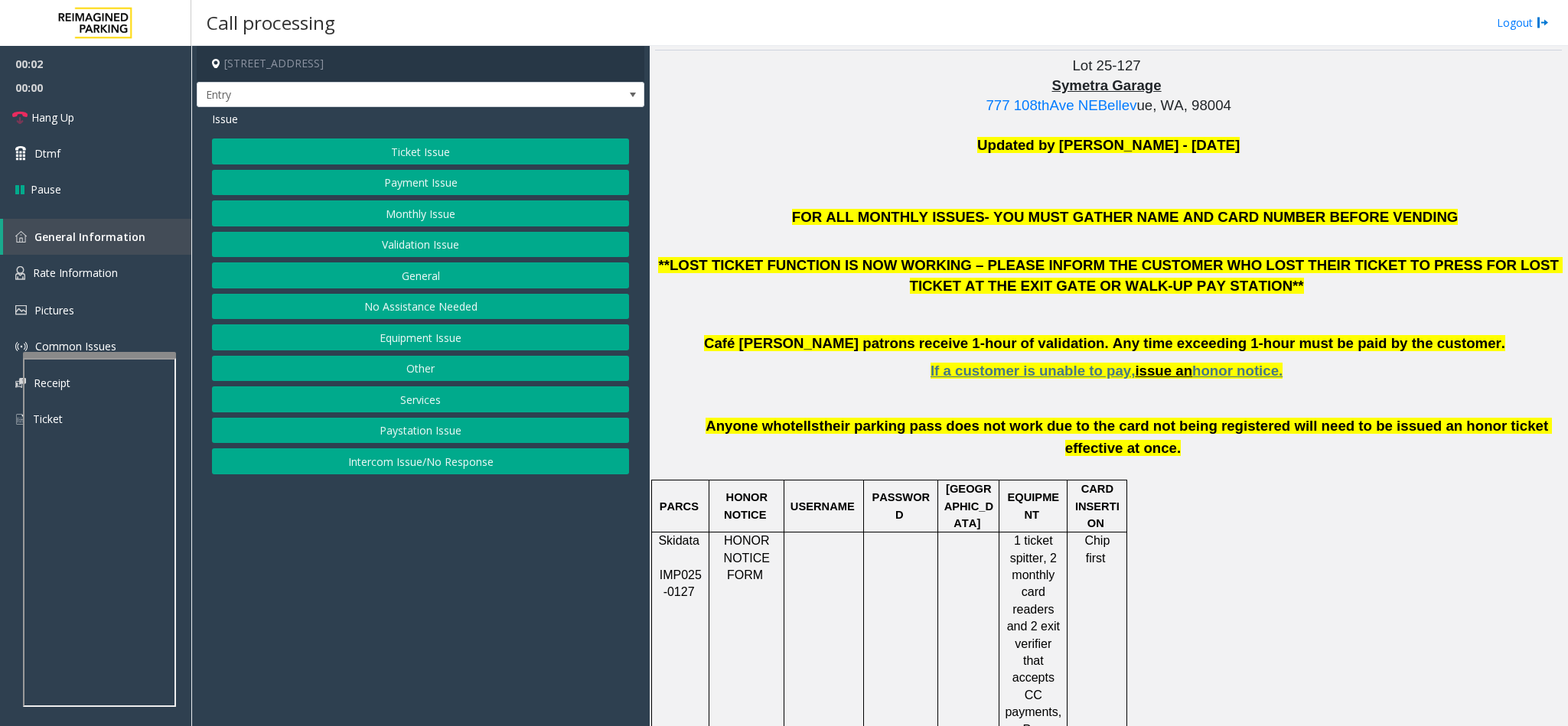
scroll to position [459, 0]
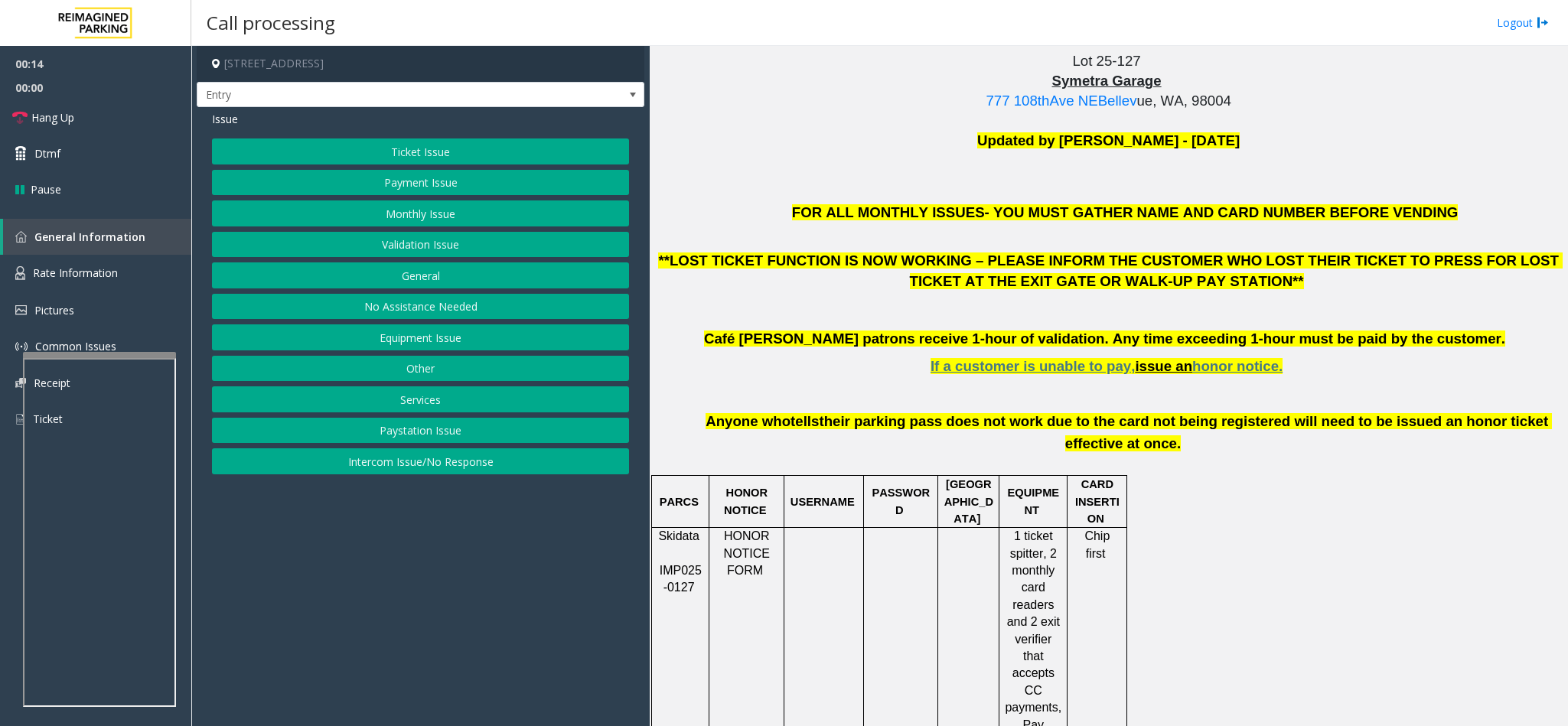
click at [397, 351] on button "Equipment Issue" at bounding box center [420, 338] width 417 height 26
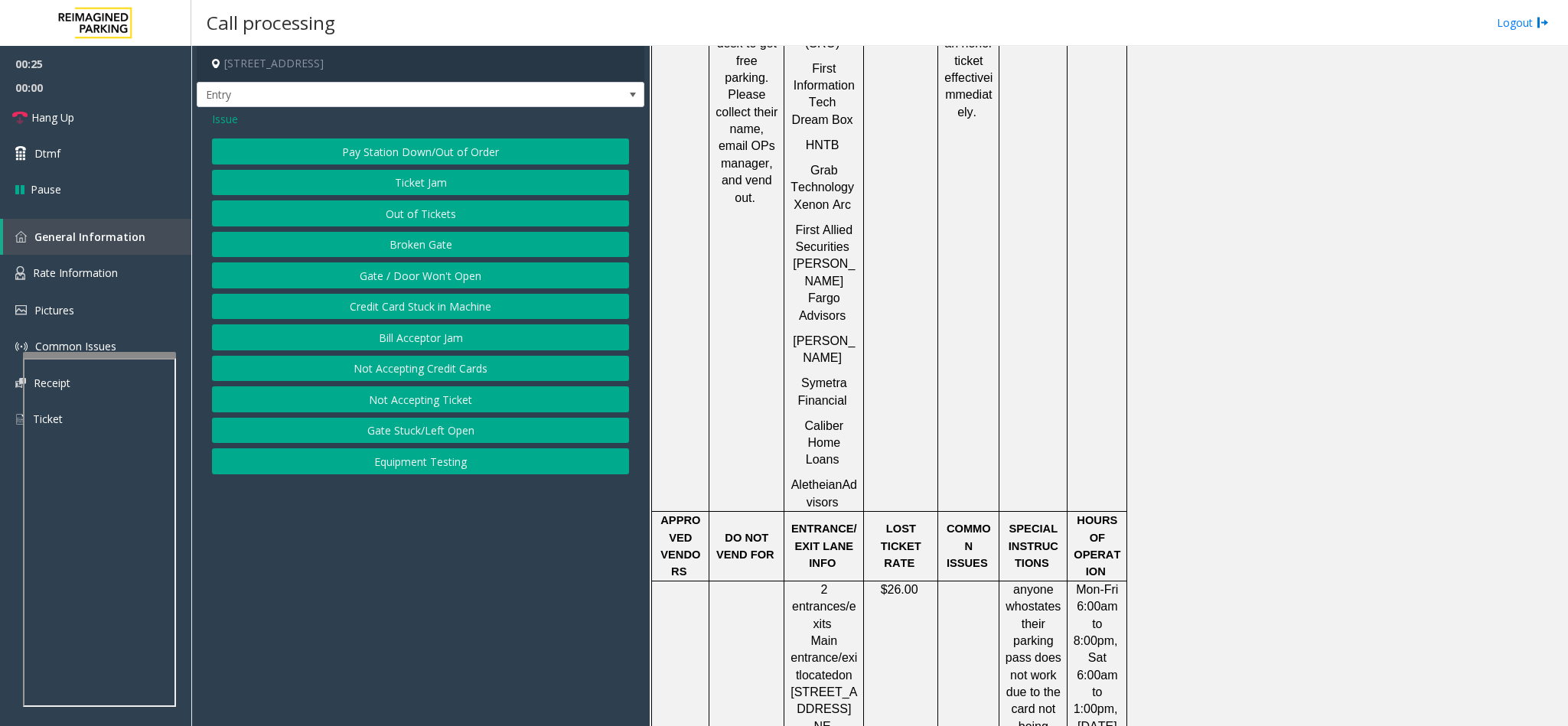
scroll to position [1031, 0]
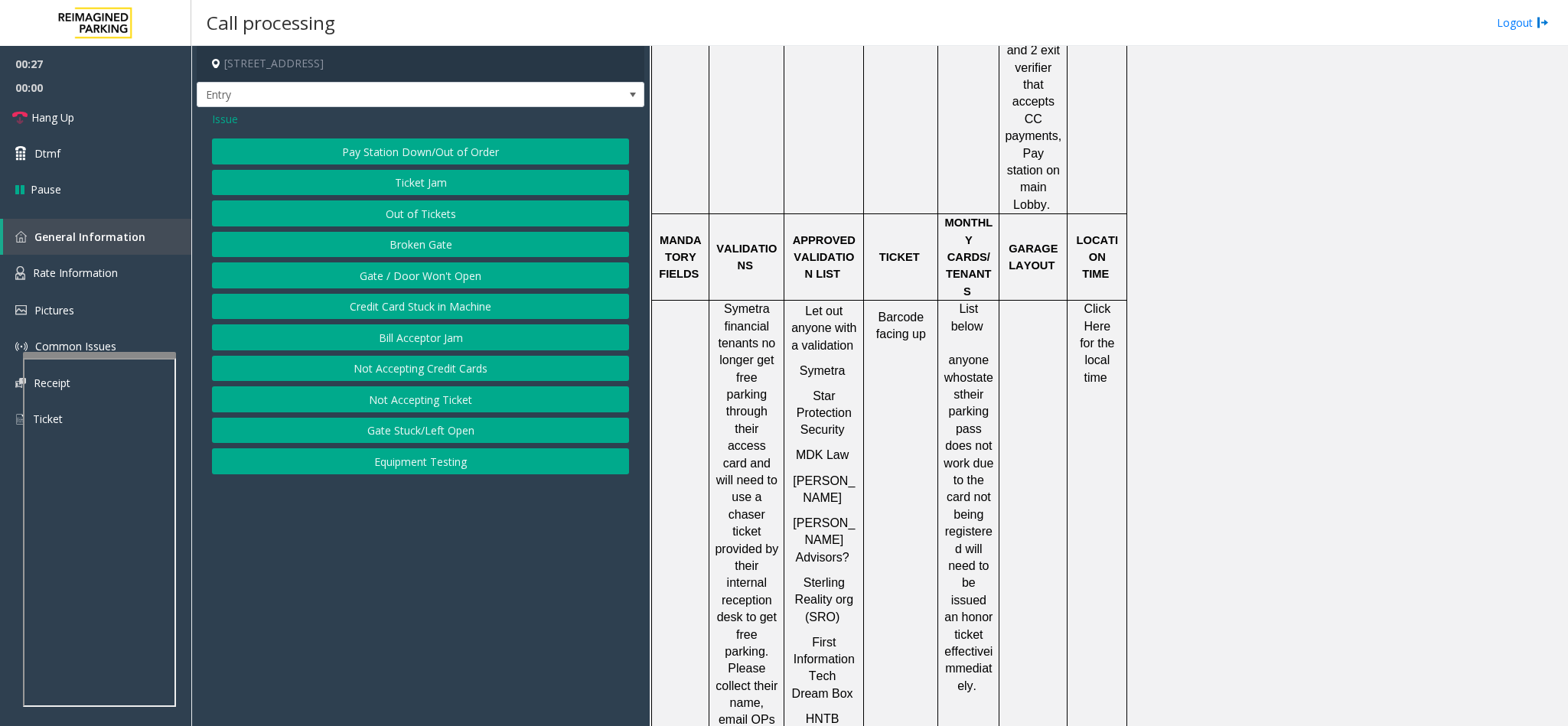
click at [423, 273] on button "Gate / Door Won't Open" at bounding box center [420, 276] width 417 height 26
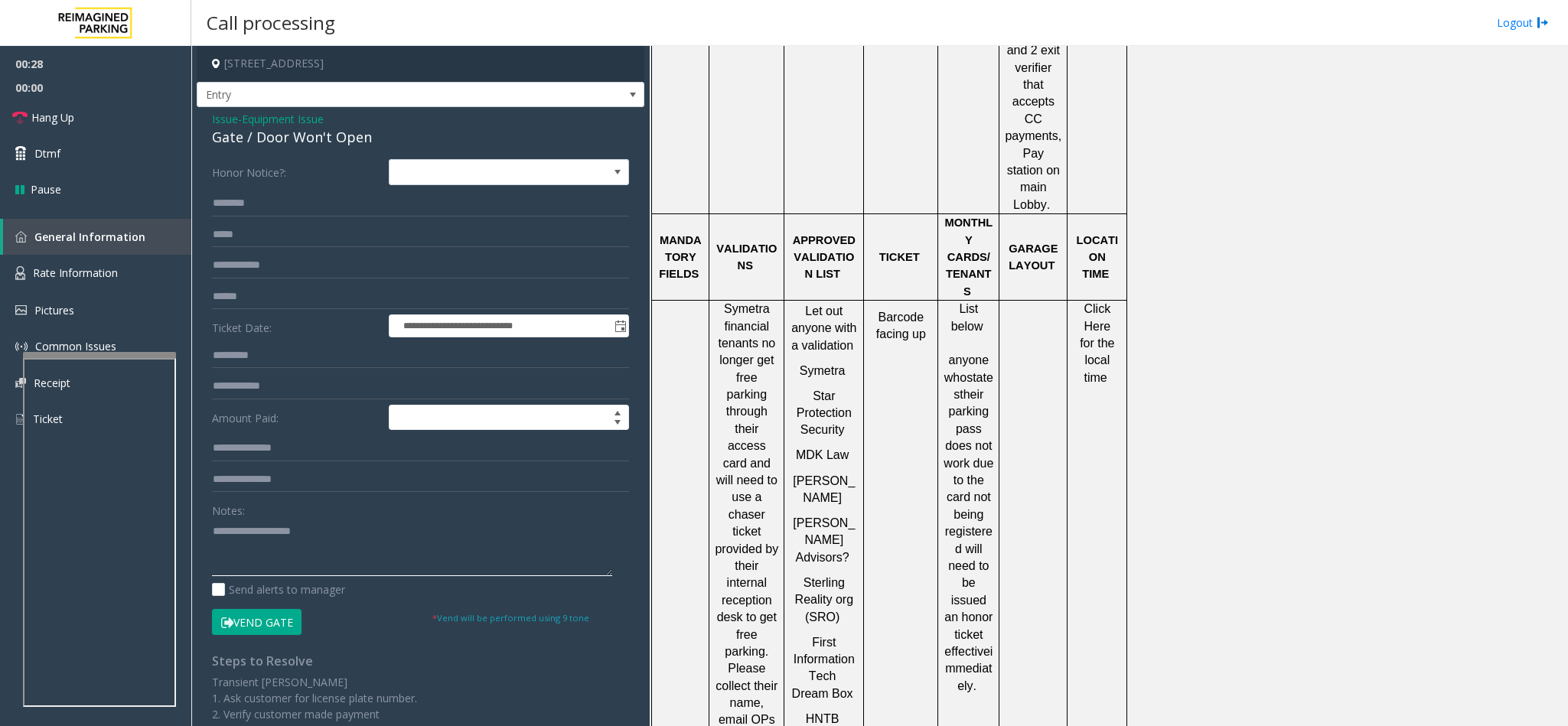
drag, startPoint x: 313, startPoint y: 556, endPoint x: 313, endPoint y: 574, distance: 18.0
click at [313, 574] on textarea at bounding box center [411, 547] width 400 height 58
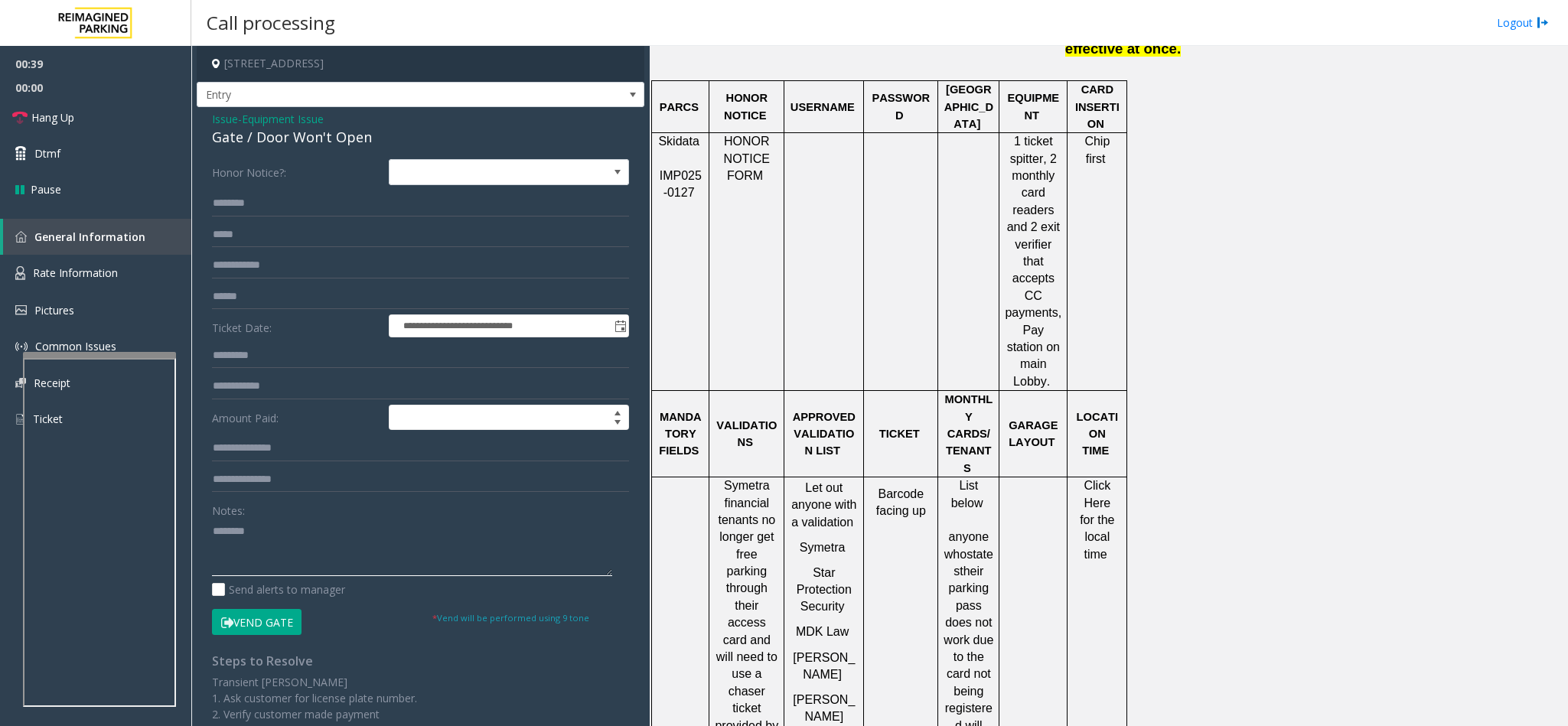
scroll to position [342, 0]
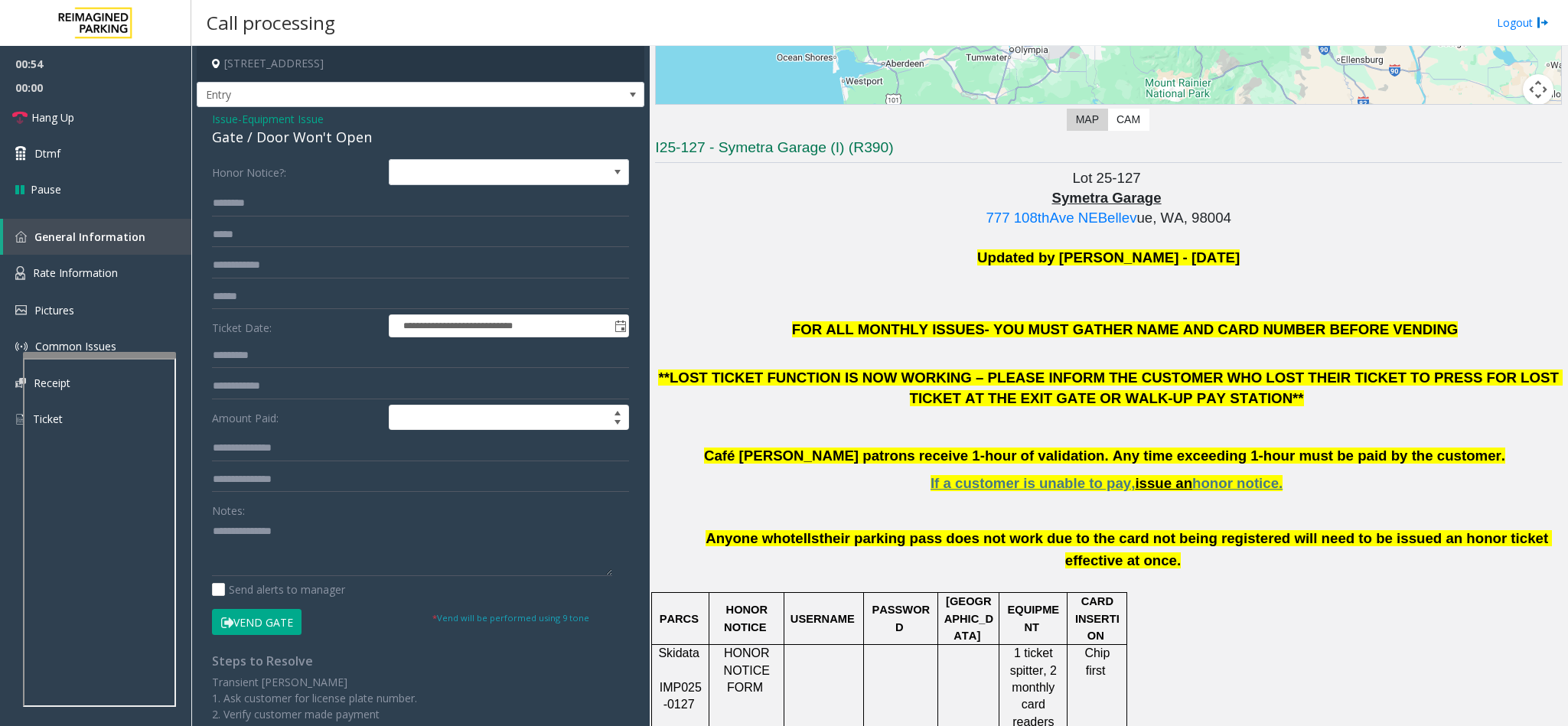
drag, startPoint x: 274, startPoint y: 615, endPoint x: 422, endPoint y: 640, distance: 150.1
click at [422, 640] on div "**********" at bounding box center [420, 497] width 440 height 675
click at [331, 533] on textarea at bounding box center [411, 547] width 400 height 58
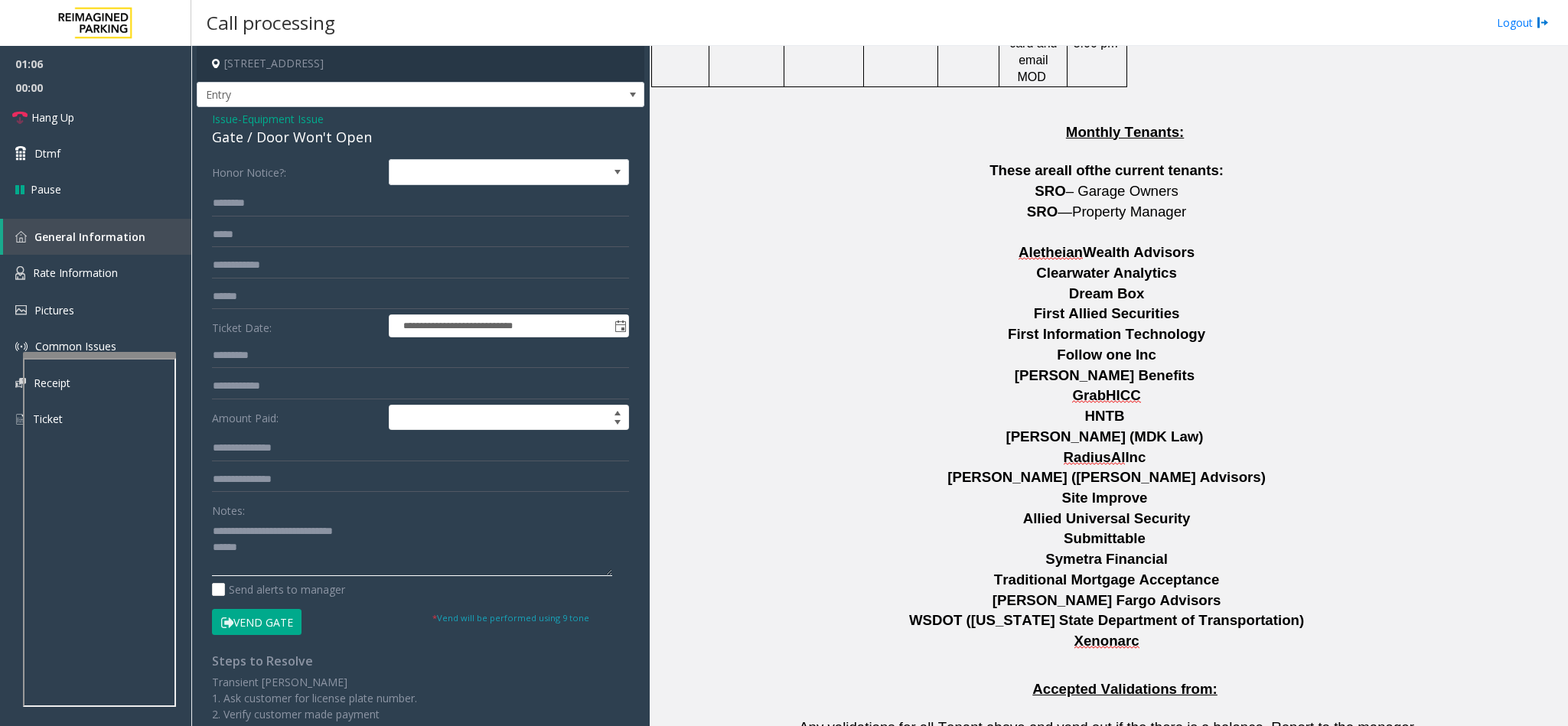
scroll to position [2523, 0]
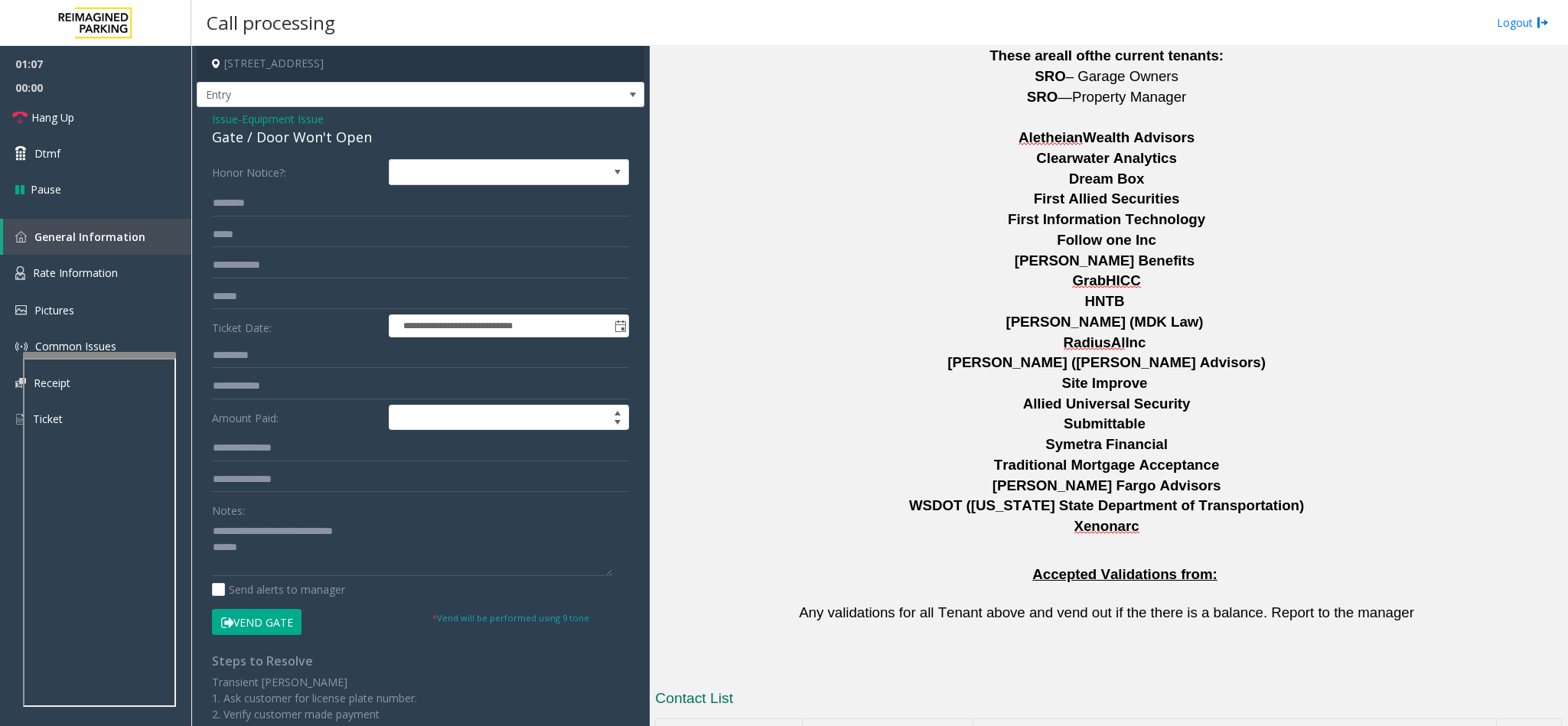
click at [258, 623] on button "Vend Gate" at bounding box center [256, 622] width 90 height 26
click at [267, 546] on textarea at bounding box center [411, 547] width 400 height 58
type textarea "**********"
click at [236, 613] on button "Vend Gate" at bounding box center [256, 622] width 90 height 26
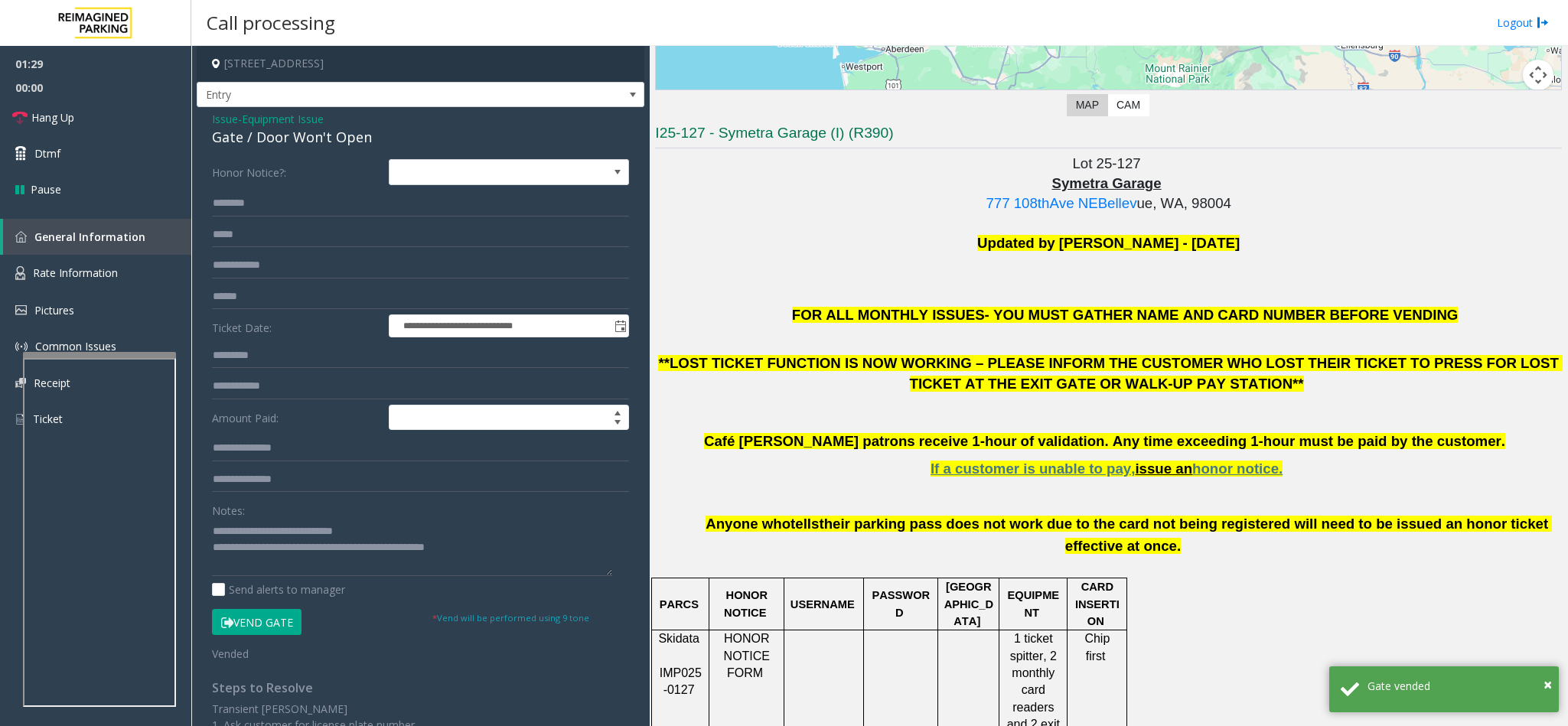
scroll to position [342, 0]
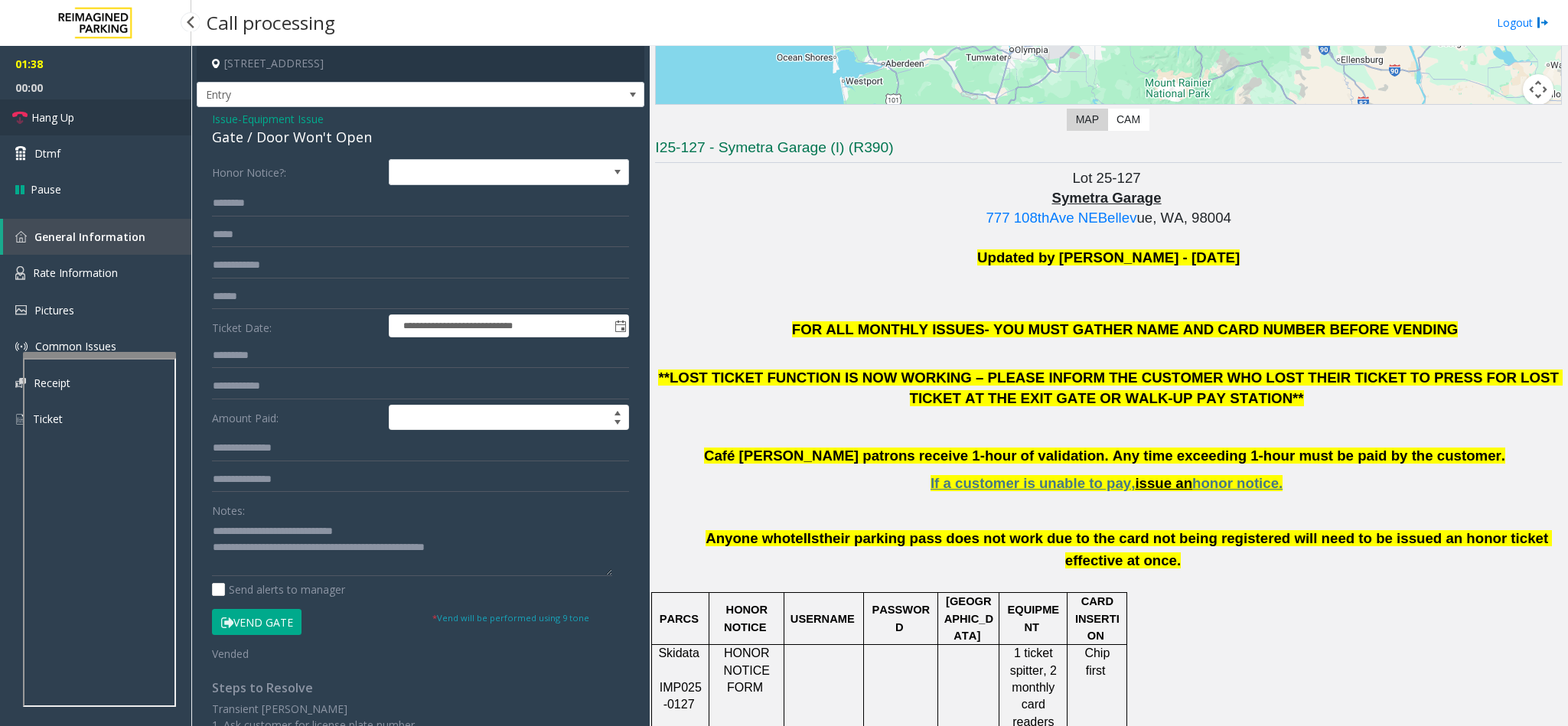
click at [111, 114] on link "Hang Up" at bounding box center [95, 117] width 191 height 36
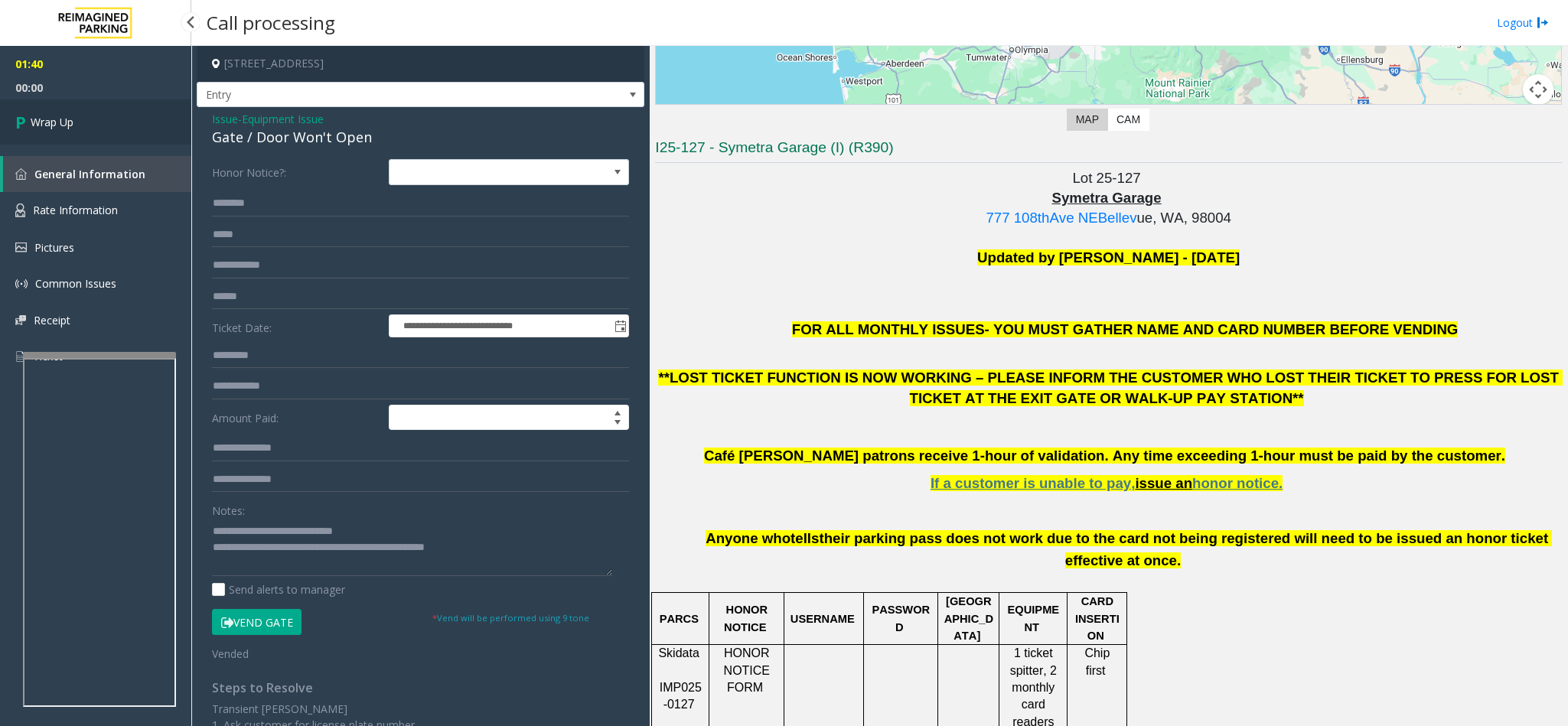
click at [120, 115] on link "Wrap Up" at bounding box center [95, 122] width 191 height 45
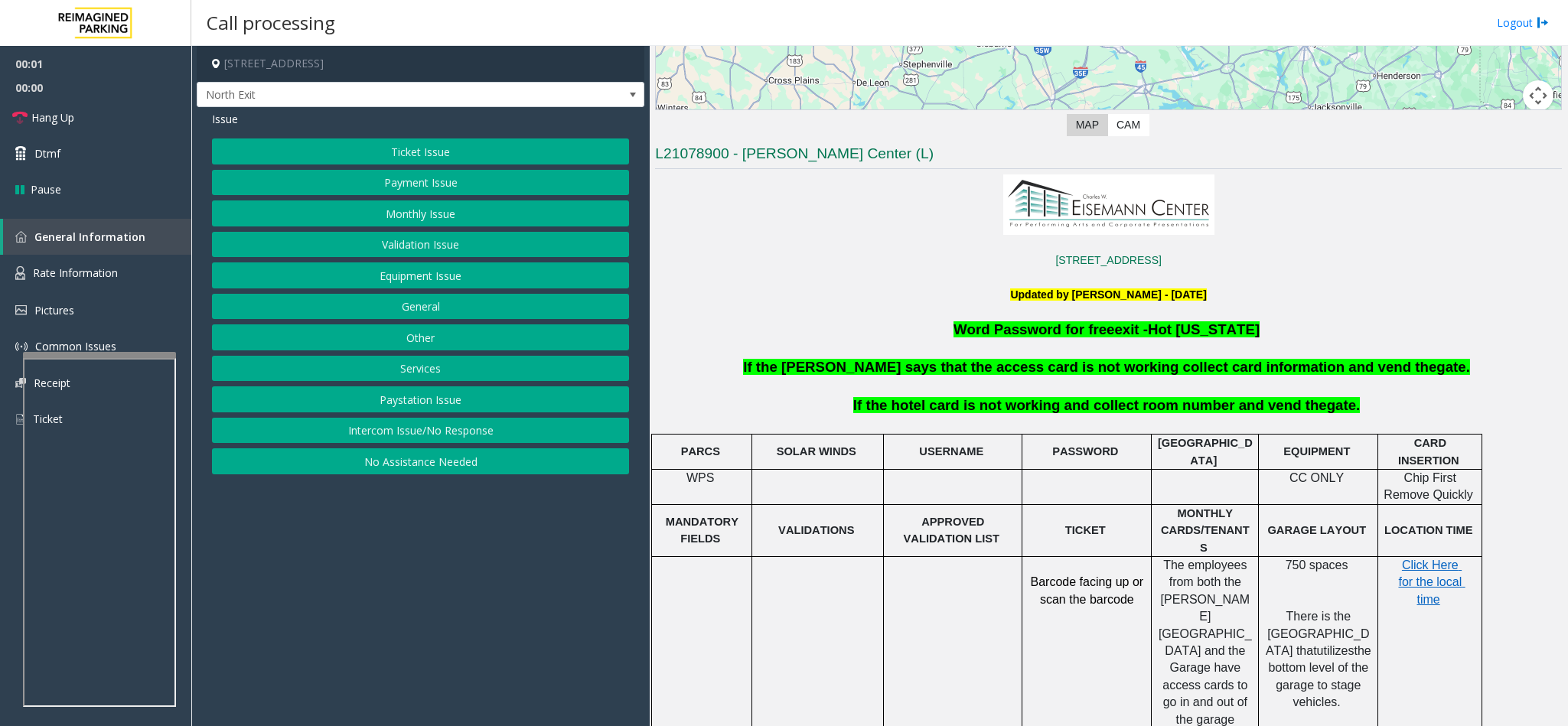
scroll to position [459, 0]
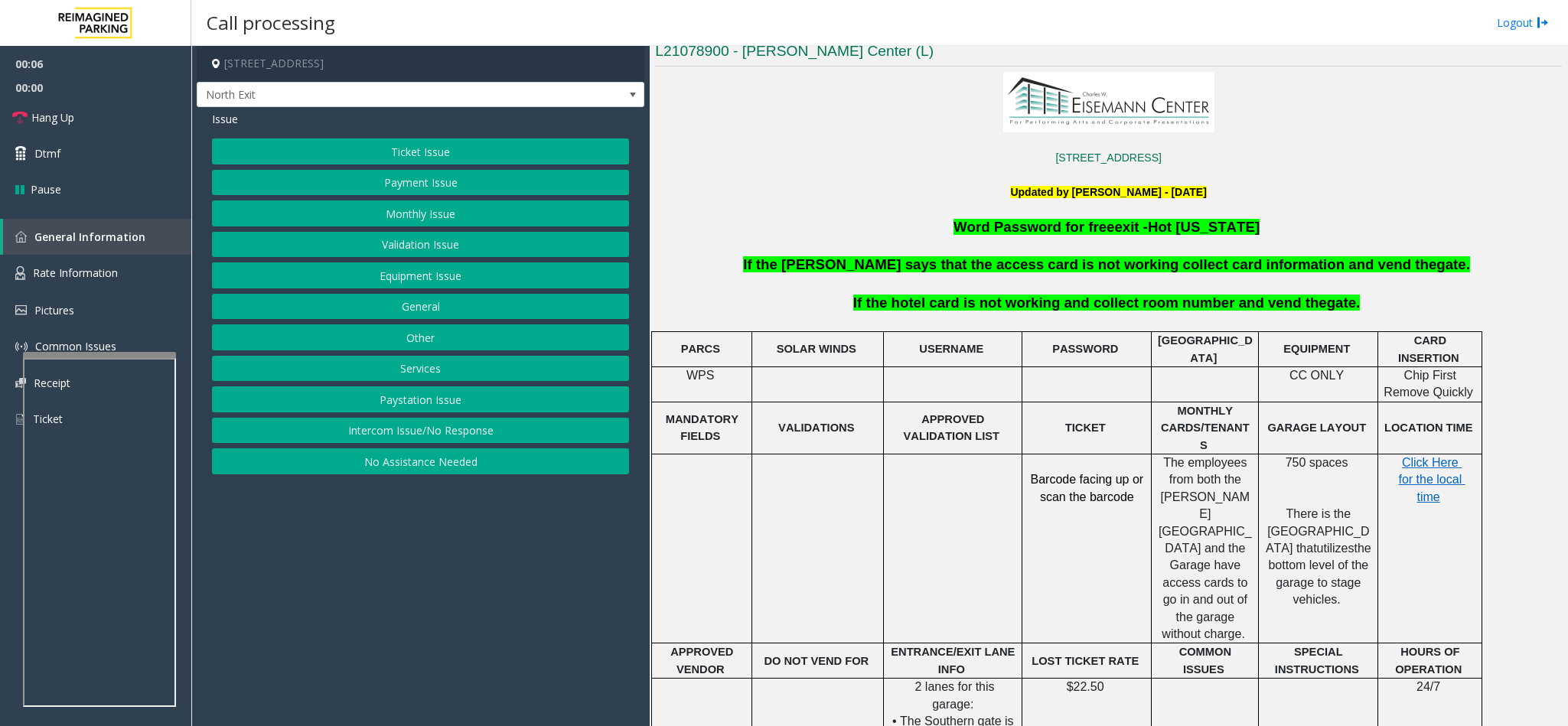
click at [454, 205] on button "Monthly Issue" at bounding box center [420, 213] width 417 height 26
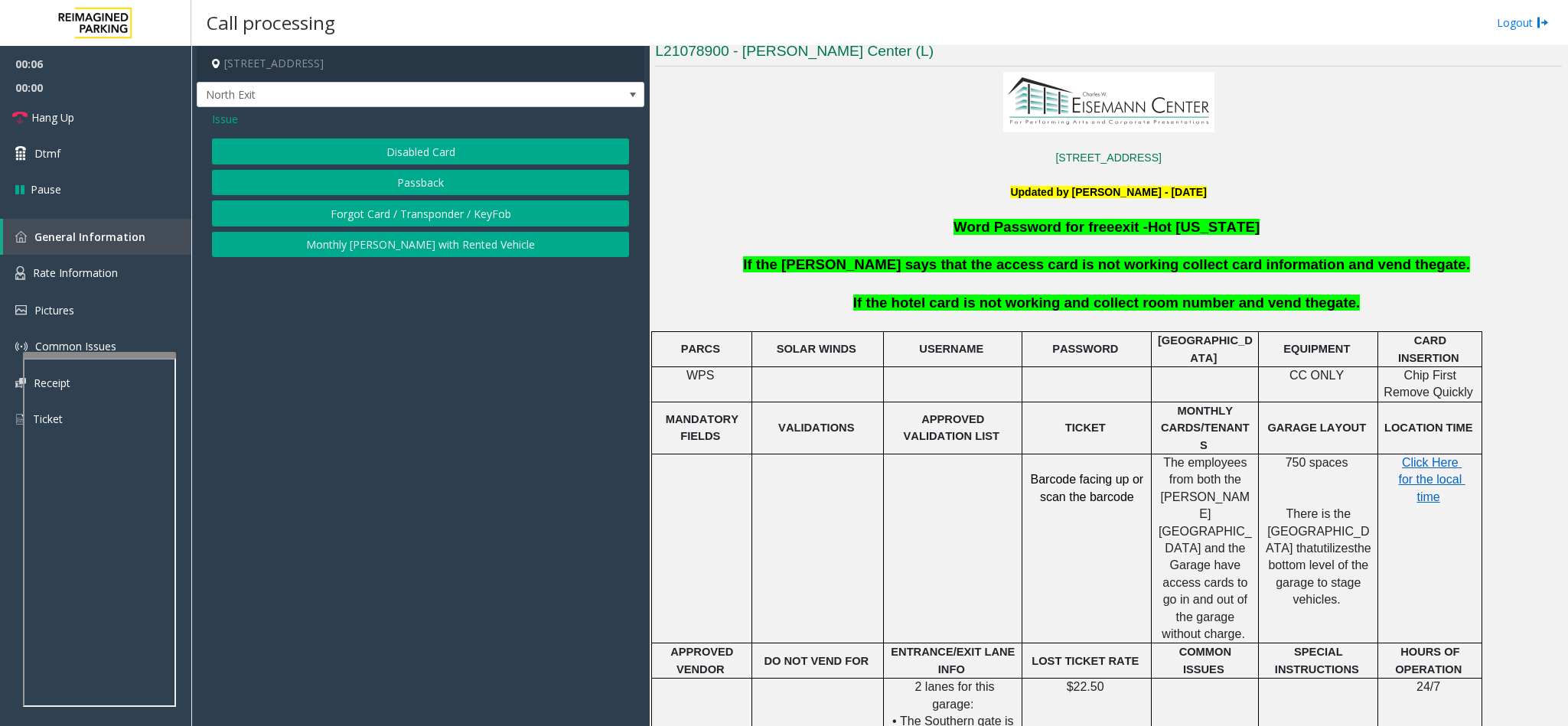
click at [443, 216] on button "Forgot Card / Transponder / KeyFob" at bounding box center [420, 213] width 417 height 26
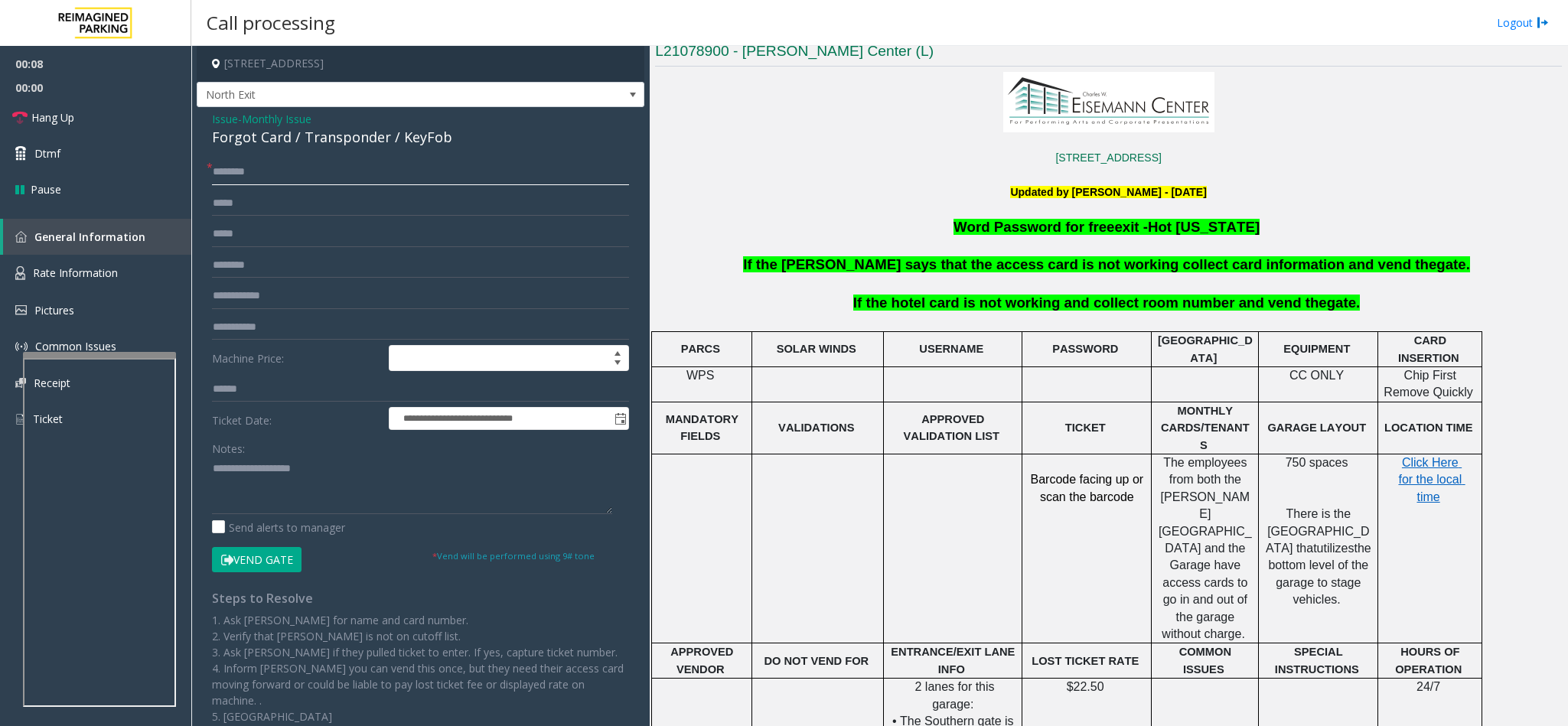
click at [236, 175] on input "text" at bounding box center [420, 172] width 417 height 26
drag, startPoint x: 223, startPoint y: 111, endPoint x: 262, endPoint y: 129, distance: 43.0
click at [225, 111] on span "Issue" at bounding box center [225, 119] width 26 height 16
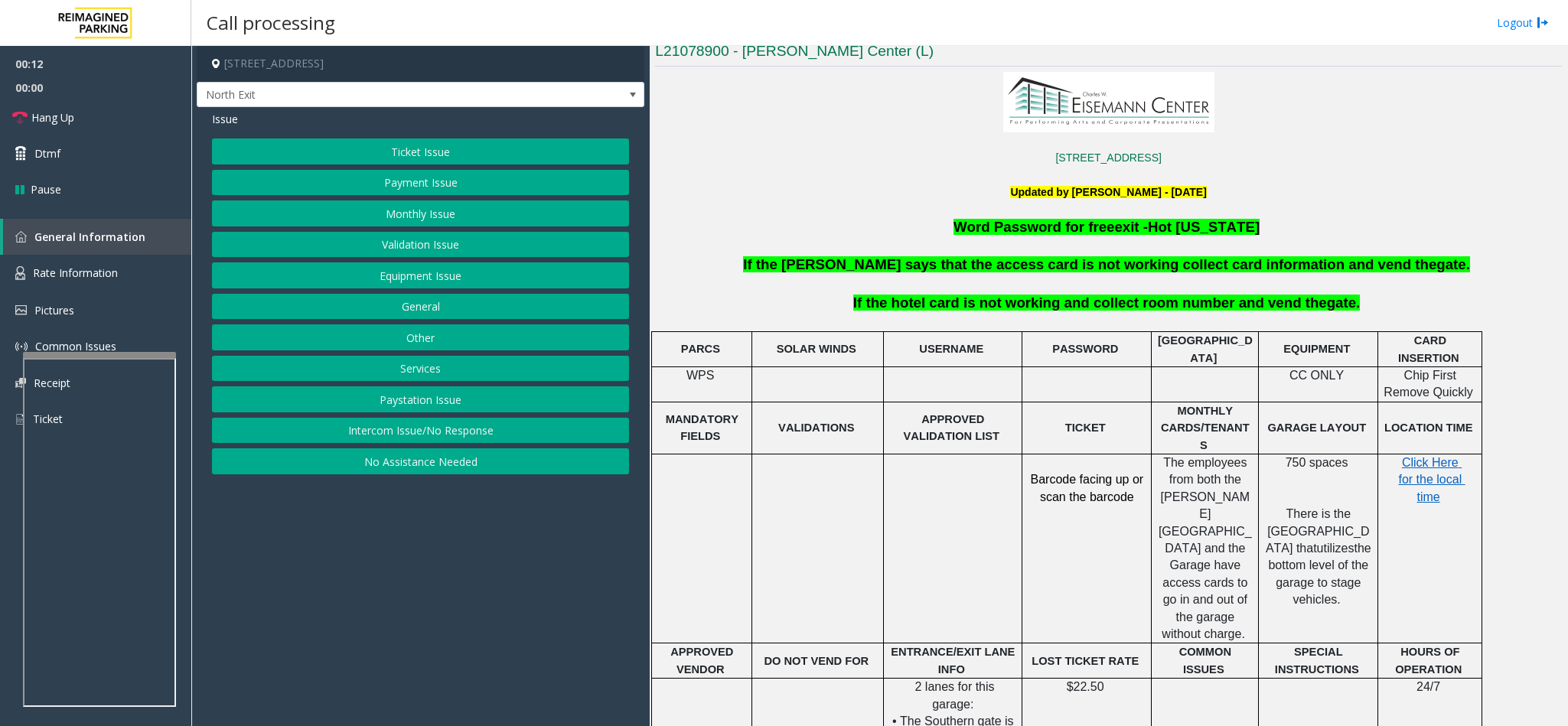
click at [386, 368] on button "Services" at bounding box center [420, 369] width 417 height 26
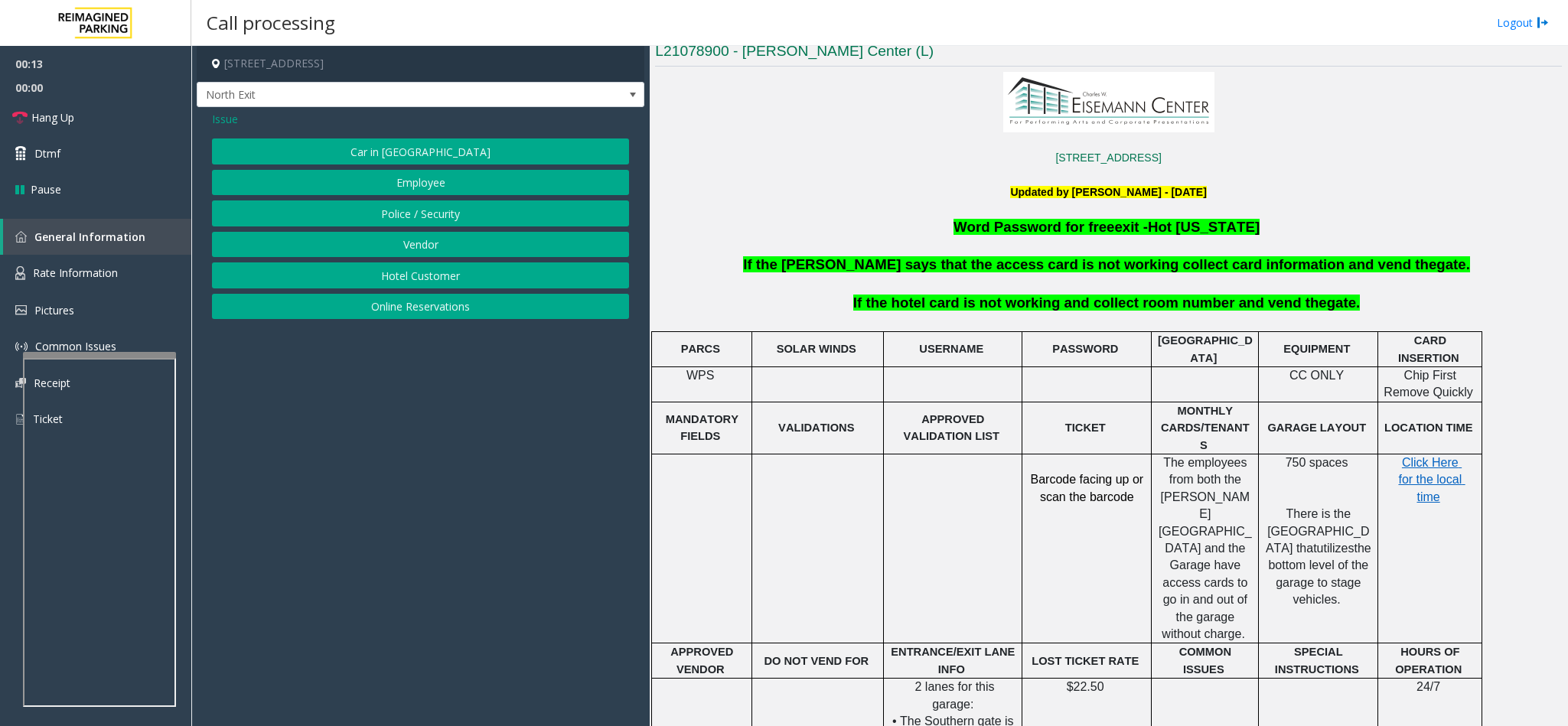
drag, startPoint x: 418, startPoint y: 272, endPoint x: 431, endPoint y: 290, distance: 22.2
click at [431, 289] on button "Hotel Customer" at bounding box center [420, 276] width 417 height 26
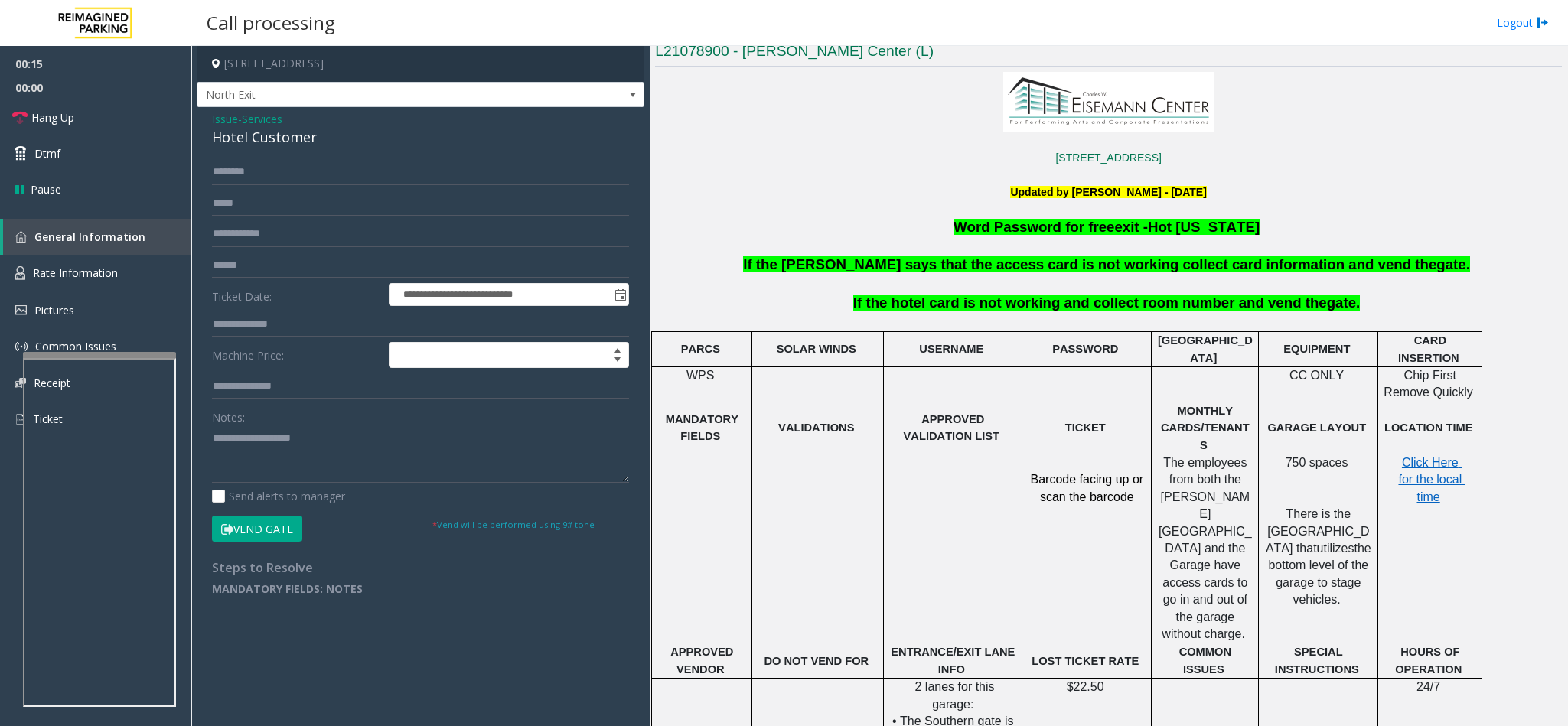
click at [251, 136] on div "Hotel Customer" at bounding box center [420, 137] width 417 height 21
type textarea "**********"
click at [282, 273] on input "text" at bounding box center [420, 266] width 417 height 26
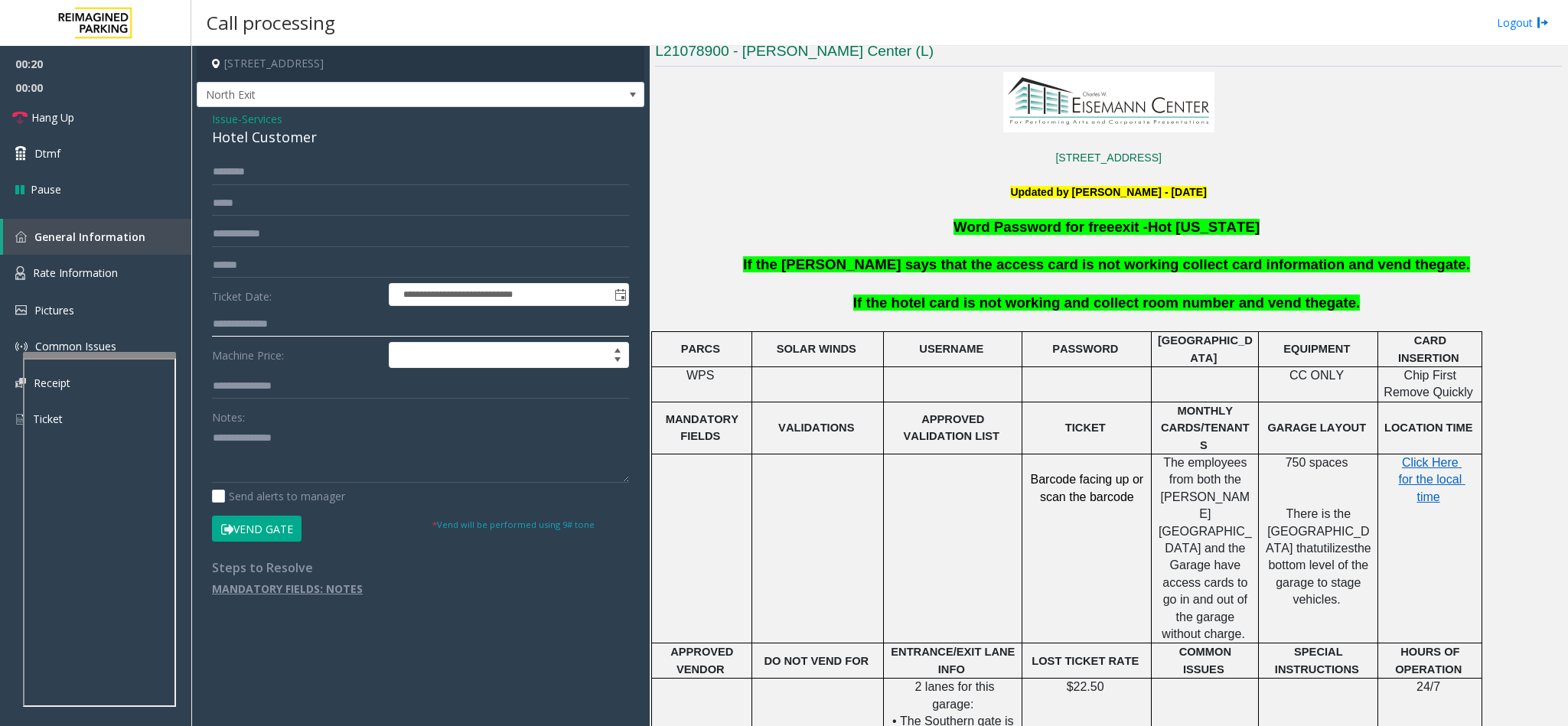
click at [288, 326] on input "text" at bounding box center [420, 325] width 417 height 26
type input "**"
click at [214, 434] on textarea at bounding box center [420, 454] width 417 height 58
click at [427, 450] on textarea at bounding box center [420, 454] width 417 height 58
type textarea "**********"
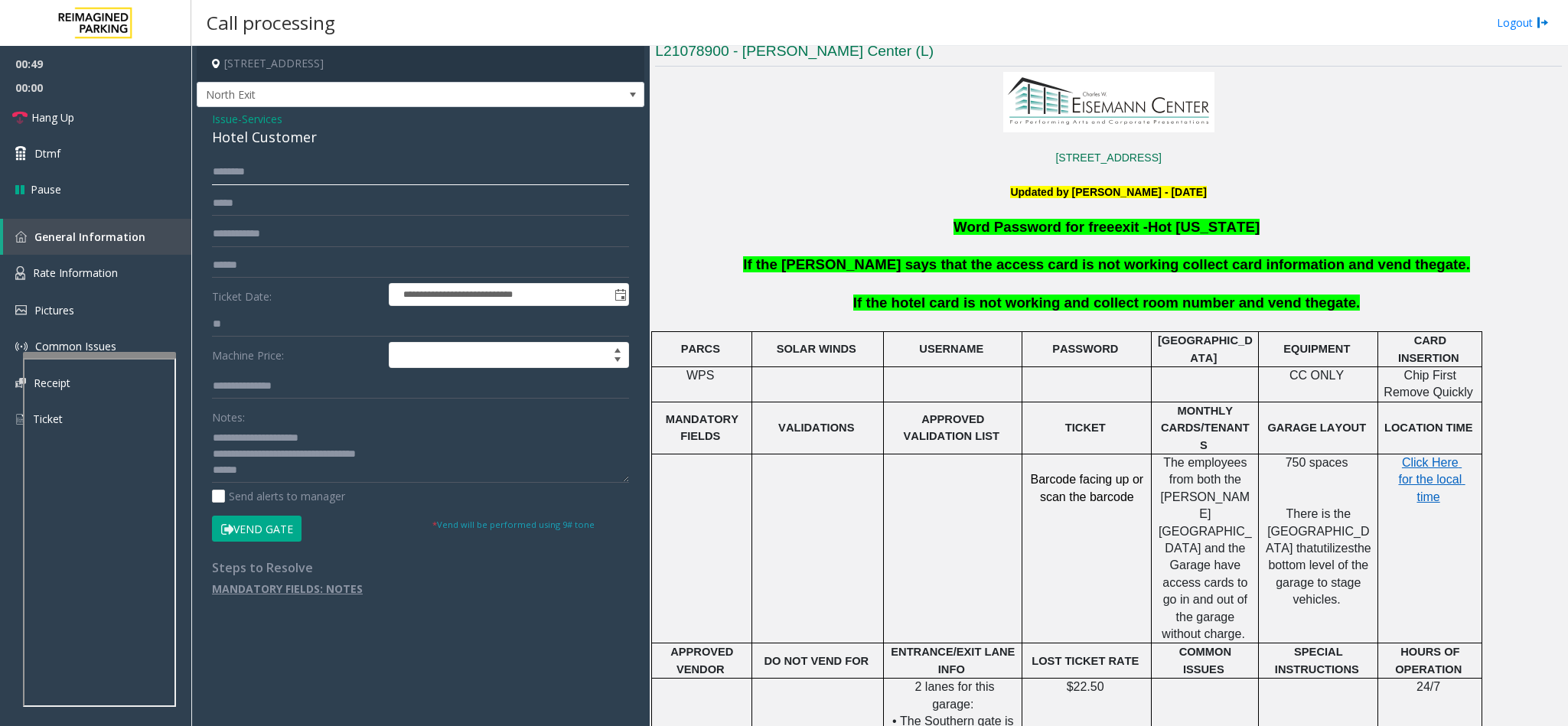
click at [259, 177] on input "text" at bounding box center [420, 172] width 417 height 26
type input "*****"
click at [287, 526] on button "Vend Gate" at bounding box center [256, 529] width 90 height 26
click at [220, 327] on input "**" at bounding box center [420, 325] width 417 height 26
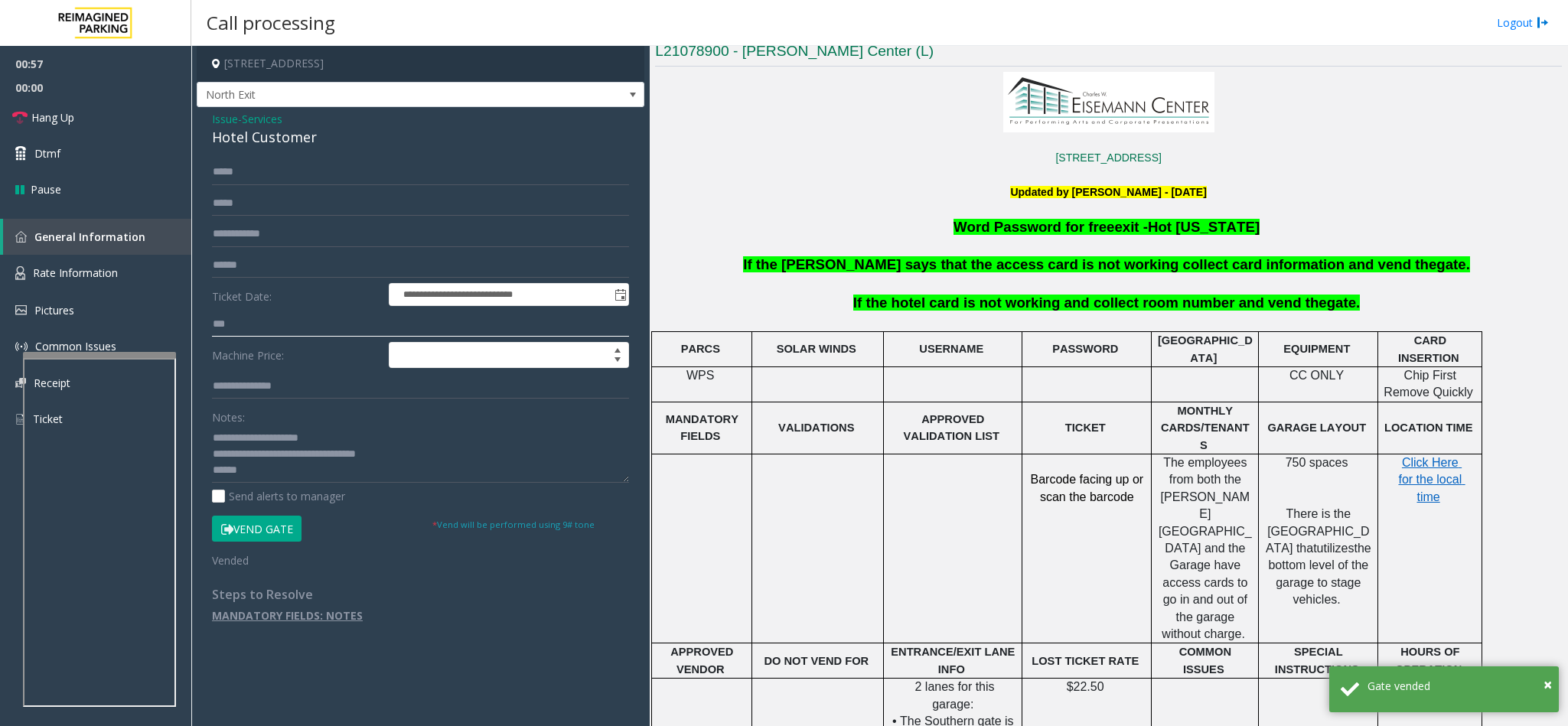
click at [258, 322] on input "***" at bounding box center [420, 325] width 417 height 26
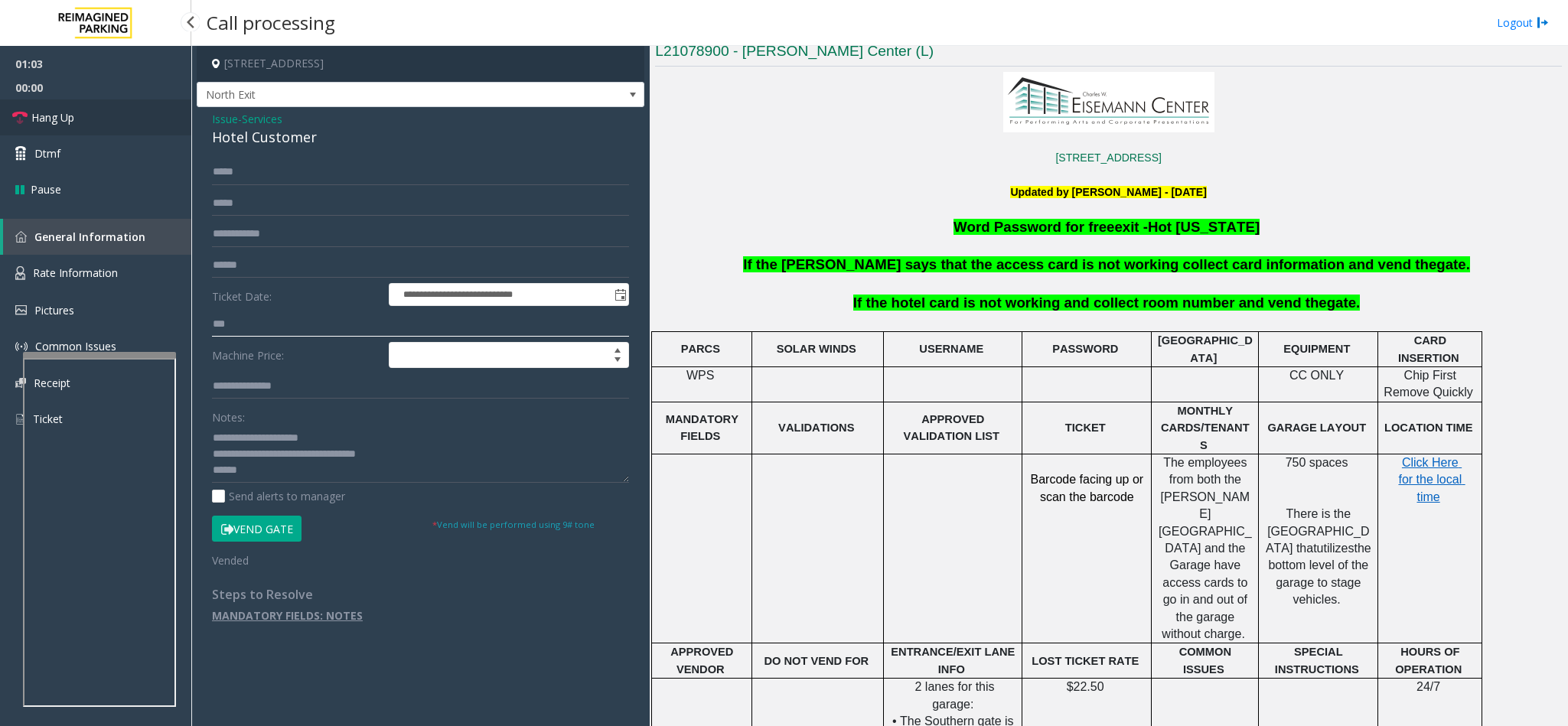
type input "***"
click at [58, 102] on link "Hang Up" at bounding box center [95, 117] width 191 height 36
click at [406, 470] on textarea at bounding box center [420, 454] width 417 height 58
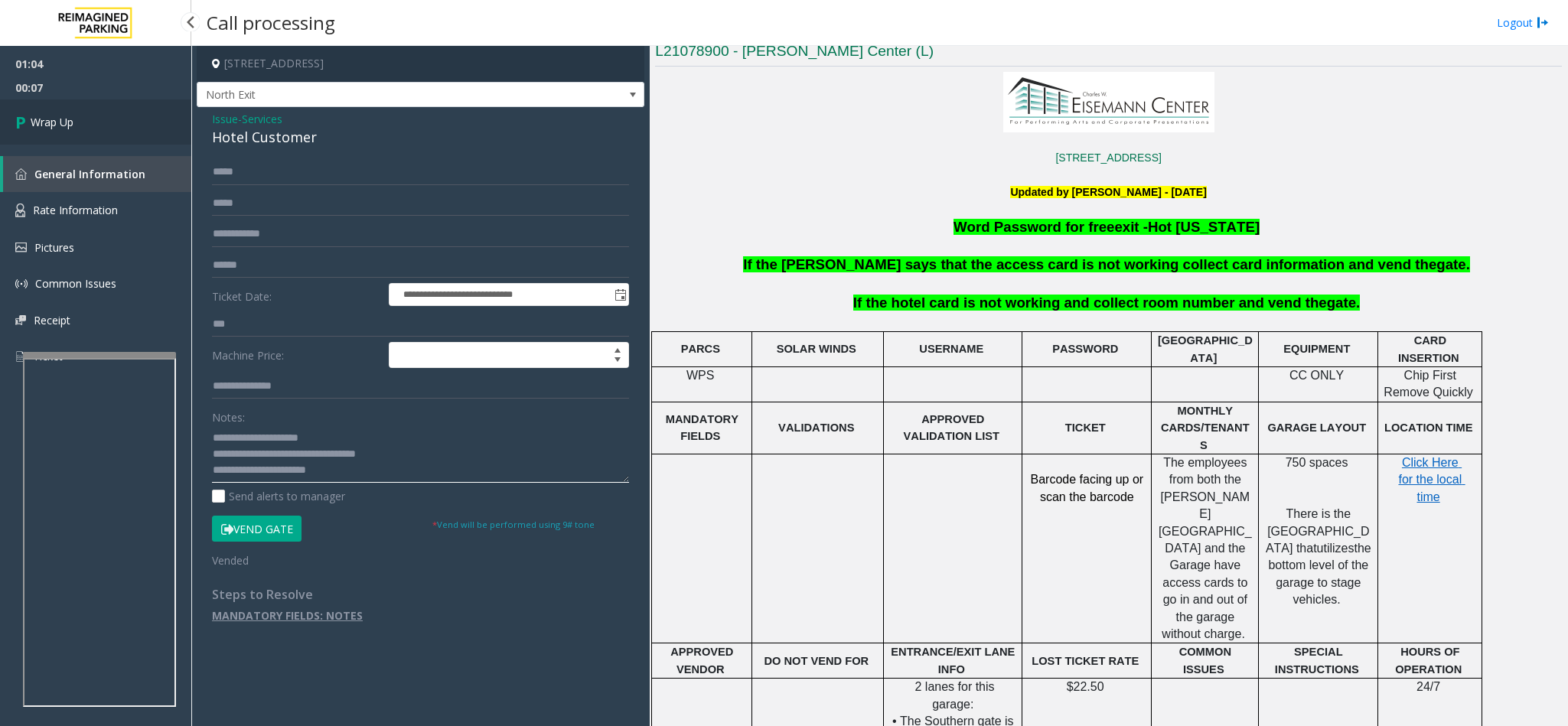
type textarea "**********"
click at [107, 120] on link "Wrap Up" at bounding box center [95, 122] width 191 height 45
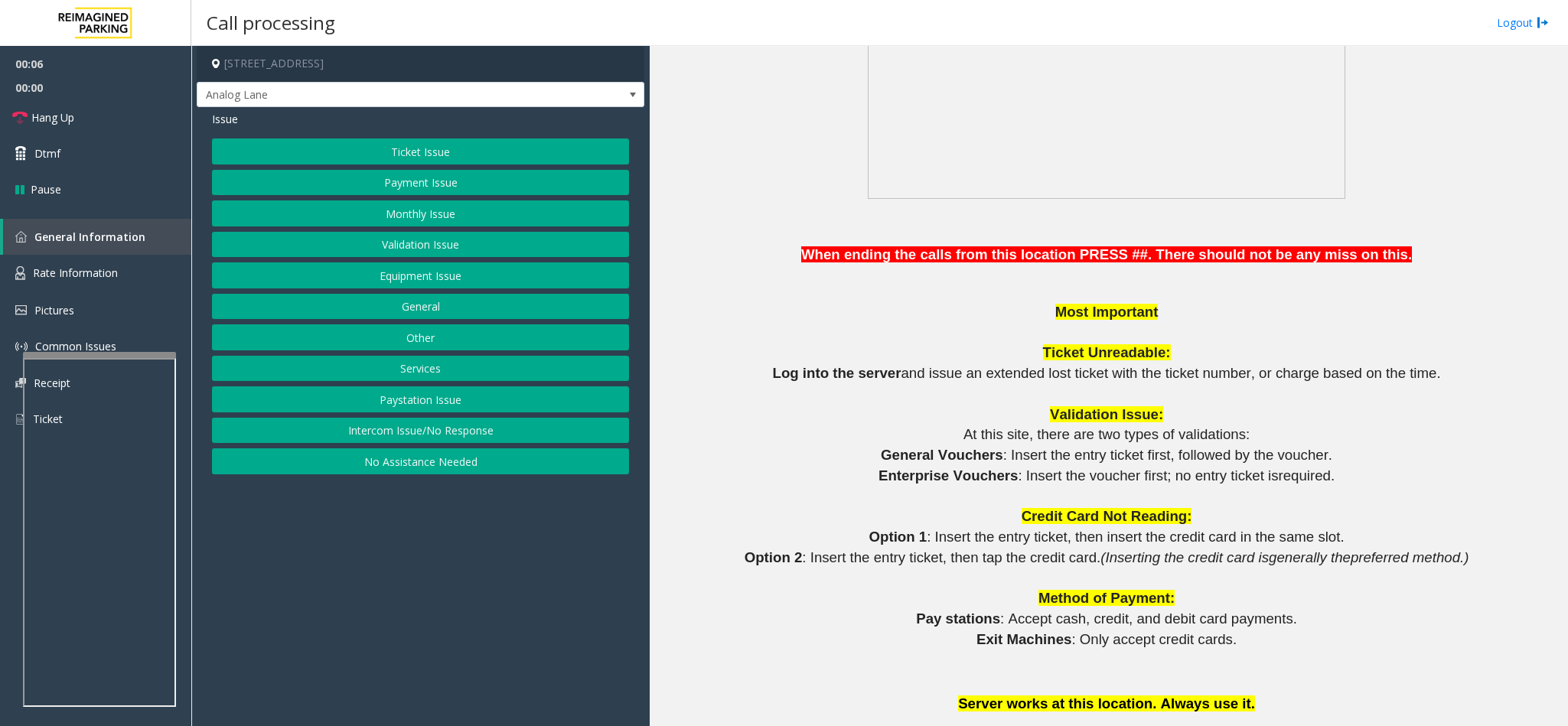
scroll to position [1262, 0]
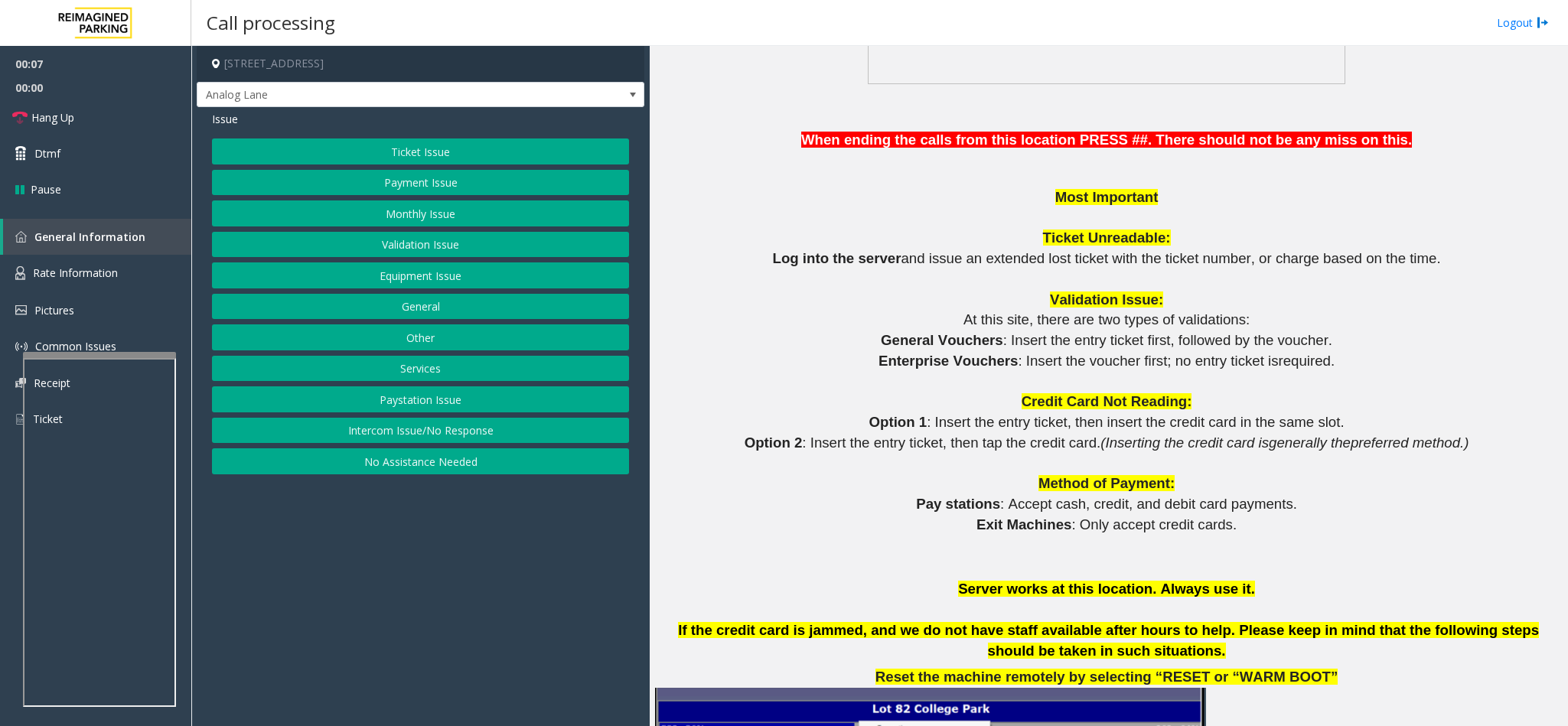
click at [409, 441] on button "Intercom Issue/No Response" at bounding box center [420, 431] width 417 height 26
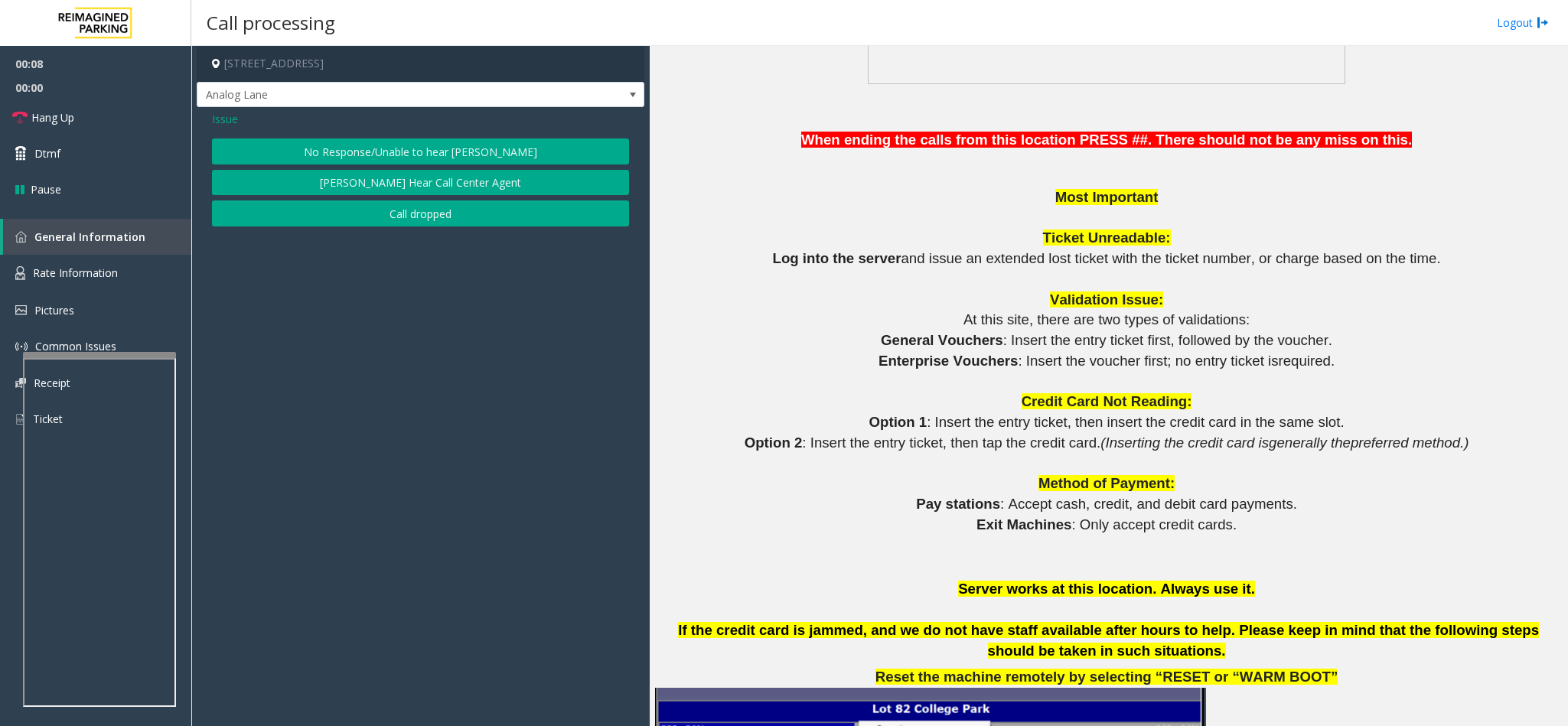
click at [363, 151] on button "No Response/Unable to hear [PERSON_NAME]" at bounding box center [420, 151] width 417 height 26
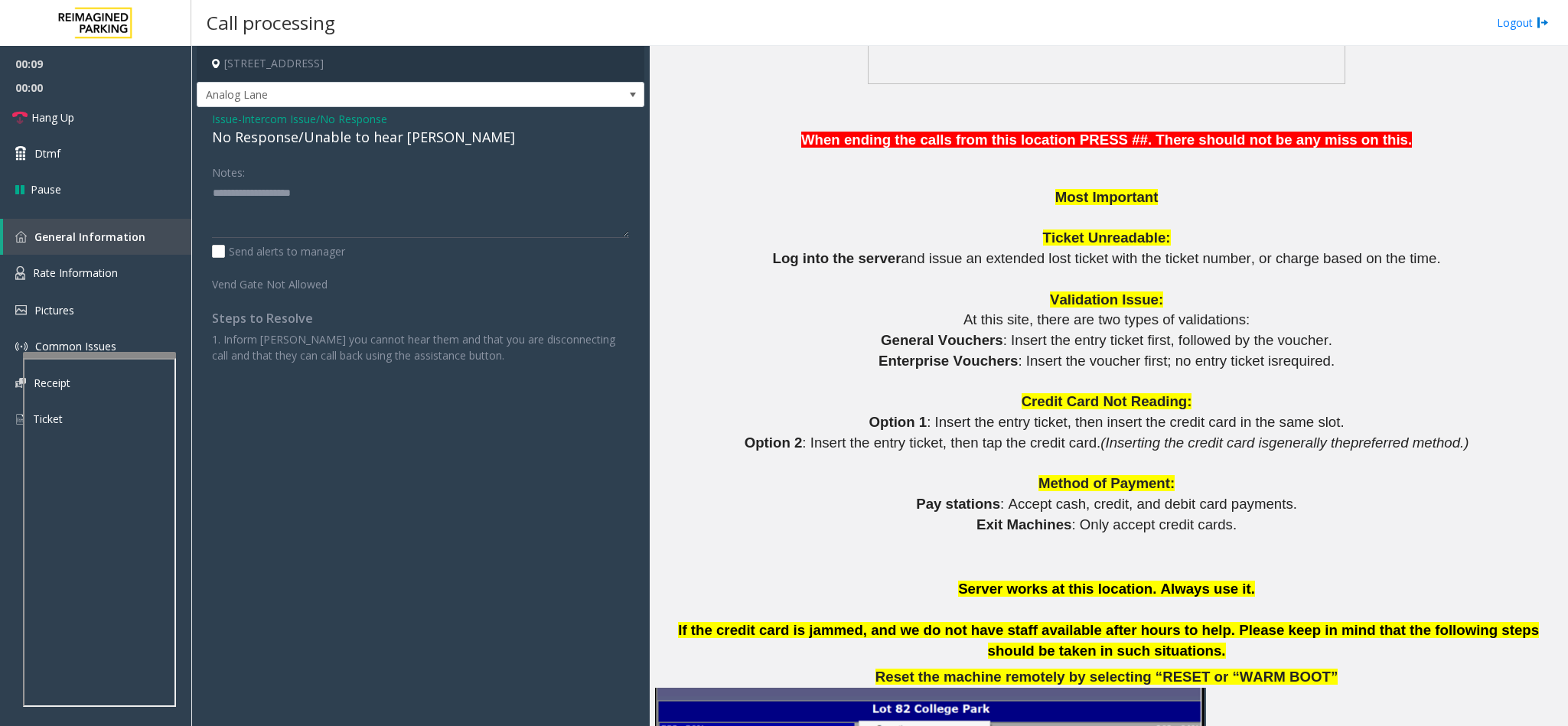
click at [288, 137] on div "No Response/Unable to hear [PERSON_NAME]" at bounding box center [420, 137] width 417 height 21
click at [292, 137] on div "No Response/Unable to hear [PERSON_NAME]" at bounding box center [420, 137] width 417 height 21
click at [292, 137] on div "No Response/Unable to hear [PERSON_NAME]" at bounding box center [420, 137] width 417 height 21
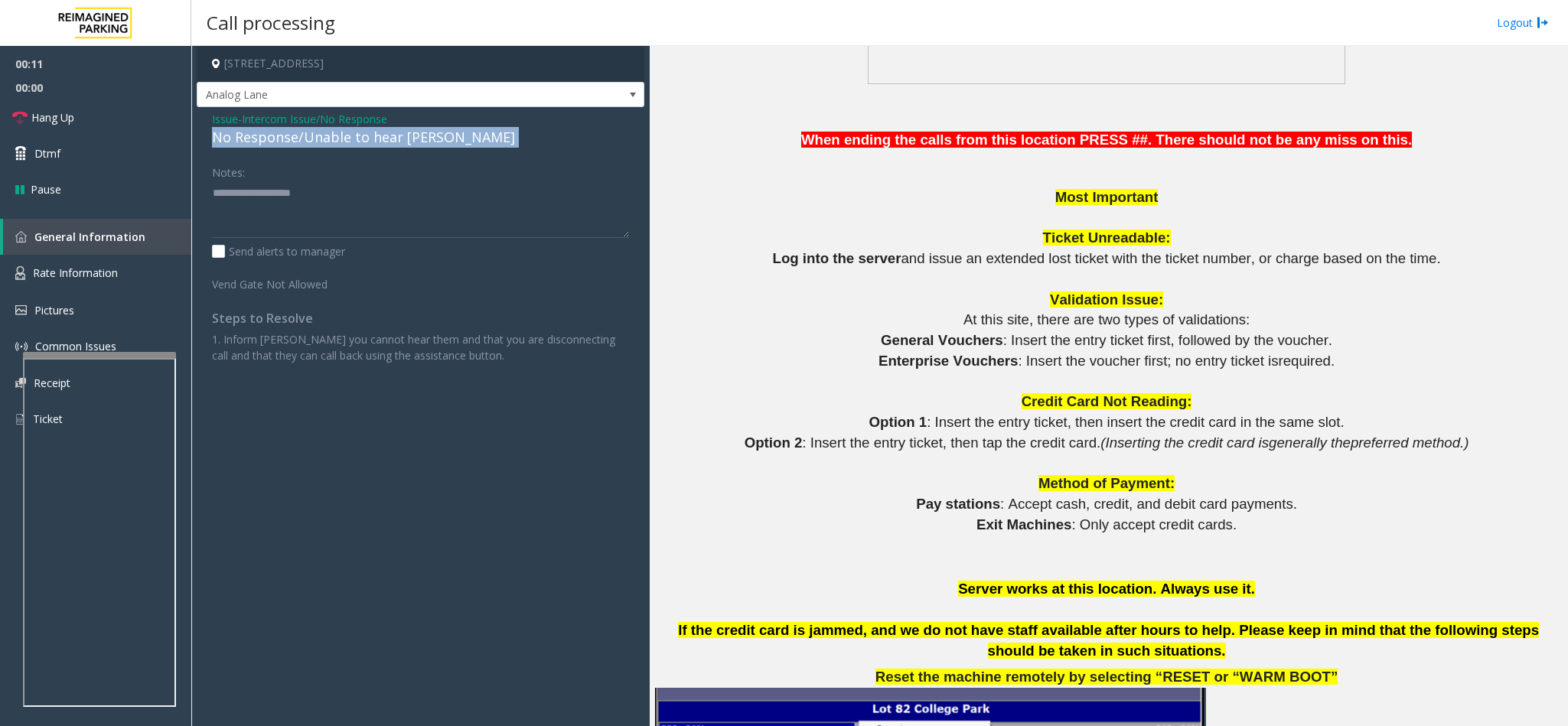
click at [292, 137] on div "No Response/Unable to hear [PERSON_NAME]" at bounding box center [420, 137] width 417 height 21
click at [431, 190] on textarea at bounding box center [420, 209] width 417 height 58
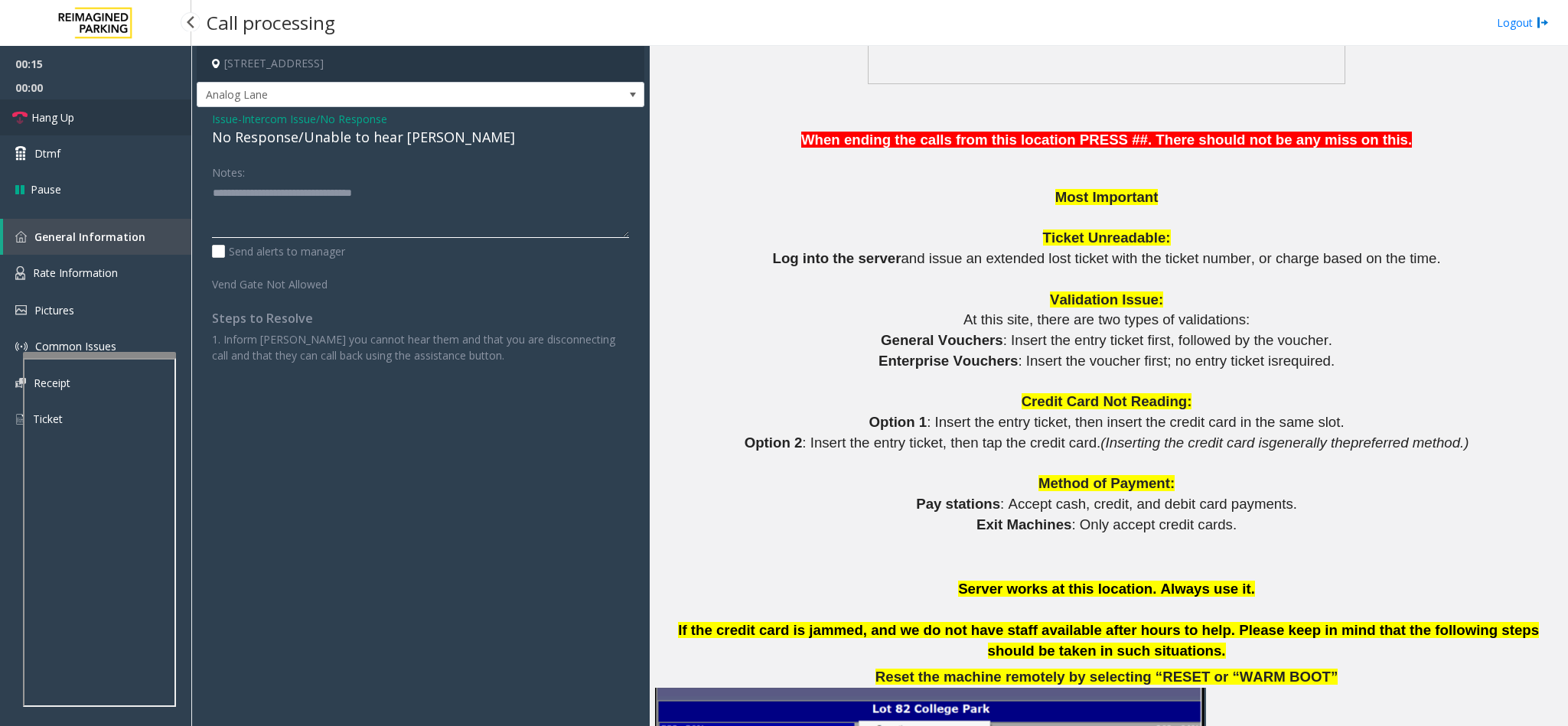
type textarea "**********"
click at [120, 125] on link "Hang Up" at bounding box center [95, 117] width 191 height 36
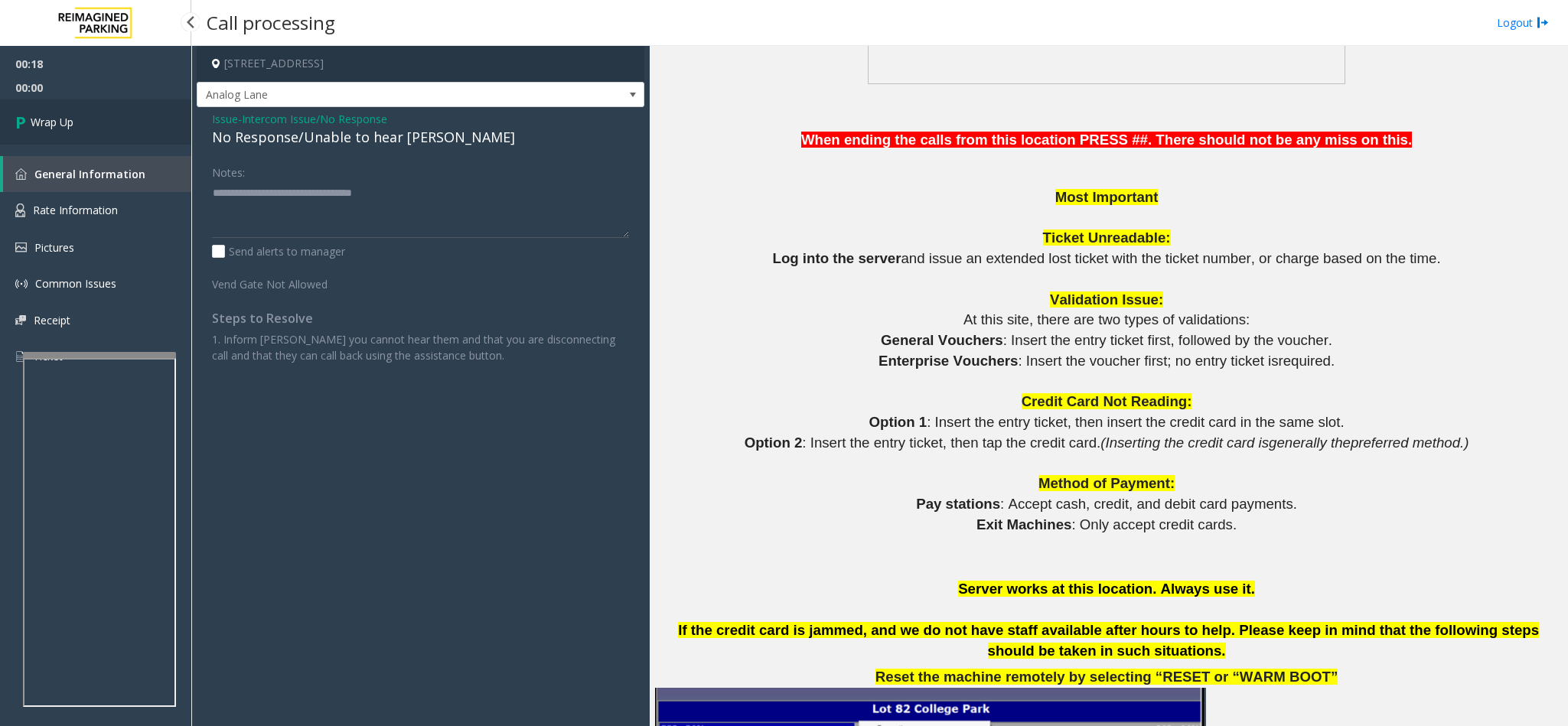
click at [120, 125] on link "Wrap Up" at bounding box center [95, 122] width 191 height 45
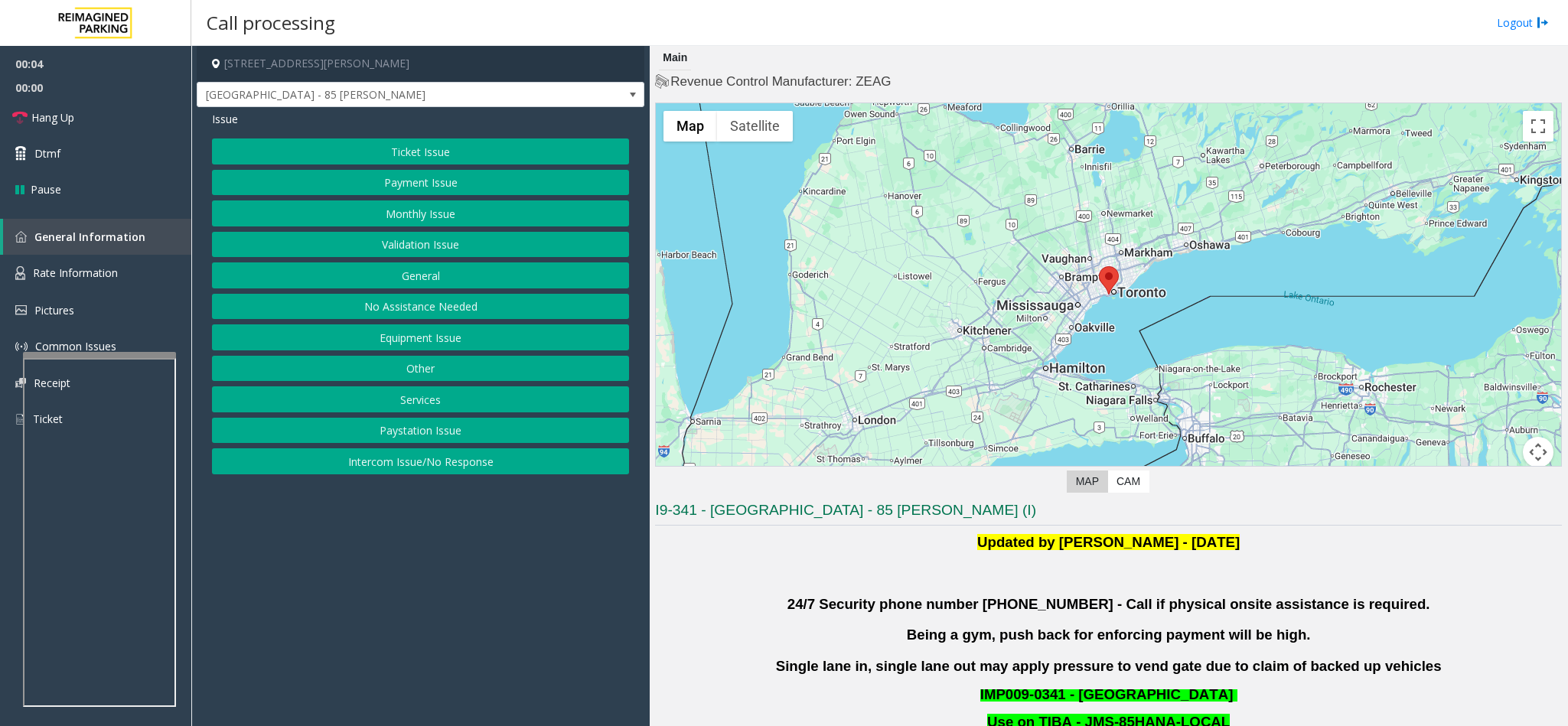
scroll to position [345, 0]
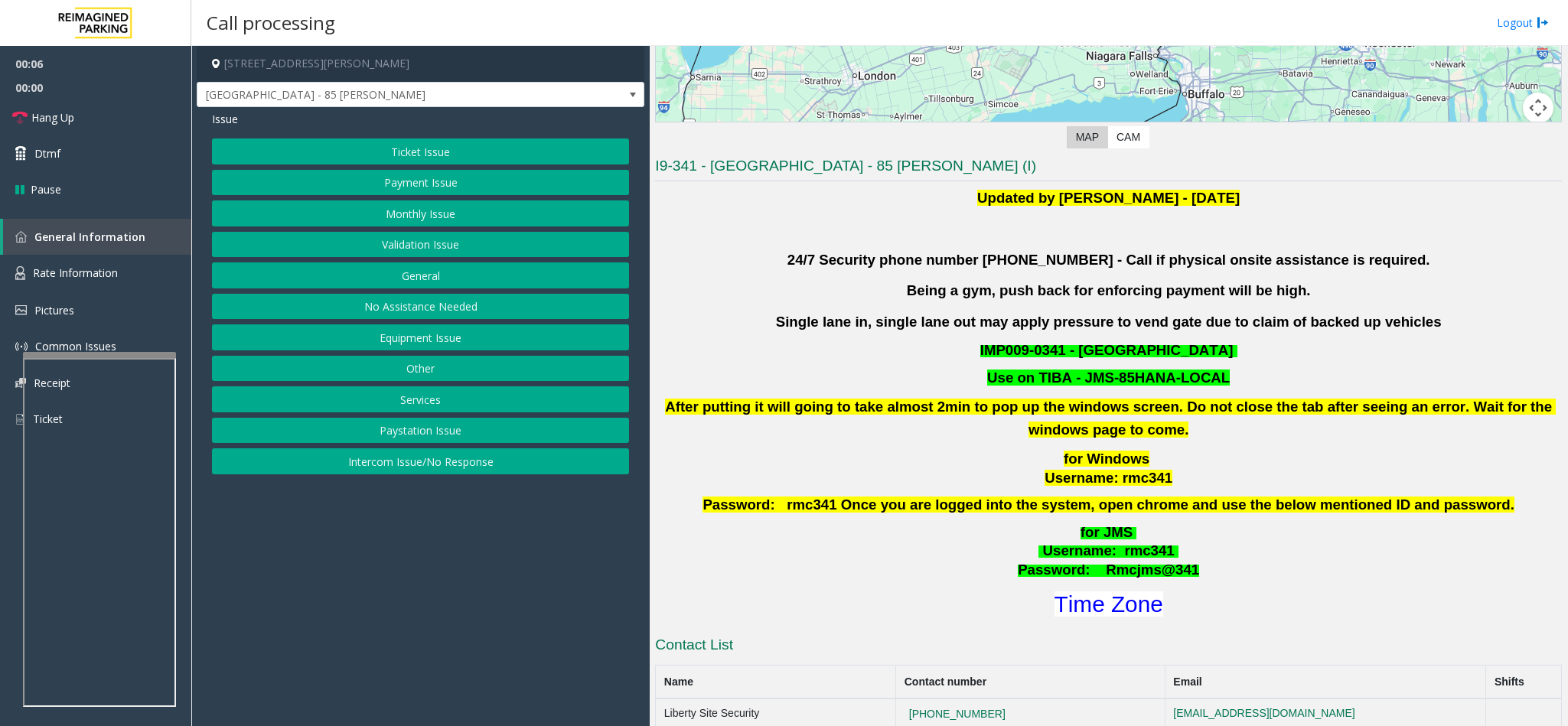
click at [404, 156] on button "Ticket Issue" at bounding box center [420, 151] width 417 height 26
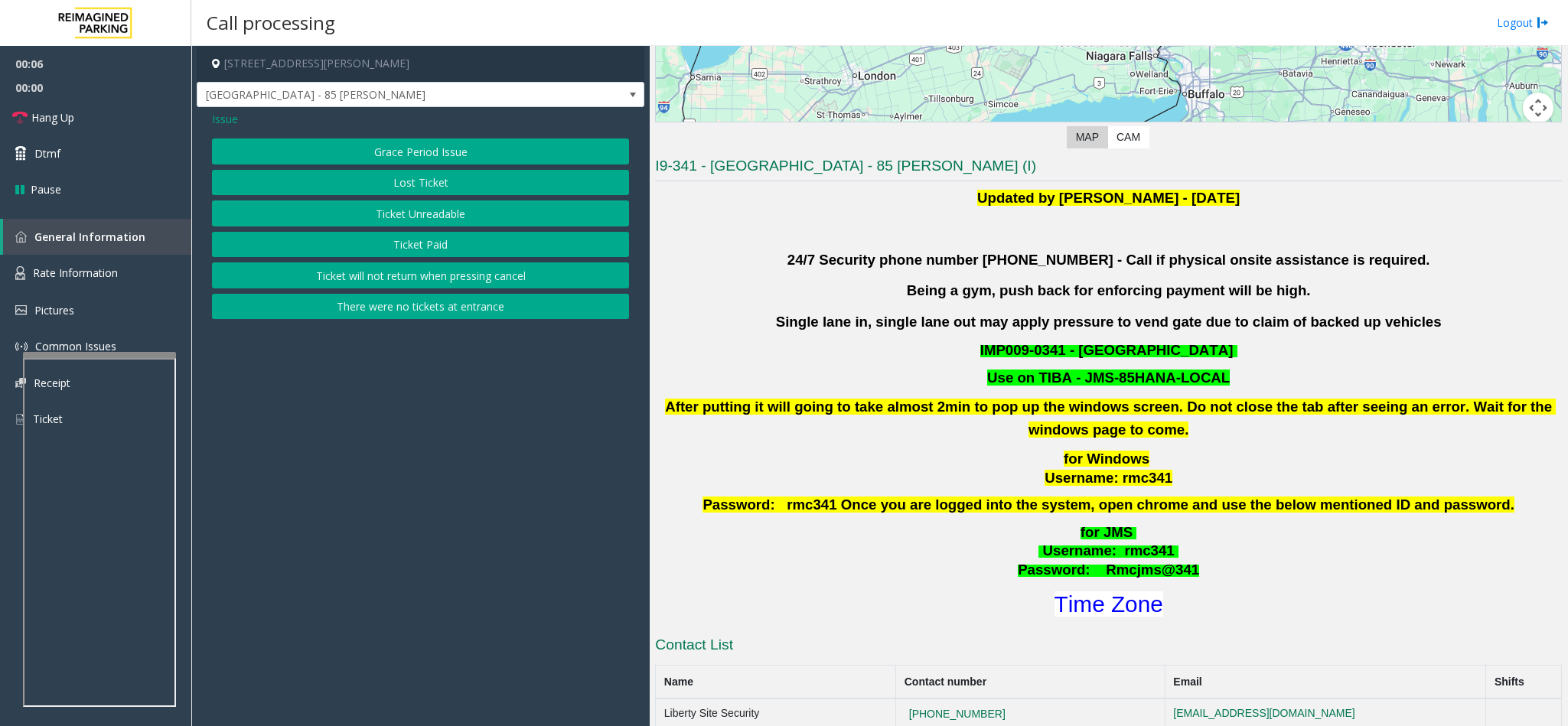
click at [406, 209] on button "Ticket Unreadable" at bounding box center [420, 213] width 417 height 26
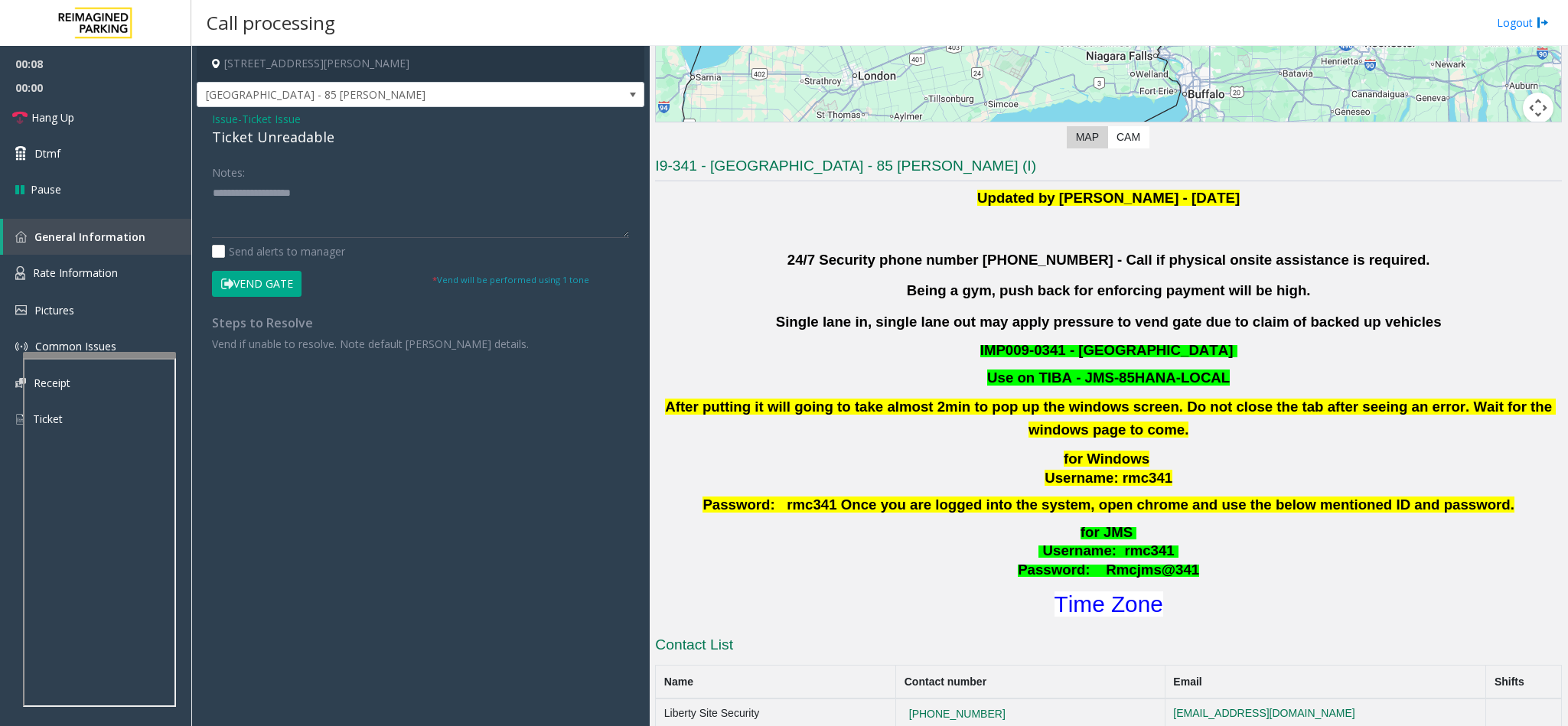
click at [237, 134] on div "Ticket Unreadable" at bounding box center [420, 137] width 417 height 21
click at [212, 193] on textarea at bounding box center [420, 209] width 417 height 58
click at [411, 193] on textarea at bounding box center [420, 209] width 417 height 58
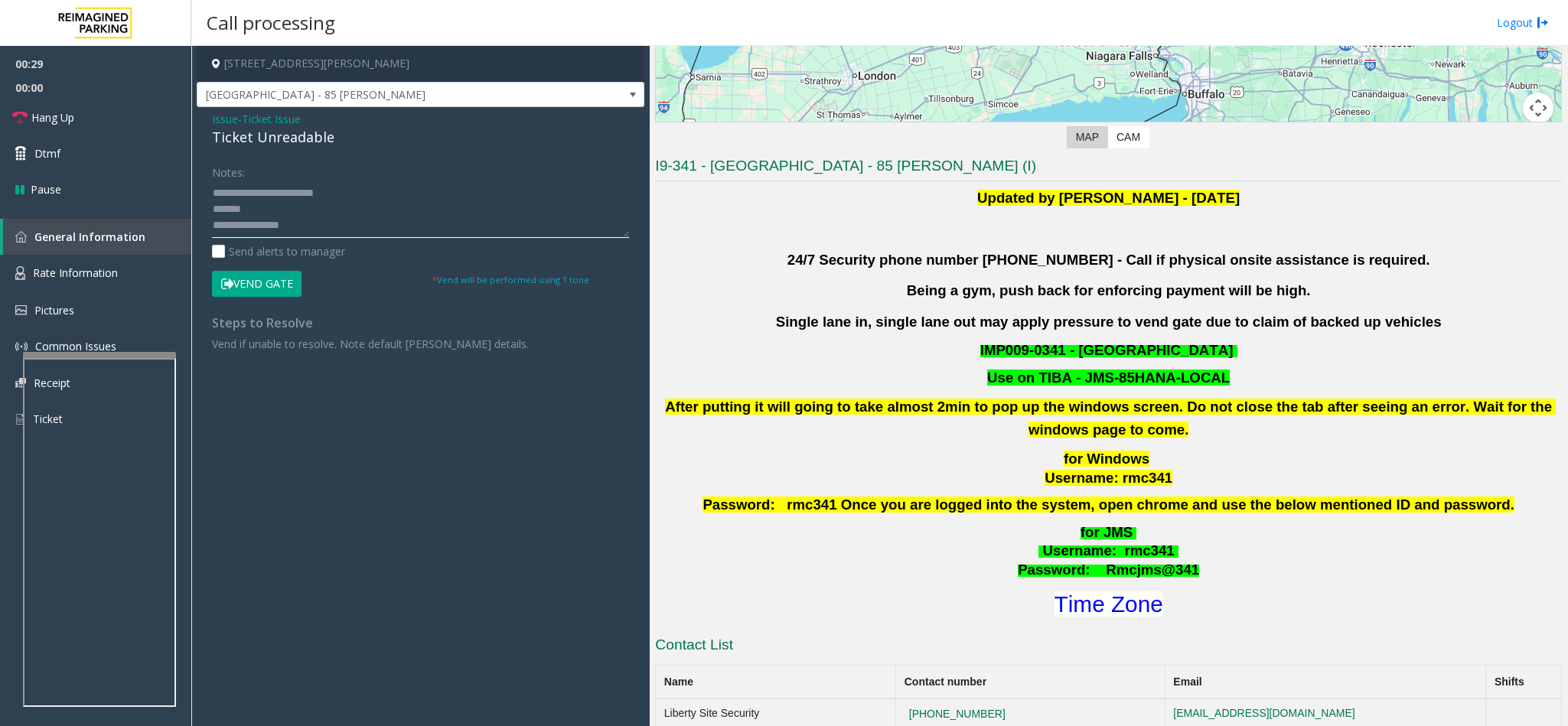
click at [279, 200] on textarea at bounding box center [420, 209] width 417 height 58
click at [264, 210] on textarea at bounding box center [420, 209] width 417 height 58
click at [310, 229] on textarea at bounding box center [420, 209] width 417 height 58
click at [341, 211] on textarea at bounding box center [420, 209] width 417 height 58
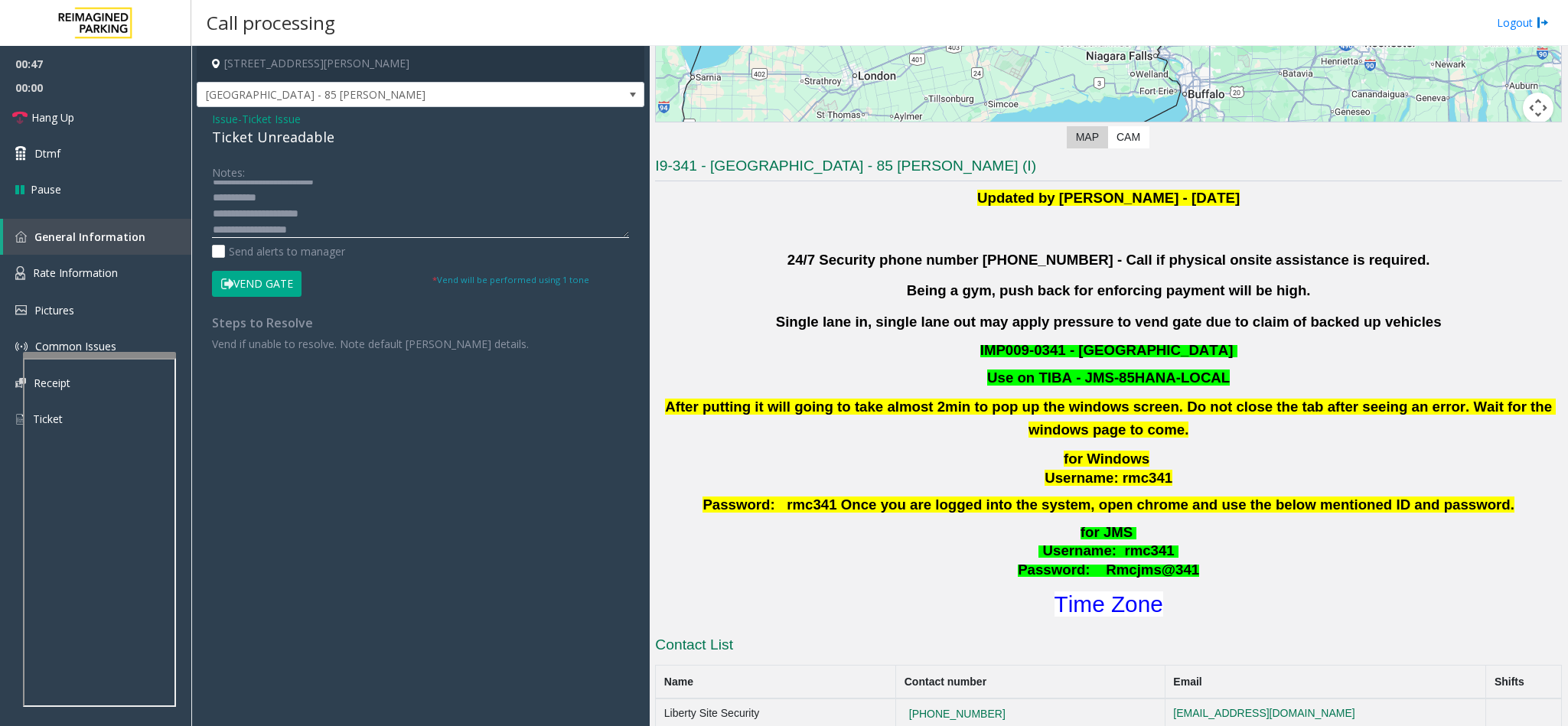
click at [345, 226] on textarea at bounding box center [420, 209] width 417 height 58
click at [260, 287] on button "Vend Gate" at bounding box center [256, 284] width 90 height 26
click at [319, 235] on textarea at bounding box center [420, 209] width 417 height 58
click at [76, 109] on link "Hang Up" at bounding box center [95, 117] width 191 height 36
click at [489, 228] on textarea at bounding box center [420, 209] width 417 height 58
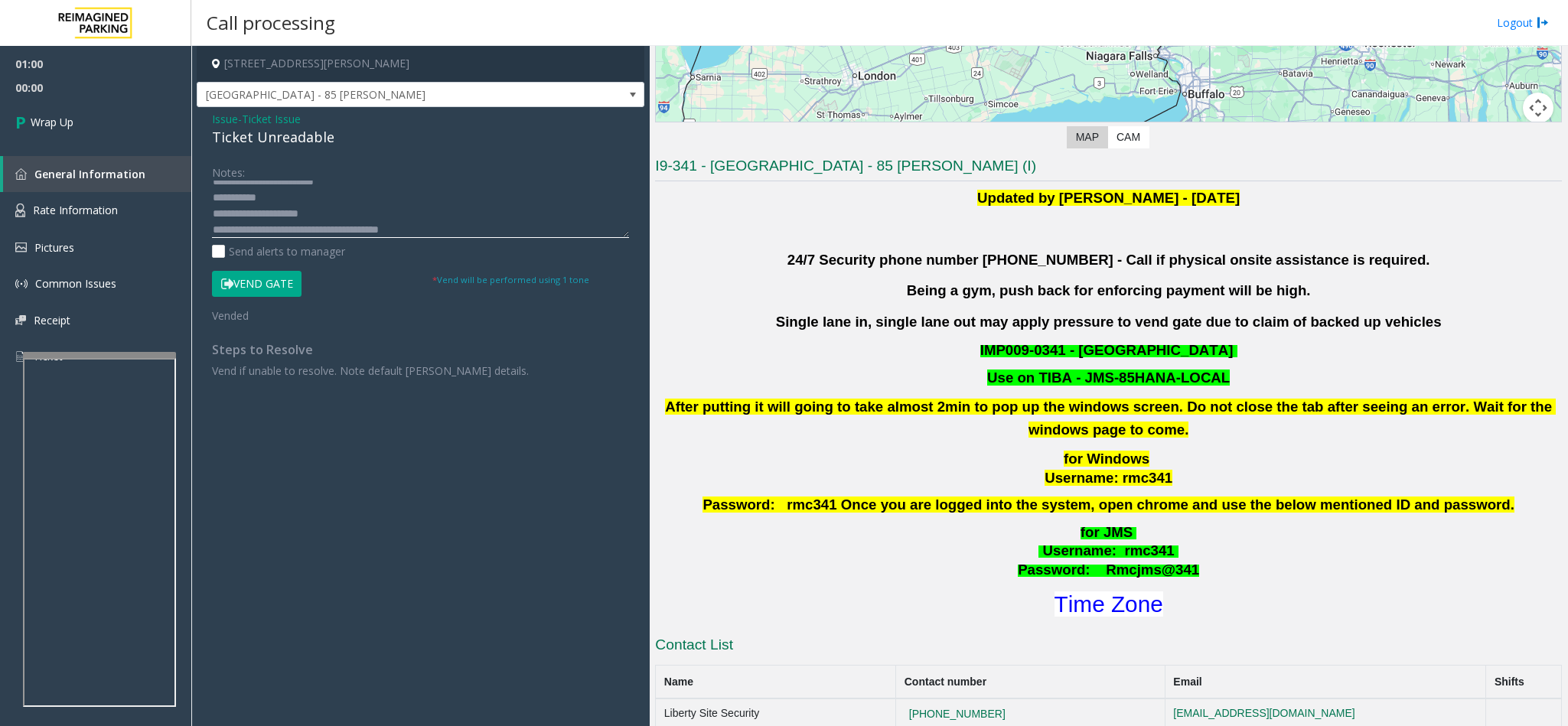
scroll to position [28, 0]
type textarea "**********"
click at [74, 115] on span "Wrap Up" at bounding box center [52, 122] width 43 height 16
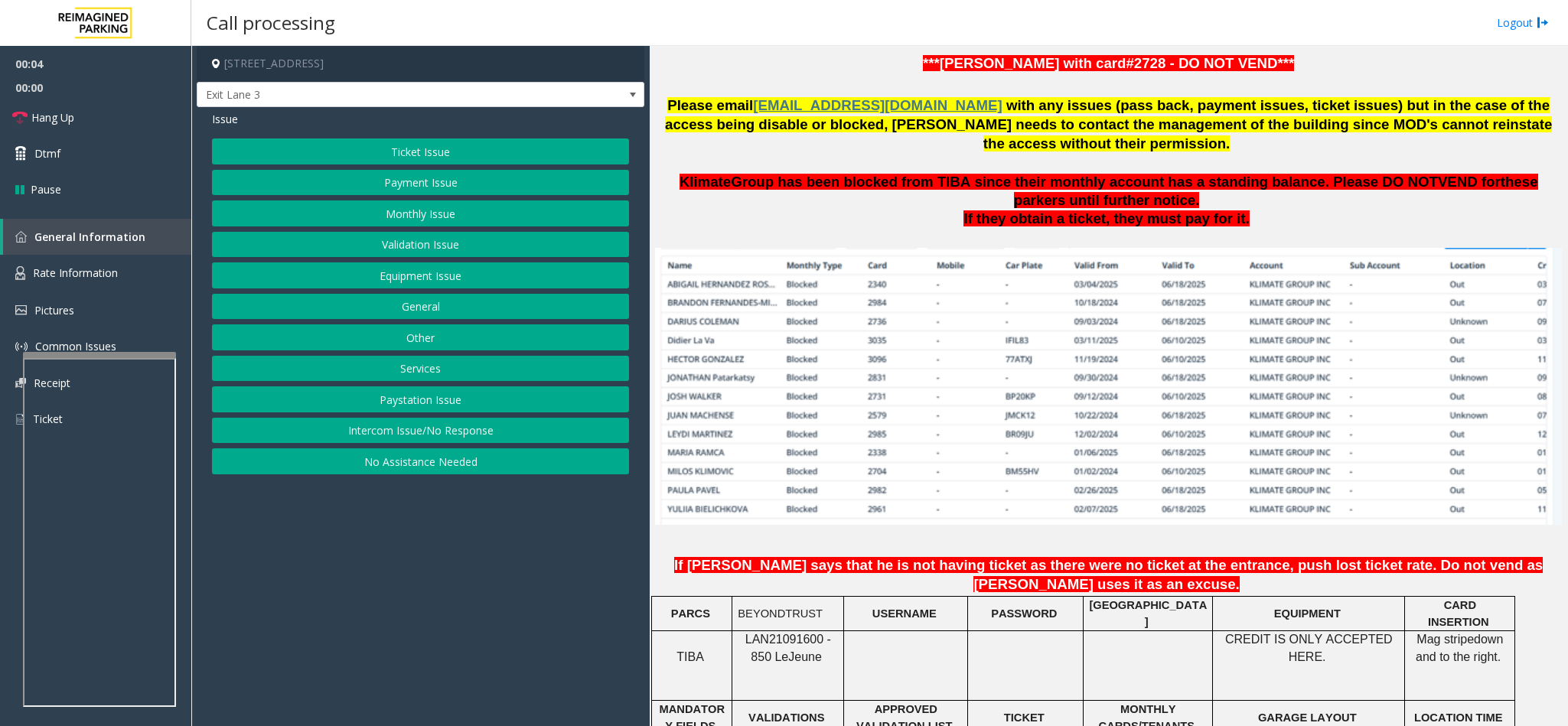
scroll to position [1033, 0]
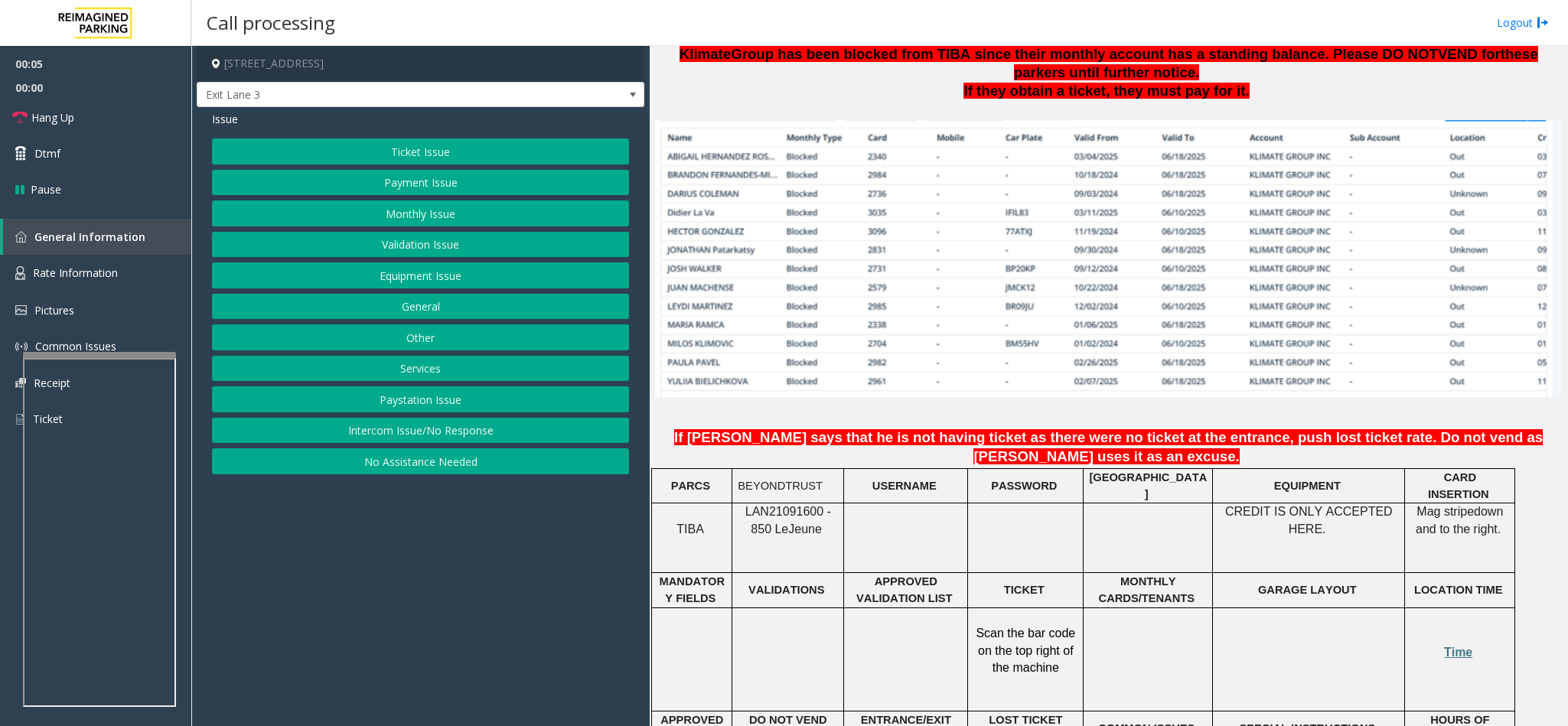
click at [781, 505] on span "LAN21091600 - 850 Le" at bounding box center [788, 520] width 86 height 30
copy span "LAN21091600"
click at [368, 221] on button "Monthly Issue" at bounding box center [420, 213] width 417 height 26
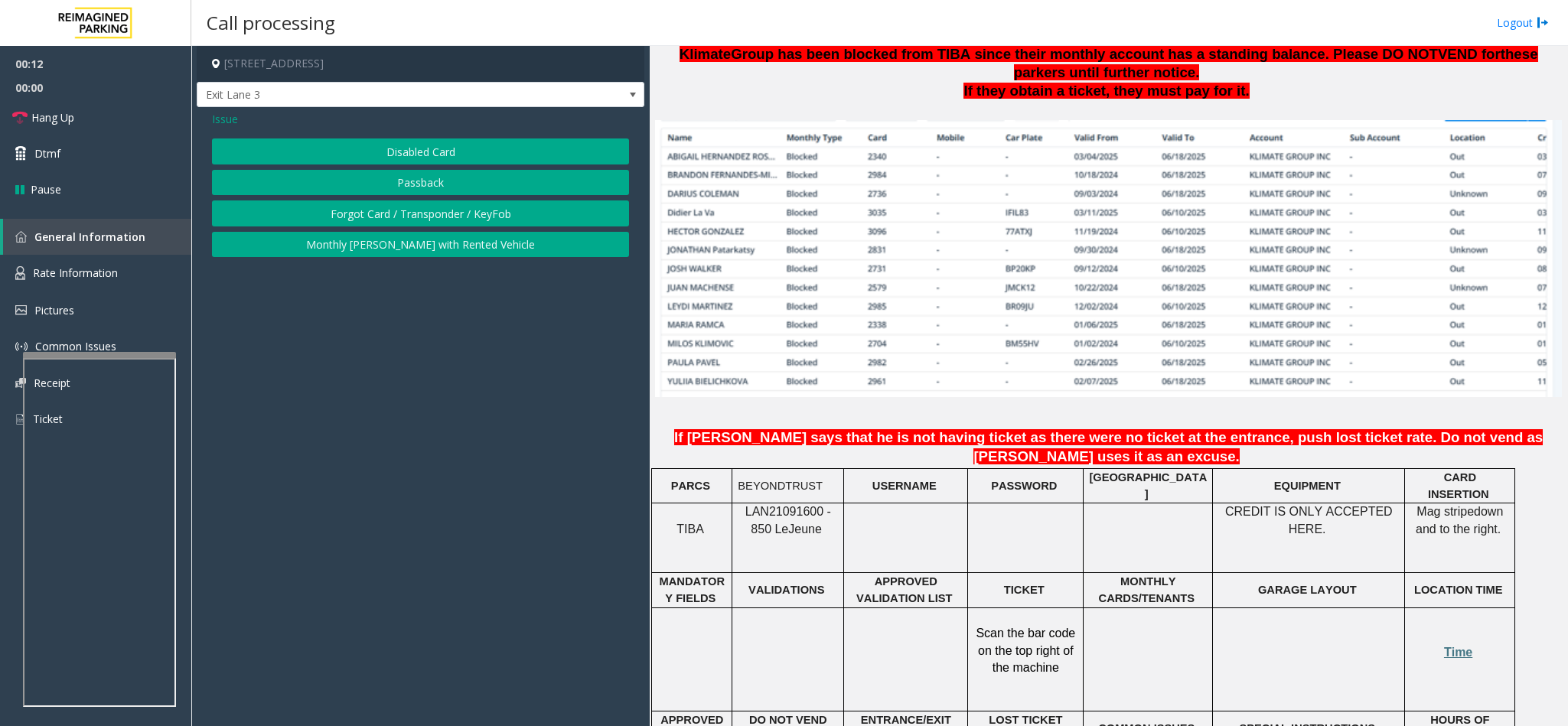
click at [377, 135] on div "Issue Disabled Card Passback Forgot Card / Transponder / KeyFob Monthly [PERSON…" at bounding box center [420, 186] width 447 height 157
click at [378, 145] on button "Disabled Card" at bounding box center [420, 151] width 417 height 26
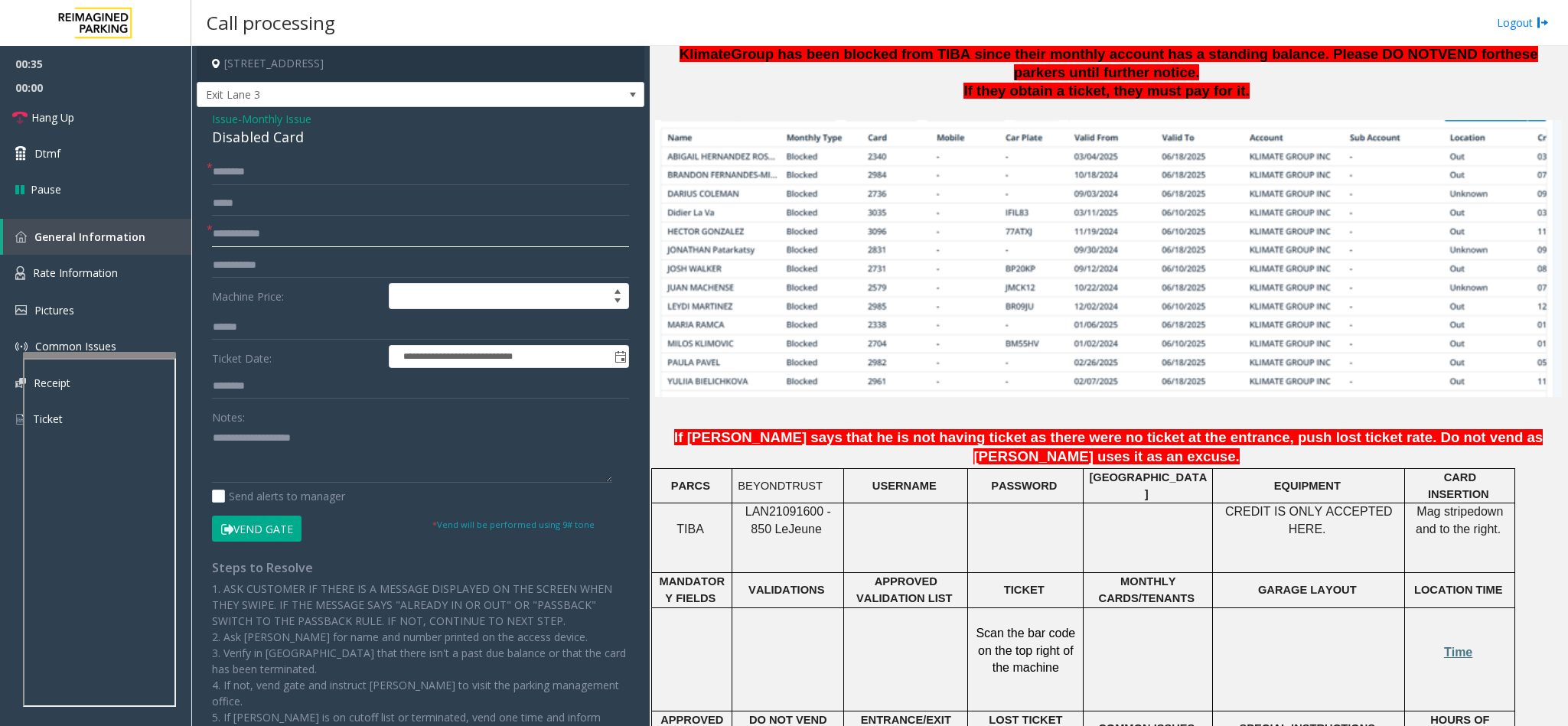
click at [262, 234] on input "text" at bounding box center [420, 234] width 417 height 26
click at [223, 241] on input "text" at bounding box center [420, 234] width 417 height 26
click at [228, 177] on input "text" at bounding box center [420, 172] width 417 height 26
type input "*******"
click at [248, 235] on input "text" at bounding box center [420, 234] width 417 height 26
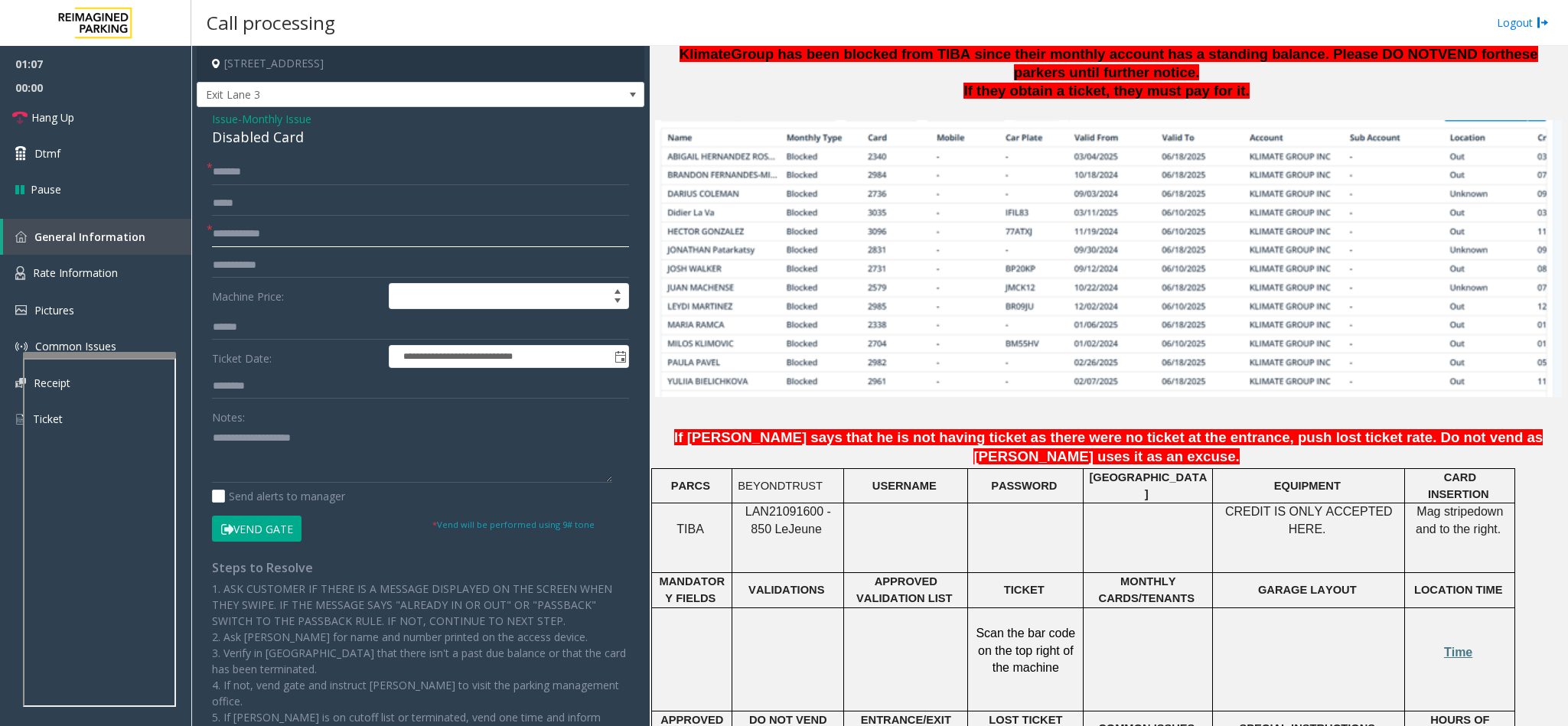
click at [237, 236] on input "text" at bounding box center [420, 234] width 417 height 26
click at [226, 462] on textarea at bounding box center [411, 454] width 400 height 58
type textarea "****"
click at [272, 172] on input "*******" at bounding box center [420, 172] width 417 height 26
click at [218, 122] on span "Issue" at bounding box center [225, 119] width 26 height 16
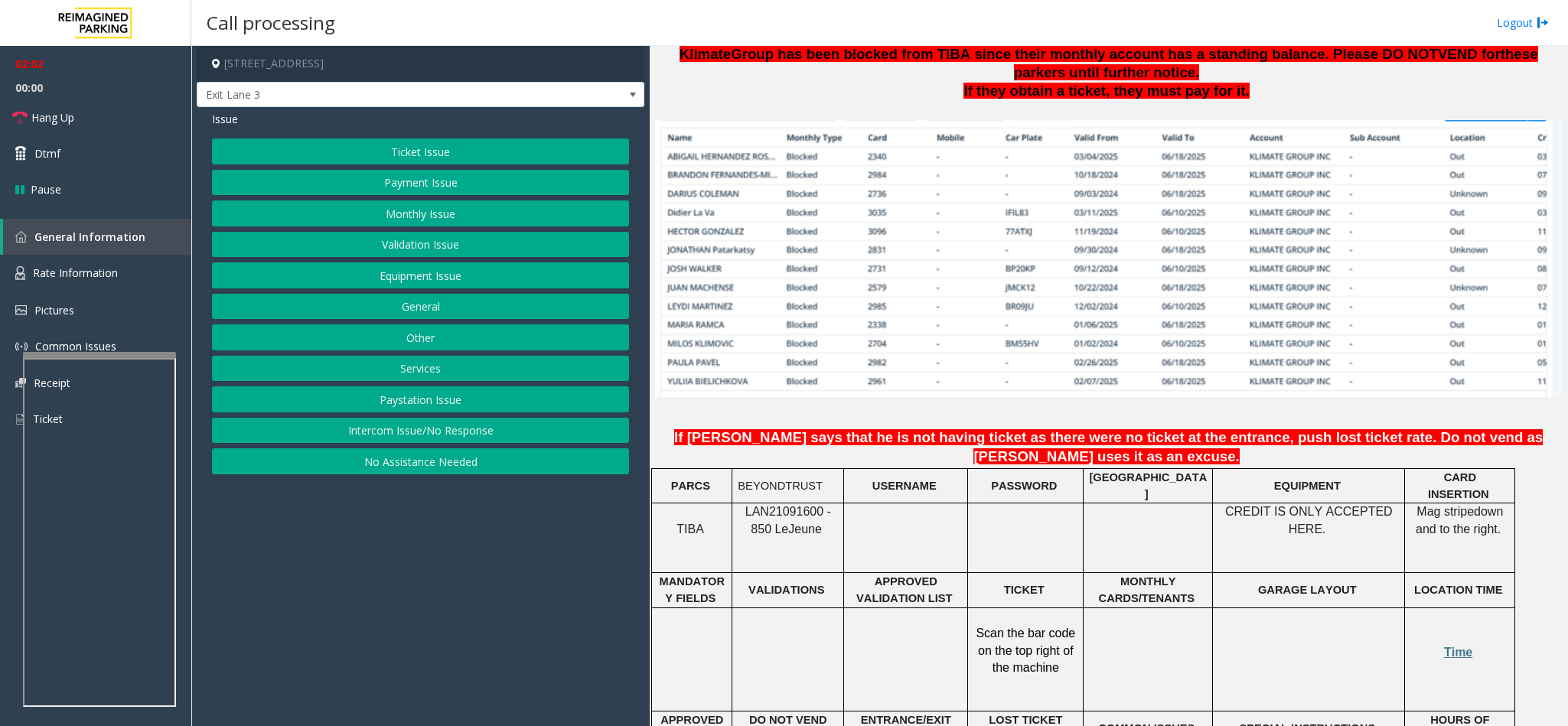
click at [416, 210] on button "Monthly Issue" at bounding box center [420, 213] width 417 height 26
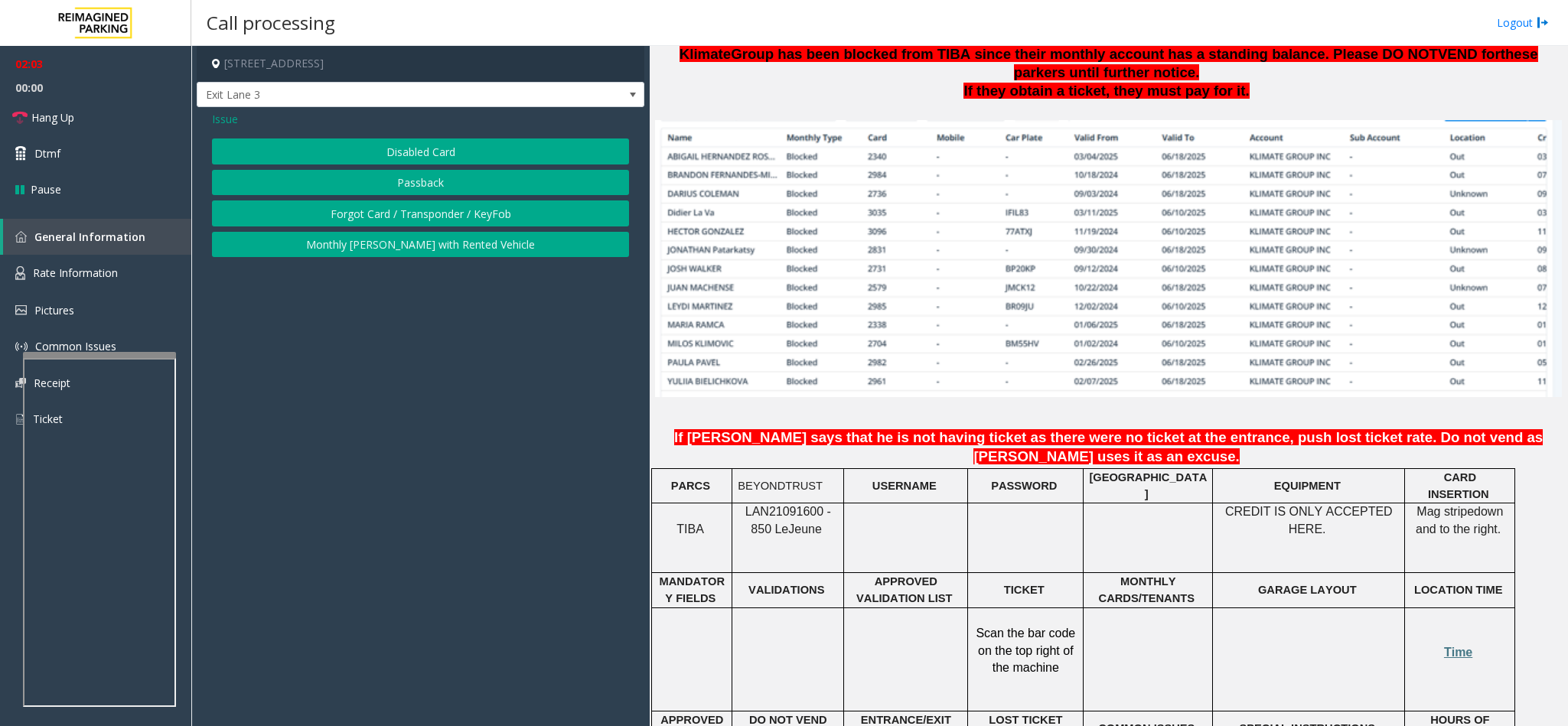
click at [380, 213] on button "Forgot Card / Transponder / KeyFob" at bounding box center [420, 213] width 417 height 26
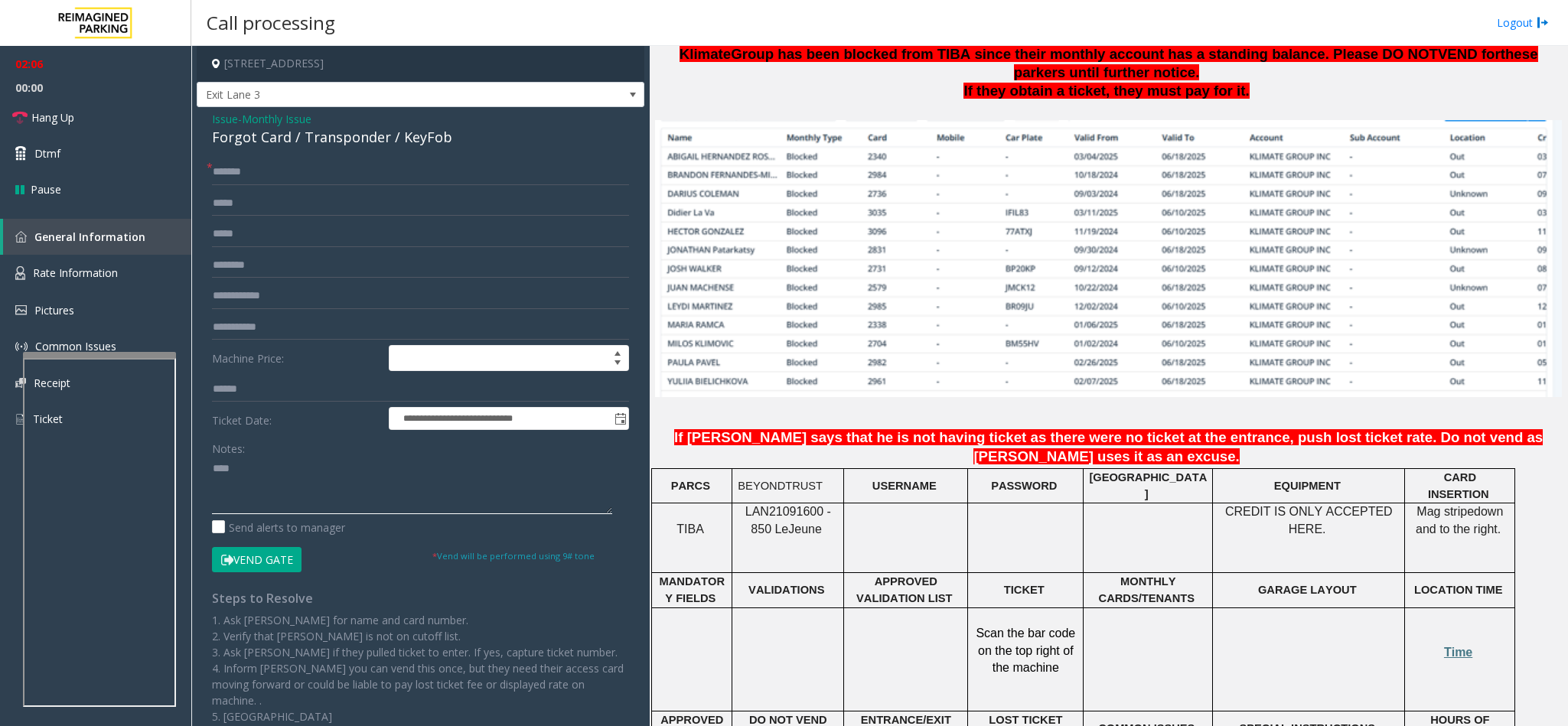
click at [212, 469] on textarea at bounding box center [411, 485] width 400 height 58
drag, startPoint x: 289, startPoint y: 137, endPoint x: 193, endPoint y: 140, distance: 96.0
click at [193, 140] on app-call-processing-form "**********" at bounding box center [420, 386] width 458 height 680
click at [212, 470] on textarea at bounding box center [411, 485] width 400 height 58
click at [359, 480] on textarea at bounding box center [411, 485] width 400 height 58
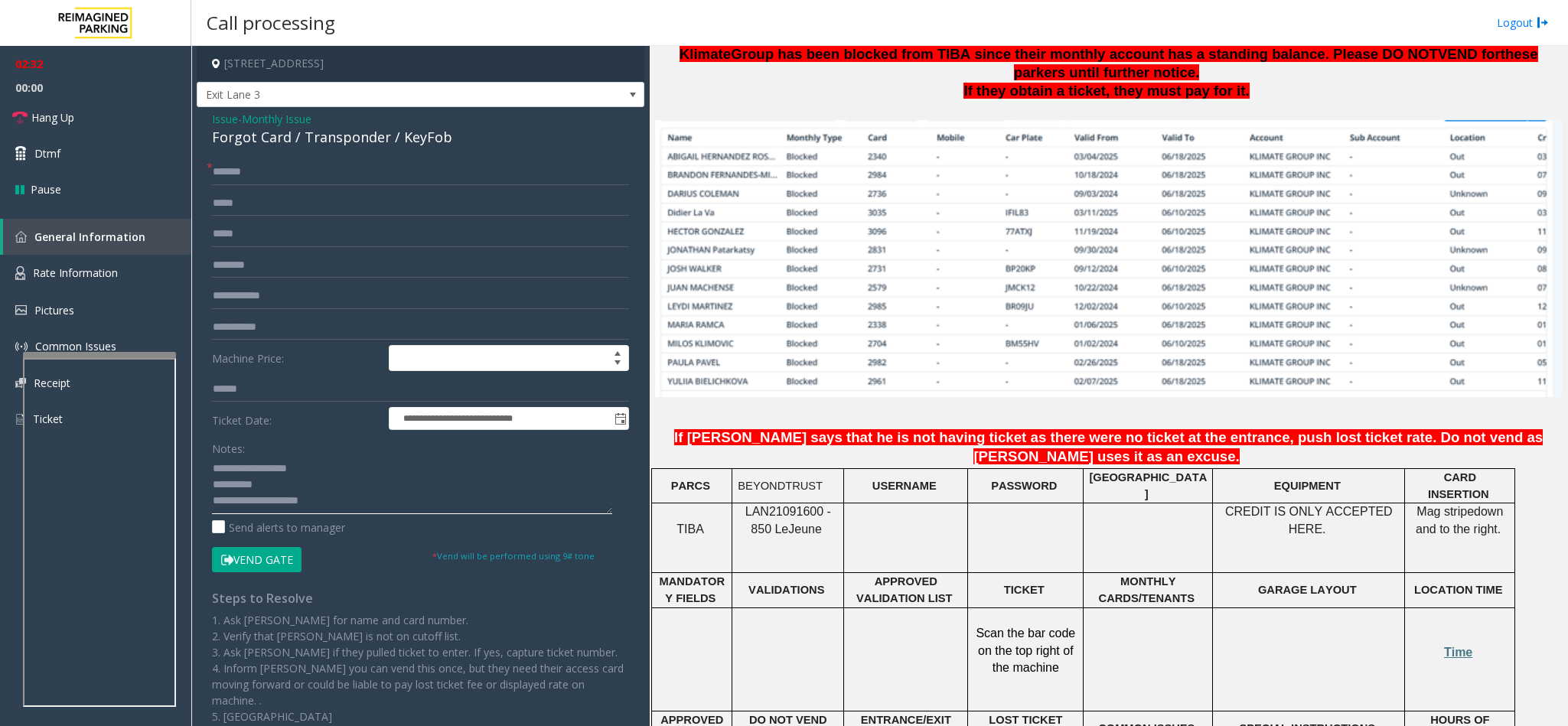
type textarea "**********"
click at [273, 556] on button "Vend Gate" at bounding box center [256, 560] width 90 height 26
click at [243, 296] on input "text" at bounding box center [420, 296] width 417 height 26
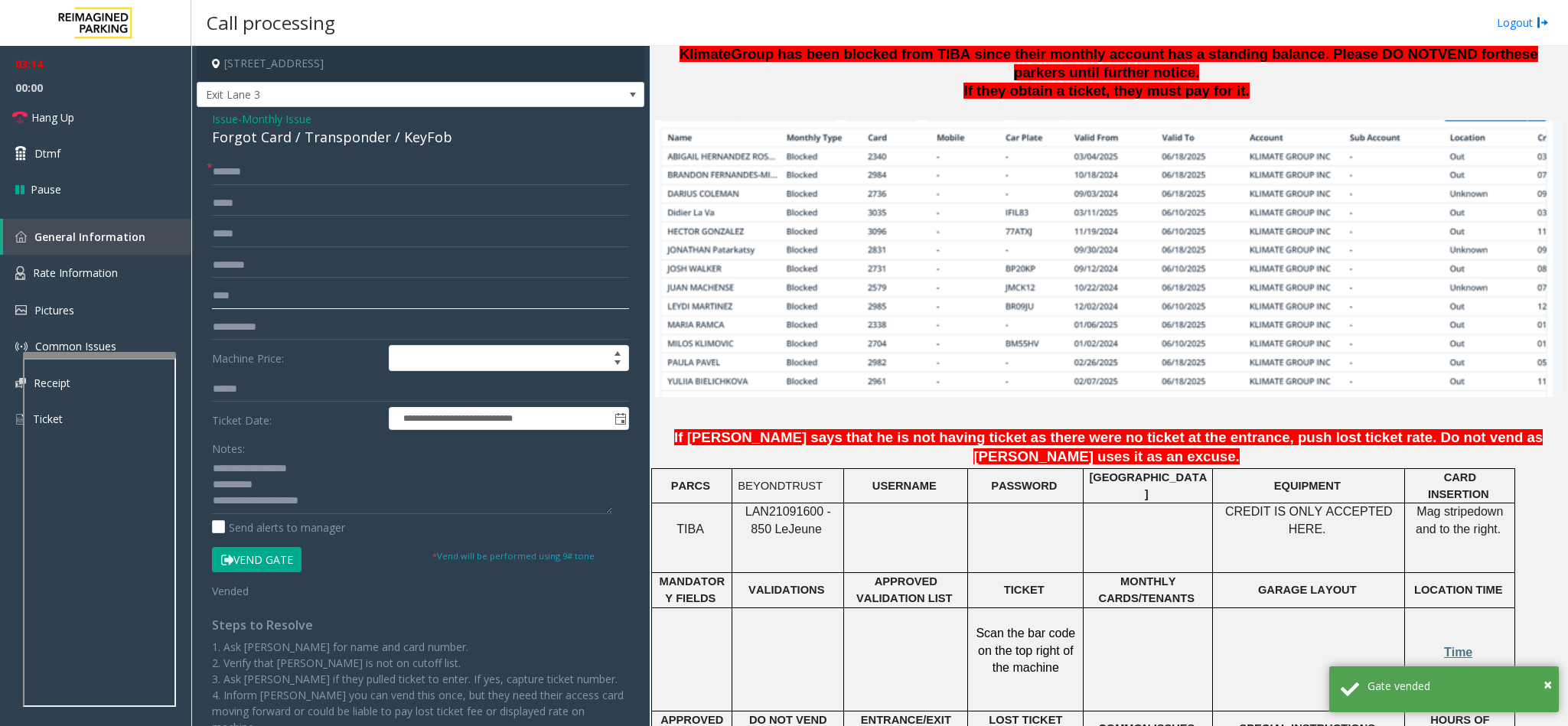
type input "****"
click at [266, 175] on input "*******" at bounding box center [420, 172] width 417 height 26
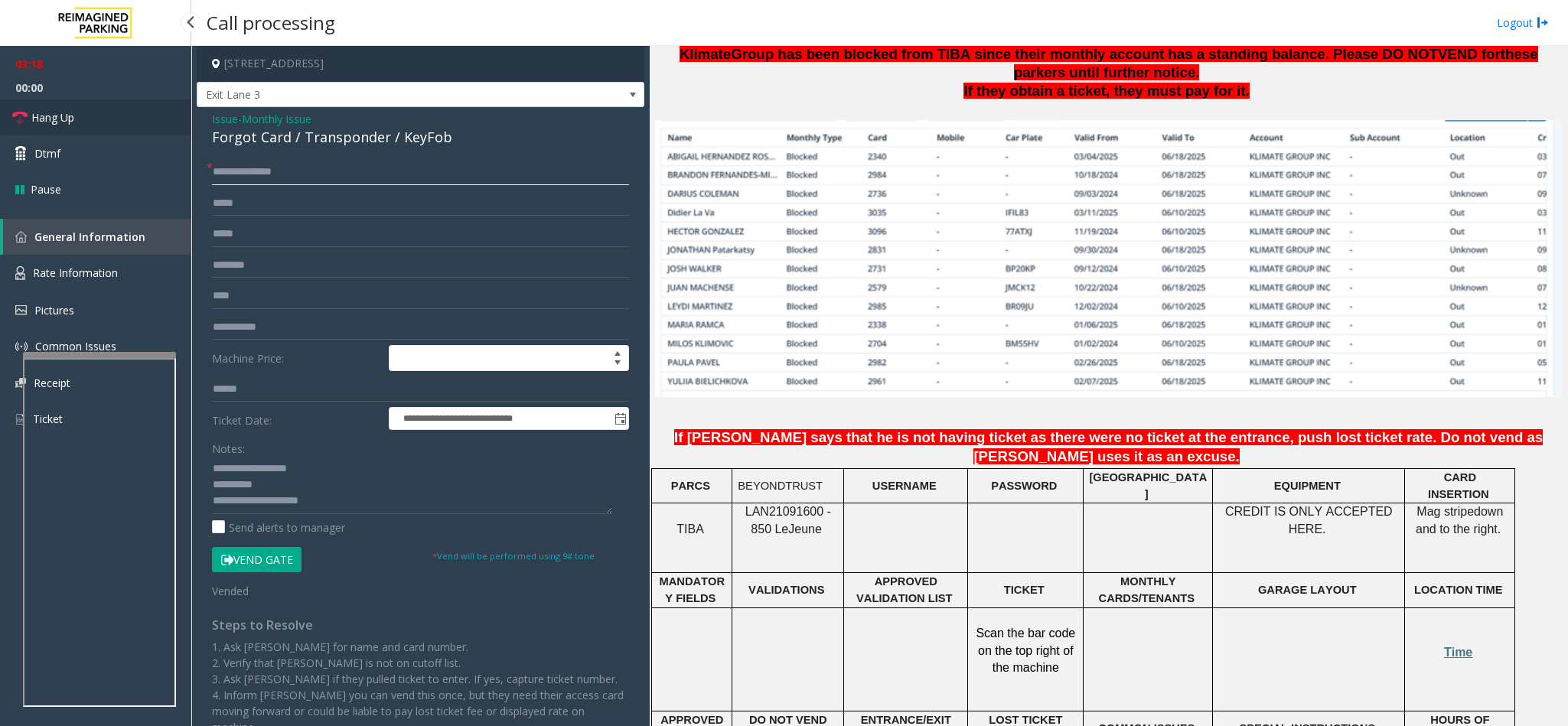
type input "**********"
click at [74, 110] on span "Hang Up" at bounding box center [53, 117] width 43 height 16
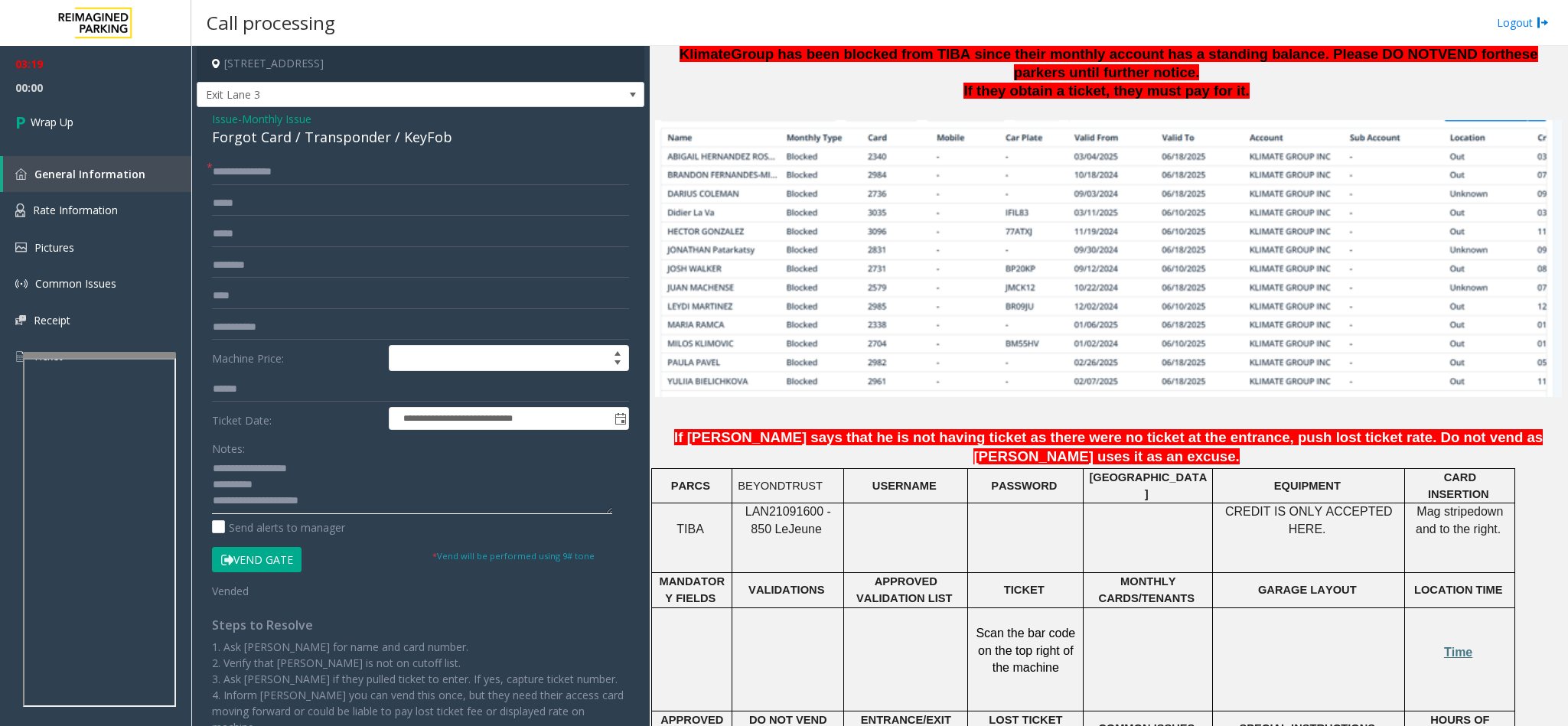
click at [358, 500] on textarea at bounding box center [411, 485] width 400 height 58
type textarea "**********"
click at [88, 116] on link "Wrap Up" at bounding box center [95, 122] width 191 height 45
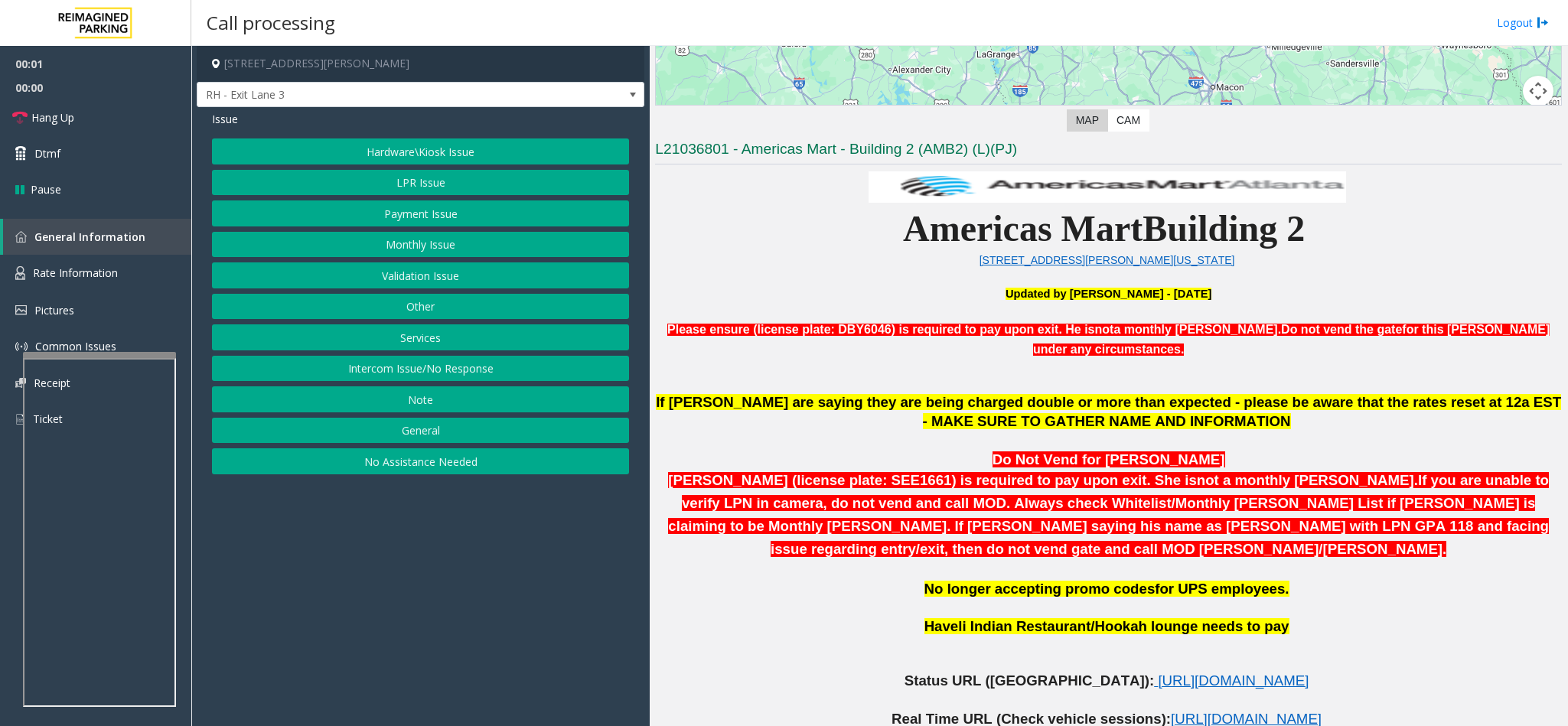
scroll to position [459, 0]
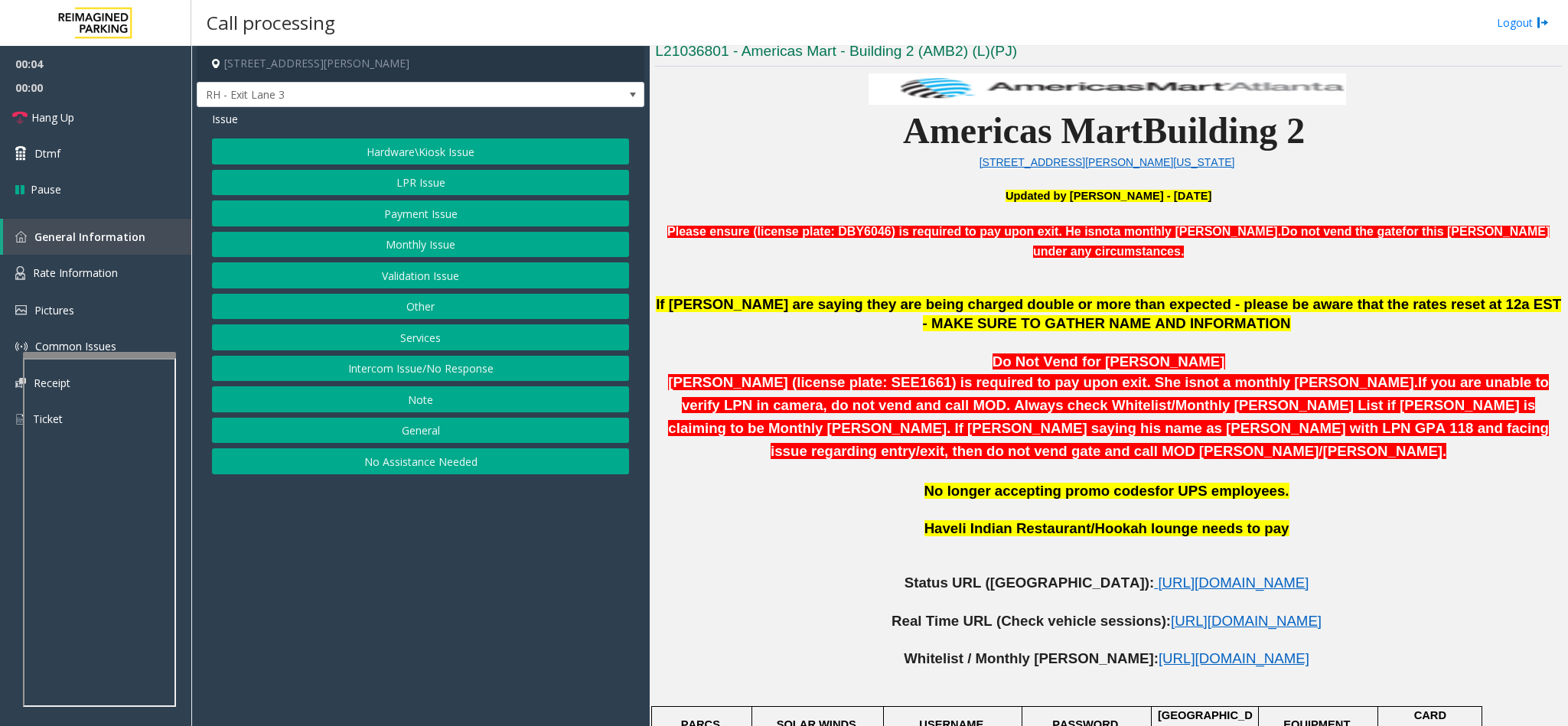
click at [411, 338] on button "Services" at bounding box center [420, 338] width 417 height 26
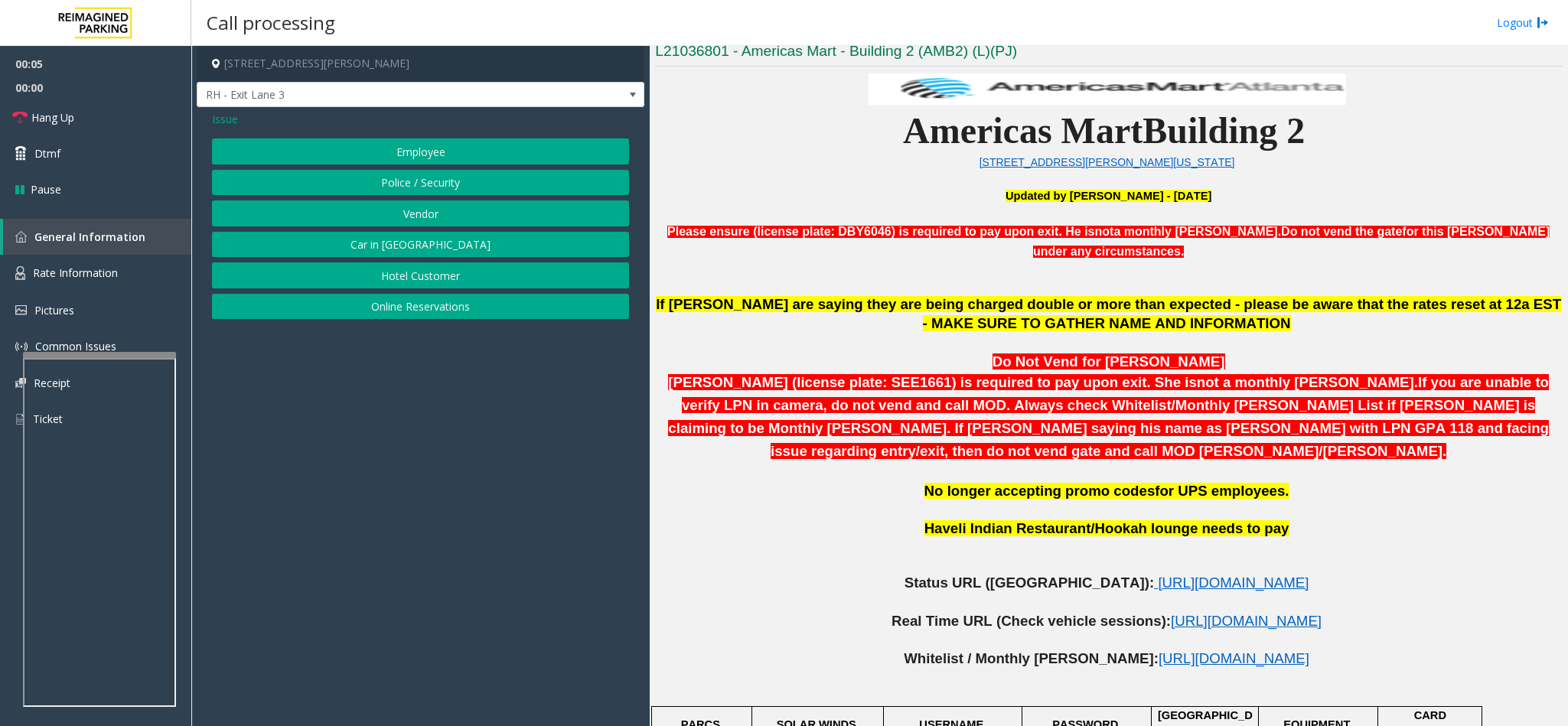
drag, startPoint x: 407, startPoint y: 153, endPoint x: 375, endPoint y: 154, distance: 32.0
click at [406, 153] on button "Employee" at bounding box center [420, 151] width 417 height 26
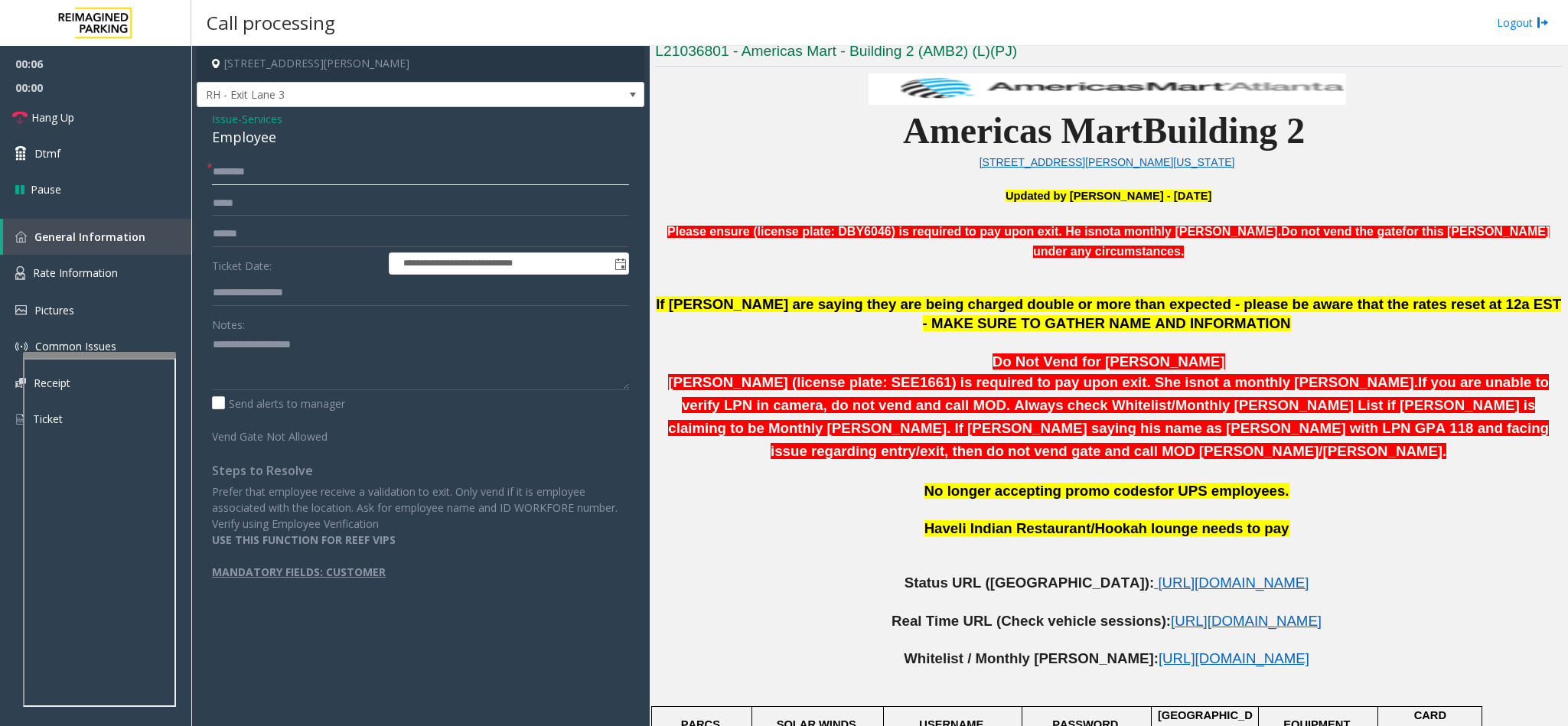
click at [226, 172] on input "text" at bounding box center [420, 172] width 417 height 26
click at [257, 361] on textarea at bounding box center [420, 361] width 417 height 58
click at [388, 345] on textarea at bounding box center [420, 361] width 417 height 58
type textarea "**********"
click at [220, 167] on input "text" at bounding box center [420, 172] width 417 height 26
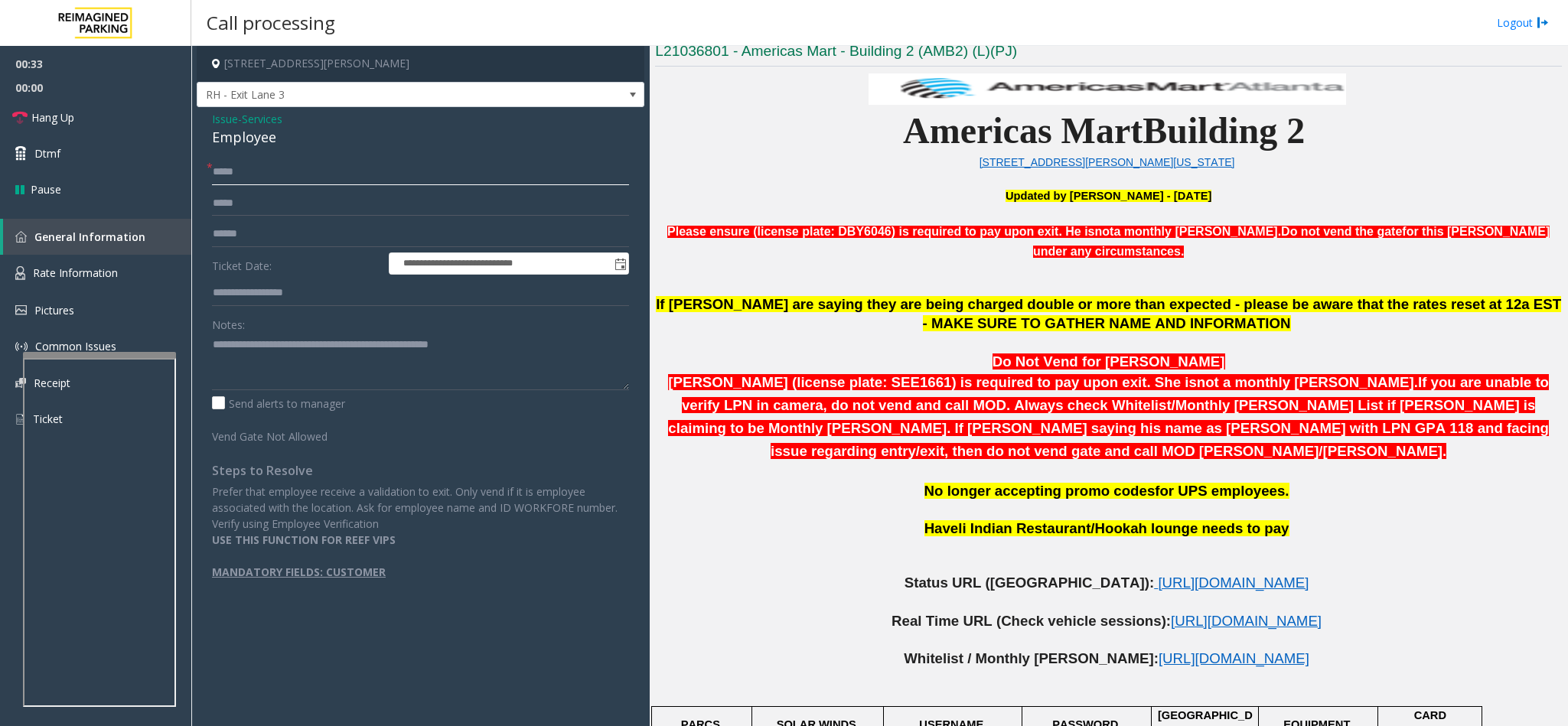
type input "*****"
click at [527, 340] on textarea at bounding box center [420, 361] width 417 height 58
type textarea "**********"
click at [305, 299] on input "text" at bounding box center [420, 293] width 417 height 26
type input "**********"
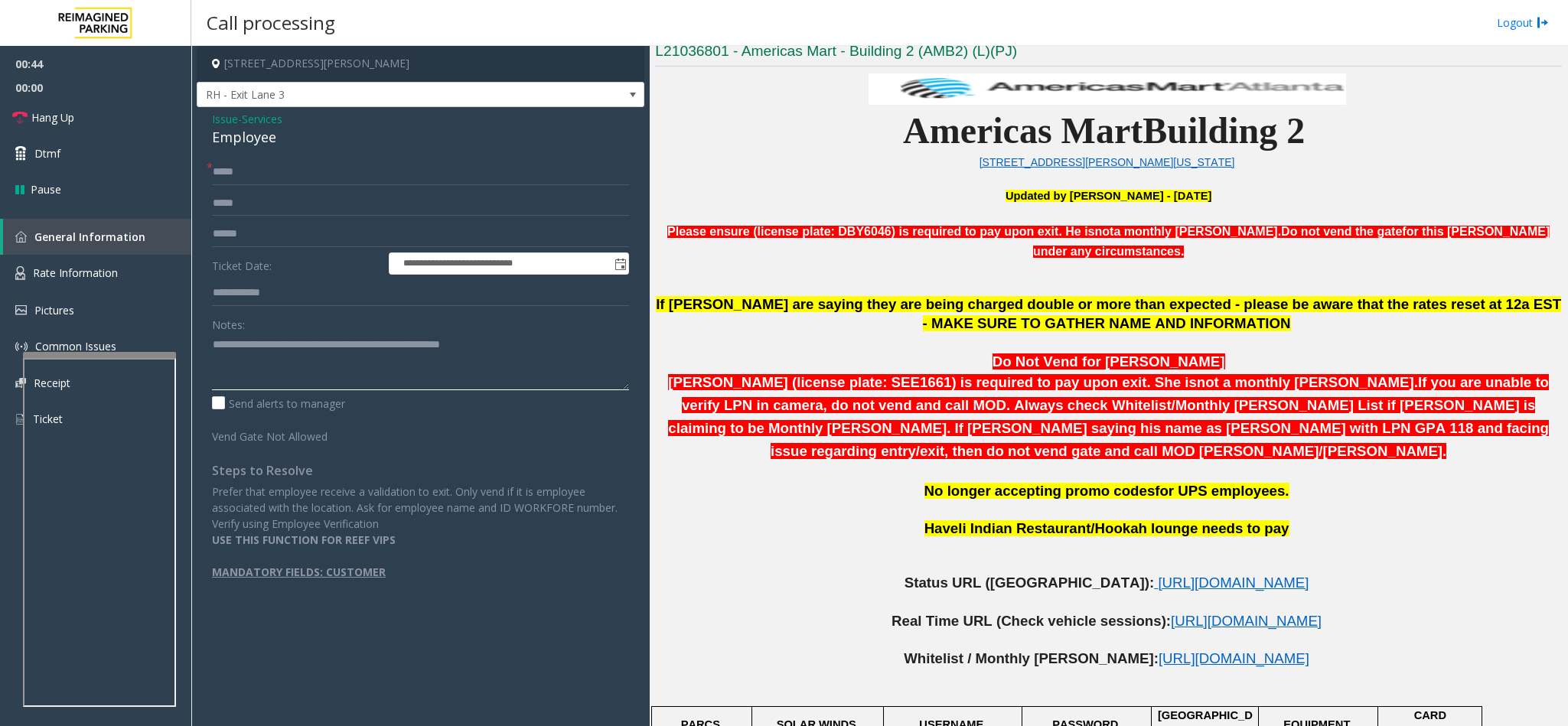
drag, startPoint x: 388, startPoint y: 350, endPoint x: 627, endPoint y: 359, distance: 239.2
click at [627, 359] on textarea at bounding box center [420, 361] width 417 height 58
click at [83, 111] on link "Hang Up" at bounding box center [95, 117] width 191 height 36
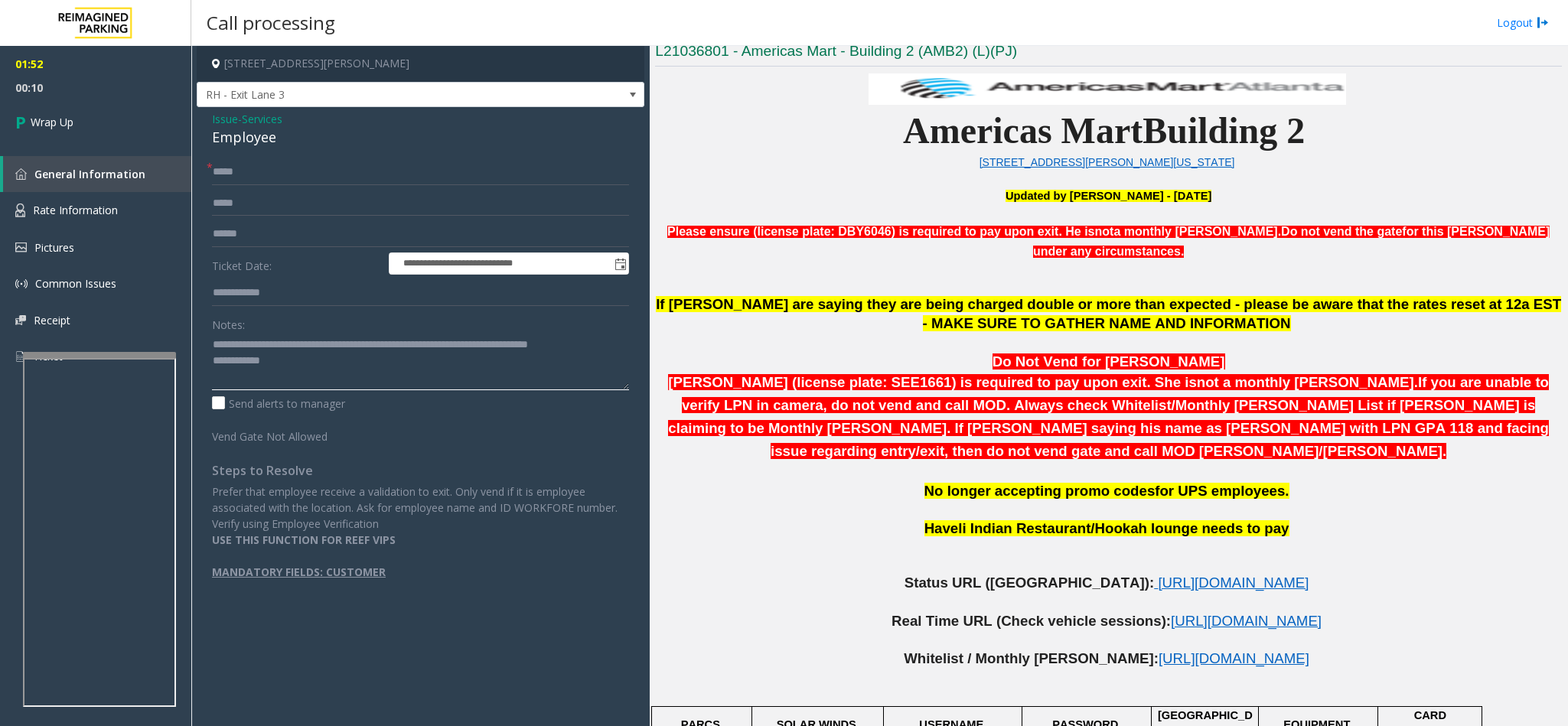
click at [334, 375] on textarea at bounding box center [420, 361] width 417 height 58
type textarea "**********"
click at [92, 113] on link "Wrap Up" at bounding box center [95, 122] width 191 height 45
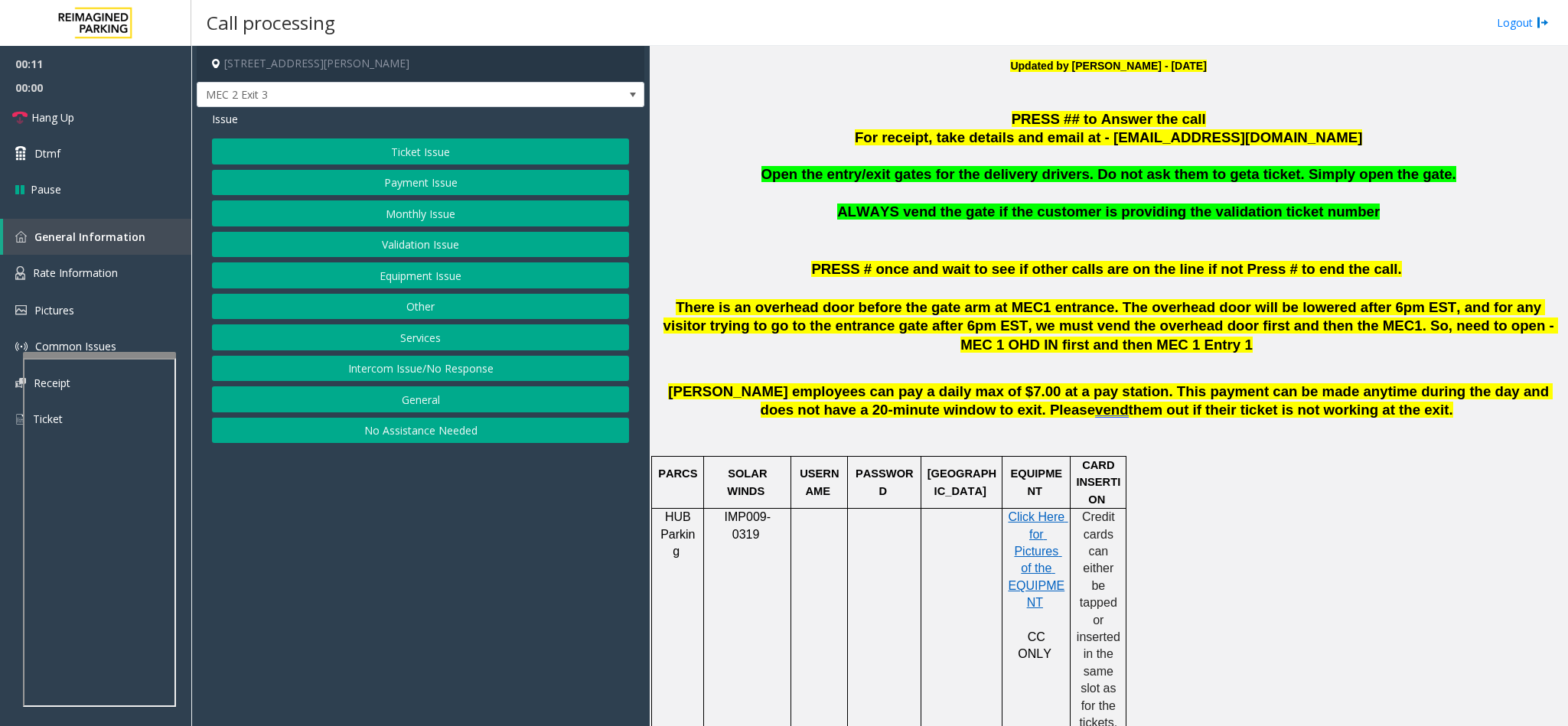
scroll to position [574, 0]
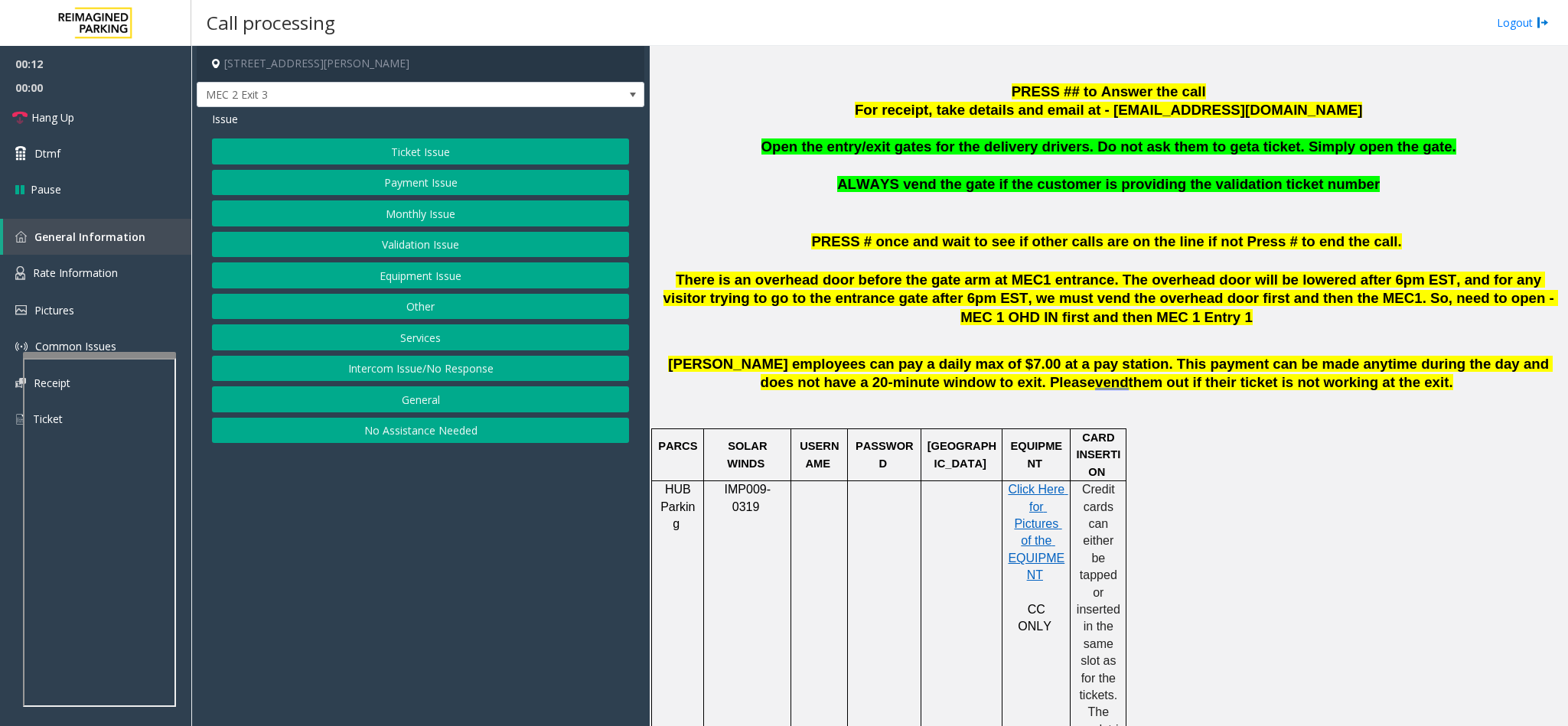
click at [439, 272] on button "Equipment Issue" at bounding box center [420, 276] width 417 height 26
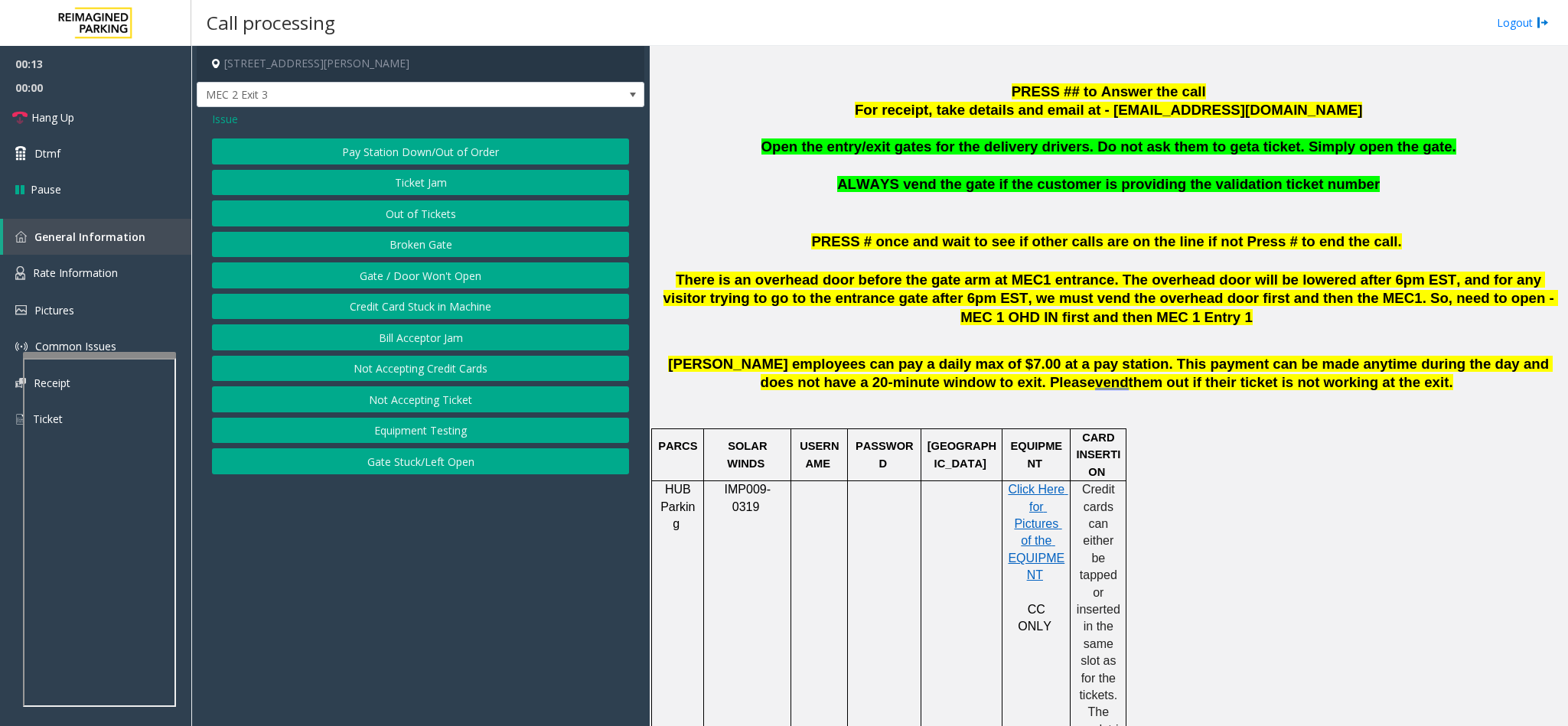
click at [401, 285] on button "Gate / Door Won't Open" at bounding box center [420, 276] width 417 height 26
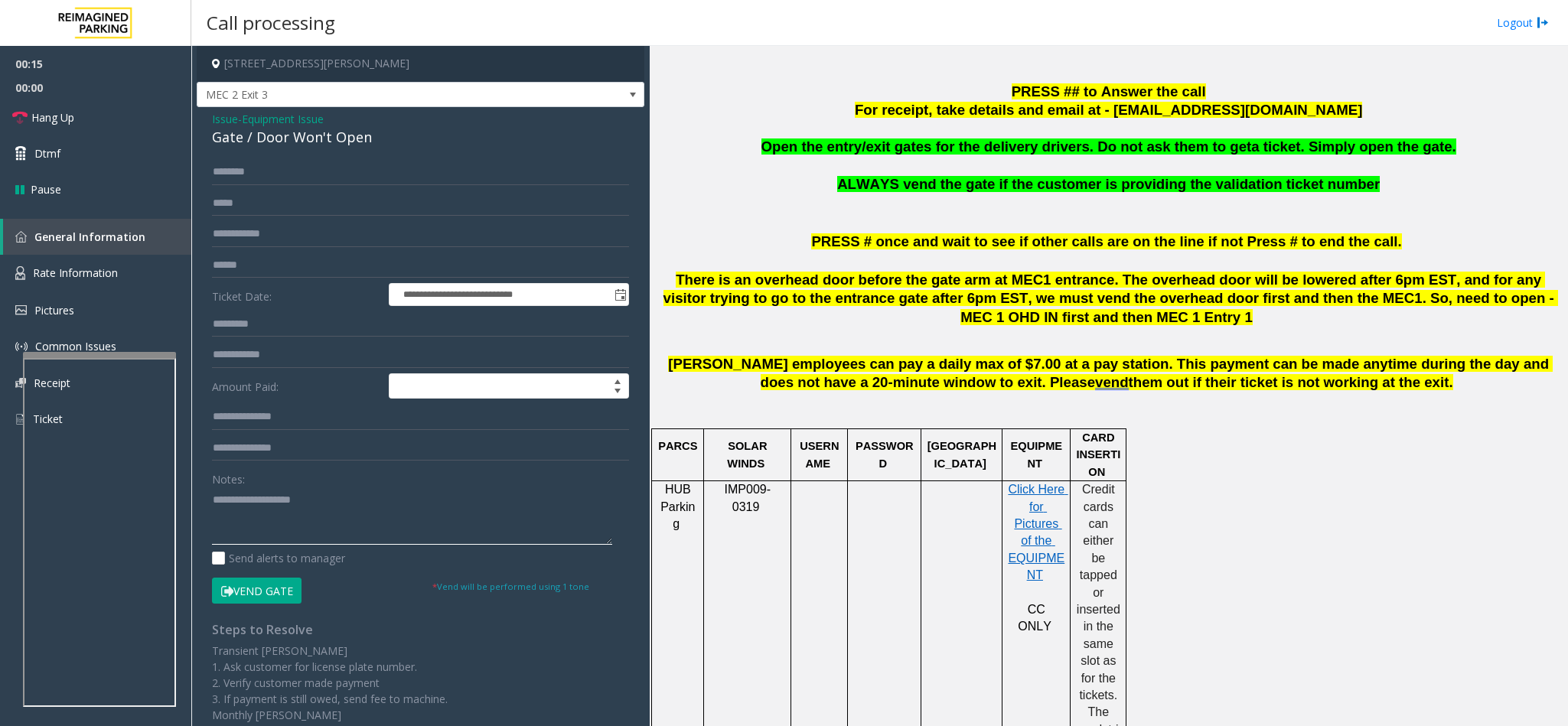
click at [241, 521] on textarea at bounding box center [411, 516] width 400 height 58
click at [262, 590] on button "Vend Gate" at bounding box center [256, 591] width 90 height 26
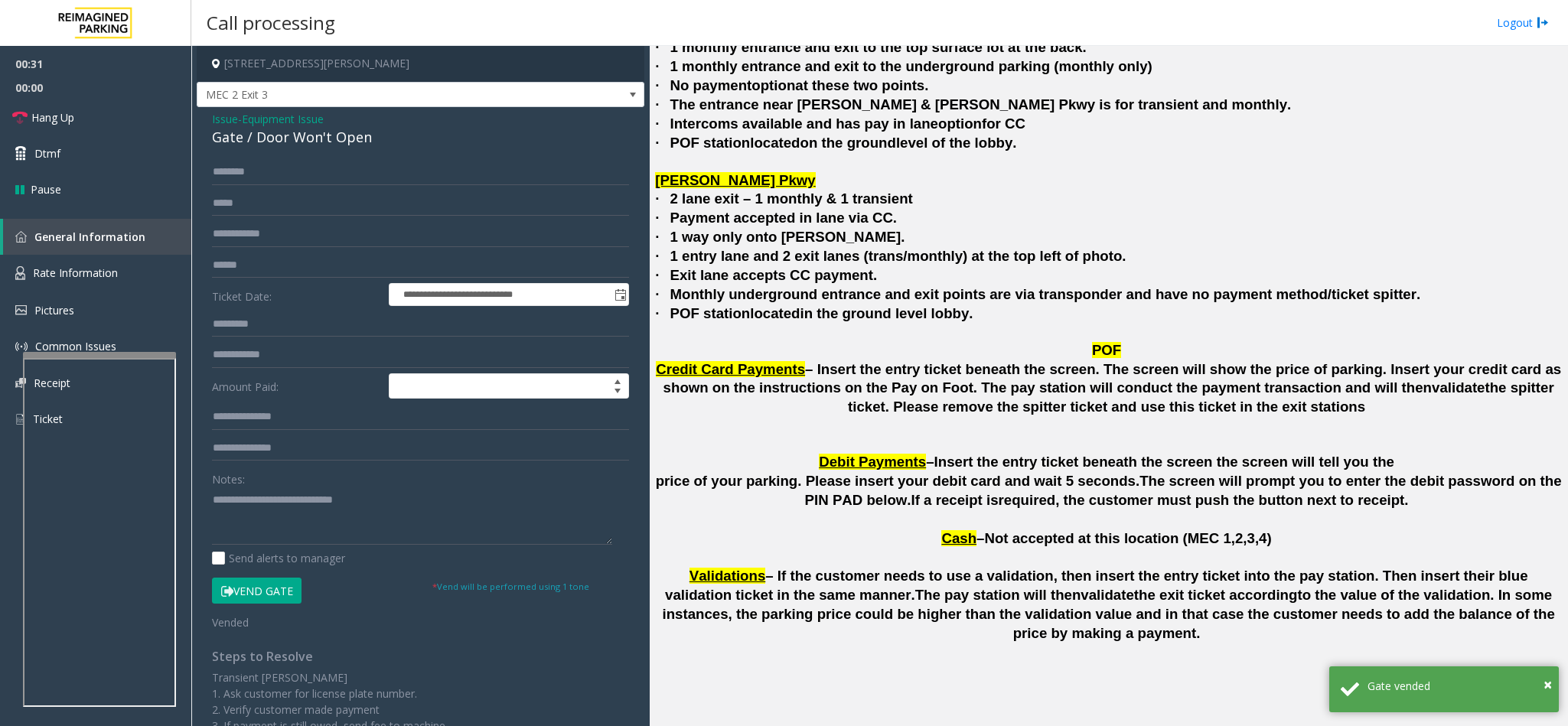
scroll to position [3760, 0]
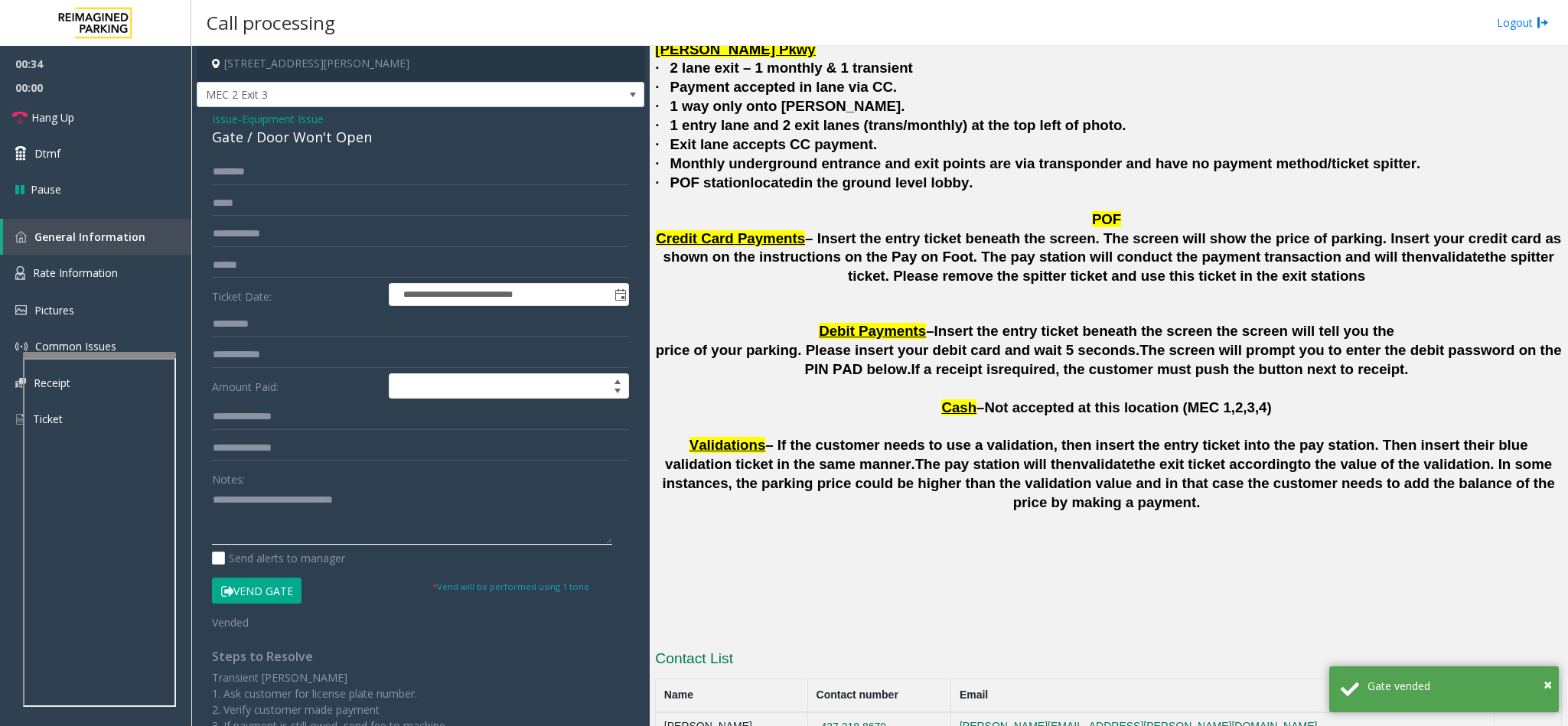
click at [413, 494] on textarea at bounding box center [411, 516] width 400 height 58
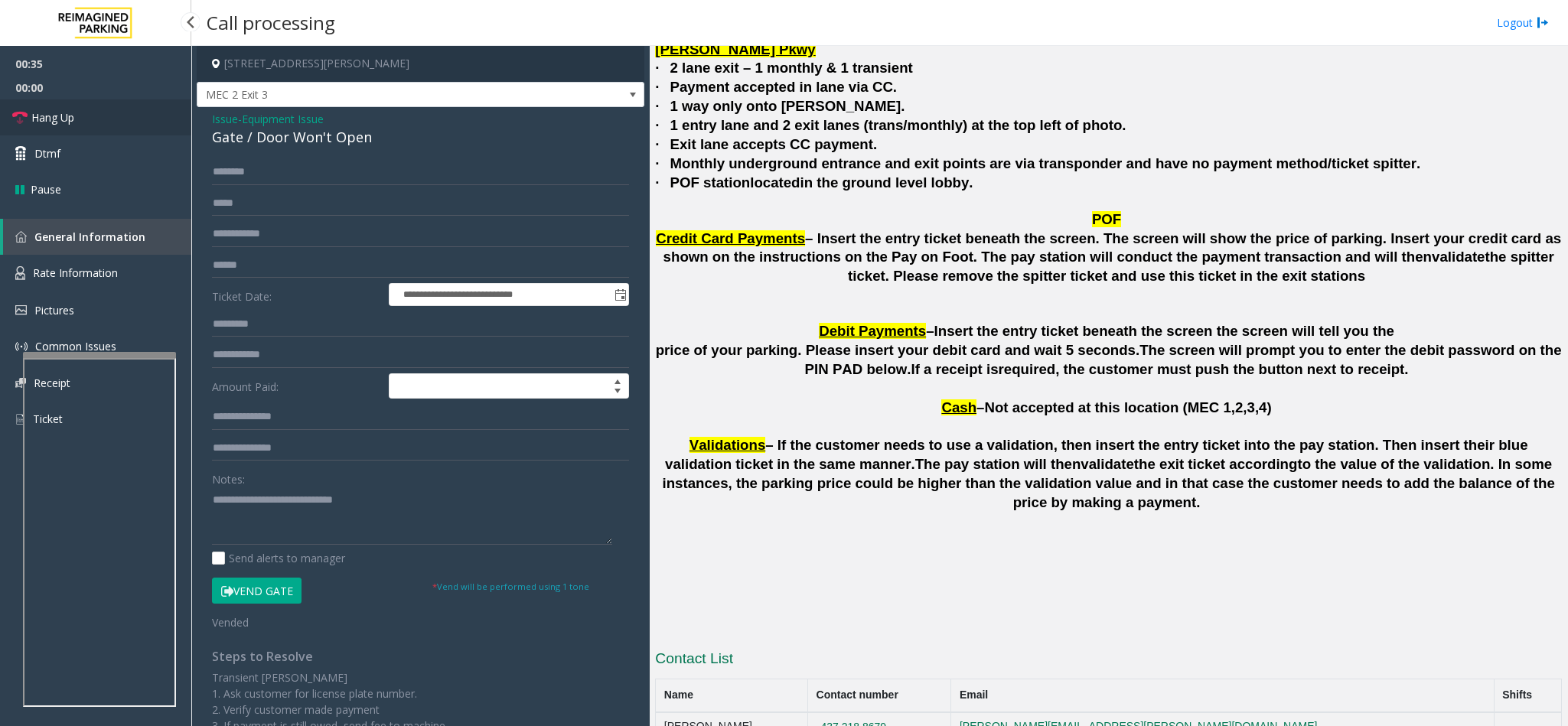
click at [108, 118] on link "Hang Up" at bounding box center [95, 117] width 191 height 36
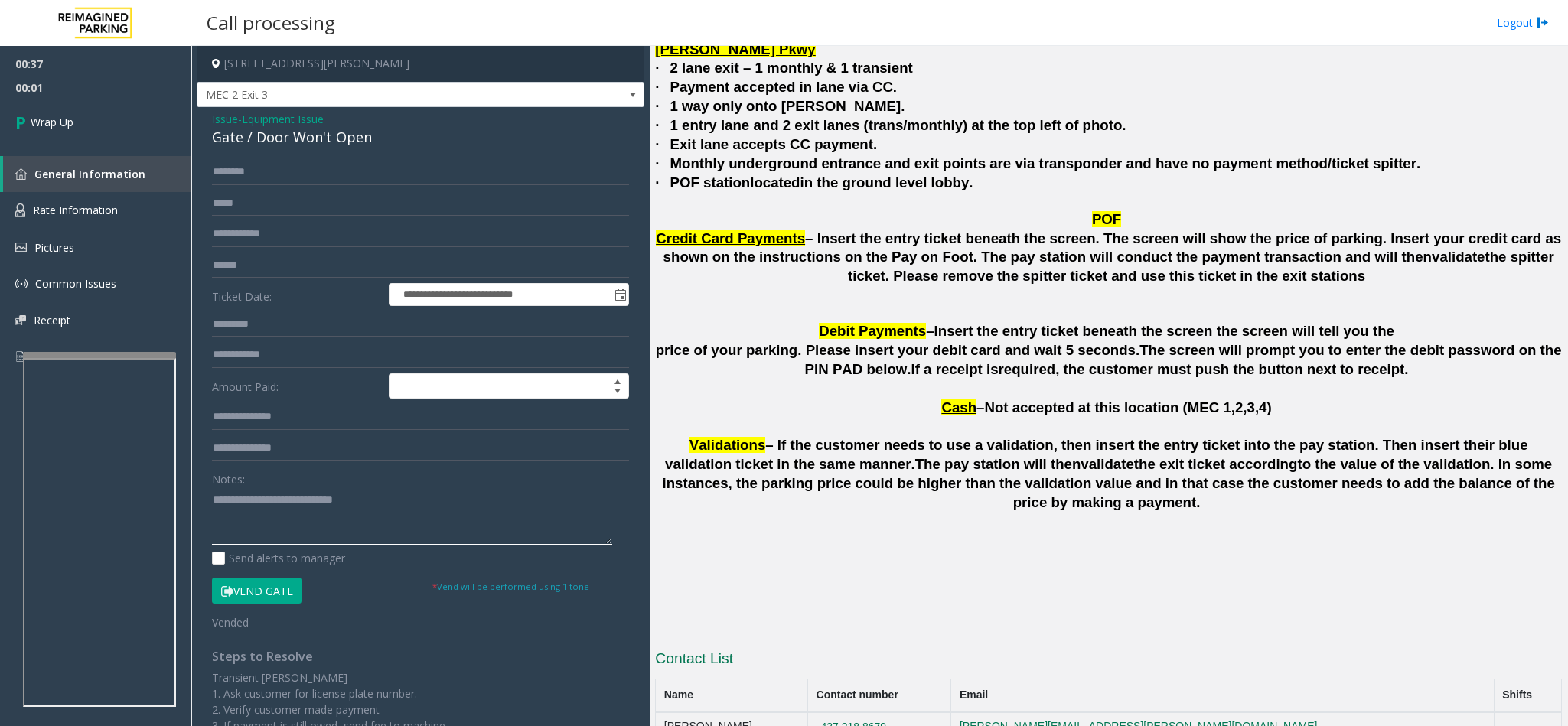
click at [482, 501] on textarea at bounding box center [411, 516] width 400 height 58
type textarea "**********"
click at [101, 133] on link "Wrap Up" at bounding box center [95, 122] width 191 height 45
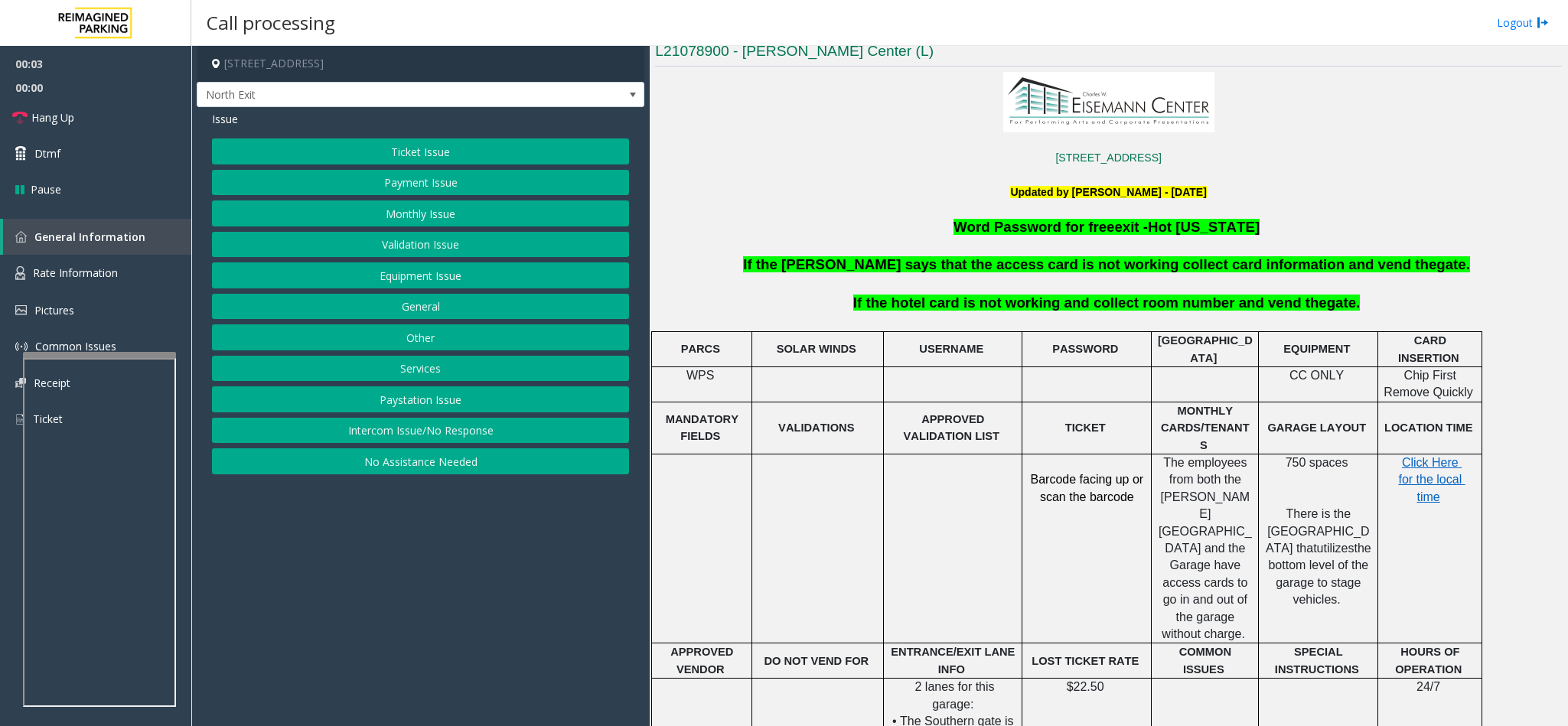
scroll to position [229, 0]
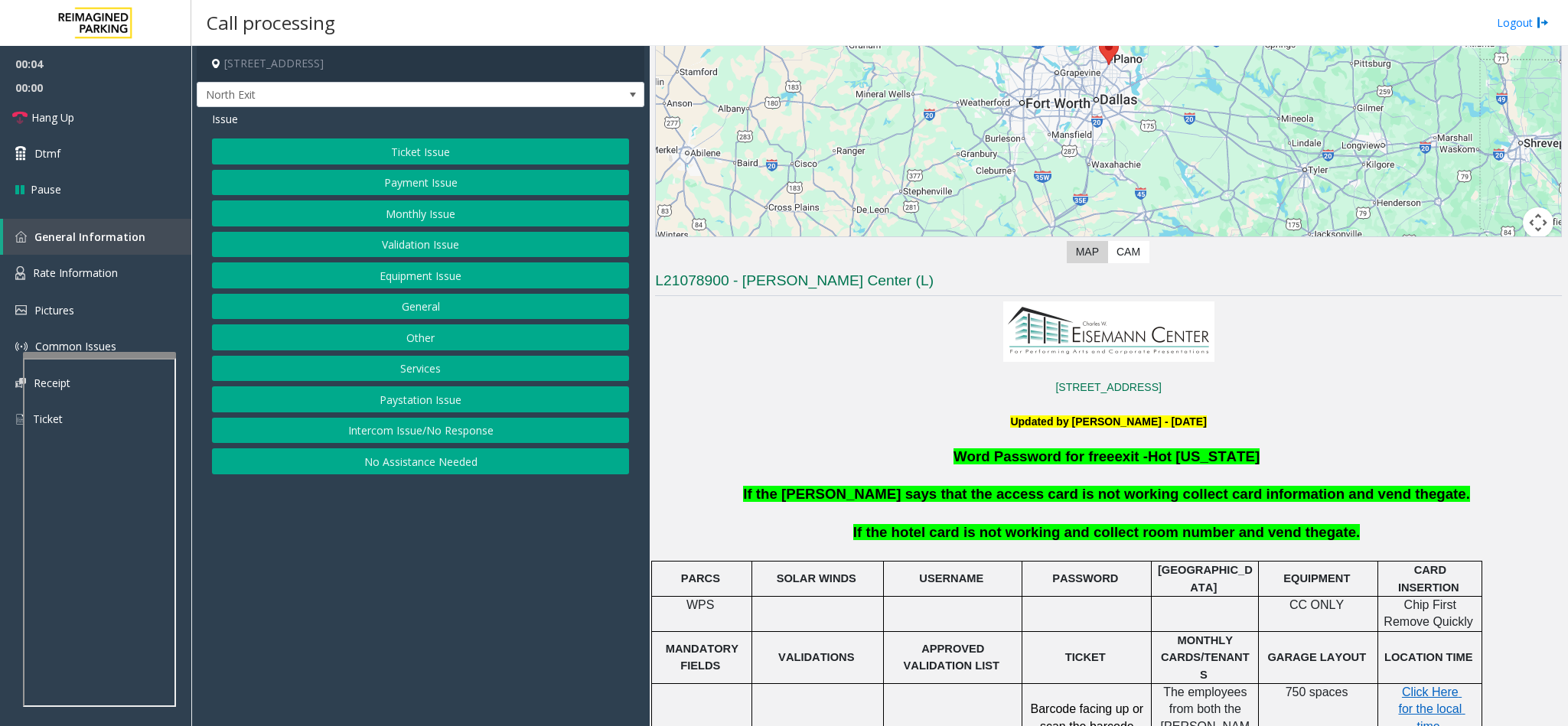
click at [434, 368] on button "Services" at bounding box center [420, 369] width 417 height 26
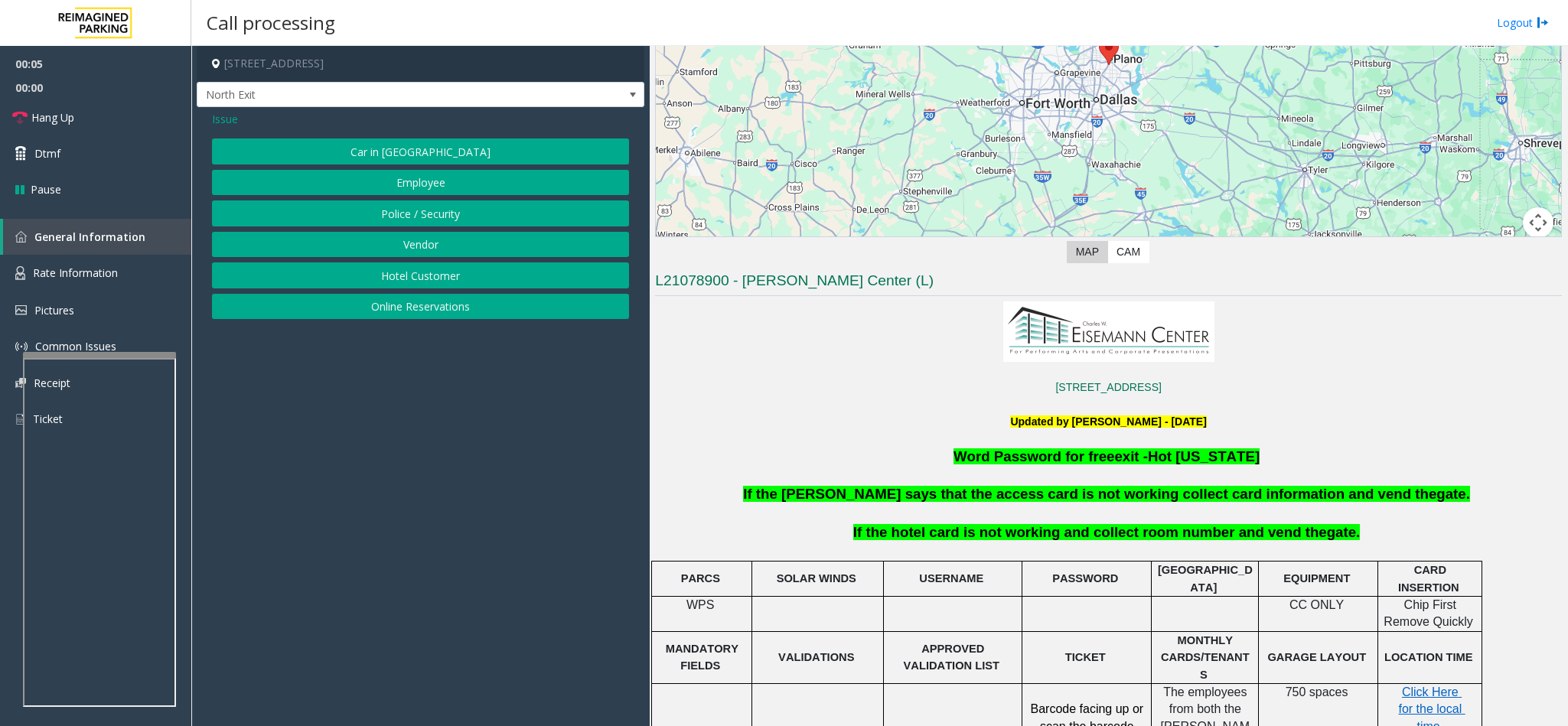
click at [391, 285] on button "Hotel Customer" at bounding box center [420, 276] width 417 height 26
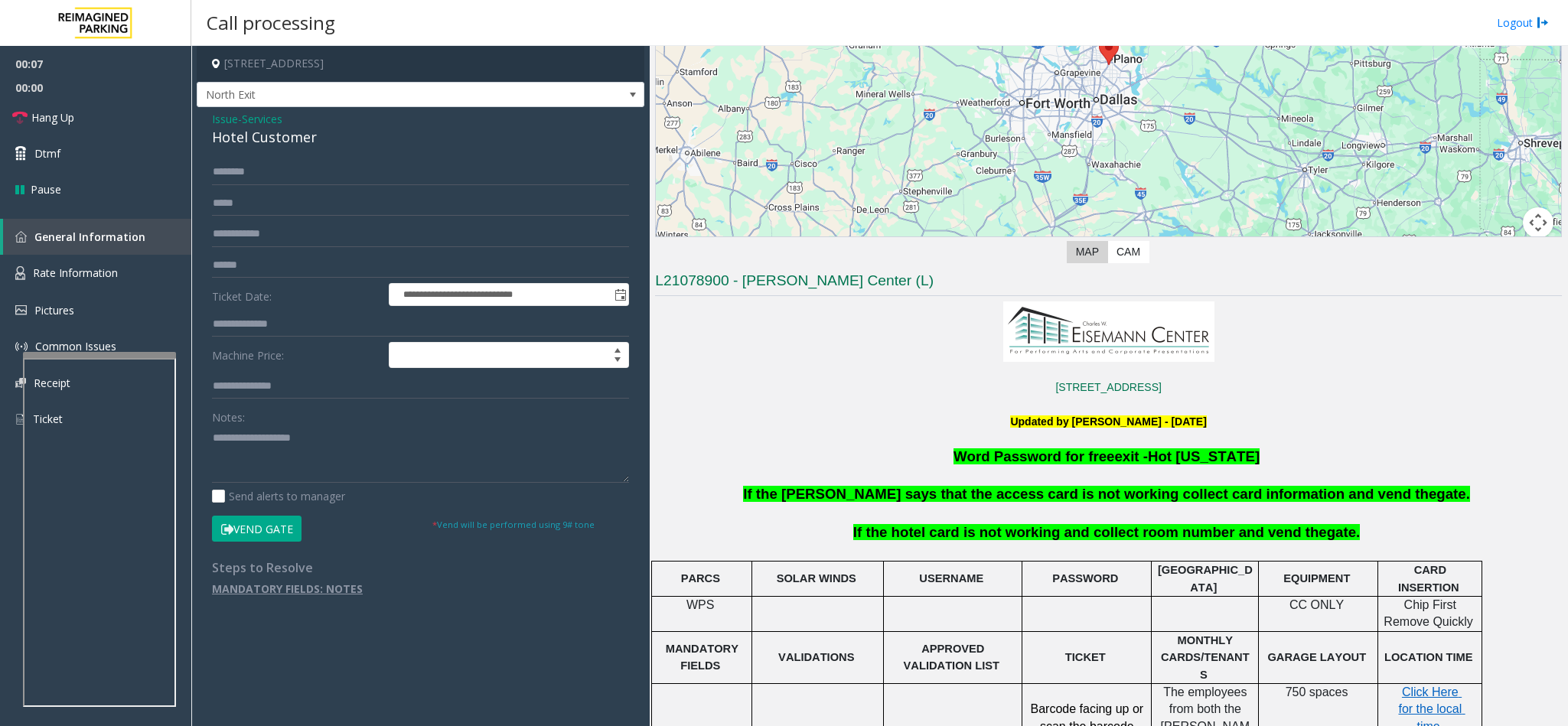
click at [235, 140] on div "Hotel Customer" at bounding box center [420, 137] width 417 height 21
click at [212, 444] on textarea at bounding box center [420, 454] width 417 height 58
type textarea "**********"
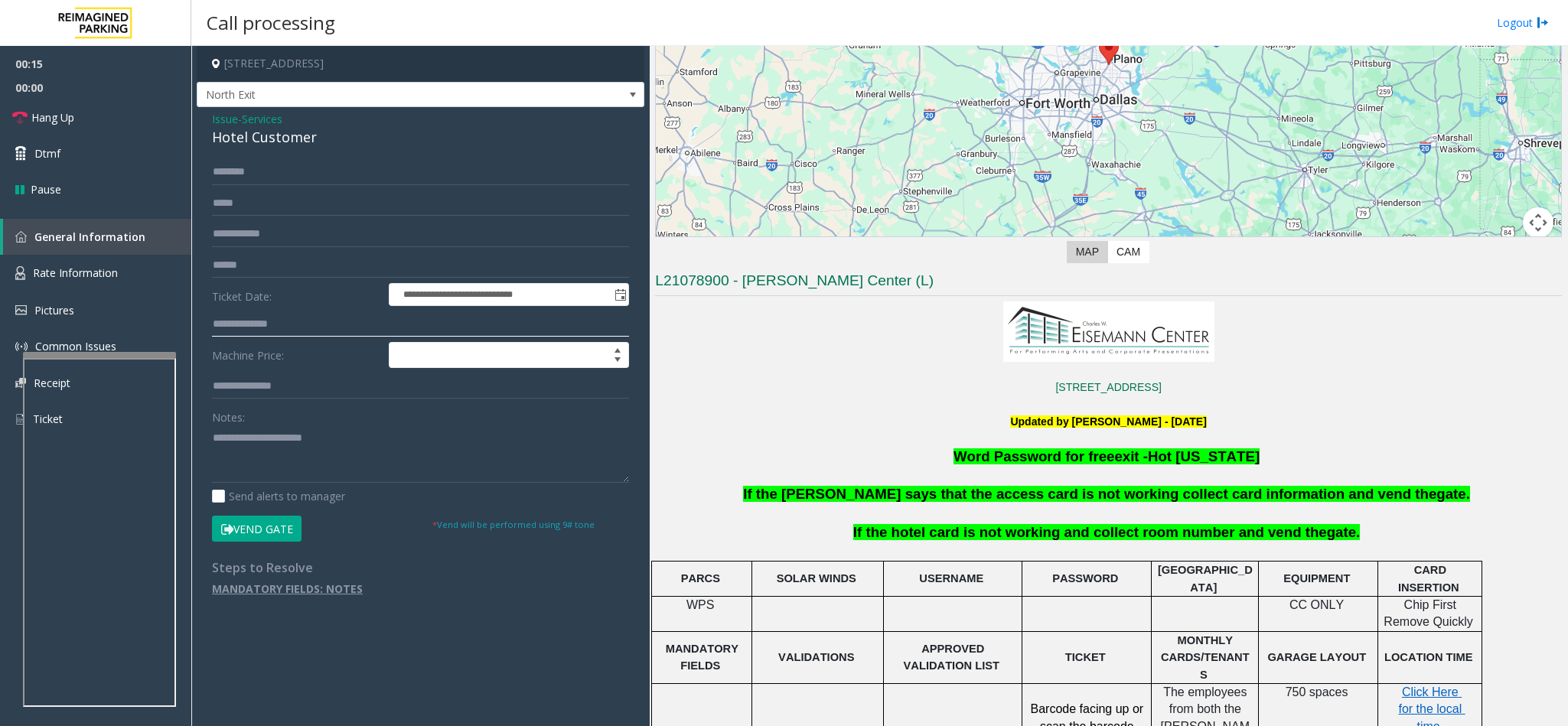
click at [226, 327] on input "text" at bounding box center [420, 325] width 417 height 26
type input "*"
type input "***"
click at [225, 170] on input "text" at bounding box center [420, 172] width 417 height 26
click at [214, 170] on input "*****" at bounding box center [420, 172] width 417 height 26
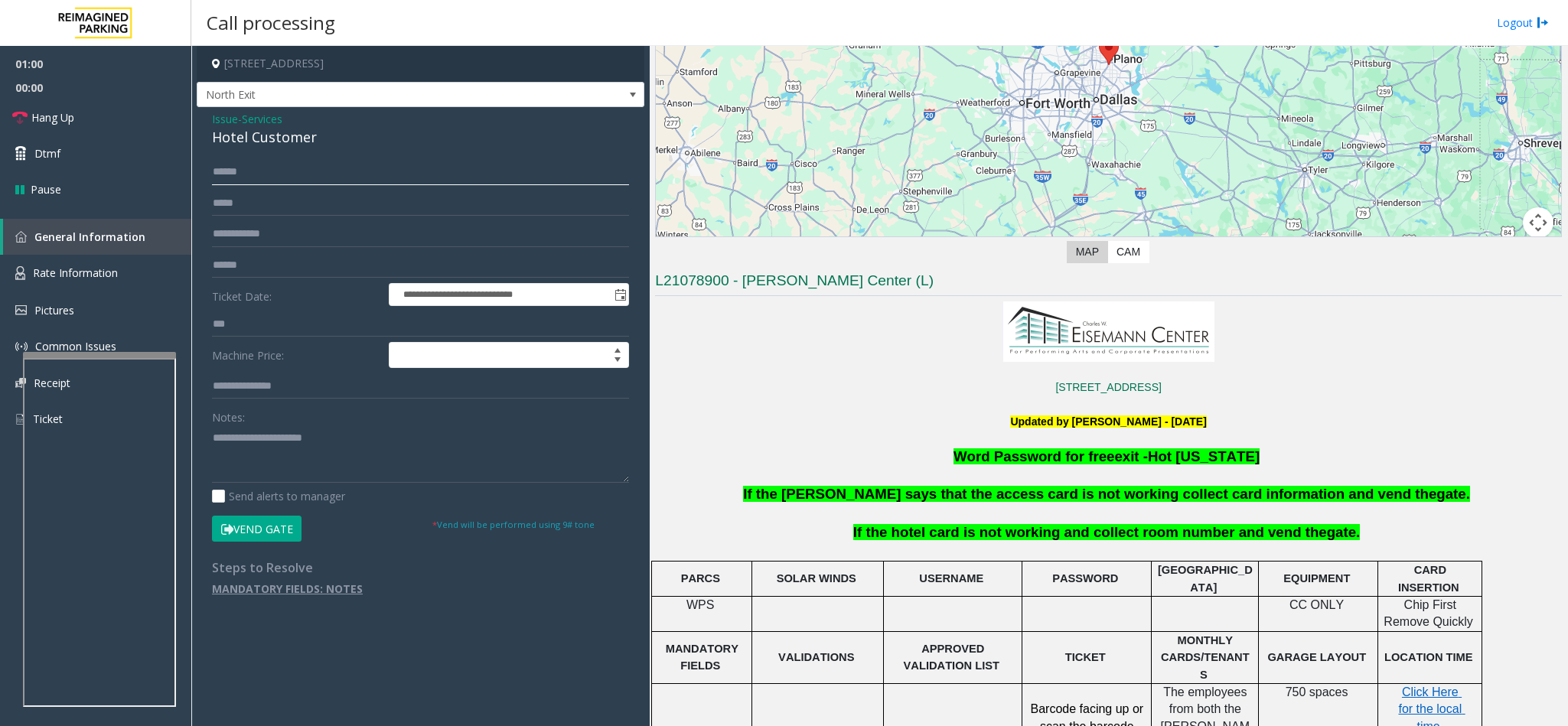
type input "*****"
drag, startPoint x: 131, startPoint y: 170, endPoint x: 93, endPoint y: 170, distance: 38.0
click at [93, 170] on app-root "**********" at bounding box center [784, 363] width 1568 height 726
click at [70, 125] on span "Hang Up" at bounding box center [53, 117] width 43 height 16
click at [424, 427] on textarea at bounding box center [420, 454] width 417 height 58
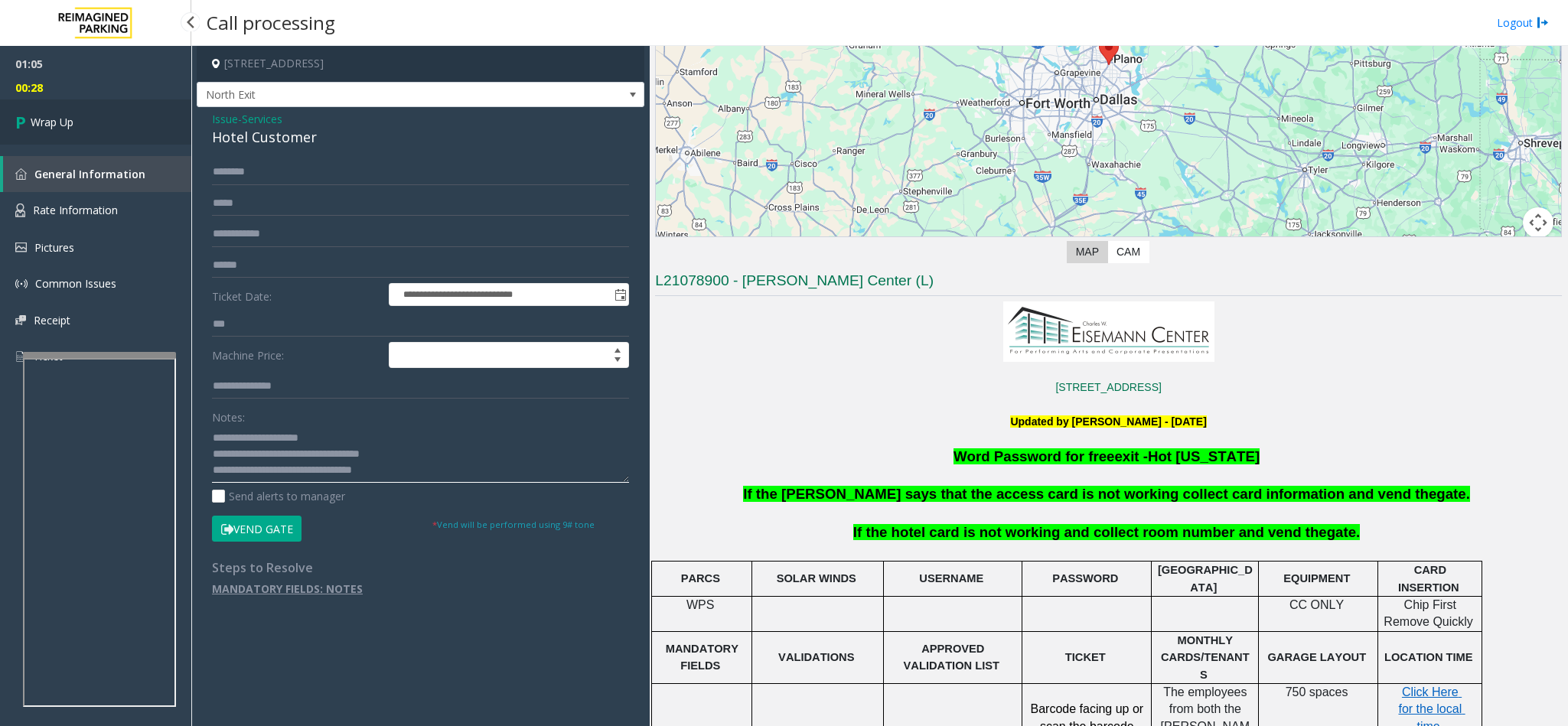
type textarea "**********"
click at [135, 114] on link "Wrap Up" at bounding box center [95, 122] width 191 height 45
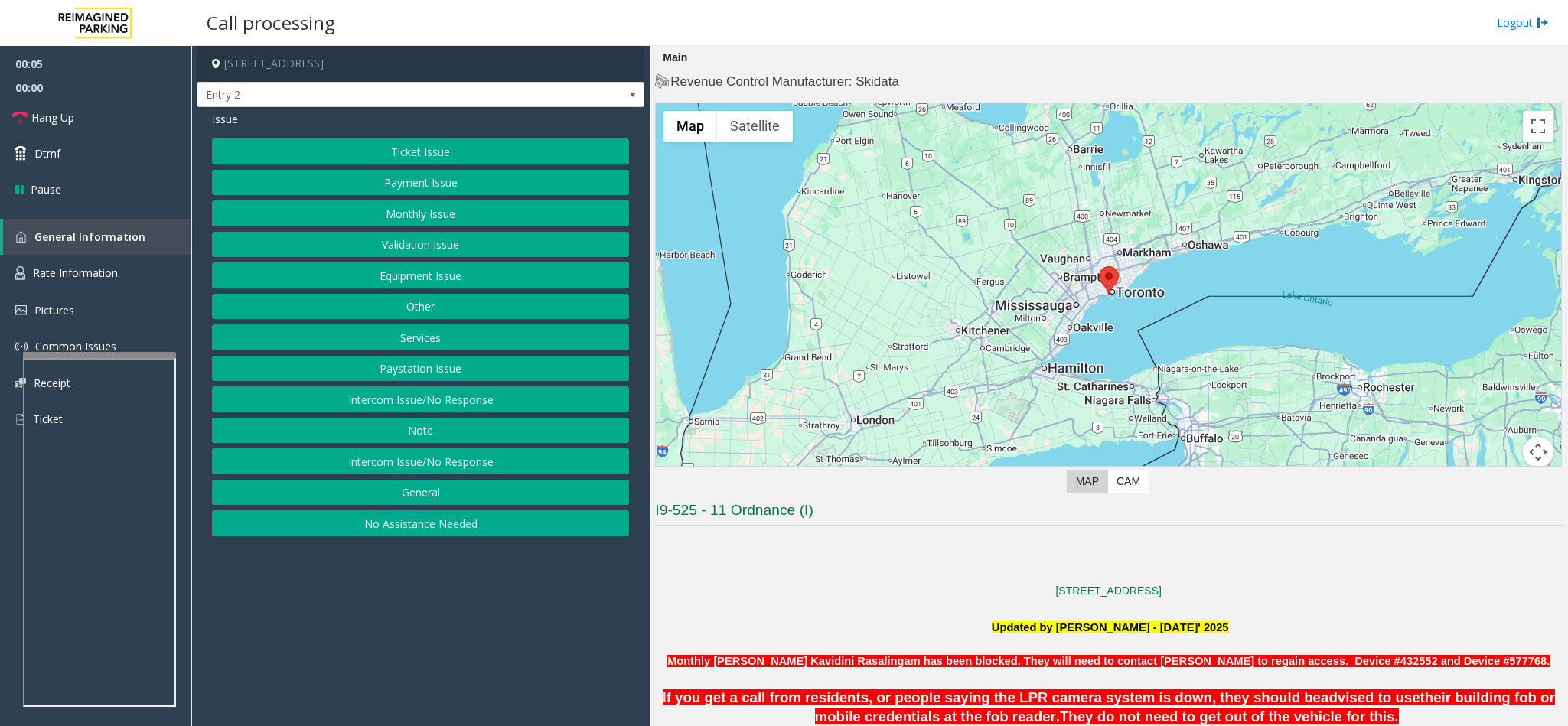
click at [385, 404] on button "Intercom Issue/No Response" at bounding box center [420, 399] width 417 height 26
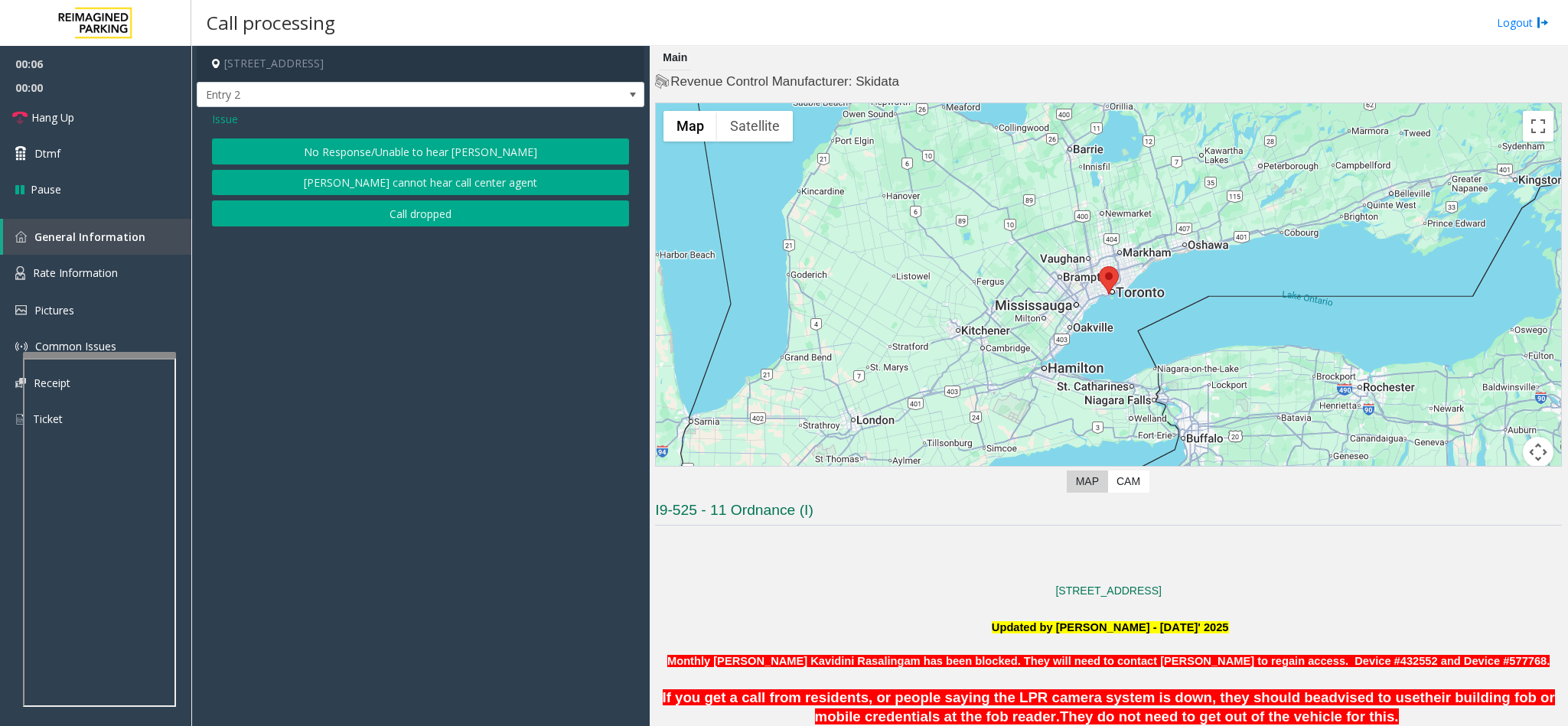
click at [415, 138] on button "No Response/Unable to hear [PERSON_NAME]" at bounding box center [420, 151] width 417 height 26
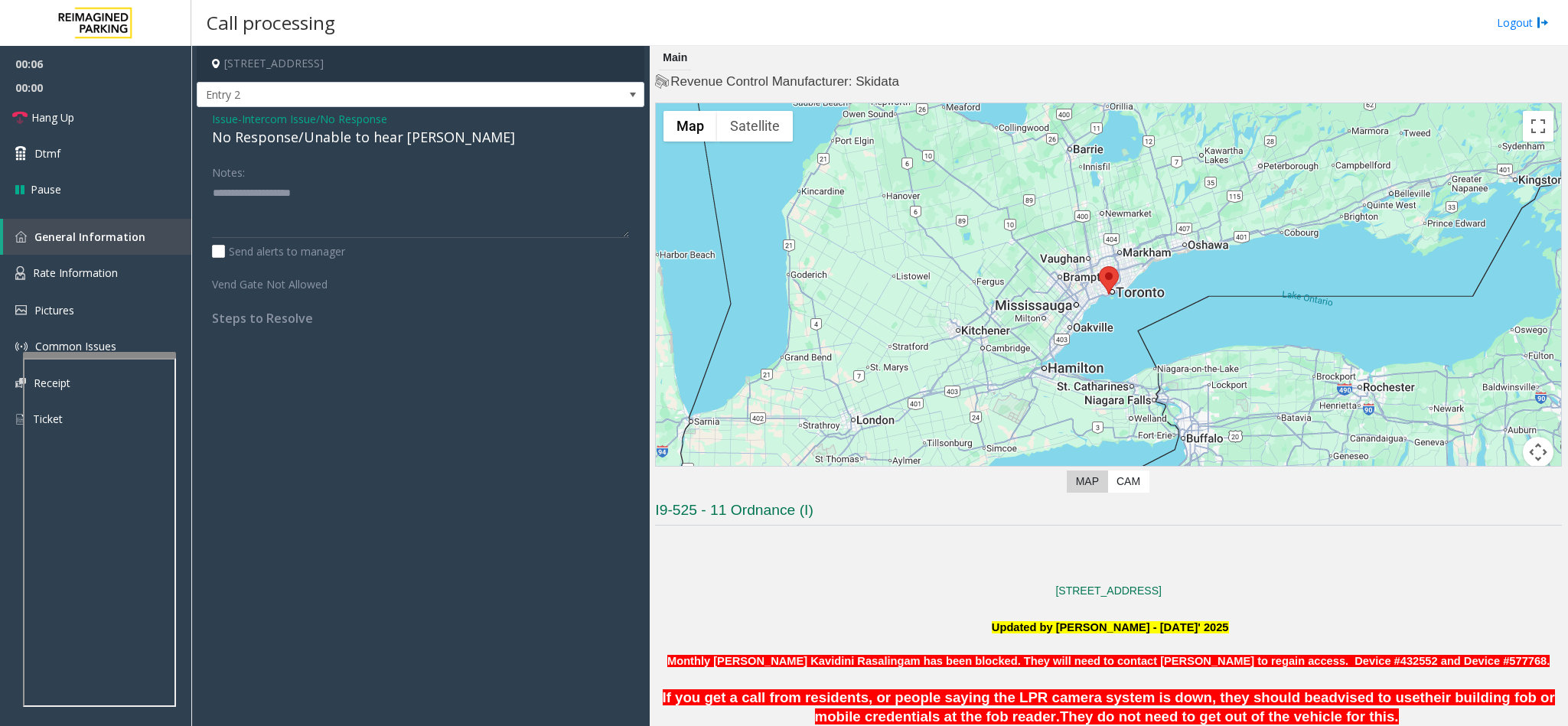
click at [338, 145] on div "No Response/Unable to hear [PERSON_NAME]" at bounding box center [420, 137] width 417 height 21
type textarea "**********"
click at [64, 107] on link "Hang Up" at bounding box center [95, 117] width 191 height 36
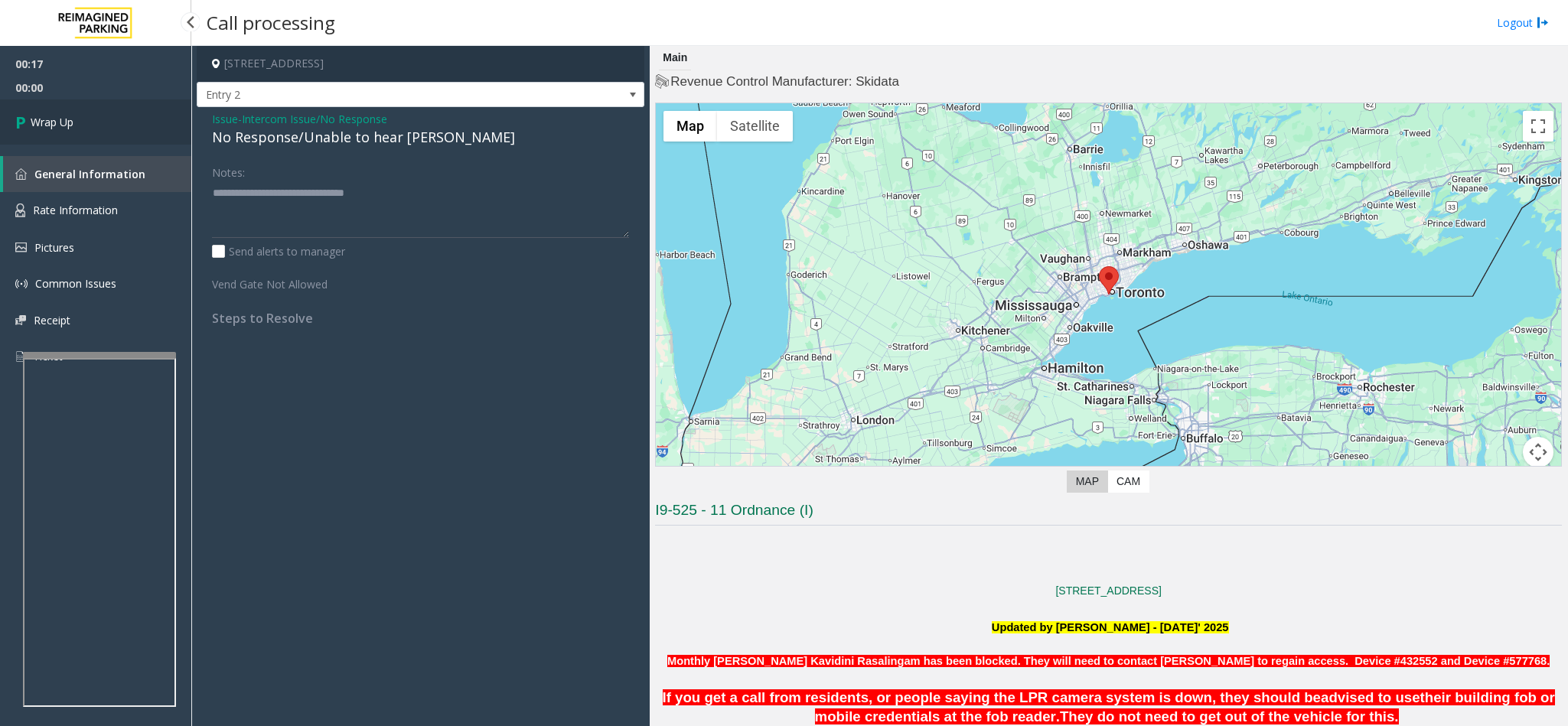
click at [74, 118] on link "Wrap Up" at bounding box center [95, 122] width 191 height 45
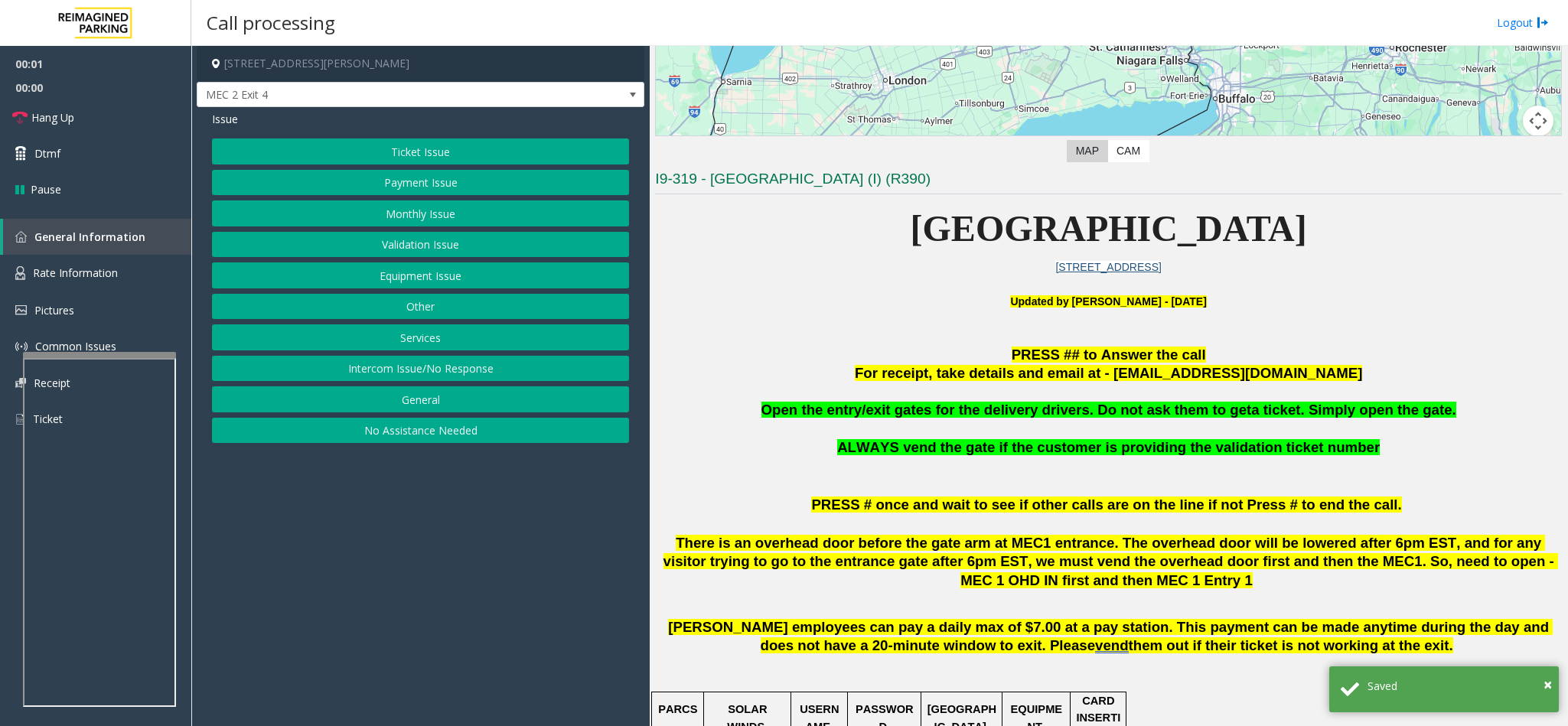
scroll to position [345, 0]
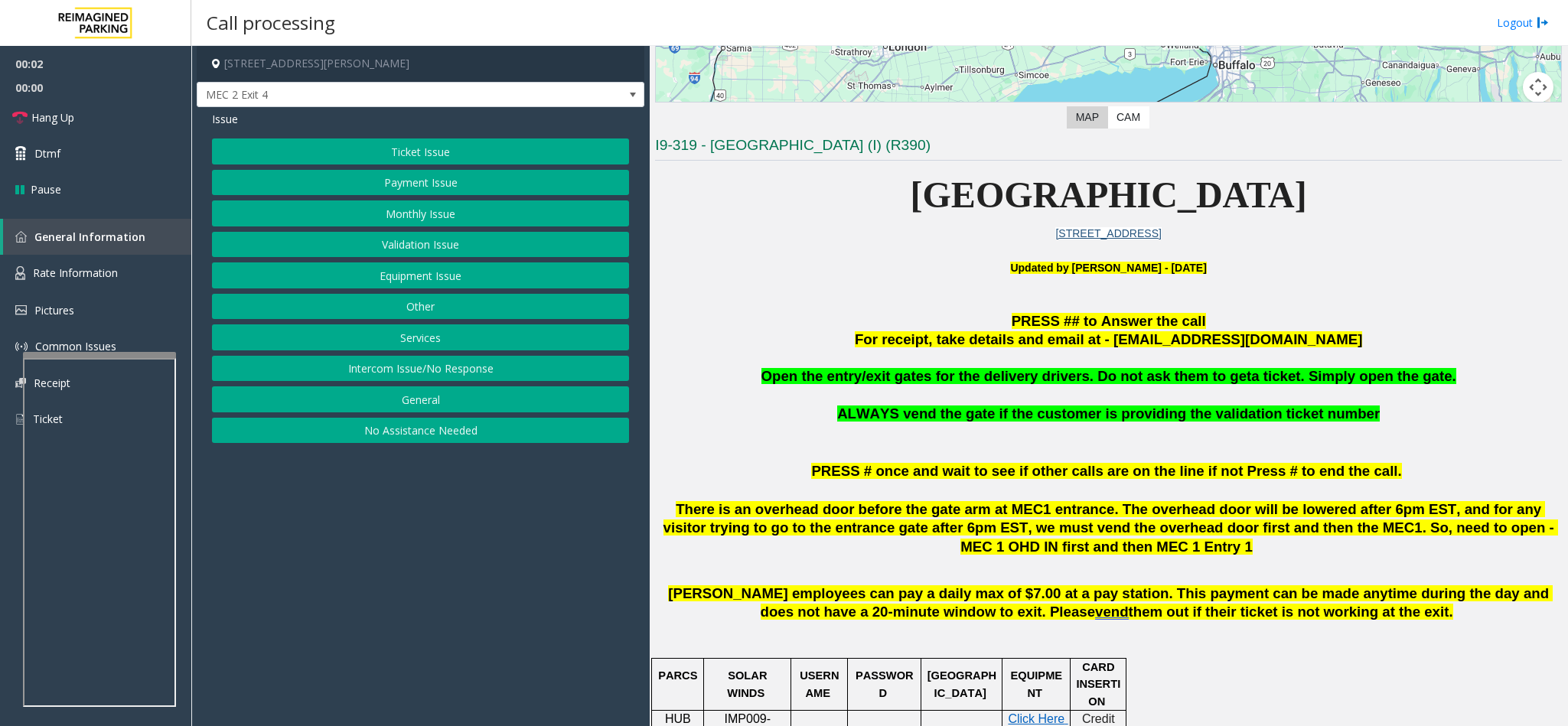
click at [408, 375] on button "Intercom Issue/No Response" at bounding box center [420, 369] width 417 height 26
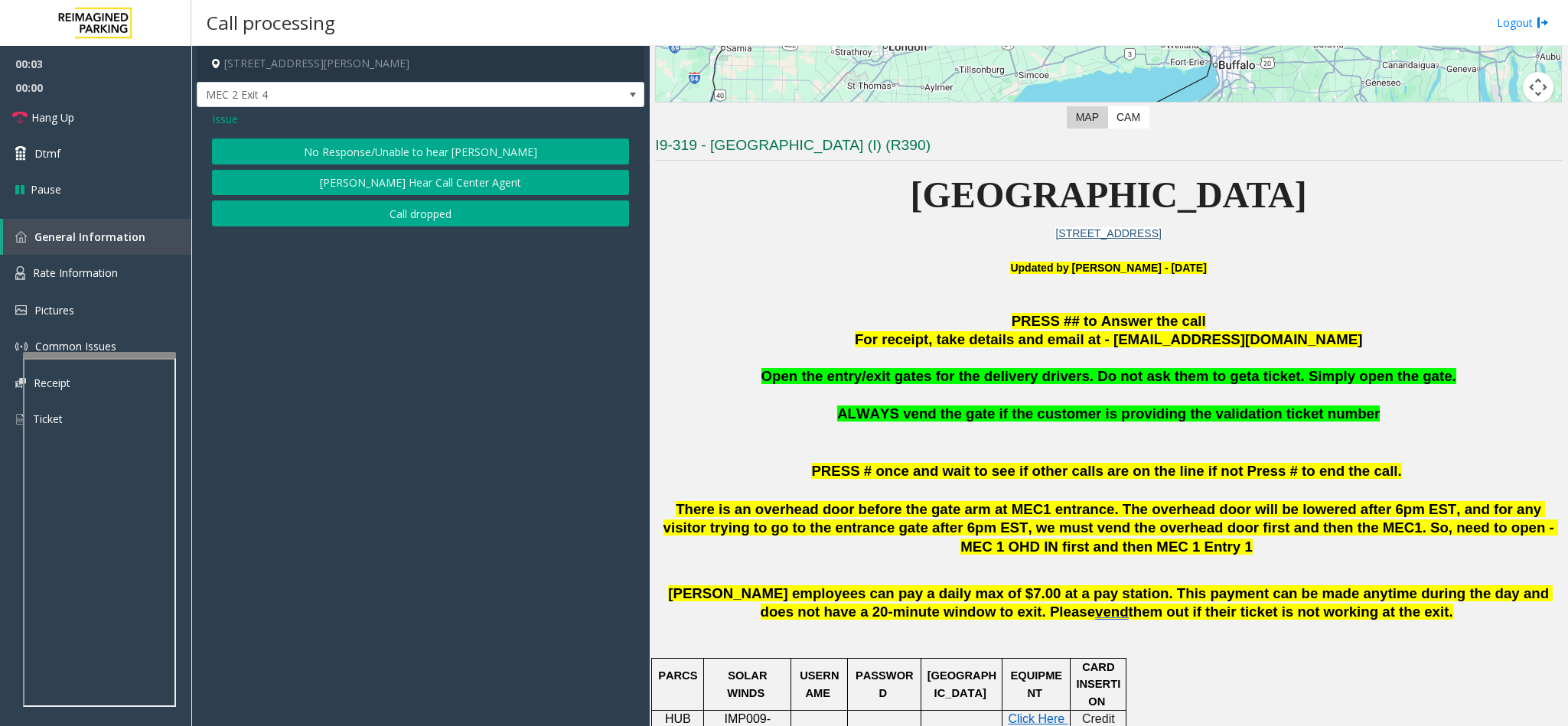
click at [350, 142] on button "No Response/Unable to hear [PERSON_NAME]" at bounding box center [420, 151] width 417 height 26
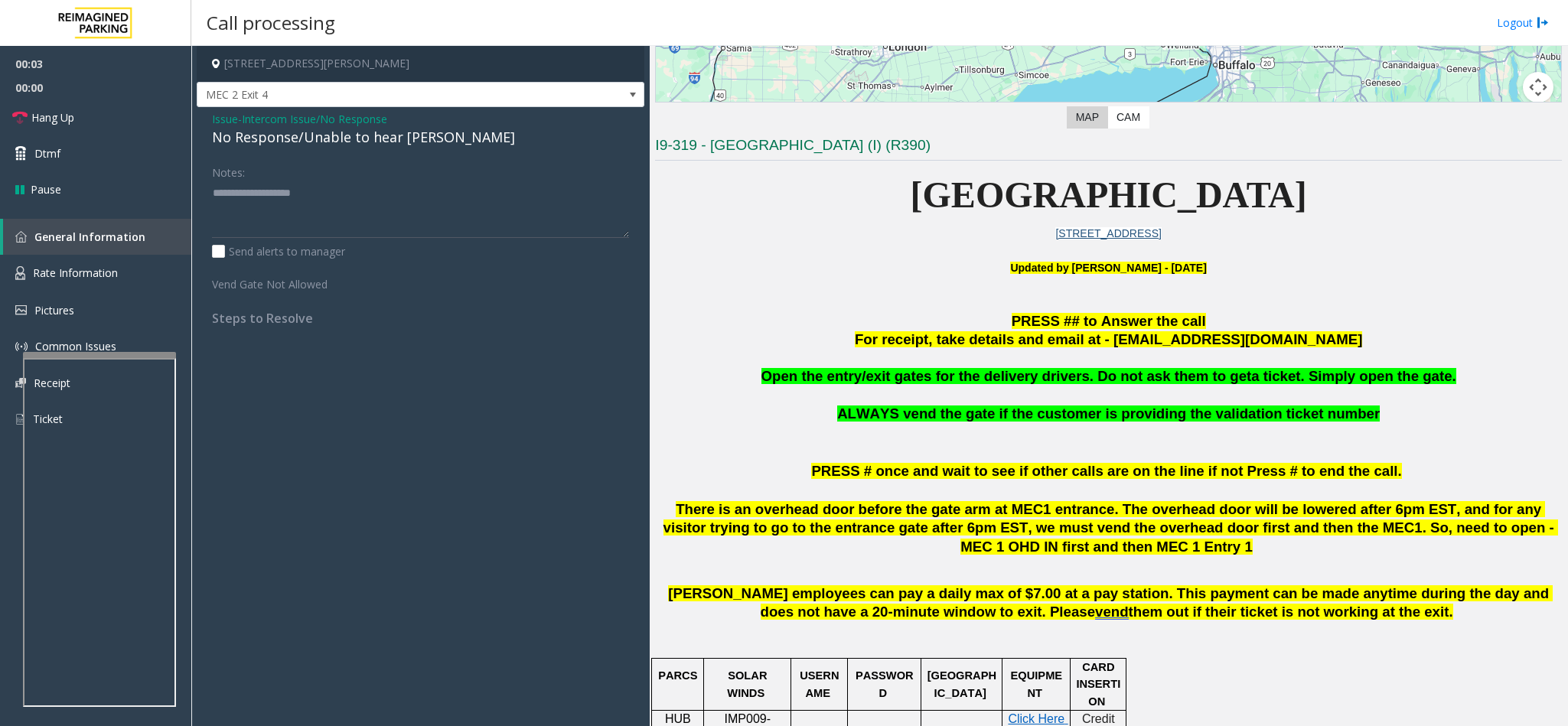
click at [289, 134] on div "No Response/Unable to hear [PERSON_NAME]" at bounding box center [420, 137] width 417 height 21
click at [466, 193] on textarea at bounding box center [420, 209] width 417 height 58
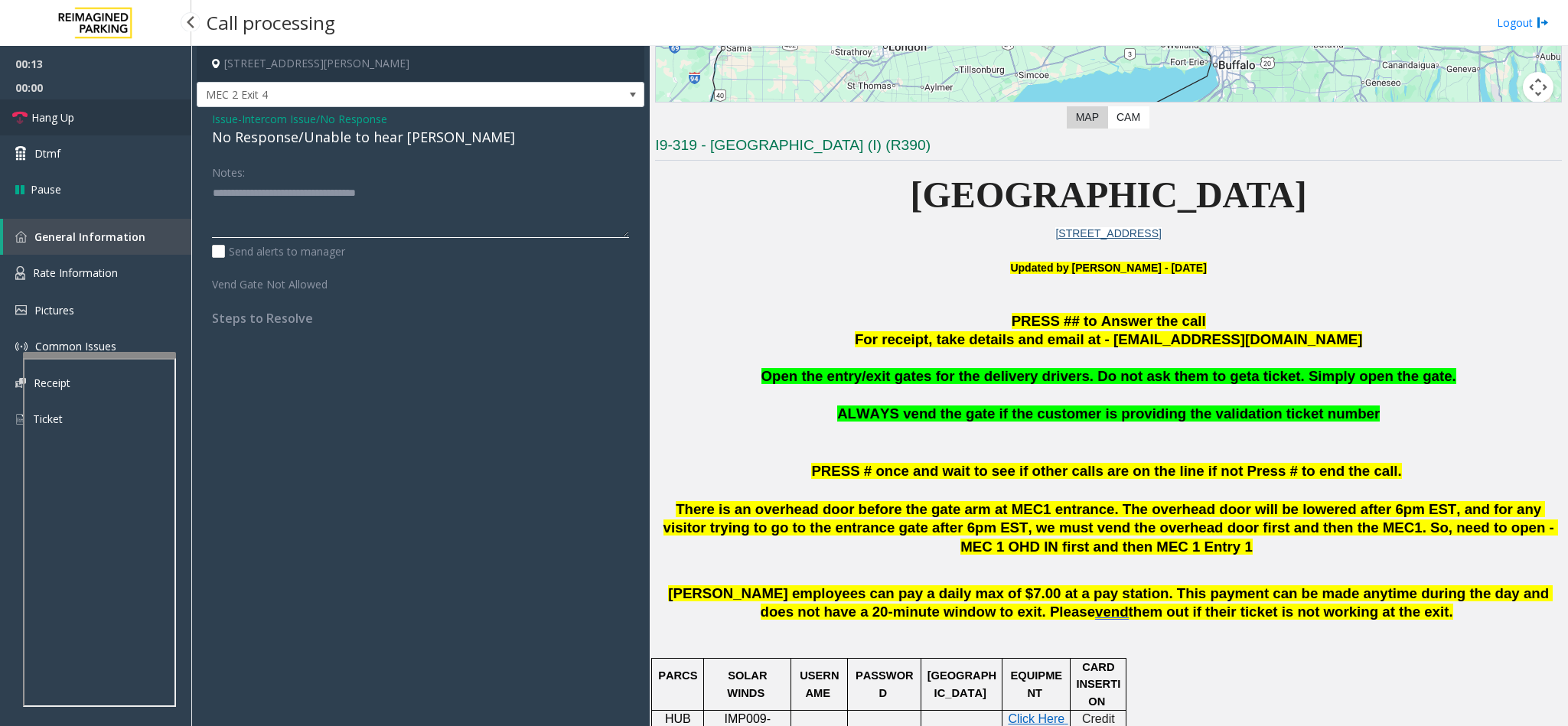
type textarea "**********"
click at [94, 127] on link "Hang Up" at bounding box center [95, 117] width 191 height 36
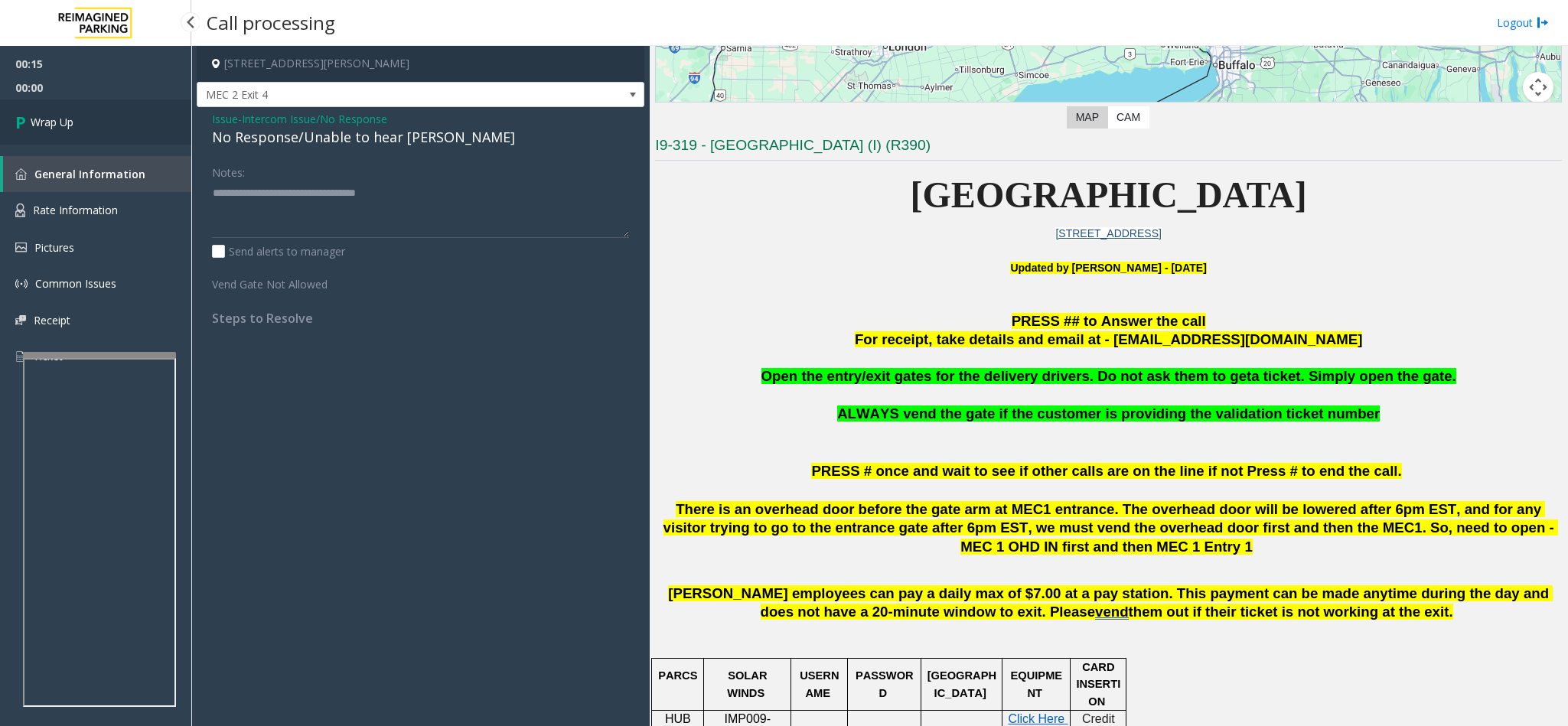
click at [136, 124] on link "Wrap Up" at bounding box center [95, 122] width 191 height 45
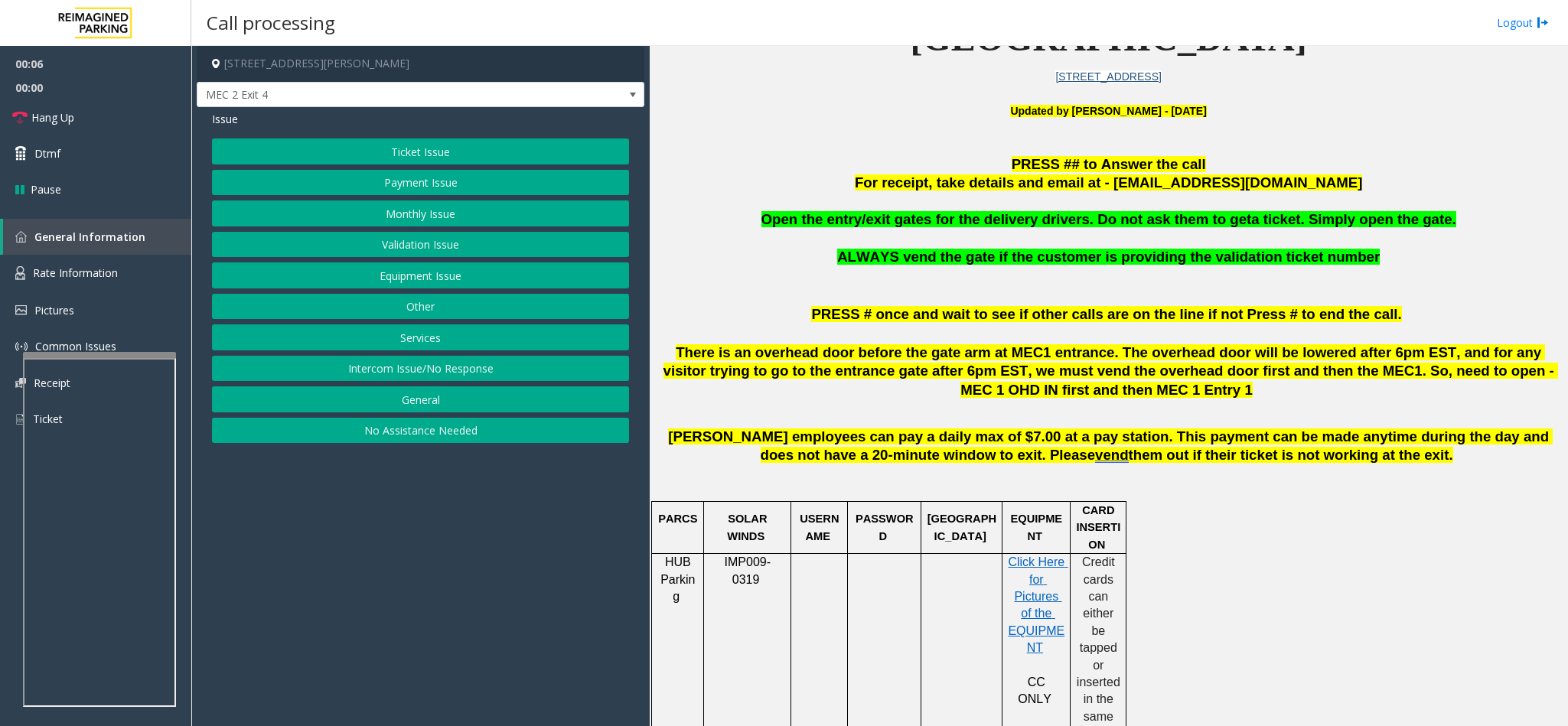
scroll to position [574, 0]
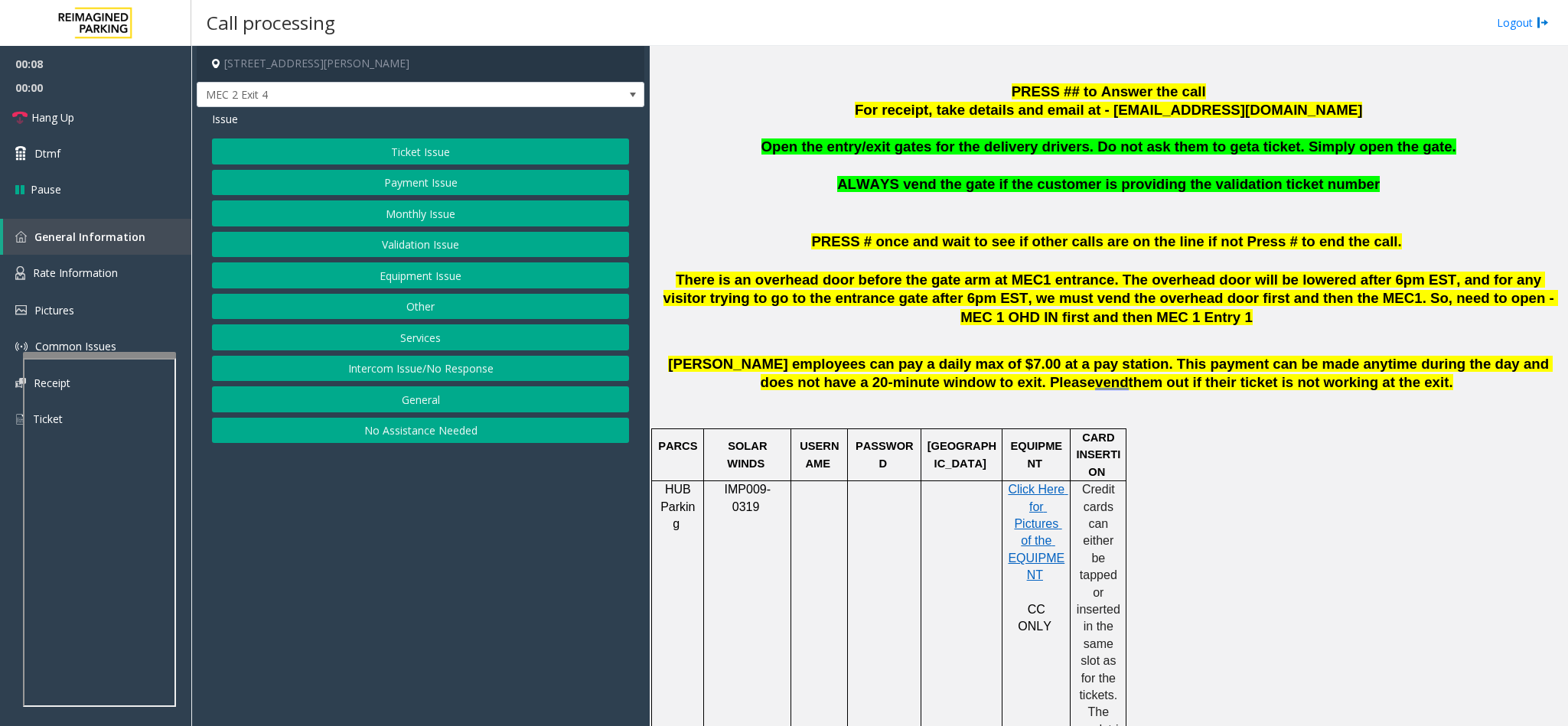
click at [408, 338] on button "Services" at bounding box center [420, 338] width 417 height 26
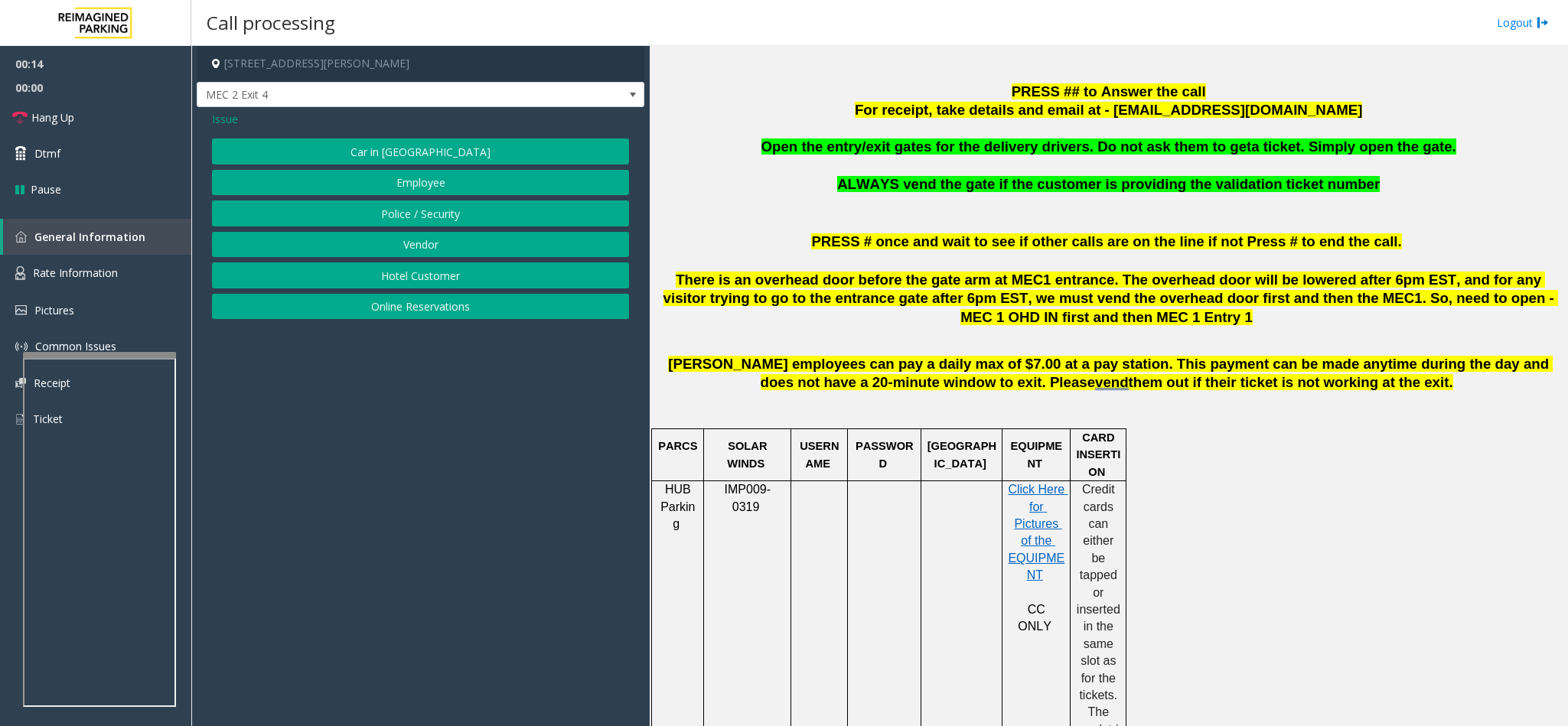
click at [216, 122] on span "Issue" at bounding box center [225, 119] width 26 height 16
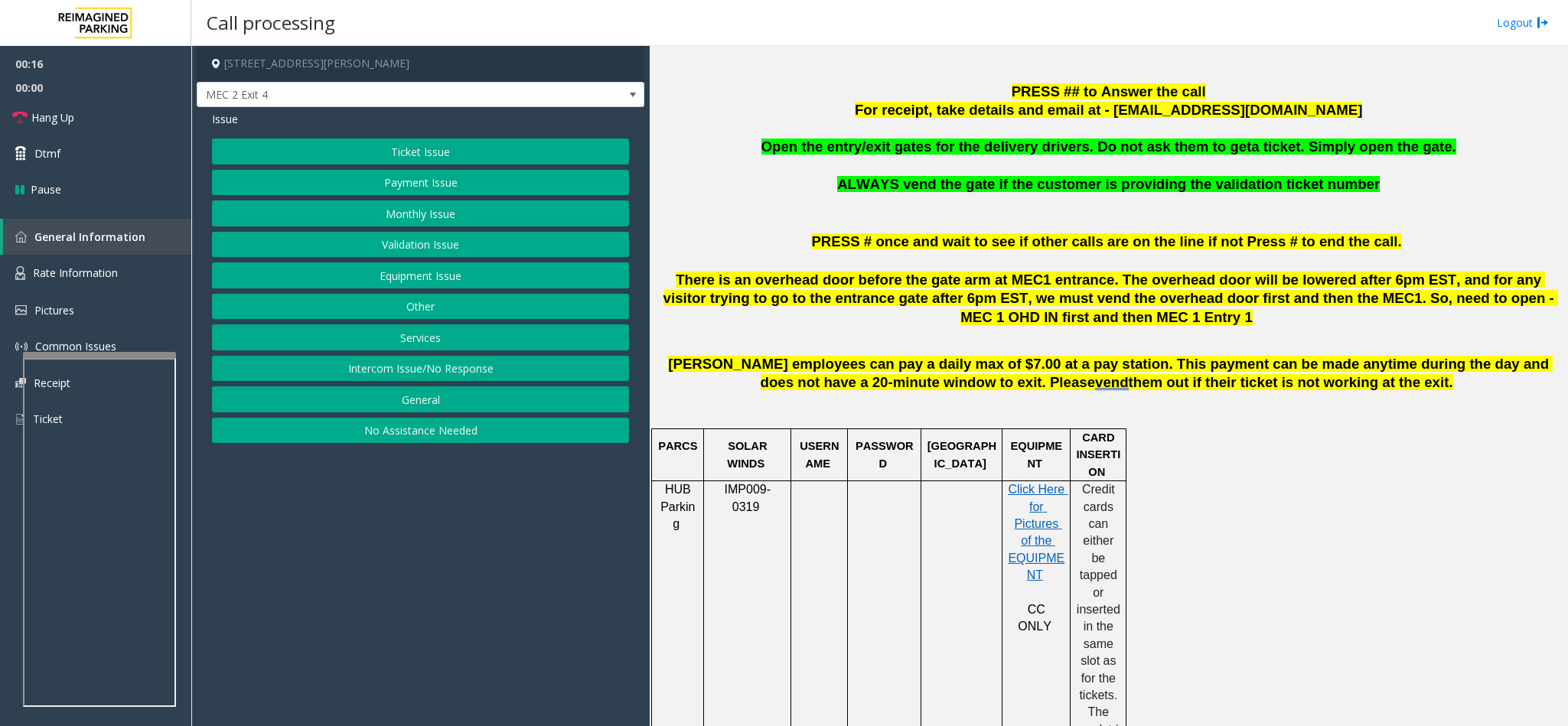
click at [390, 264] on div "Ticket Issue Payment Issue Monthly Issue Validation Issue Equipment Issue Other…" at bounding box center [420, 290] width 417 height 305
click at [400, 282] on button "Equipment Issue" at bounding box center [420, 276] width 417 height 26
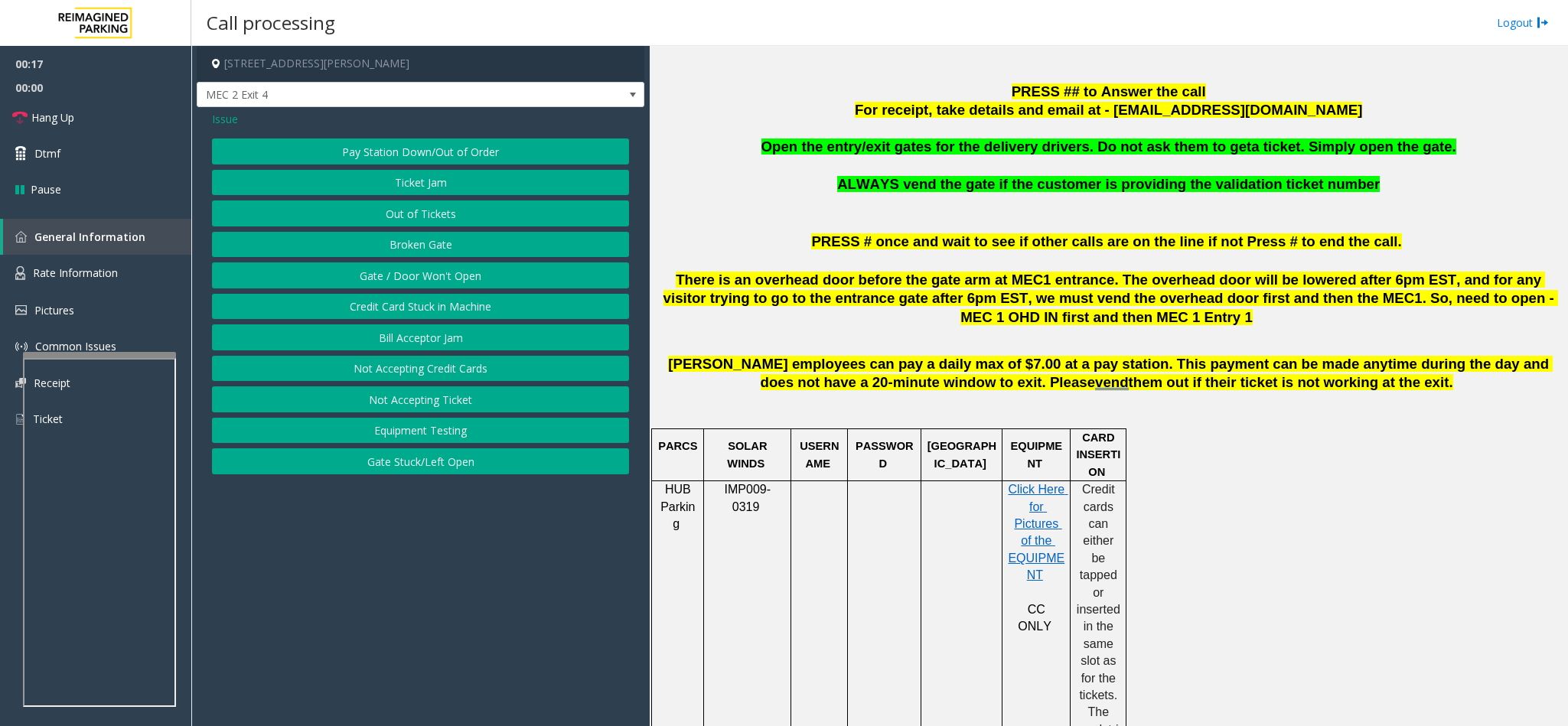
click at [397, 282] on button "Gate / Door Won't Open" at bounding box center [420, 276] width 417 height 26
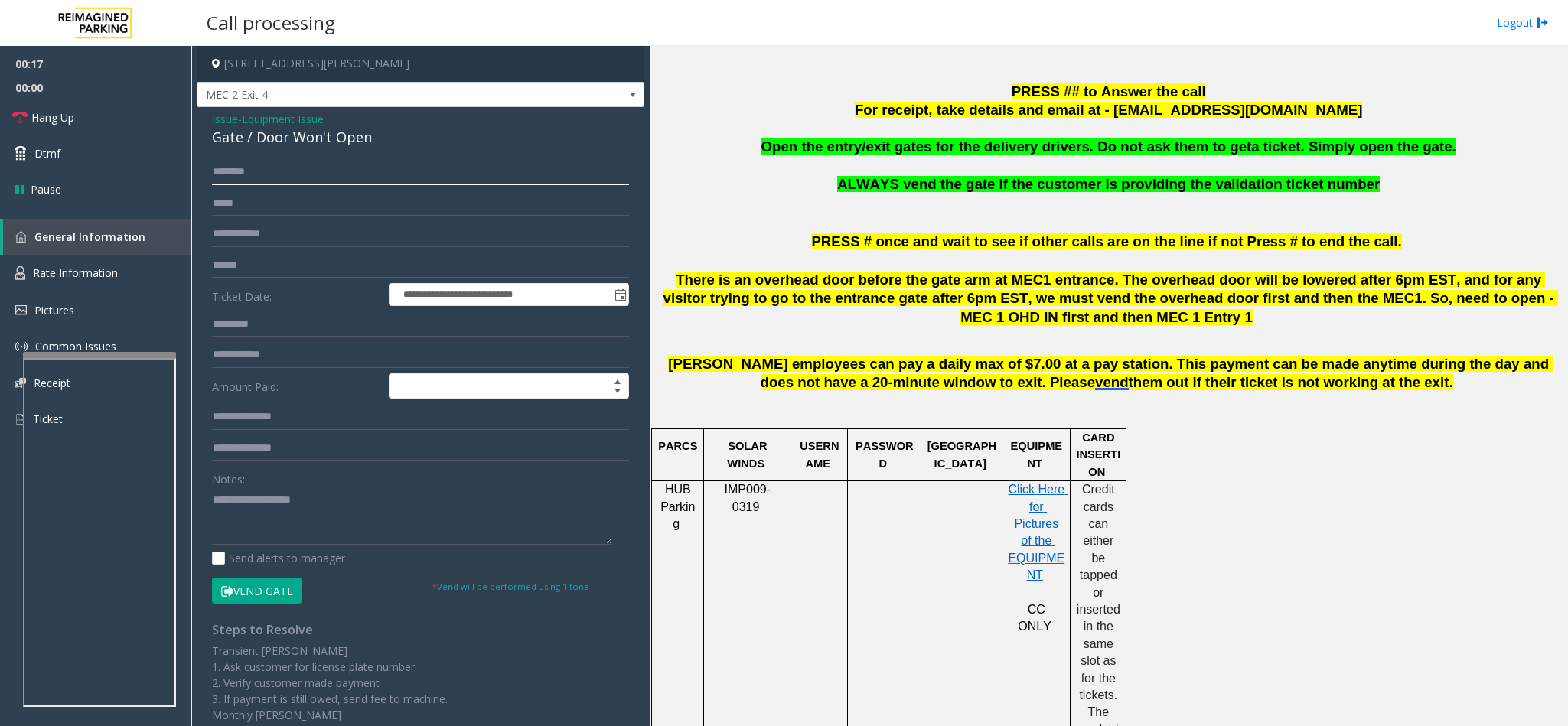
click at [253, 163] on input "text" at bounding box center [420, 172] width 417 height 26
type input "******"
click at [282, 590] on button "Vend Gate" at bounding box center [256, 591] width 90 height 26
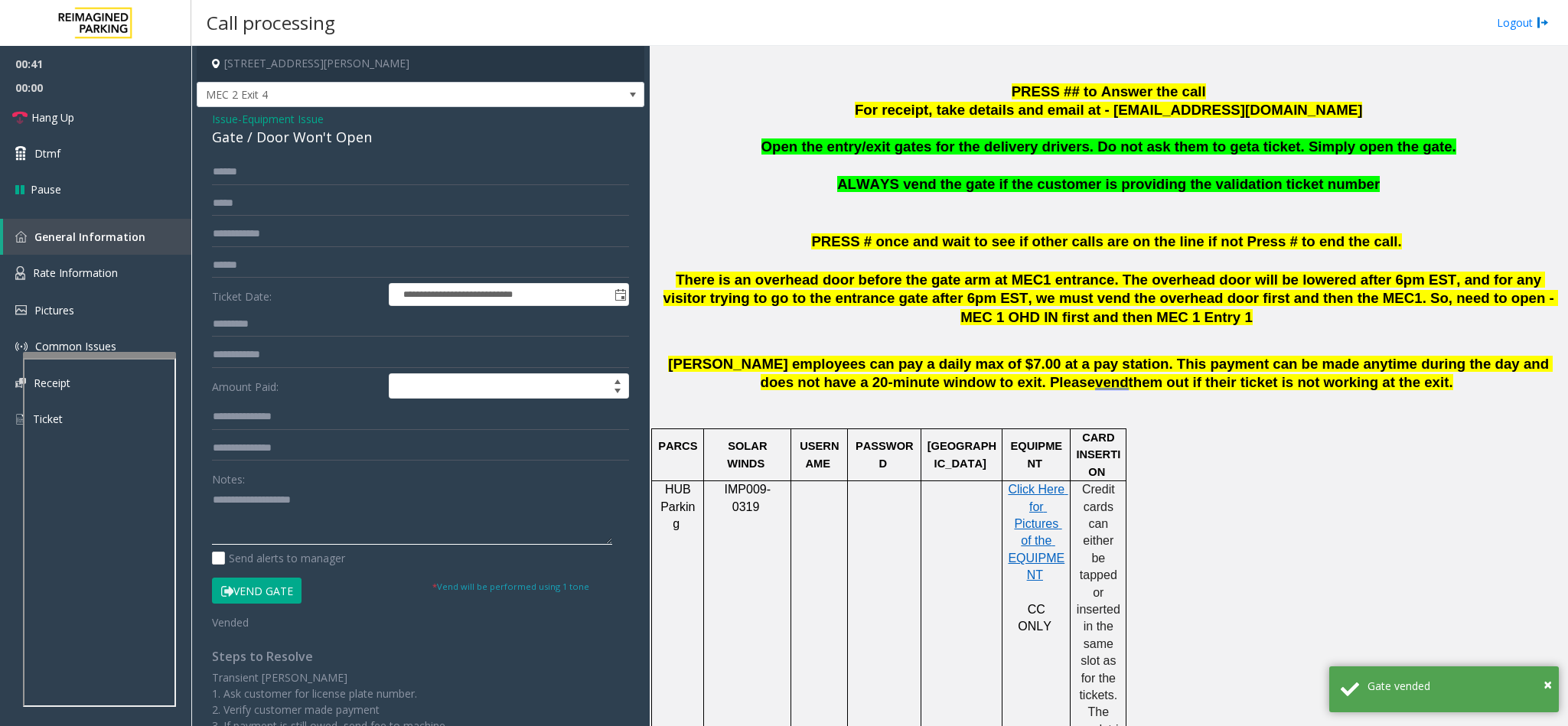
click at [250, 505] on textarea at bounding box center [411, 516] width 400 height 58
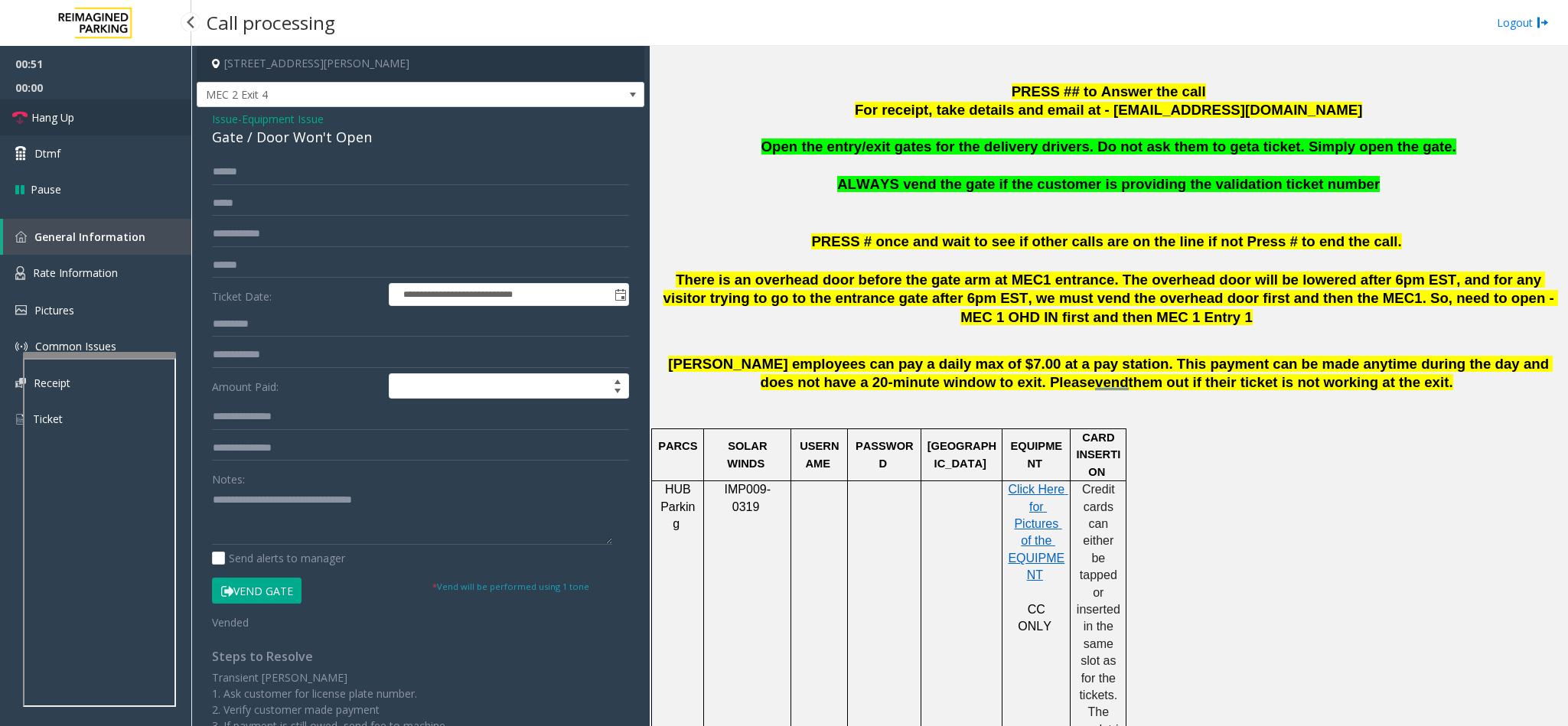
click at [68, 120] on span "Hang Up" at bounding box center [53, 117] width 43 height 16
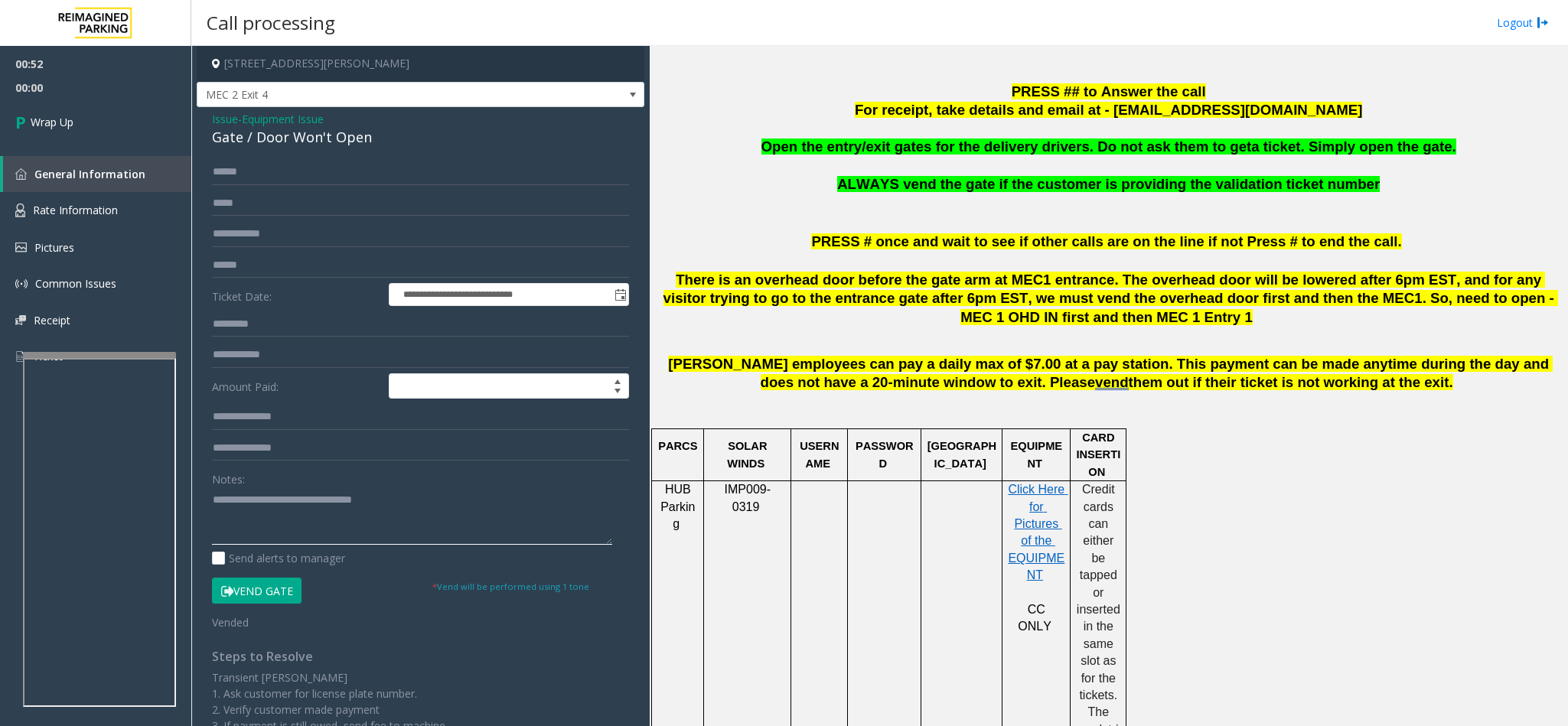
click at [422, 521] on textarea at bounding box center [411, 516] width 400 height 58
type textarea "**********"
click at [84, 115] on link "Wrap Up" at bounding box center [95, 122] width 191 height 45
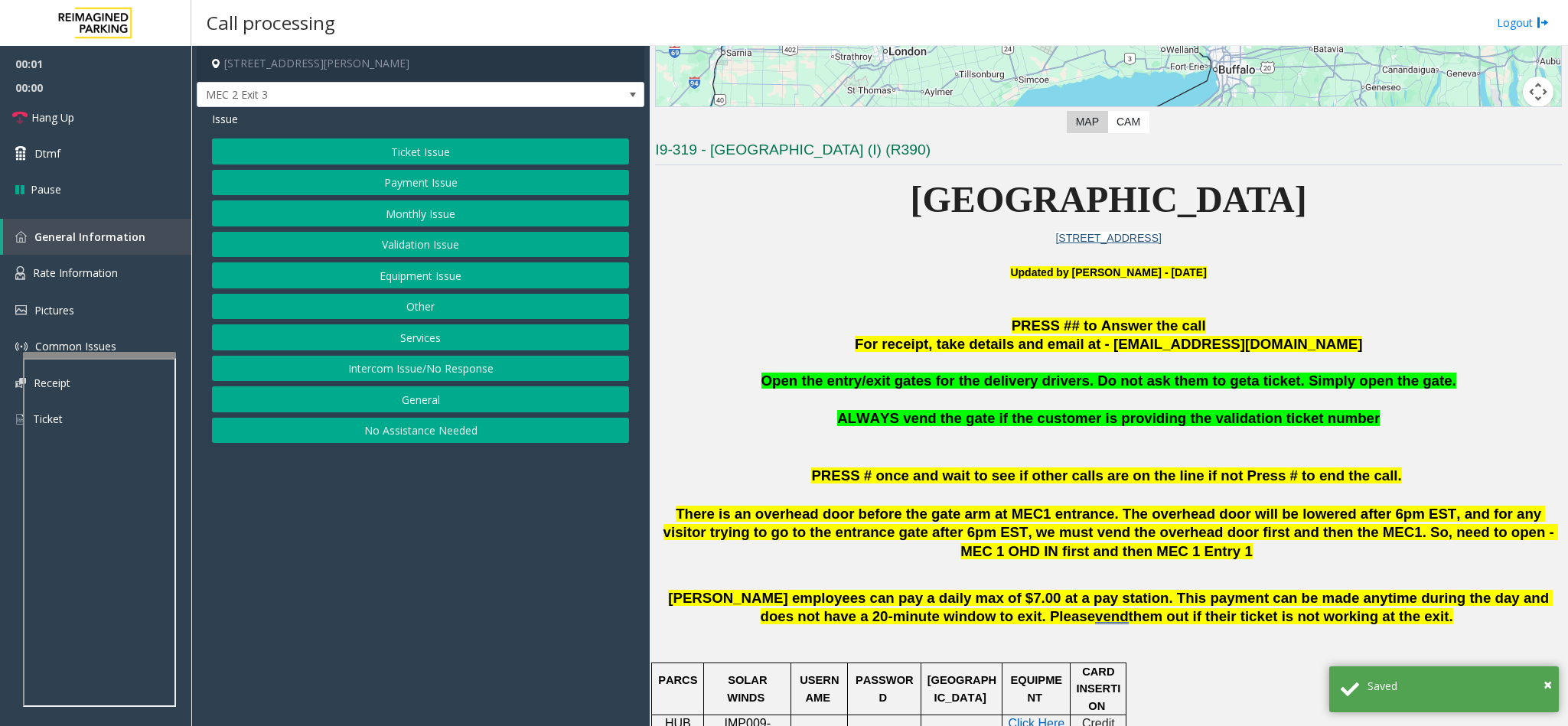
scroll to position [345, 0]
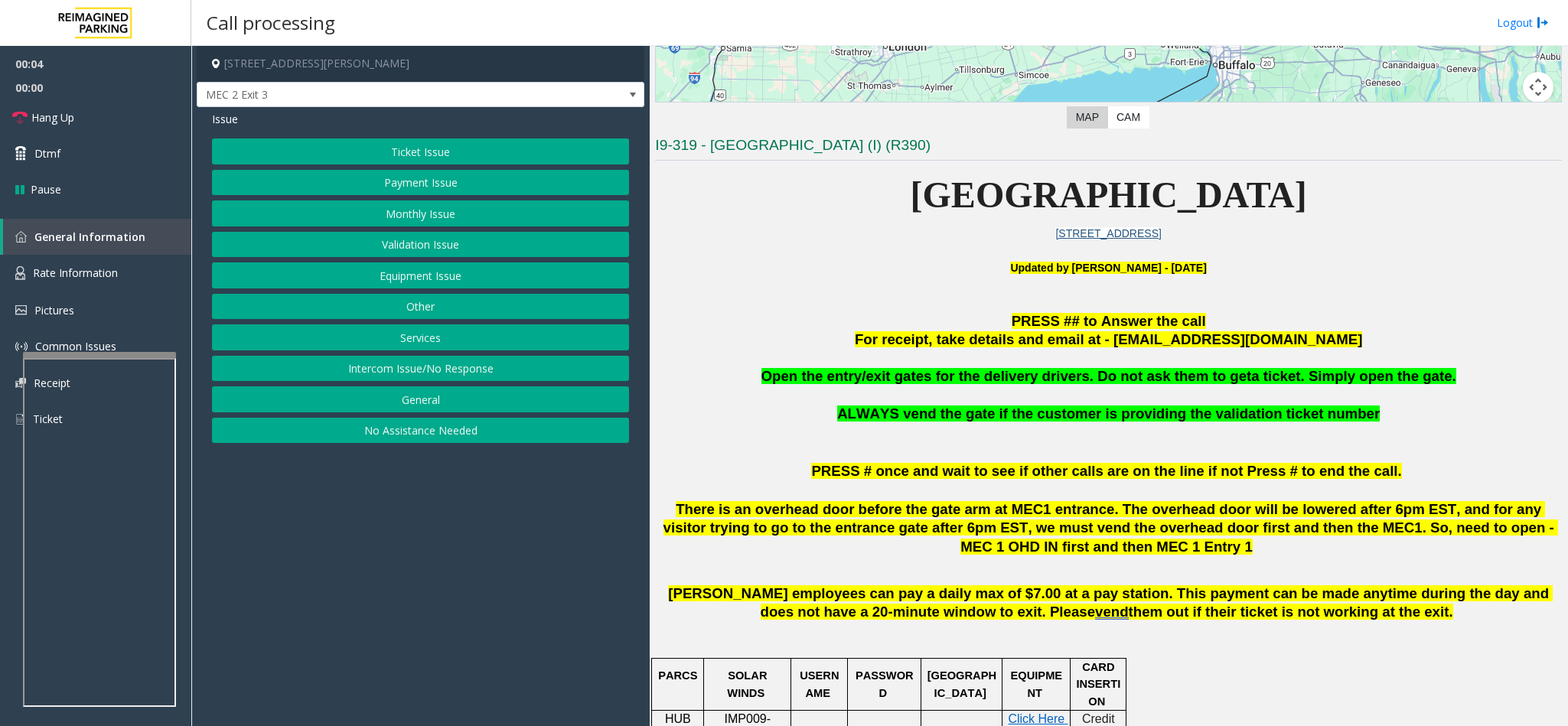
click at [411, 368] on button "Intercom Issue/No Response" at bounding box center [420, 369] width 417 height 26
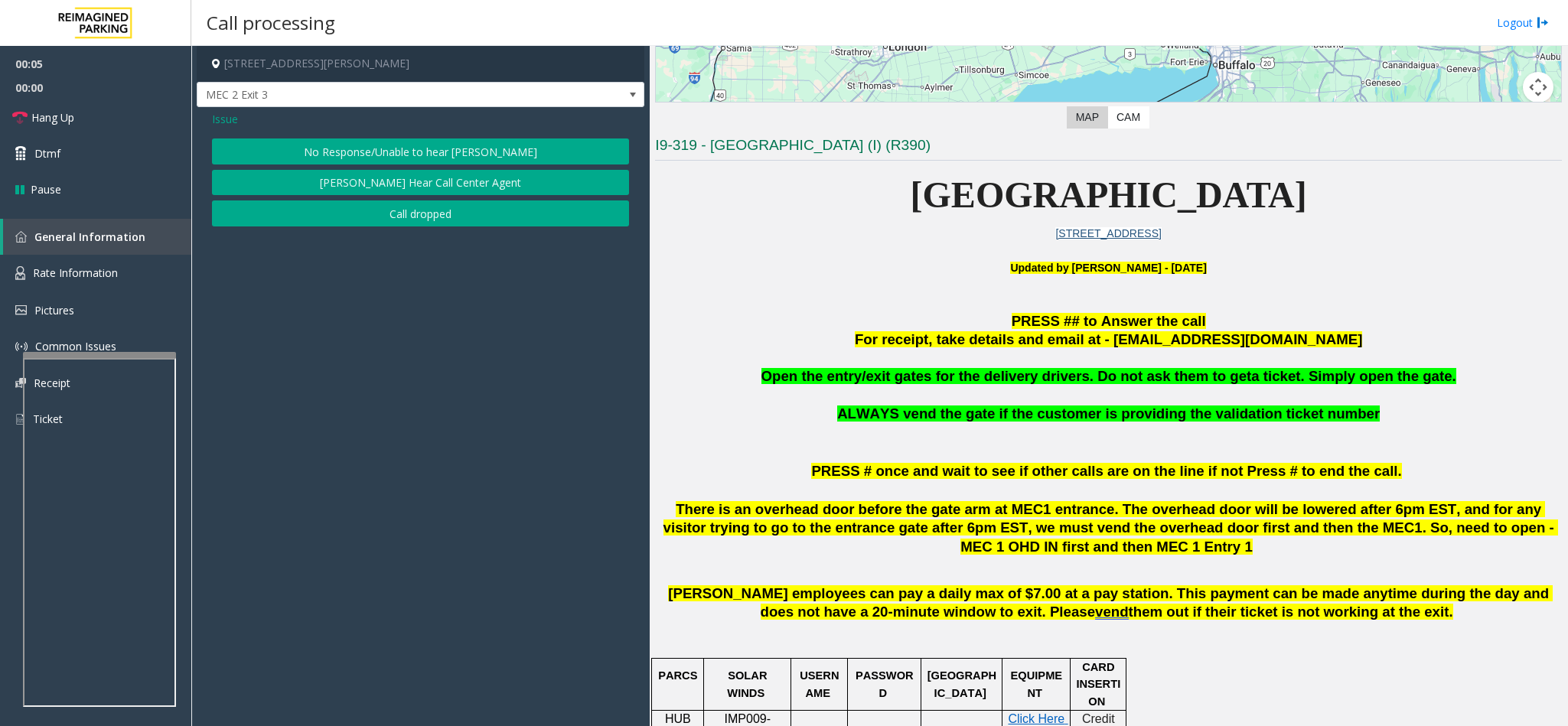
click at [371, 147] on button "No Response/Unable to hear [PERSON_NAME]" at bounding box center [420, 151] width 417 height 26
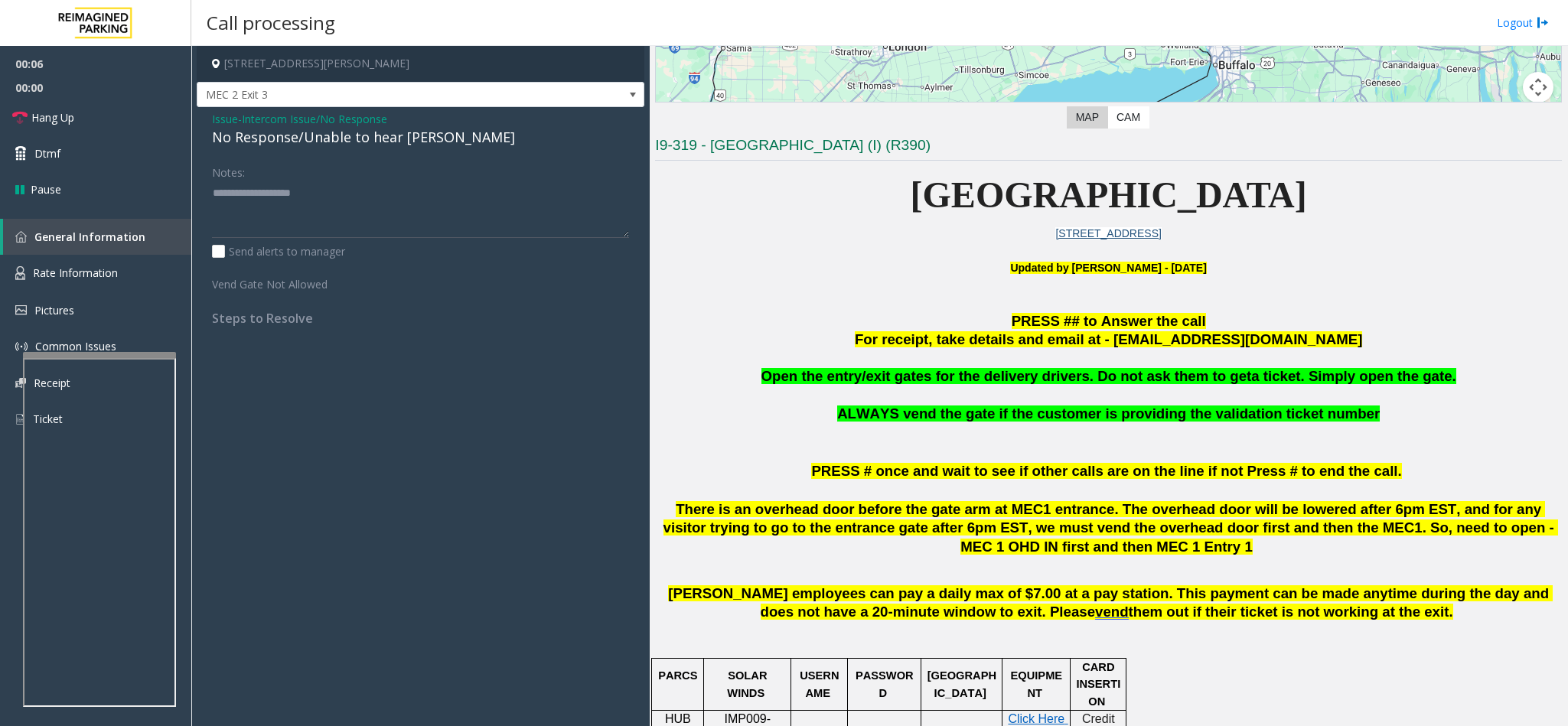
click at [250, 138] on div "No Response/Unable to hear [PERSON_NAME]" at bounding box center [420, 137] width 417 height 21
click at [455, 200] on textarea at bounding box center [420, 209] width 417 height 58
type textarea "**********"
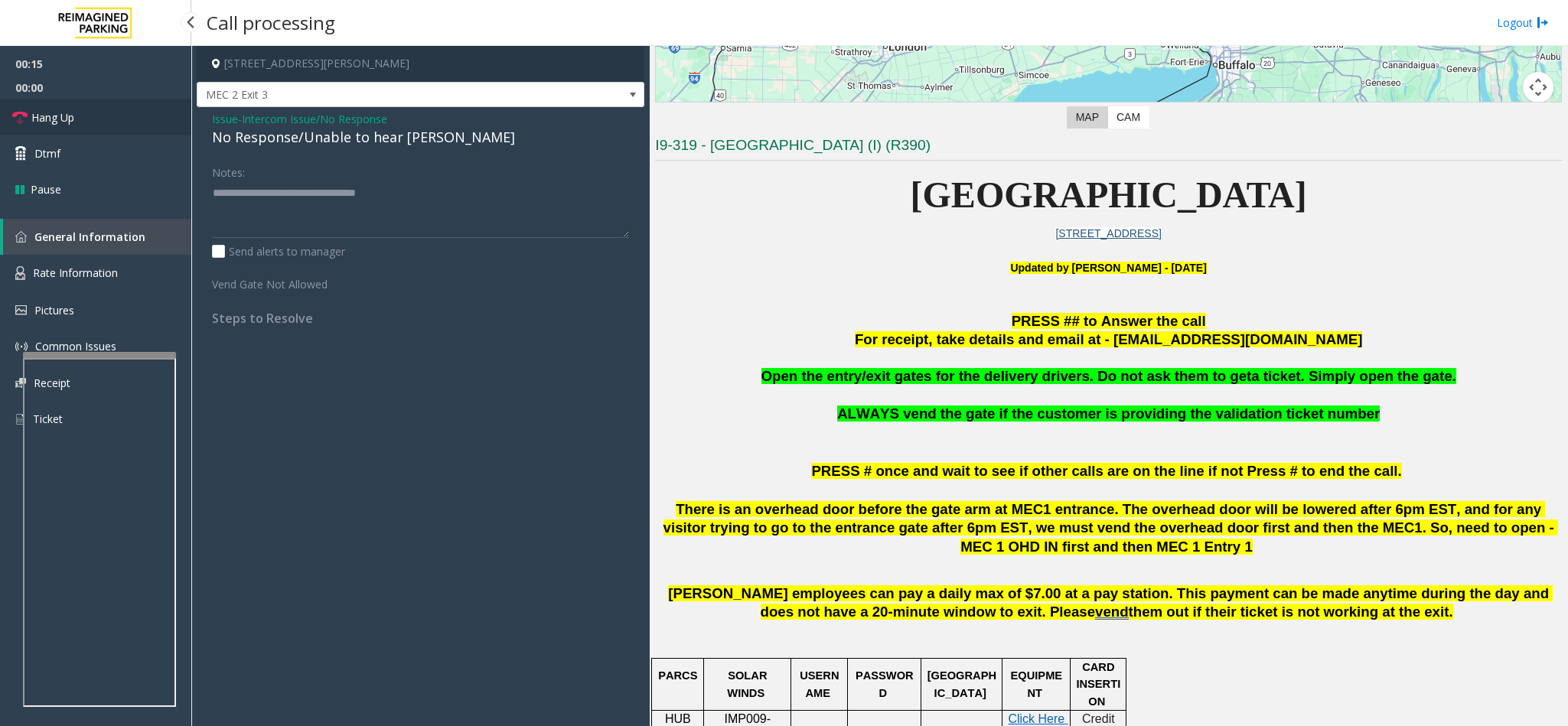
click at [90, 125] on link "Hang Up" at bounding box center [95, 117] width 191 height 36
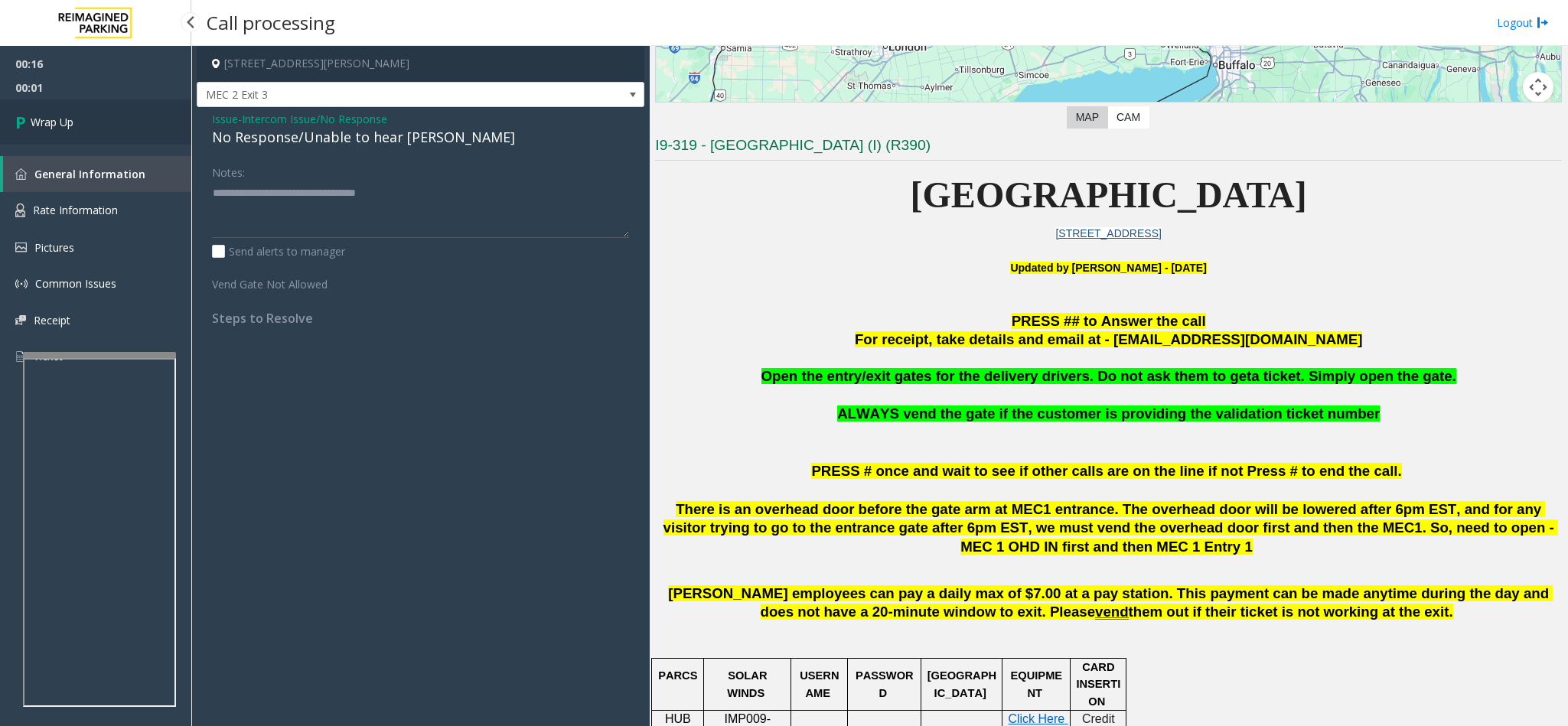
click at [97, 124] on link "Wrap Up" at bounding box center [95, 122] width 191 height 45
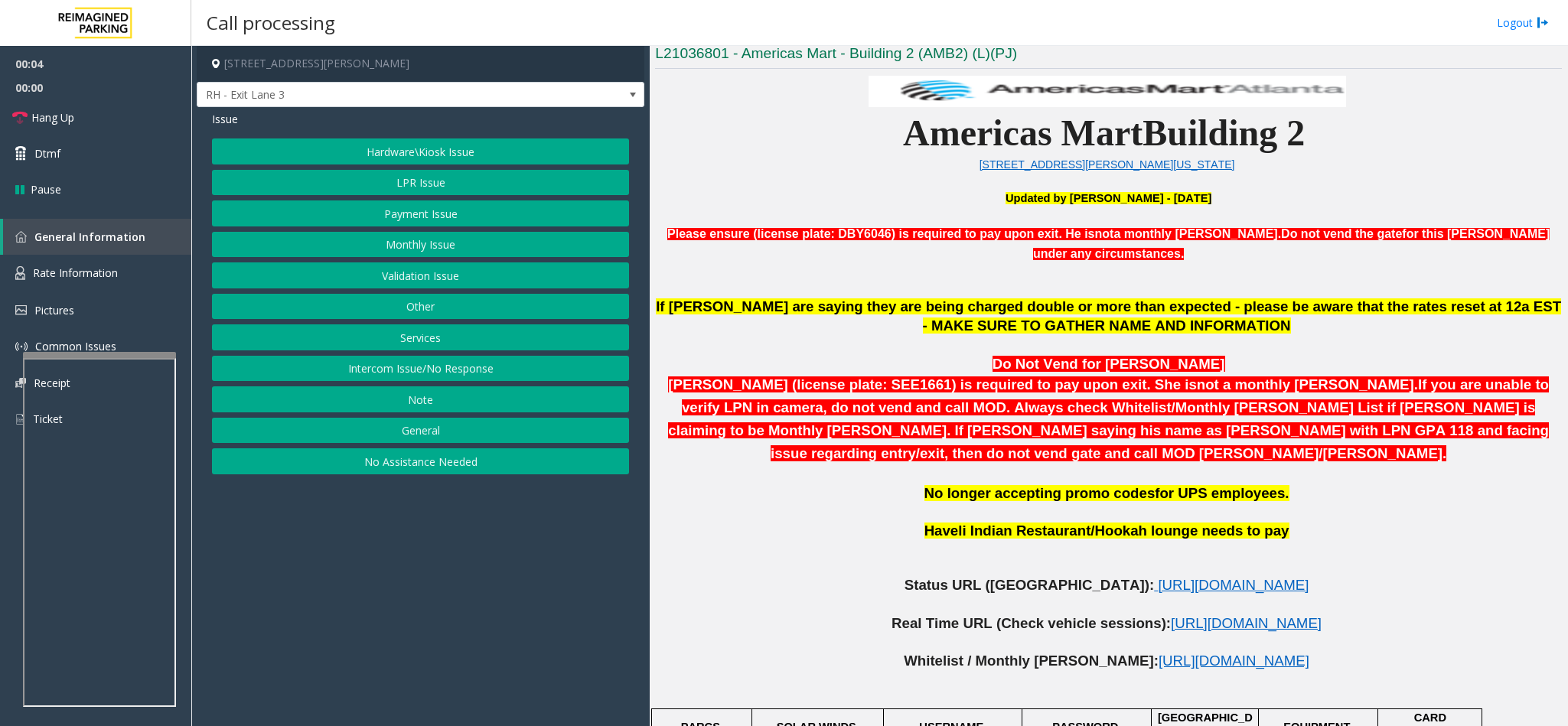
scroll to position [459, 0]
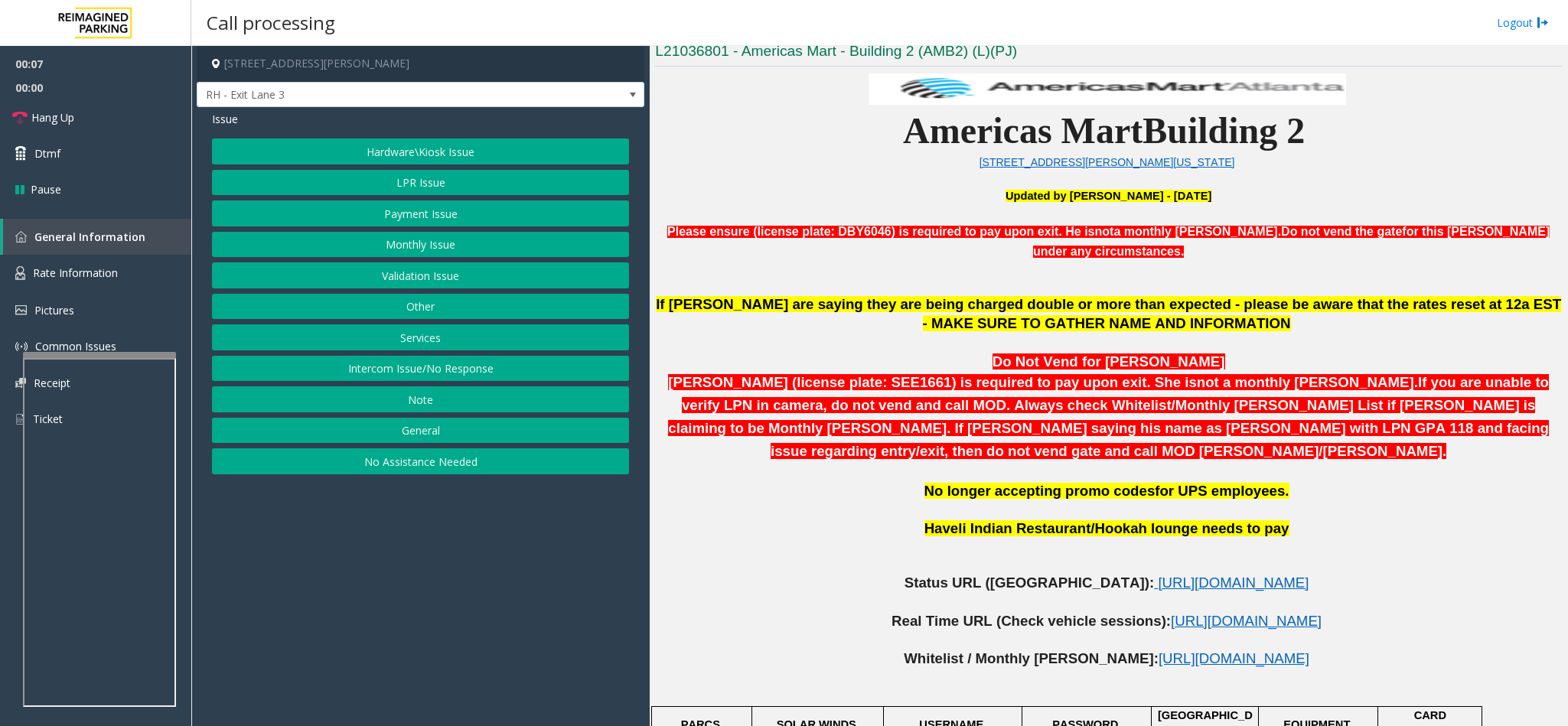
click at [420, 342] on button "Services" at bounding box center [420, 338] width 417 height 26
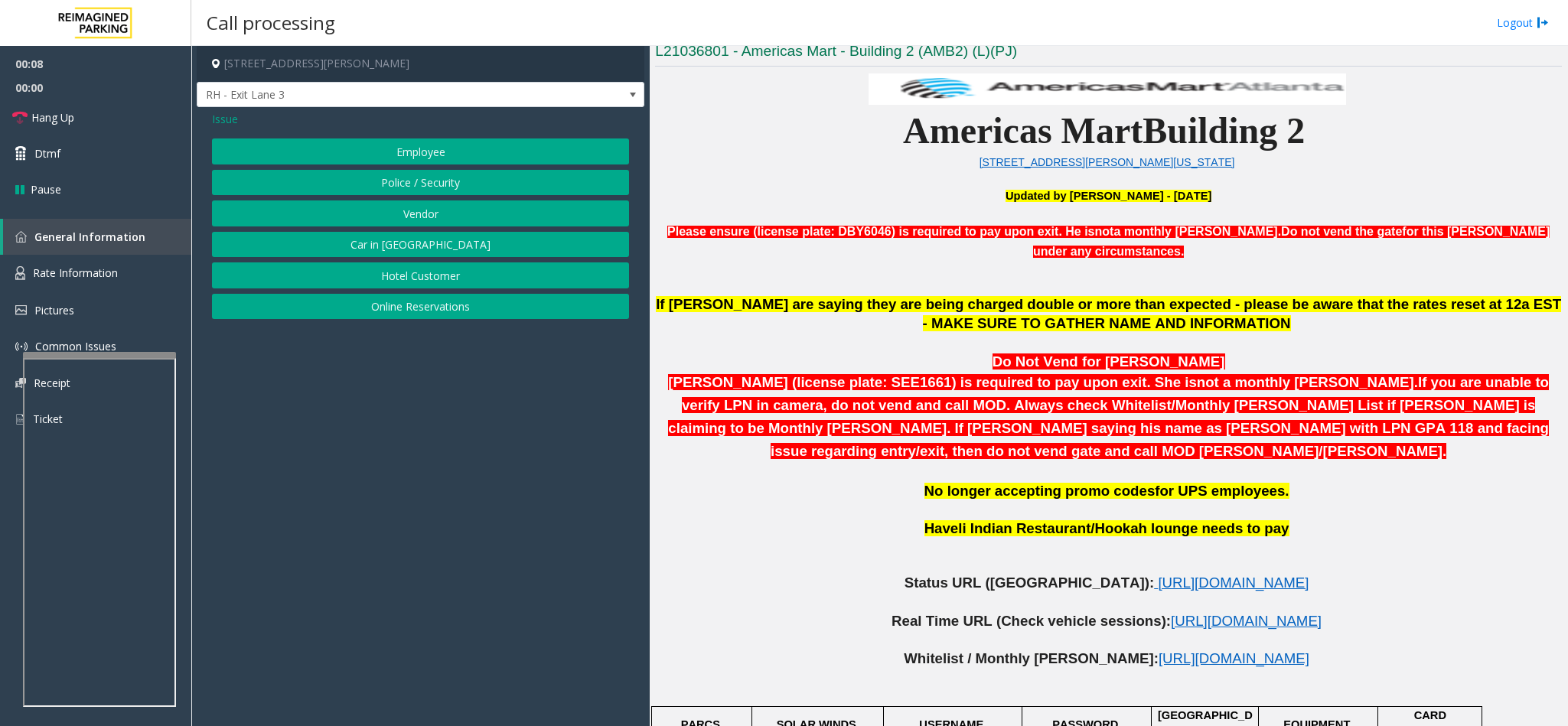
click at [425, 144] on button "Employee" at bounding box center [420, 151] width 417 height 26
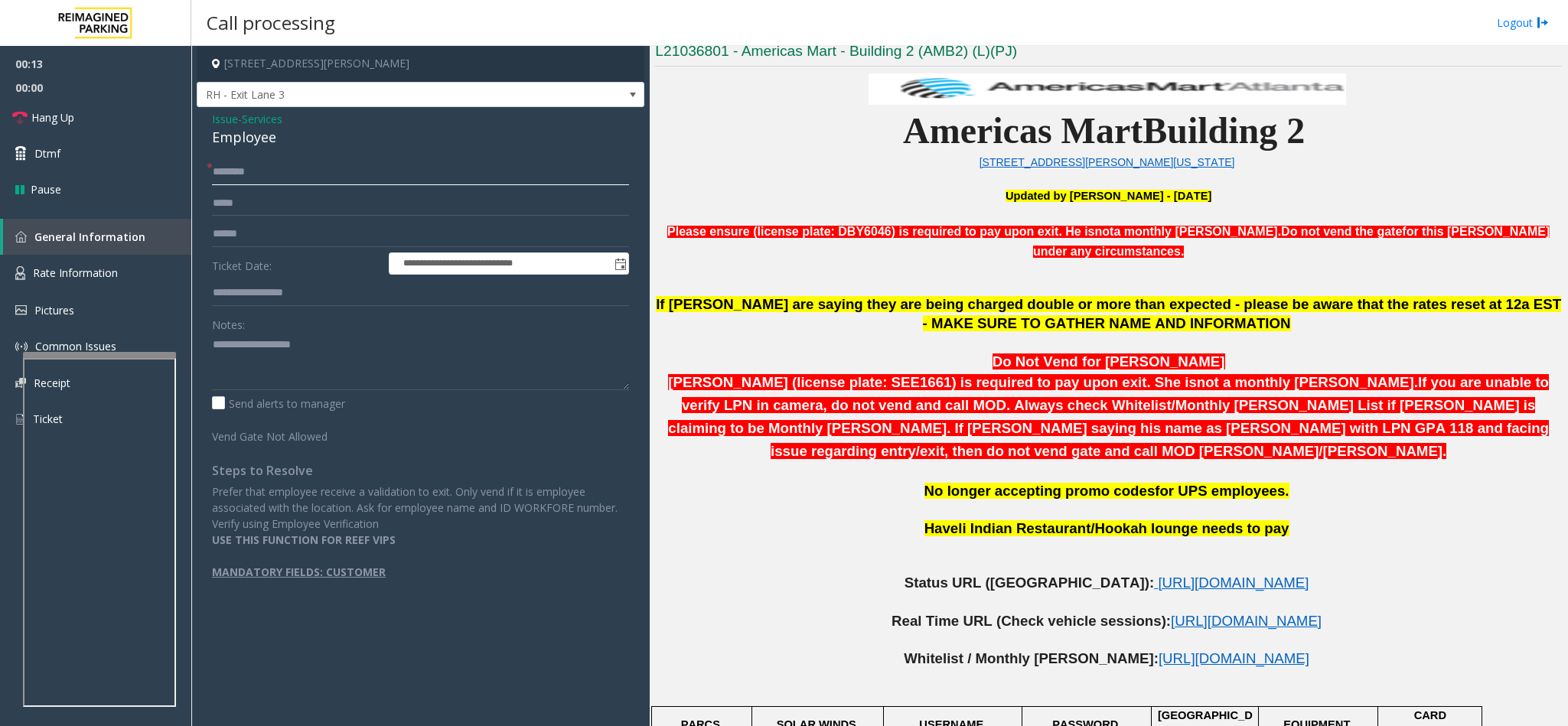
click at [232, 173] on input "text" at bounding box center [420, 172] width 417 height 26
type input "**********"
click at [237, 364] on textarea at bounding box center [420, 361] width 417 height 58
type textarea "**********"
click at [244, 290] on input "text" at bounding box center [420, 293] width 417 height 26
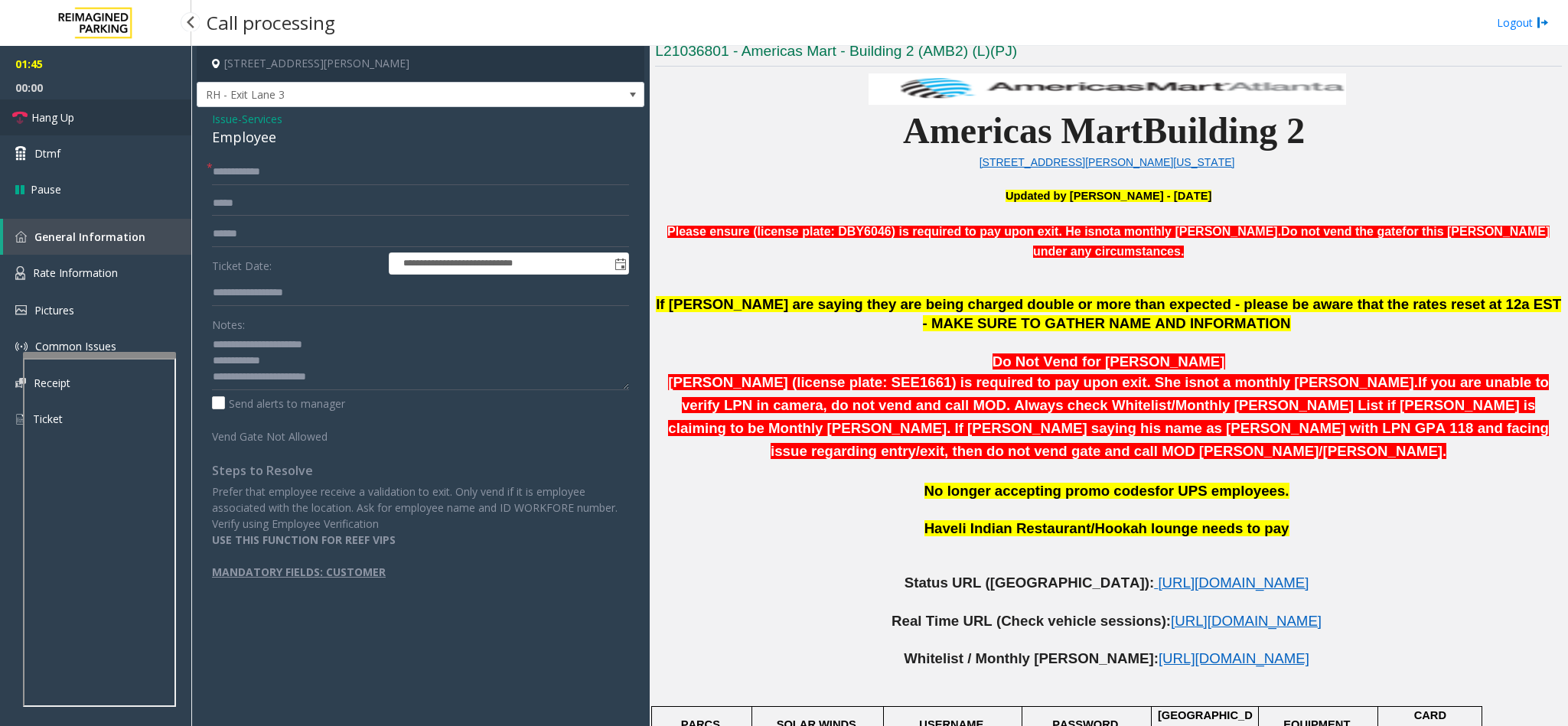
click at [123, 113] on link "Hang Up" at bounding box center [95, 117] width 191 height 36
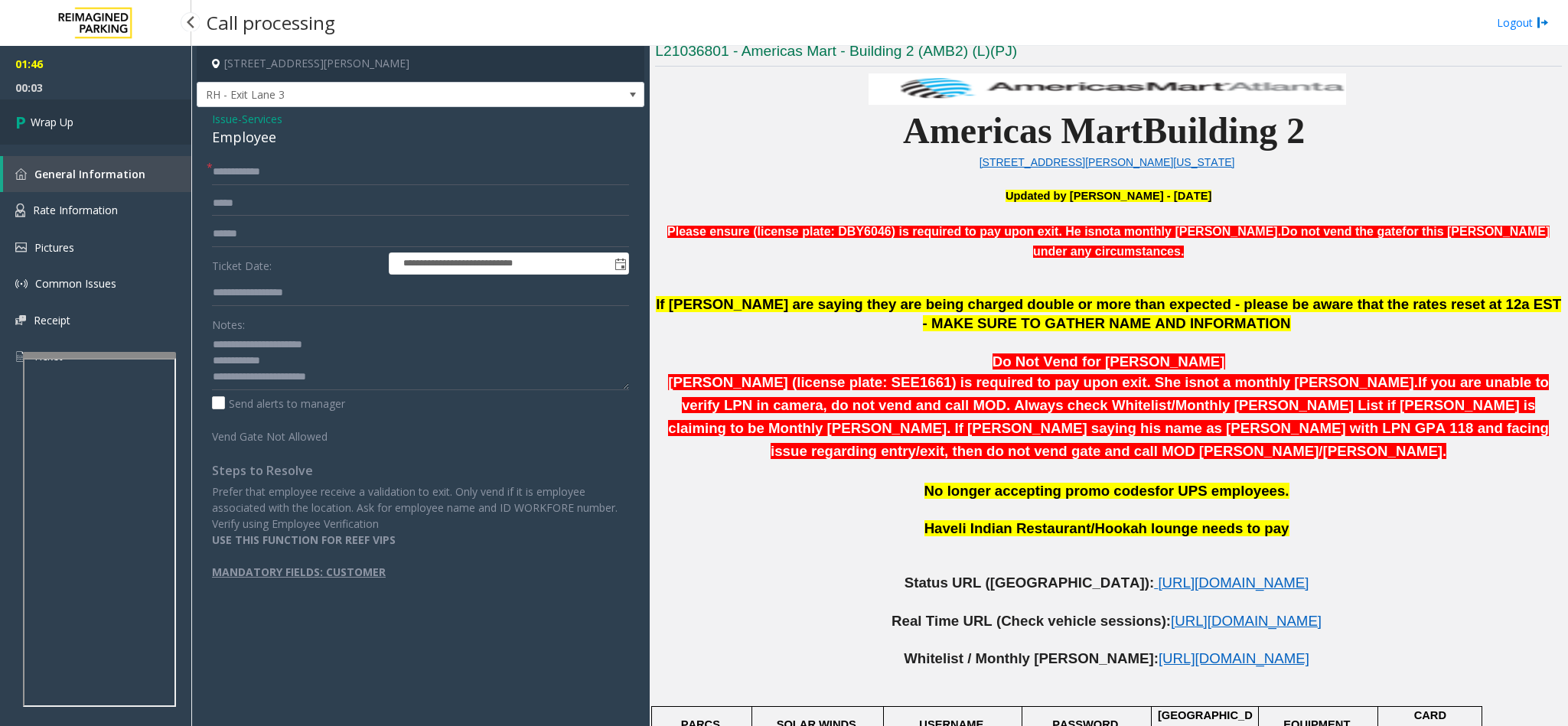
click at [68, 122] on span "Wrap Up" at bounding box center [52, 122] width 43 height 16
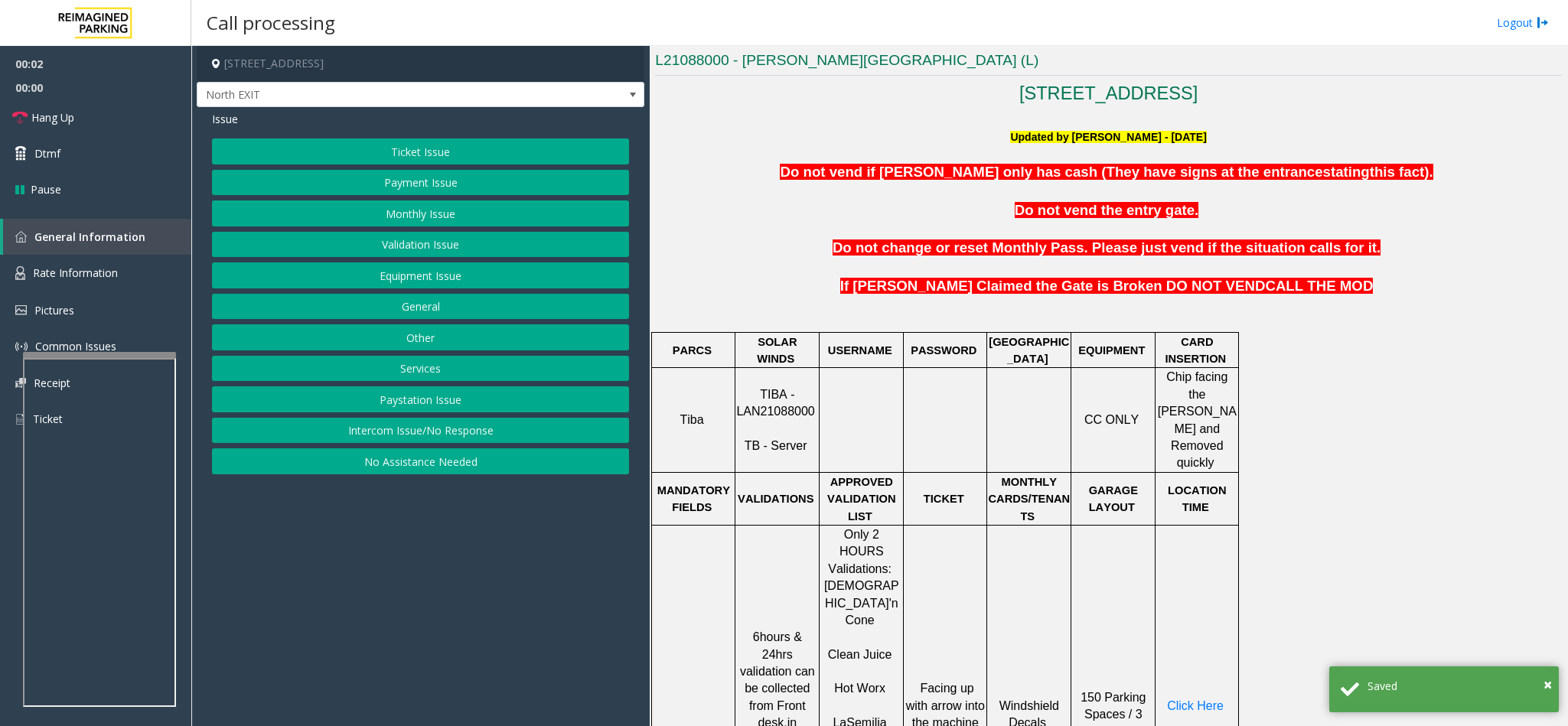
scroll to position [459, 0]
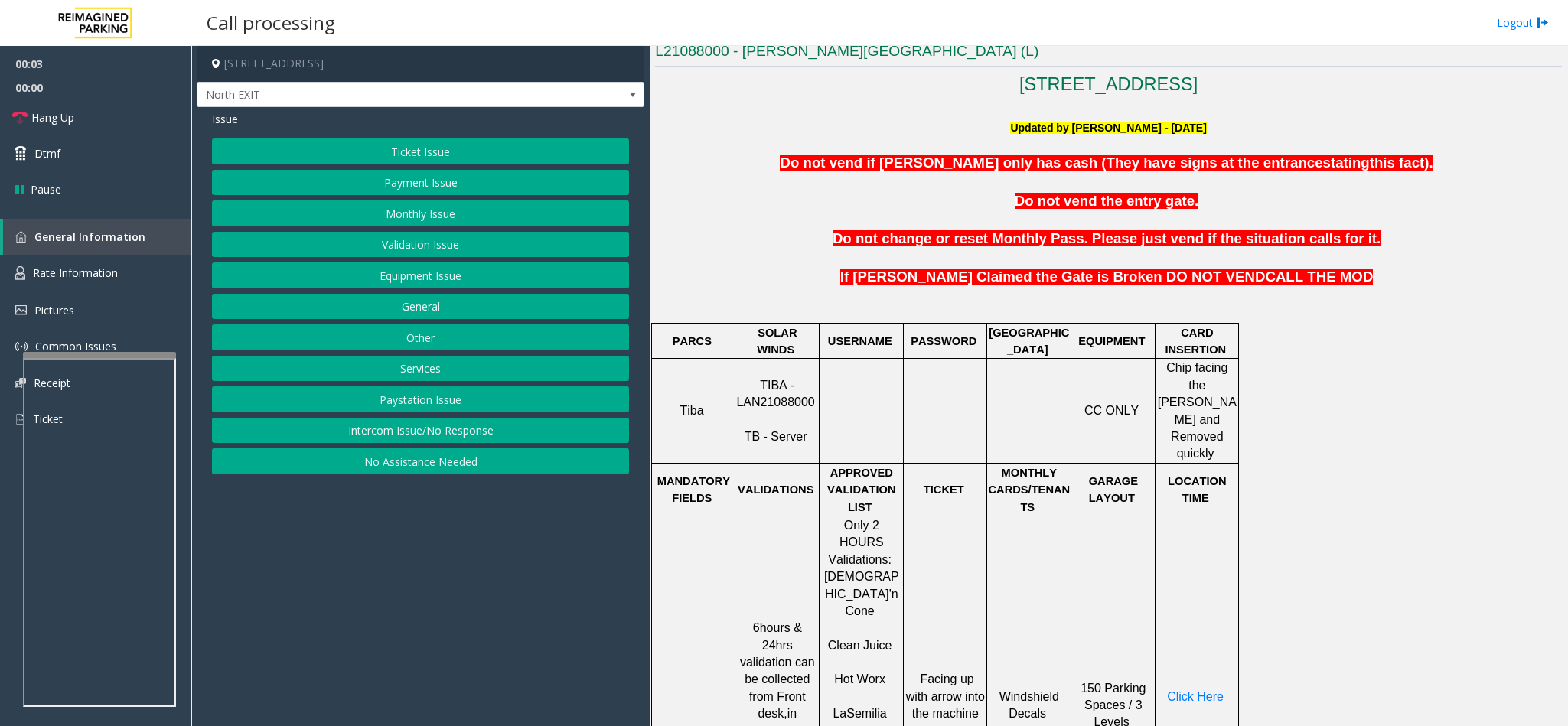
click at [749, 388] on span "TIBA - LAN21088000" at bounding box center [775, 394] width 78 height 30
copy p "LAN21088000"
drag, startPoint x: 431, startPoint y: 434, endPoint x: 431, endPoint y: 325, distance: 109.0
click at [431, 434] on button "Intercom Issue/No Response" at bounding box center [420, 431] width 417 height 26
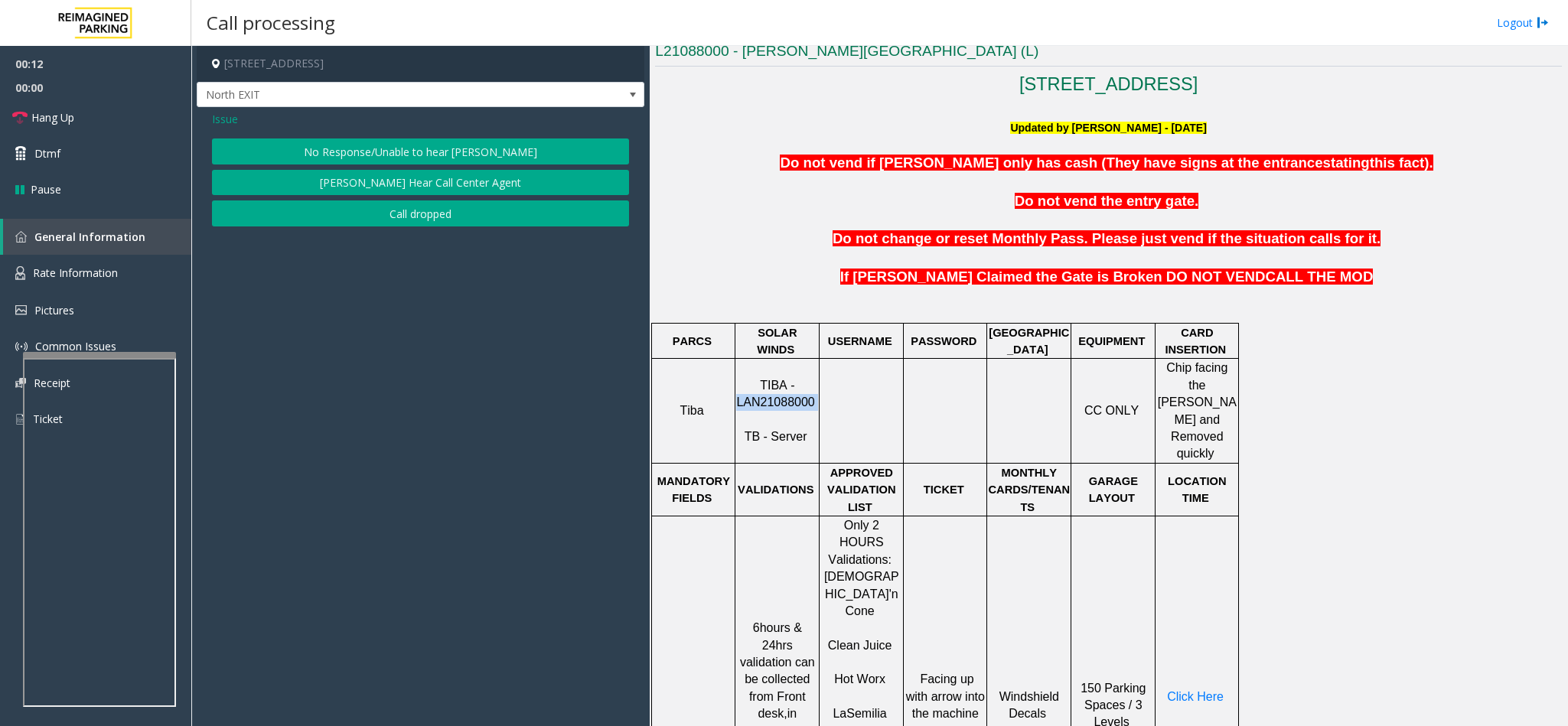
click at [421, 142] on button "No Response/Unable to hear [PERSON_NAME]" at bounding box center [420, 151] width 417 height 26
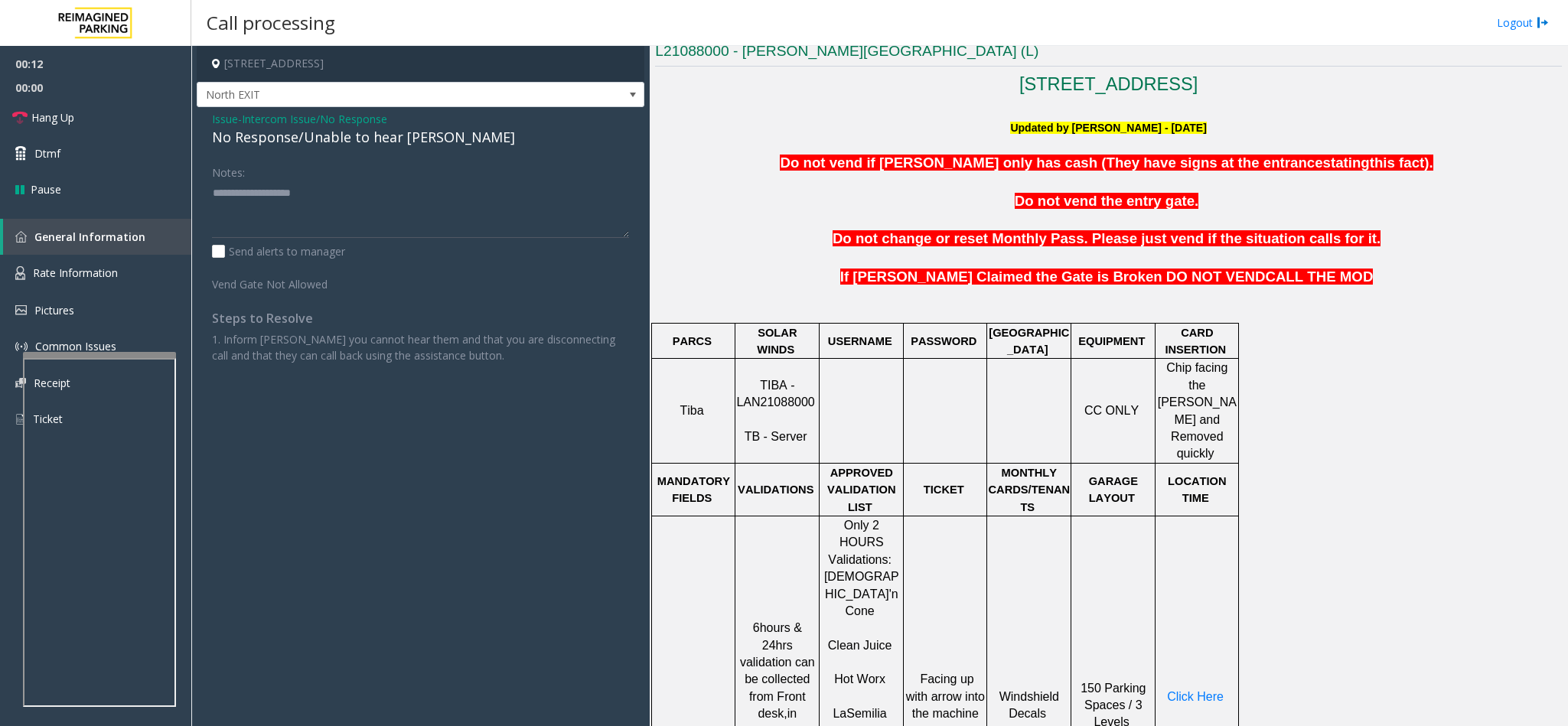
click at [297, 134] on div "No Response/Unable to hear [PERSON_NAME]" at bounding box center [420, 137] width 417 height 21
click at [411, 193] on textarea at bounding box center [420, 209] width 417 height 58
type textarea "**********"
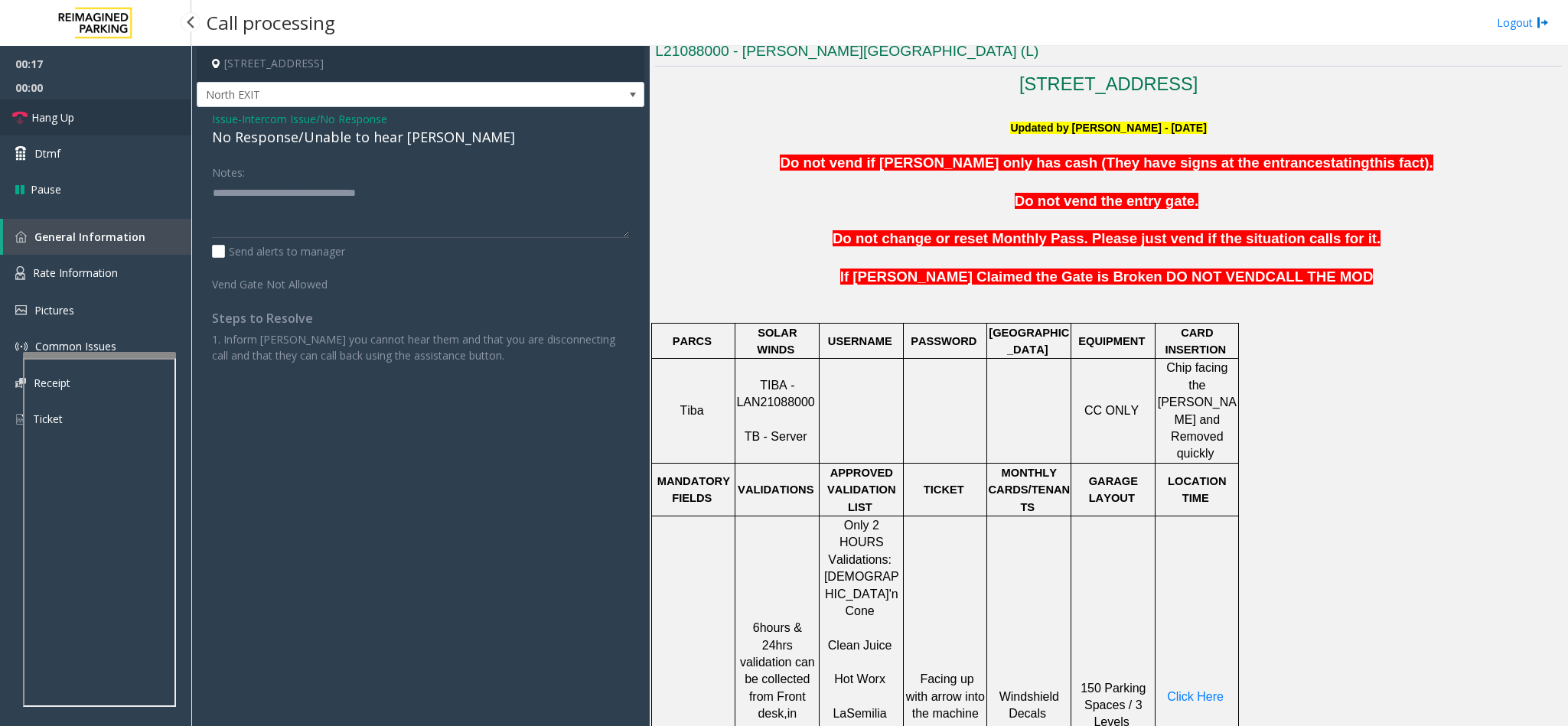
click at [90, 115] on link "Hang Up" at bounding box center [95, 117] width 191 height 36
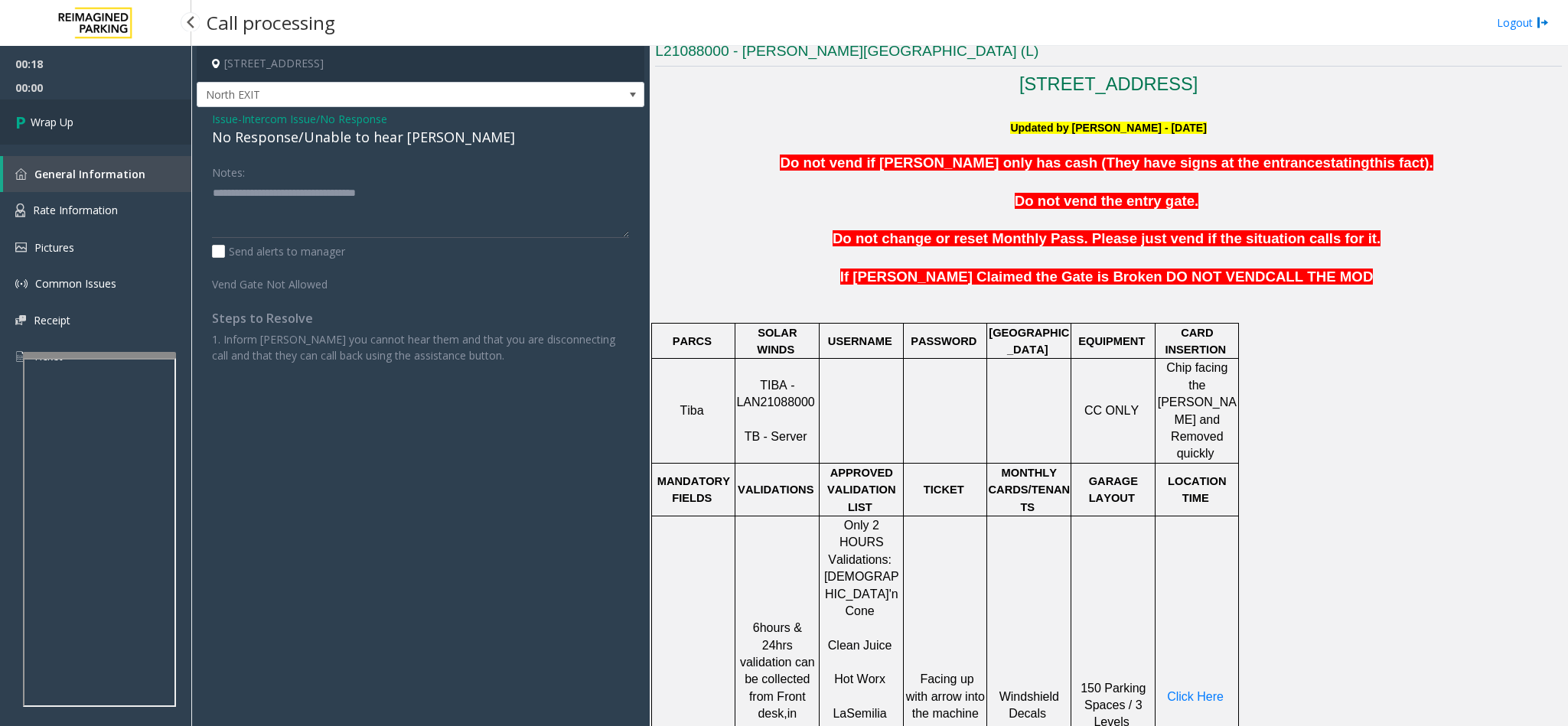
click at [151, 118] on link "Wrap Up" at bounding box center [95, 122] width 191 height 45
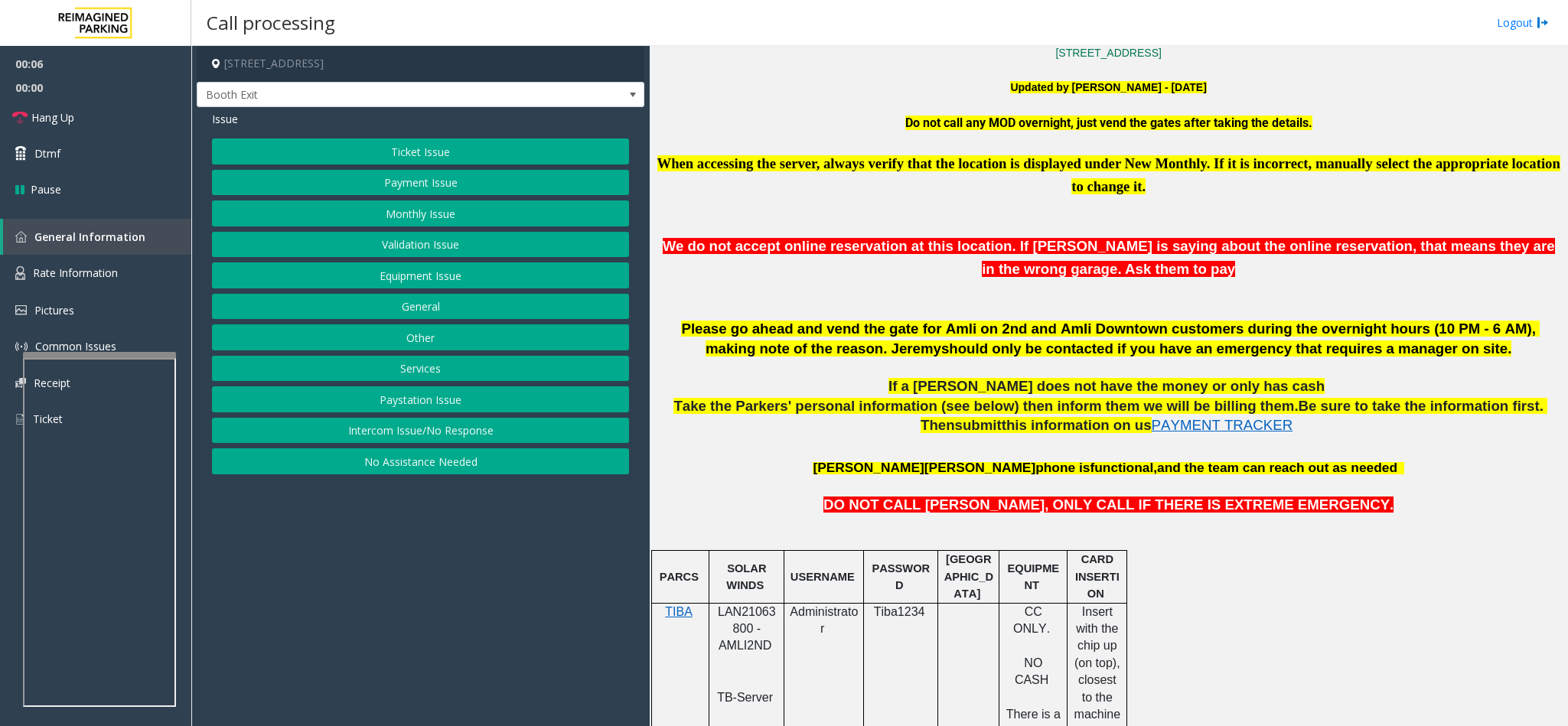
scroll to position [574, 0]
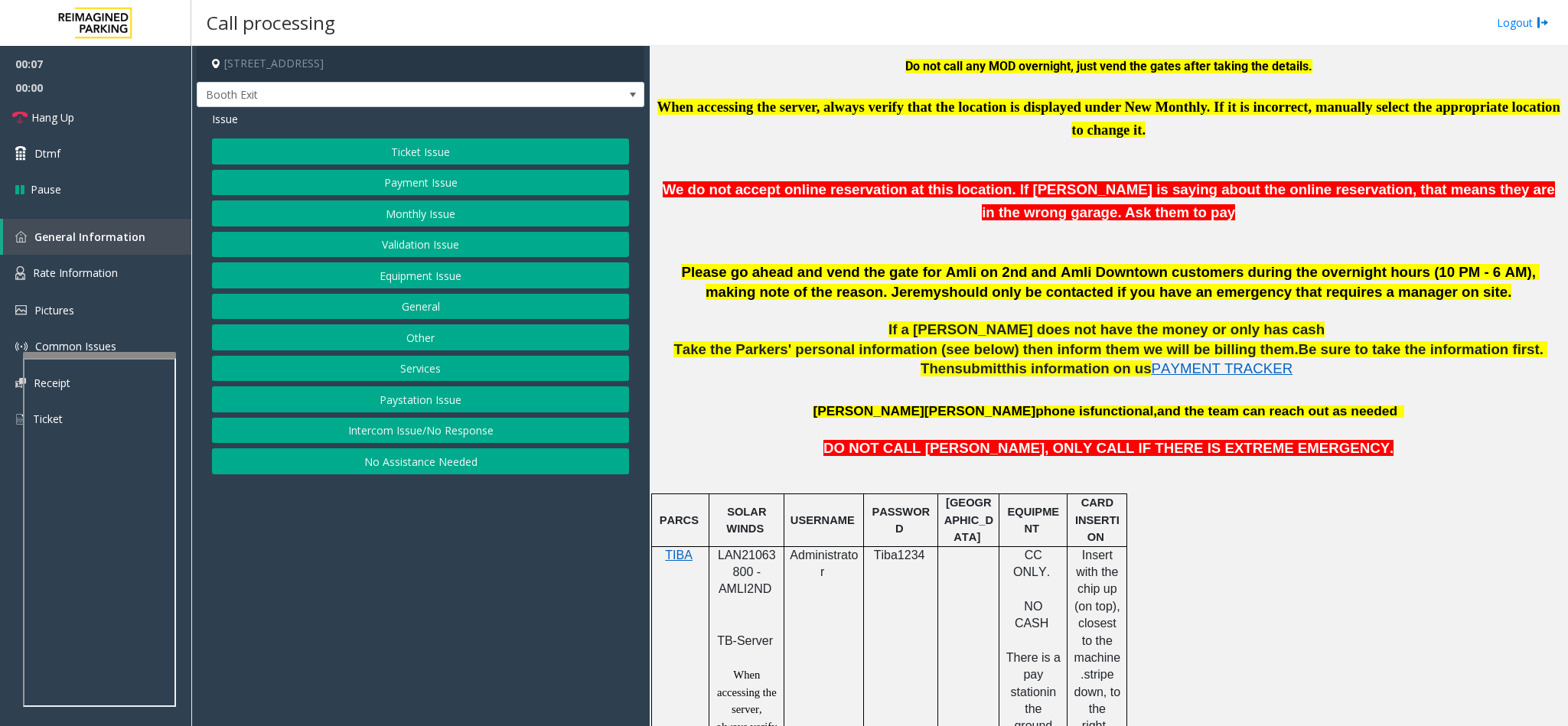
click at [733, 556] on span "LAN21063800 - AMLI2ND" at bounding box center [747, 573] width 58 height 48
copy span "LAN21063800"
click at [76, 122] on link "Hang Up" at bounding box center [95, 117] width 191 height 36
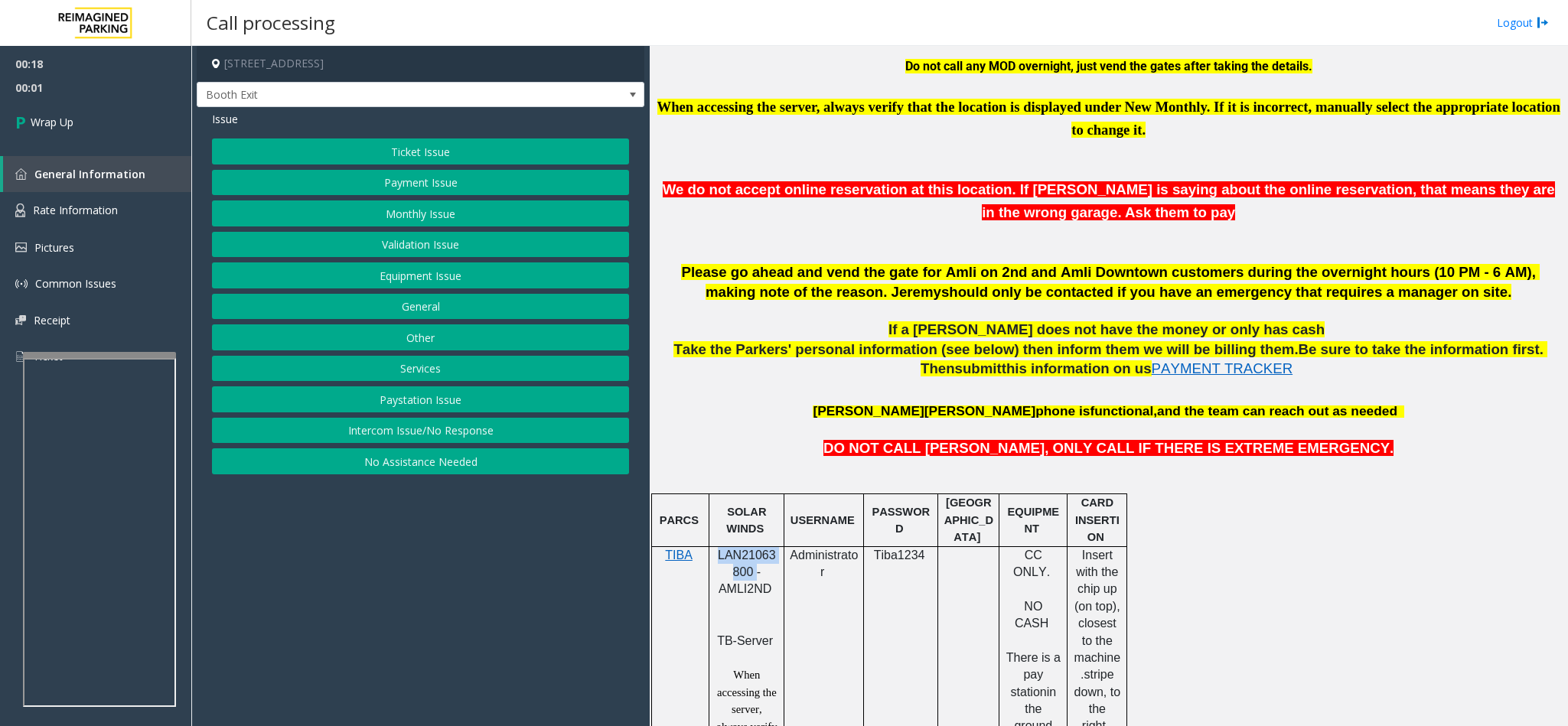
click at [411, 279] on button "Equipment Issue" at bounding box center [420, 276] width 417 height 26
click at [411, 279] on button "Gate / Door Won't Open" at bounding box center [420, 276] width 417 height 26
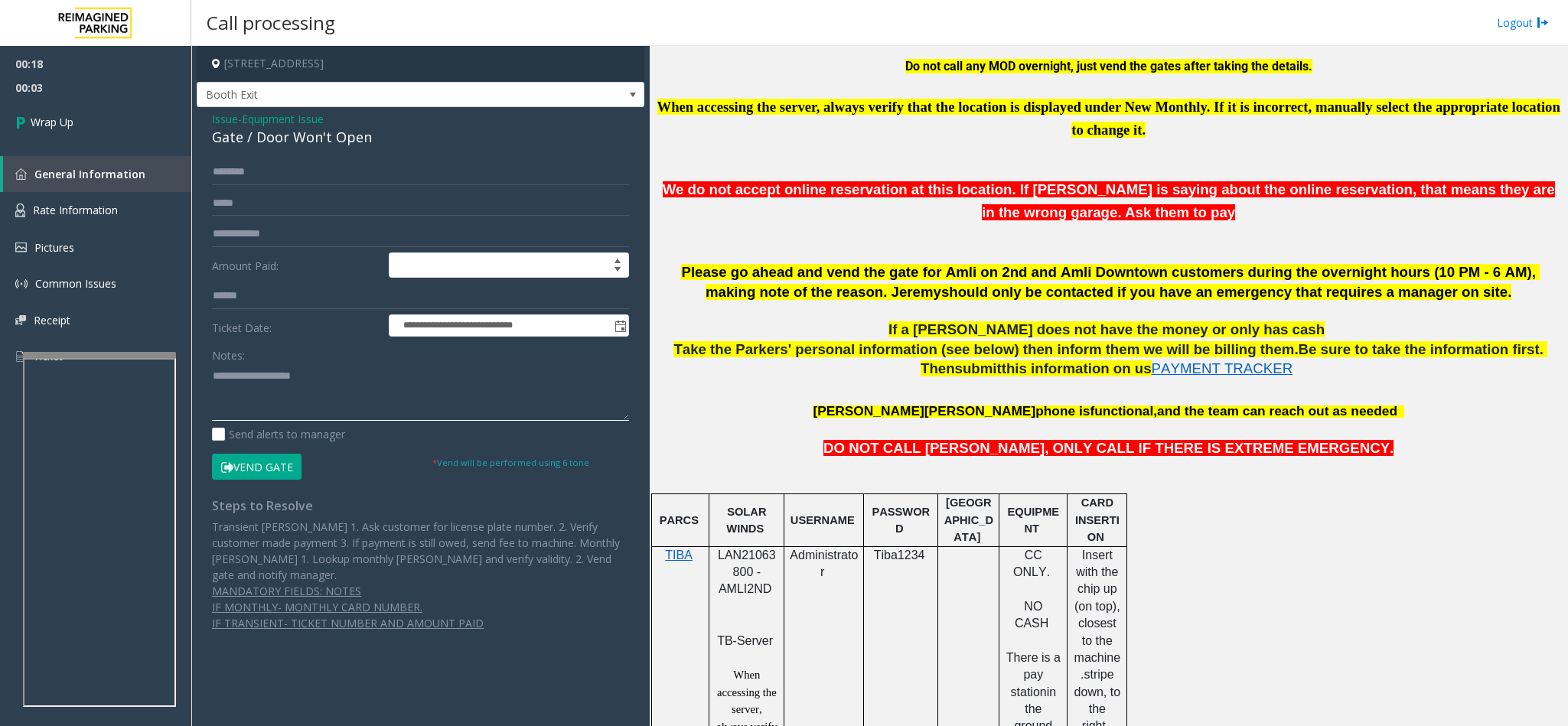
click at [276, 394] on textarea at bounding box center [420, 392] width 417 height 58
type textarea "**********"
click at [123, 134] on link "Wrap Up" at bounding box center [95, 122] width 191 height 45
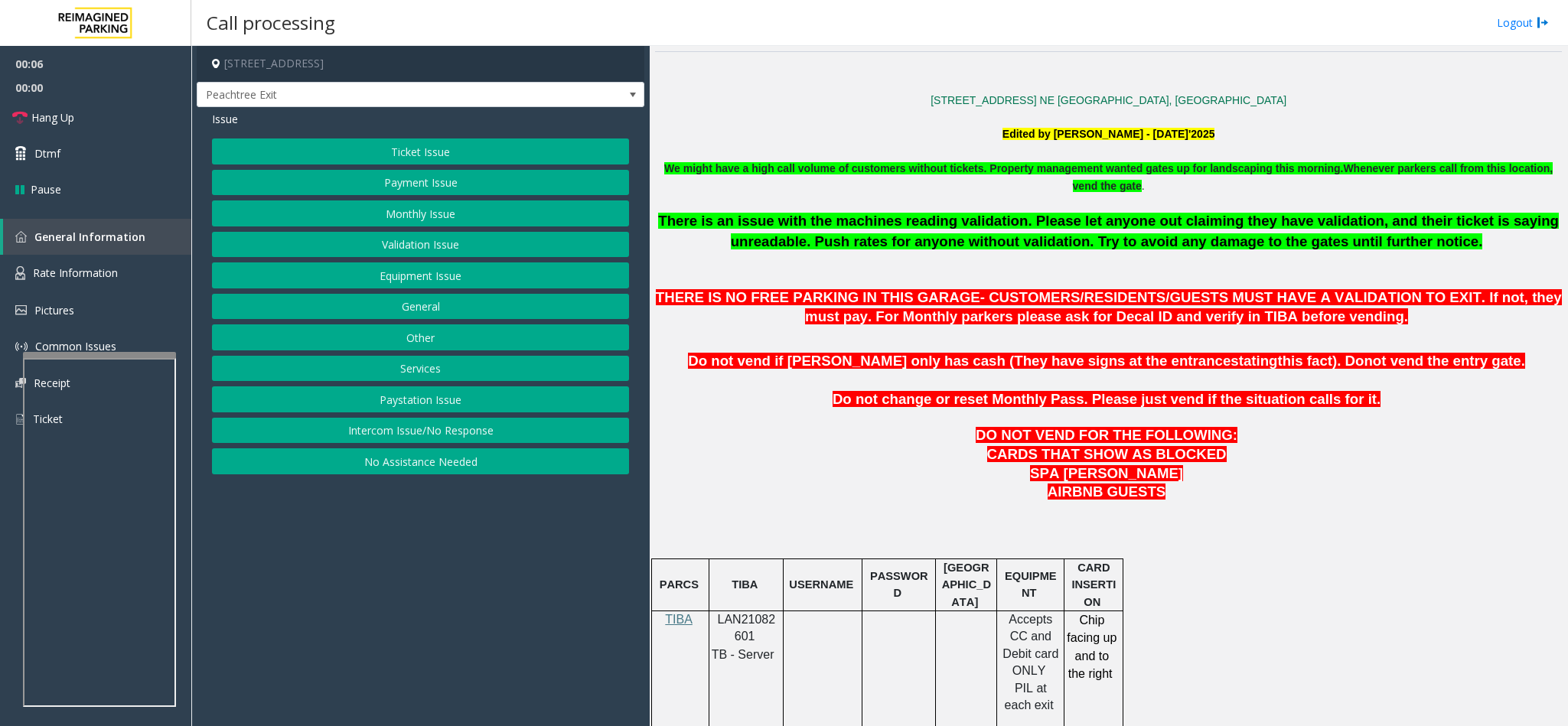
scroll to position [688, 0]
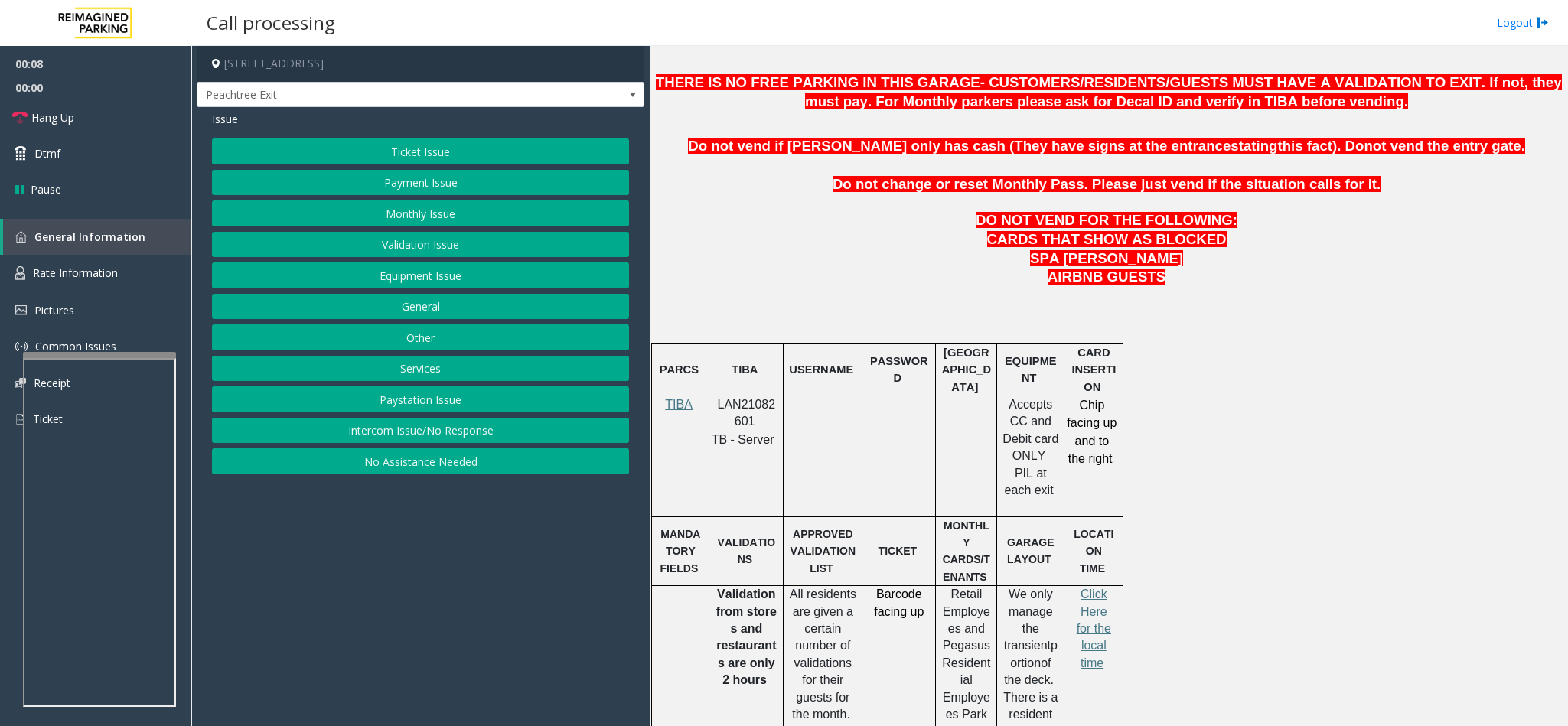
click at [373, 181] on button "Payment Issue" at bounding box center [420, 183] width 417 height 26
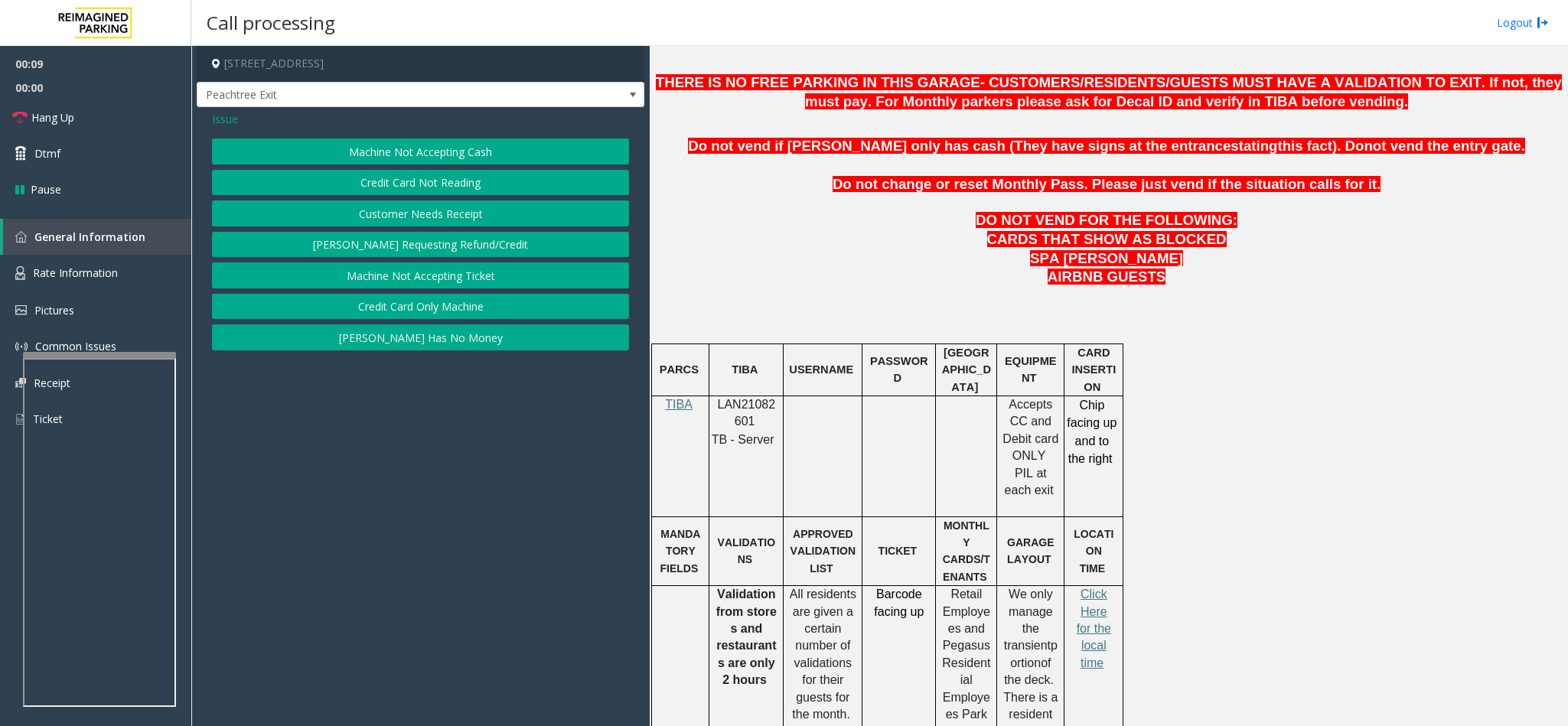
click at [385, 186] on button "Credit Card Not Reading" at bounding box center [420, 183] width 417 height 26
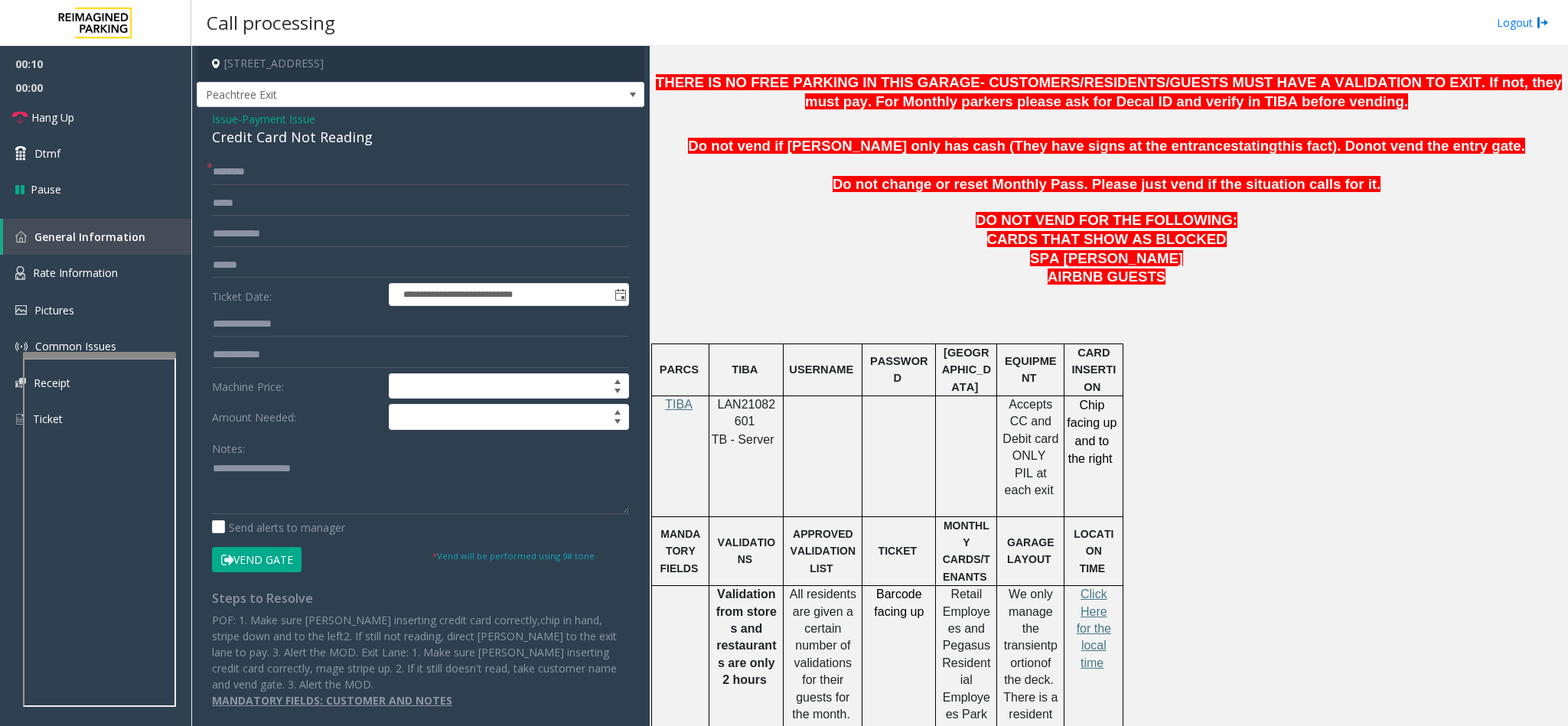
click at [256, 134] on div "Credit Card Not Reading" at bounding box center [420, 137] width 417 height 21
click at [213, 473] on textarea at bounding box center [420, 485] width 417 height 58
click at [411, 469] on textarea at bounding box center [420, 485] width 417 height 58
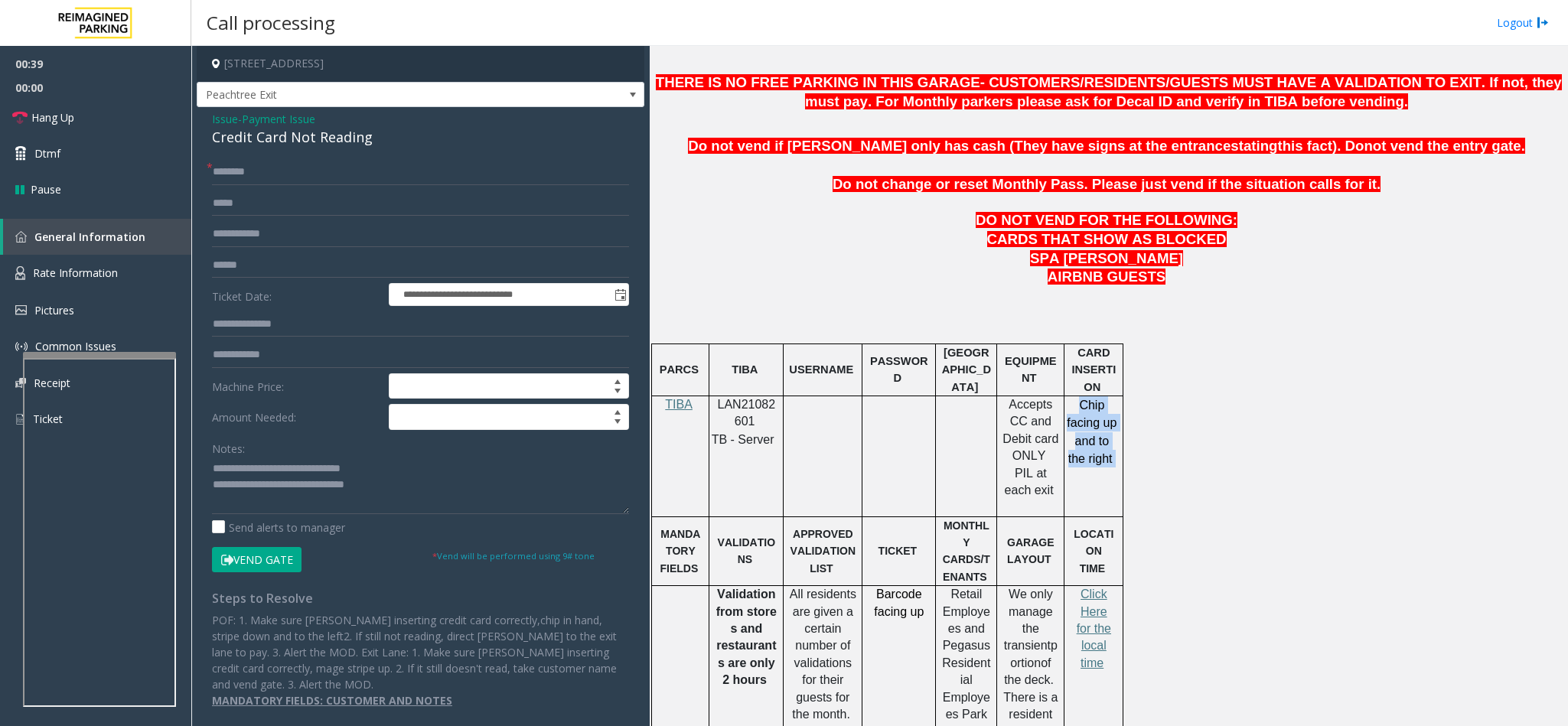
copy p "Chip facing up and to the right"
drag, startPoint x: 1080, startPoint y: 411, endPoint x: 1117, endPoint y: 470, distance: 69.6
click at [1117, 470] on p "Chip facing up and to the right" at bounding box center [1091, 441] width 51 height 90
click at [418, 482] on textarea at bounding box center [420, 485] width 417 height 58
paste textarea "**********"
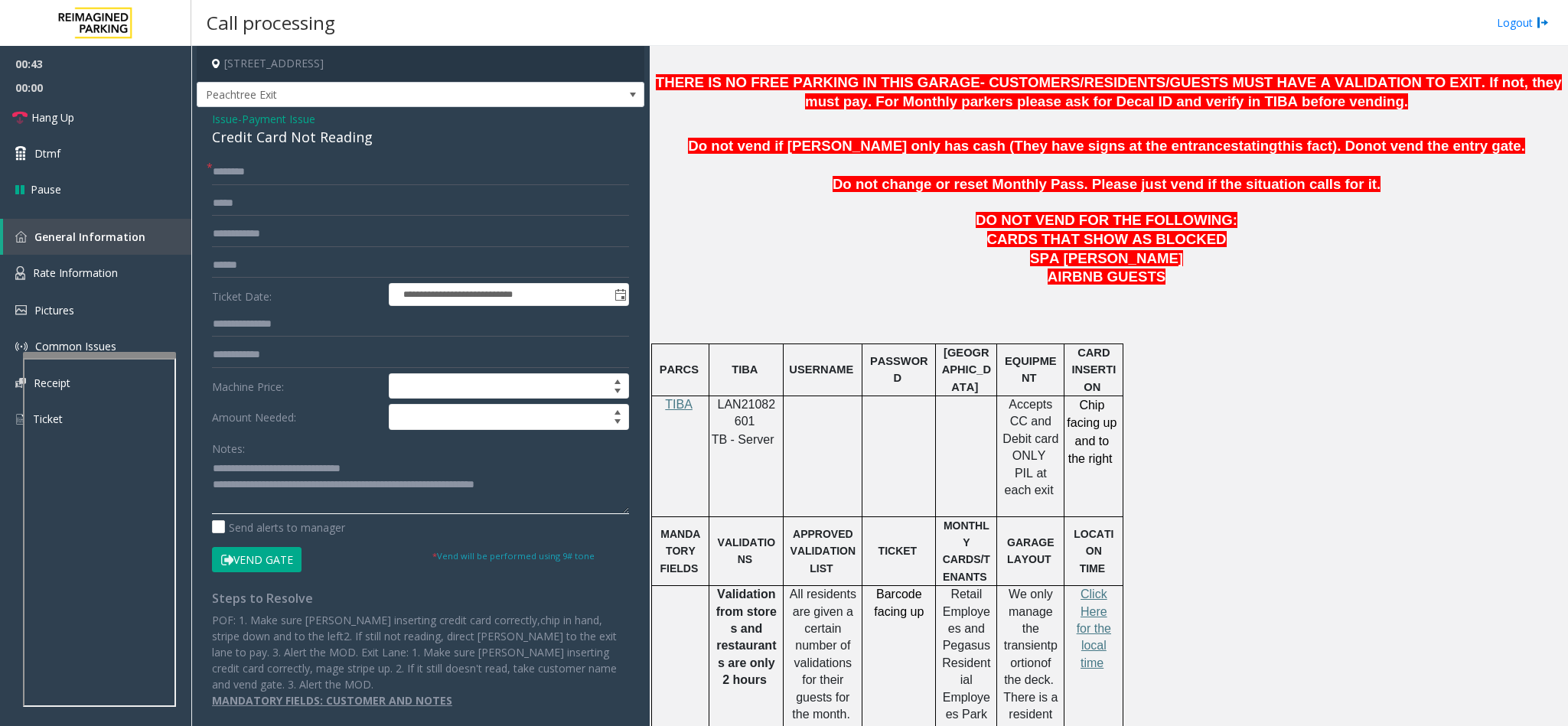
type textarea "**********"
click at [239, 180] on input "text" at bounding box center [420, 172] width 417 height 26
type input "**"
click at [124, 111] on link "Hang Up" at bounding box center [95, 117] width 191 height 36
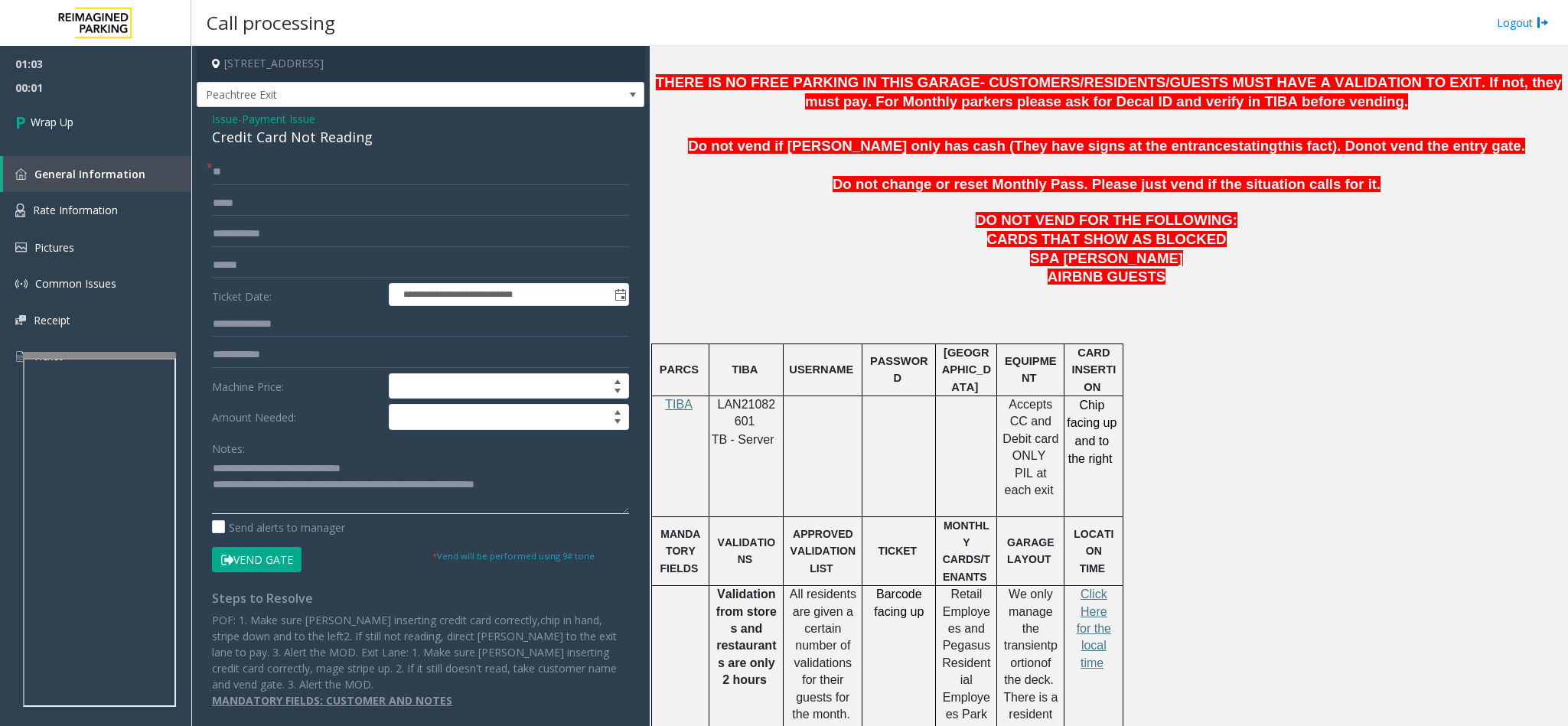
click at [586, 489] on textarea at bounding box center [420, 485] width 417 height 58
type textarea "**********"
click at [39, 123] on span "Wrap Up" at bounding box center [52, 122] width 43 height 16
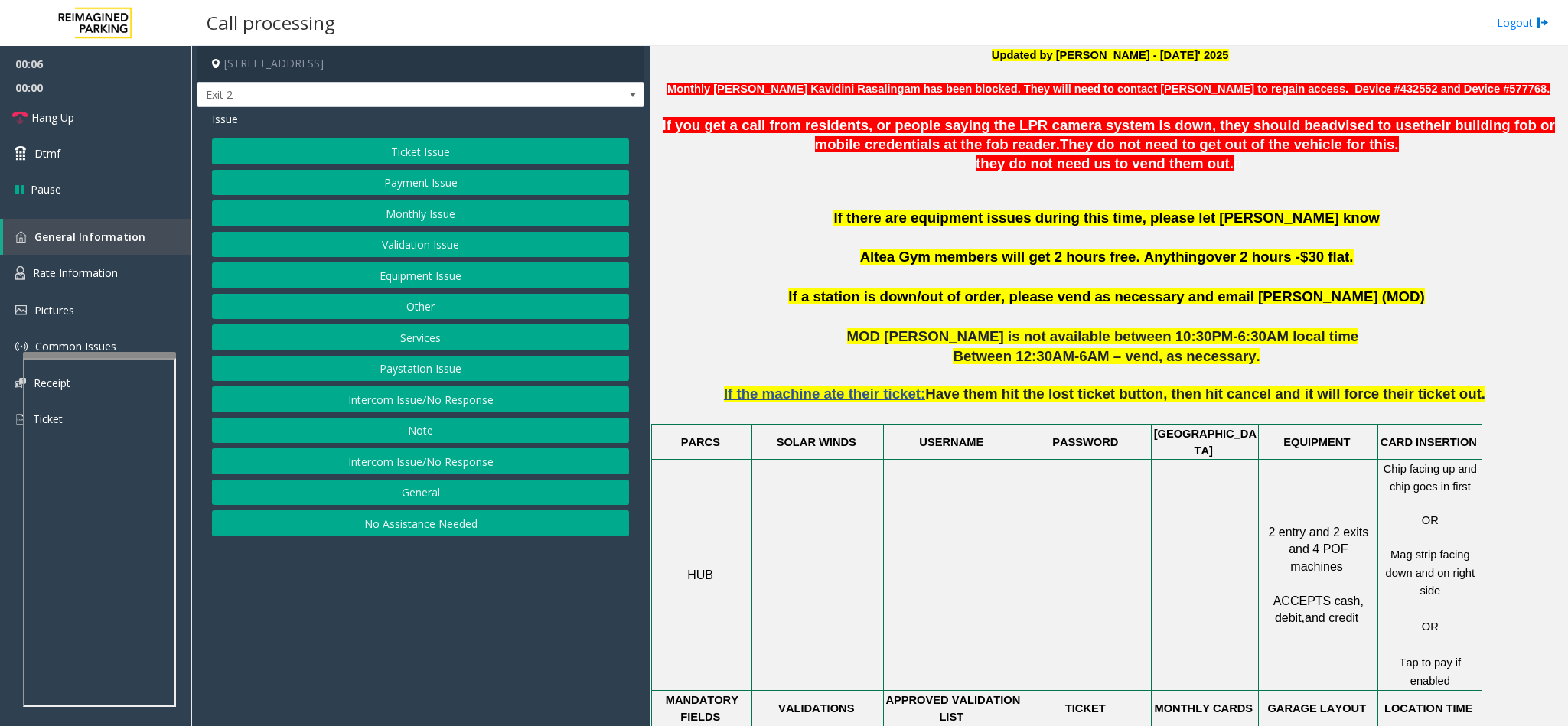
scroll to position [574, 0]
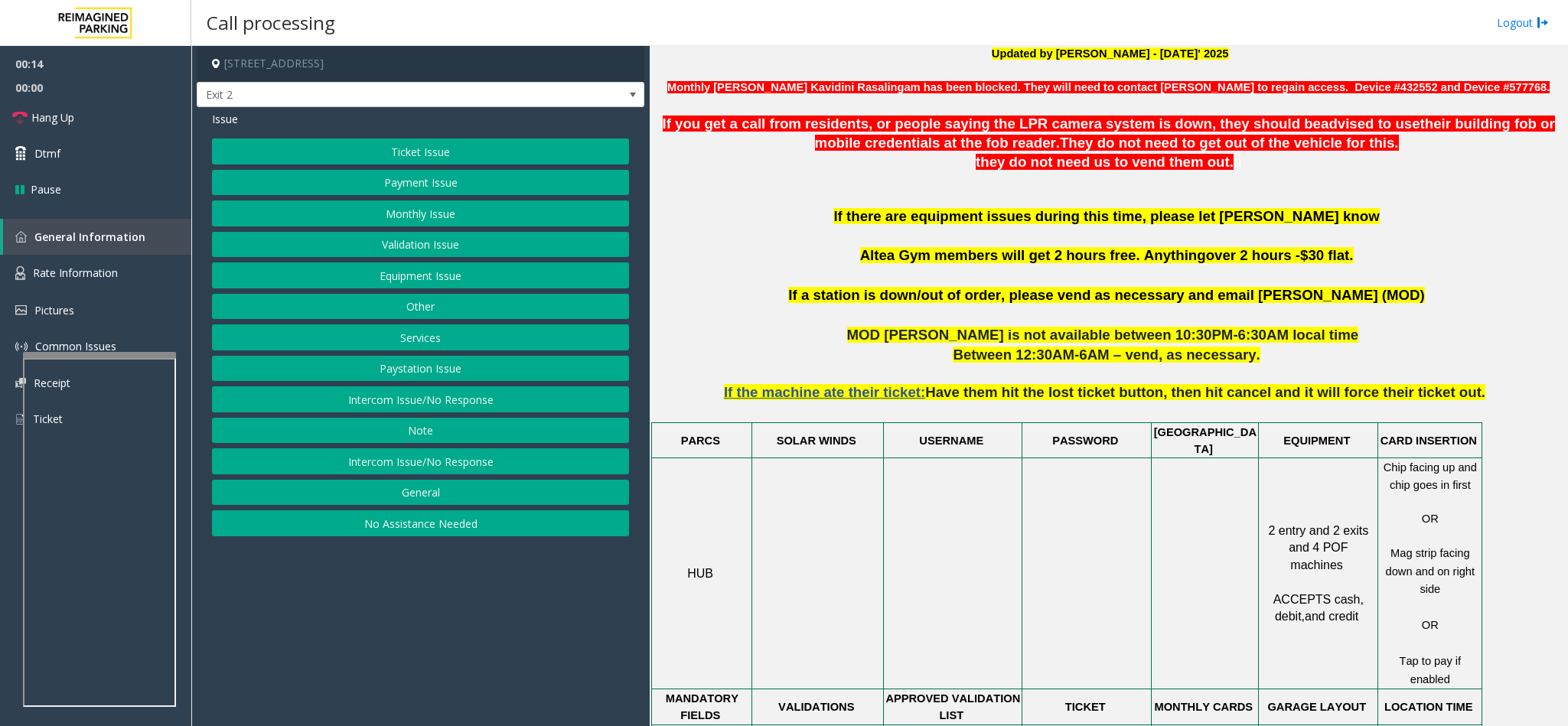
click at [394, 149] on button "Ticket Issue" at bounding box center [420, 151] width 417 height 26
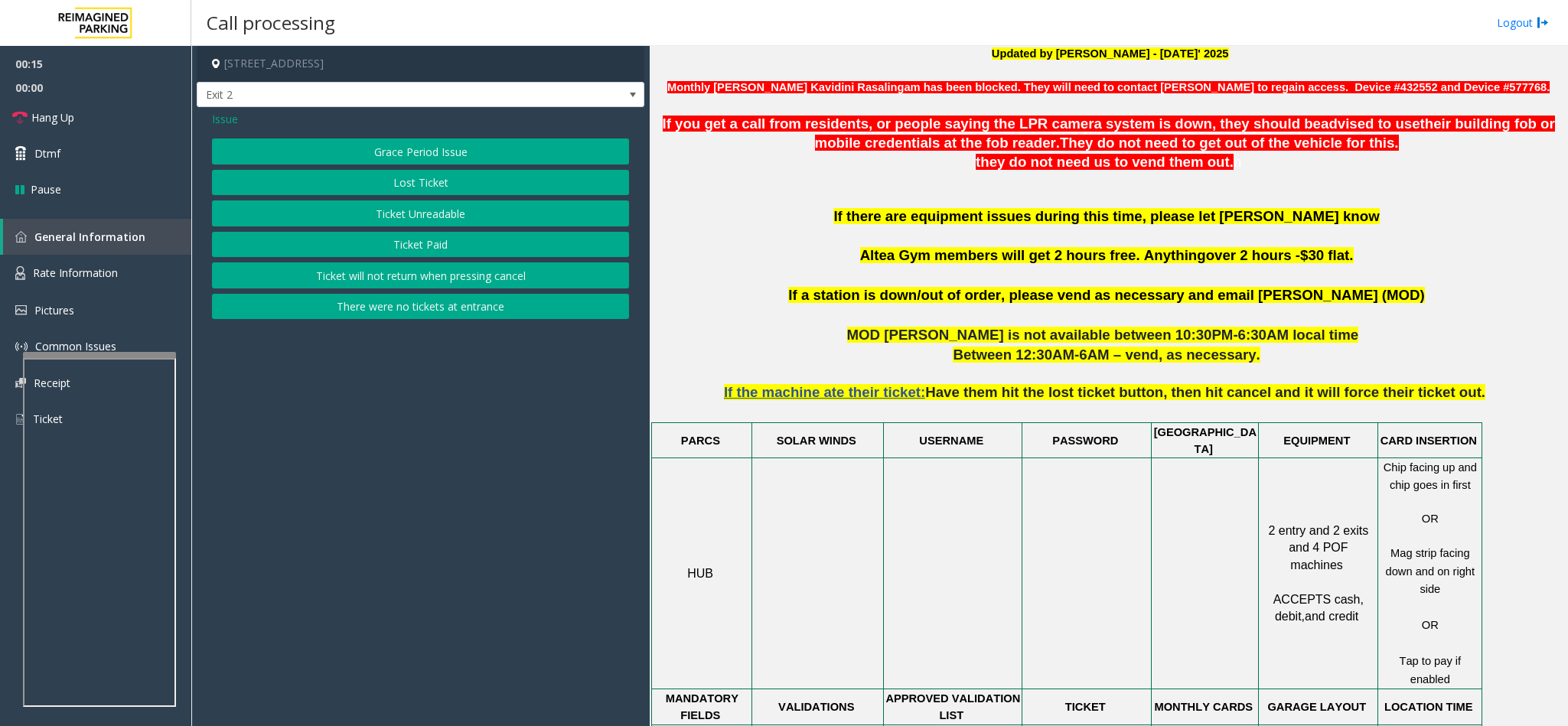
click at [391, 209] on button "Ticket Unreadable" at bounding box center [420, 213] width 417 height 26
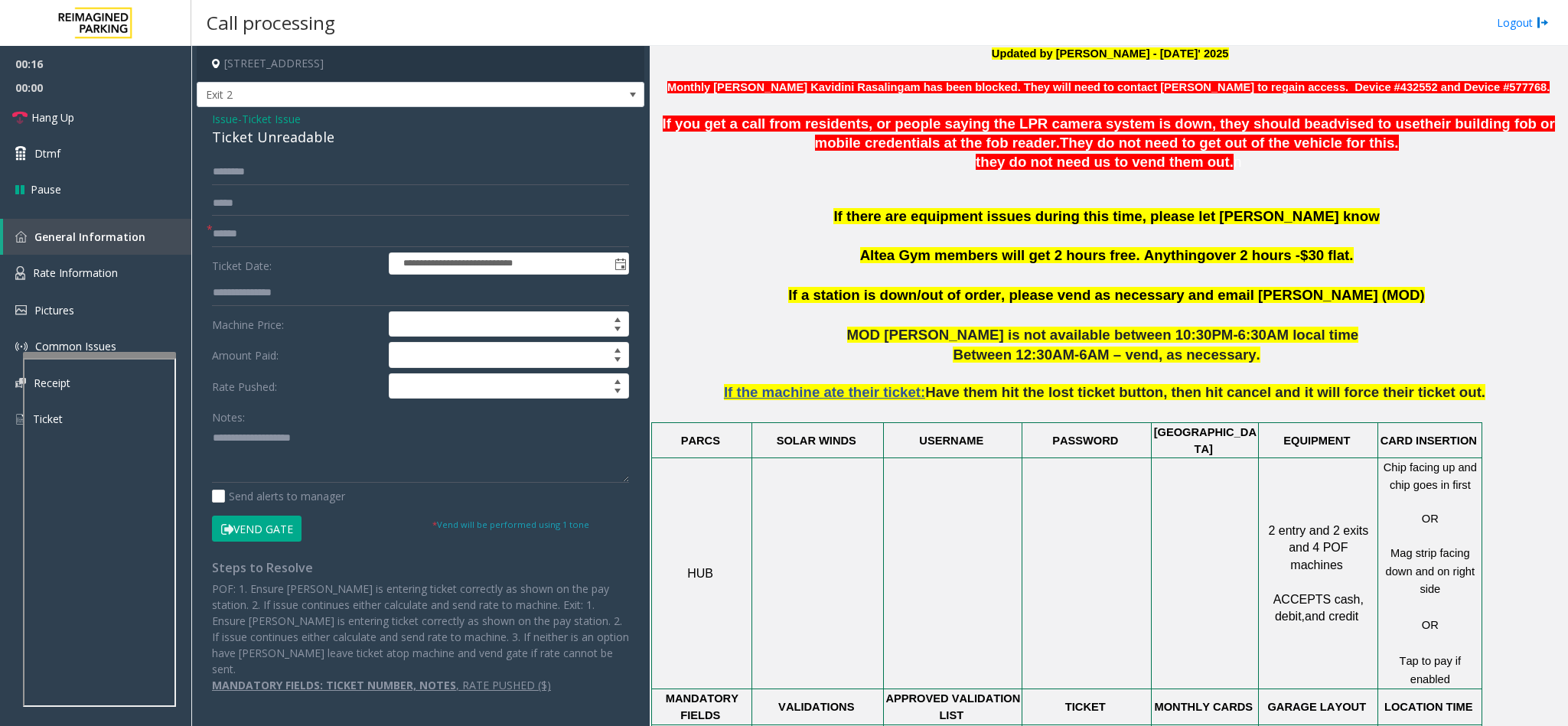
click at [246, 143] on div "Ticket Unreadable" at bounding box center [420, 137] width 417 height 21
click at [212, 436] on textarea at bounding box center [420, 454] width 417 height 58
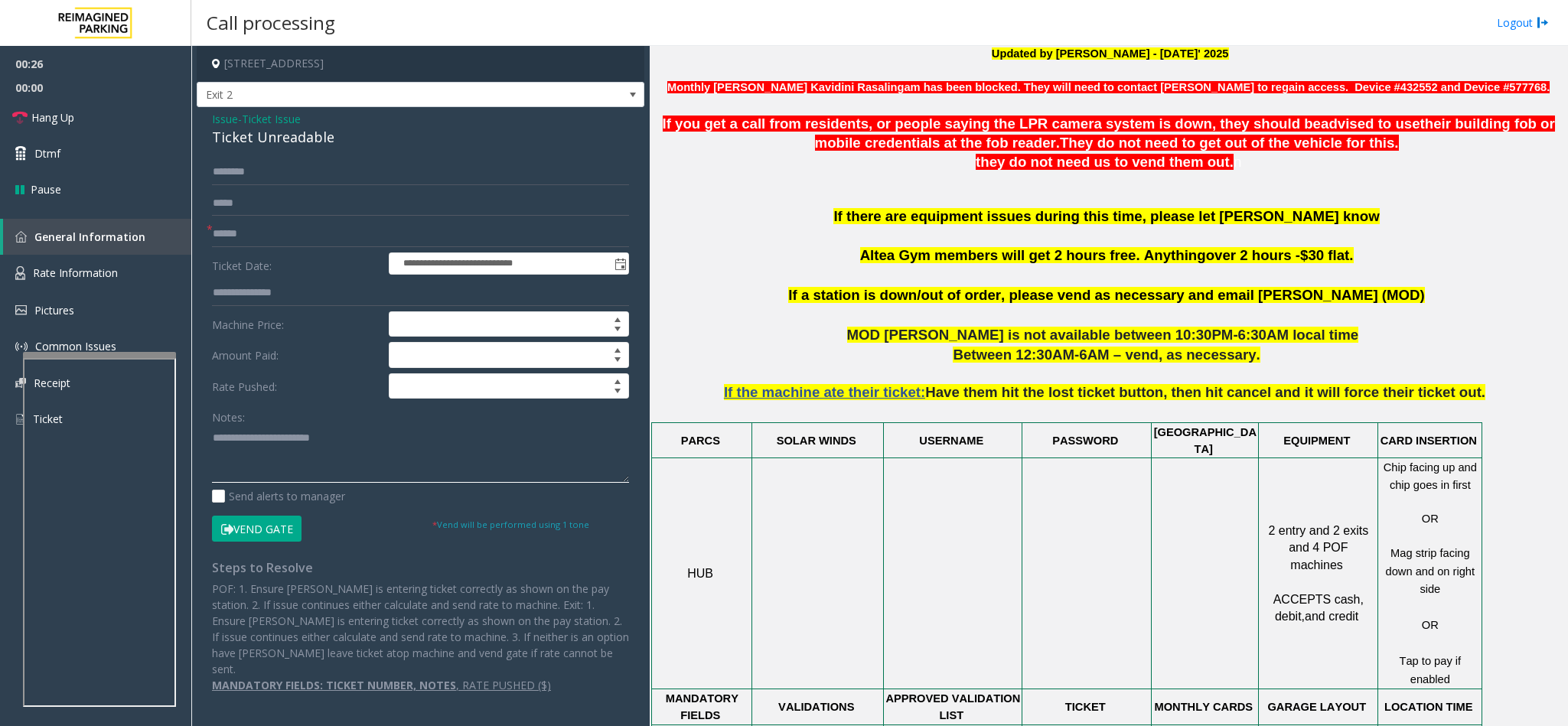
type textarea "**********"
click at [230, 122] on span "Issue" at bounding box center [225, 119] width 26 height 16
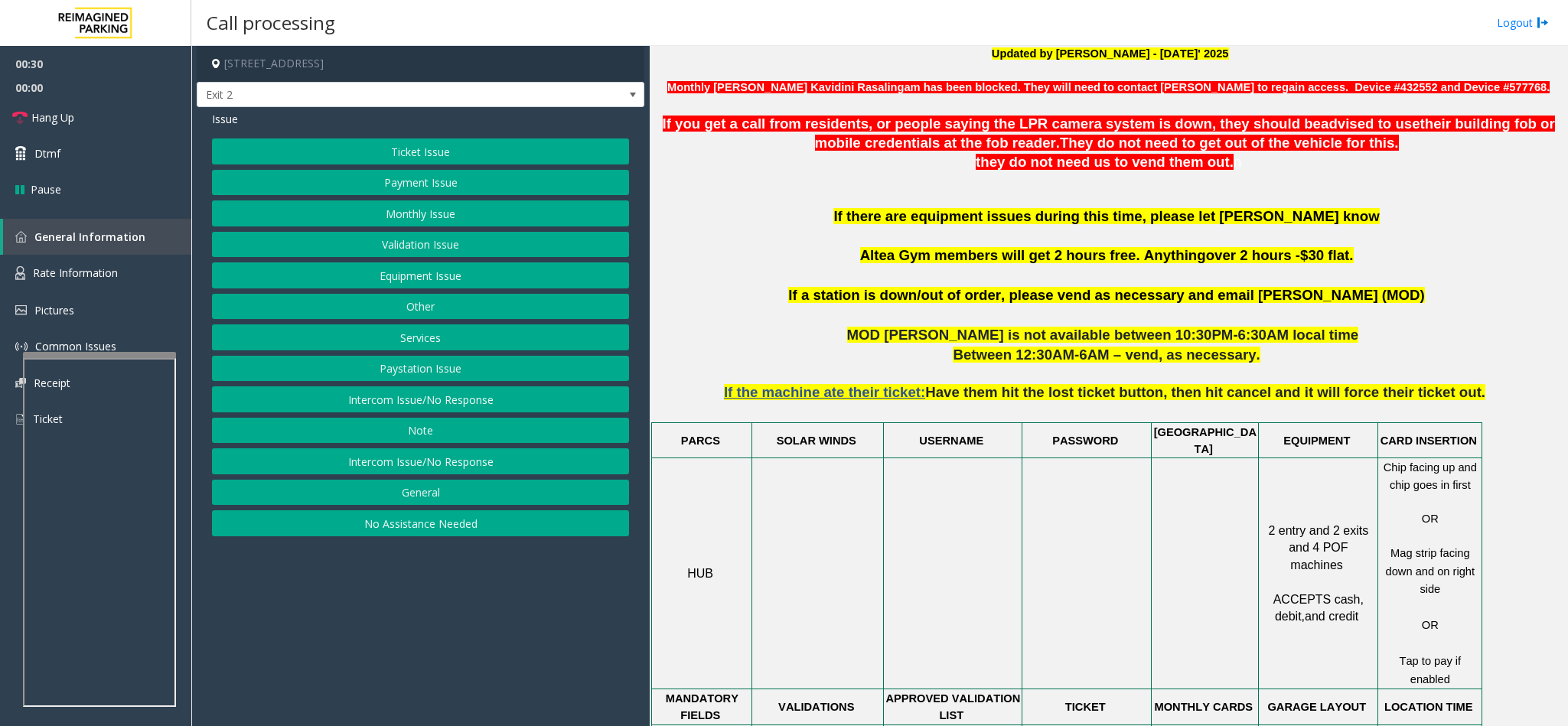
click at [358, 151] on button "Ticket Issue" at bounding box center [420, 151] width 417 height 26
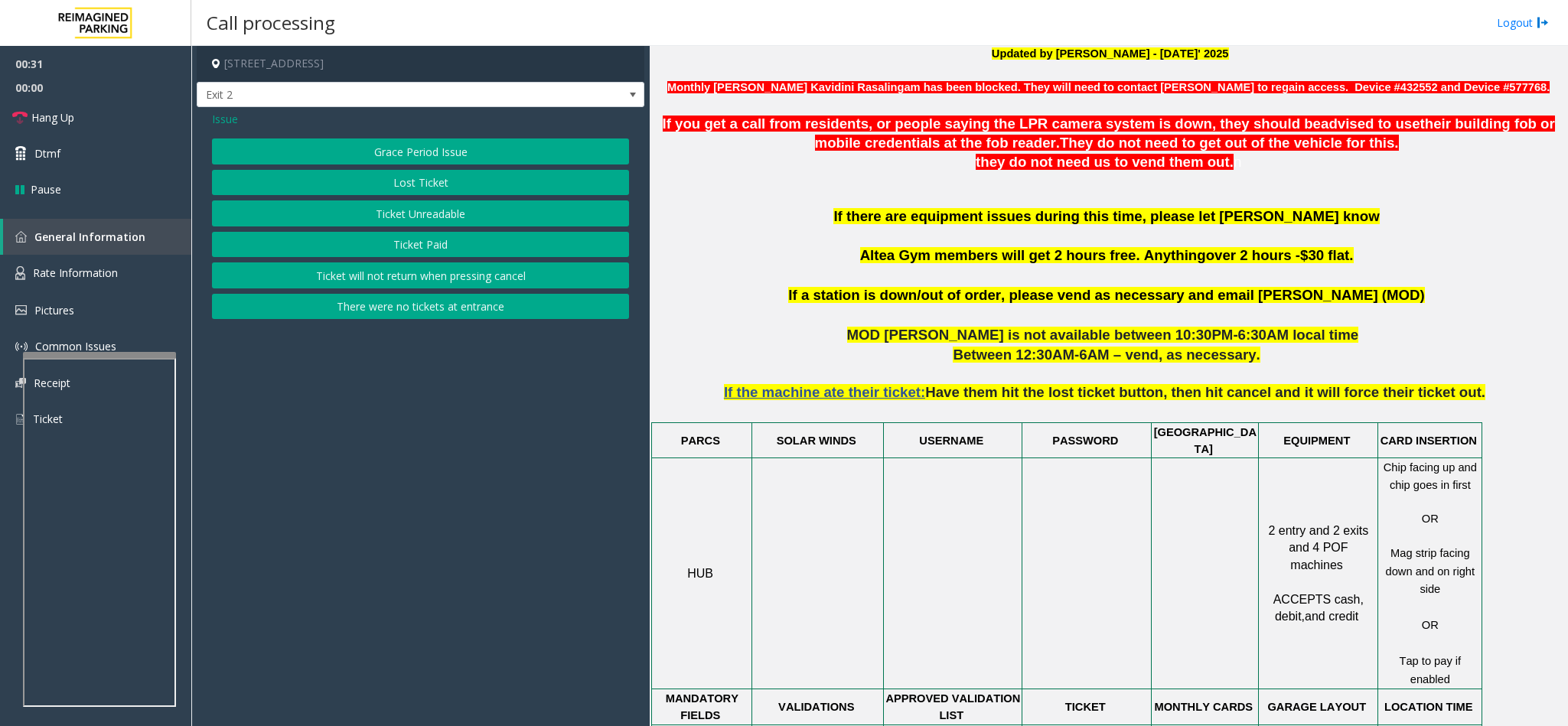
click at [390, 303] on button "There were no tickets at entrance" at bounding box center [420, 307] width 417 height 26
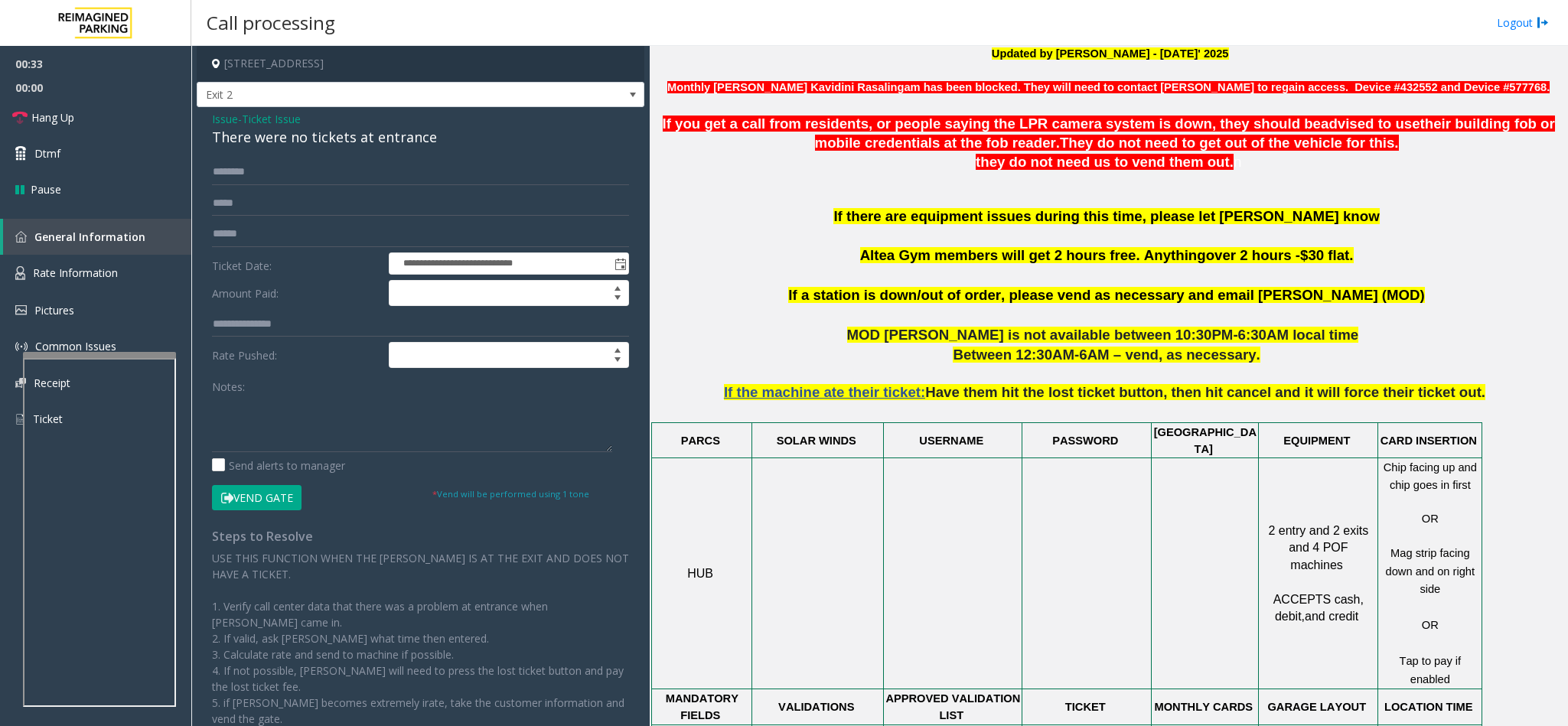
click at [257, 131] on div "There were no tickets at entrance" at bounding box center [420, 137] width 417 height 21
click at [227, 170] on input "text" at bounding box center [420, 172] width 417 height 26
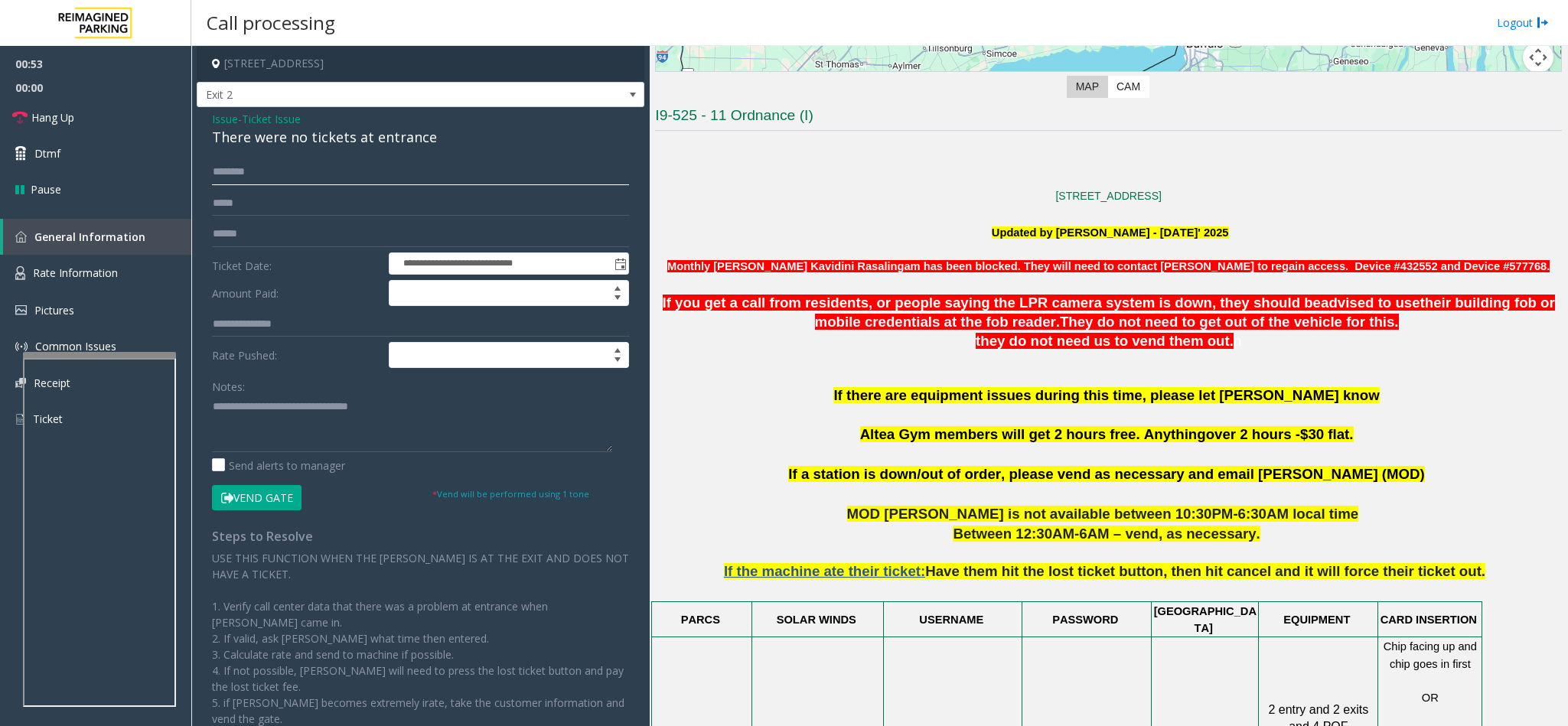
scroll to position [345, 0]
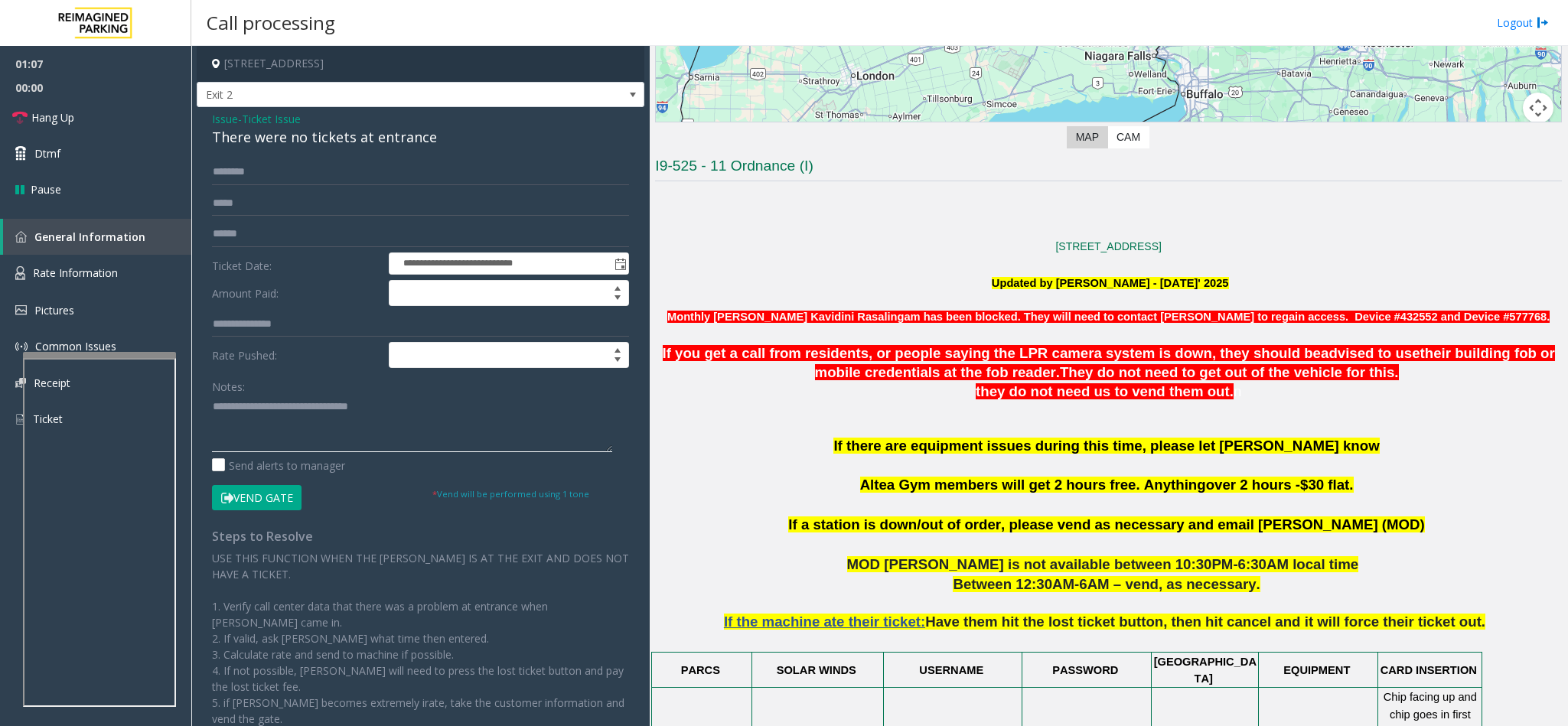
click at [212, 404] on textarea at bounding box center [411, 423] width 400 height 58
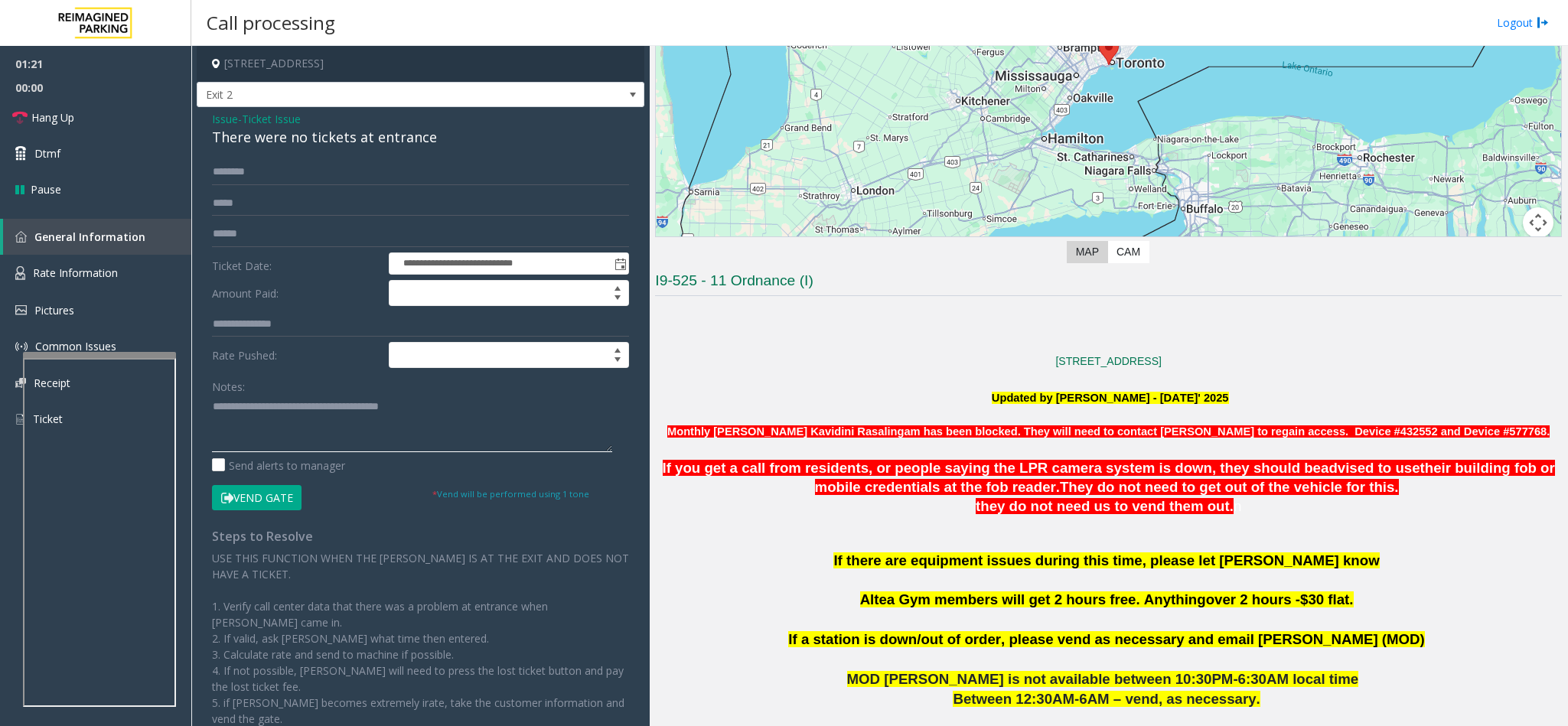
click at [473, 417] on textarea at bounding box center [411, 423] width 400 height 58
click at [244, 175] on input "text" at bounding box center [420, 172] width 417 height 26
click at [266, 430] on textarea at bounding box center [411, 423] width 400 height 58
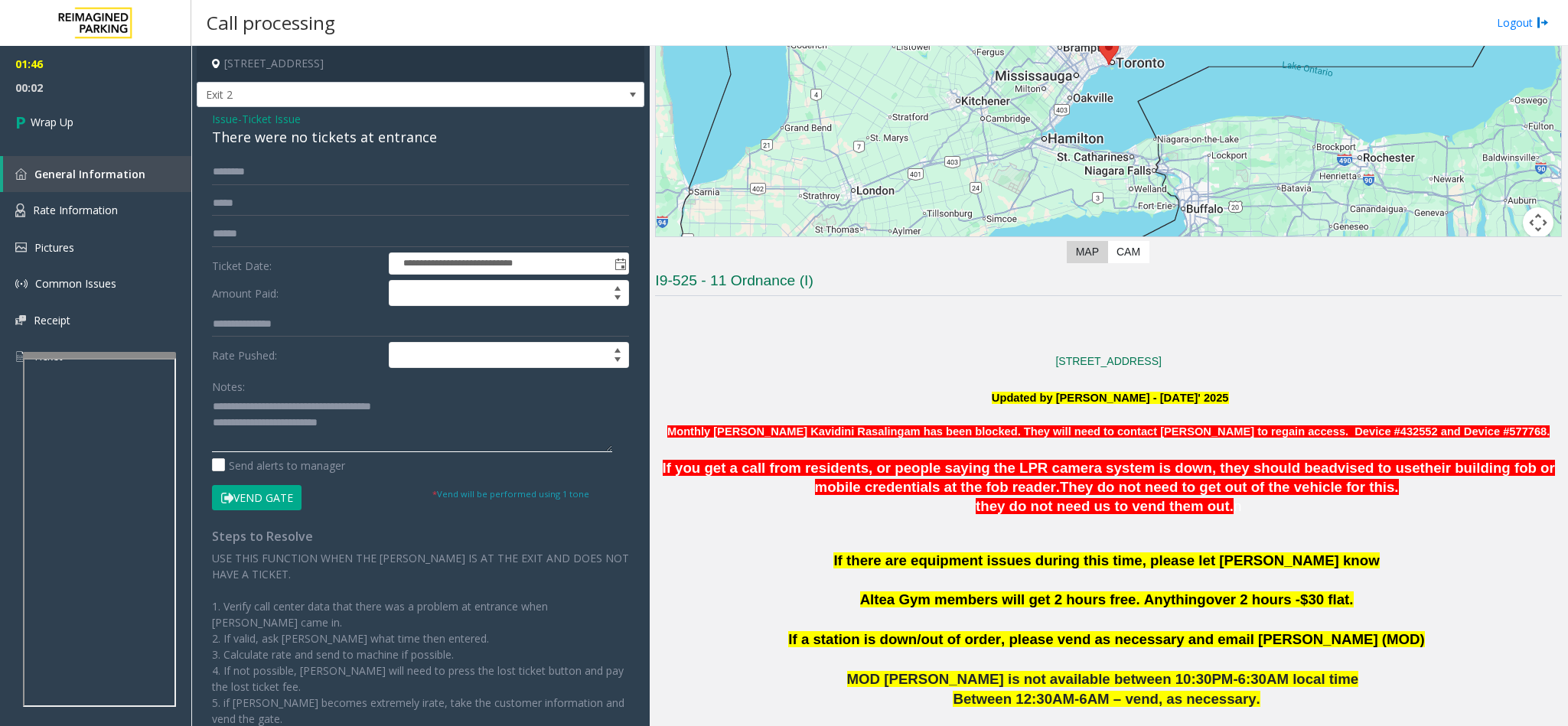
scroll to position [345, 0]
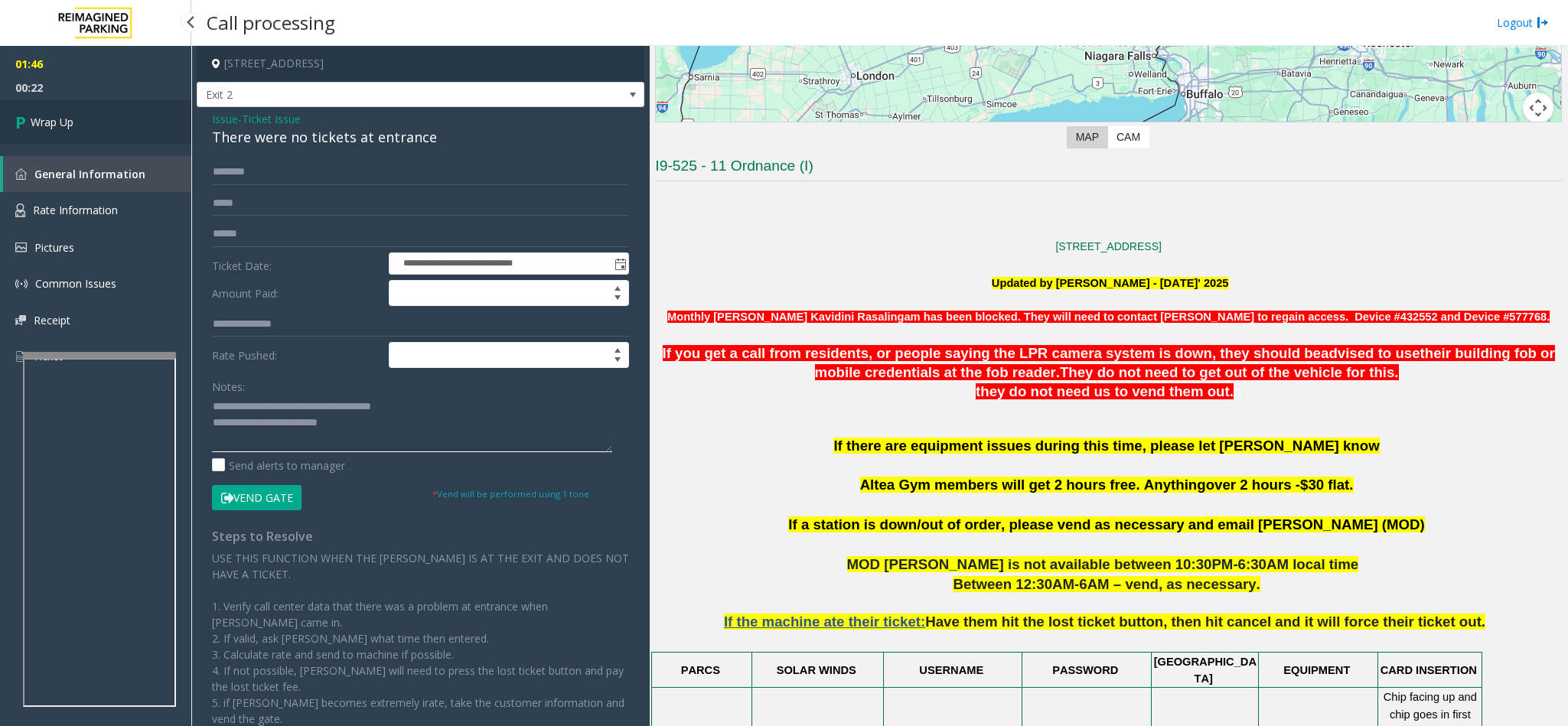
type textarea "**********"
click at [84, 127] on link "Wrap Up" at bounding box center [95, 122] width 191 height 45
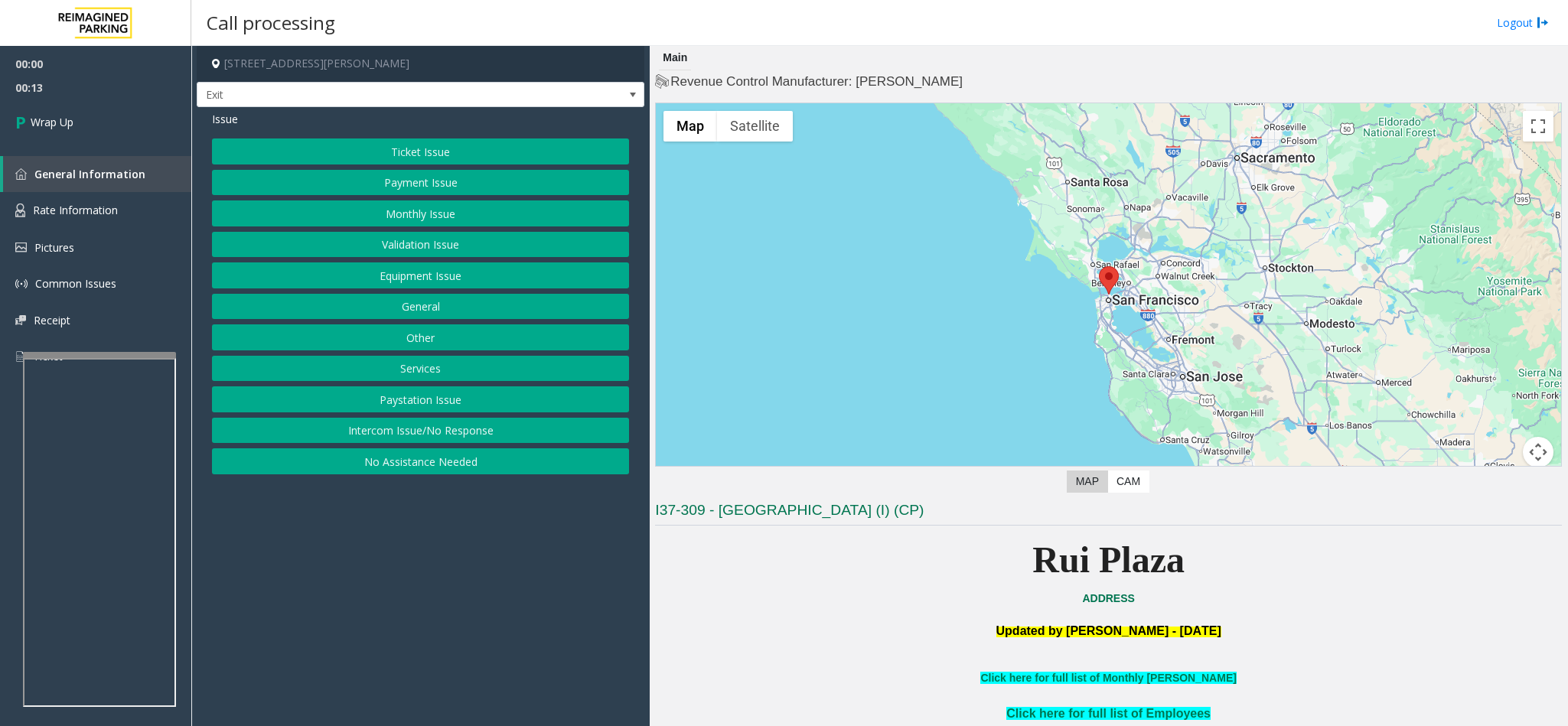
click at [384, 444] on button "Intercom Issue/No Response" at bounding box center [420, 431] width 417 height 26
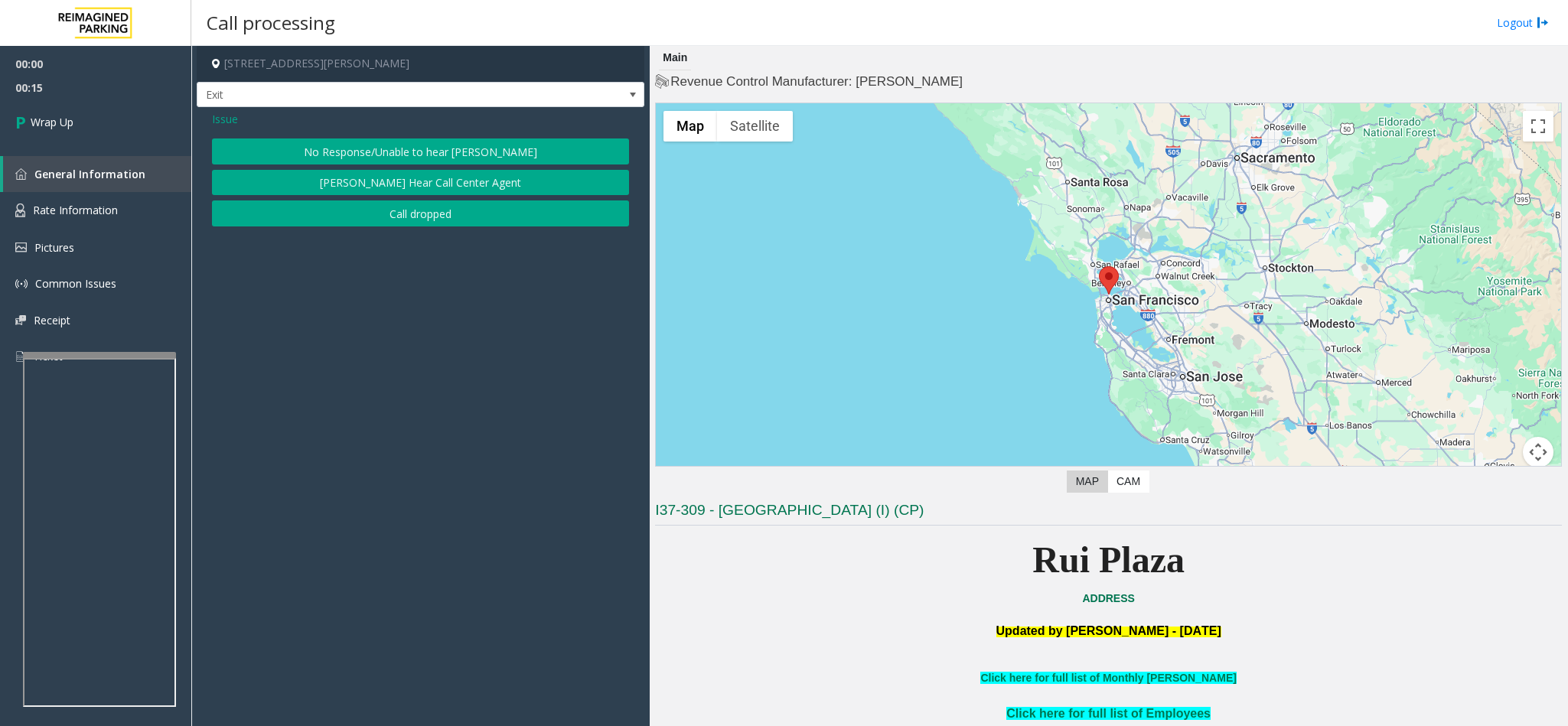
click at [380, 213] on button "Call dropped" at bounding box center [420, 213] width 417 height 26
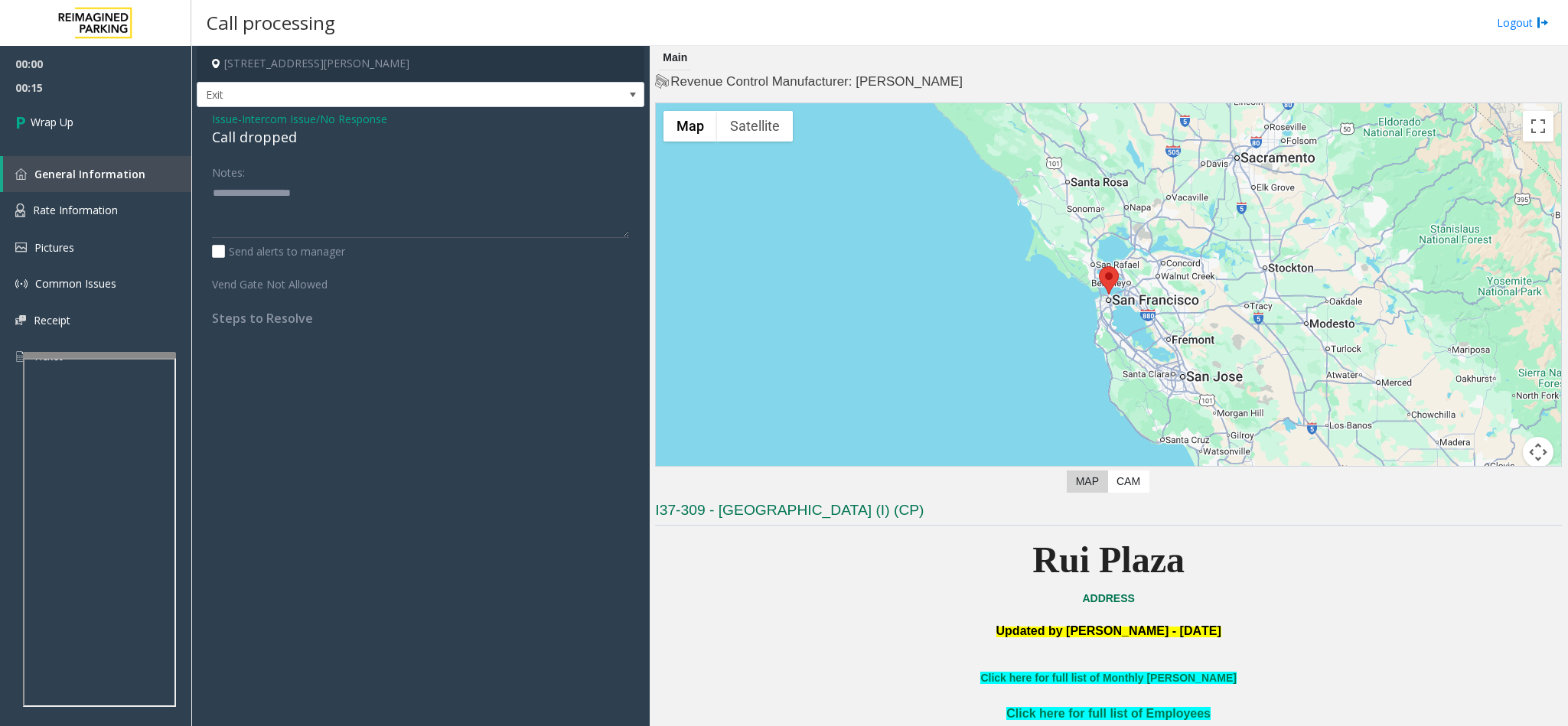
click at [233, 143] on div "Call dropped" at bounding box center [420, 137] width 417 height 21
type textarea "**********"
click at [120, 117] on link "Wrap Up" at bounding box center [95, 122] width 191 height 45
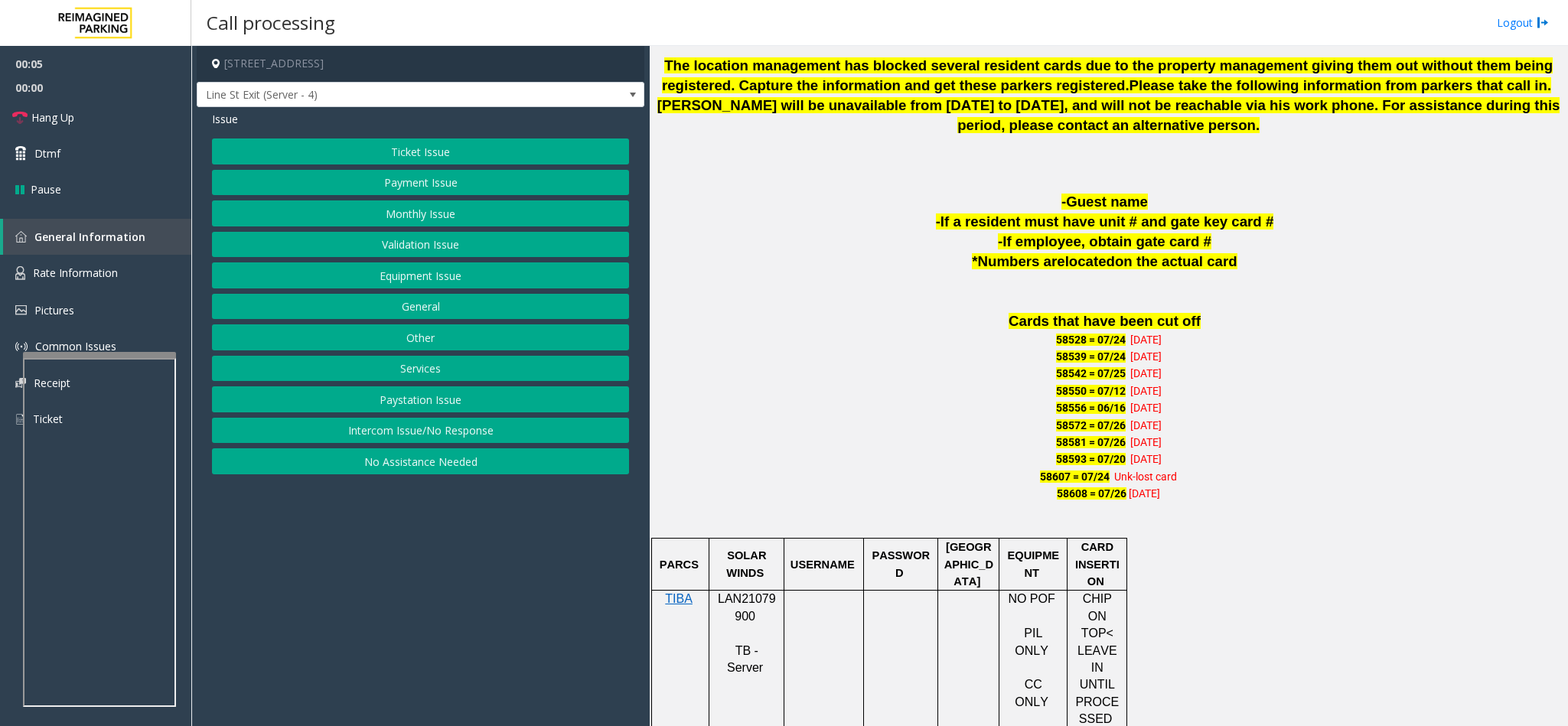
scroll to position [918, 0]
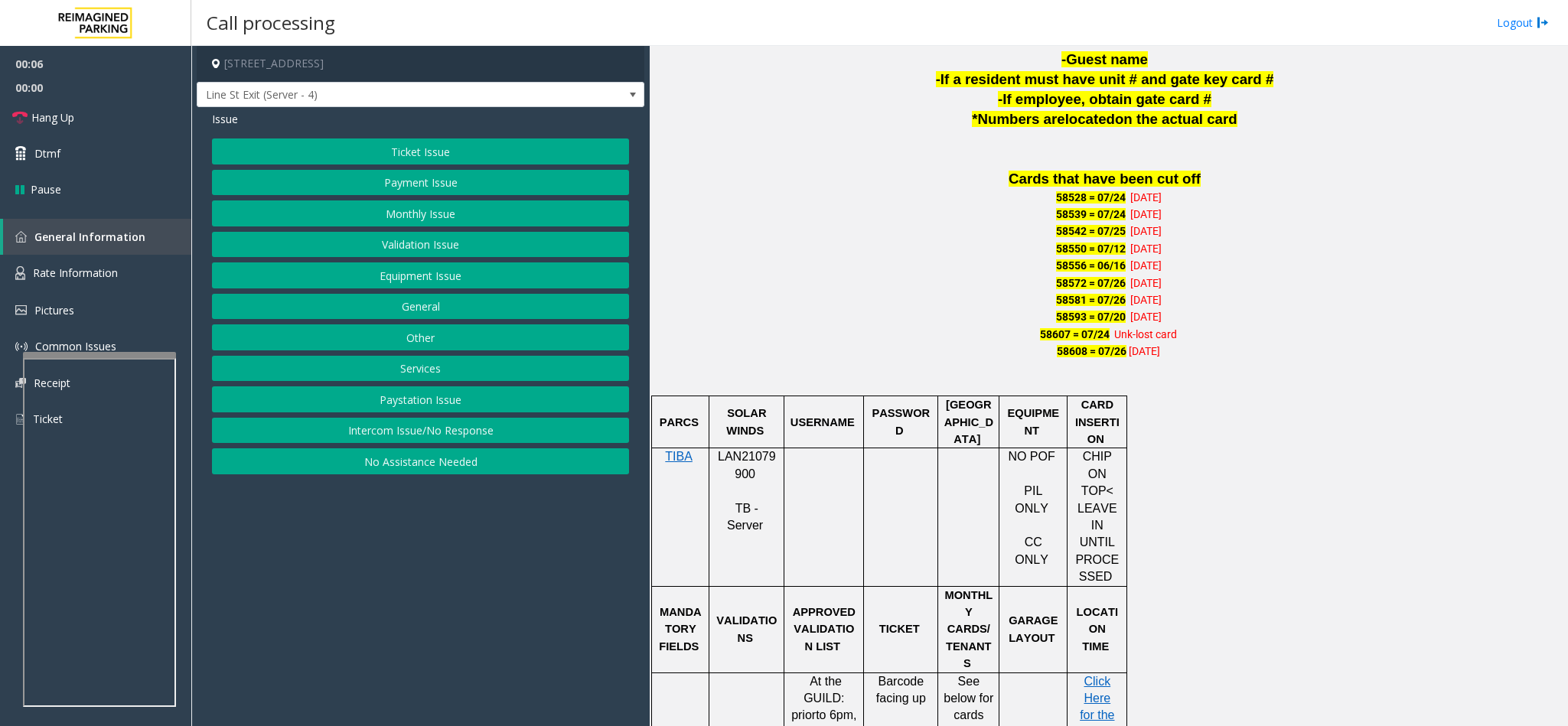
click at [744, 455] on span "LAN21079900" at bounding box center [747, 464] width 58 height 30
copy p "LAN21079900"
click at [431, 209] on button "Monthly Issue" at bounding box center [420, 213] width 417 height 26
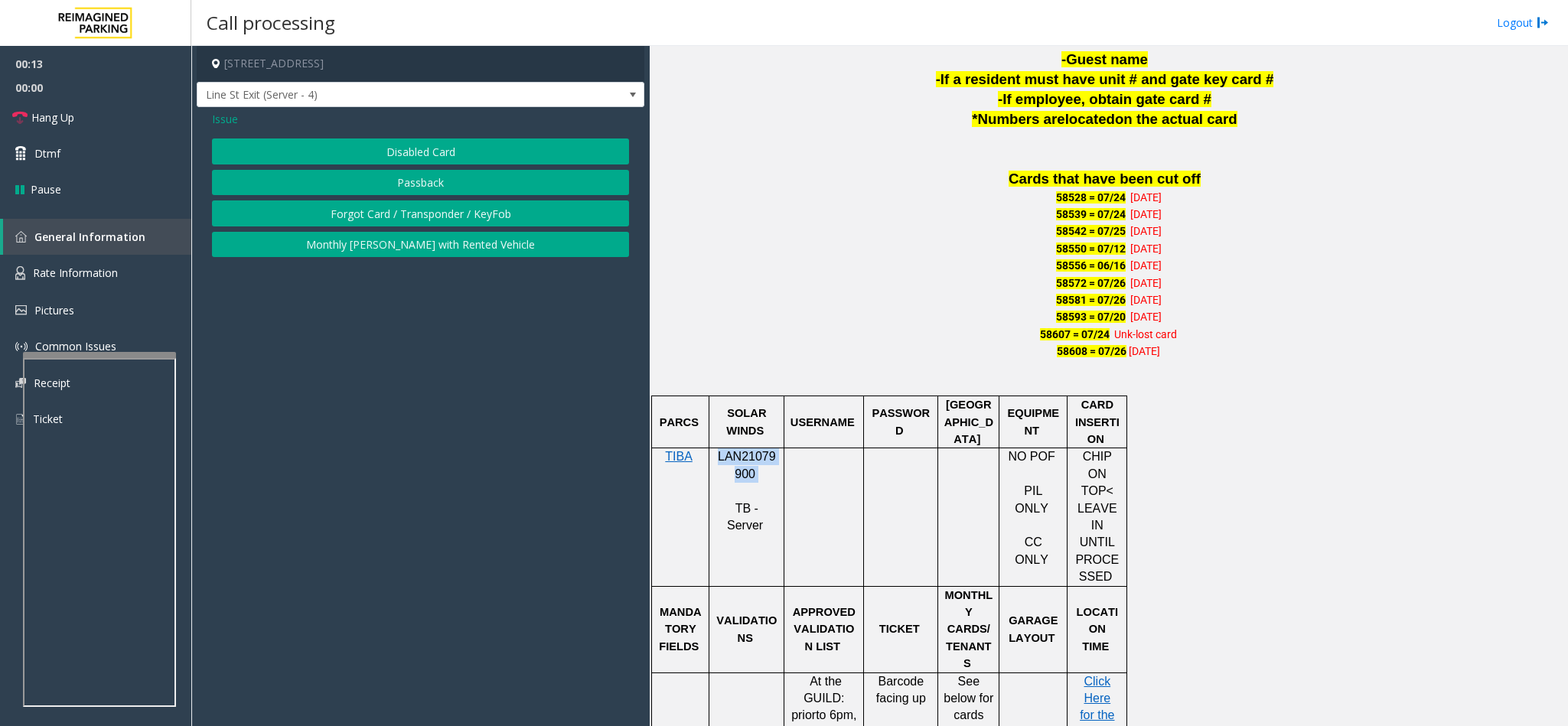
click at [399, 142] on button "Disabled Card" at bounding box center [420, 151] width 417 height 26
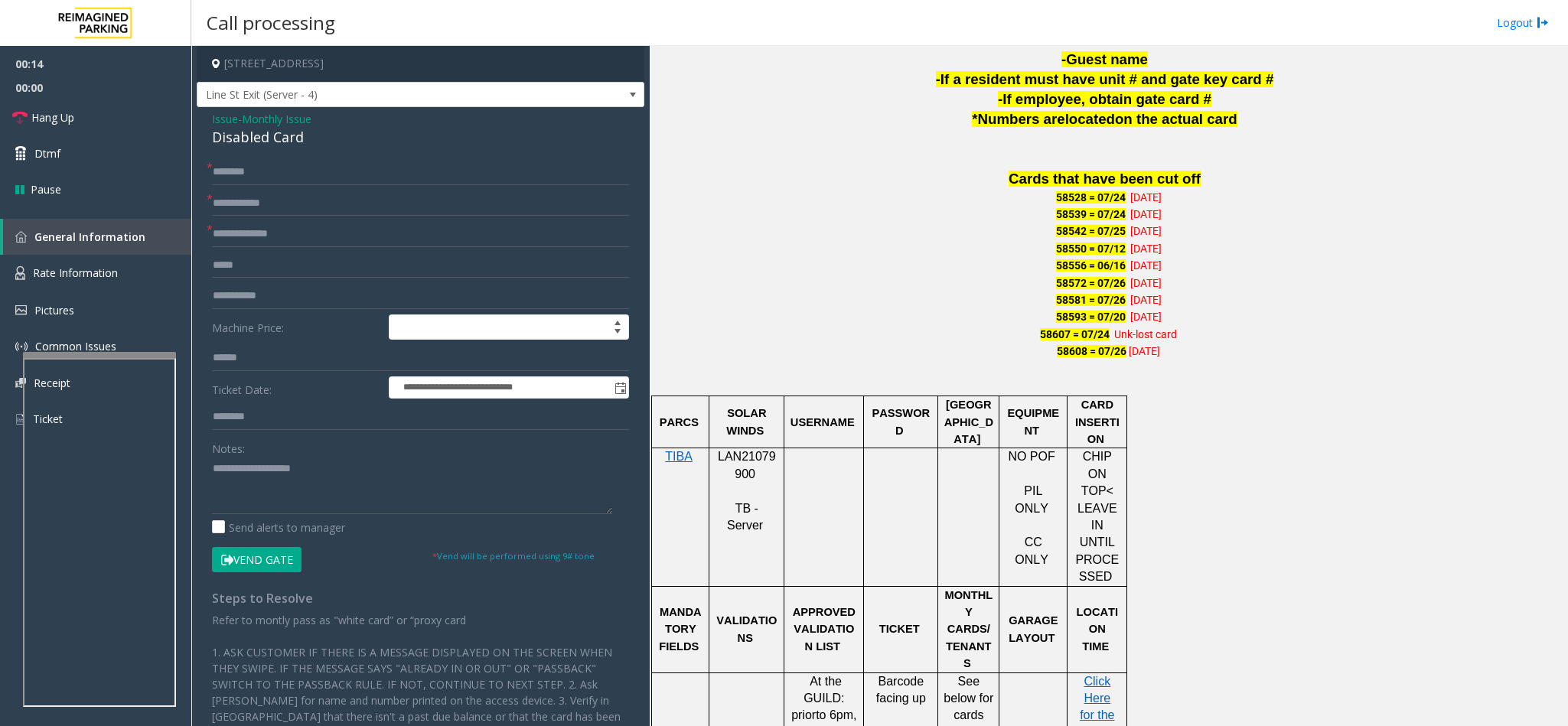
click at [253, 143] on div "Disabled Card" at bounding box center [420, 137] width 417 height 21
click at [253, 202] on input "text" at bounding box center [420, 203] width 417 height 26
click at [214, 473] on textarea at bounding box center [411, 485] width 400 height 58
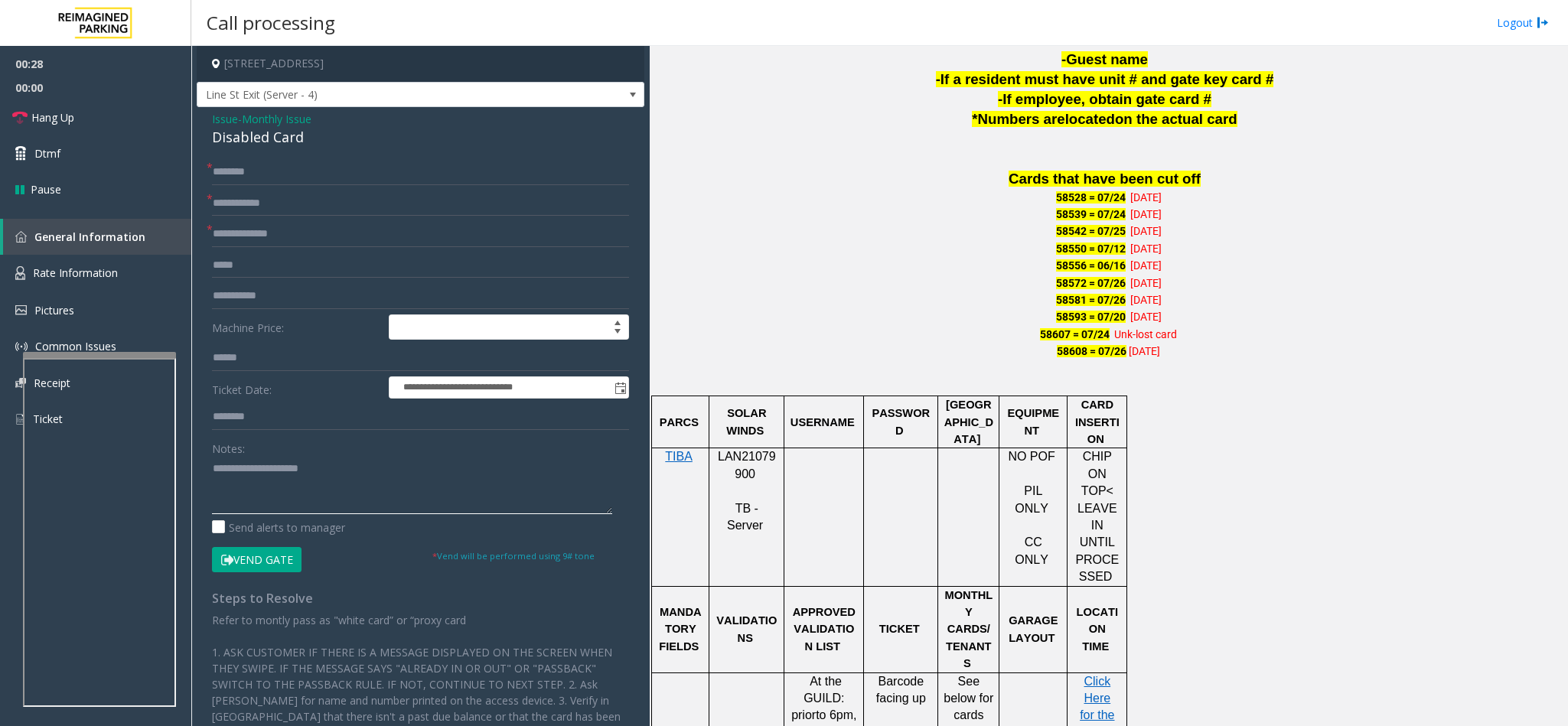
click at [425, 480] on textarea at bounding box center [411, 485] width 400 height 58
click at [306, 484] on textarea at bounding box center [411, 485] width 400 height 58
type textarea "**********"
click at [246, 235] on input "text" at bounding box center [420, 234] width 417 height 26
type input "**"
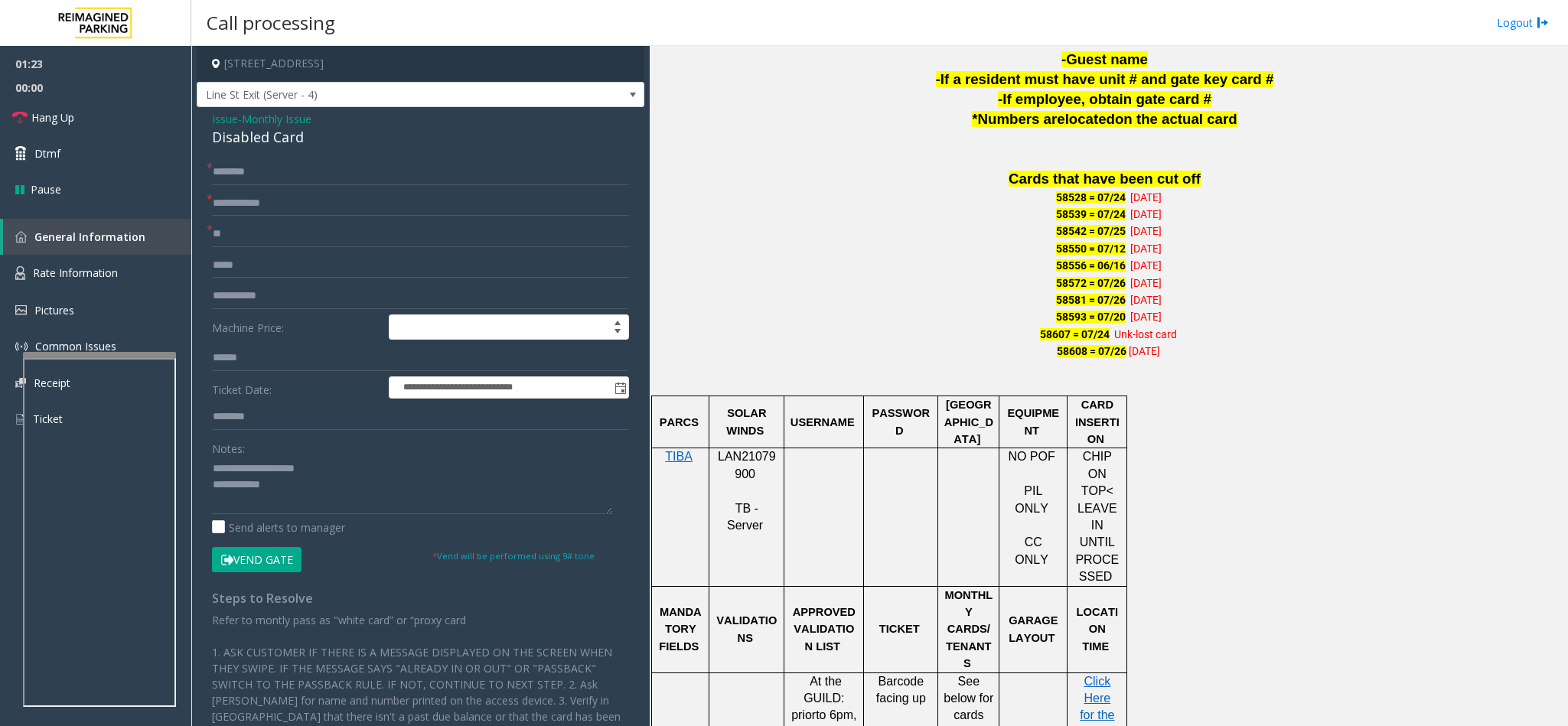
click at [243, 563] on button "Vend Gate" at bounding box center [256, 560] width 90 height 26
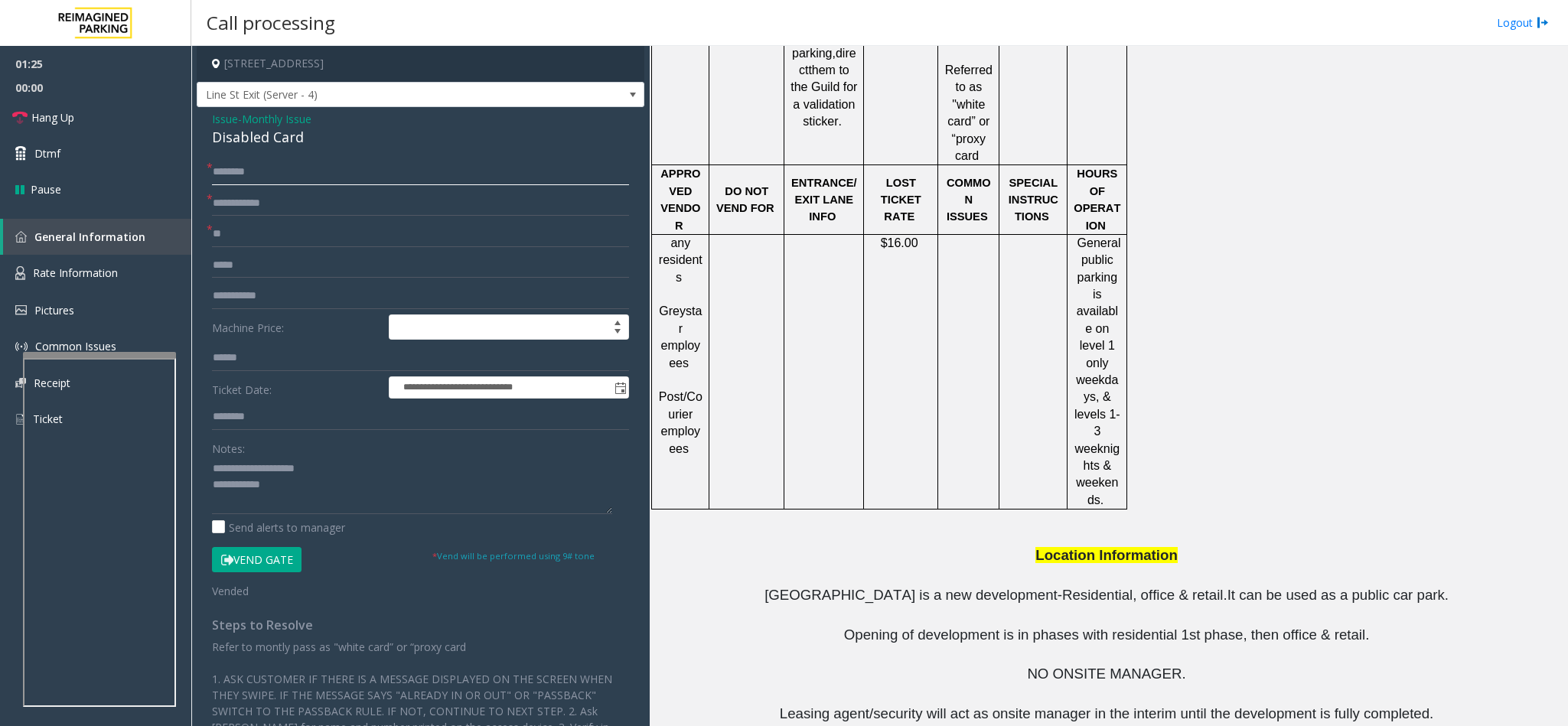
scroll to position [1644, 0]
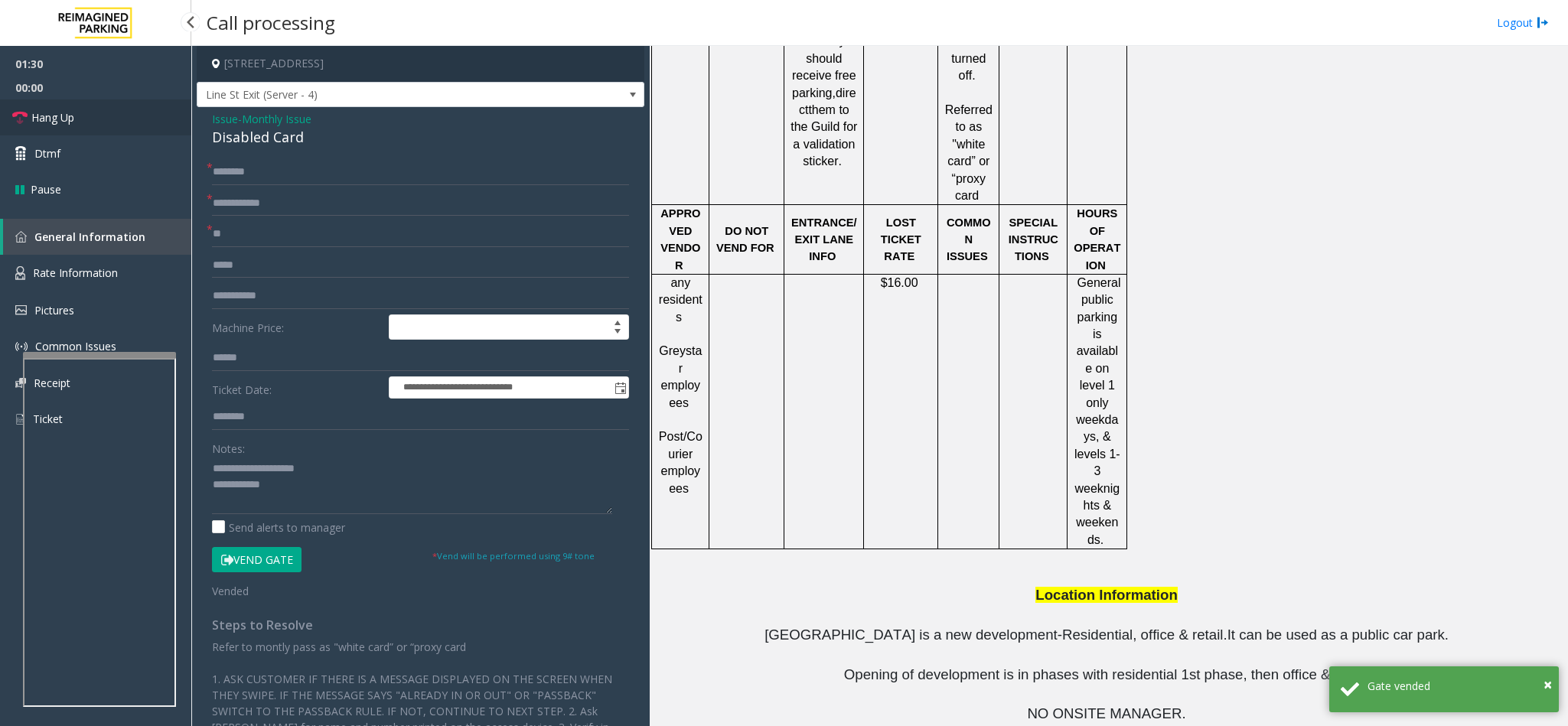
click at [120, 118] on link "Hang Up" at bounding box center [95, 117] width 191 height 36
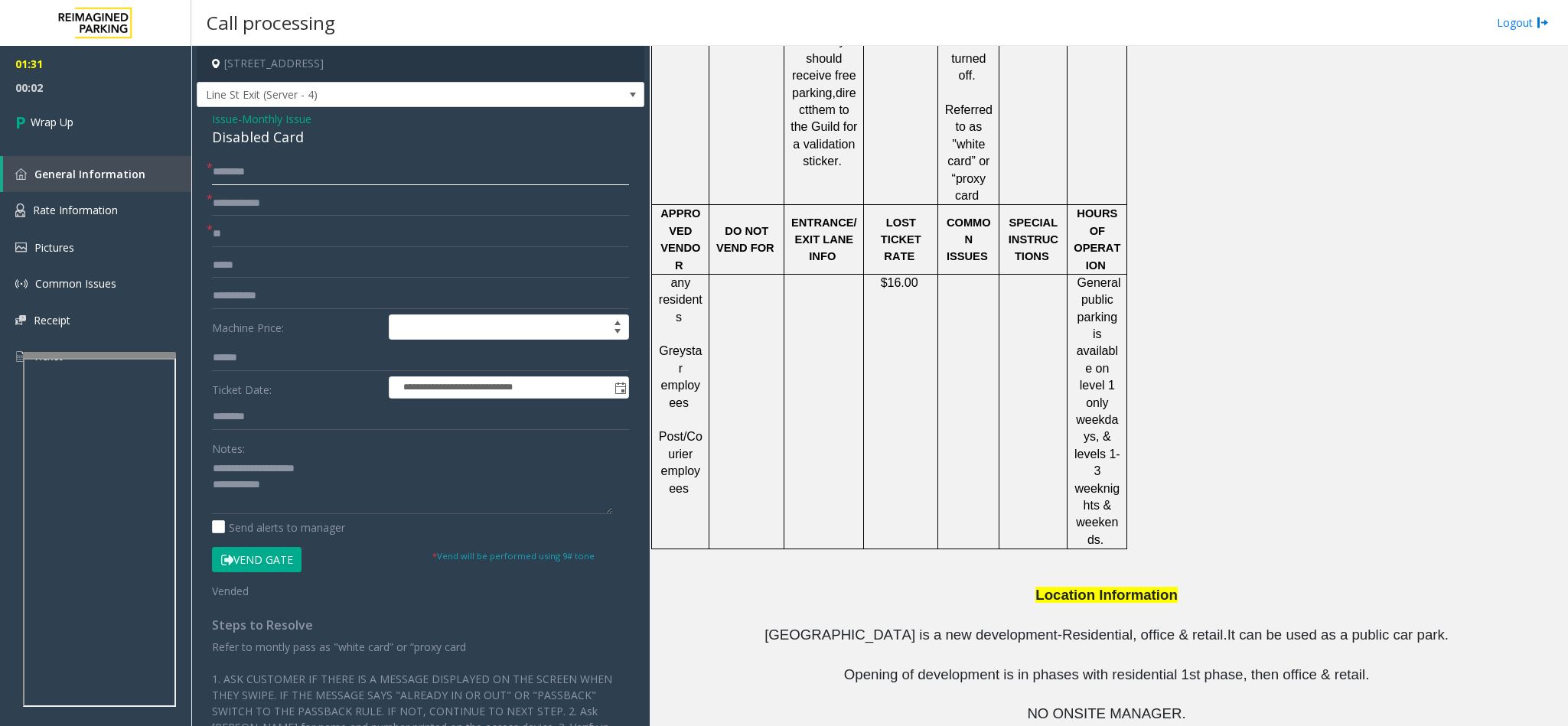
click at [226, 165] on input "text" at bounding box center [420, 172] width 417 height 26
type input "**********"
click at [302, 485] on textarea at bounding box center [411, 485] width 400 height 58
type textarea "**********"
click at [120, 120] on link "Wrap Up" at bounding box center [95, 122] width 191 height 45
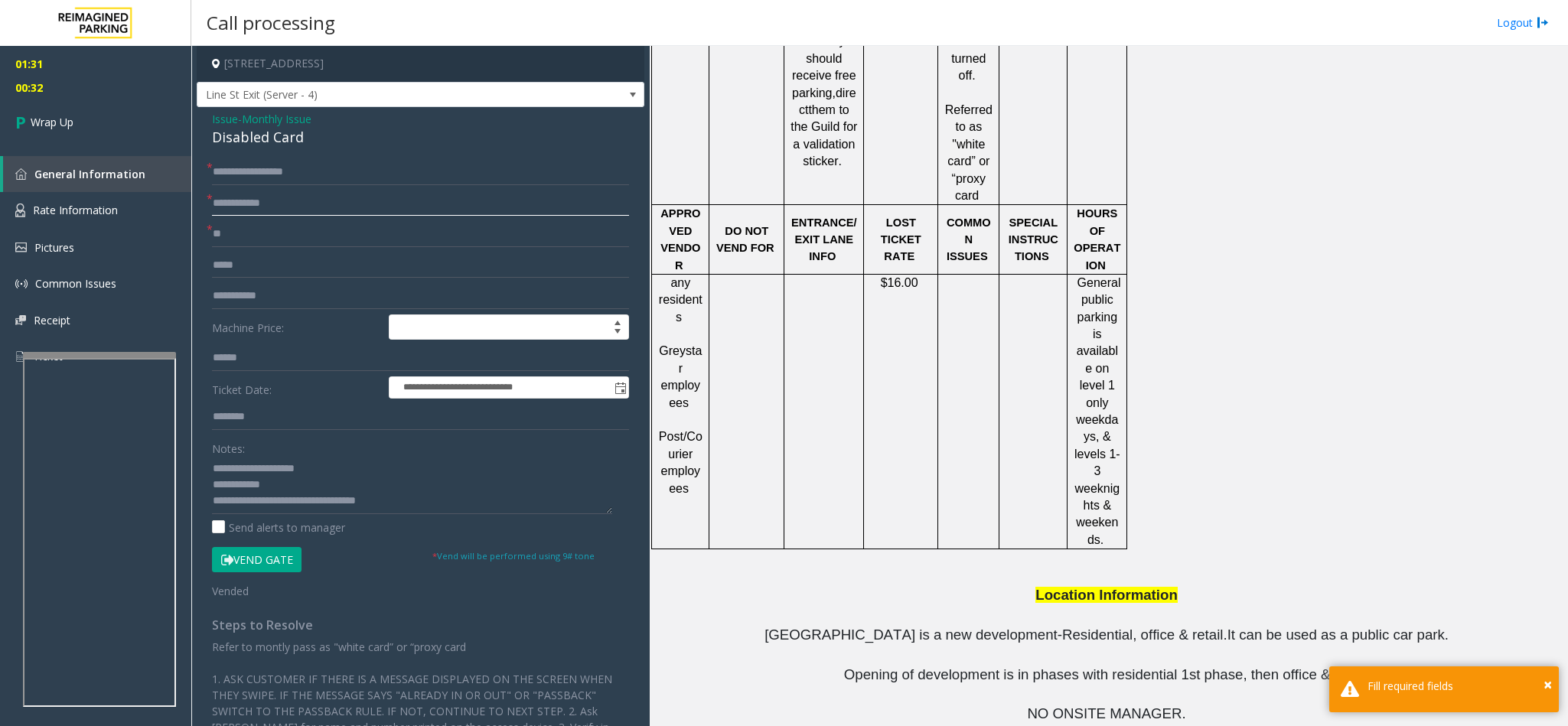
click at [253, 210] on input "text" at bounding box center [420, 203] width 417 height 26
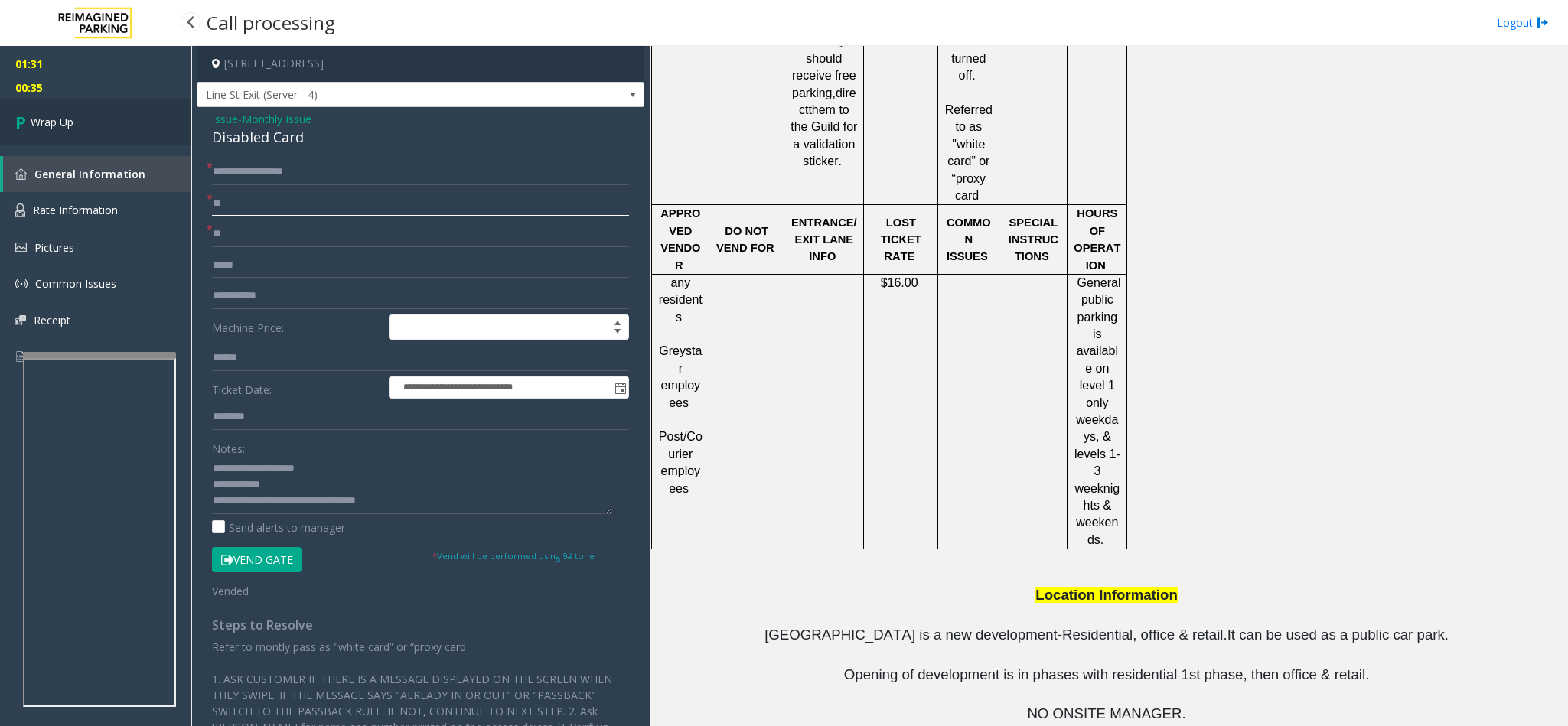
type input "**"
click at [99, 129] on link "Wrap Up" at bounding box center [95, 122] width 191 height 45
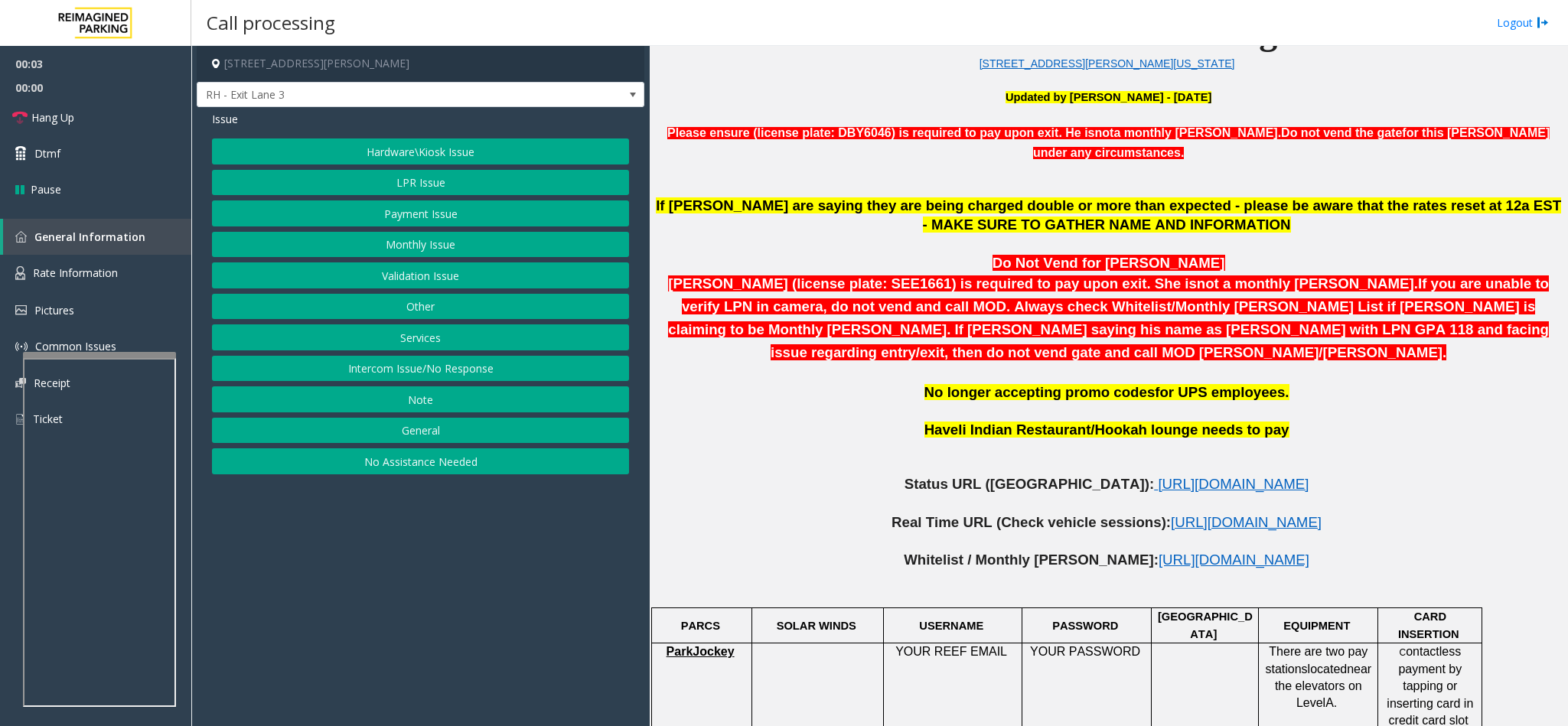
scroll to position [574, 0]
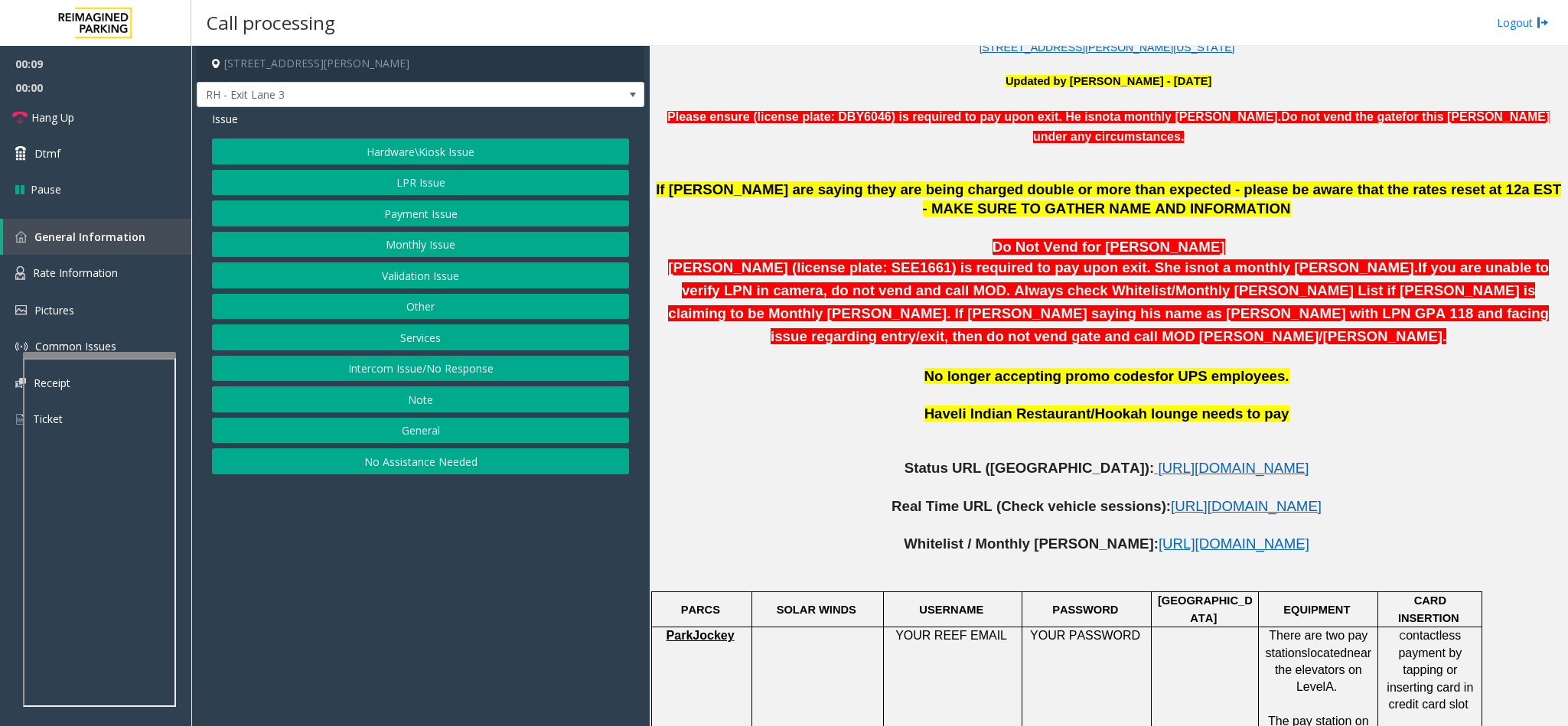
click at [427, 195] on button "LPR Issue" at bounding box center [420, 183] width 417 height 26
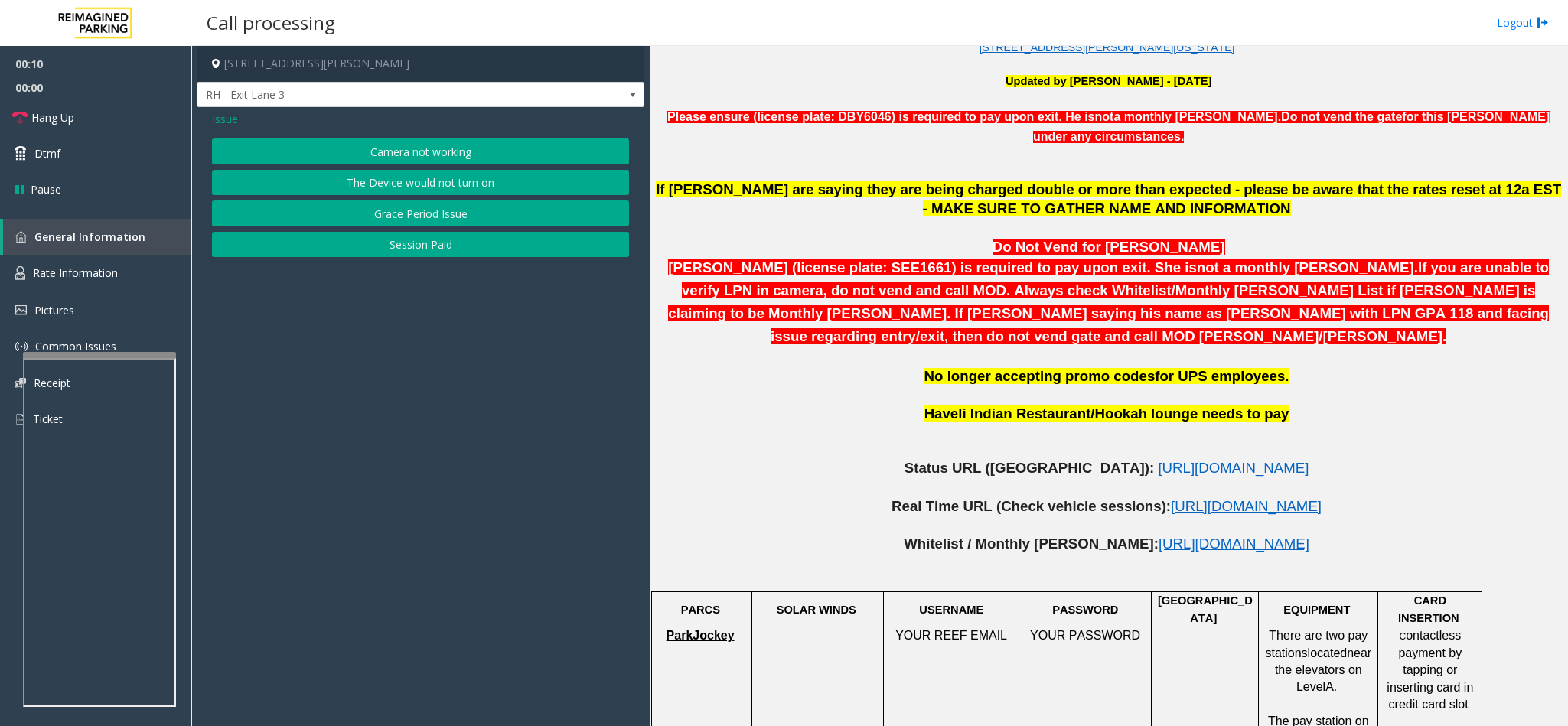
click at [404, 150] on button "Camera not working" at bounding box center [420, 151] width 417 height 26
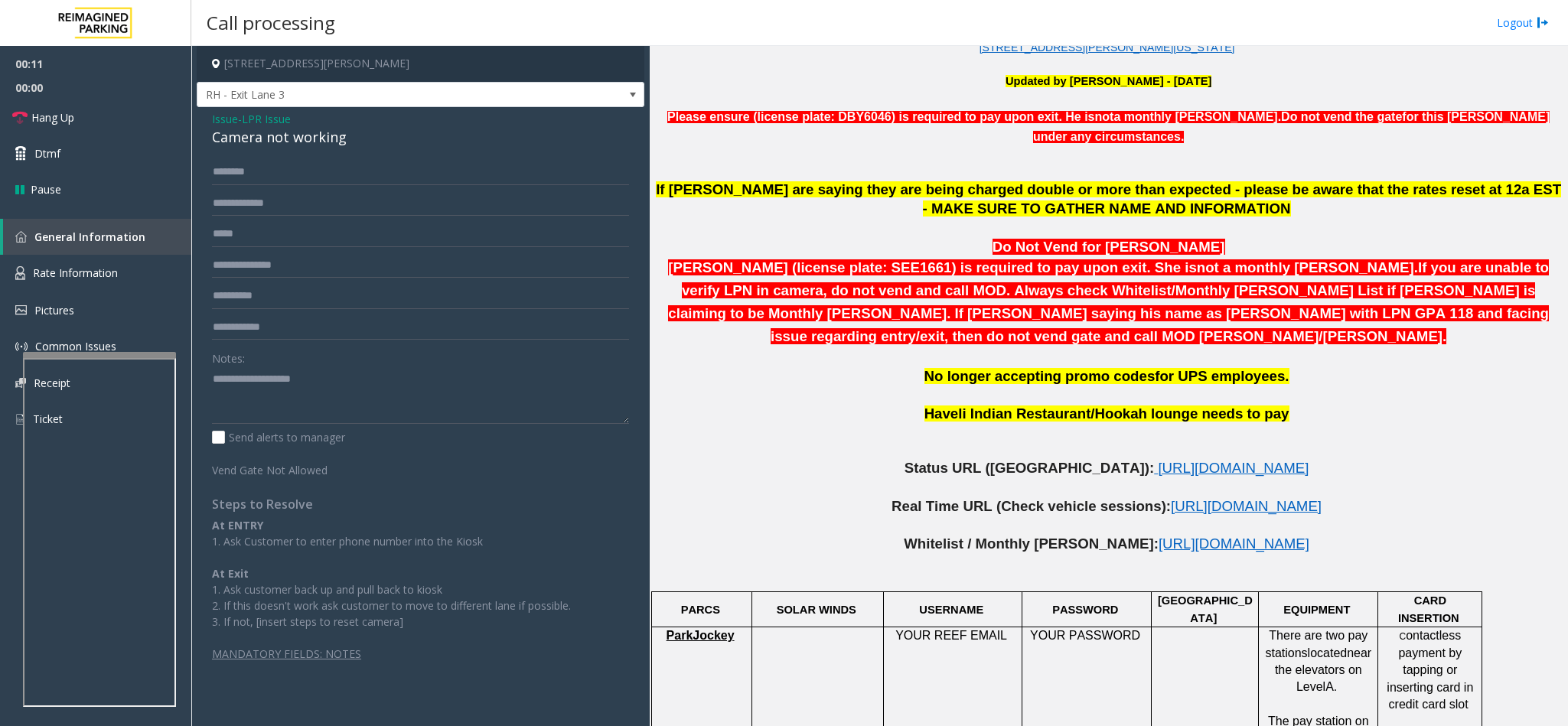
click at [286, 135] on div "Camera not working" at bounding box center [420, 137] width 417 height 21
click at [212, 373] on textarea at bounding box center [420, 395] width 417 height 58
type textarea "**********"
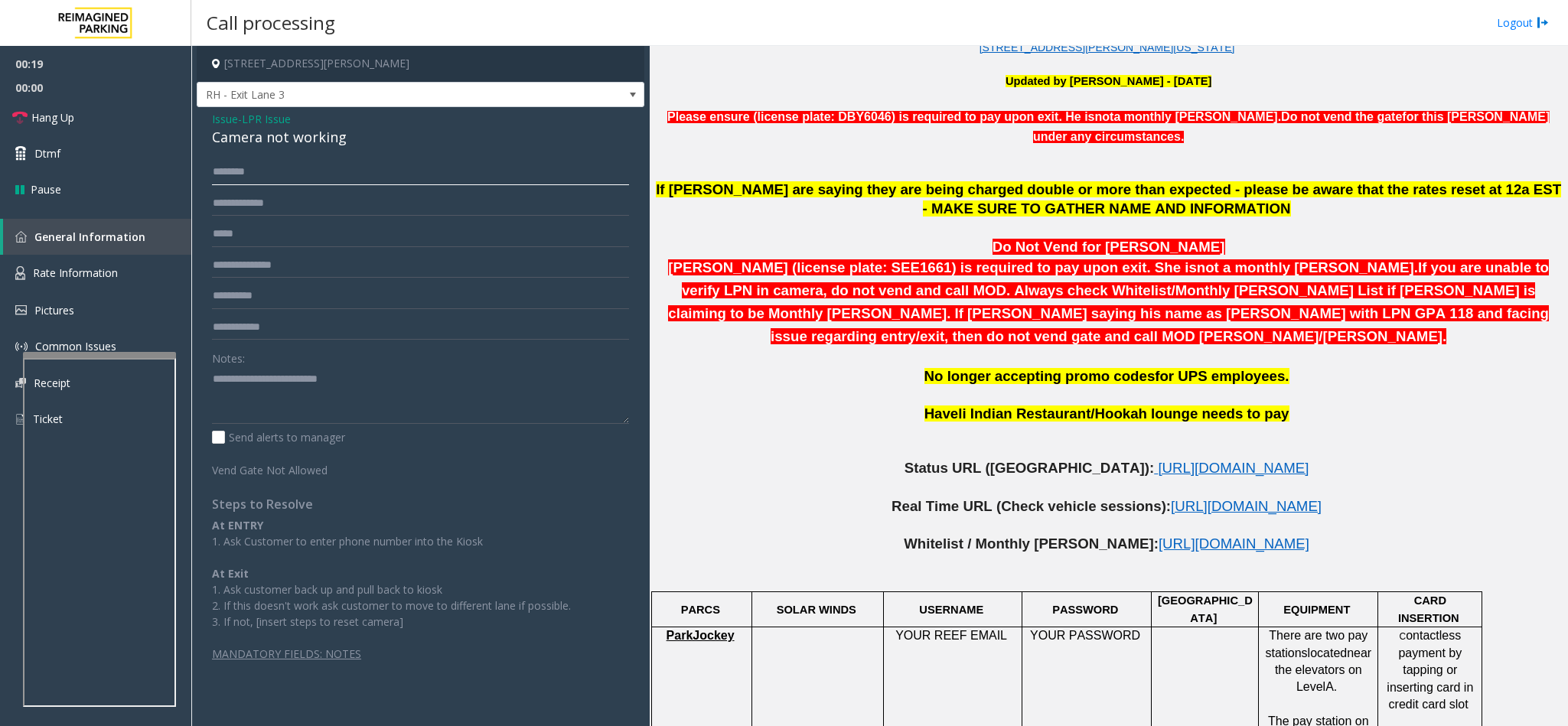
click at [218, 167] on input "text" at bounding box center [420, 172] width 417 height 26
type input "**********"
click at [278, 204] on input "text" at bounding box center [420, 203] width 417 height 26
click at [273, 202] on input "text" at bounding box center [420, 203] width 417 height 26
type input "********"
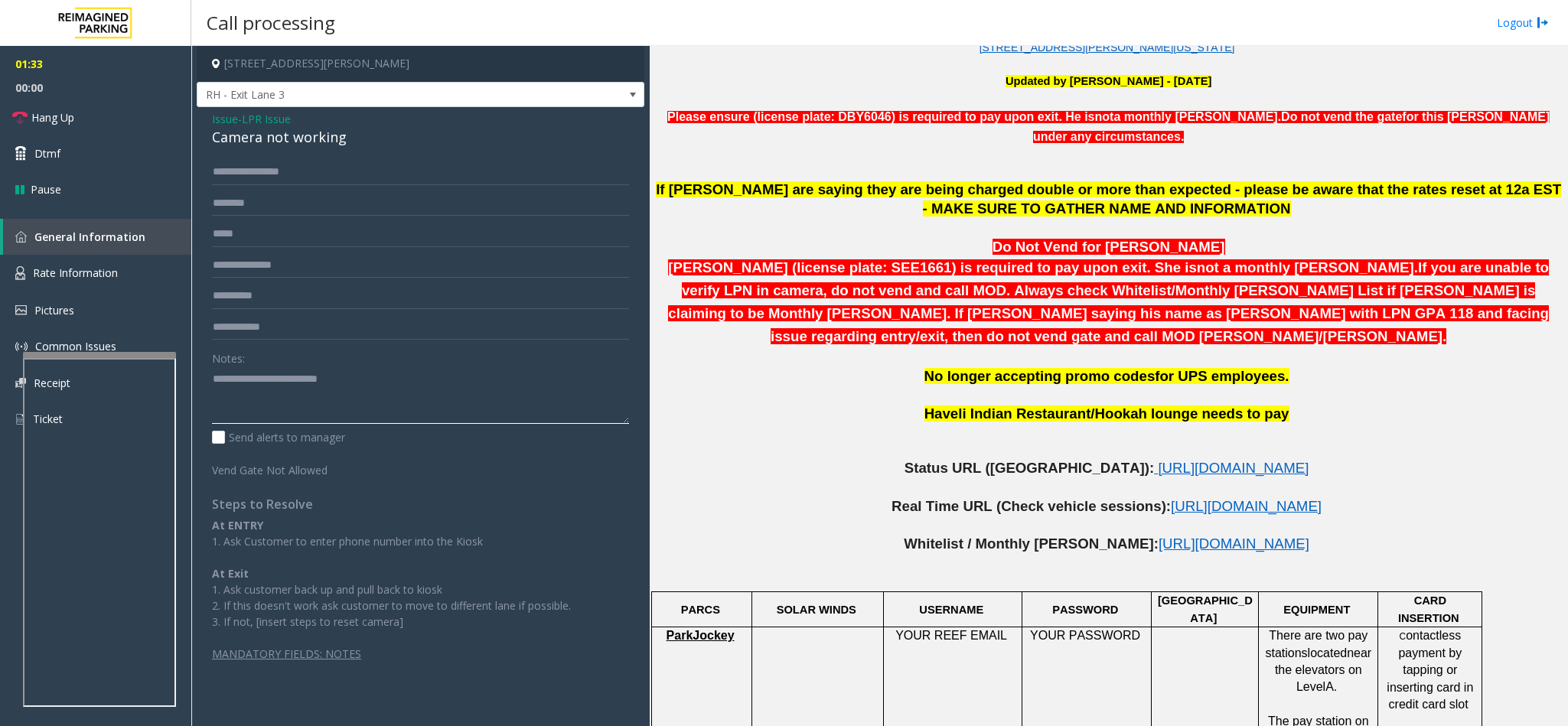
click at [408, 384] on textarea at bounding box center [420, 395] width 417 height 58
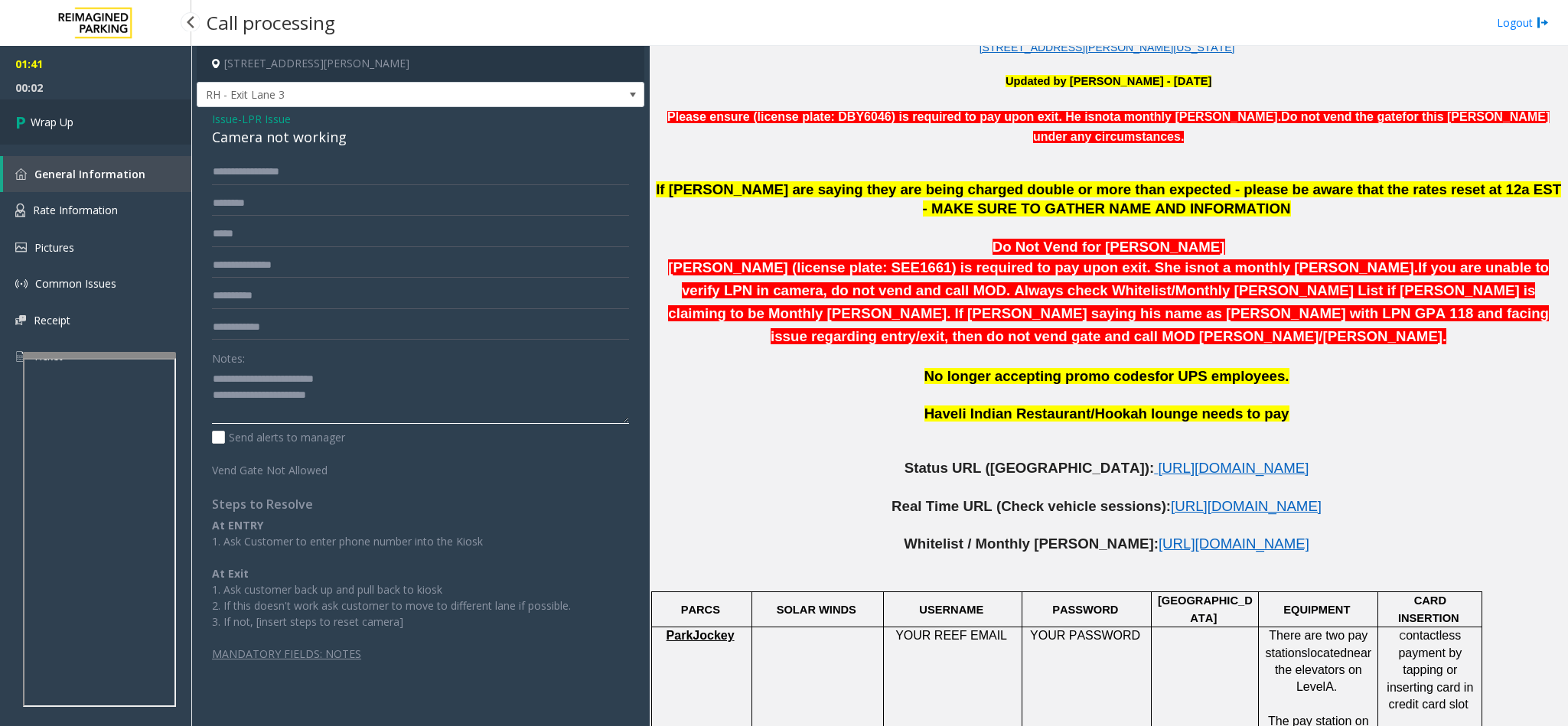
type textarea "**********"
click at [95, 114] on link "Wrap Up" at bounding box center [95, 122] width 191 height 45
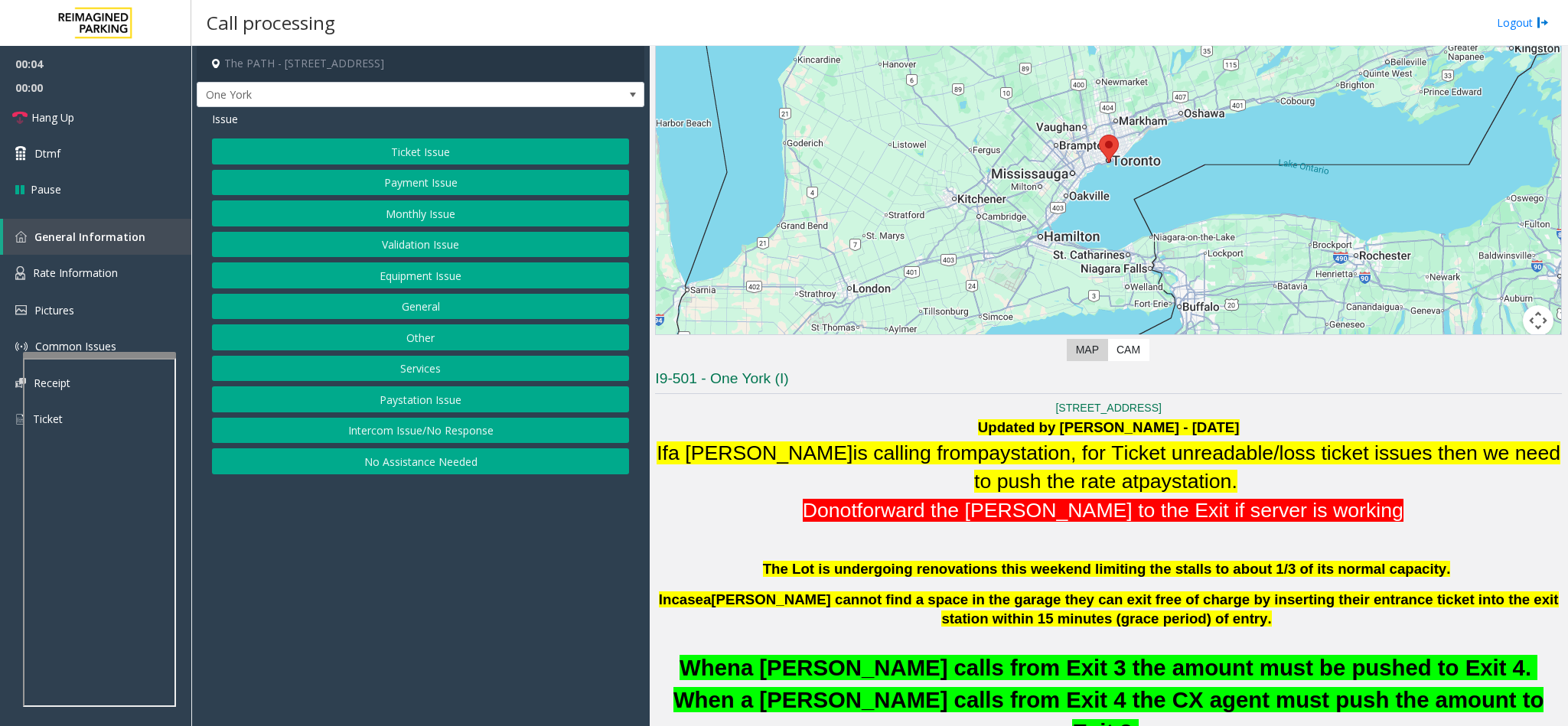
scroll to position [574, 0]
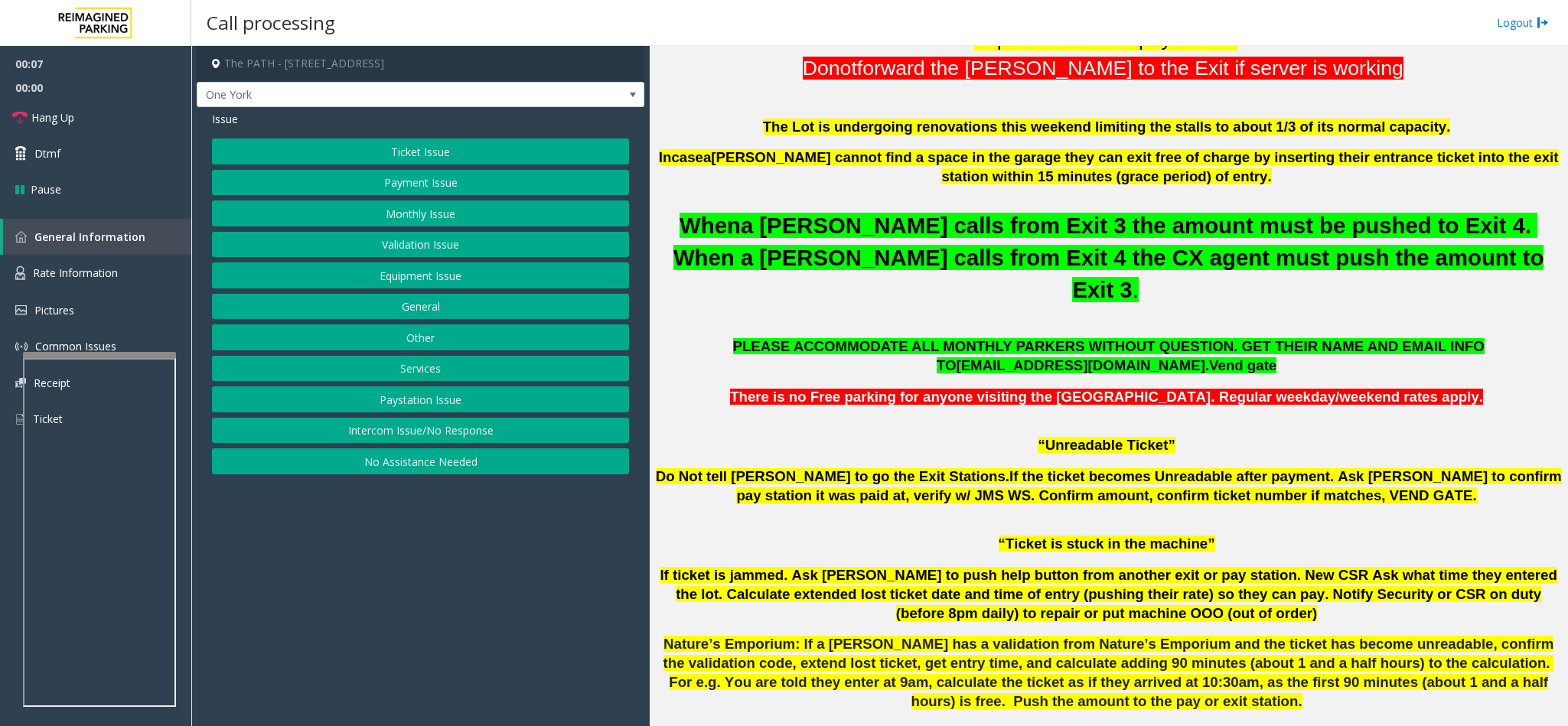
click at [354, 441] on button "Intercom Issue/No Response" at bounding box center [420, 431] width 417 height 26
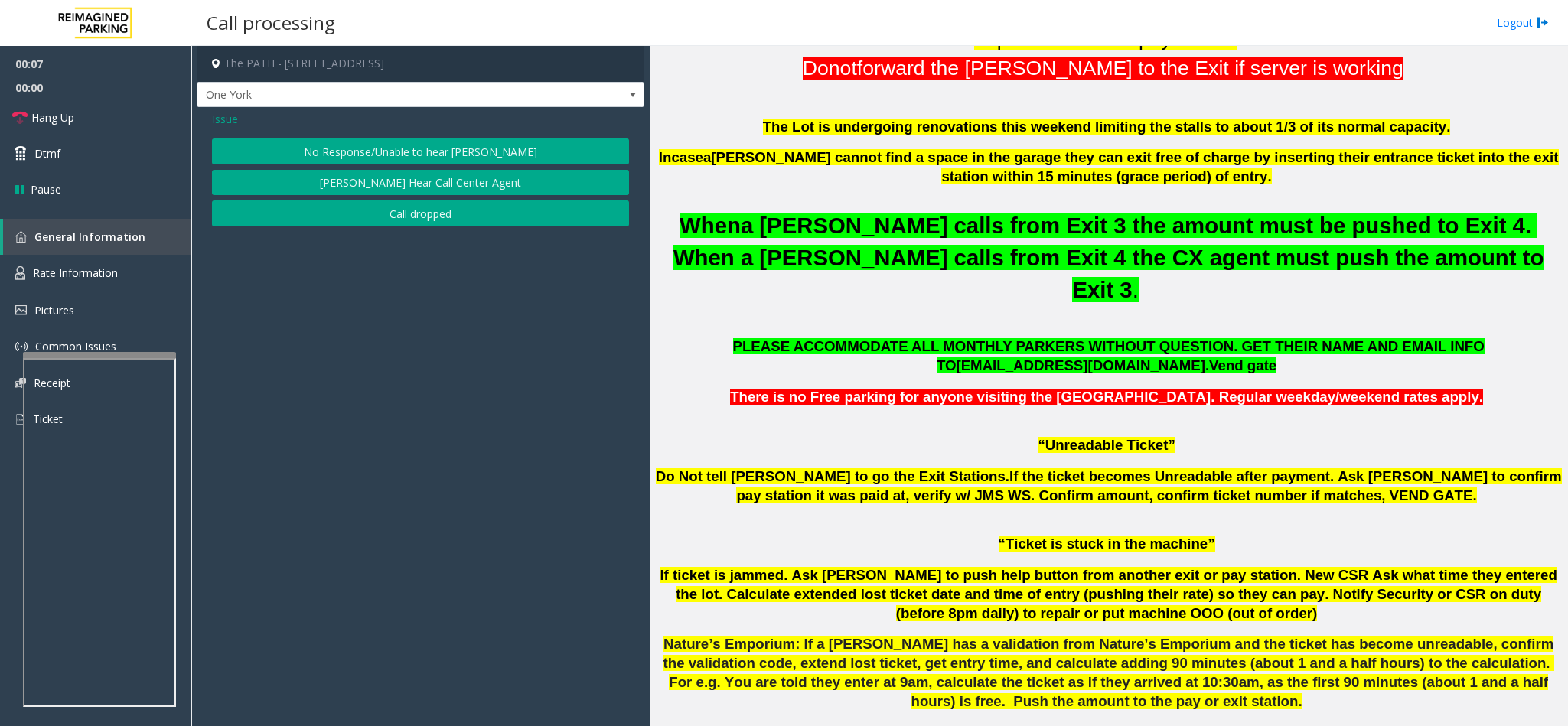
click at [368, 140] on button "No Response/Unable to hear [PERSON_NAME]" at bounding box center [420, 151] width 417 height 26
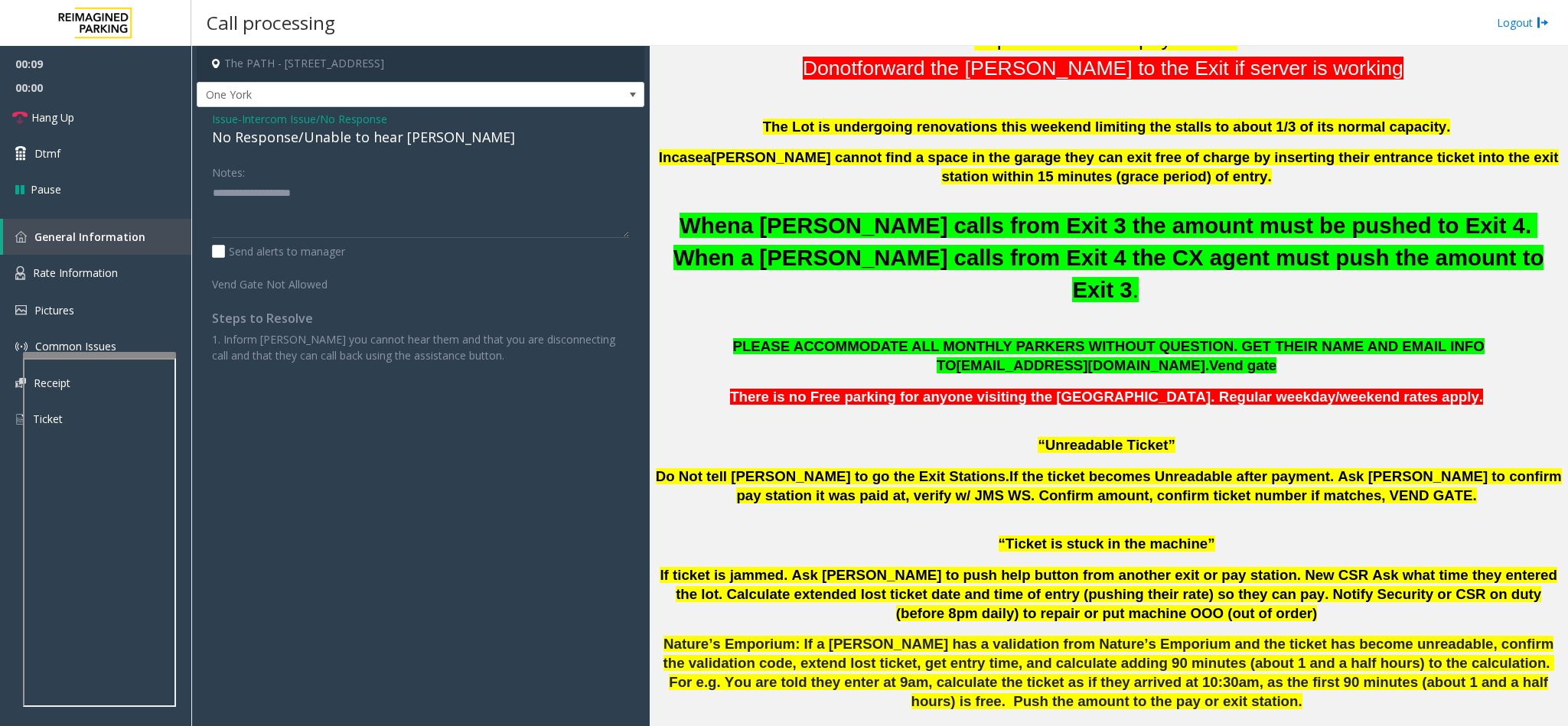
click at [290, 140] on div "No Response/Unable to hear [PERSON_NAME]" at bounding box center [420, 137] width 417 height 21
click at [408, 195] on textarea at bounding box center [420, 209] width 417 height 58
type textarea "**********"
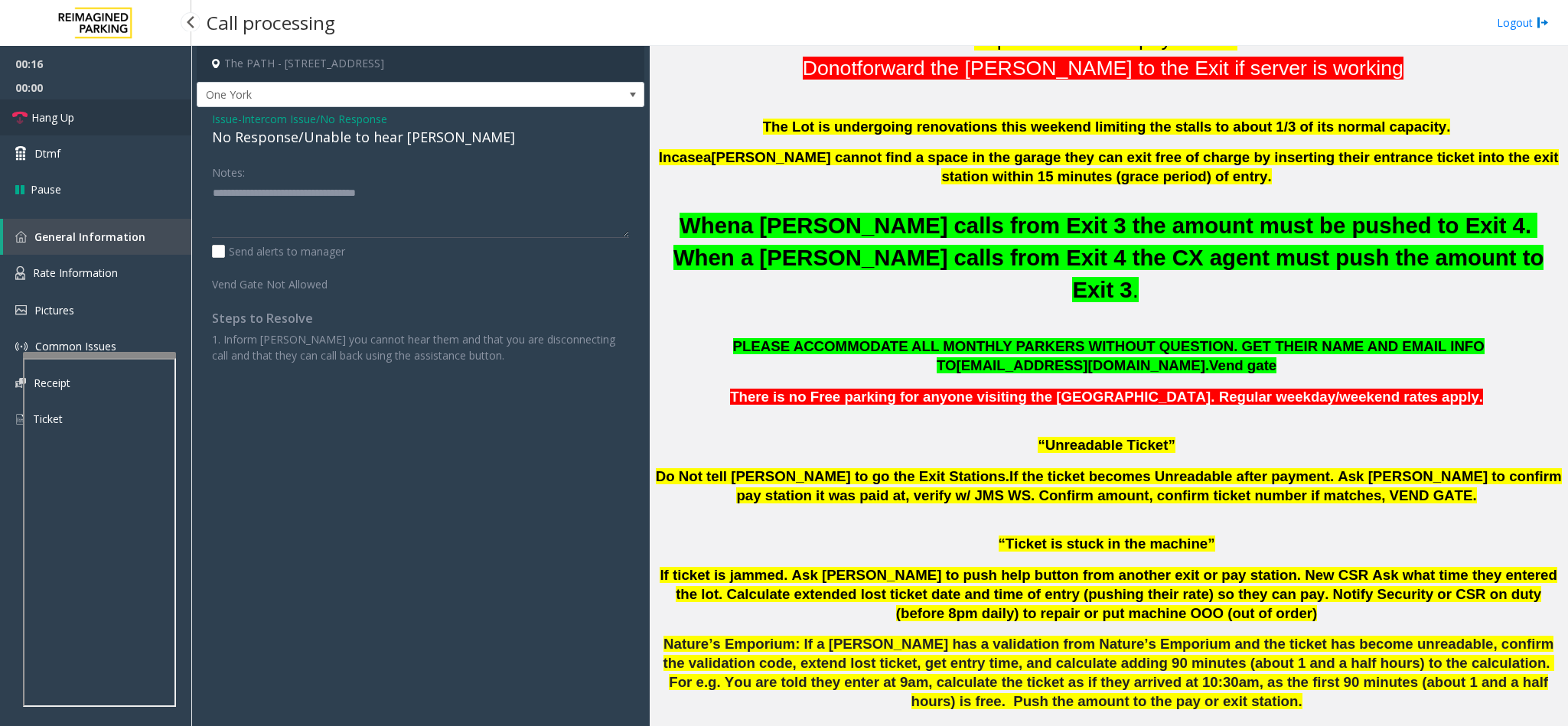
click at [151, 111] on link "Hang Up" at bounding box center [95, 117] width 191 height 36
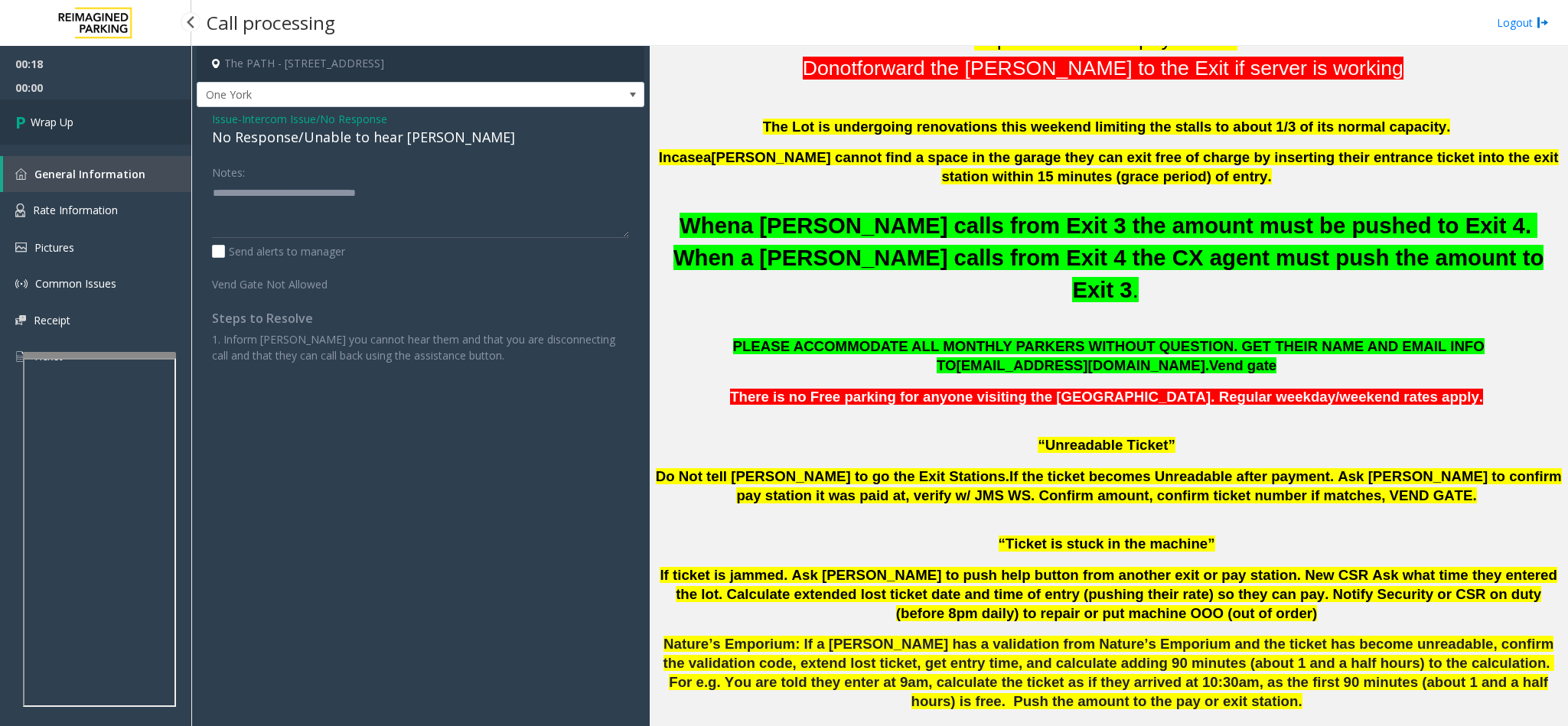
click at [157, 114] on link "Wrap Up" at bounding box center [95, 122] width 191 height 45
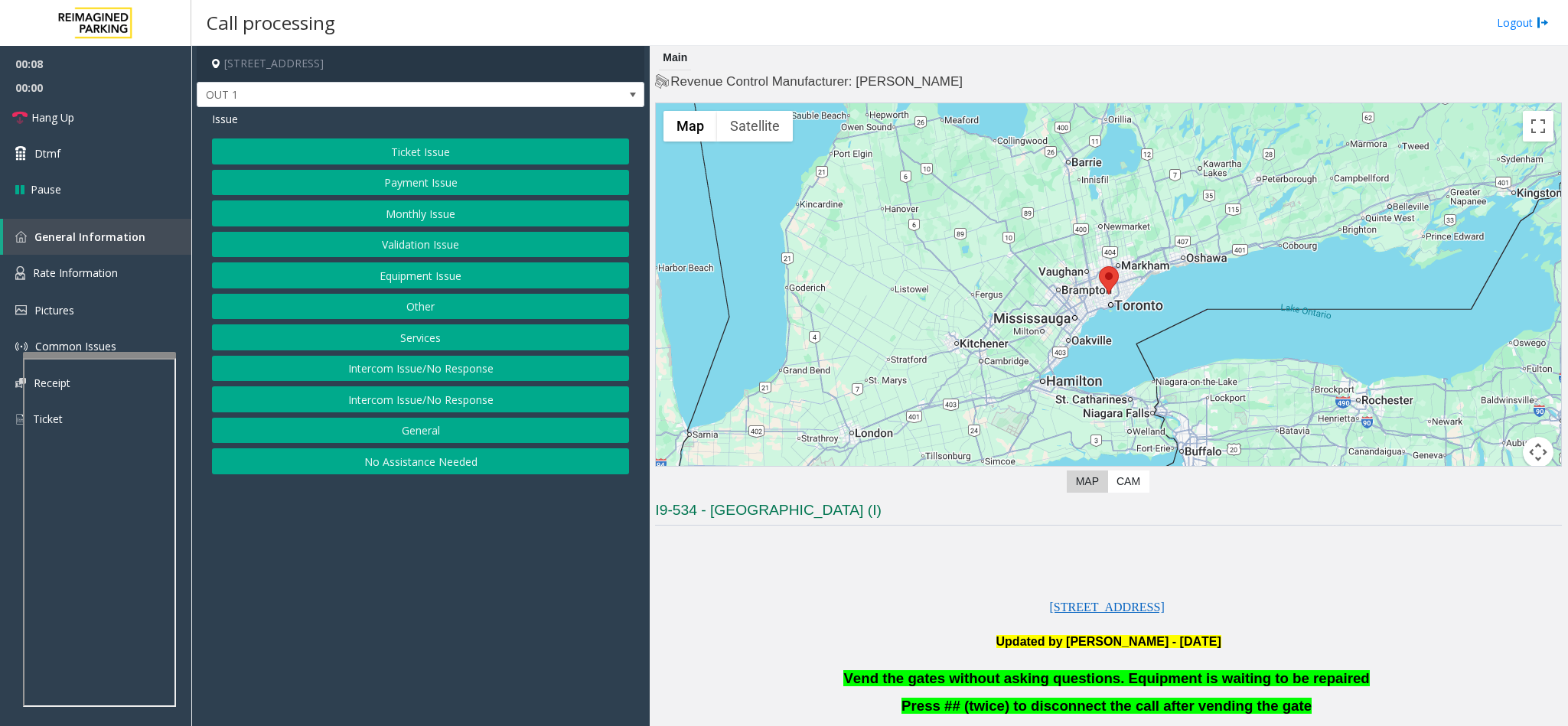
click at [404, 271] on button "Equipment Issue" at bounding box center [420, 276] width 417 height 26
click at [220, 124] on span "Issue" at bounding box center [225, 119] width 26 height 16
click at [415, 350] on button "Services" at bounding box center [420, 338] width 417 height 26
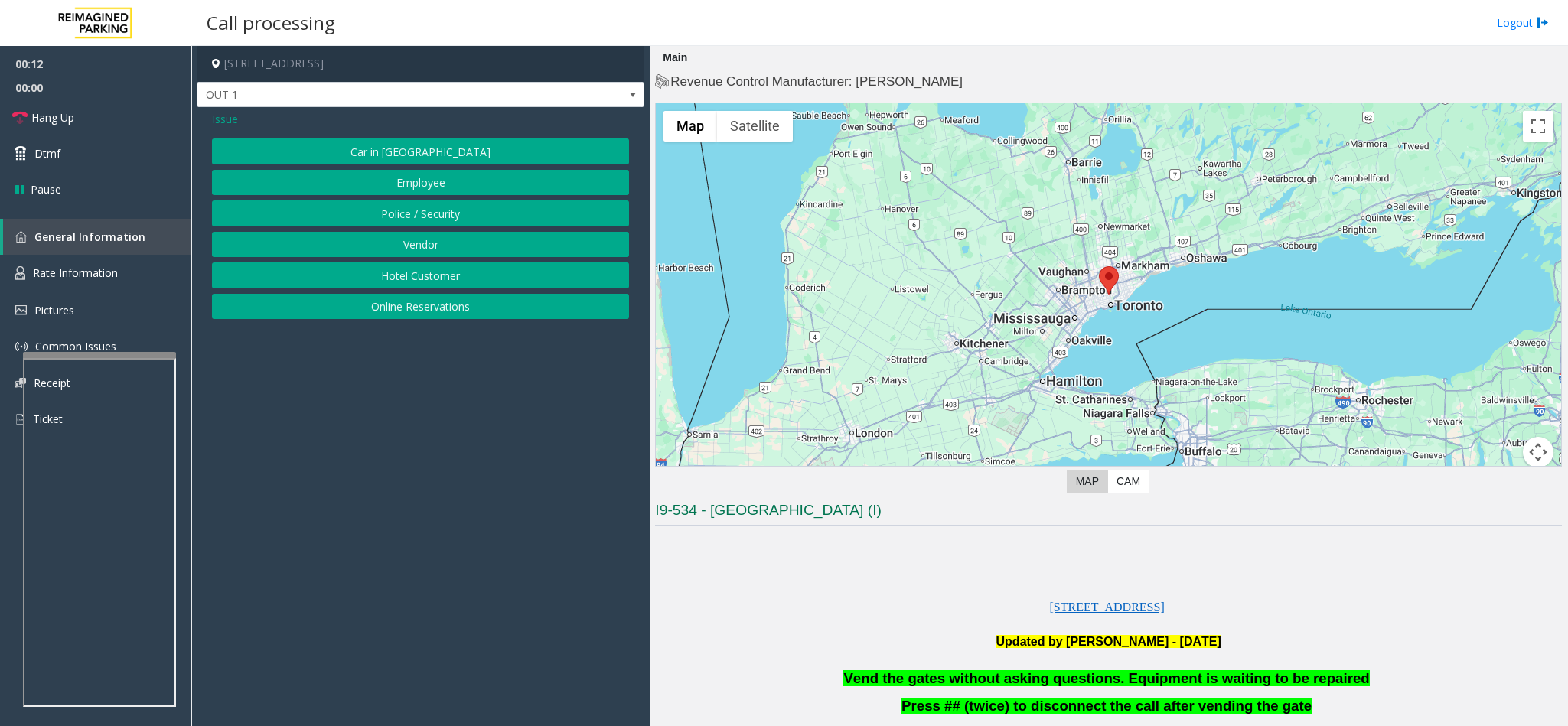
click at [421, 312] on button "Online Reservations" at bounding box center [420, 307] width 417 height 26
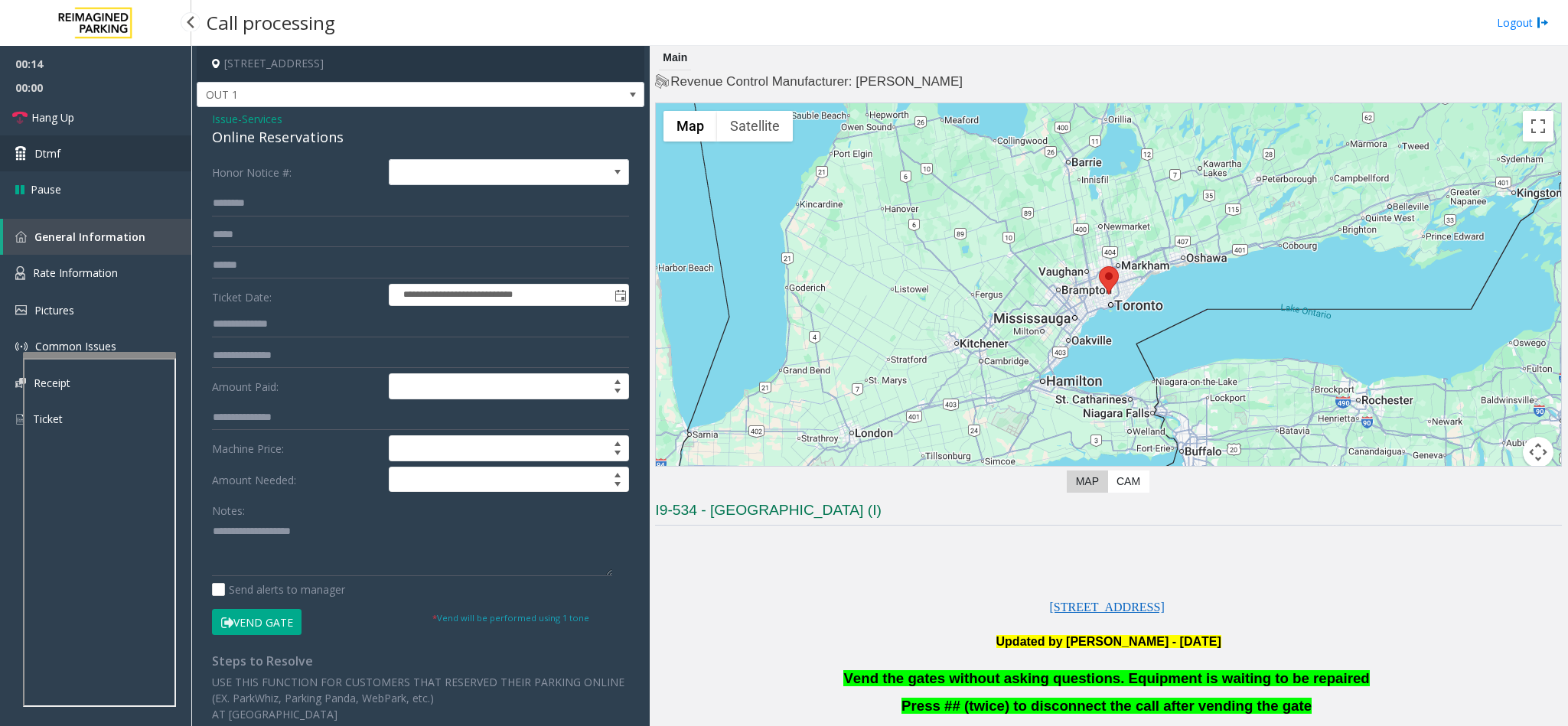
click at [85, 157] on link "Dtmf" at bounding box center [95, 153] width 191 height 36
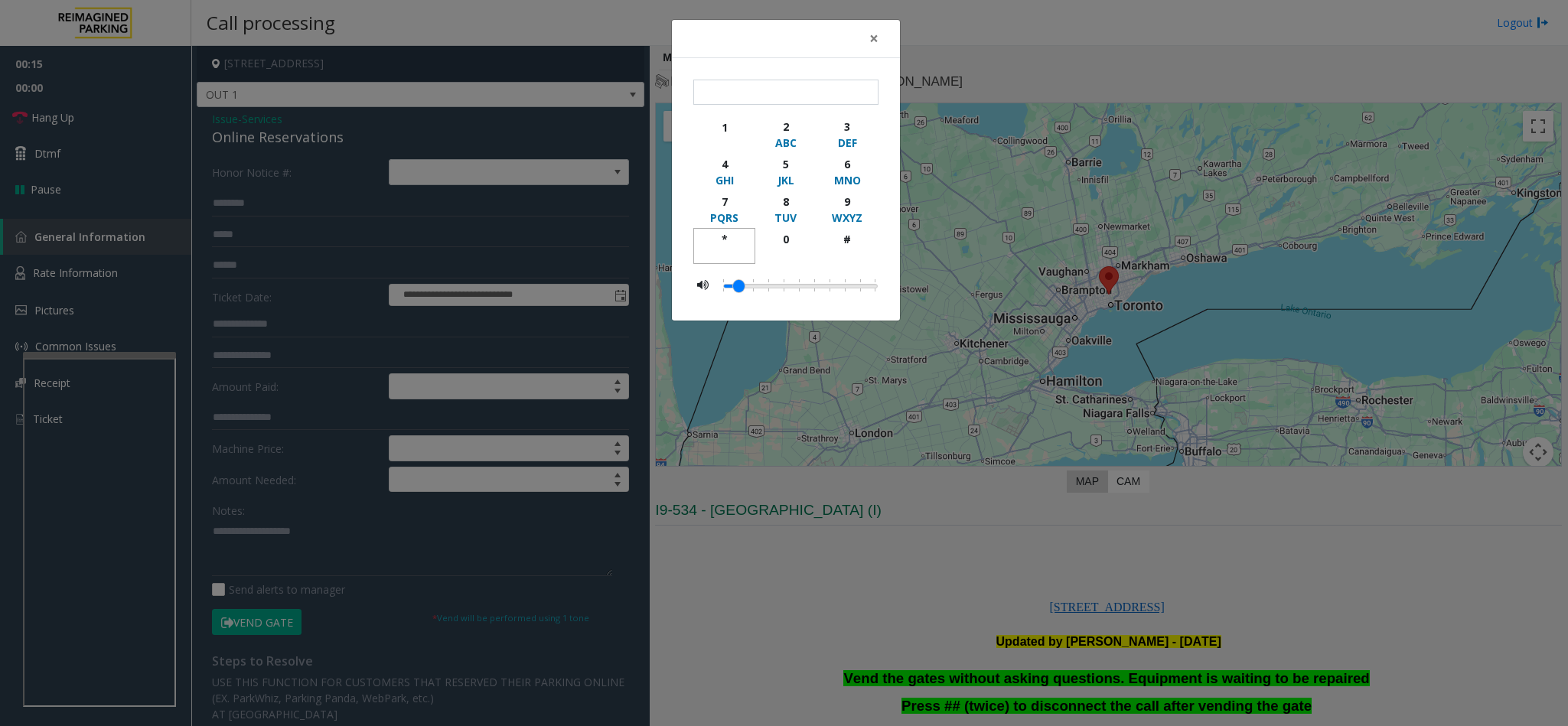
click at [731, 239] on div "*" at bounding box center [724, 239] width 42 height 16
click at [840, 203] on div "9" at bounding box center [847, 201] width 42 height 16
click at [848, 239] on div "#" at bounding box center [847, 239] width 42 height 16
type input "***"
click at [876, 37] on span "×" at bounding box center [874, 38] width 9 height 21
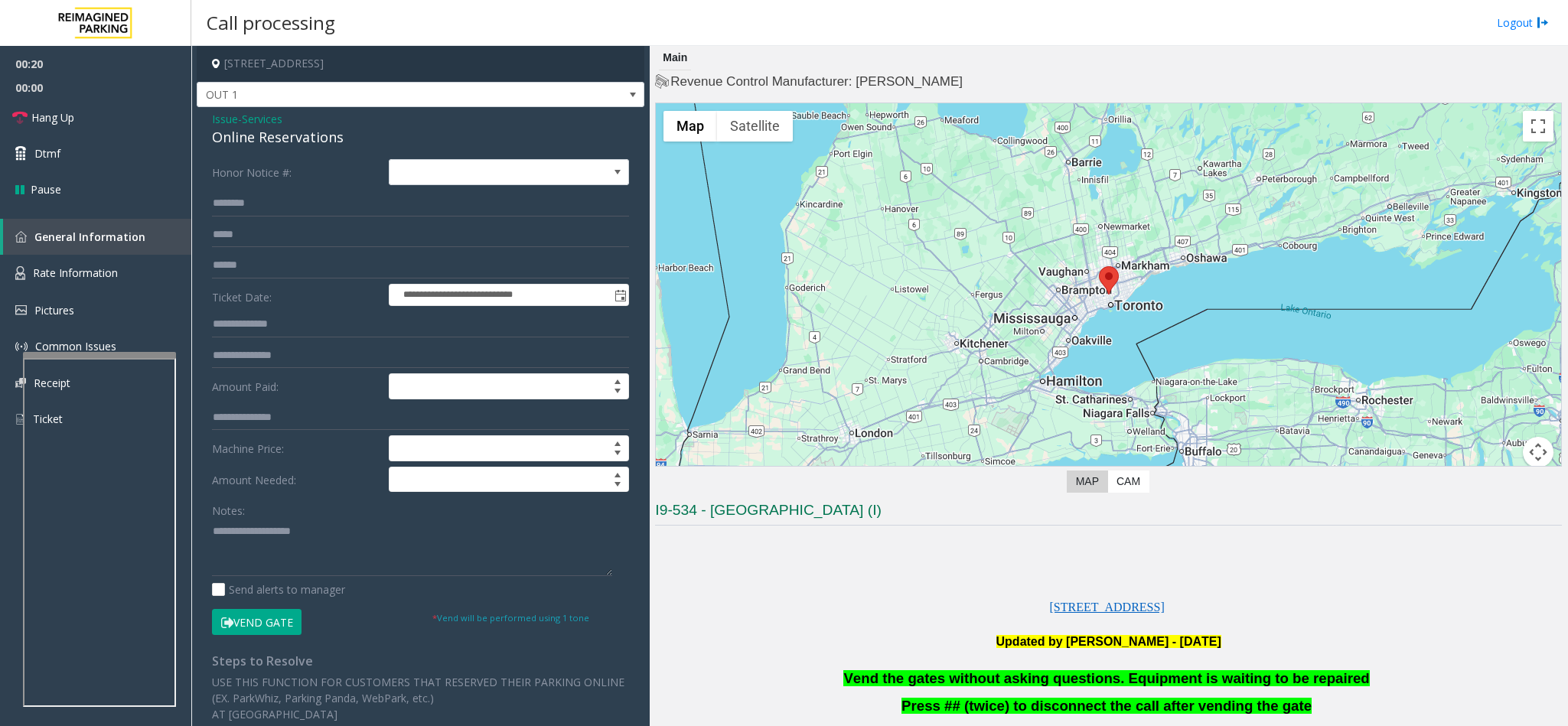
click at [269, 140] on div "Online Reservations" at bounding box center [420, 137] width 417 height 21
click at [113, 102] on link "Hang Up" at bounding box center [95, 117] width 191 height 36
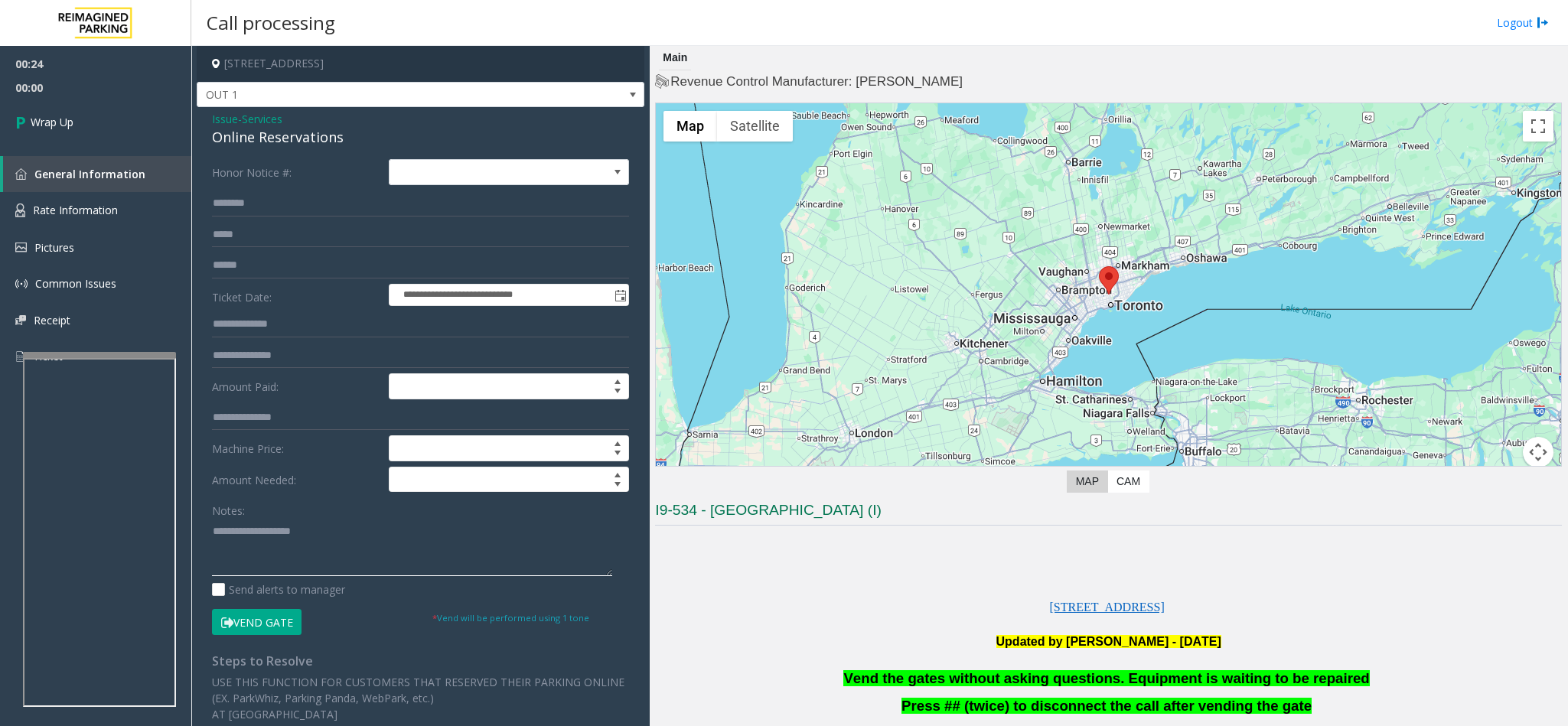
click at [212, 533] on textarea at bounding box center [411, 547] width 400 height 58
click at [388, 526] on textarea at bounding box center [411, 547] width 400 height 58
click at [941, 684] on span "Vend the gates without asking questions. Equipment is waiting to be repaired" at bounding box center [1106, 678] width 526 height 16
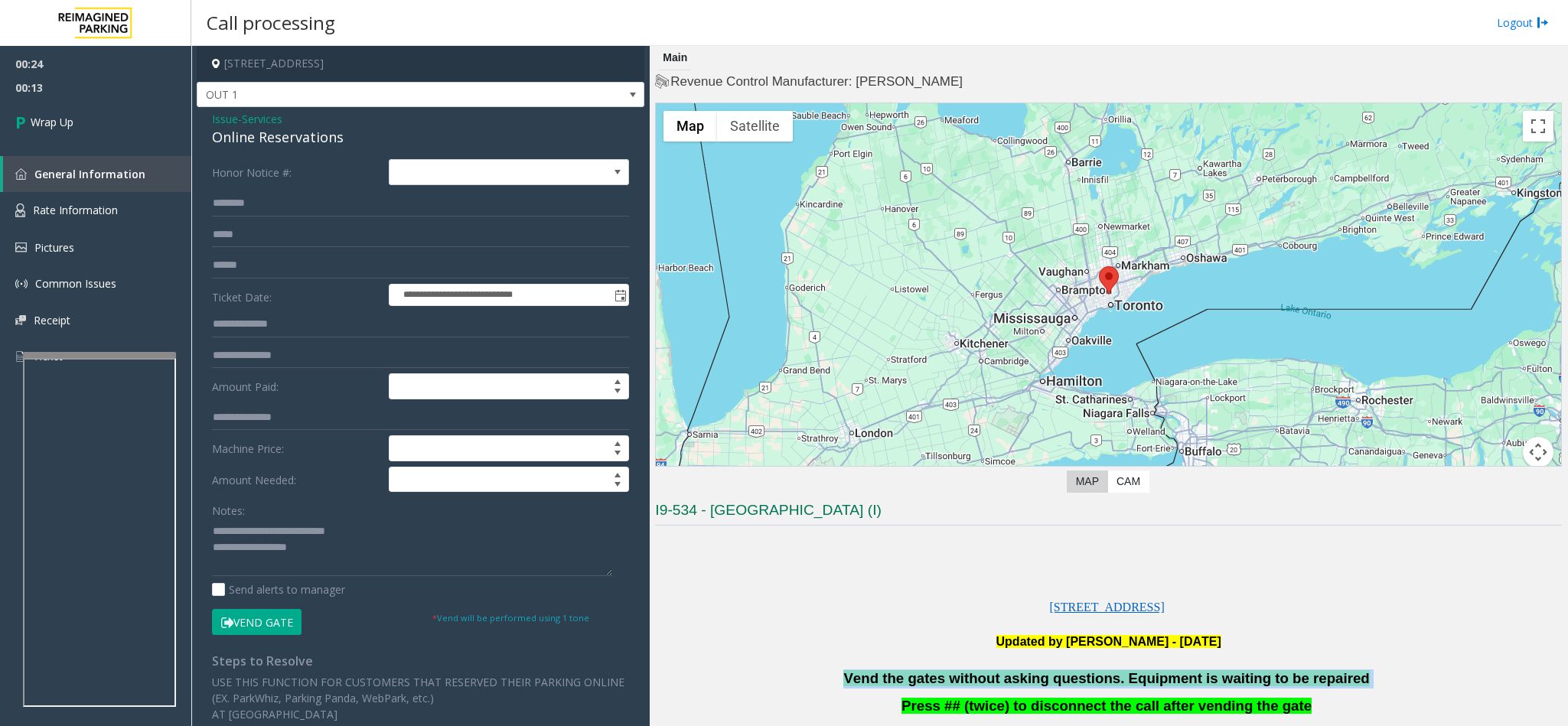
click at [941, 684] on span "Vend the gates without asking questions. Equipment is waiting to be repaired" at bounding box center [1106, 678] width 526 height 16
copy p "Vend the gates without asking questions. Equipment is waiting to be repaired"
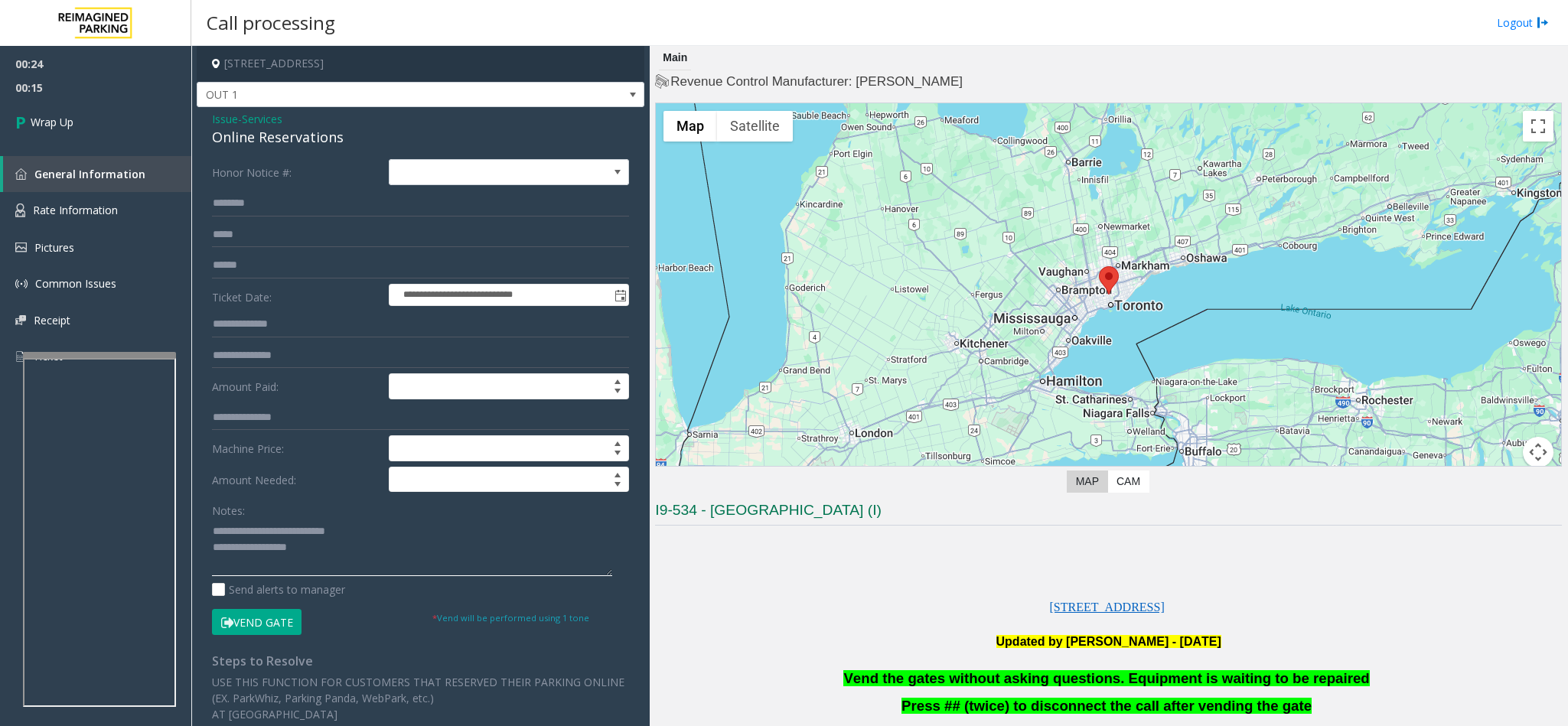
click at [325, 549] on textarea at bounding box center [411, 547] width 400 height 58
paste textarea "**********"
type textarea "**********"
click at [102, 138] on link "Wrap Up" at bounding box center [95, 122] width 191 height 45
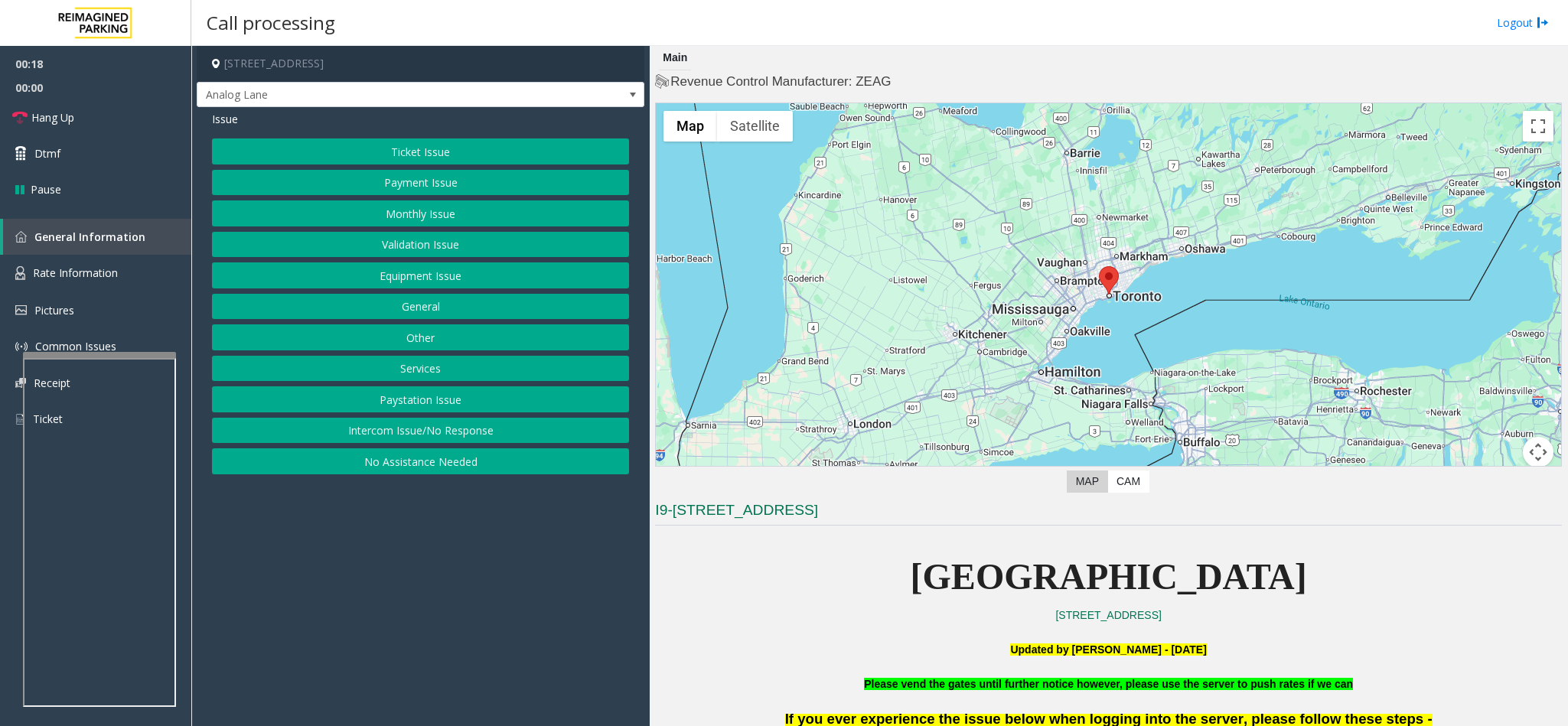
click at [381, 149] on button "Ticket Issue" at bounding box center [420, 151] width 417 height 26
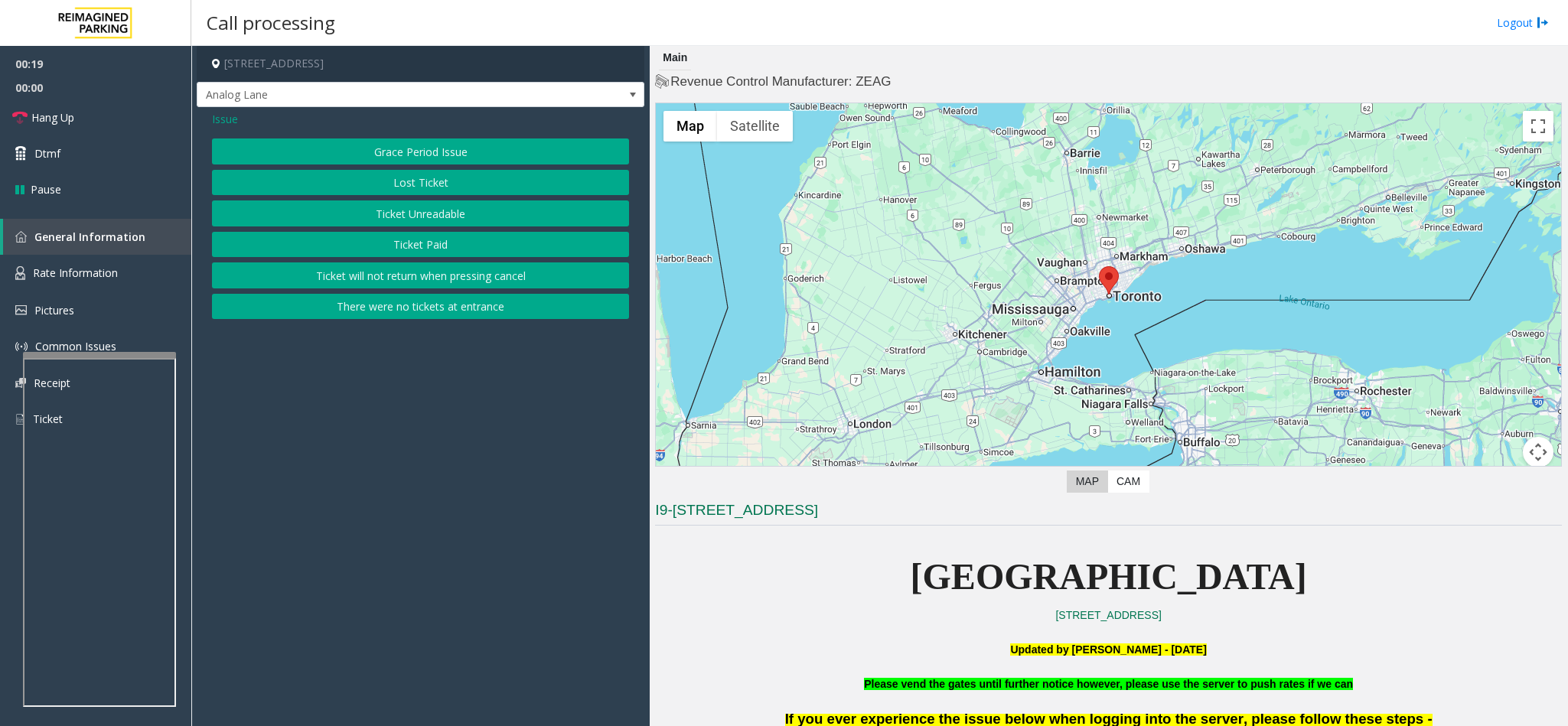
click at [392, 302] on button "There were no tickets at entrance" at bounding box center [420, 307] width 417 height 26
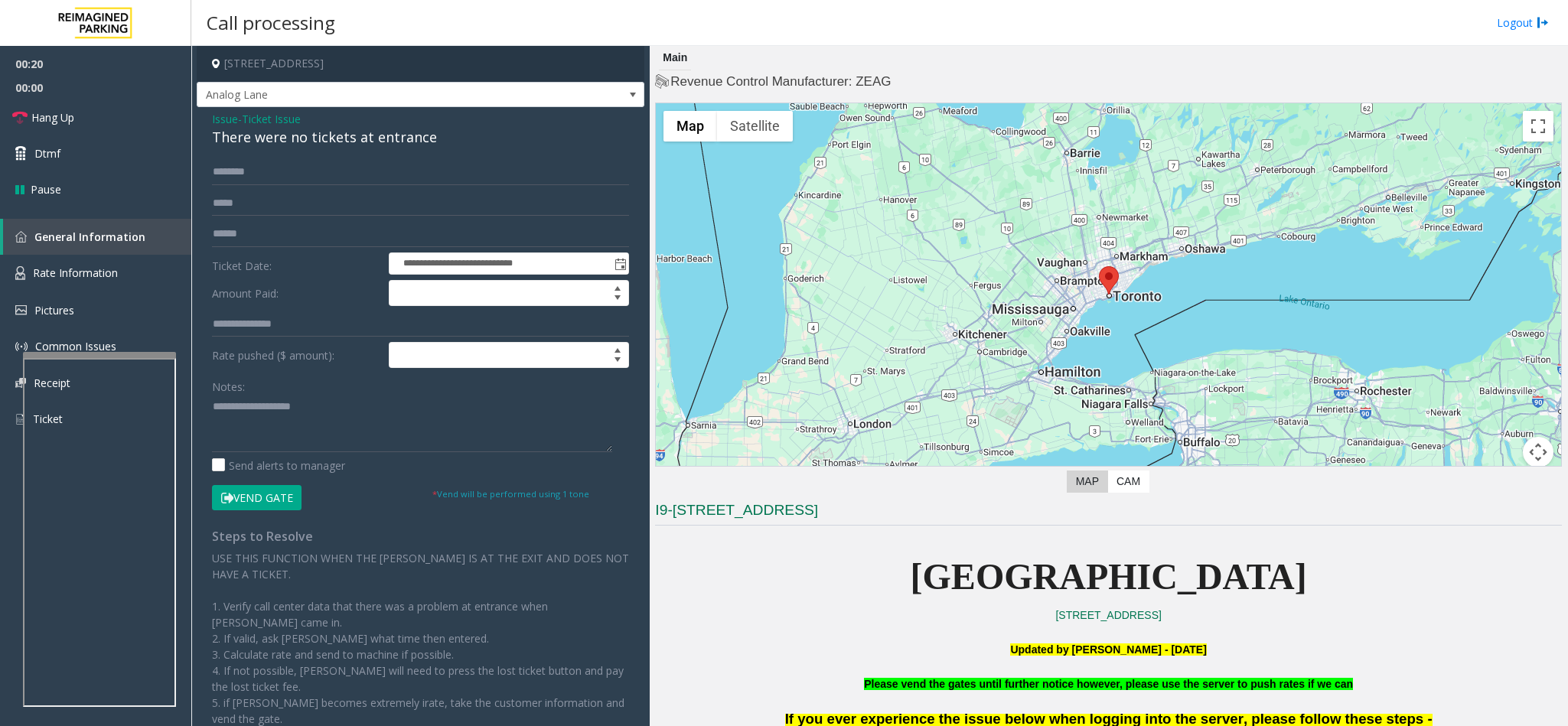
click at [292, 130] on div "There were no tickets at entrance" at bounding box center [420, 137] width 417 height 21
click at [213, 401] on textarea at bounding box center [411, 423] width 400 height 58
type textarea "**********"
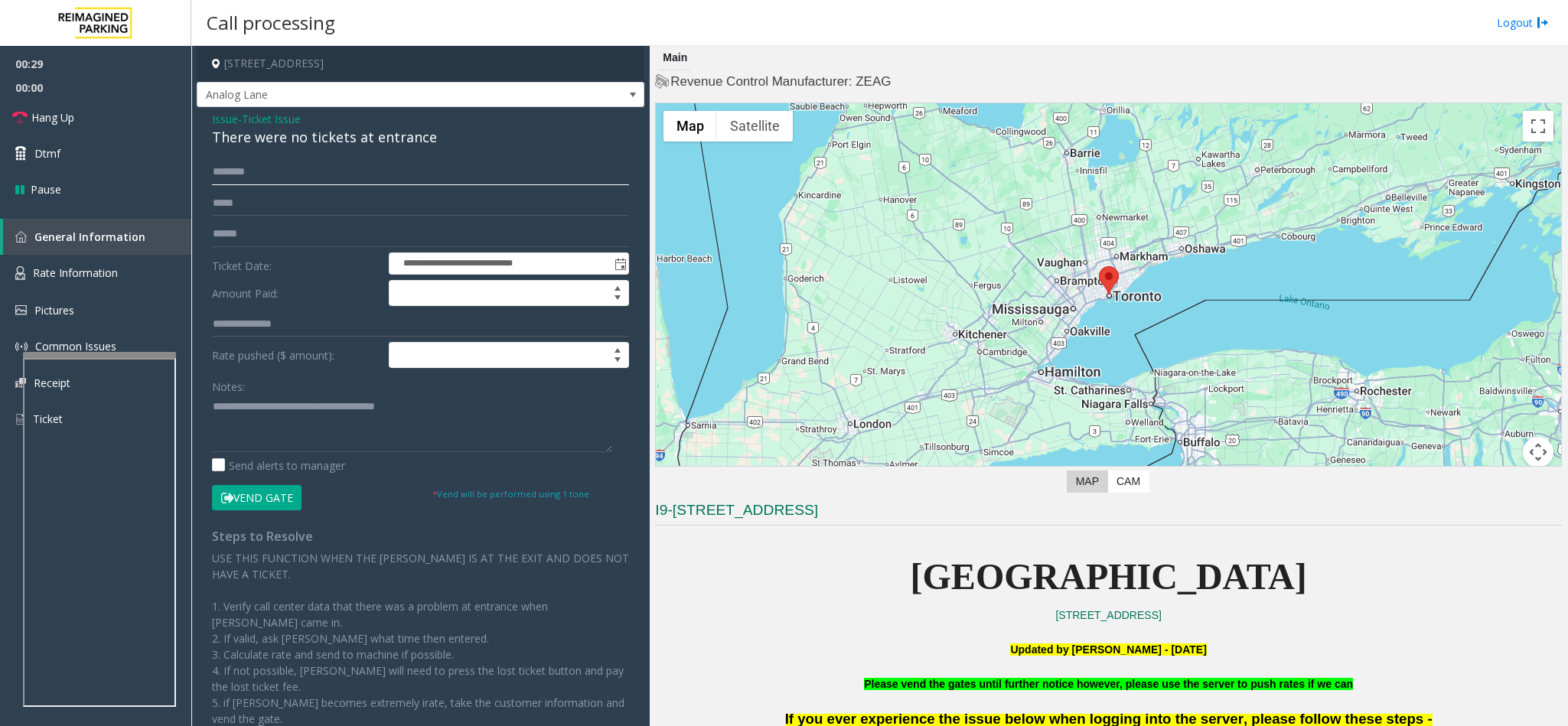
click at [239, 172] on input "text" at bounding box center [420, 172] width 417 height 26
type input "*******"
click at [262, 491] on button "Vend Gate" at bounding box center [256, 498] width 90 height 26
click at [457, 411] on textarea at bounding box center [411, 423] width 400 height 58
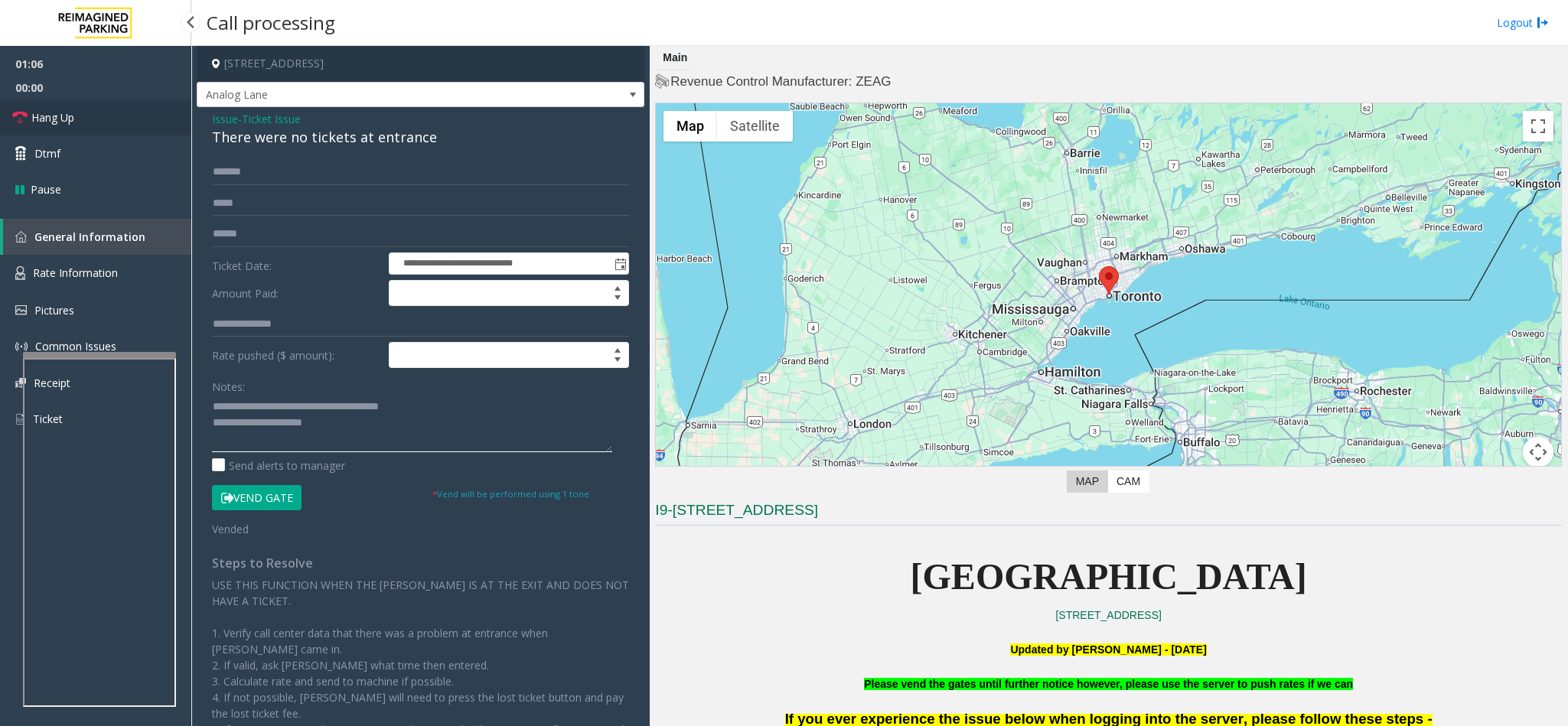
type textarea "**********"
click at [114, 123] on link "Hang Up" at bounding box center [95, 117] width 191 height 36
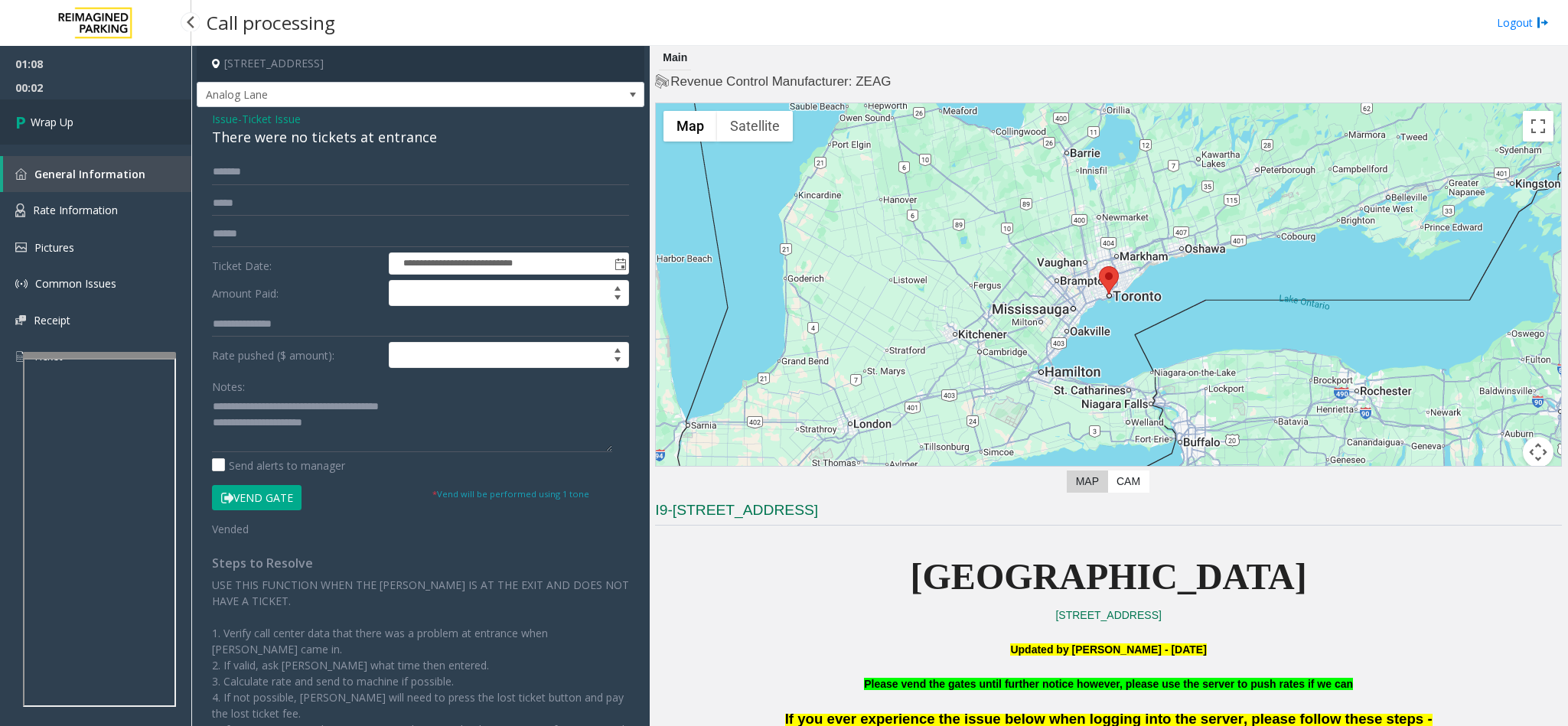
click at [84, 123] on link "Wrap Up" at bounding box center [95, 122] width 191 height 45
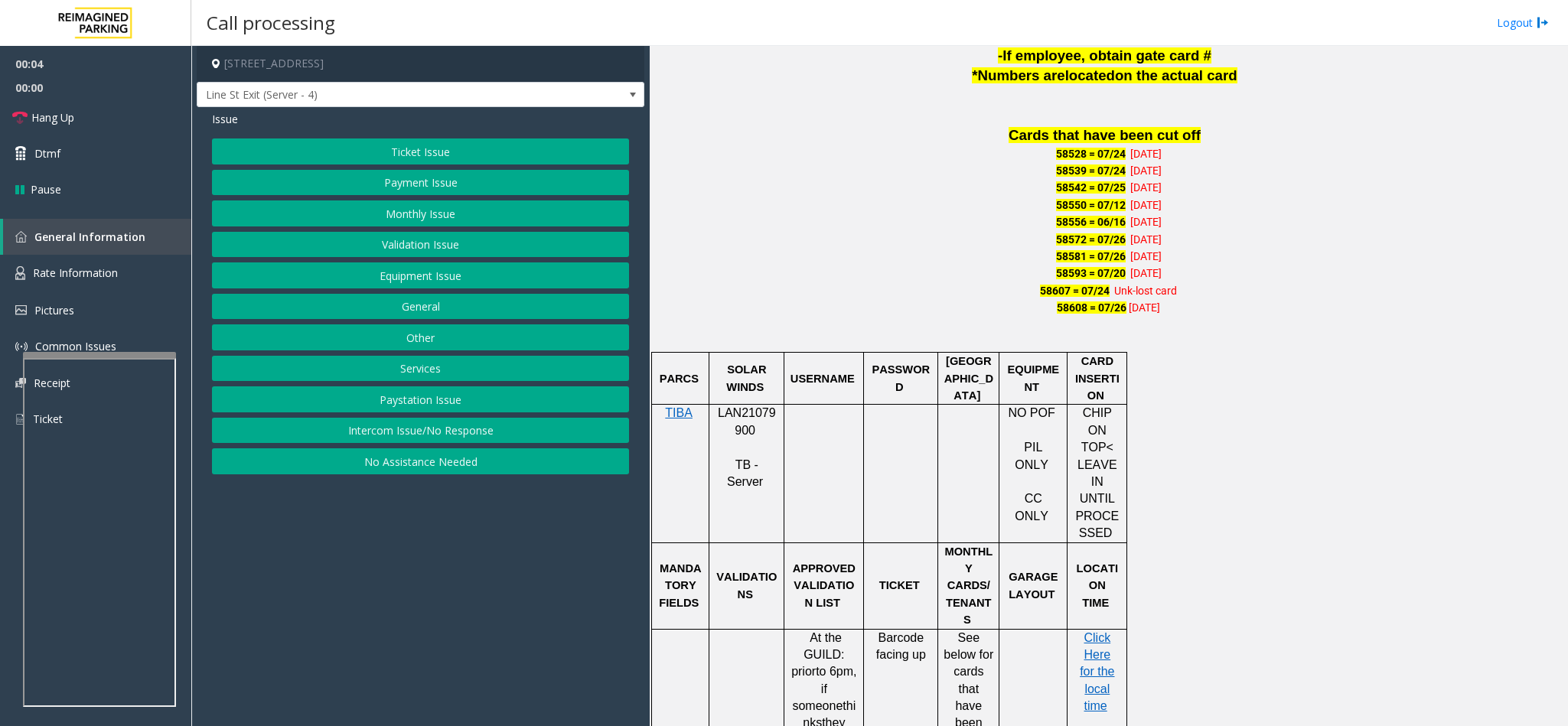
scroll to position [1033, 0]
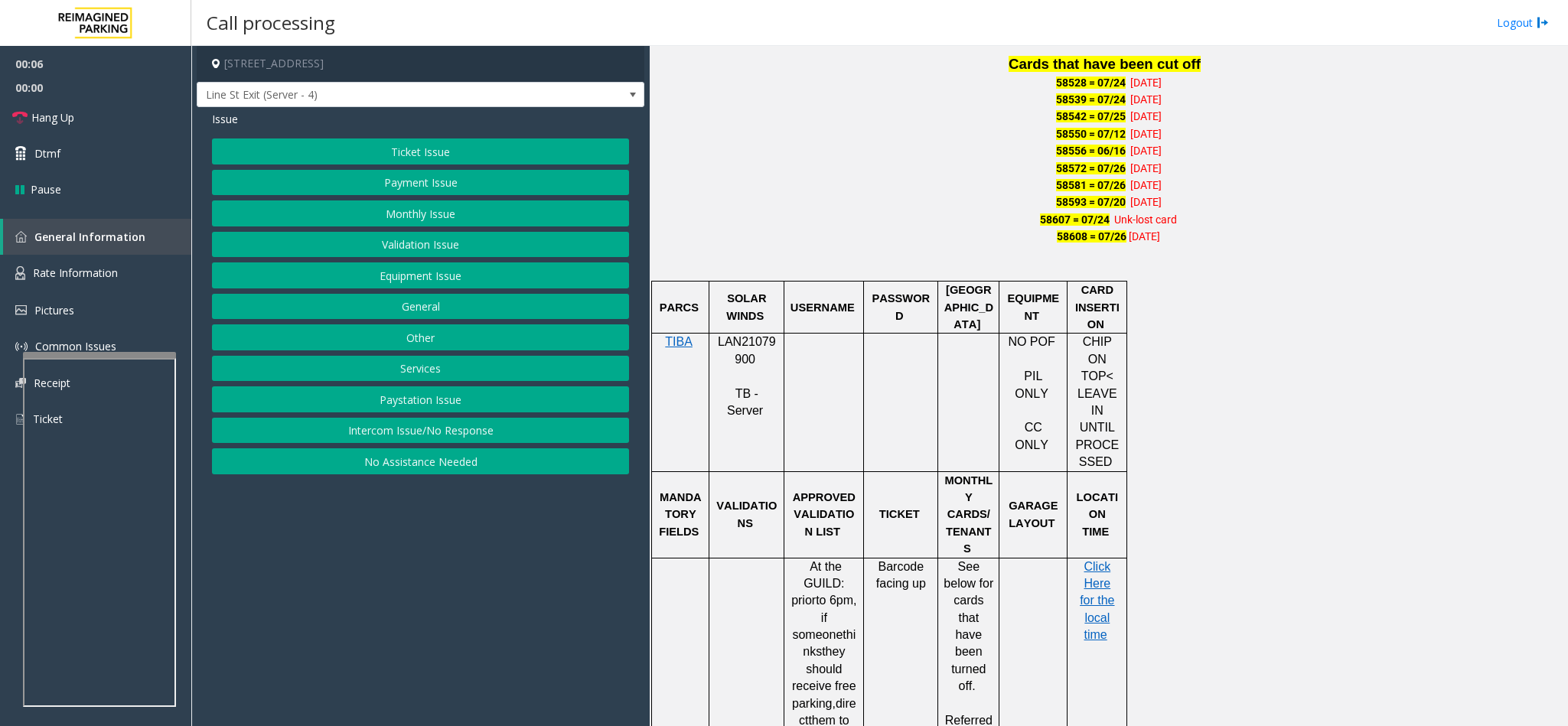
click at [731, 347] on span "LAN21079900" at bounding box center [747, 350] width 58 height 30
copy p "LAN21079900"
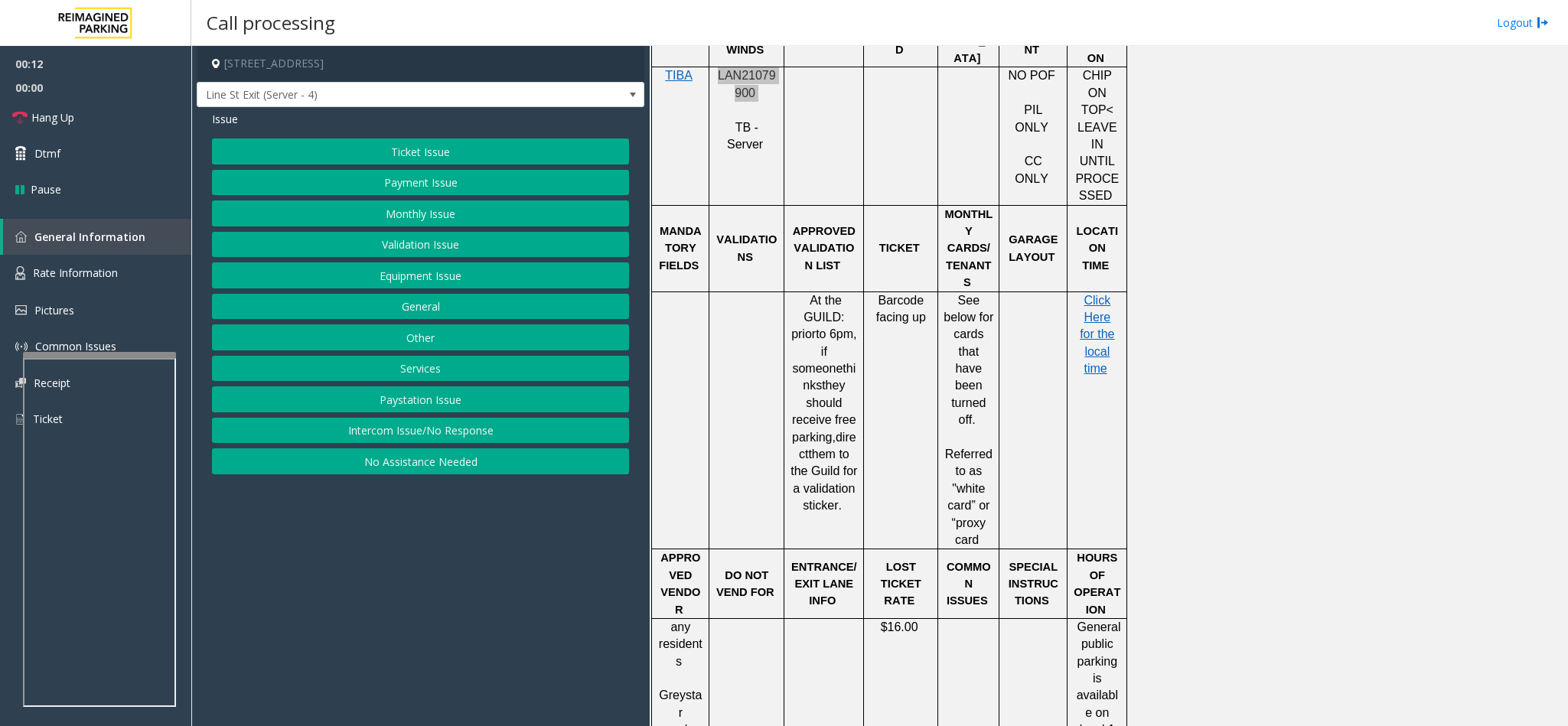
scroll to position [1148, 0]
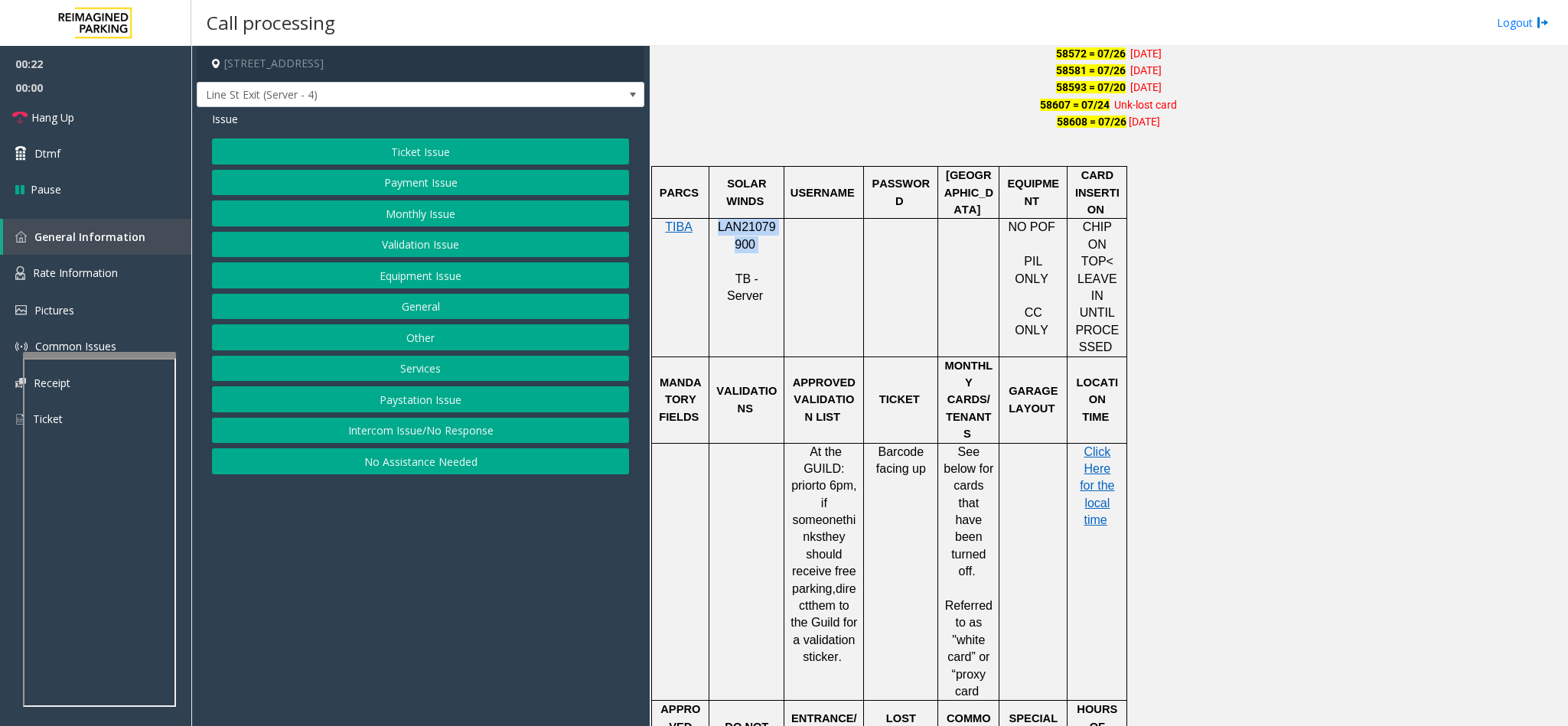
click at [386, 186] on button "Payment Issue" at bounding box center [420, 183] width 417 height 26
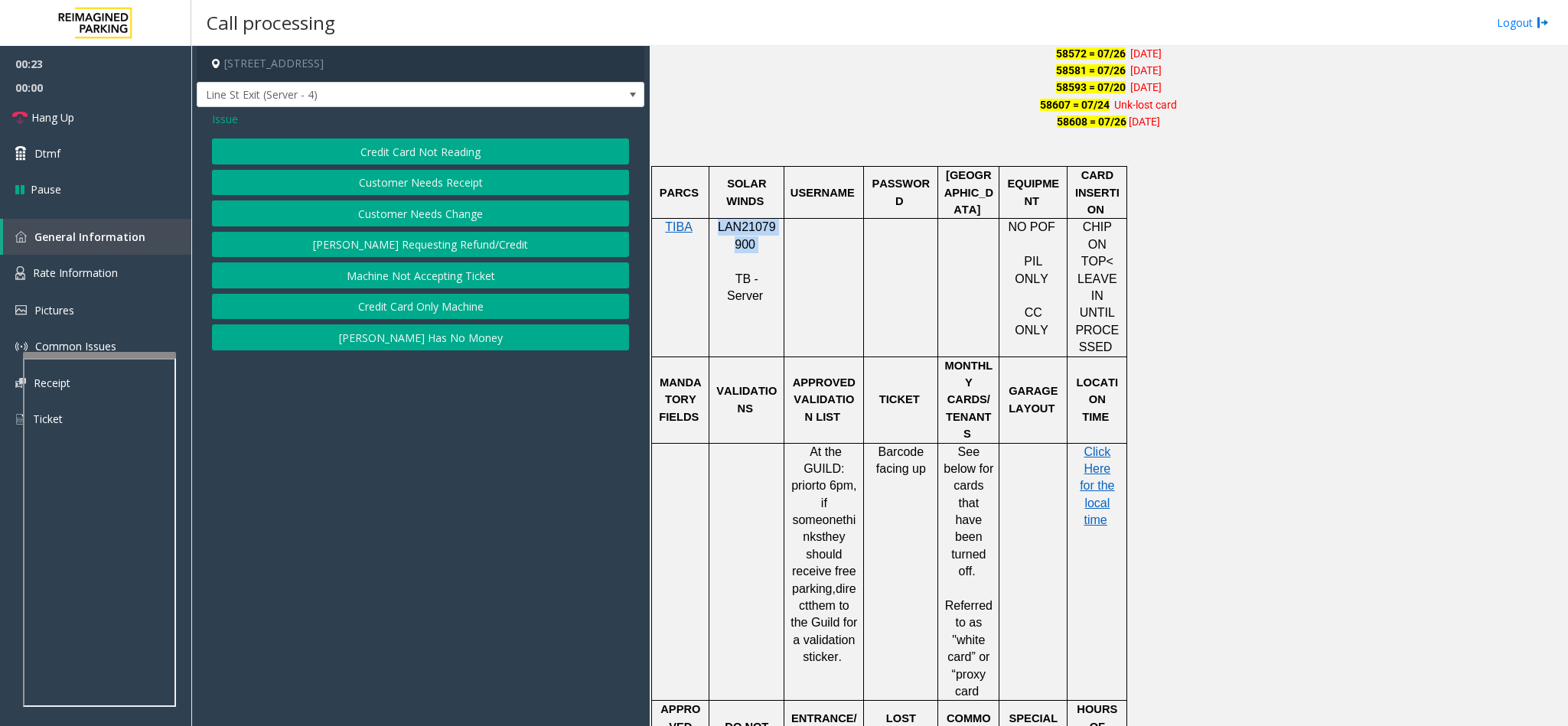
click at [391, 149] on button "Credit Card Not Reading" at bounding box center [420, 151] width 417 height 26
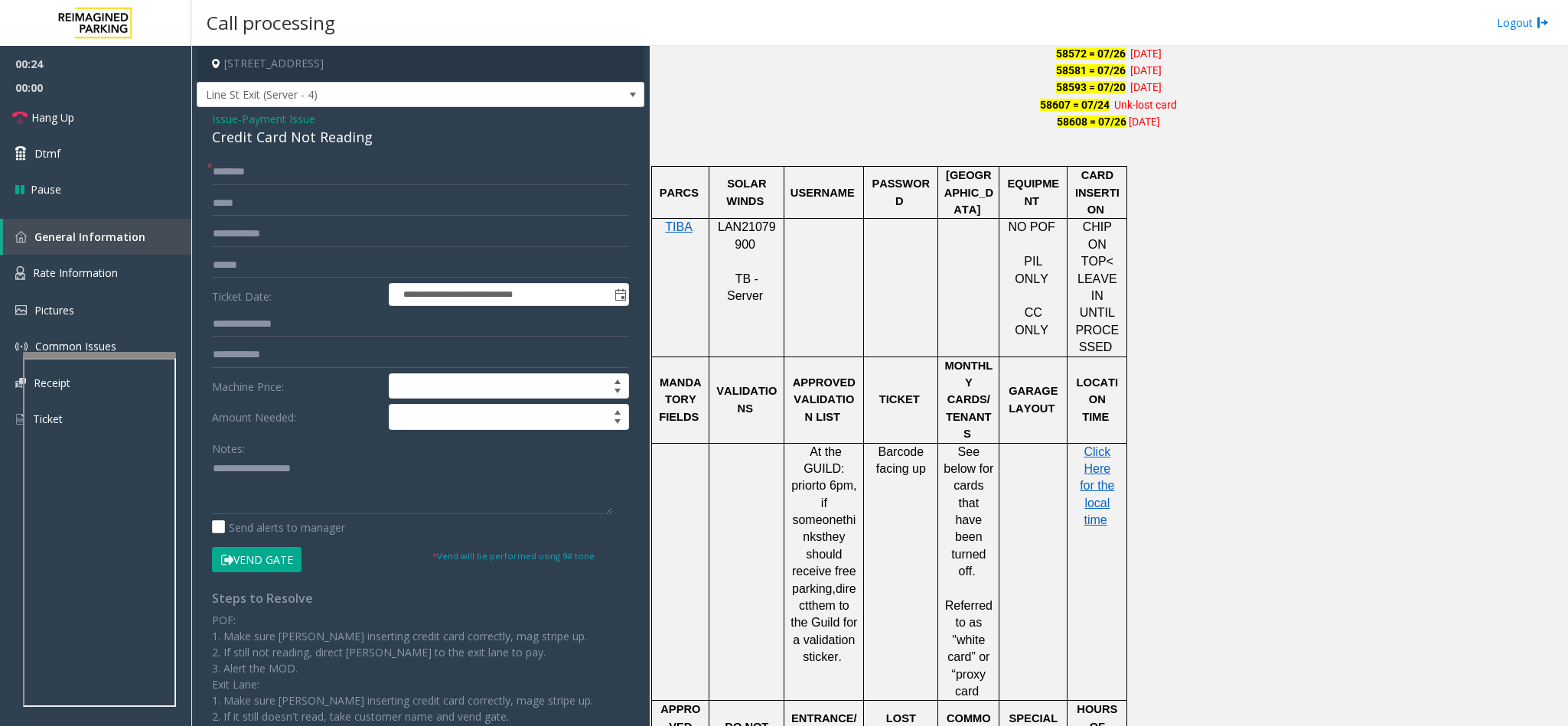
click at [274, 127] on div "Credit Card Not Reading" at bounding box center [420, 137] width 417 height 21
click at [269, 134] on div "Credit Card Not Reading" at bounding box center [420, 137] width 417 height 21
click at [212, 468] on textarea at bounding box center [411, 485] width 400 height 58
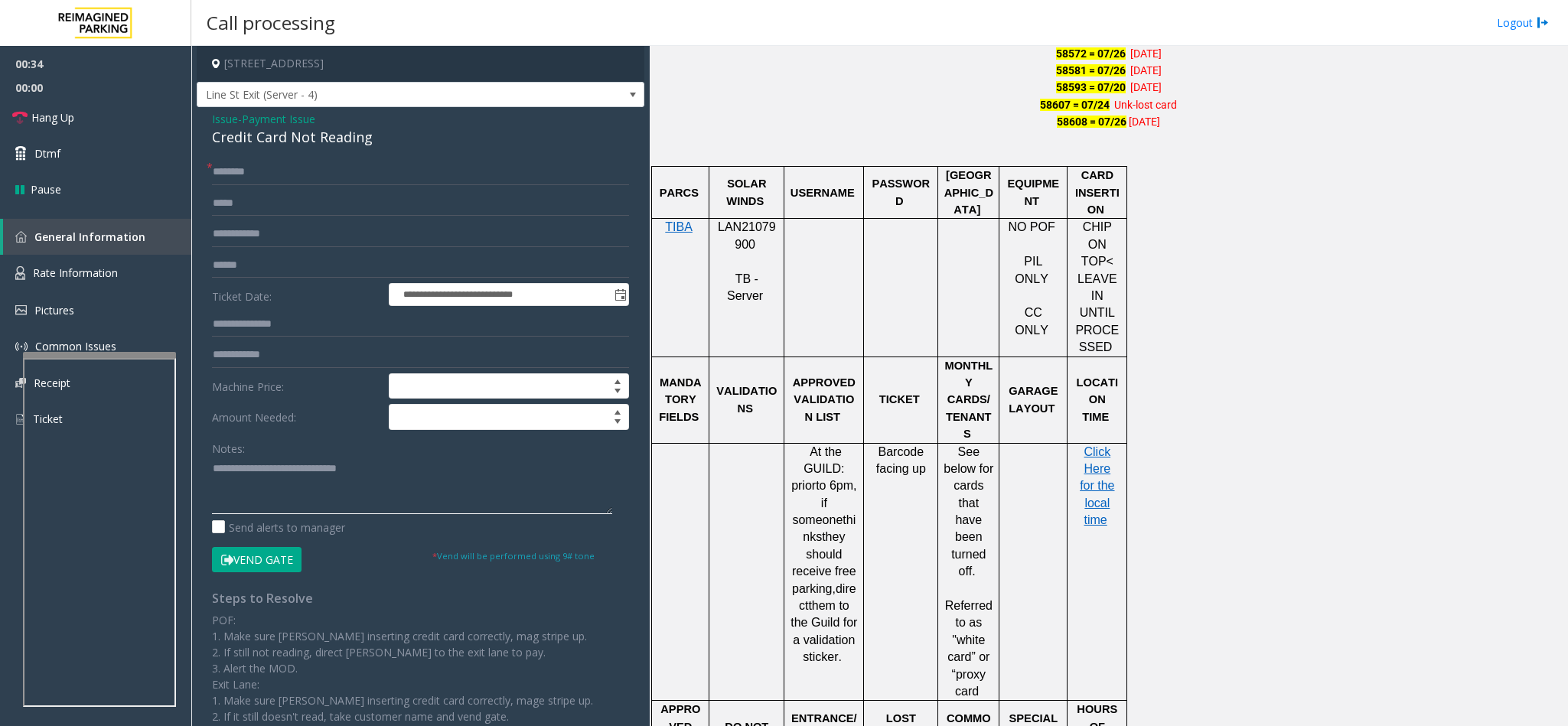
type textarea "**********"
click at [282, 170] on input "text" at bounding box center [420, 172] width 417 height 26
type input "**********"
click at [408, 475] on textarea at bounding box center [411, 485] width 400 height 58
click at [237, 262] on input "text" at bounding box center [420, 266] width 417 height 26
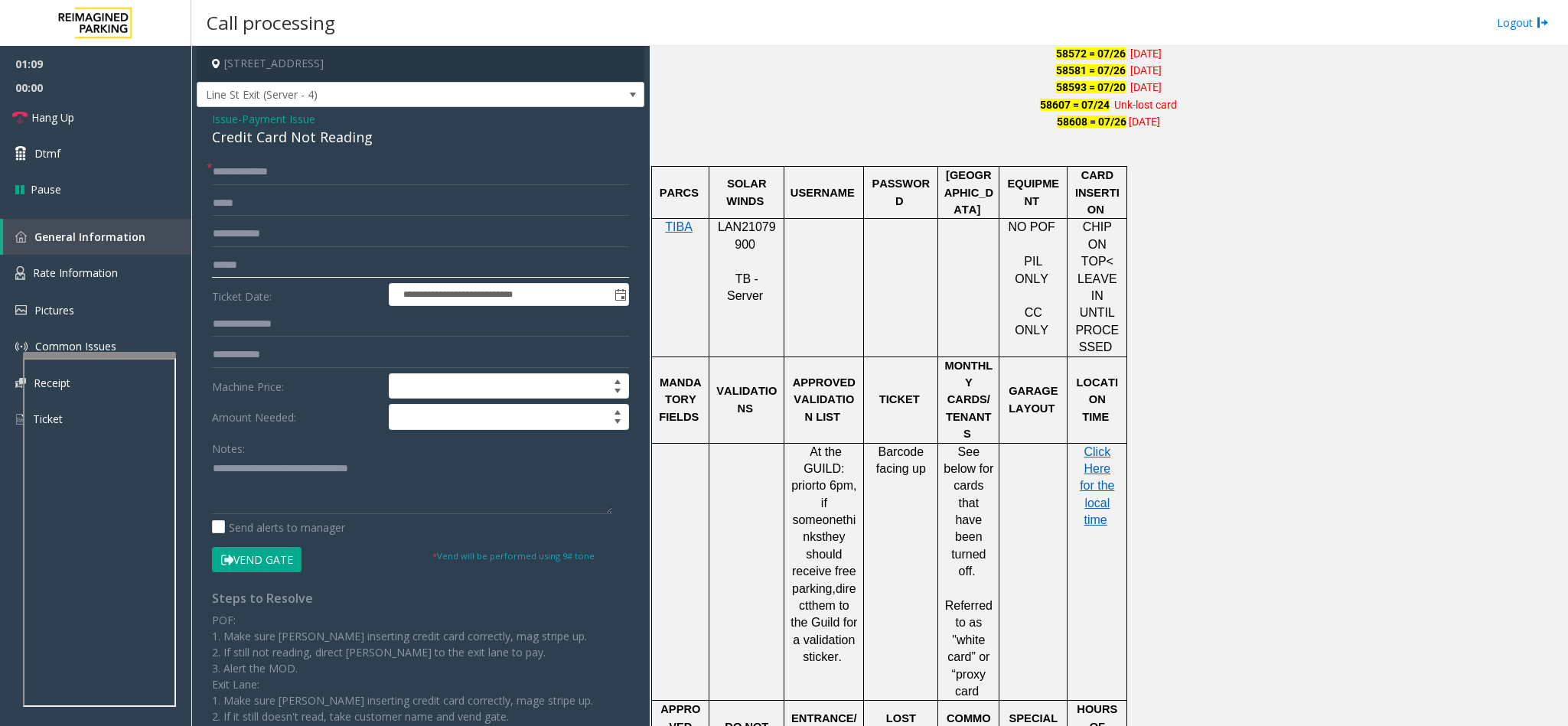
click at [255, 271] on input "text" at bounding box center [420, 266] width 417 height 26
click at [432, 469] on textarea at bounding box center [411, 485] width 400 height 58
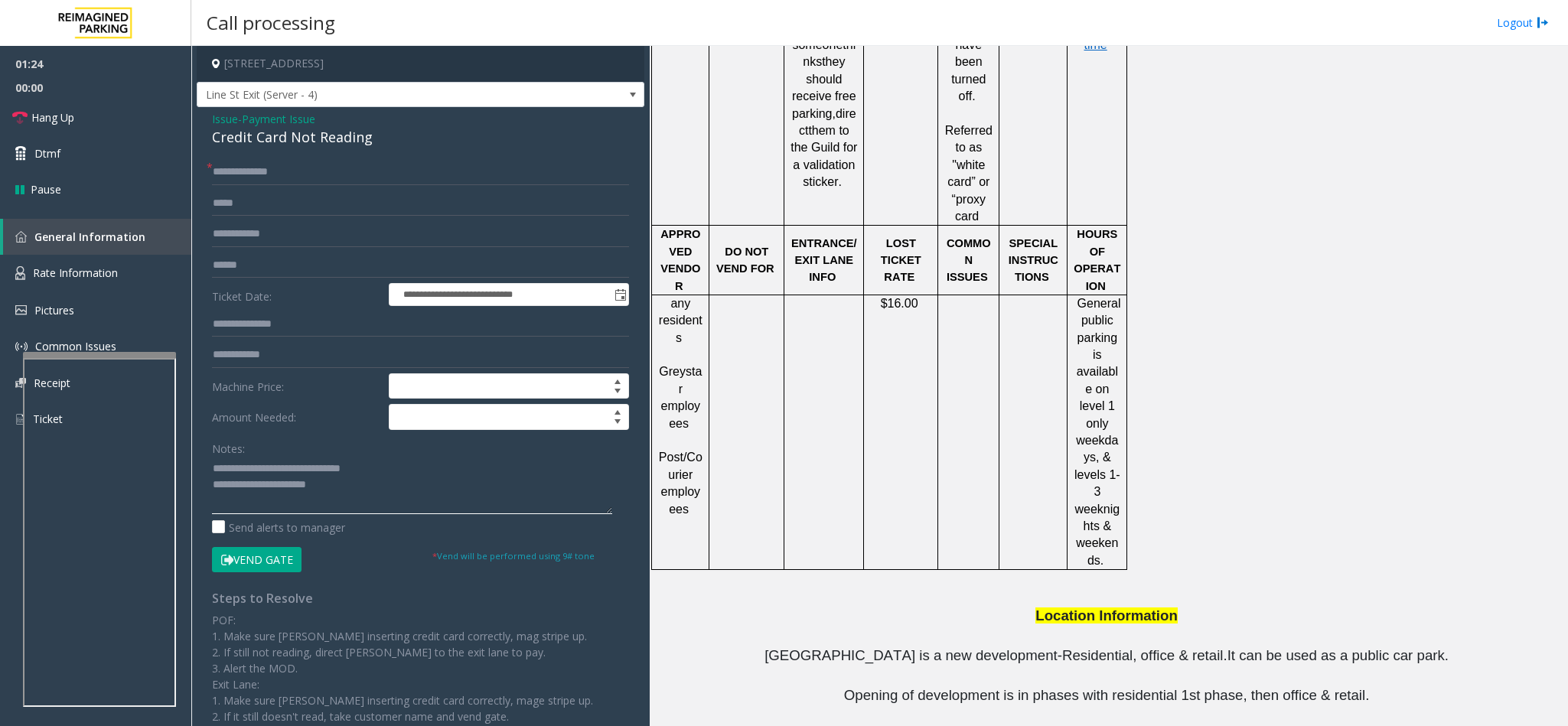
scroll to position [1758, 0]
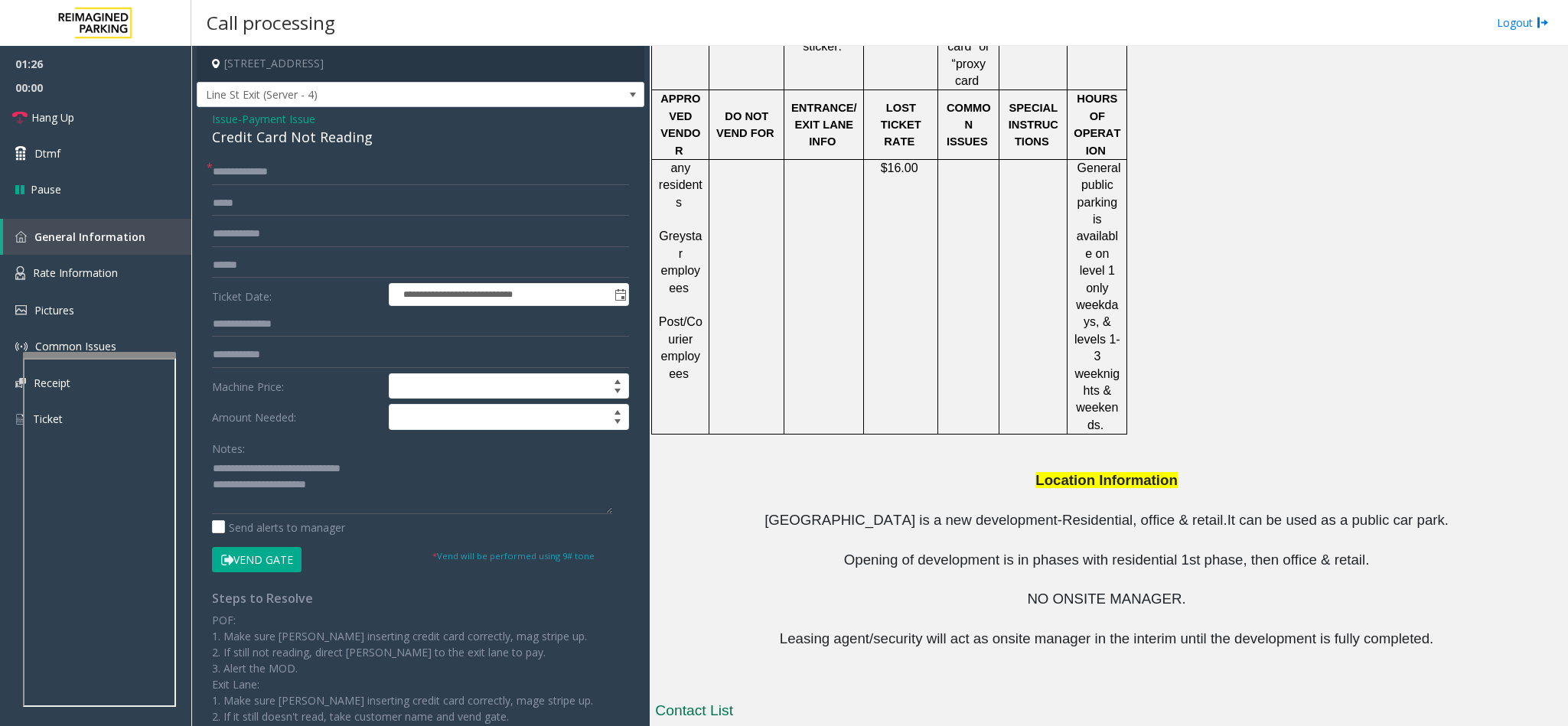
click at [250, 566] on button "Vend Gate" at bounding box center [256, 560] width 90 height 26
click at [402, 471] on textarea at bounding box center [411, 485] width 400 height 58
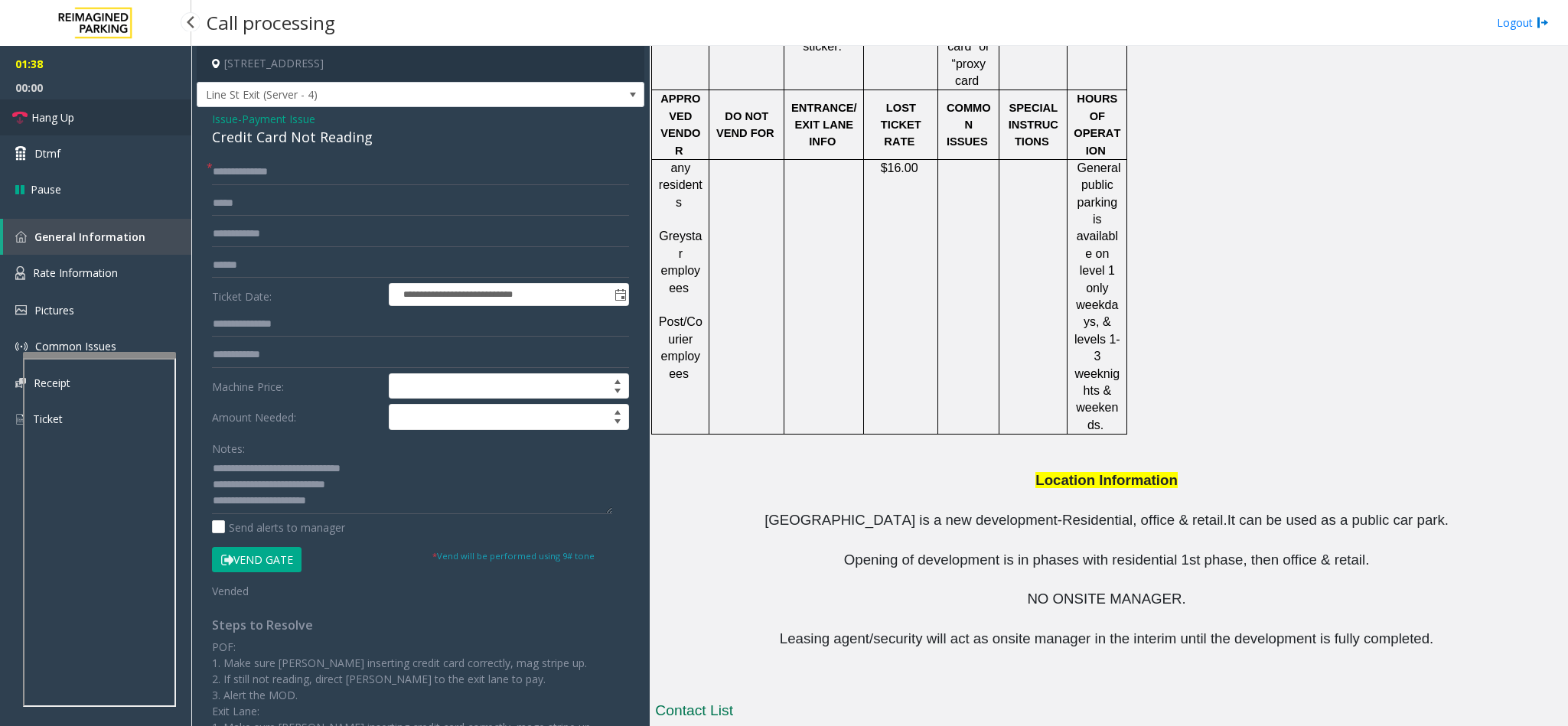
click at [99, 107] on link "Hang Up" at bounding box center [95, 117] width 191 height 36
click at [388, 478] on textarea at bounding box center [411, 485] width 400 height 58
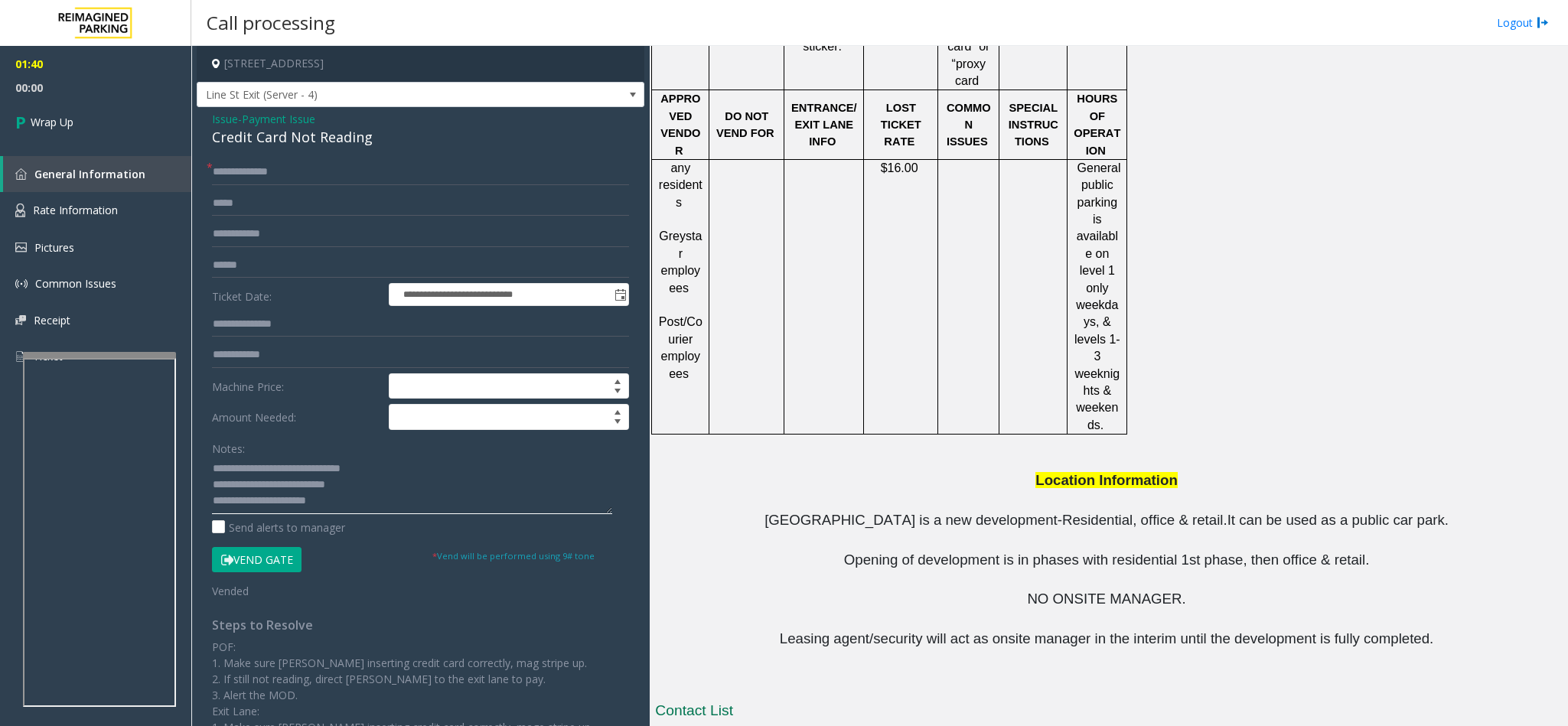
click at [382, 492] on textarea at bounding box center [411, 485] width 400 height 58
type textarea "**********"
click at [72, 107] on link "Wrap Up" at bounding box center [95, 122] width 191 height 45
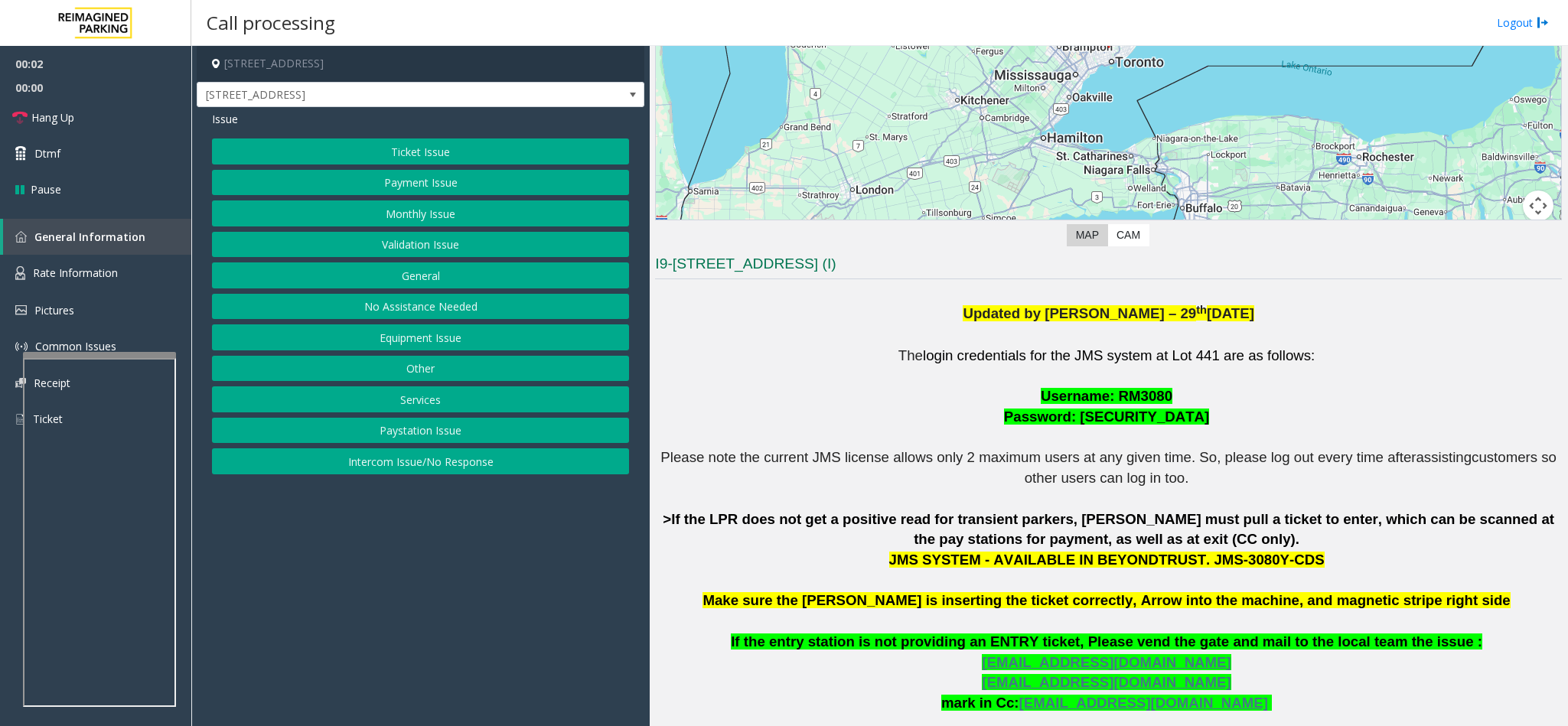
scroll to position [459, 0]
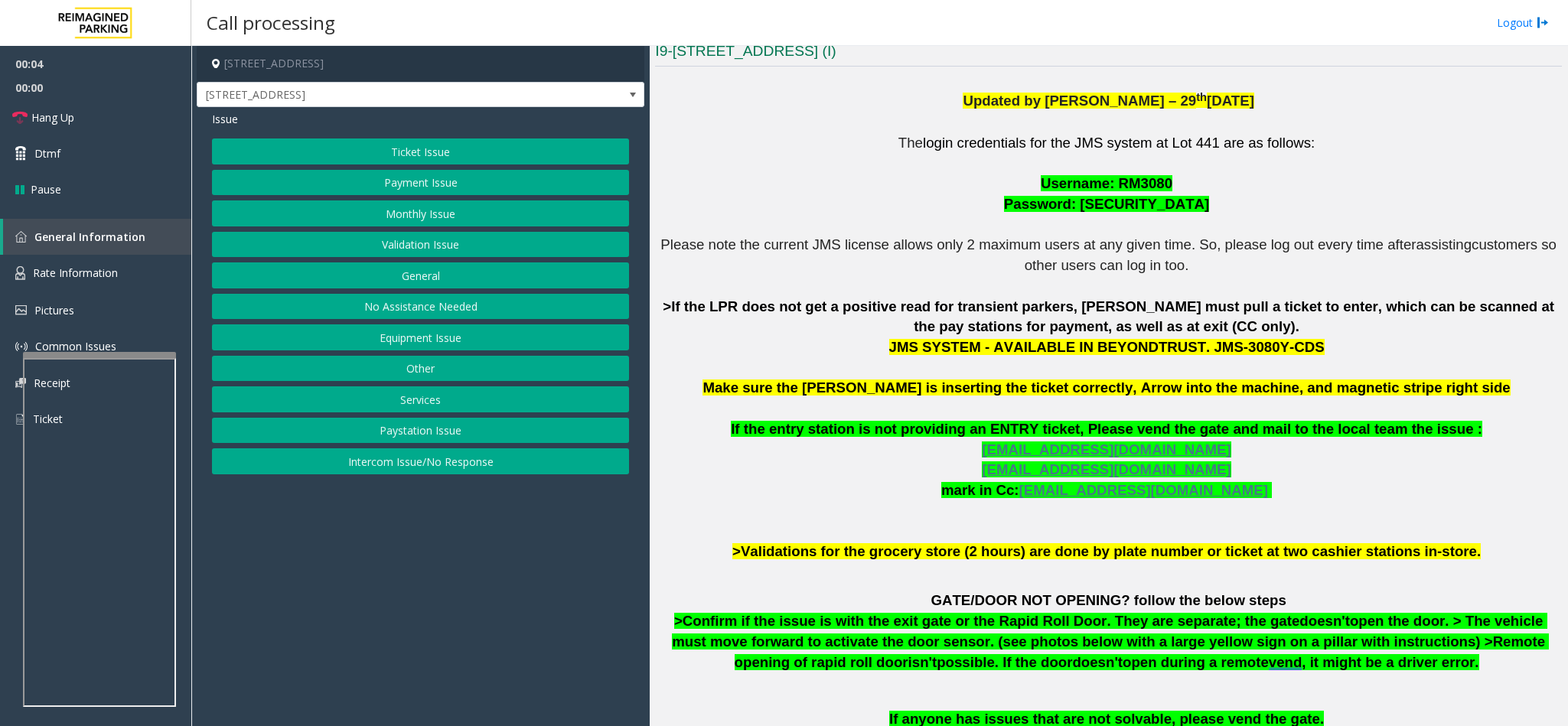
click at [409, 144] on button "Ticket Issue" at bounding box center [420, 151] width 417 height 26
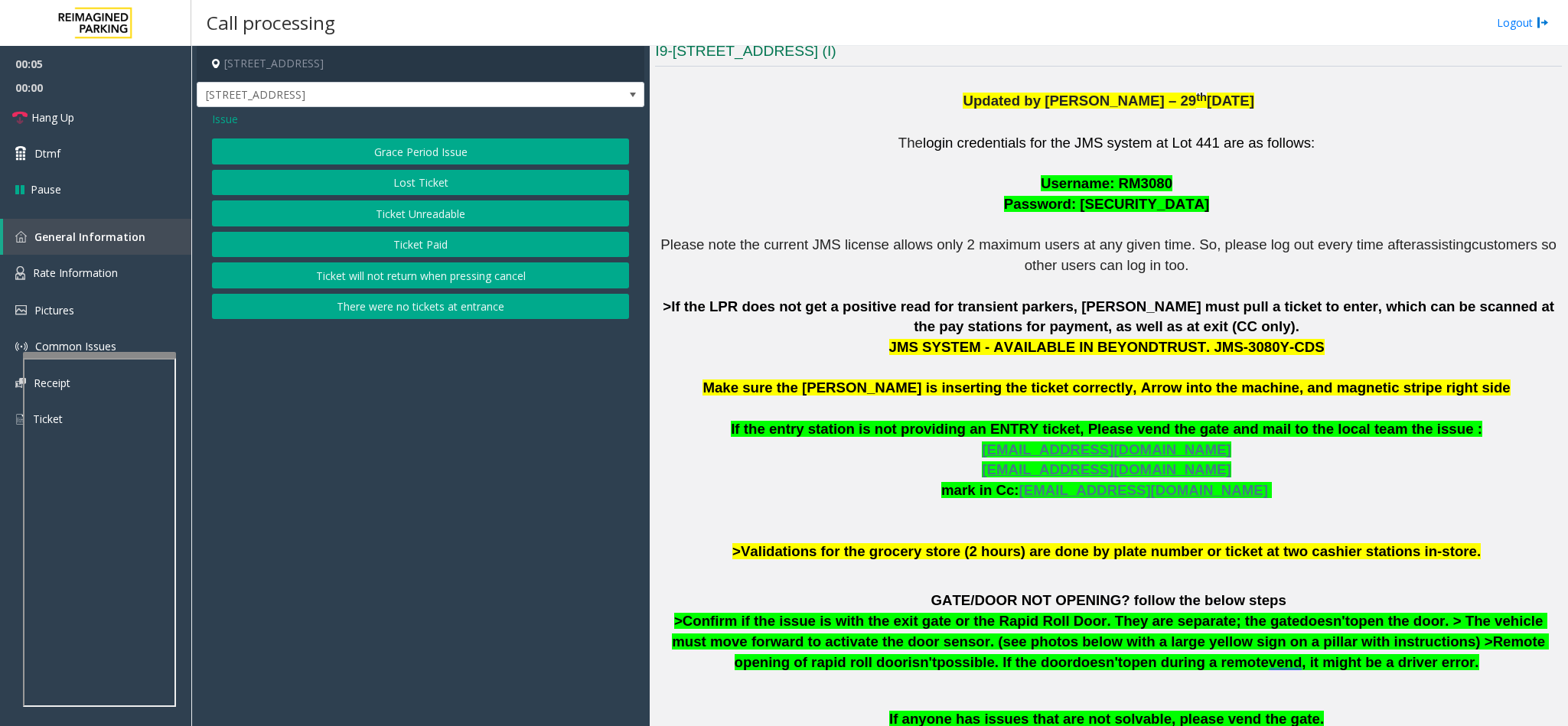
click at [404, 209] on button "Ticket Unreadable" at bounding box center [420, 213] width 417 height 26
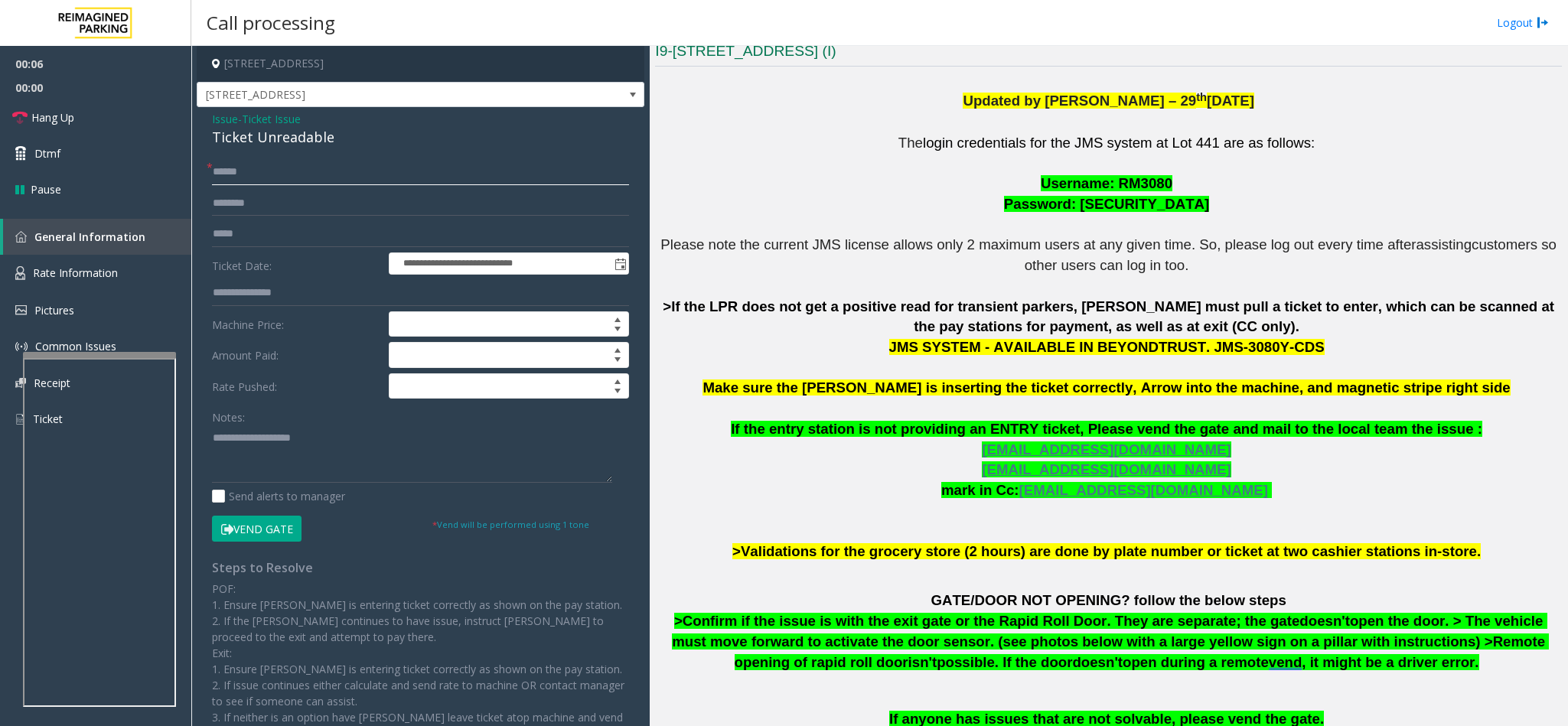
click at [283, 177] on input "text" at bounding box center [420, 172] width 417 height 26
click at [262, 135] on div "Ticket Unreadable" at bounding box center [420, 137] width 417 height 21
click at [212, 430] on textarea at bounding box center [411, 454] width 400 height 58
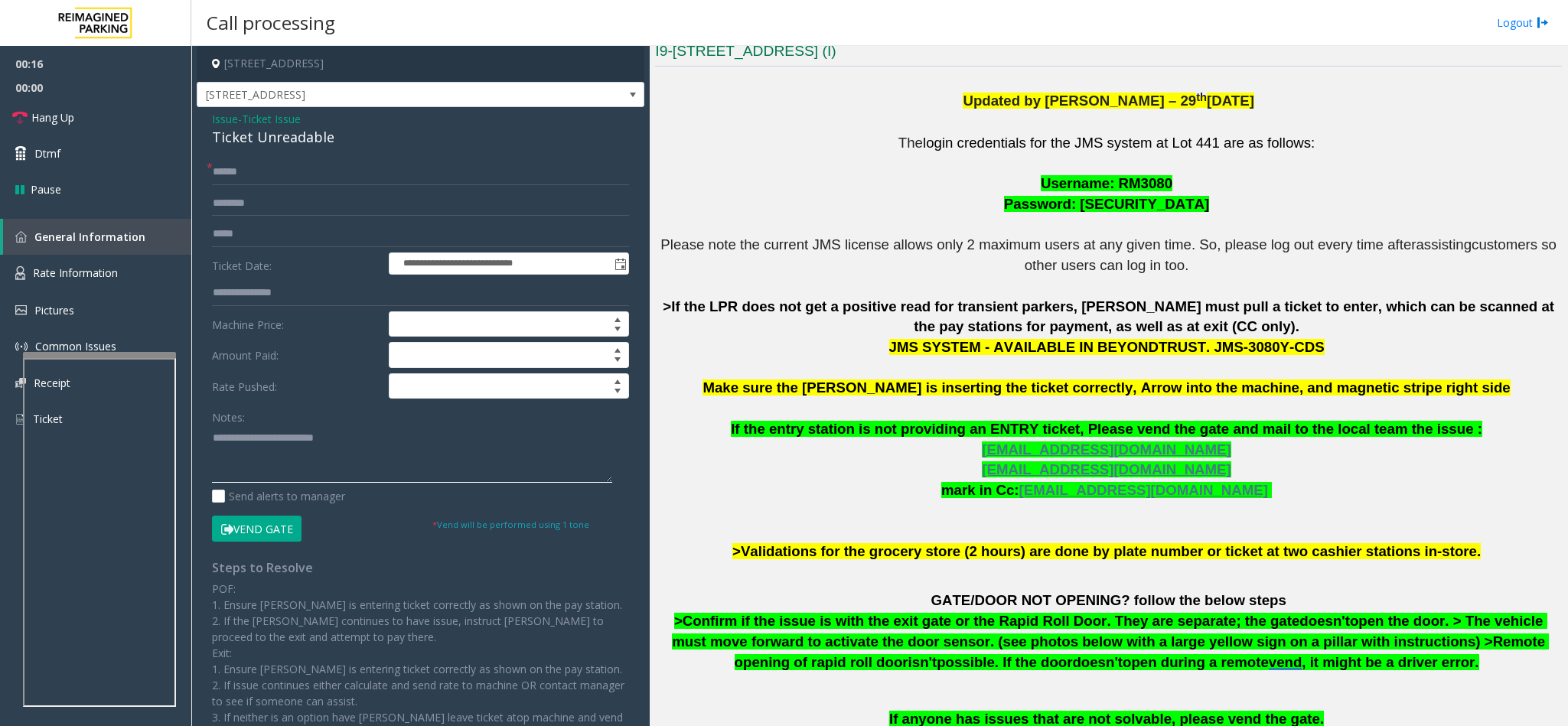
type textarea "**********"
click at [220, 174] on input "text" at bounding box center [420, 172] width 417 height 26
type input "********"
click at [395, 434] on textarea at bounding box center [411, 454] width 400 height 58
click at [250, 530] on button "Vend Gate" at bounding box center [256, 529] width 90 height 26
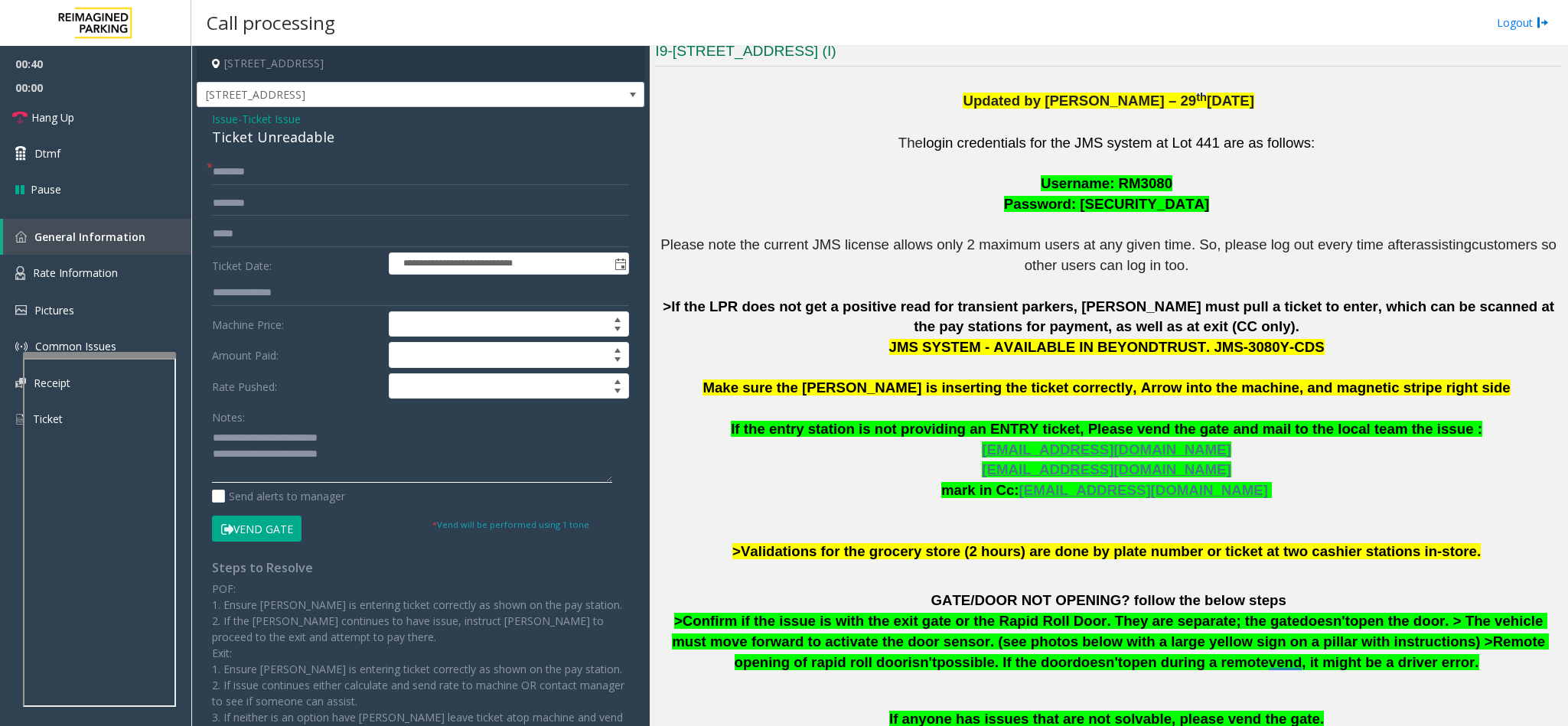
click at [345, 461] on textarea at bounding box center [411, 454] width 400 height 58
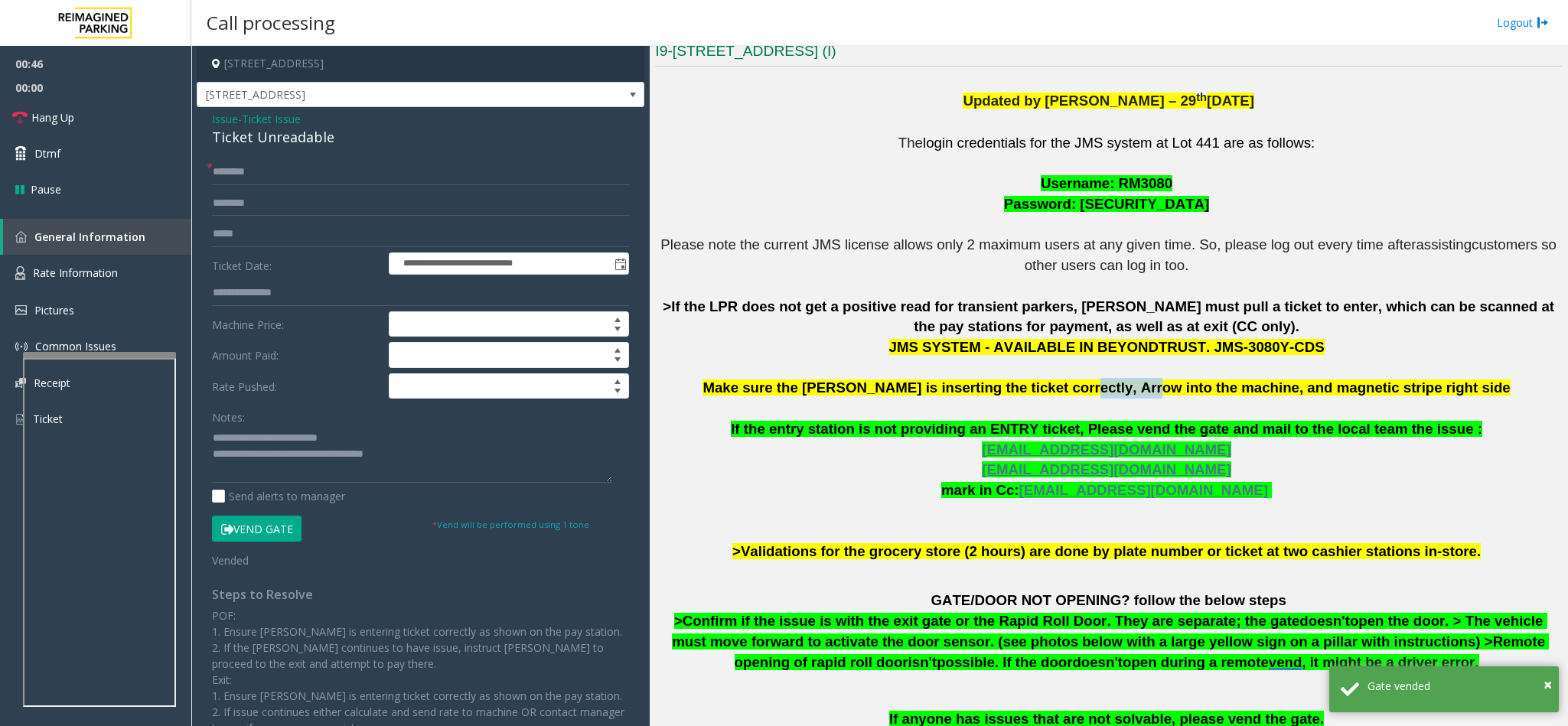
drag, startPoint x: 1095, startPoint y: 382, endPoint x: 1249, endPoint y: 382, distance: 154.0
click at [1199, 382] on span "Make sure the Parker is inserting the ticket correctly, Arrow into the machine,…" at bounding box center [1106, 388] width 807 height 16
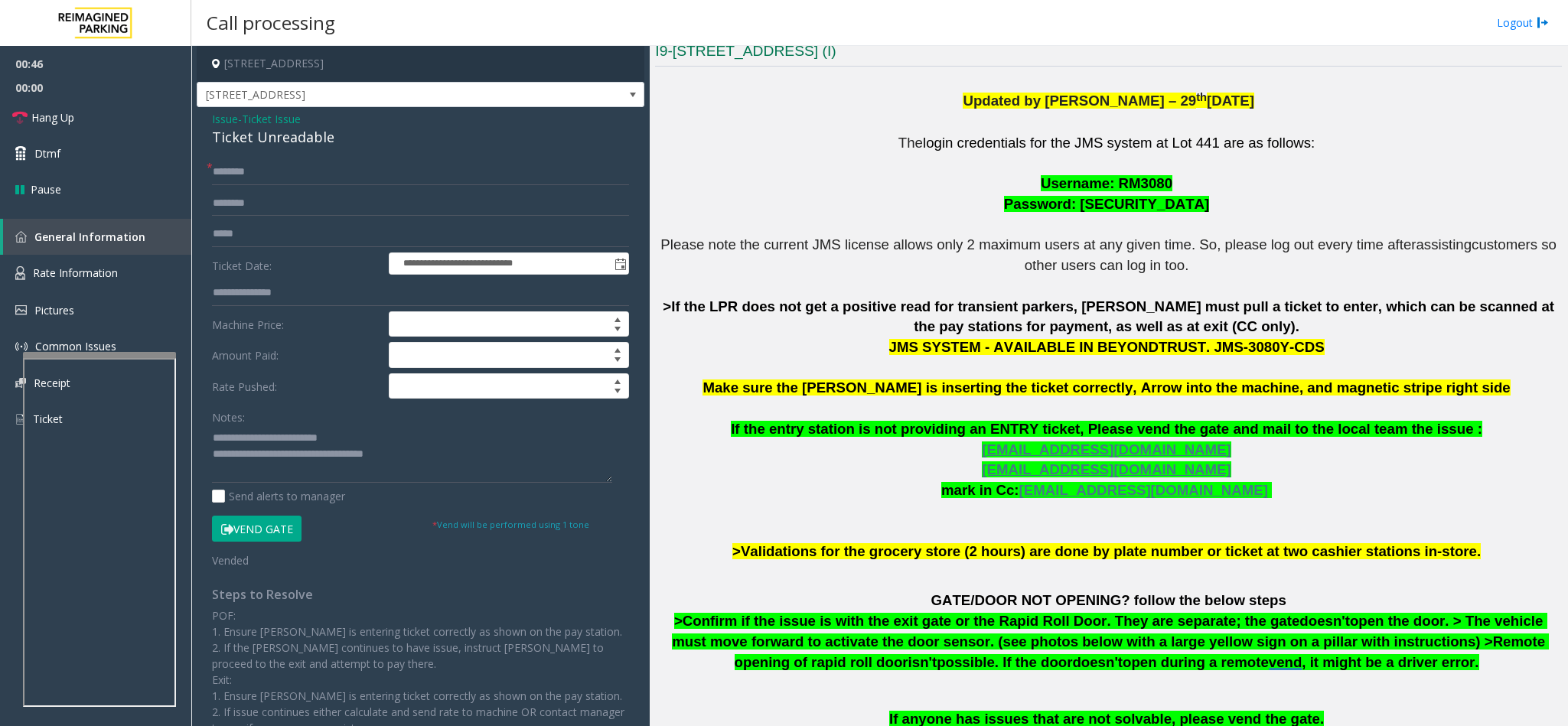
click at [1366, 378] on p "The login credentials for the JMS system at Lot 441 are as follows: Username: R…" at bounding box center [1108, 347] width 906 height 429
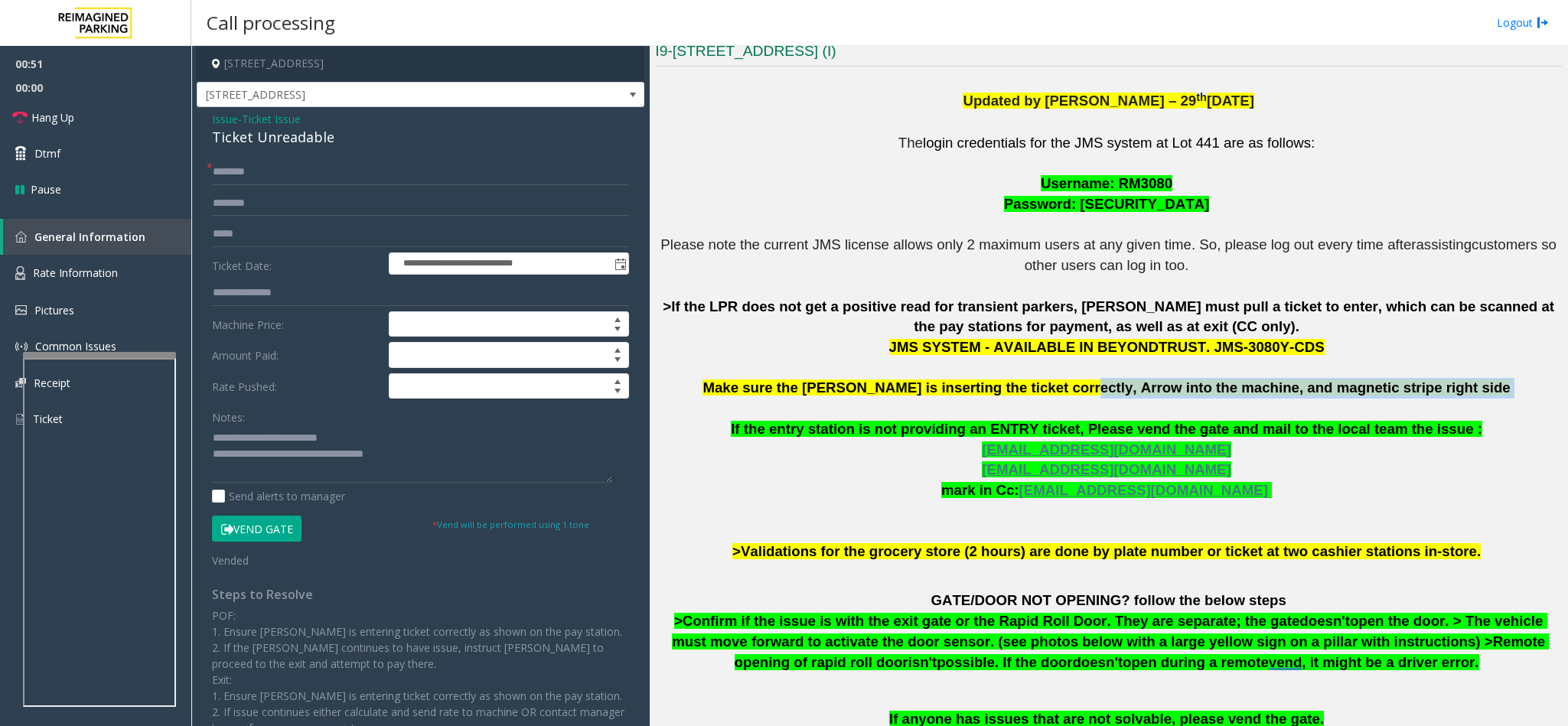
copy p "Arrow into the machine, and magnetic stripe right side"
drag, startPoint x: 1094, startPoint y: 388, endPoint x: 1425, endPoint y: 397, distance: 331.1
click at [1425, 397] on p "The login credentials for the JMS system at Lot 441 are as follows: Username: R…" at bounding box center [1108, 347] width 906 height 429
click at [153, 120] on link "Hang Up" at bounding box center [95, 117] width 191 height 36
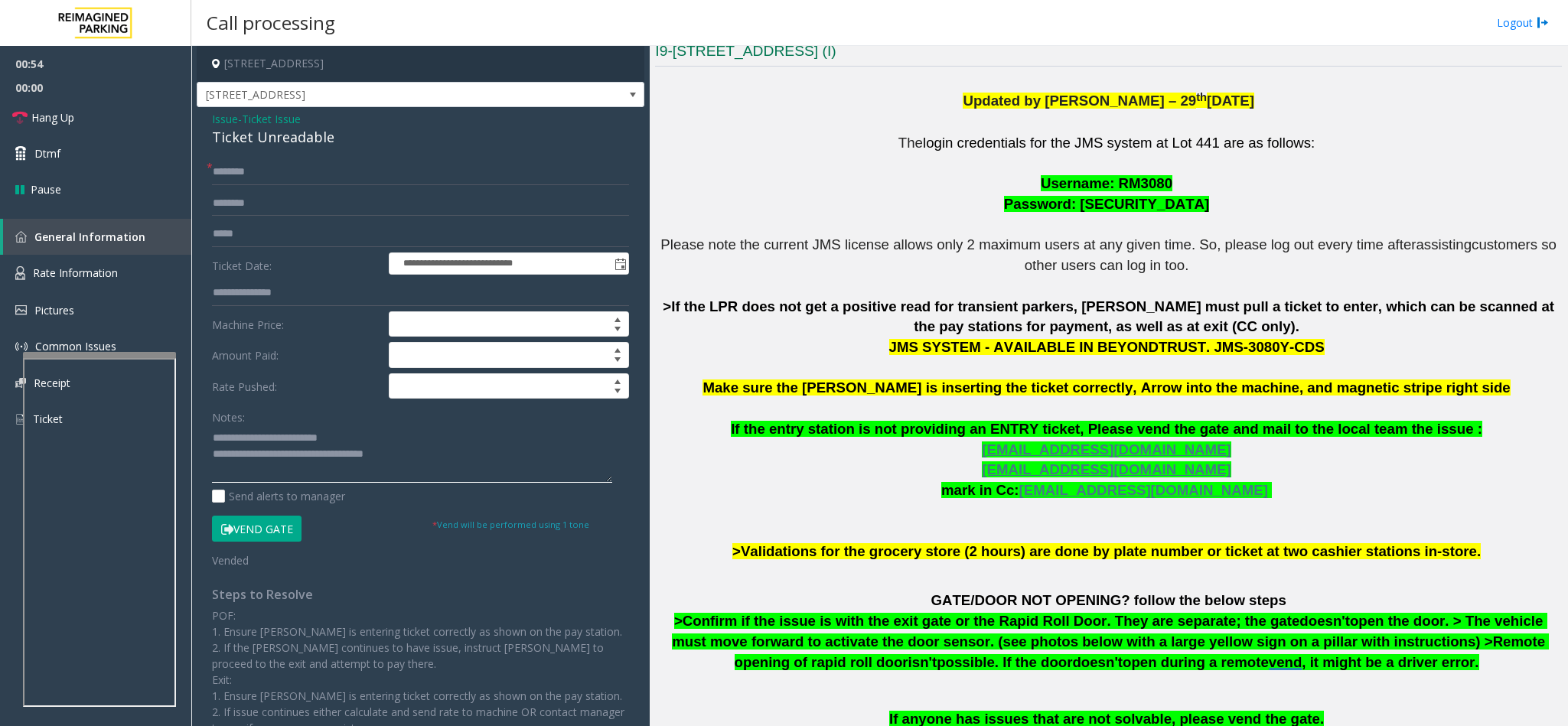
click at [413, 454] on textarea at bounding box center [411, 454] width 400 height 58
paste textarea "**********"
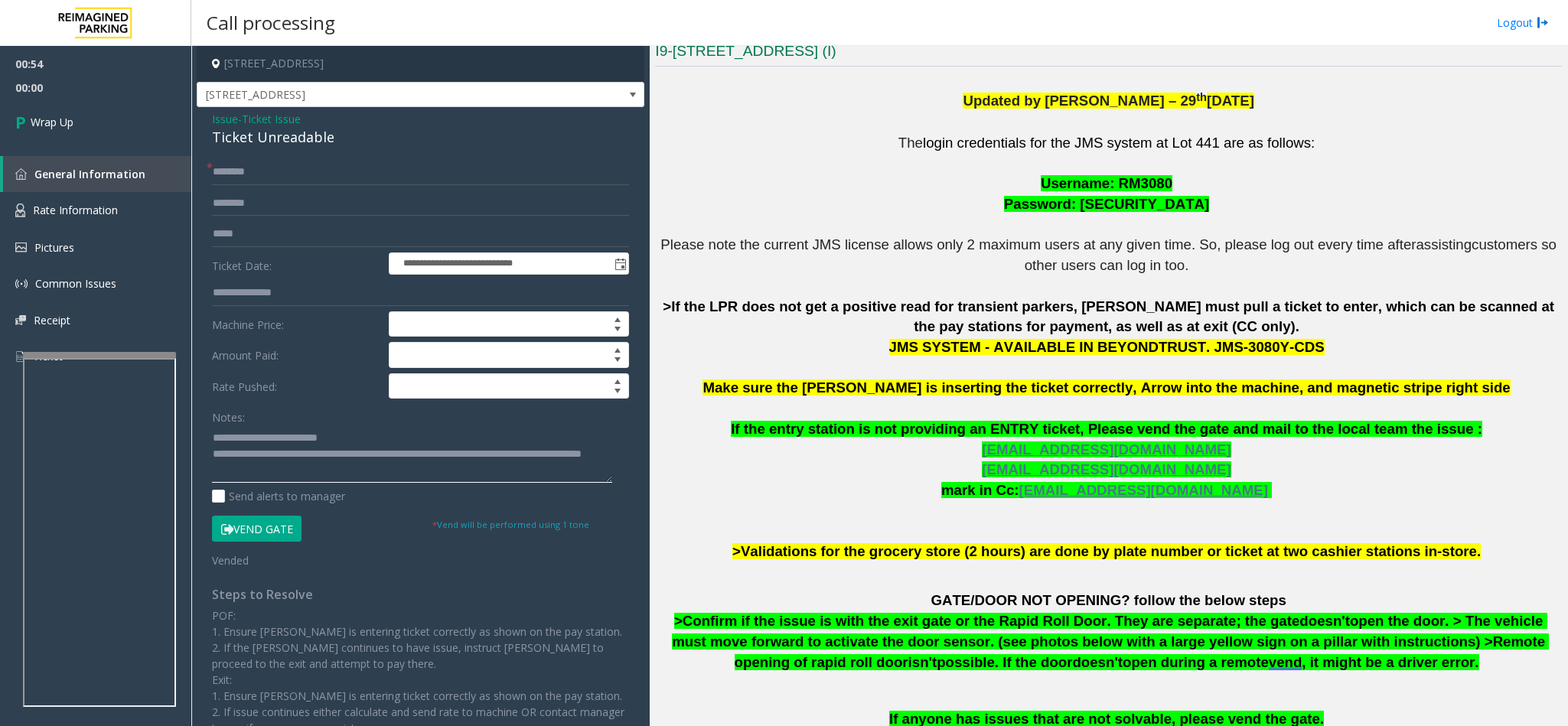
scroll to position [12, 0]
type textarea "**********"
click at [76, 114] on link "Wrap Up" at bounding box center [95, 122] width 191 height 45
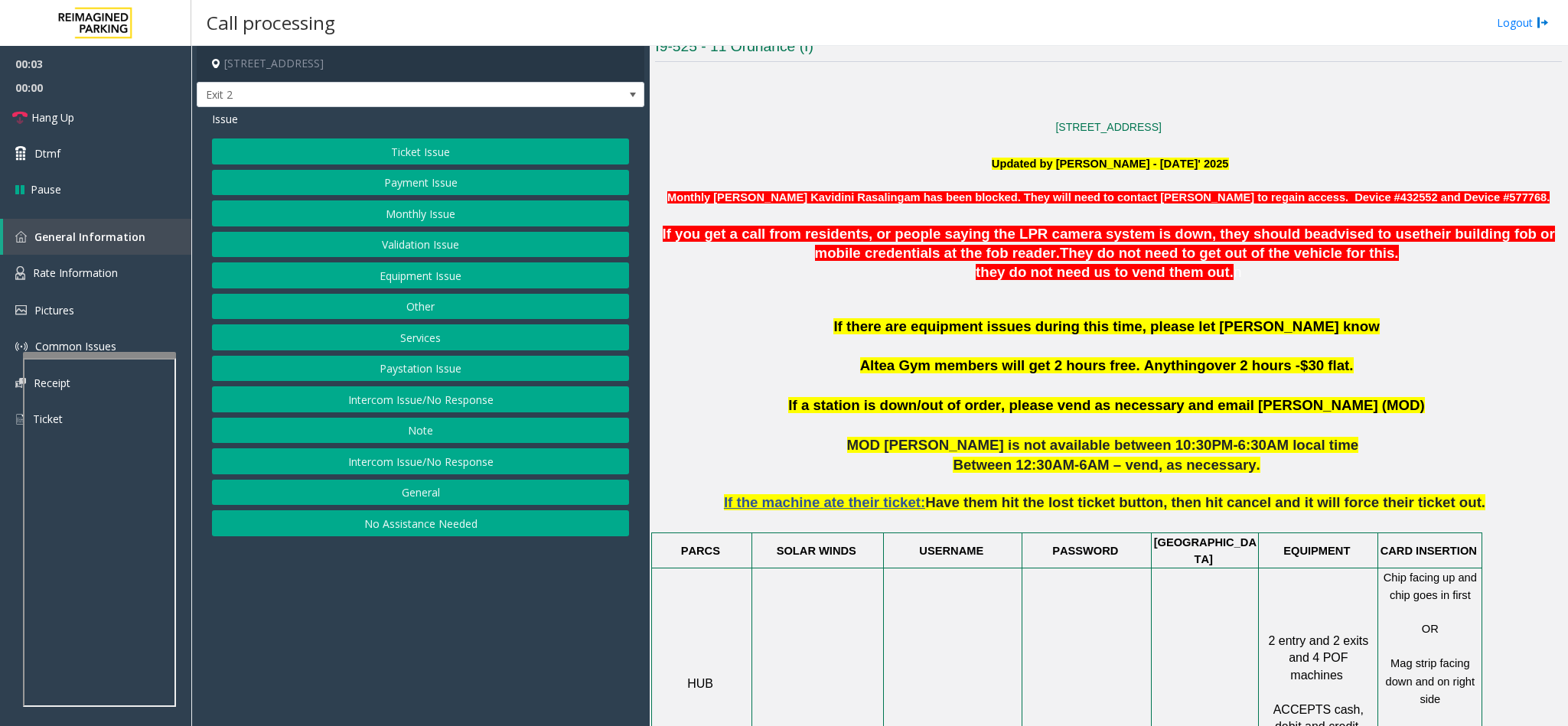
scroll to position [574, 0]
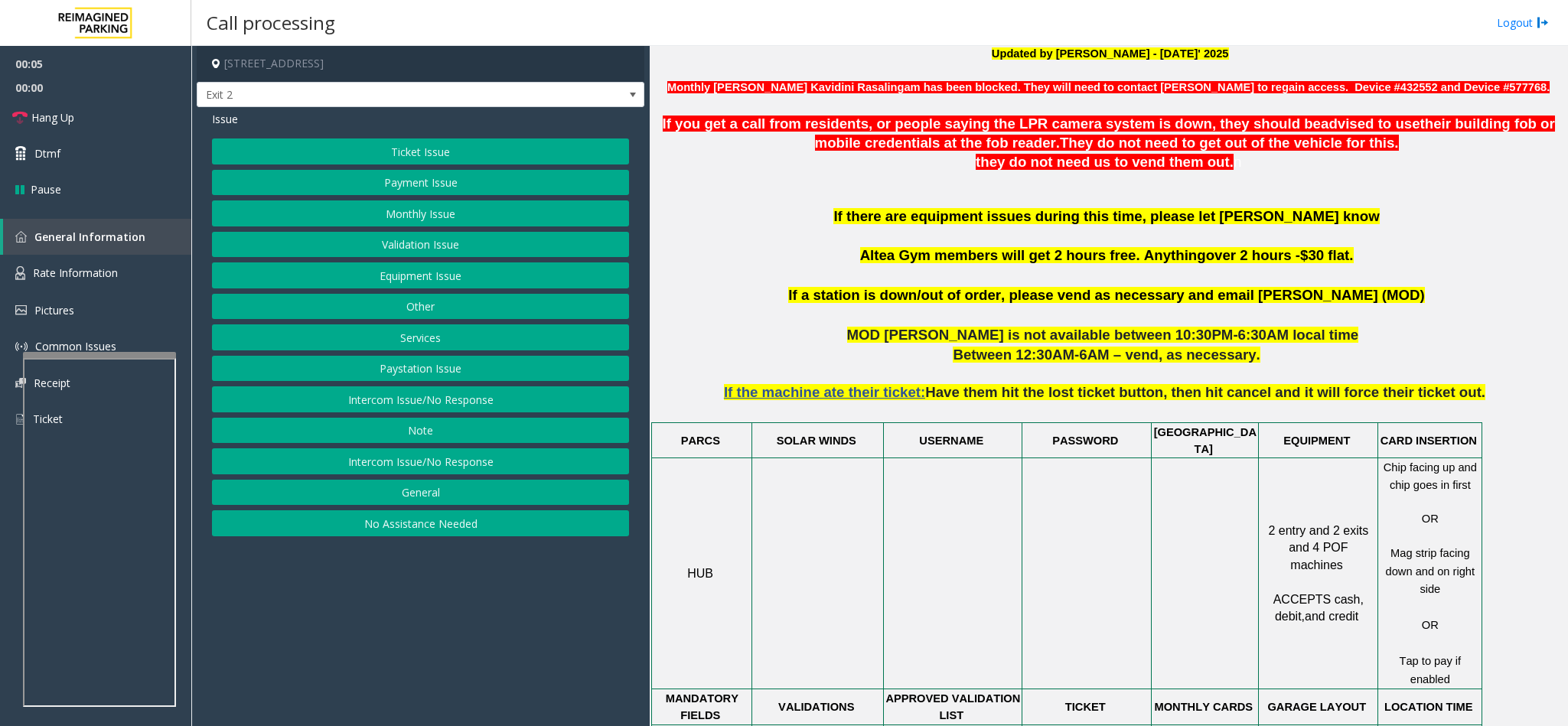
click at [468, 239] on button "Validation Issue" at bounding box center [420, 245] width 417 height 26
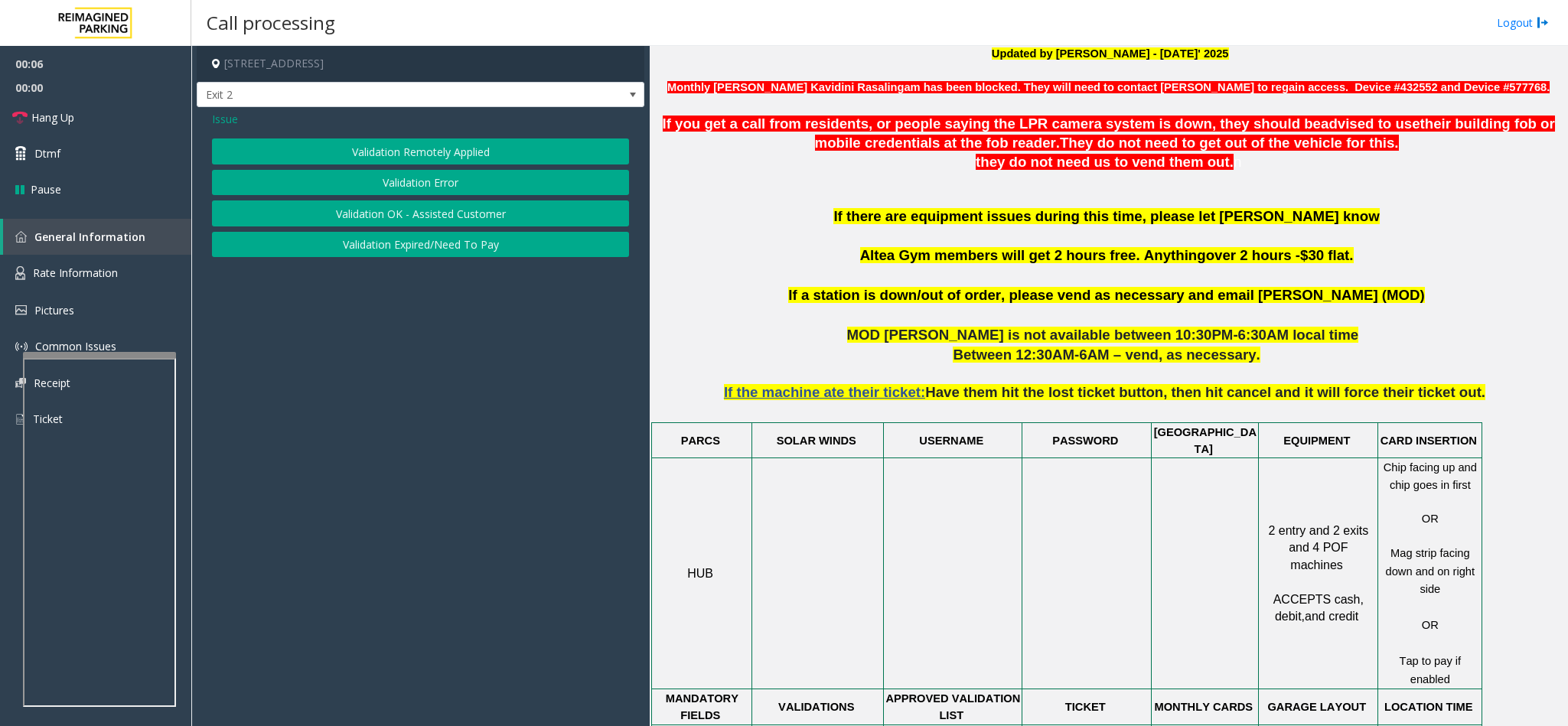
click at [409, 190] on button "Validation Error" at bounding box center [420, 183] width 417 height 26
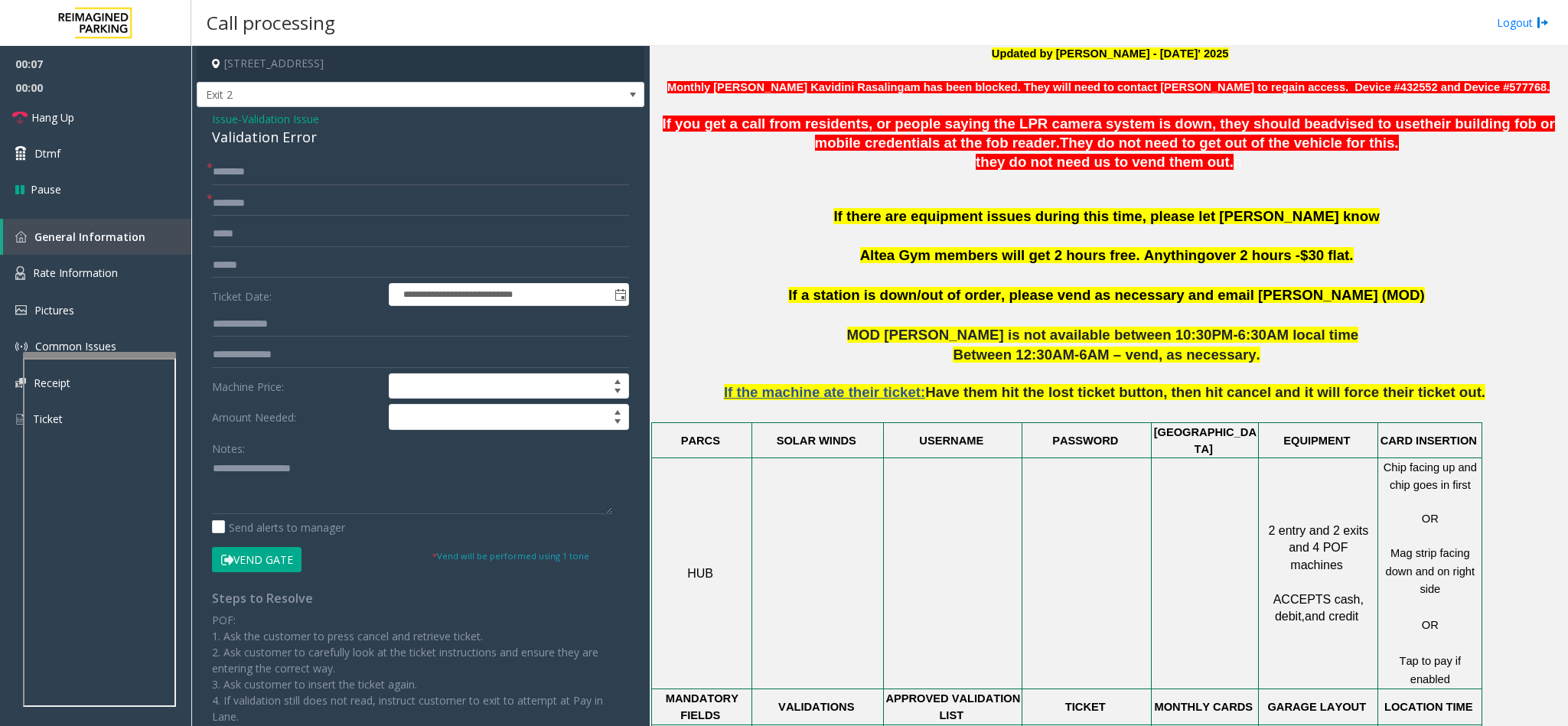
click at [256, 135] on div "Validation Error" at bounding box center [420, 137] width 417 height 21
click at [255, 135] on div "Validation Error" at bounding box center [420, 137] width 417 height 21
click at [213, 475] on textarea at bounding box center [411, 485] width 400 height 58
type textarea "**********"
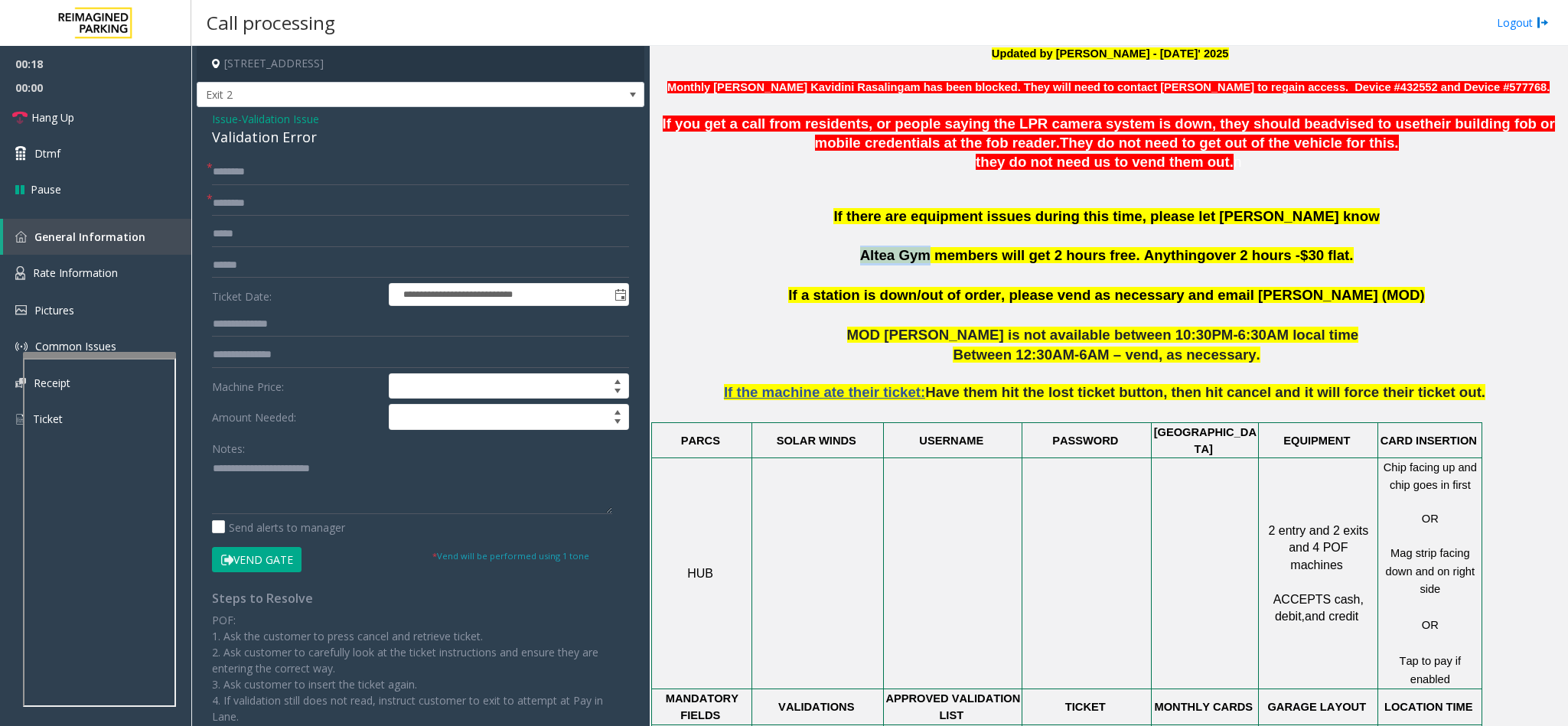
copy span "Altea Gym"
drag, startPoint x: 939, startPoint y: 259, endPoint x: 873, endPoint y: 259, distance: 66.0
click at [873, 259] on p "If there are equipment issues during this time, please let OM Vairavan Jegathee…" at bounding box center [1108, 246] width 906 height 80
paste input "*********"
click at [258, 212] on input "*********" at bounding box center [420, 203] width 417 height 26
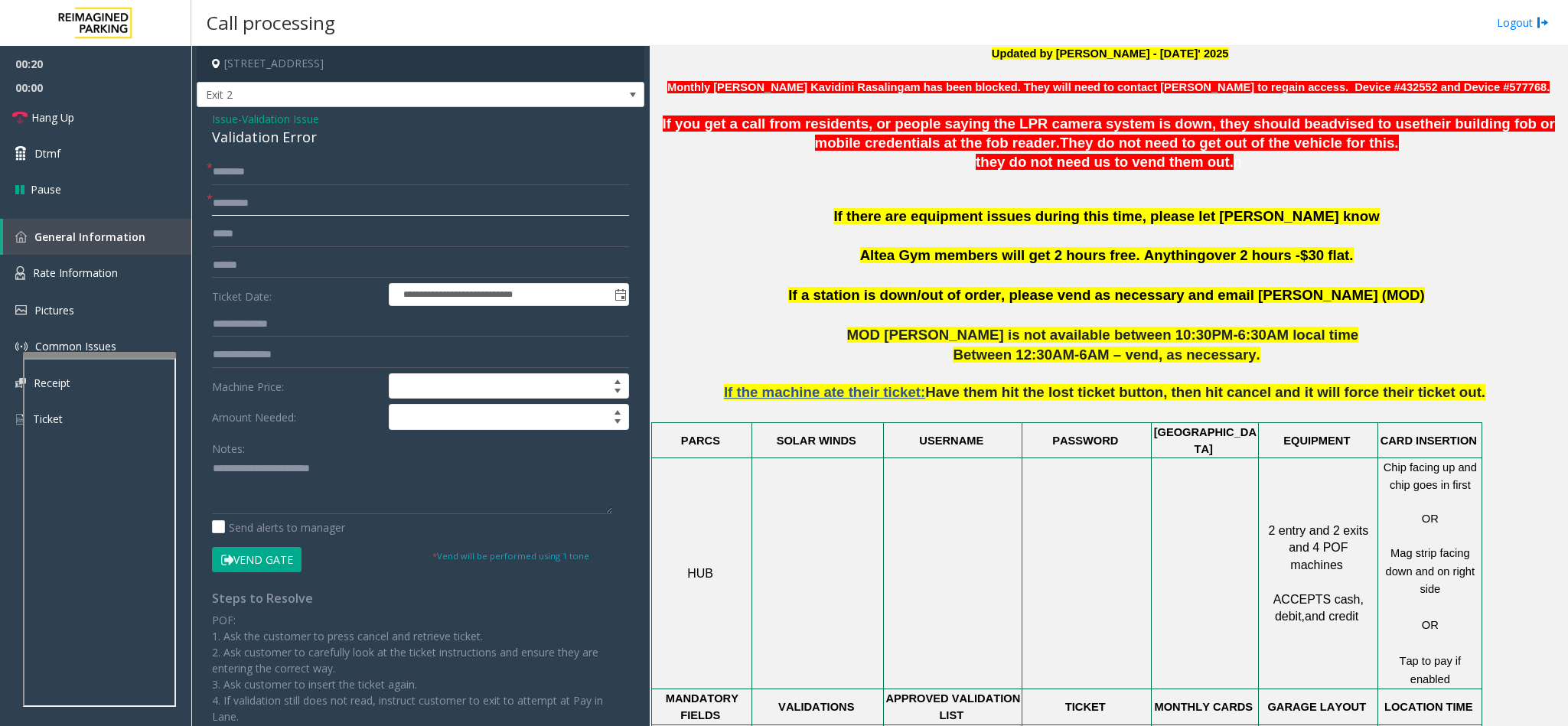
type input "*********"
click at [260, 163] on input "text" at bounding box center [420, 172] width 417 height 26
type input "*****"
click at [269, 264] on input "text" at bounding box center [420, 266] width 417 height 26
type input "*******"
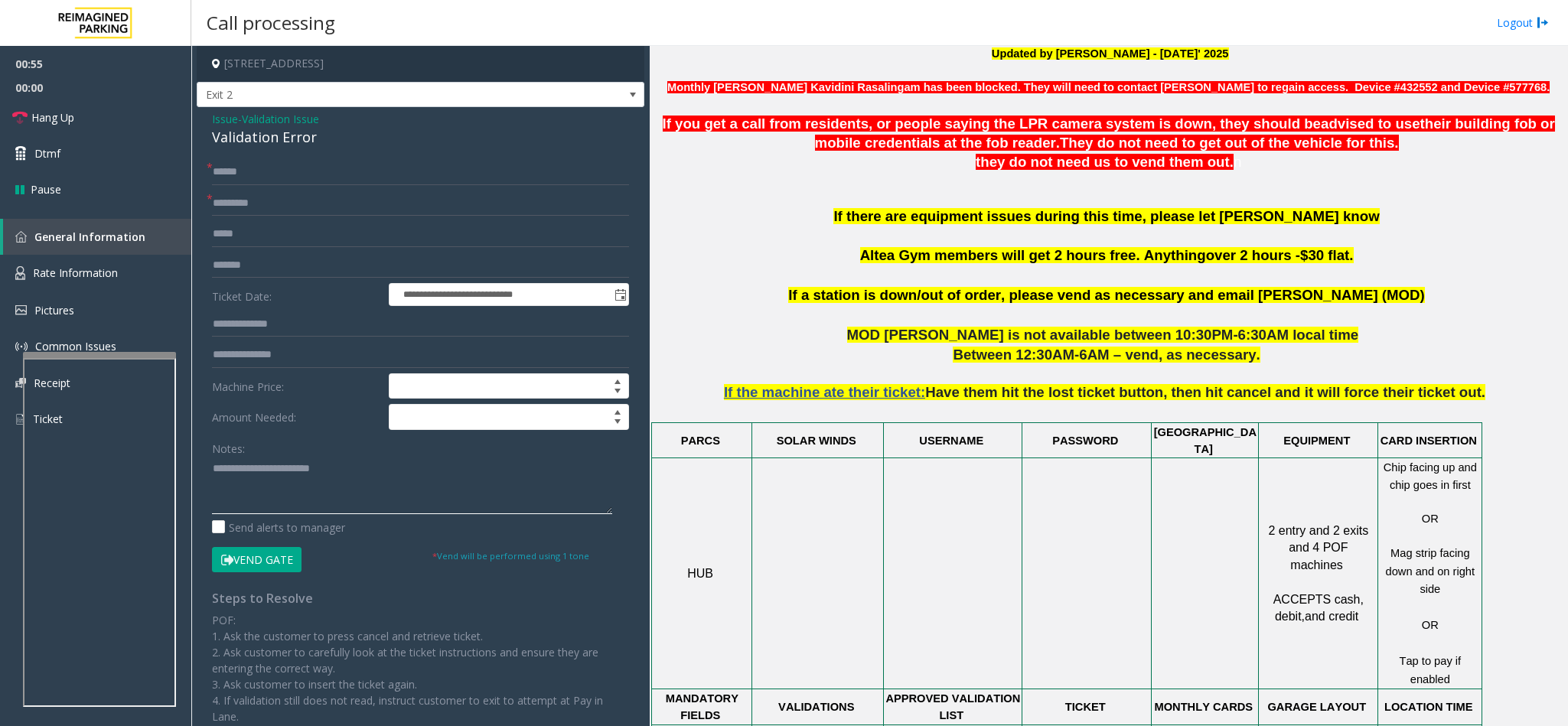
click at [413, 475] on textarea at bounding box center [411, 485] width 400 height 58
click at [264, 554] on button "Vend Gate" at bounding box center [256, 560] width 90 height 26
click at [368, 468] on textarea at bounding box center [411, 485] width 400 height 58
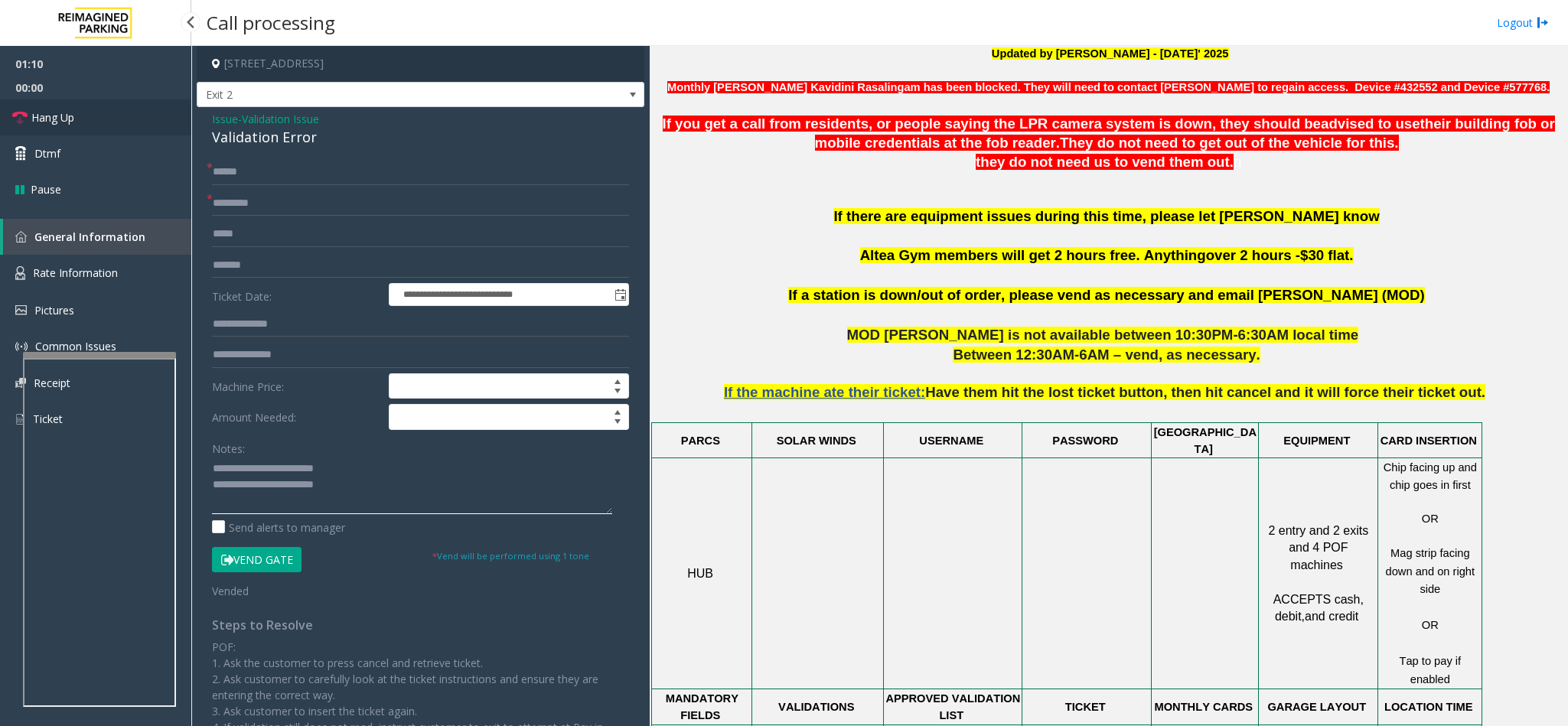
type textarea "**********"
click at [87, 117] on link "Hang Up" at bounding box center [95, 117] width 191 height 36
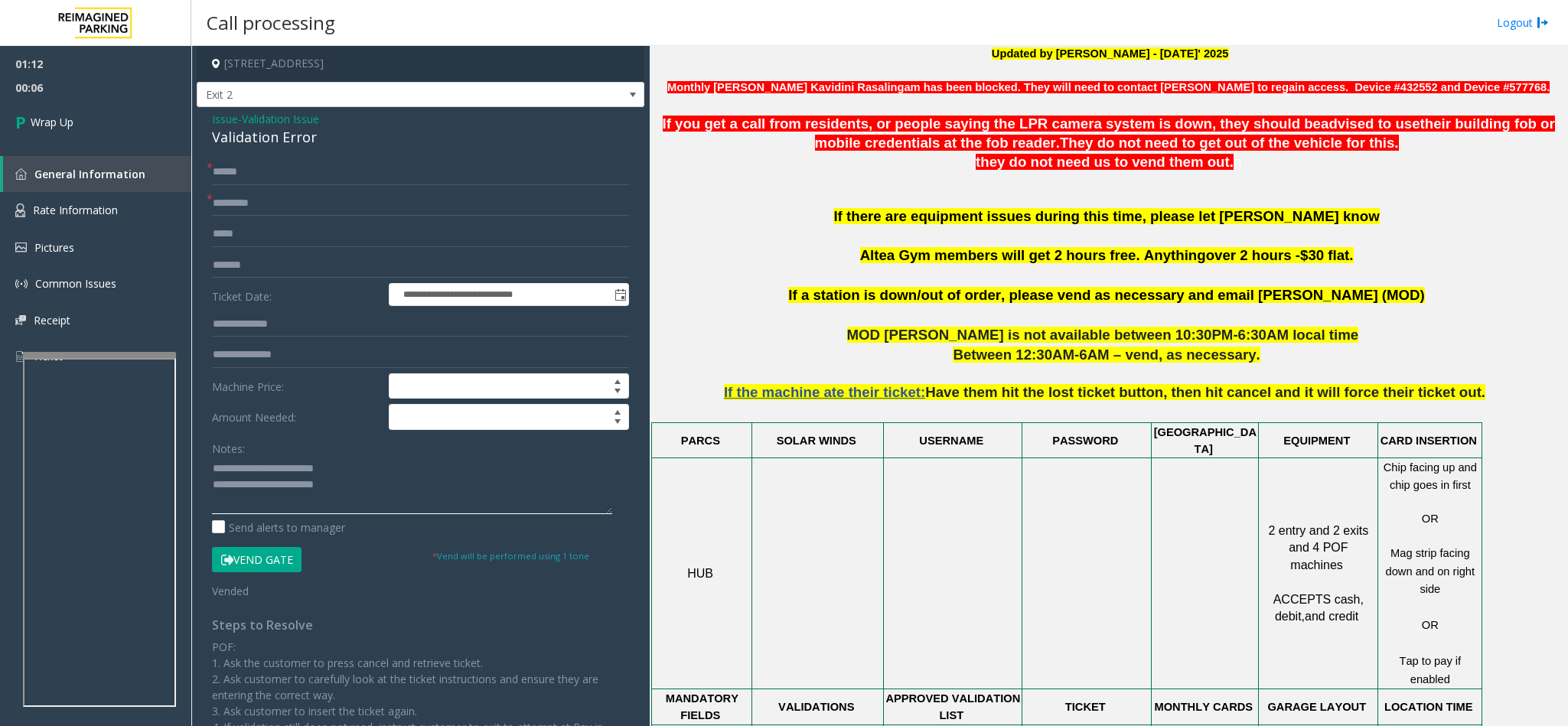
drag, startPoint x: 333, startPoint y: 487, endPoint x: 173, endPoint y: 454, distance: 163.4
click at [145, 95] on app-root "**********" at bounding box center [784, 363] width 1568 height 726
drag, startPoint x: 299, startPoint y: 202, endPoint x: 51, endPoint y: 177, distance: 249.3
click at [51, 177] on app-root "**********" at bounding box center [784, 363] width 1568 height 726
drag, startPoint x: 265, startPoint y: 165, endPoint x: 49, endPoint y: 170, distance: 216.1
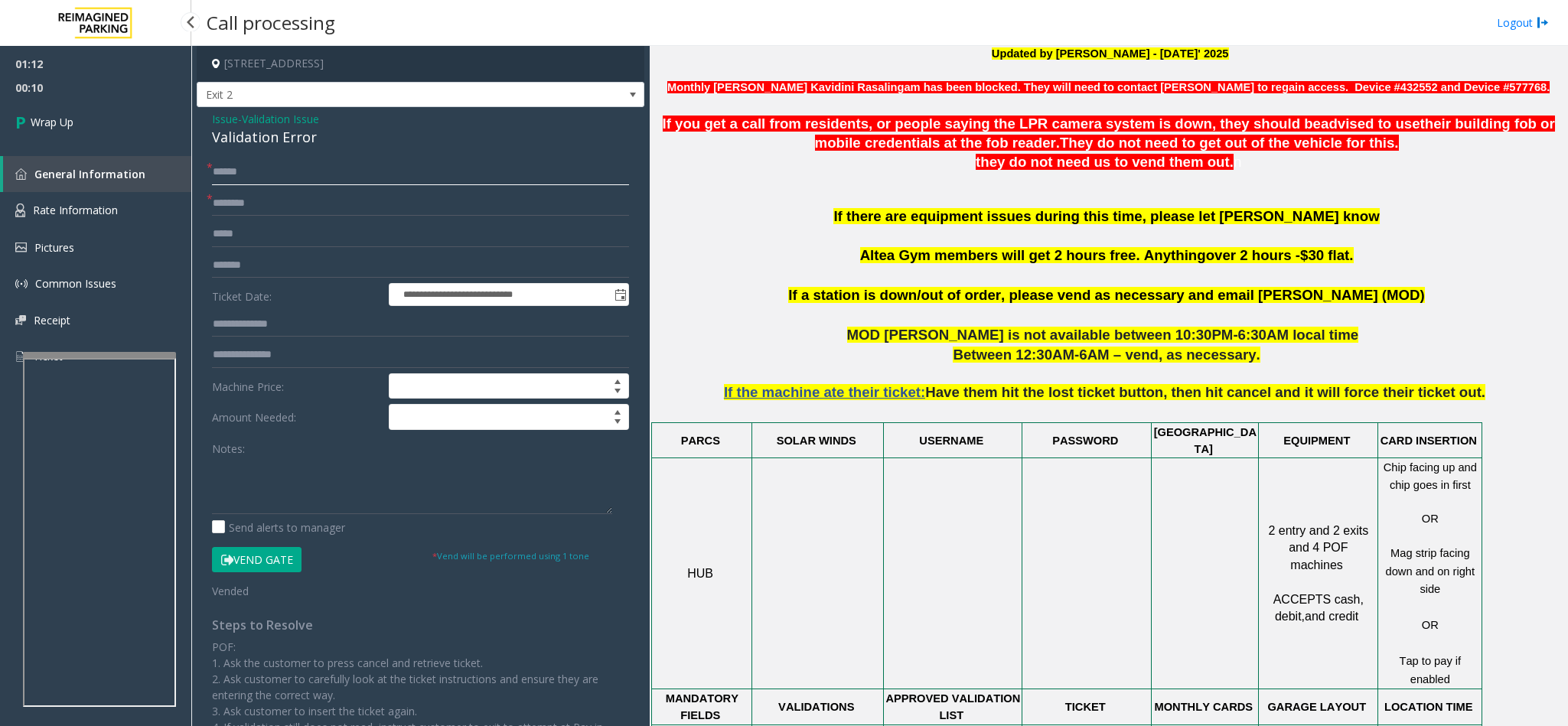
click at [49, 170] on app-root "**********" at bounding box center [784, 363] width 1568 height 726
drag, startPoint x: 137, startPoint y: 267, endPoint x: 35, endPoint y: 262, distance: 102.1
click at [37, 262] on app-root "**********" at bounding box center [784, 363] width 1568 height 726
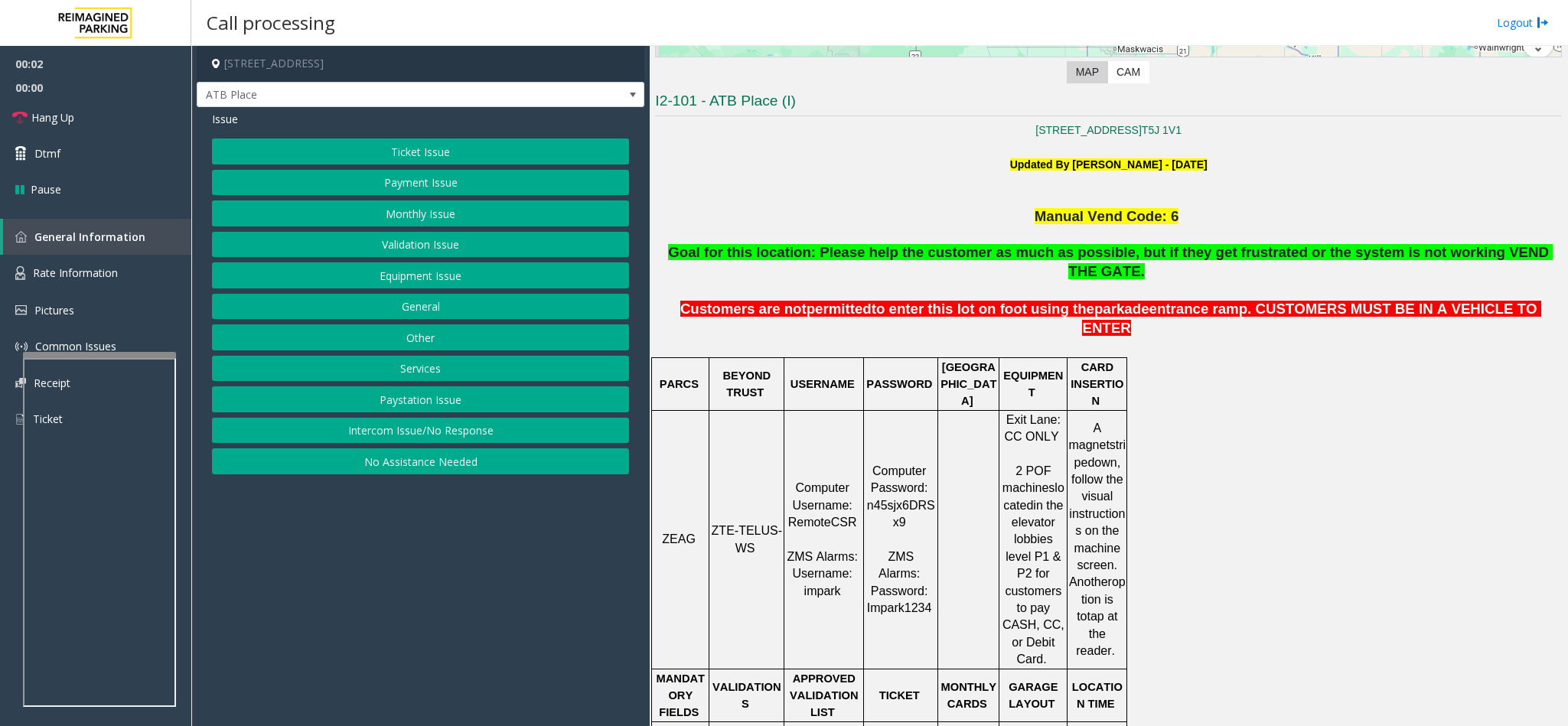
scroll to position [459, 0]
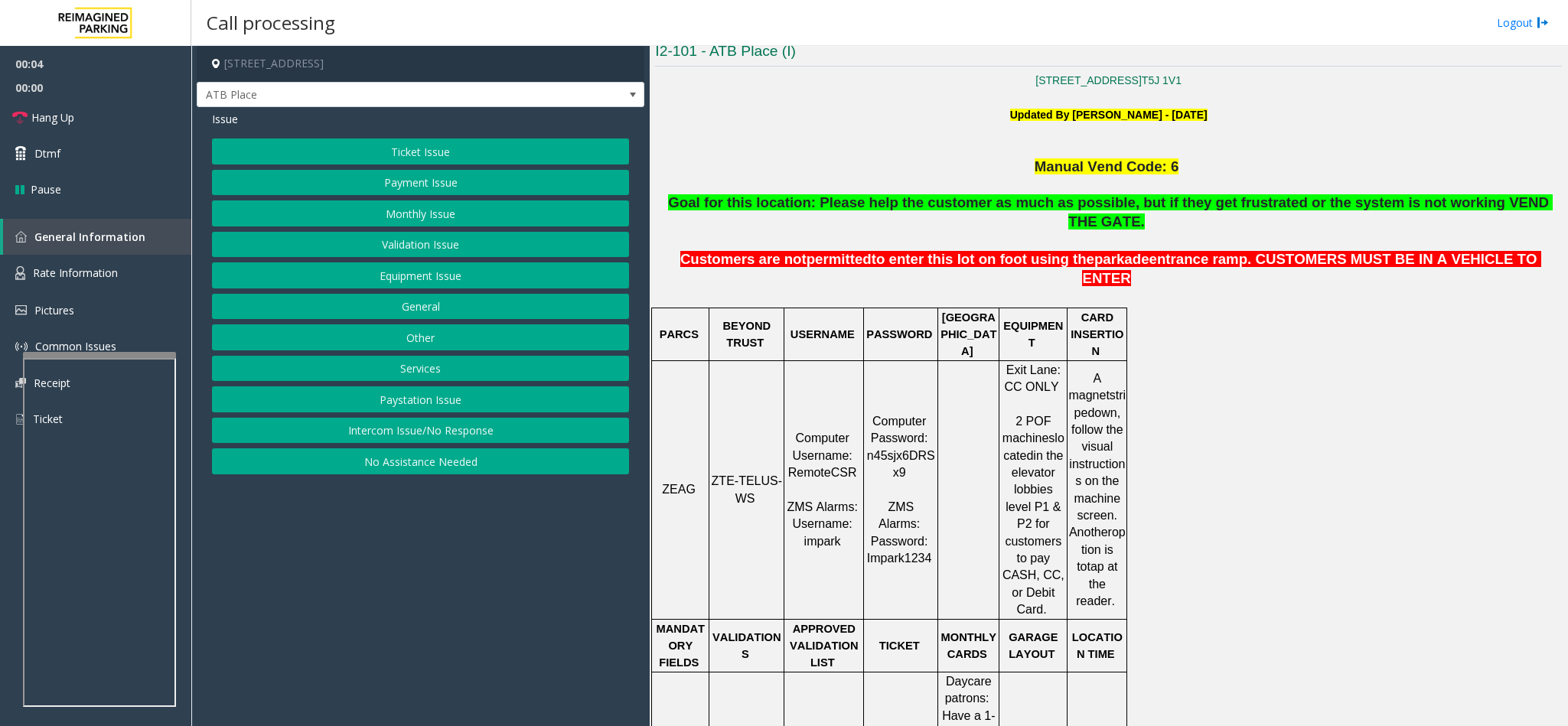
click at [411, 150] on button "Ticket Issue" at bounding box center [420, 151] width 417 height 26
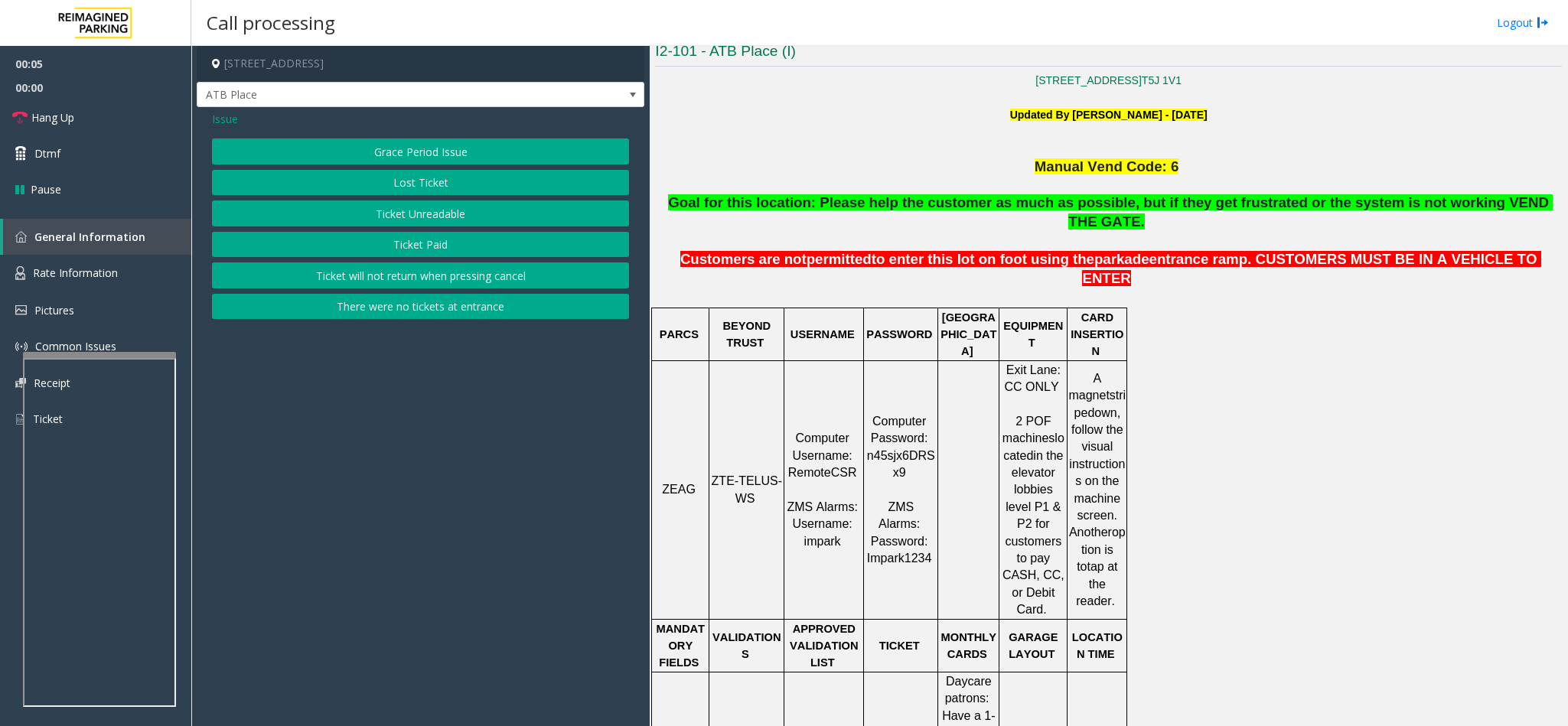
click at [416, 252] on button "Ticket Paid" at bounding box center [420, 245] width 417 height 26
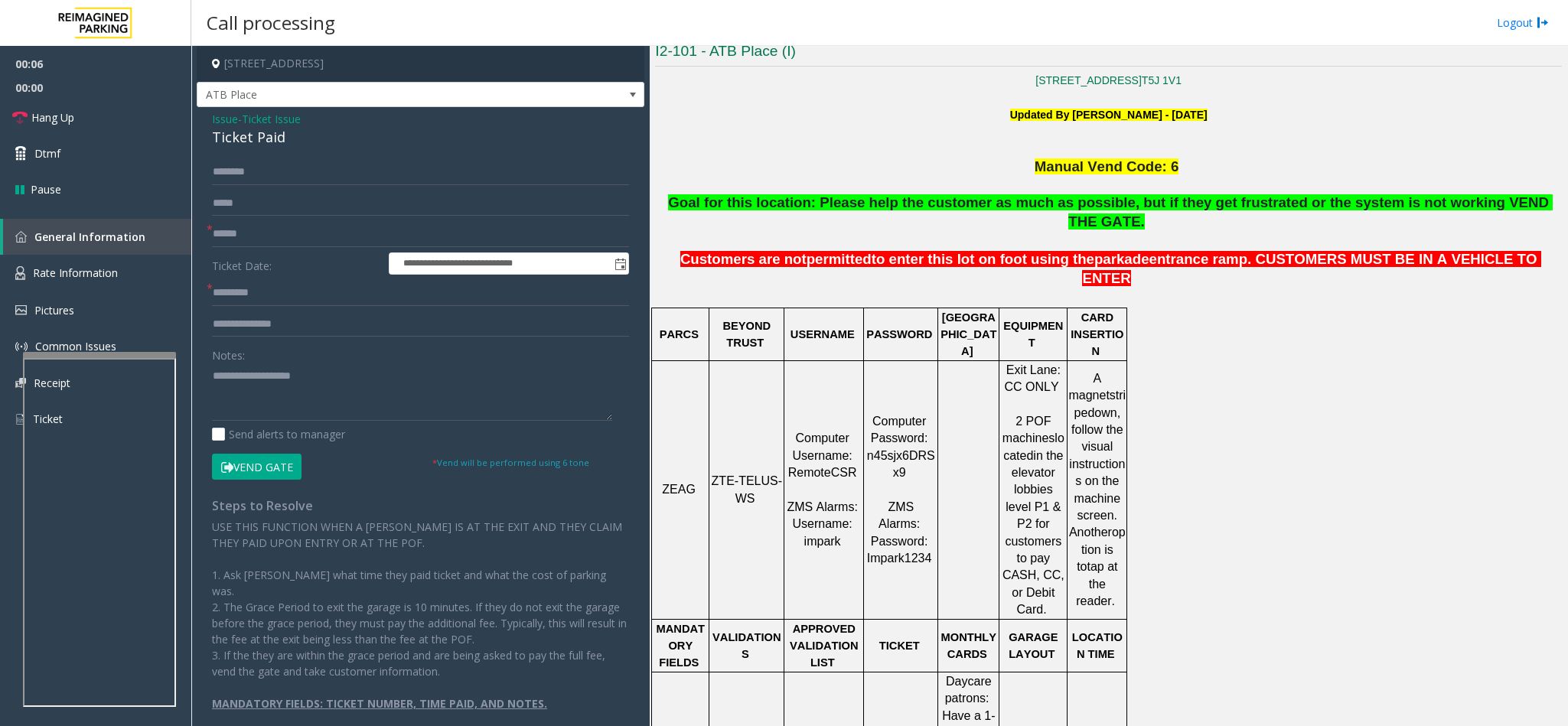
click at [229, 140] on div "Ticket Paid" at bounding box center [420, 137] width 417 height 21
click at [212, 375] on textarea at bounding box center [411, 392] width 400 height 58
click at [328, 373] on textarea at bounding box center [411, 392] width 400 height 58
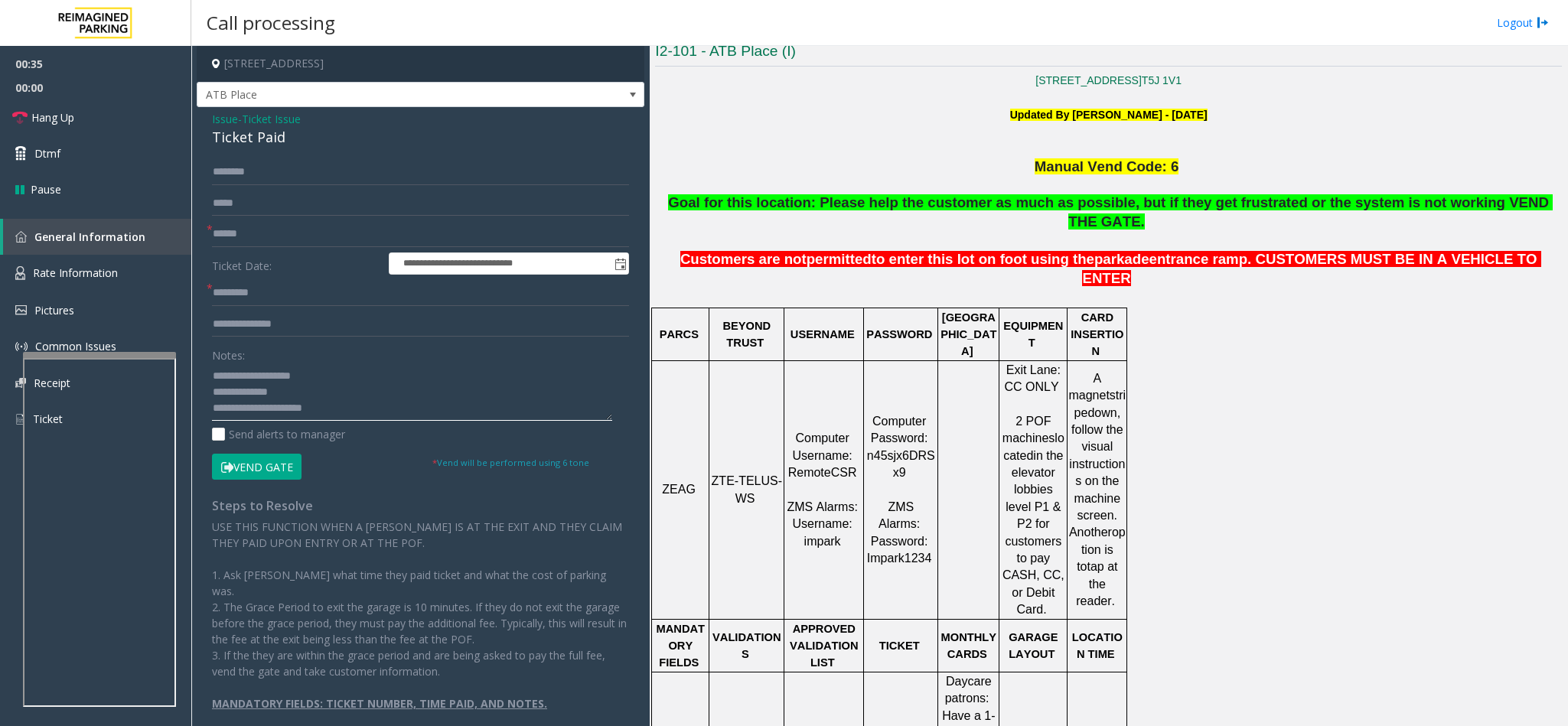
click at [311, 384] on textarea at bounding box center [411, 392] width 400 height 58
click at [296, 397] on textarea at bounding box center [411, 392] width 400 height 58
click at [322, 406] on textarea at bounding box center [411, 392] width 400 height 58
click at [324, 394] on textarea at bounding box center [411, 392] width 400 height 58
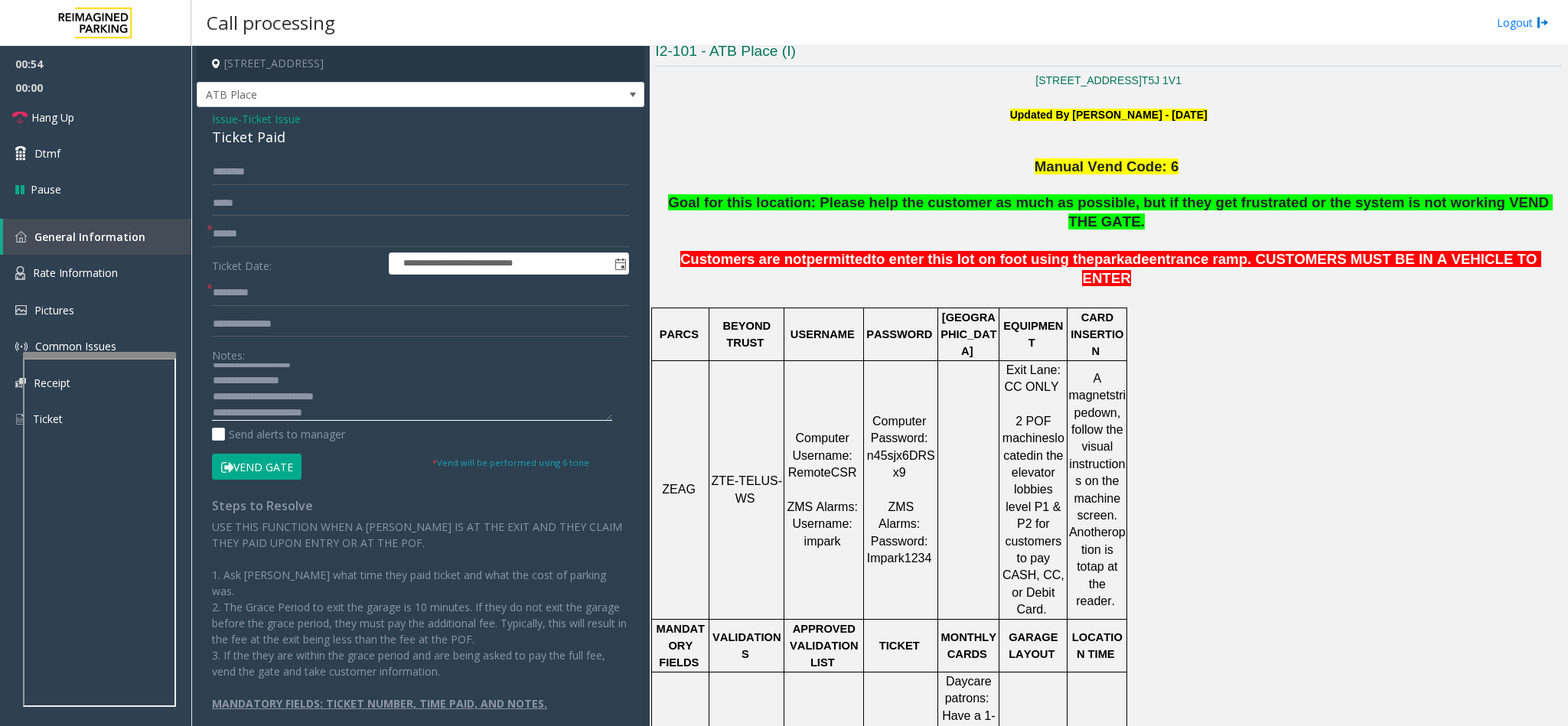
type textarea "**********"
click at [242, 170] on input "text" at bounding box center [420, 172] width 417 height 26
type input "**********"
click at [253, 241] on input "text" at bounding box center [420, 234] width 417 height 26
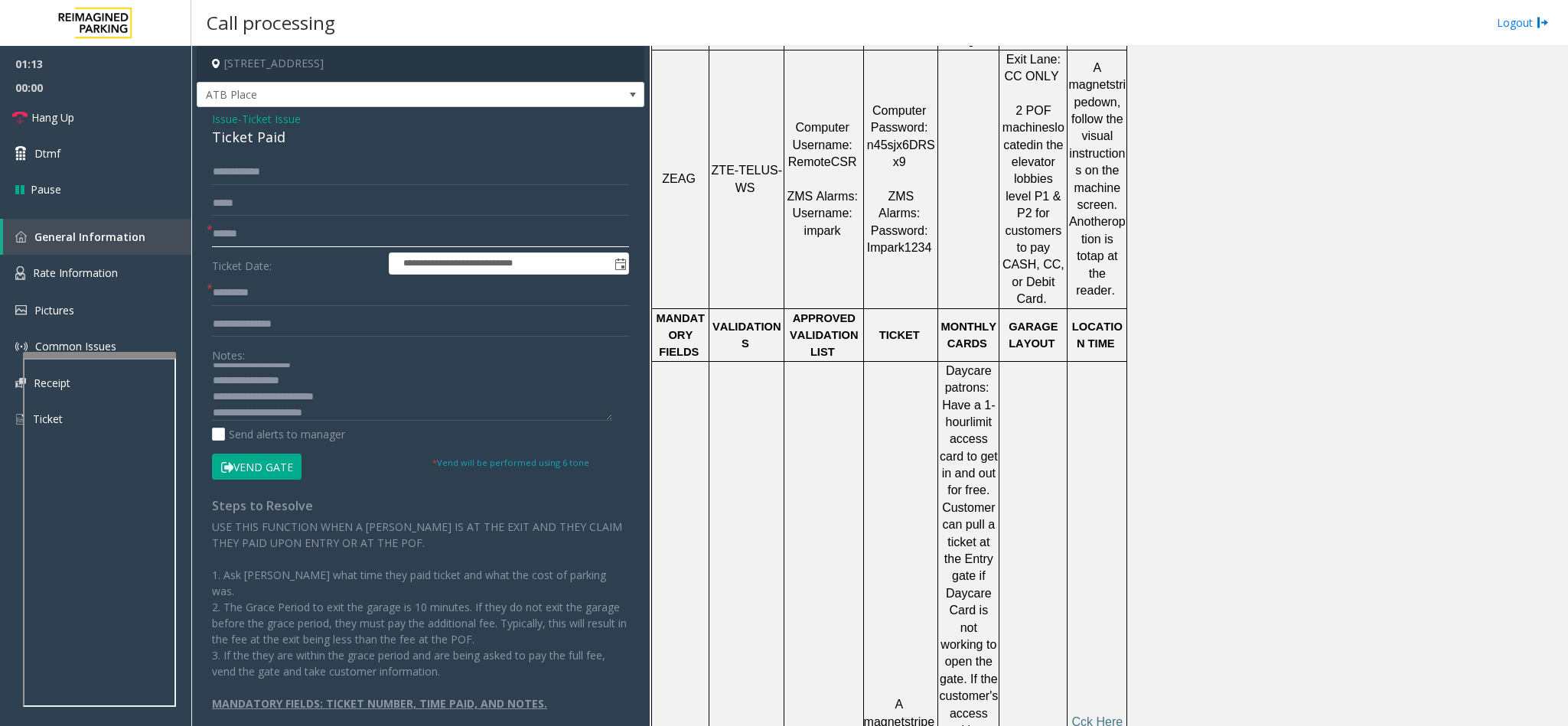
scroll to position [804, 0]
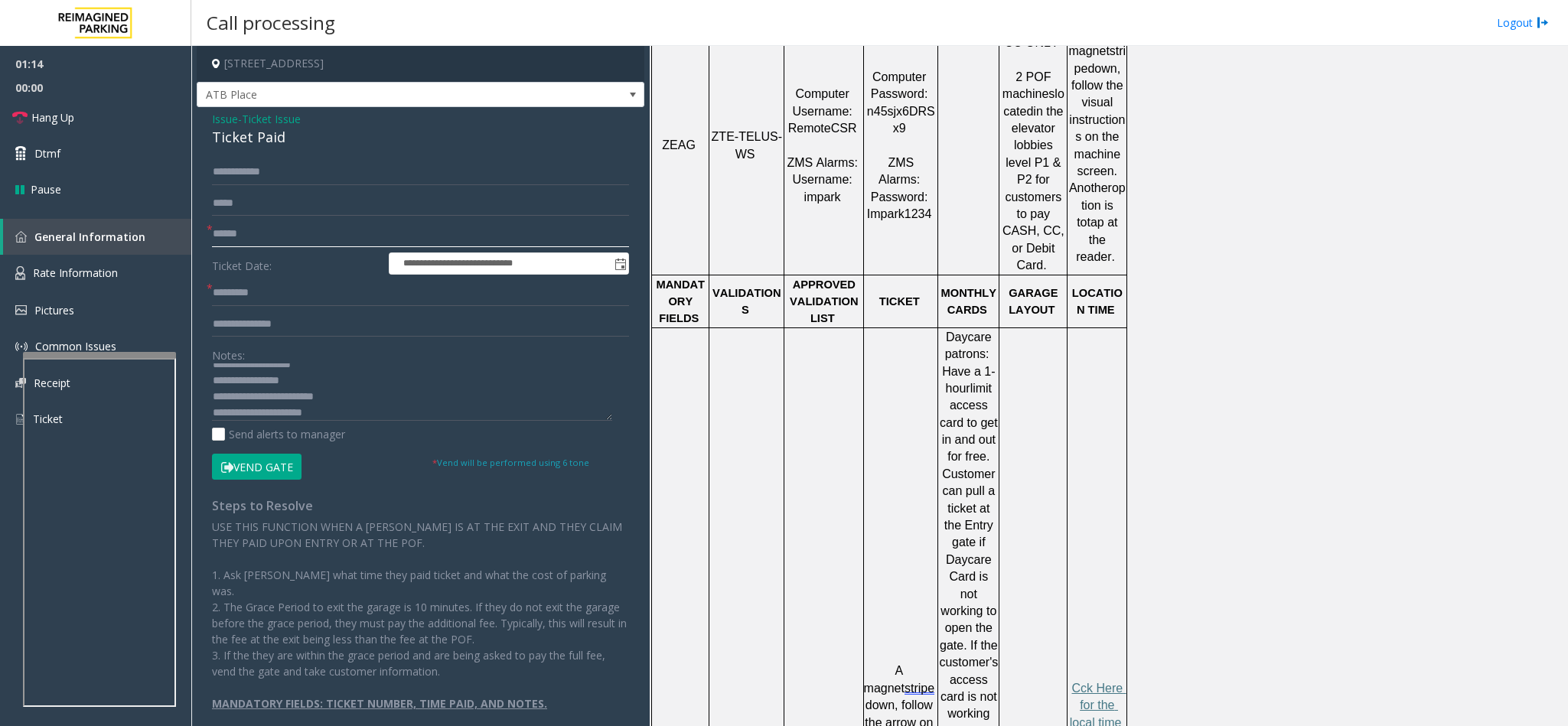
type input "******"
click at [1045, 457] on p "Cck Here for the local time" at bounding box center [1097, 705] width 58 height 51
click at [1045, 457] on span "Cck Here for the local time" at bounding box center [1098, 705] width 57 height 48
click at [249, 296] on input "text" at bounding box center [420, 293] width 417 height 26
type input "******"
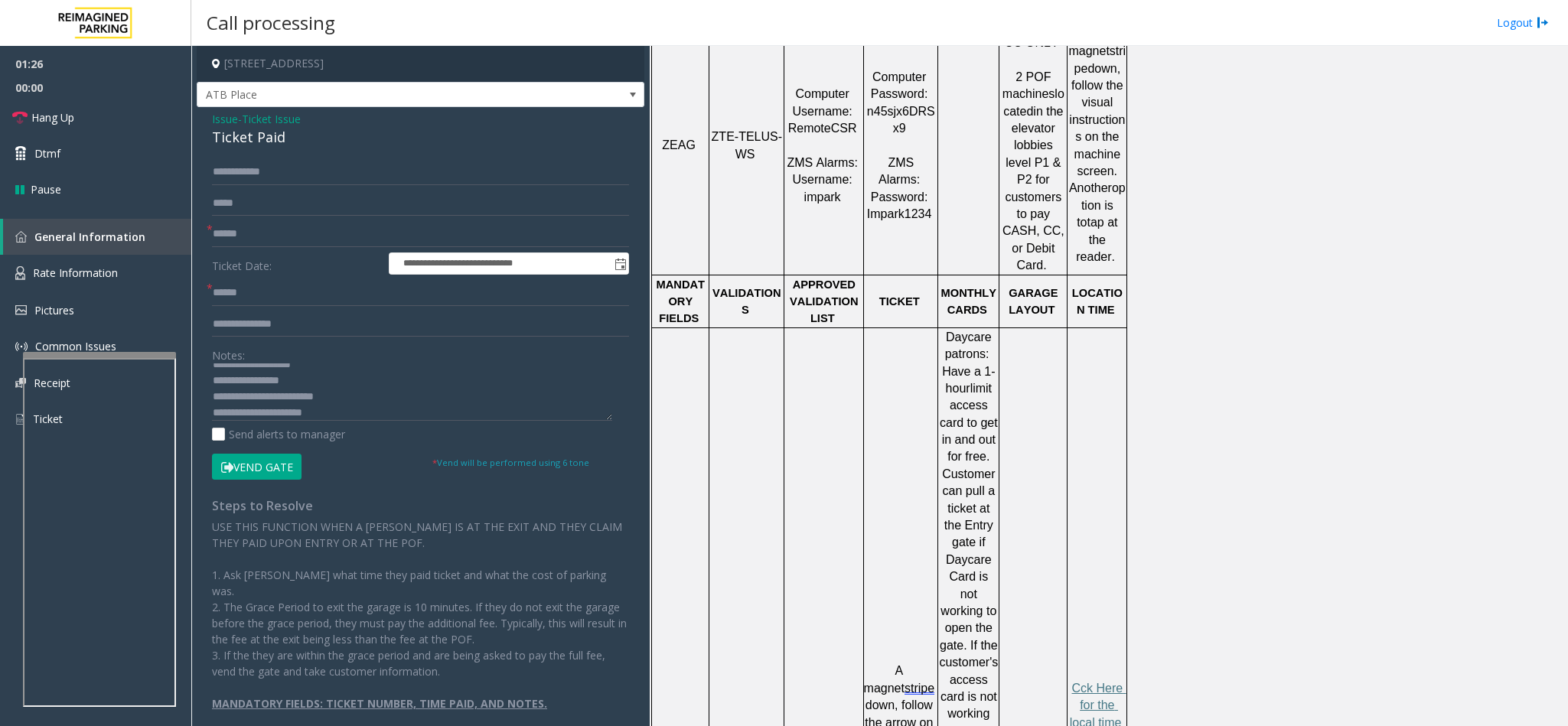
click at [281, 457] on button "Vend Gate" at bounding box center [256, 467] width 90 height 26
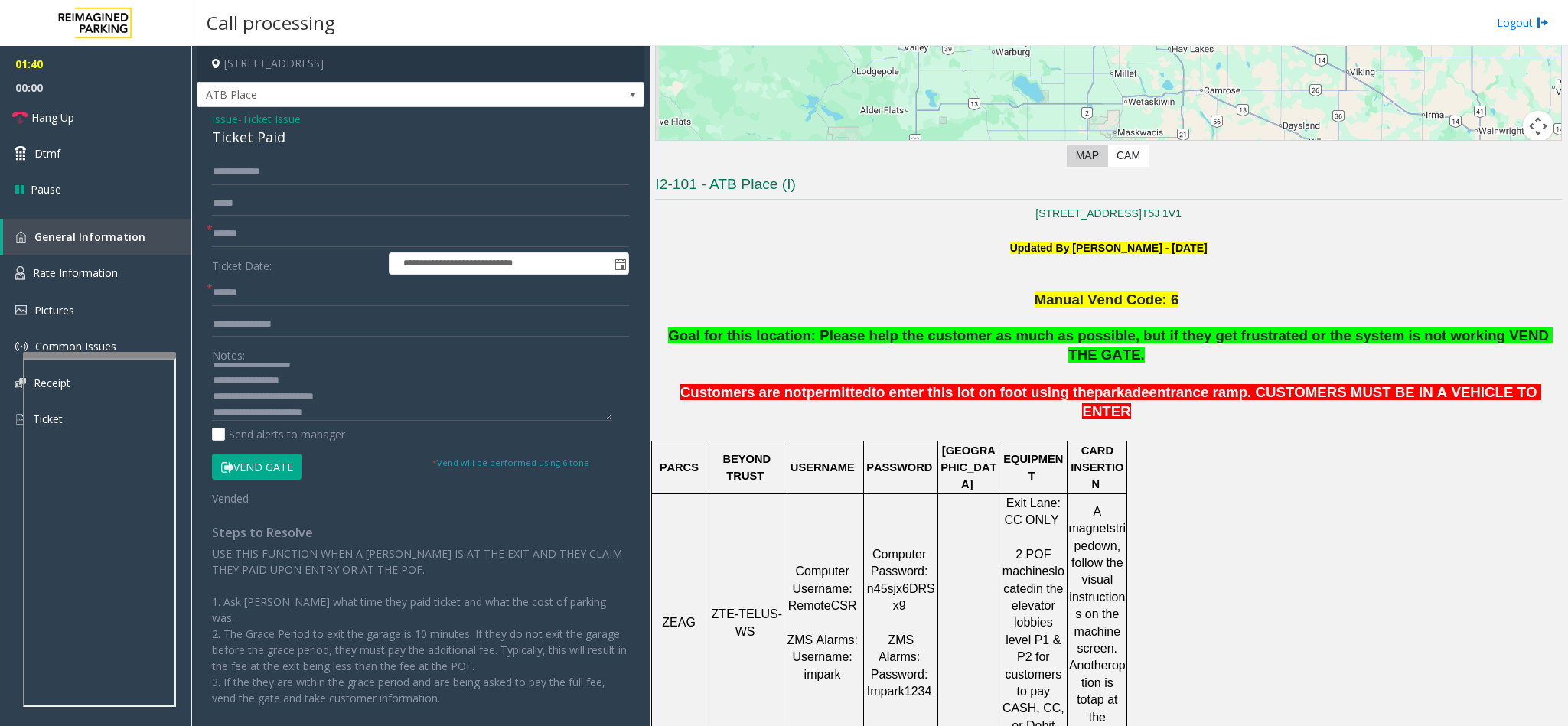
scroll to position [297, 0]
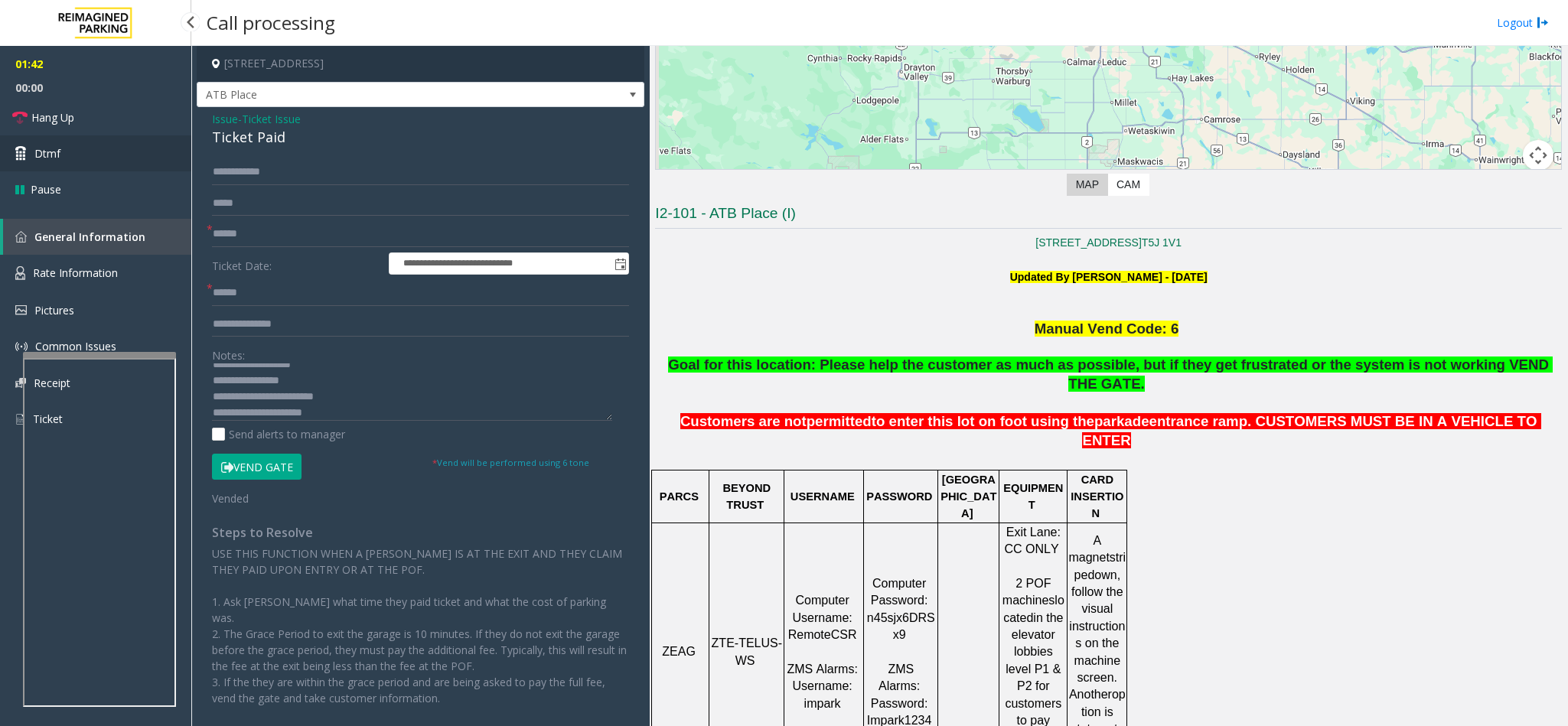
click at [109, 145] on link "Dtmf" at bounding box center [95, 153] width 191 height 36
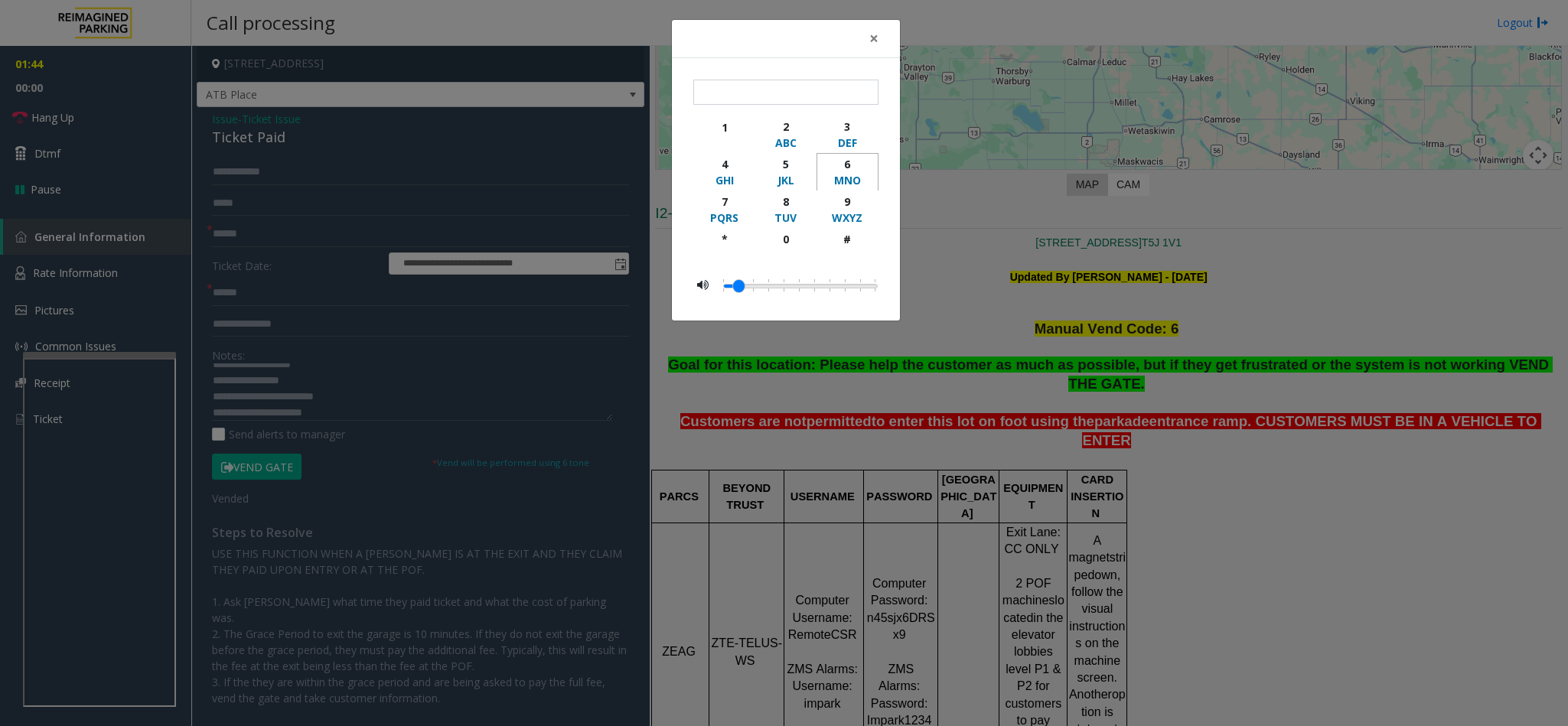
click at [839, 165] on div "6" at bounding box center [847, 163] width 42 height 16
type input "*"
click at [867, 35] on button "×" at bounding box center [874, 38] width 31 height 38
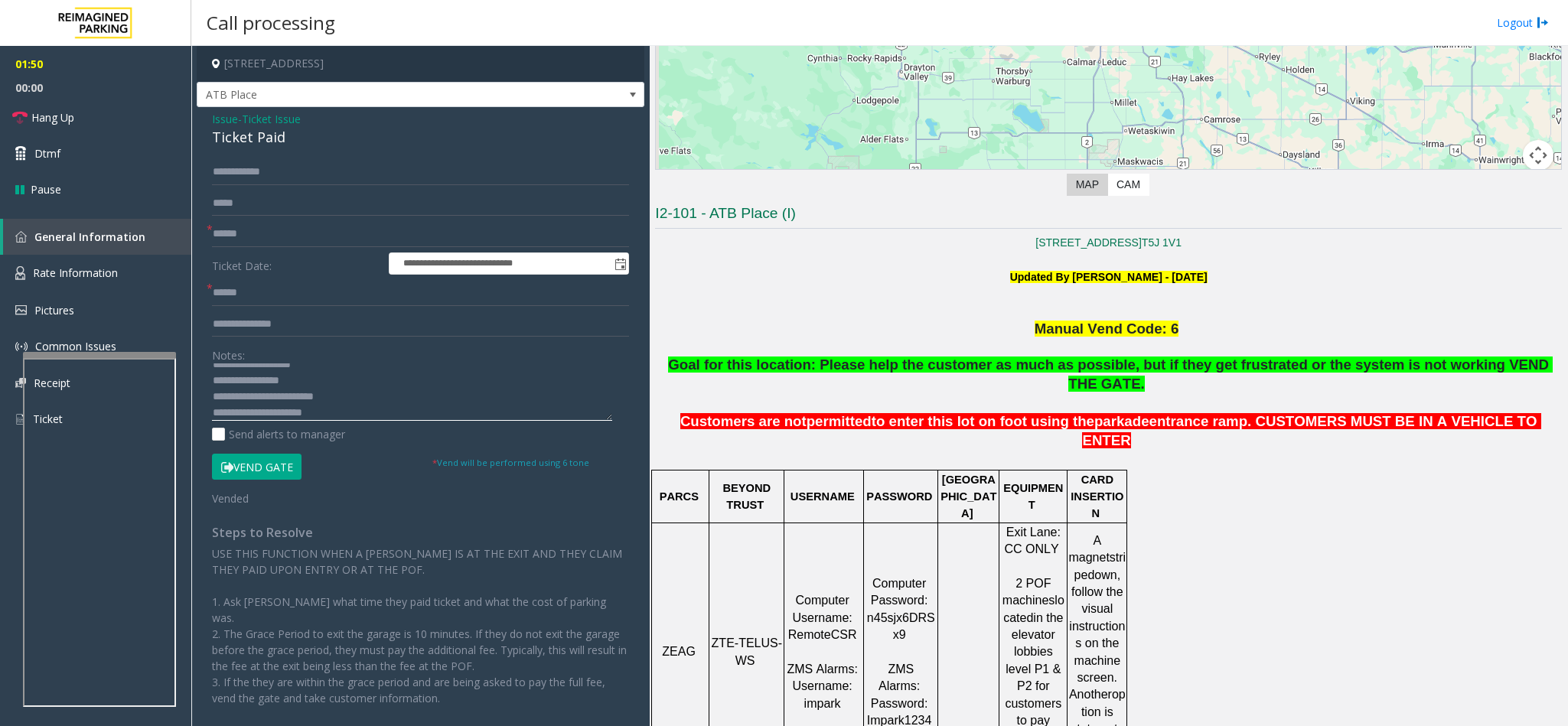
click at [359, 416] on textarea at bounding box center [411, 392] width 400 height 58
click at [83, 113] on link "Hang Up" at bounding box center [95, 117] width 191 height 36
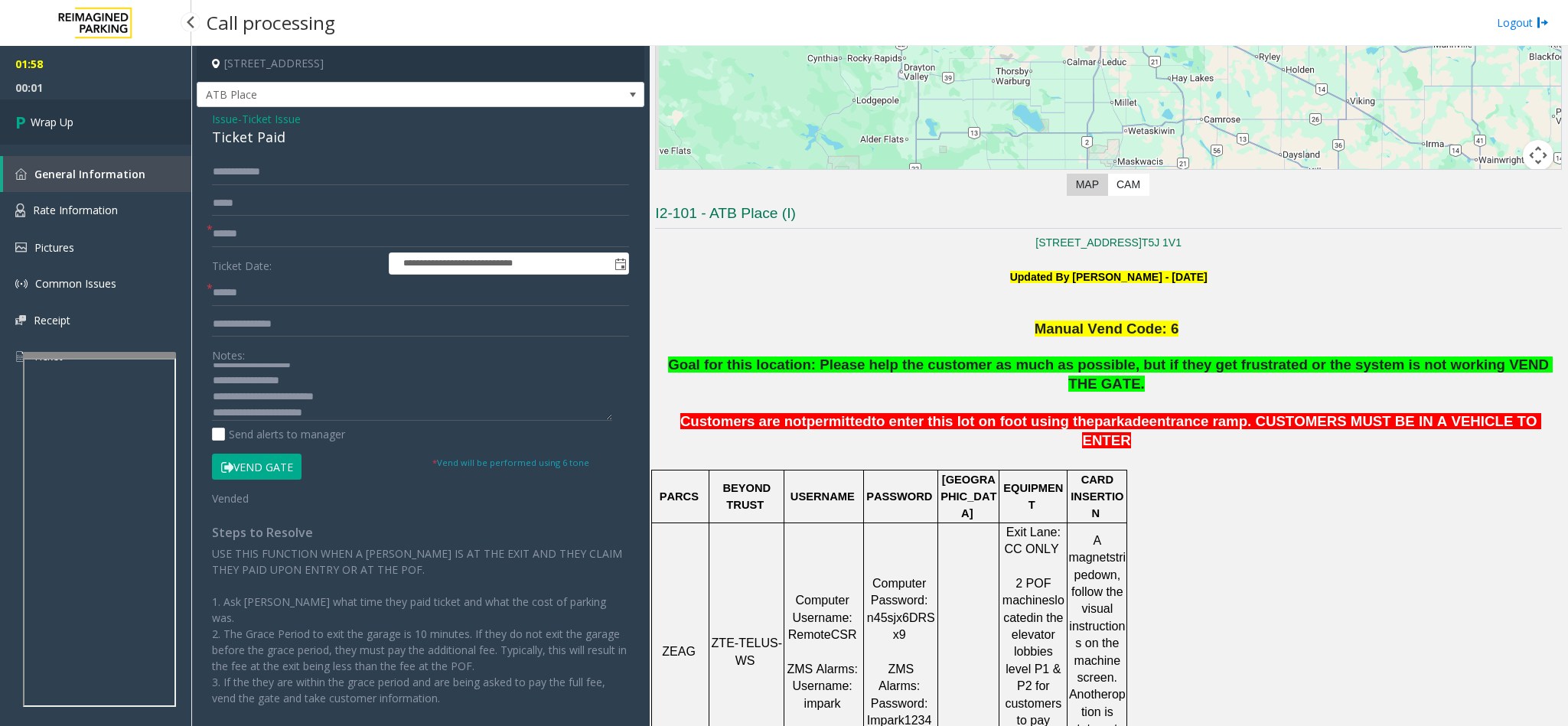
click at [81, 111] on link "Wrap Up" at bounding box center [95, 122] width 191 height 45
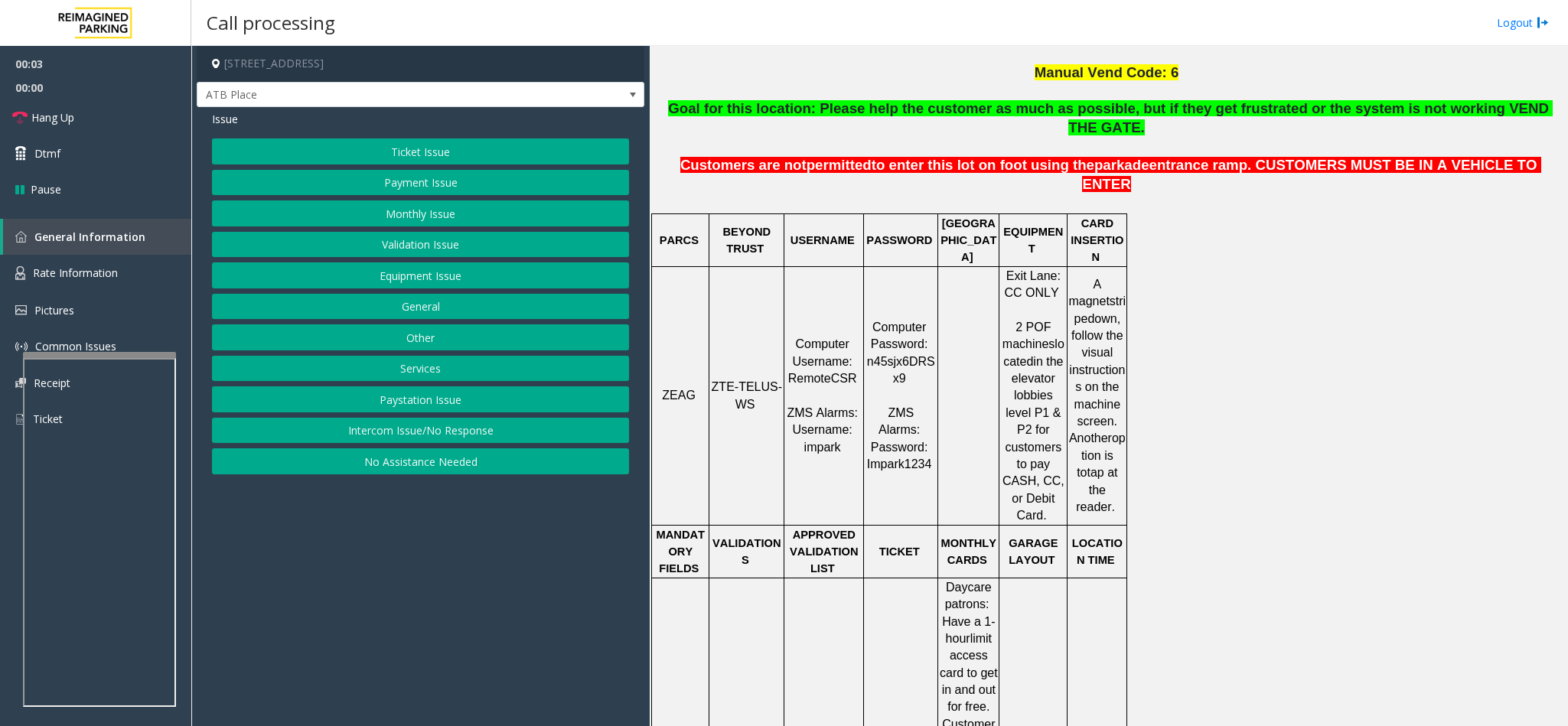
scroll to position [574, 0]
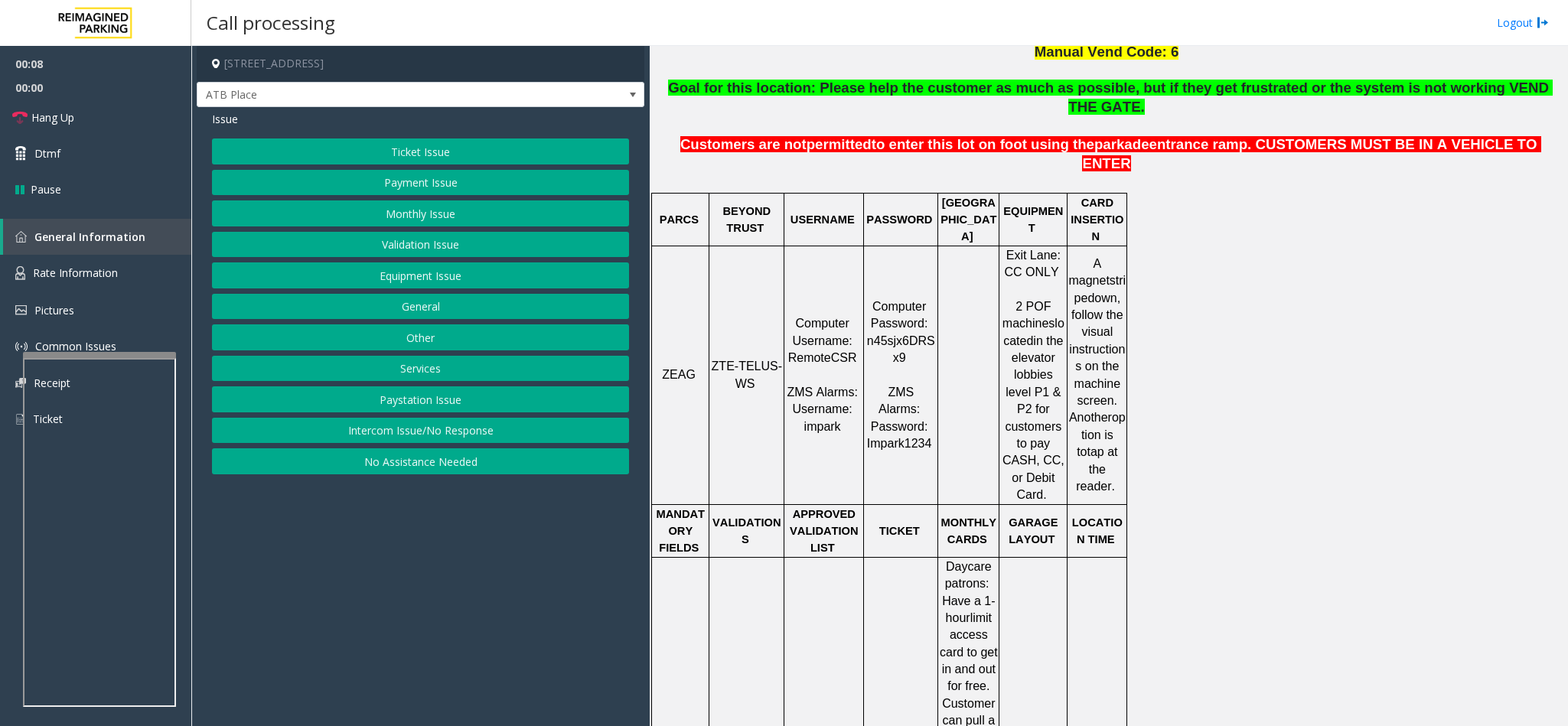
click at [443, 441] on button "Intercom Issue/No Response" at bounding box center [420, 431] width 417 height 26
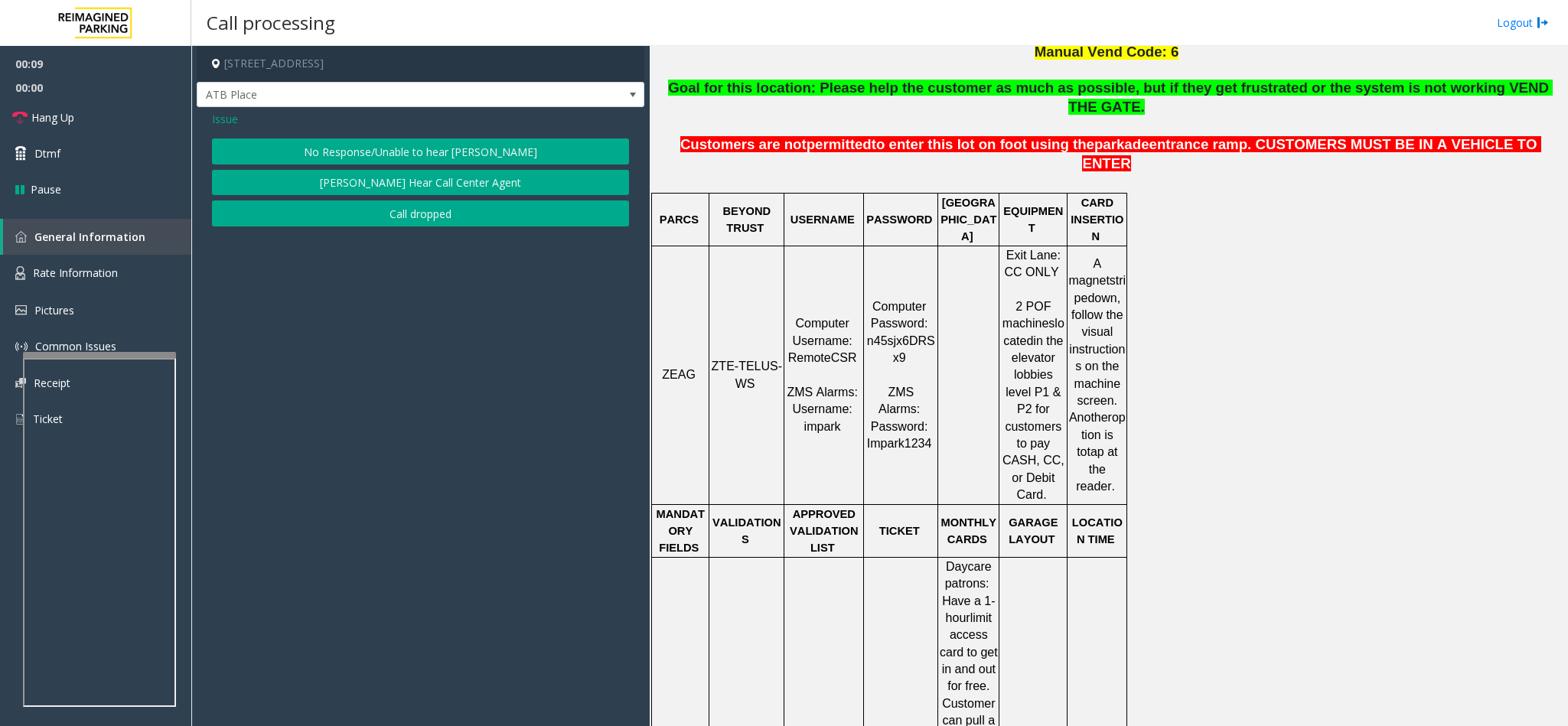
click at [395, 137] on div "Issue No Response/Unable to hear parker Parker Cannot Hear Call Center Agent Ca…" at bounding box center [420, 171] width 447 height 127
click at [378, 143] on button "No Response/Unable to hear [PERSON_NAME]" at bounding box center [420, 151] width 417 height 26
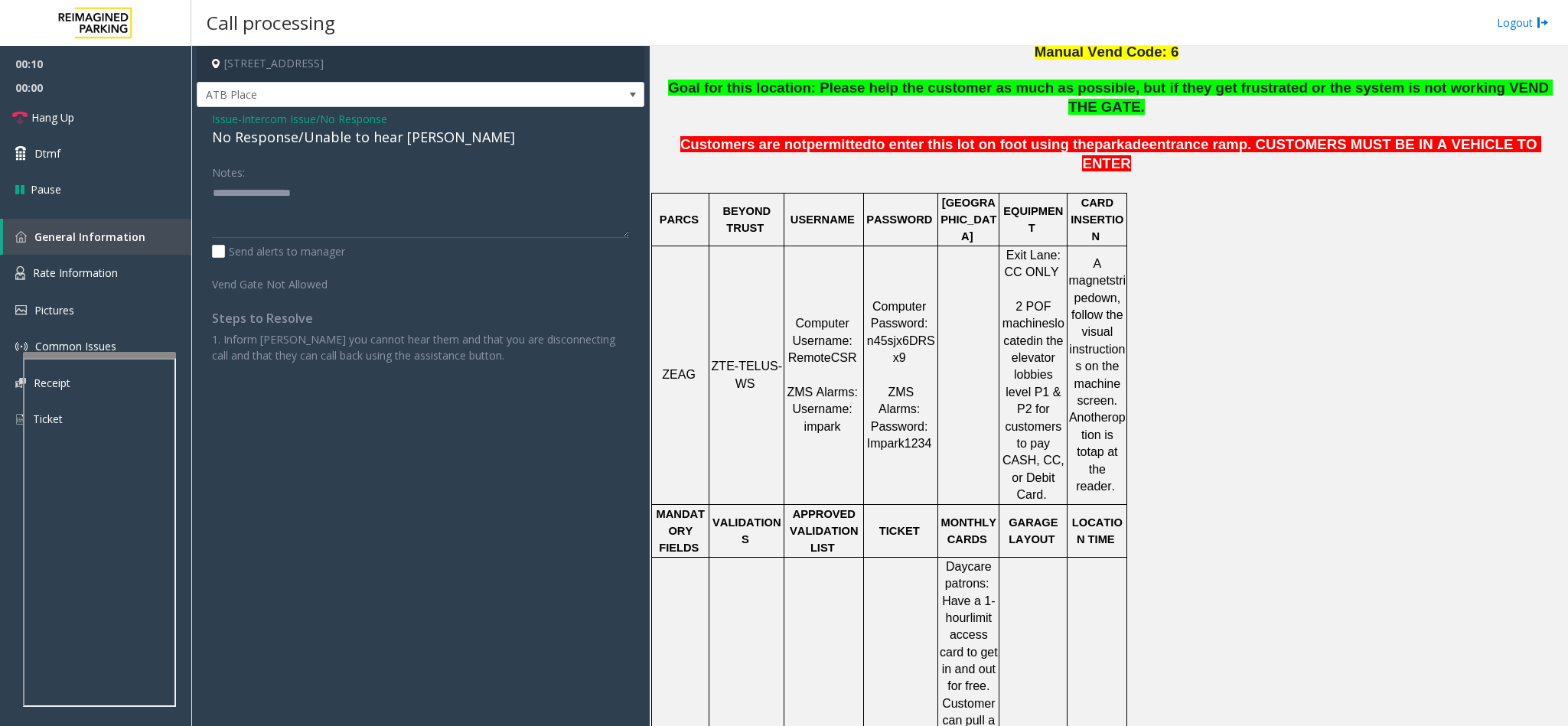
click at [335, 142] on div "No Response/Unable to hear [PERSON_NAME]" at bounding box center [420, 137] width 417 height 21
click at [423, 198] on textarea at bounding box center [420, 209] width 417 height 58
type textarea "**********"
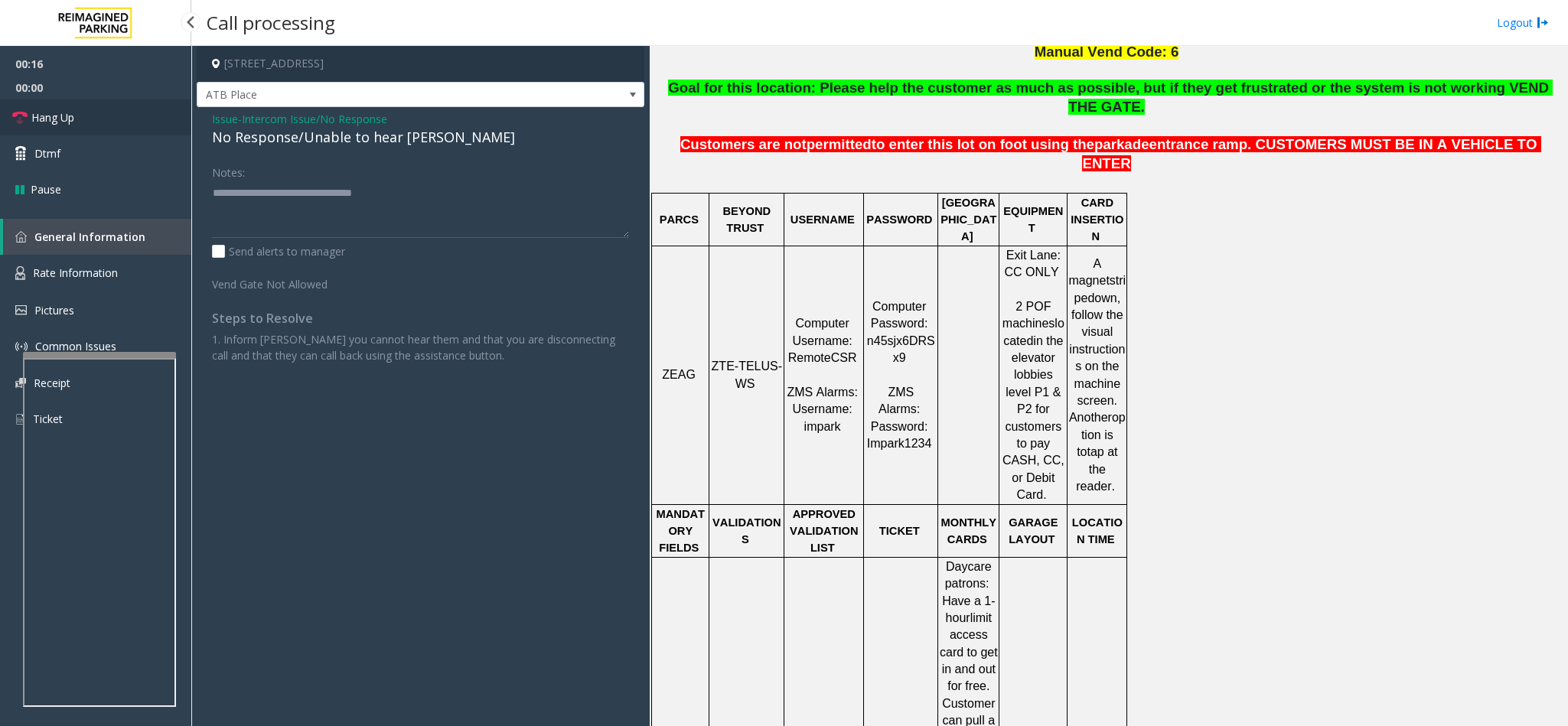
click at [127, 114] on link "Hang Up" at bounding box center [95, 117] width 191 height 36
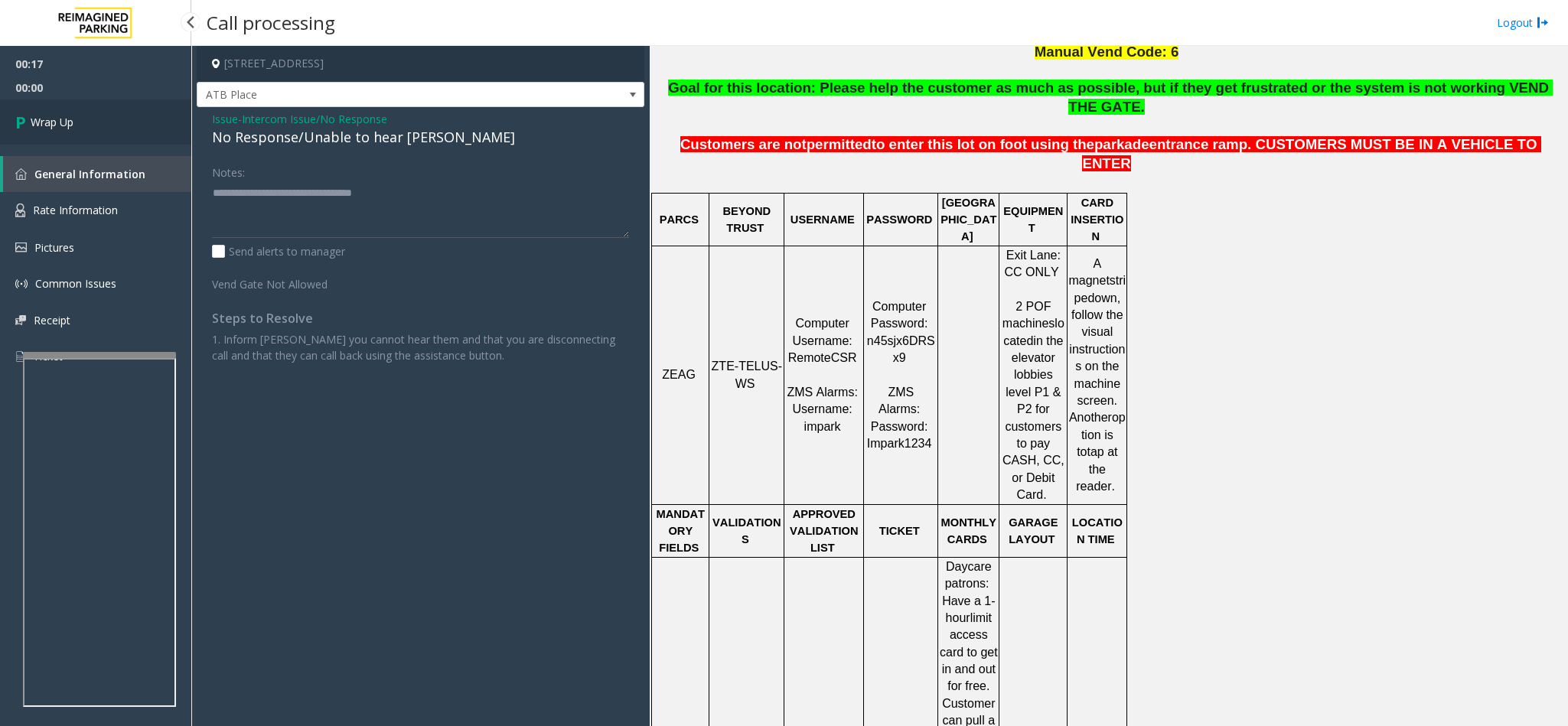
click at [133, 111] on link "Wrap Up" at bounding box center [95, 122] width 191 height 45
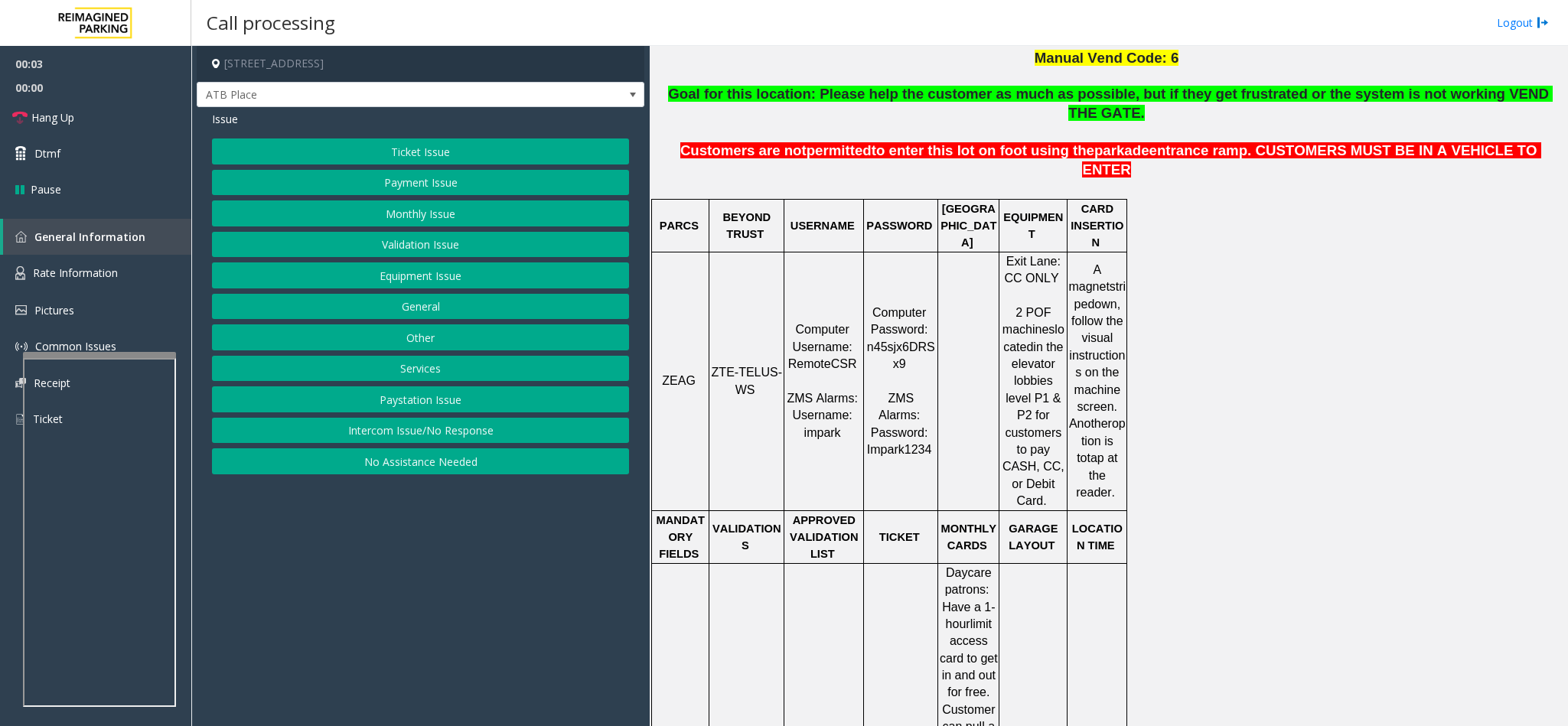
scroll to position [574, 0]
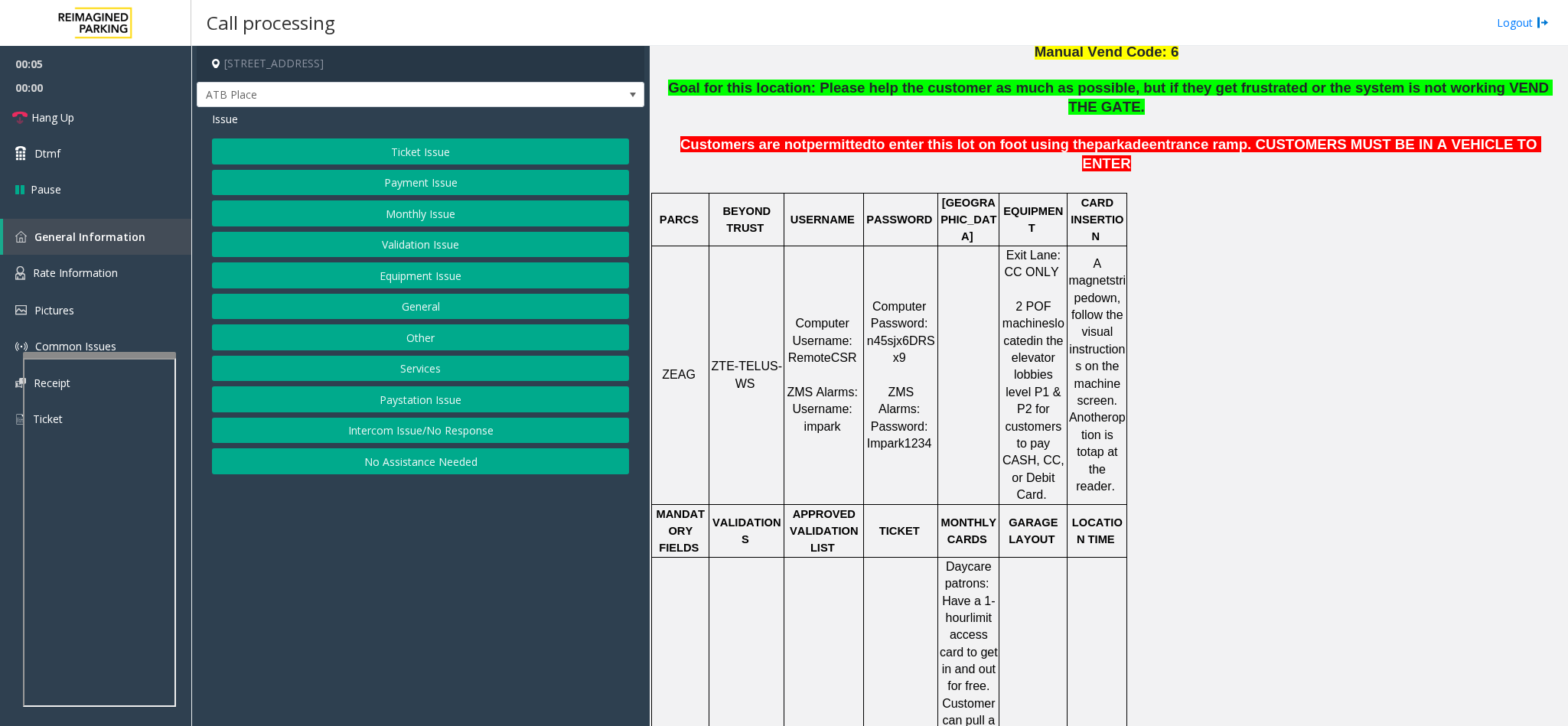
click at [470, 437] on button "Intercom Issue/No Response" at bounding box center [420, 431] width 417 height 26
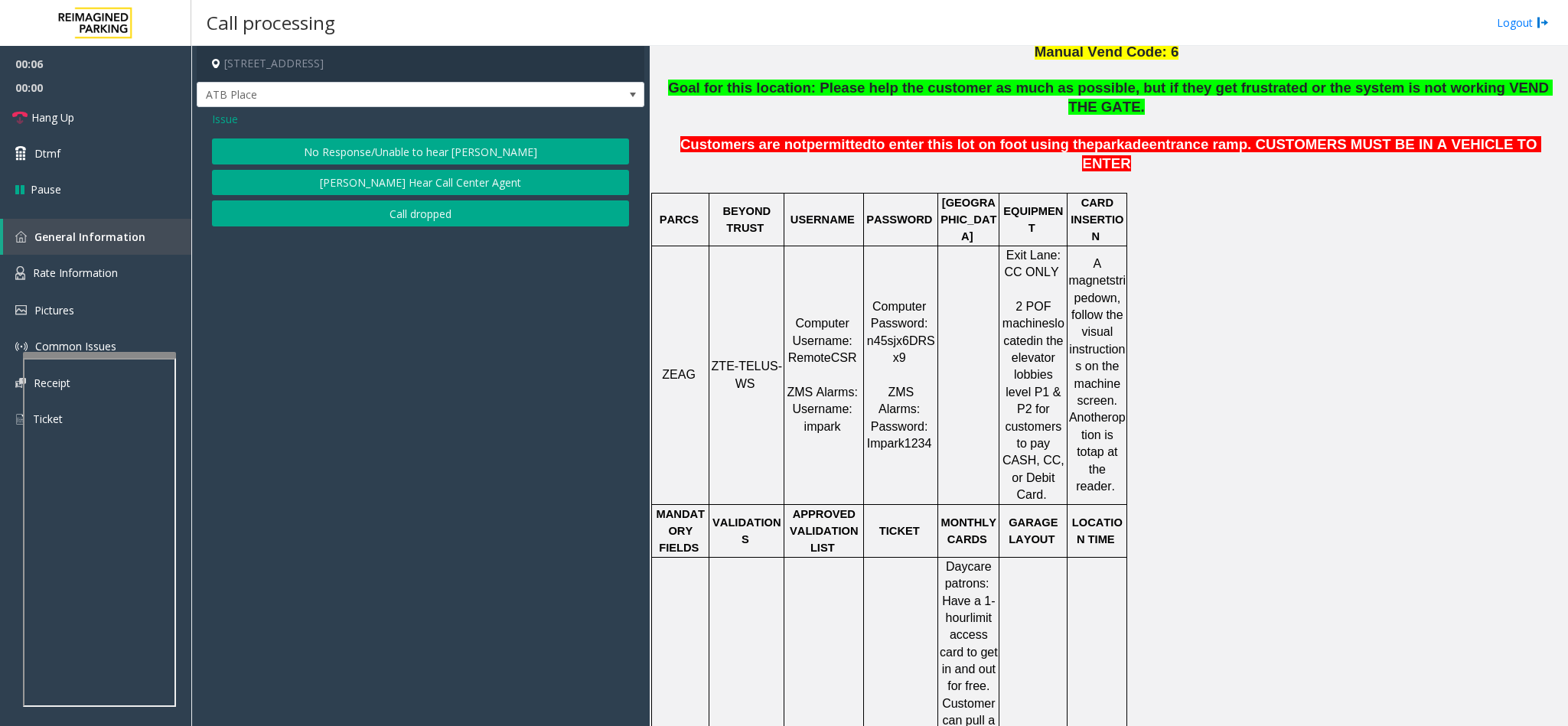
click at [390, 147] on button "No Response/Unable to hear [PERSON_NAME]" at bounding box center [420, 151] width 417 height 26
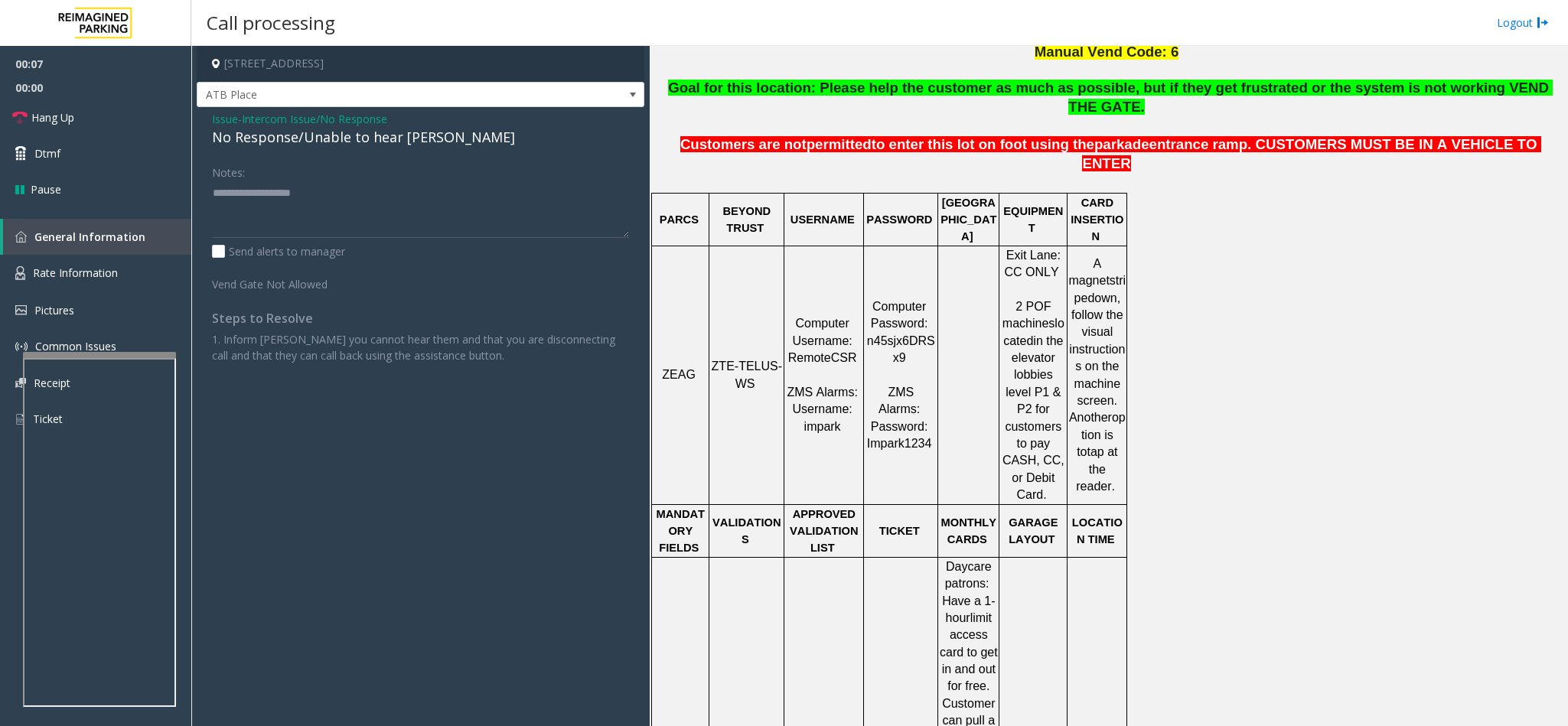
click at [244, 130] on div "No Response/Unable to hear [PERSON_NAME]" at bounding box center [420, 137] width 417 height 21
click at [407, 193] on textarea at bounding box center [420, 209] width 417 height 58
type textarea "**********"
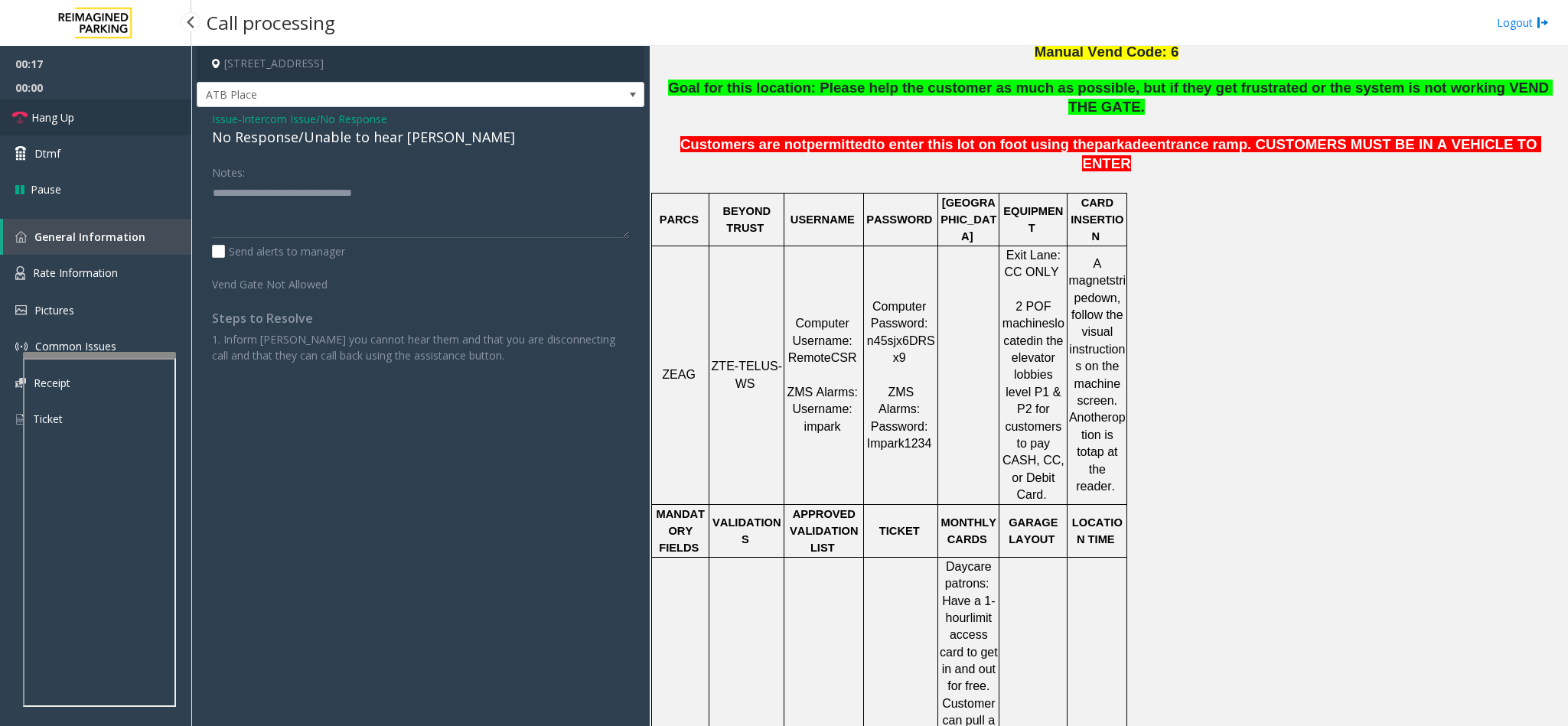
click at [100, 122] on link "Hang Up" at bounding box center [95, 117] width 191 height 36
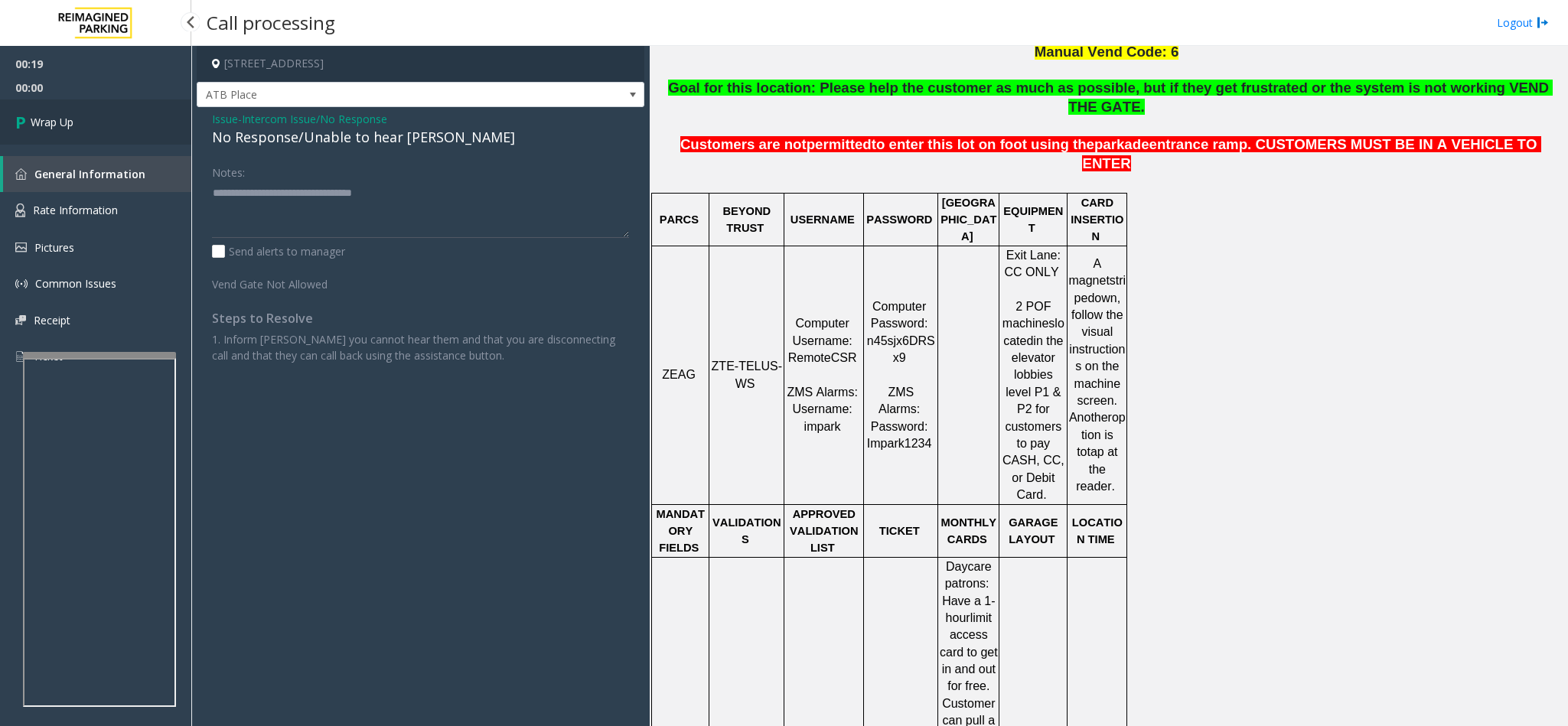
click at [100, 122] on link "Wrap Up" at bounding box center [95, 122] width 191 height 45
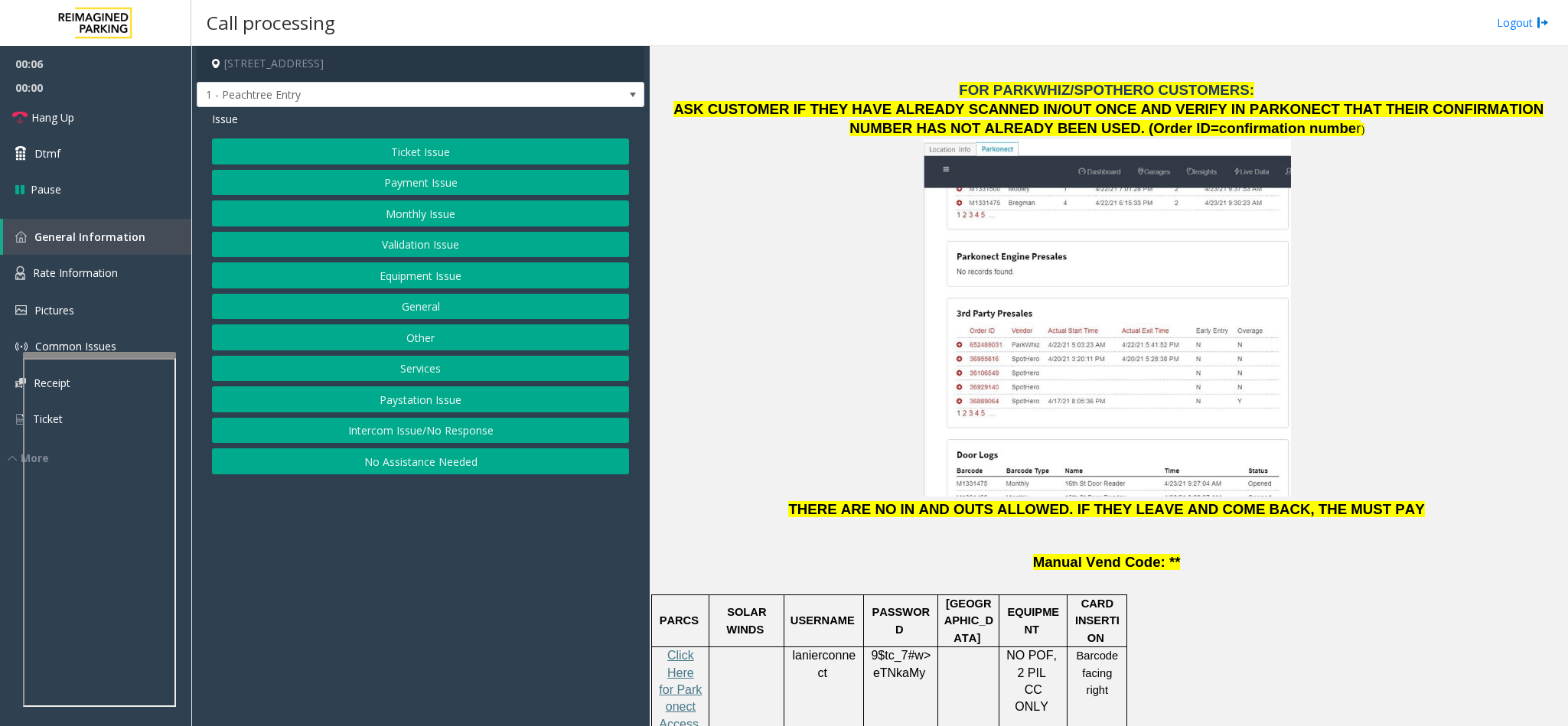
scroll to position [1607, 0]
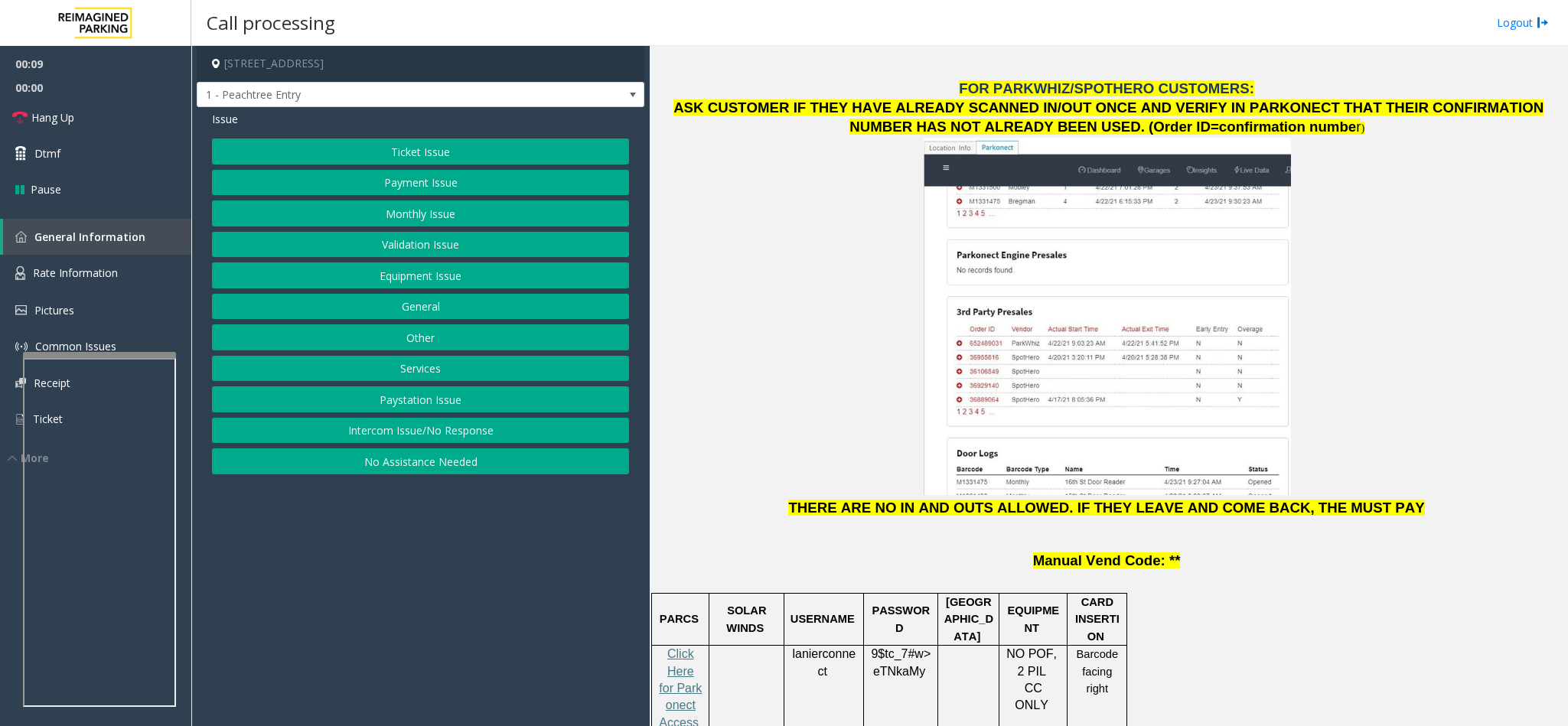
click at [478, 438] on button "Intercom Issue/No Response" at bounding box center [420, 431] width 417 height 26
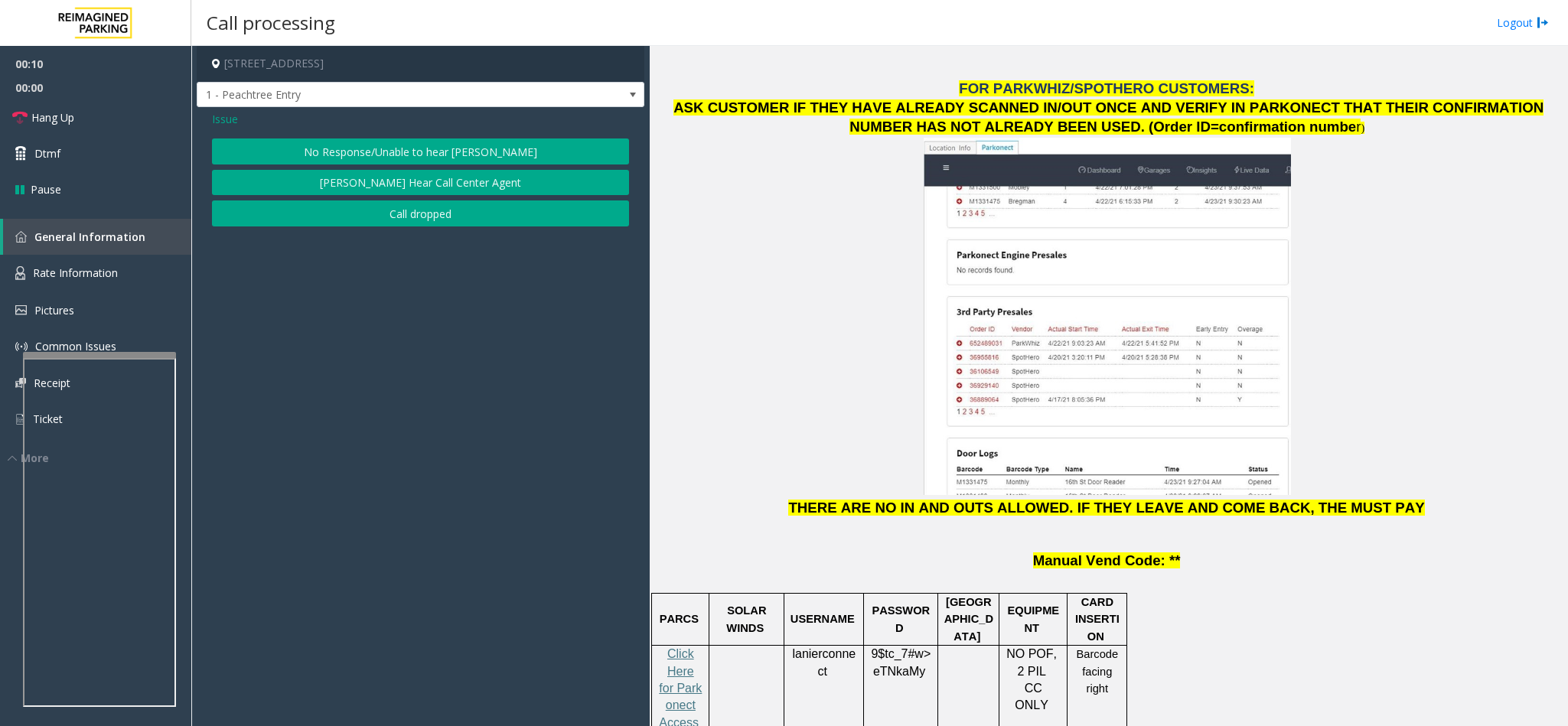
click at [358, 149] on button "No Response/Unable to hear [PERSON_NAME]" at bounding box center [420, 151] width 417 height 26
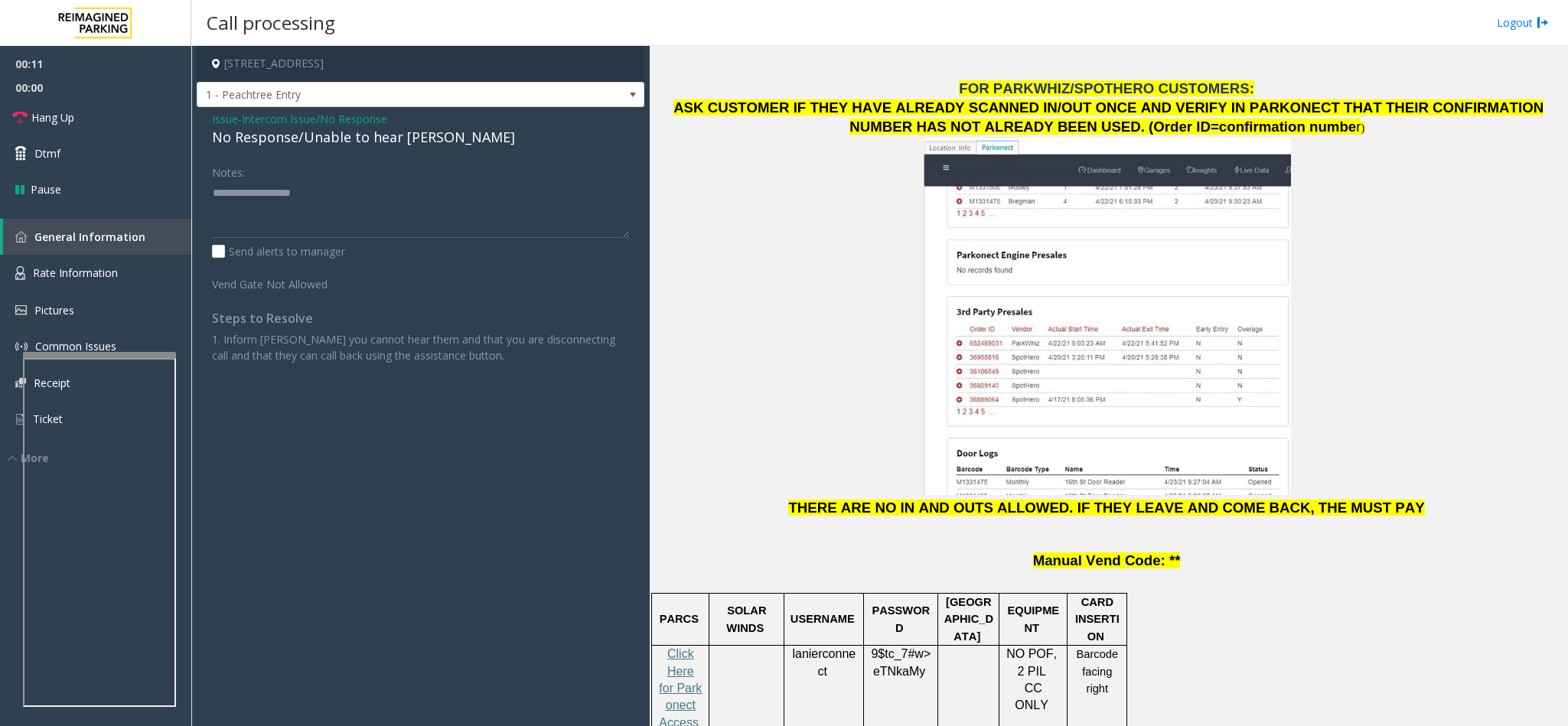
click at [303, 142] on div "No Response/Unable to hear [PERSON_NAME]" at bounding box center [420, 137] width 417 height 21
click at [430, 197] on textarea at bounding box center [420, 209] width 417 height 58
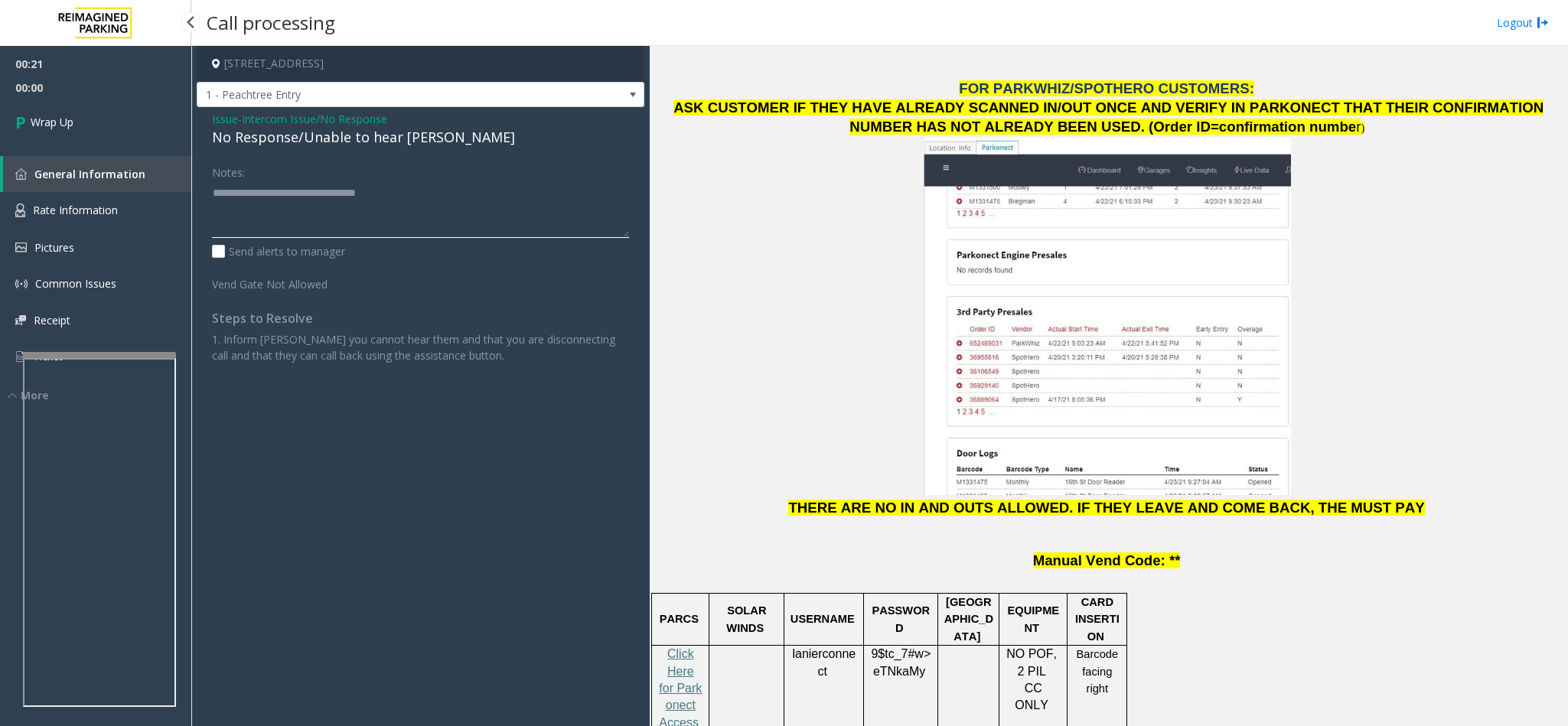
type textarea "**********"
click at [111, 117] on link "Wrap Up" at bounding box center [95, 122] width 191 height 45
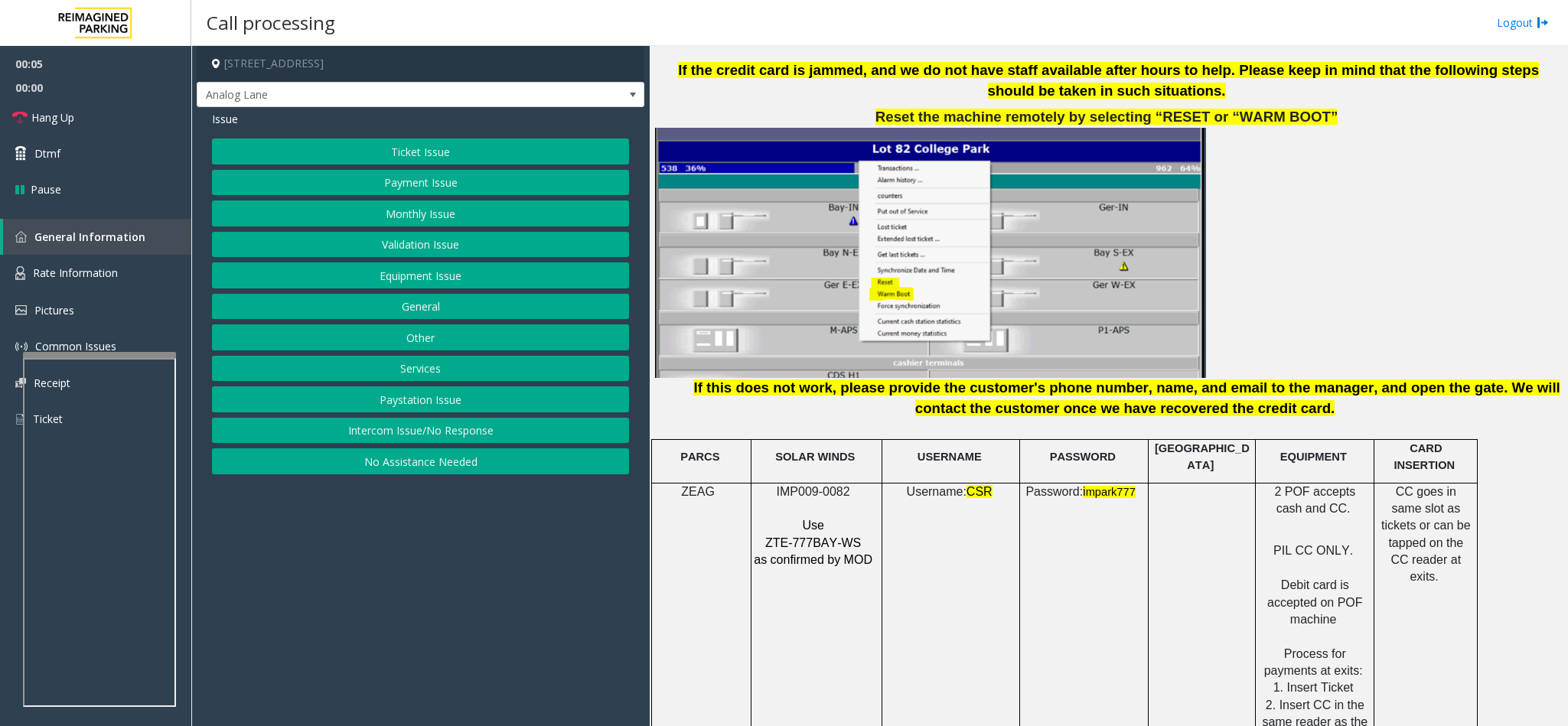
scroll to position [1836, 0]
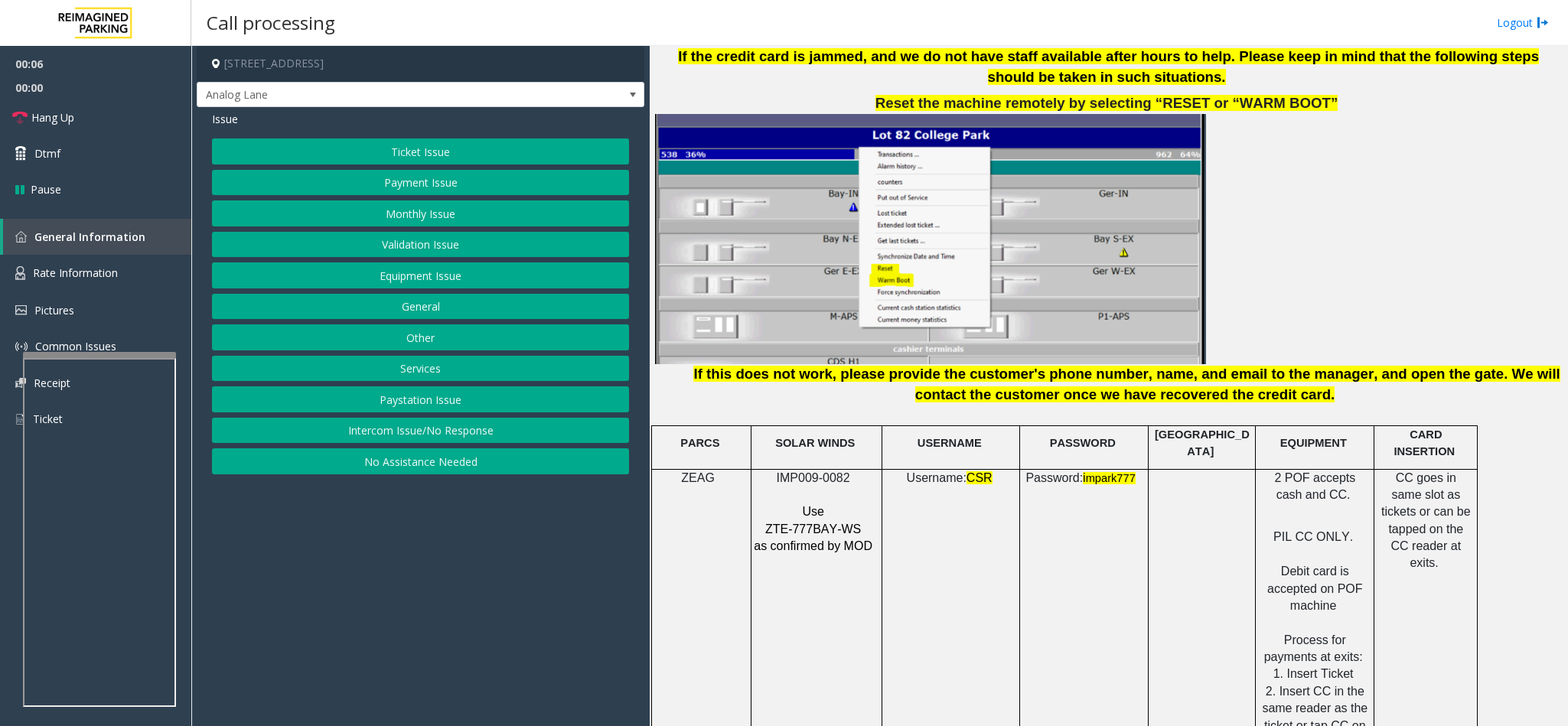
click at [804, 457] on span "IMP009-0082" at bounding box center [814, 477] width 74 height 13
copy p "IMP009-0082"
click at [455, 158] on button "Ticket Issue" at bounding box center [420, 151] width 417 height 26
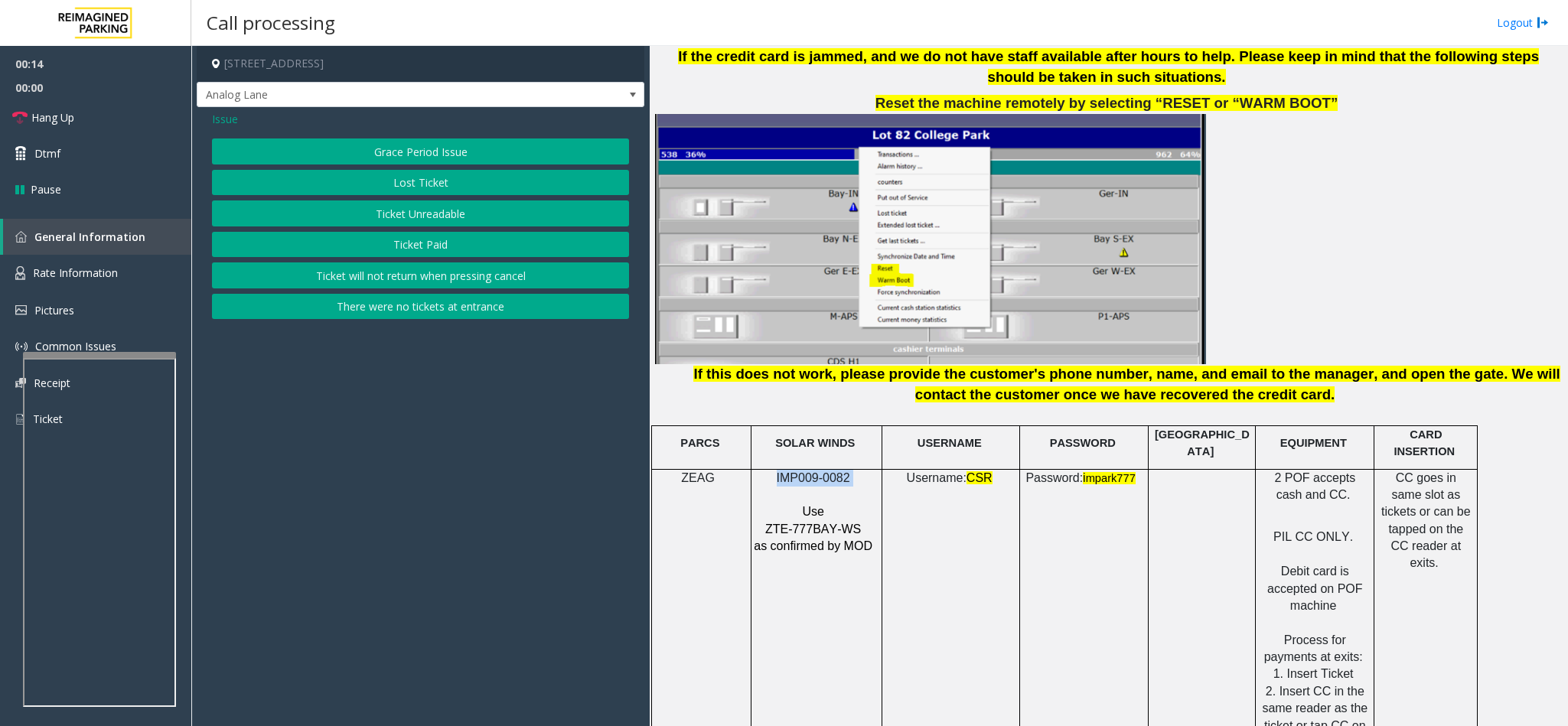
click at [424, 205] on button "Ticket Unreadable" at bounding box center [420, 213] width 417 height 26
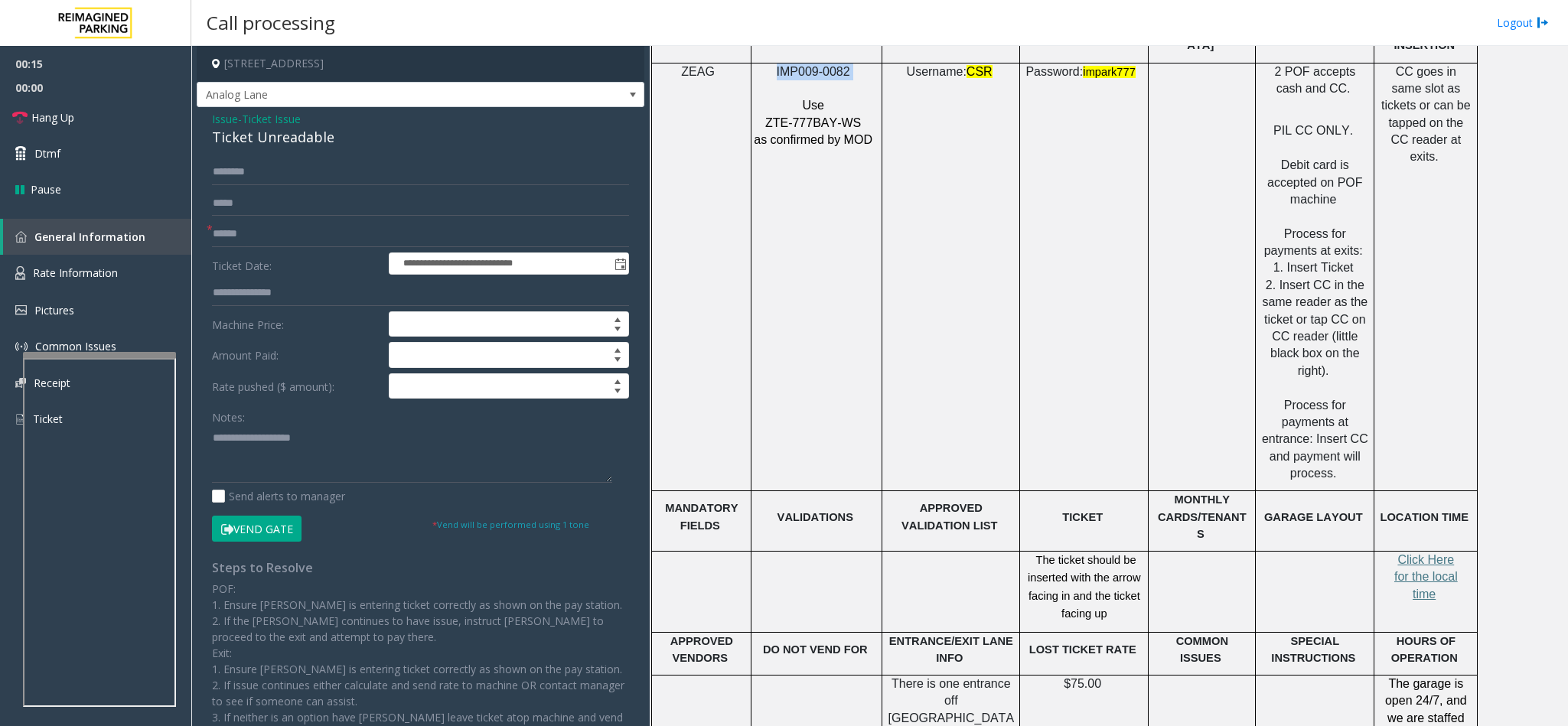
scroll to position [2295, 0]
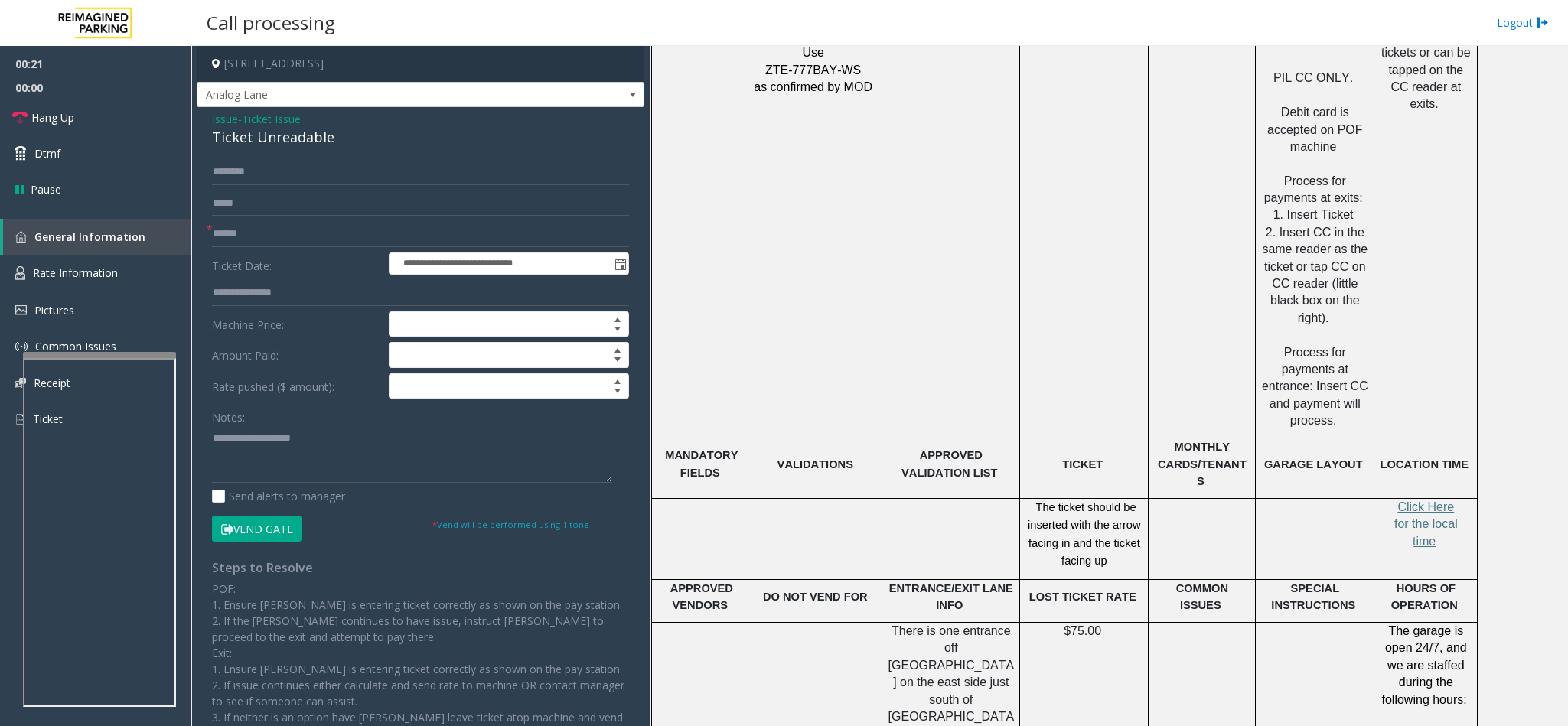
click at [279, 140] on div "Ticket Unreadable" at bounding box center [420, 137] width 417 height 21
click at [213, 436] on textarea at bounding box center [411, 454] width 400 height 58
type textarea "**********"
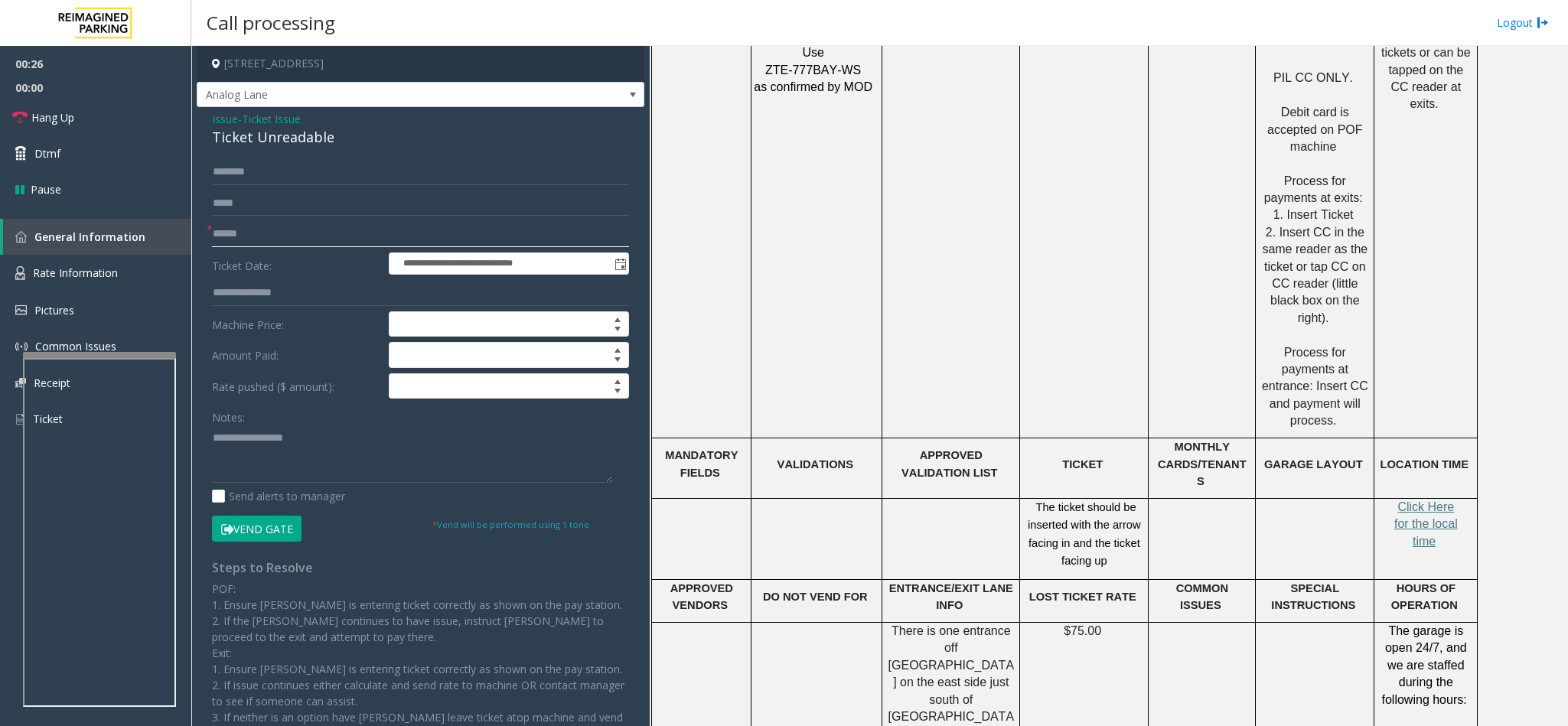
click at [237, 241] on input "text" at bounding box center [420, 234] width 417 height 26
type input "********"
click at [214, 444] on textarea at bounding box center [411, 454] width 400 height 58
type textarea "**********"
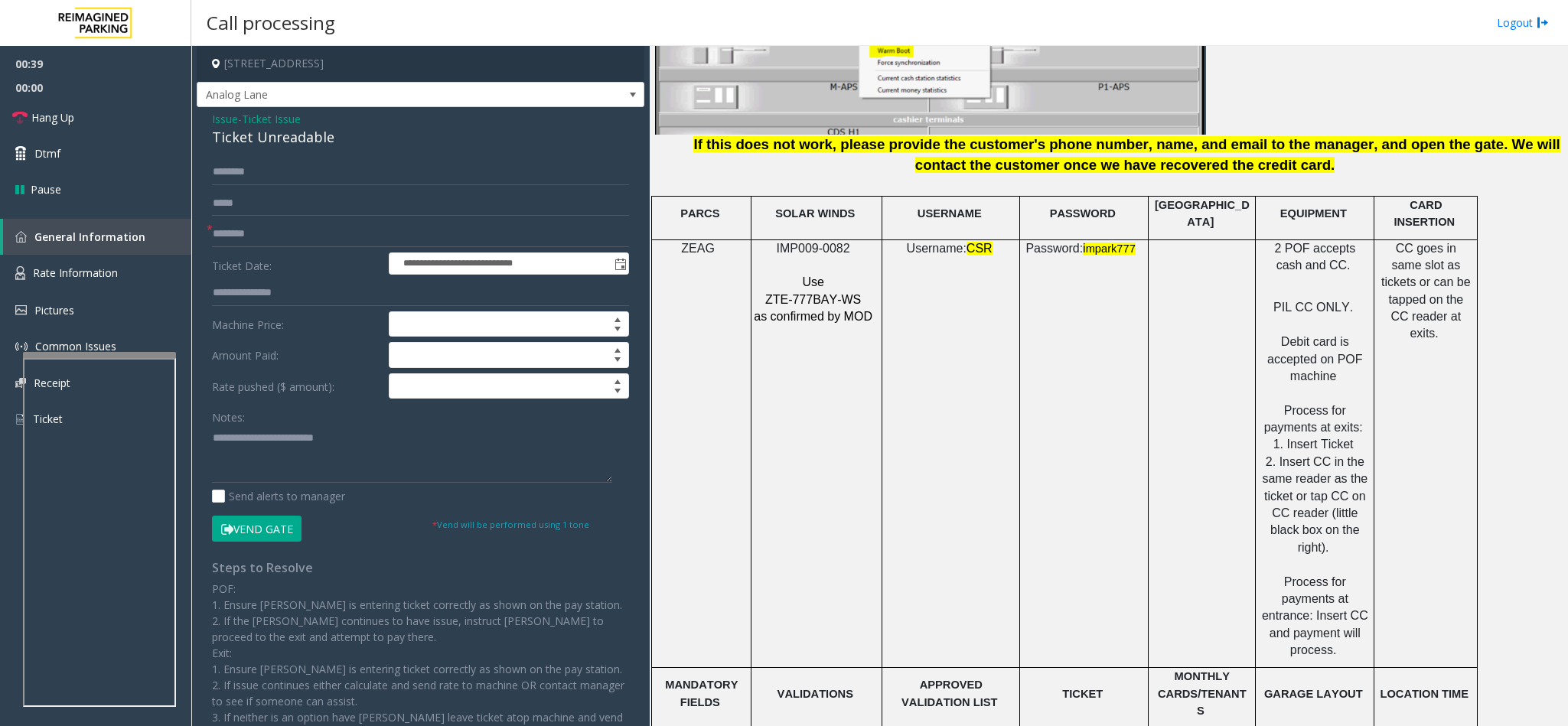
scroll to position [1951, 0]
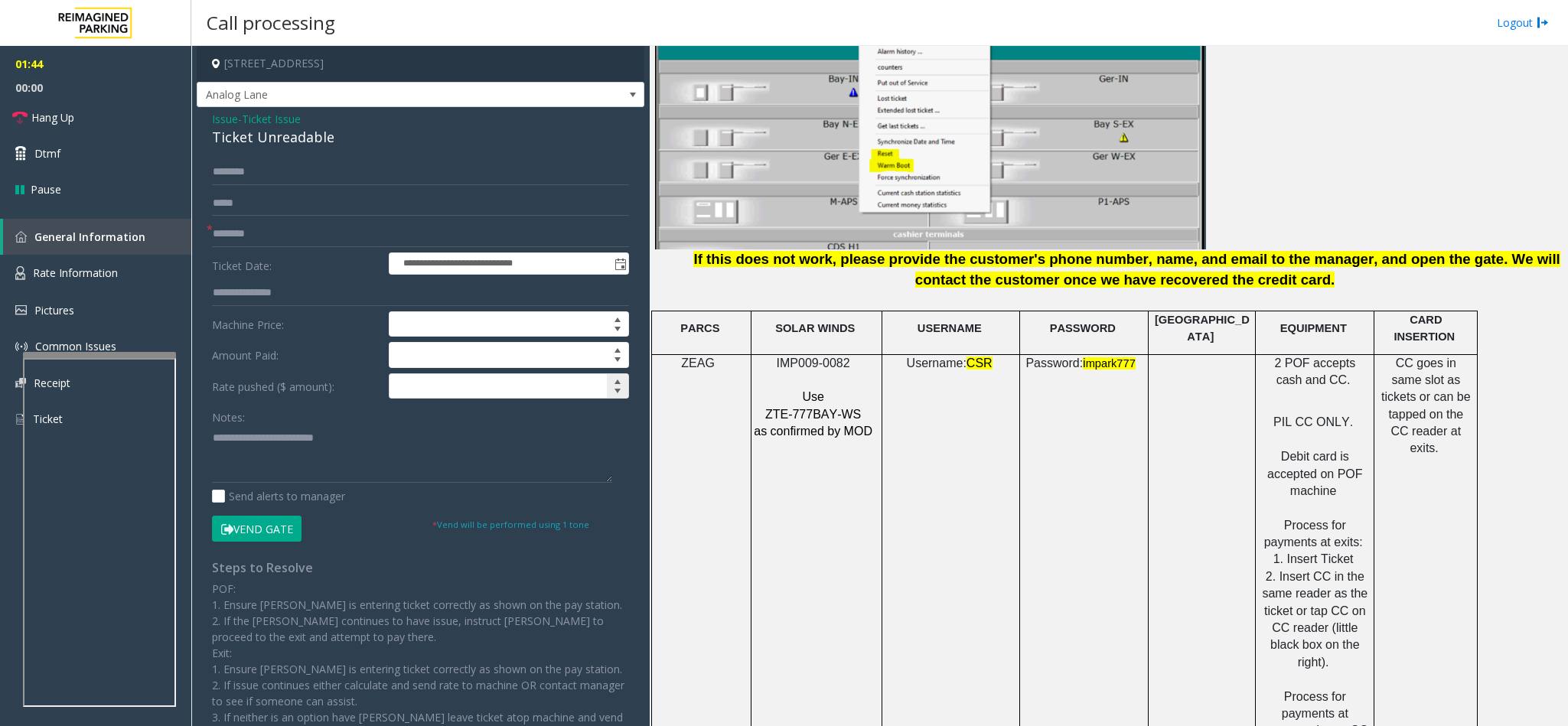
click at [453, 382] on input at bounding box center [508, 387] width 239 height 25
type input "*****"
click at [361, 445] on textarea at bounding box center [411, 454] width 400 height 58
click at [85, 122] on link "Hang Up" at bounding box center [95, 117] width 191 height 36
click at [297, 457] on textarea at bounding box center [411, 454] width 400 height 58
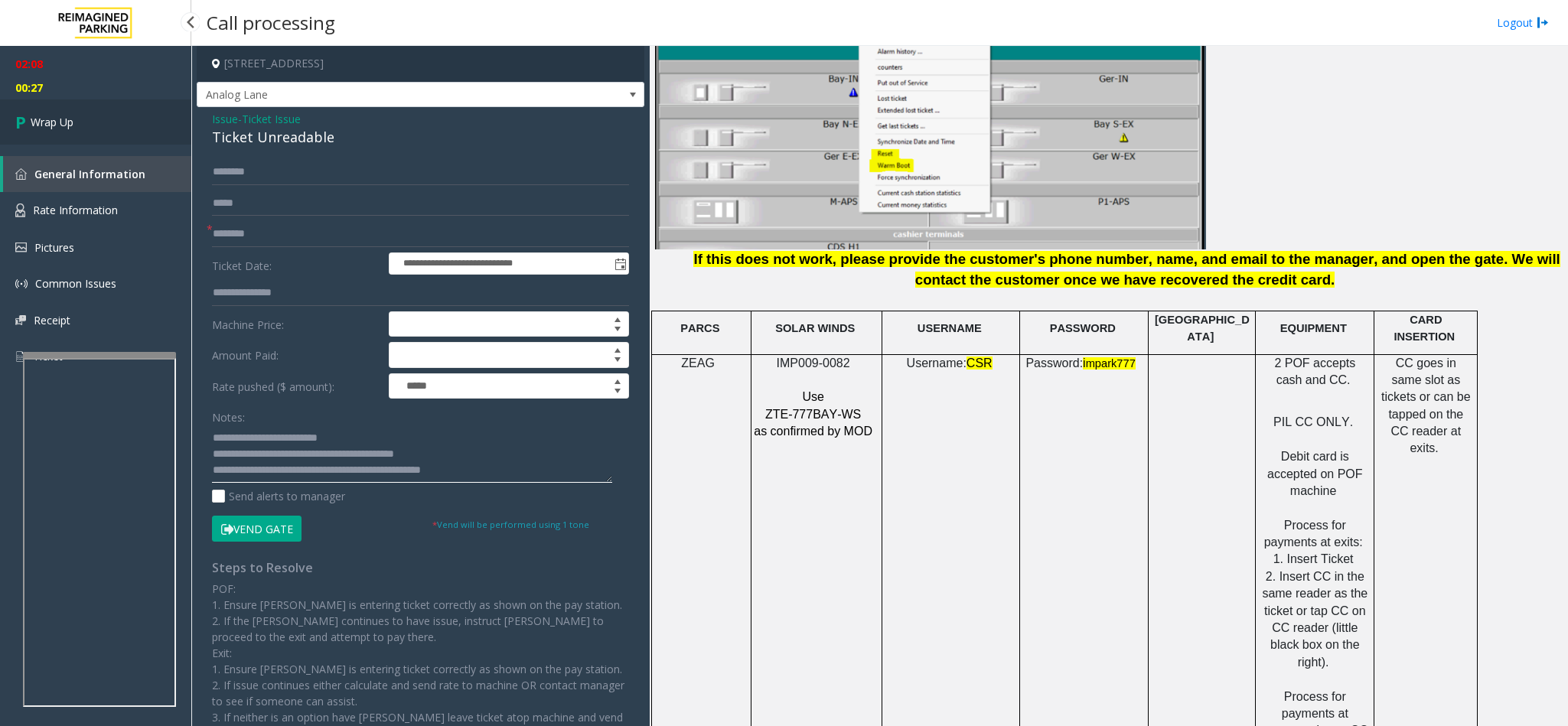
type textarea "**********"
click at [95, 114] on link "Wrap Up" at bounding box center [95, 122] width 191 height 45
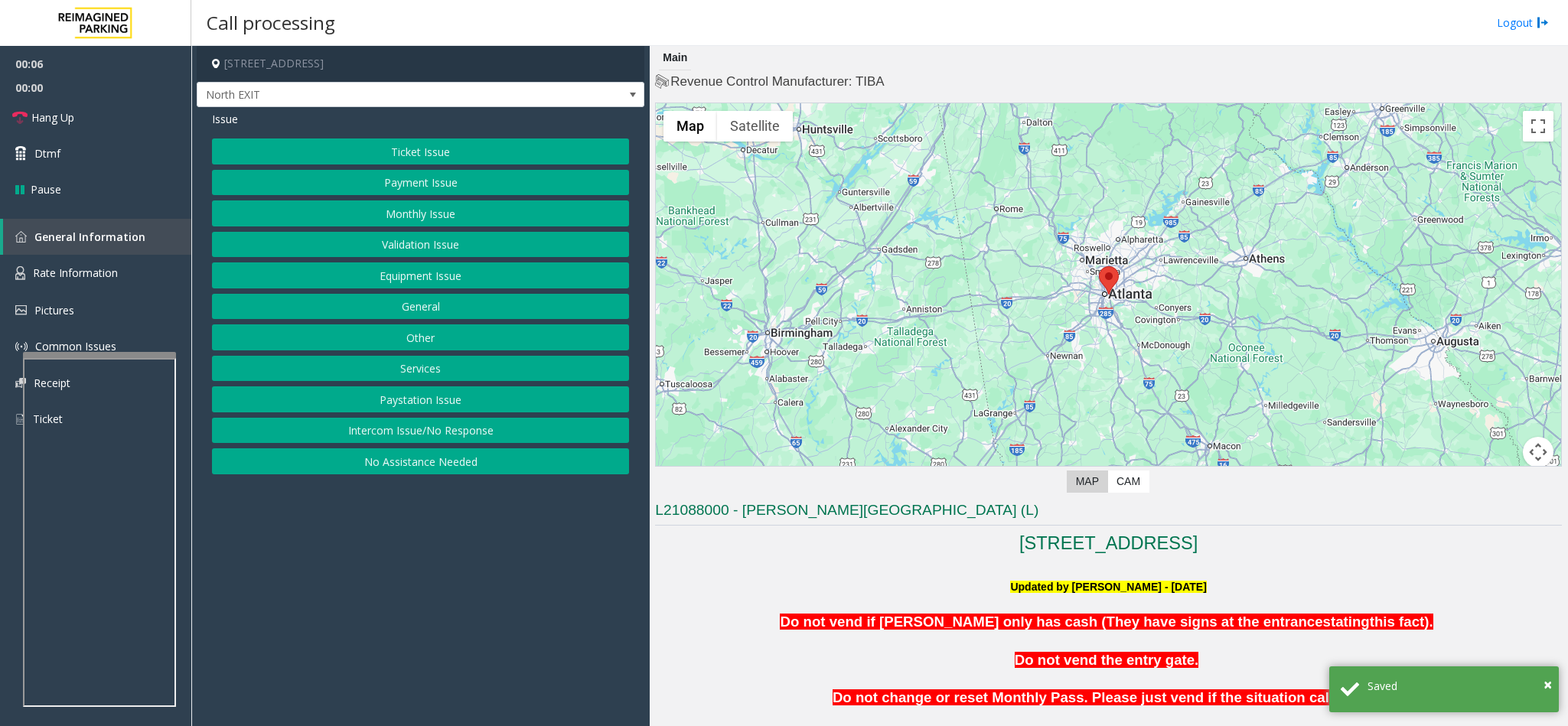
click at [377, 434] on button "Intercom Issue/No Response" at bounding box center [420, 431] width 417 height 26
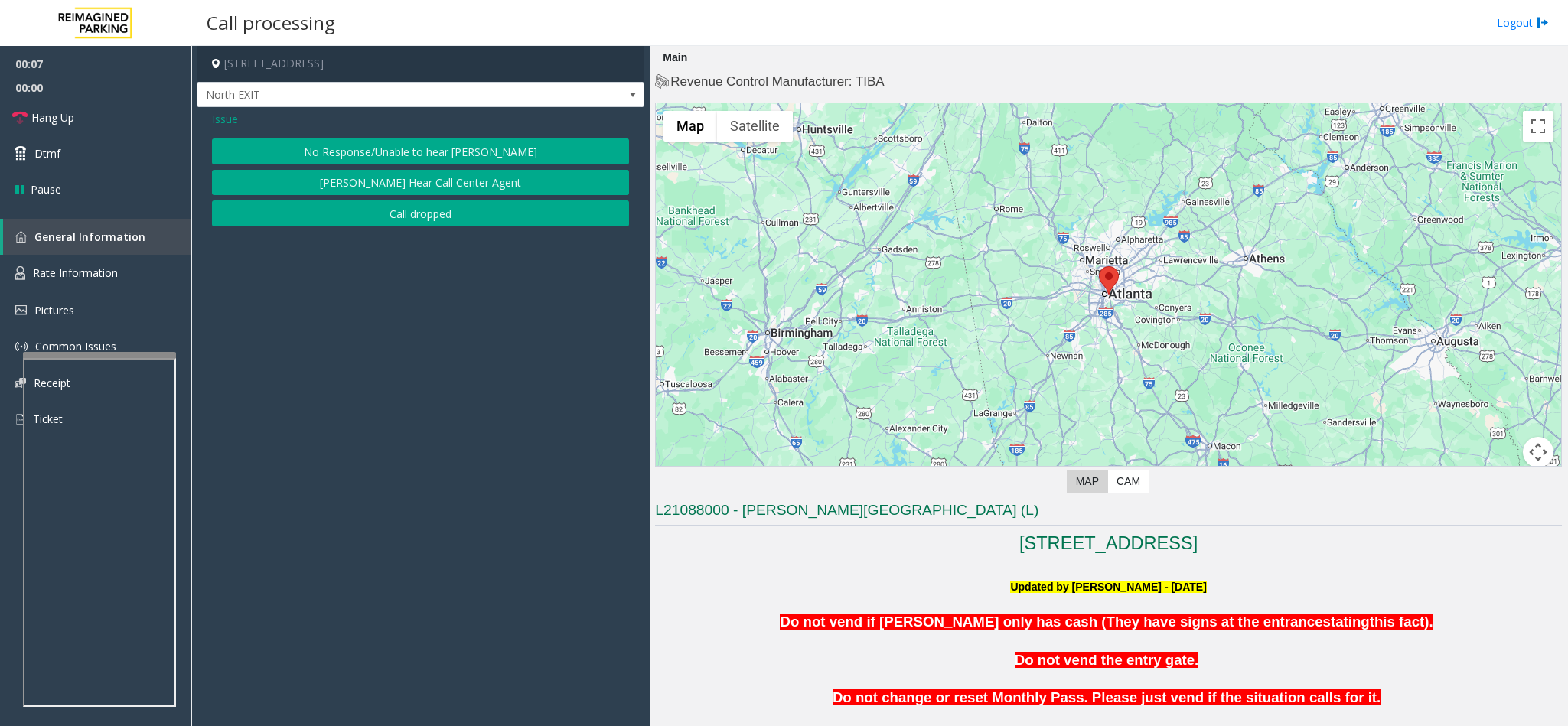
click at [397, 150] on button "No Response/Unable to hear [PERSON_NAME]" at bounding box center [420, 151] width 417 height 26
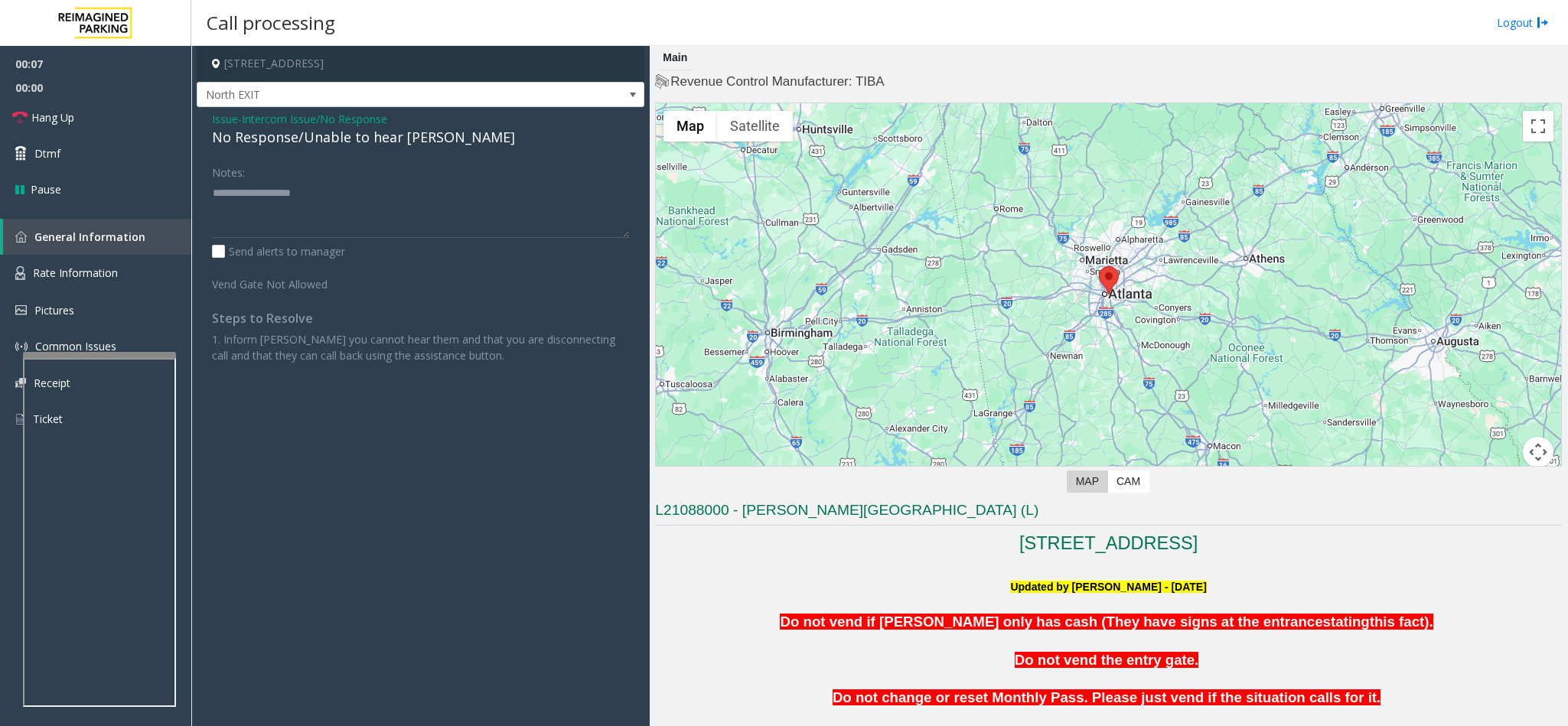
click at [248, 144] on div "No Response/Unable to hear [PERSON_NAME]" at bounding box center [420, 137] width 417 height 21
click at [408, 190] on textarea at bounding box center [420, 209] width 417 height 58
type textarea "**********"
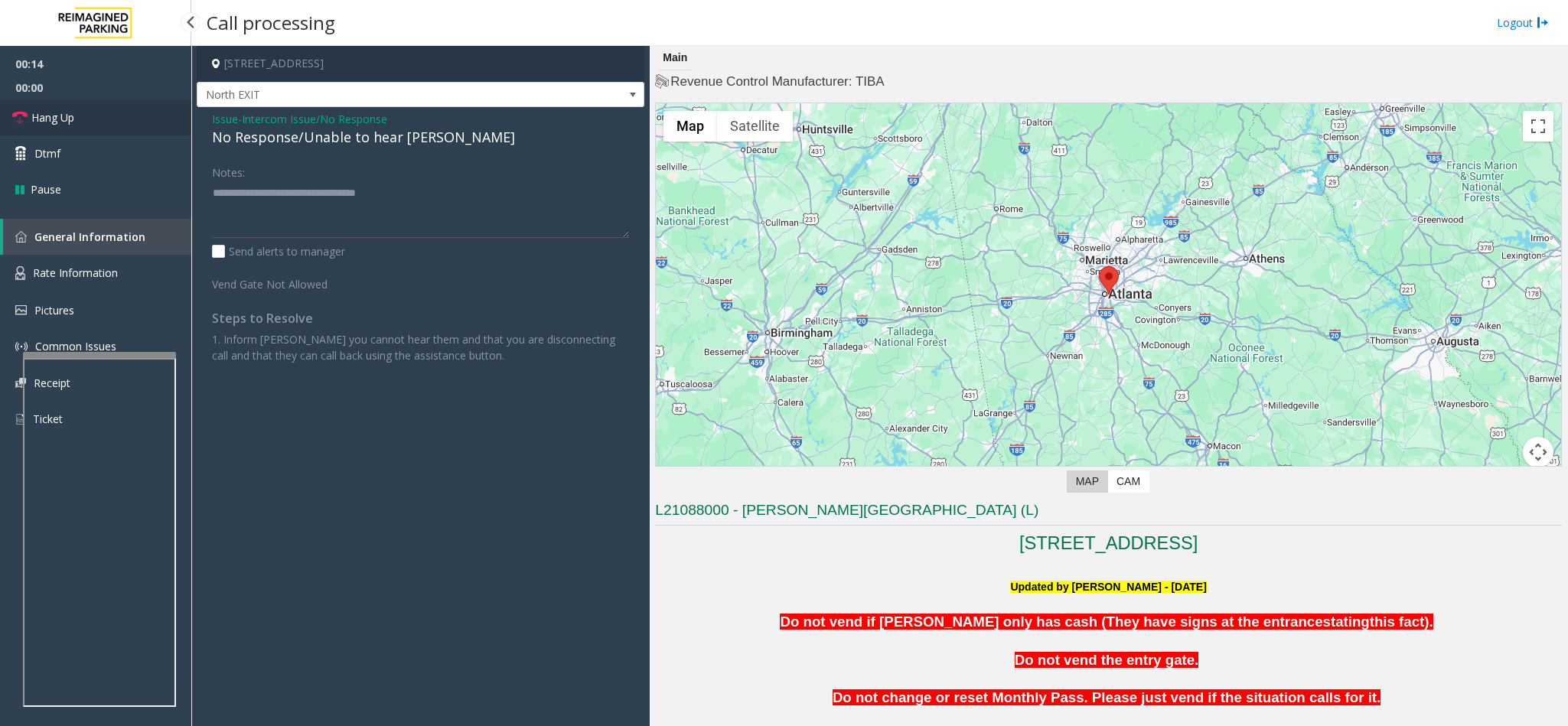
click at [131, 127] on link "Hang Up" at bounding box center [95, 117] width 191 height 36
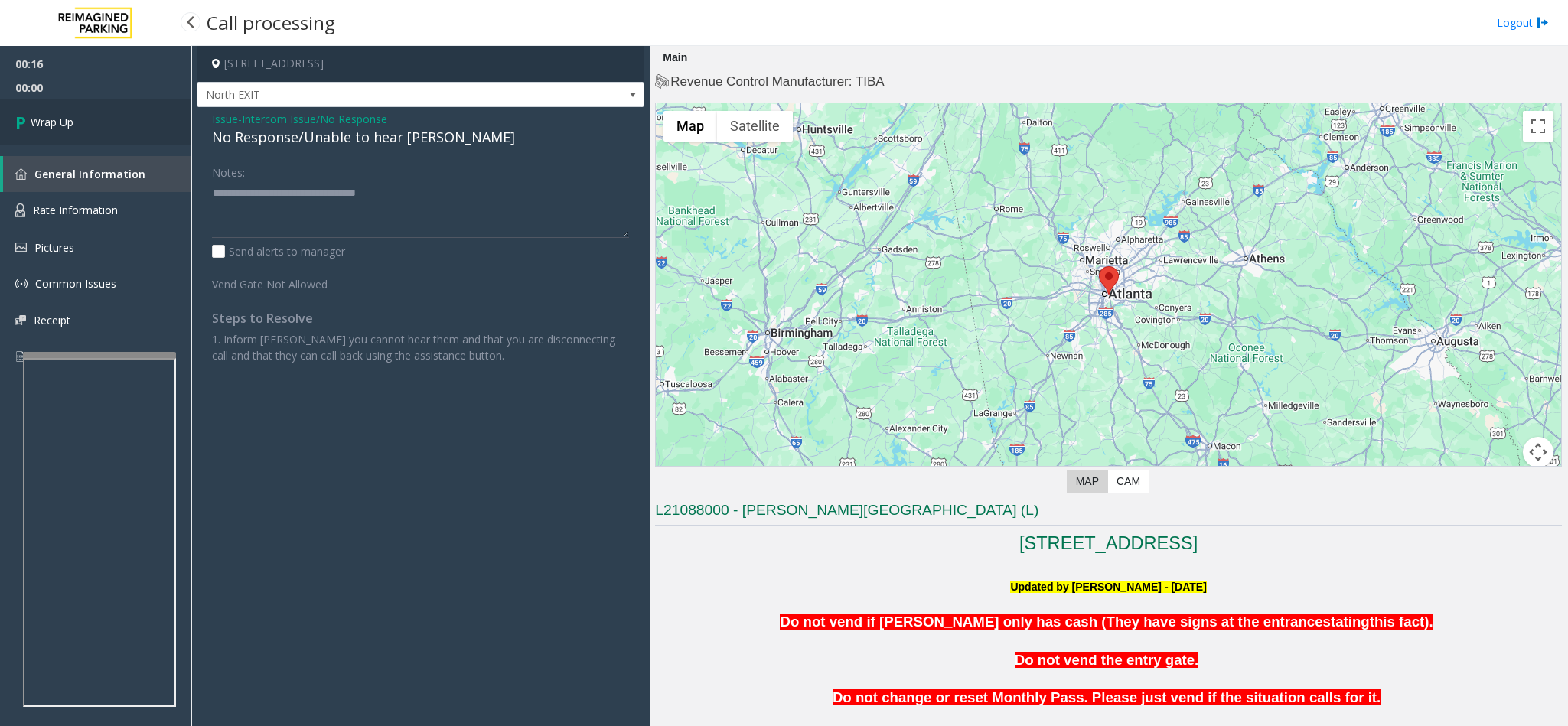
click at [131, 127] on link "Wrap Up" at bounding box center [95, 122] width 191 height 45
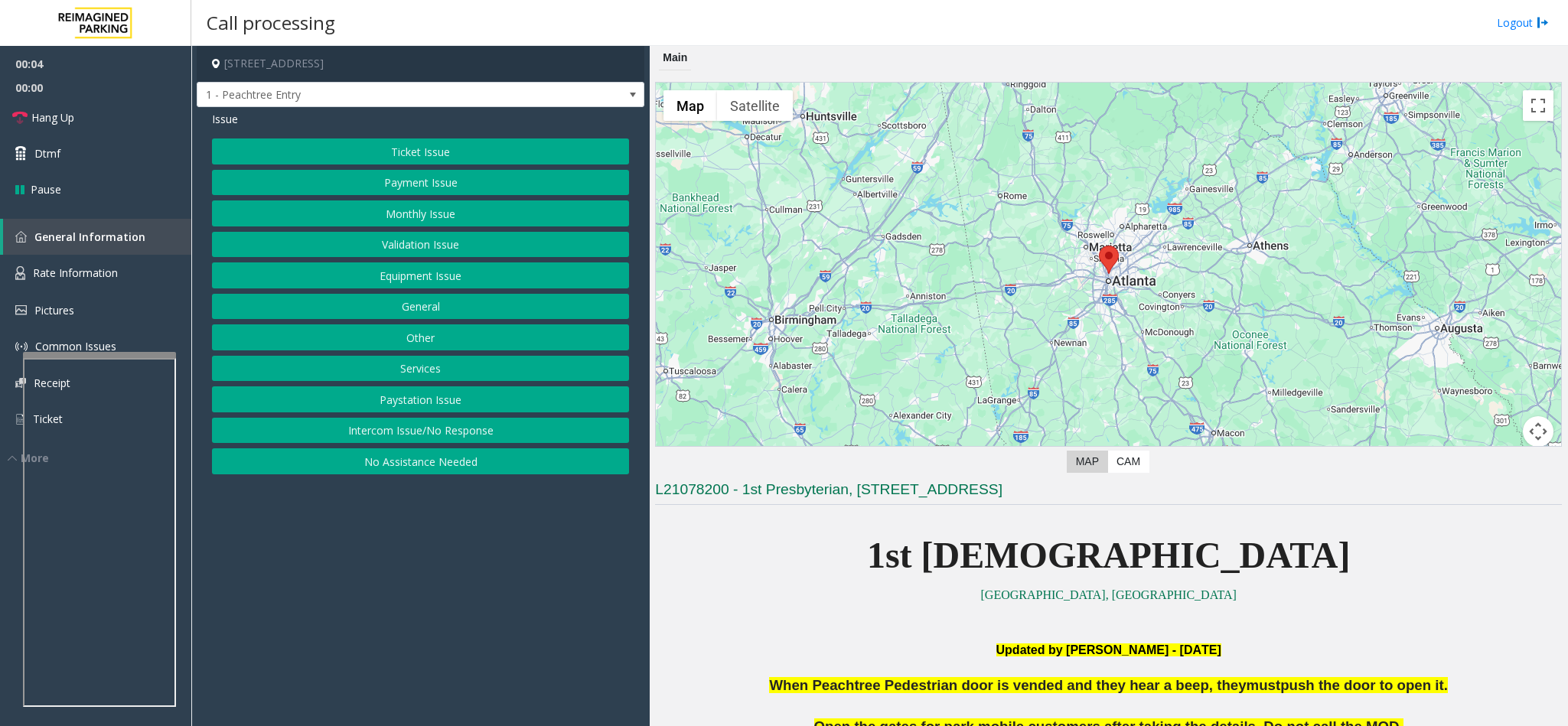
click at [429, 444] on button "Intercom Issue/No Response" at bounding box center [420, 431] width 417 height 26
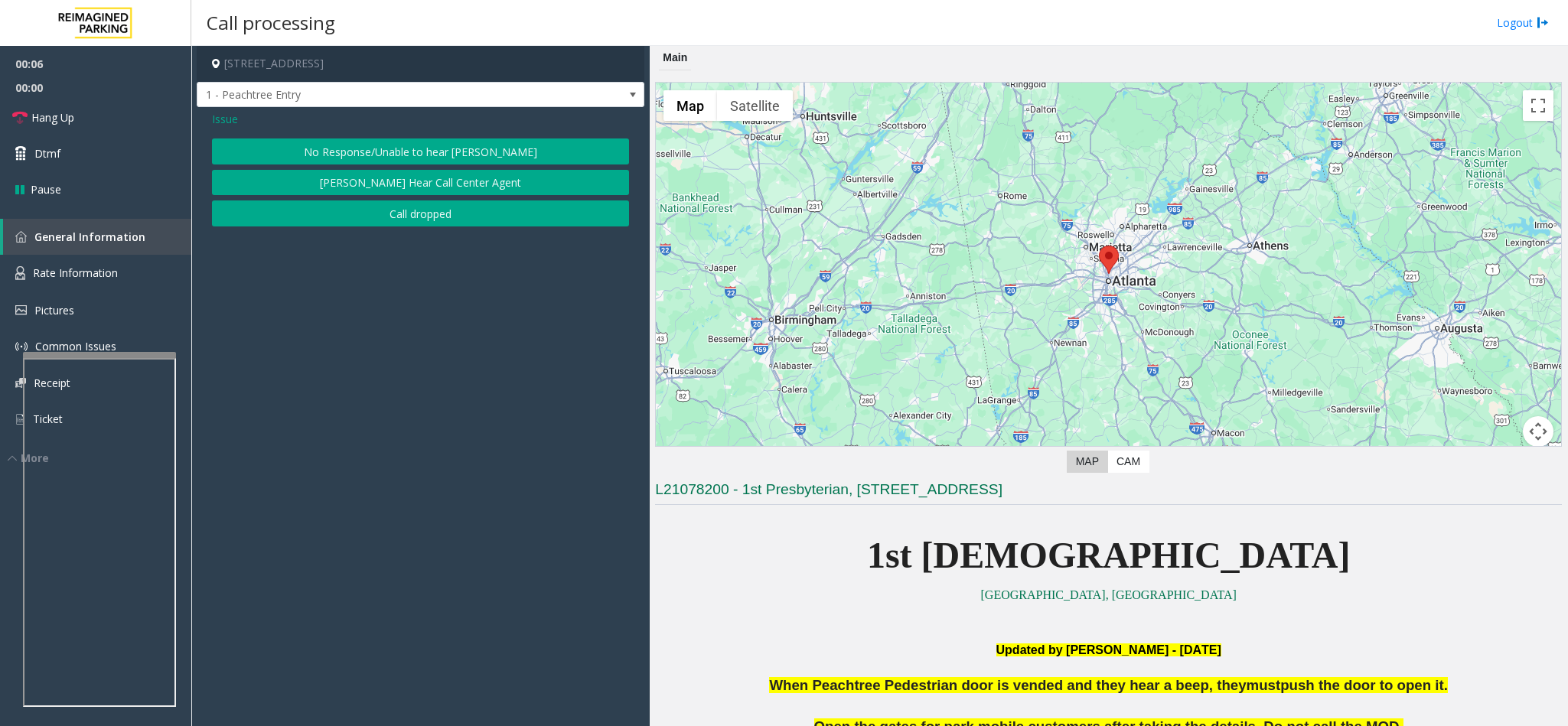
click at [220, 123] on span "Issue" at bounding box center [225, 119] width 26 height 16
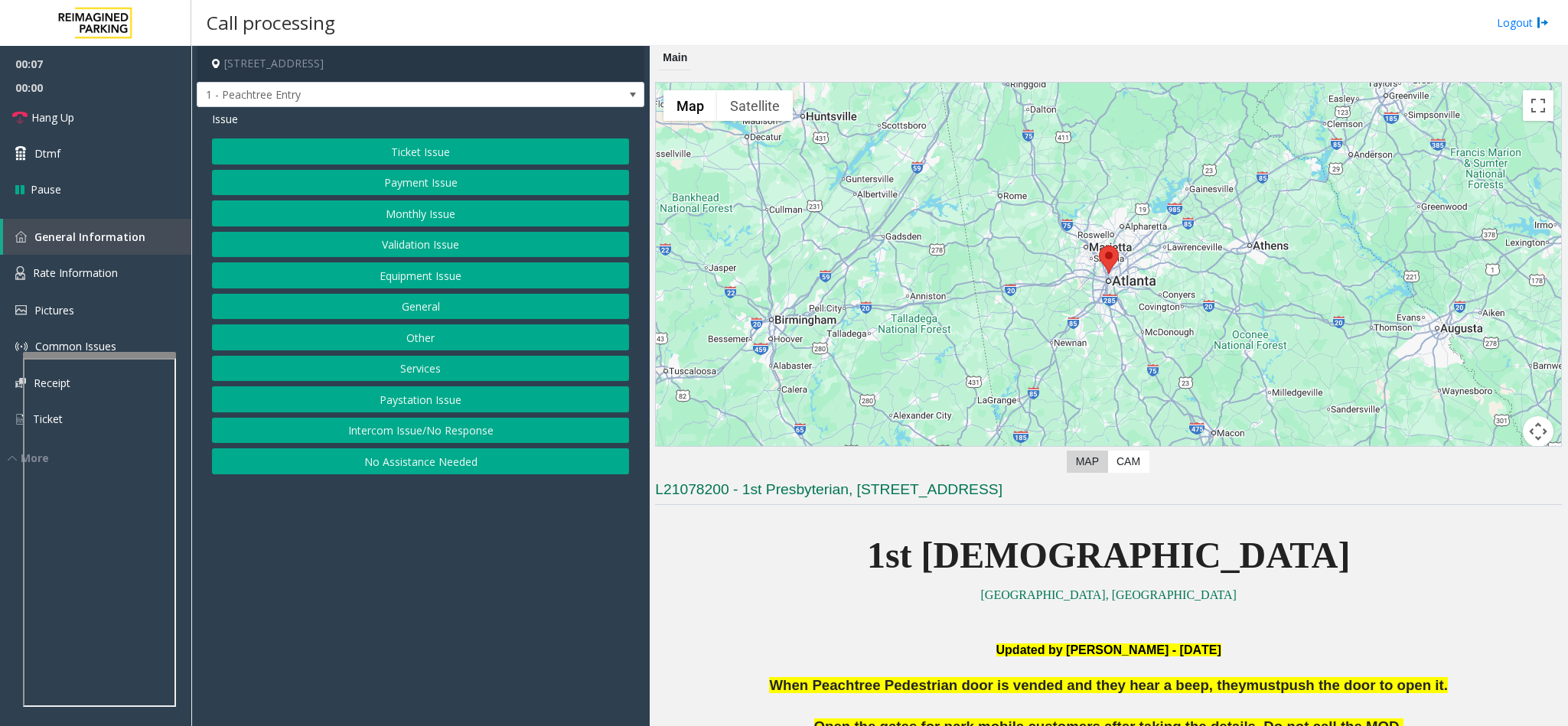
click at [366, 457] on button "No Assistance Needed" at bounding box center [420, 461] width 417 height 26
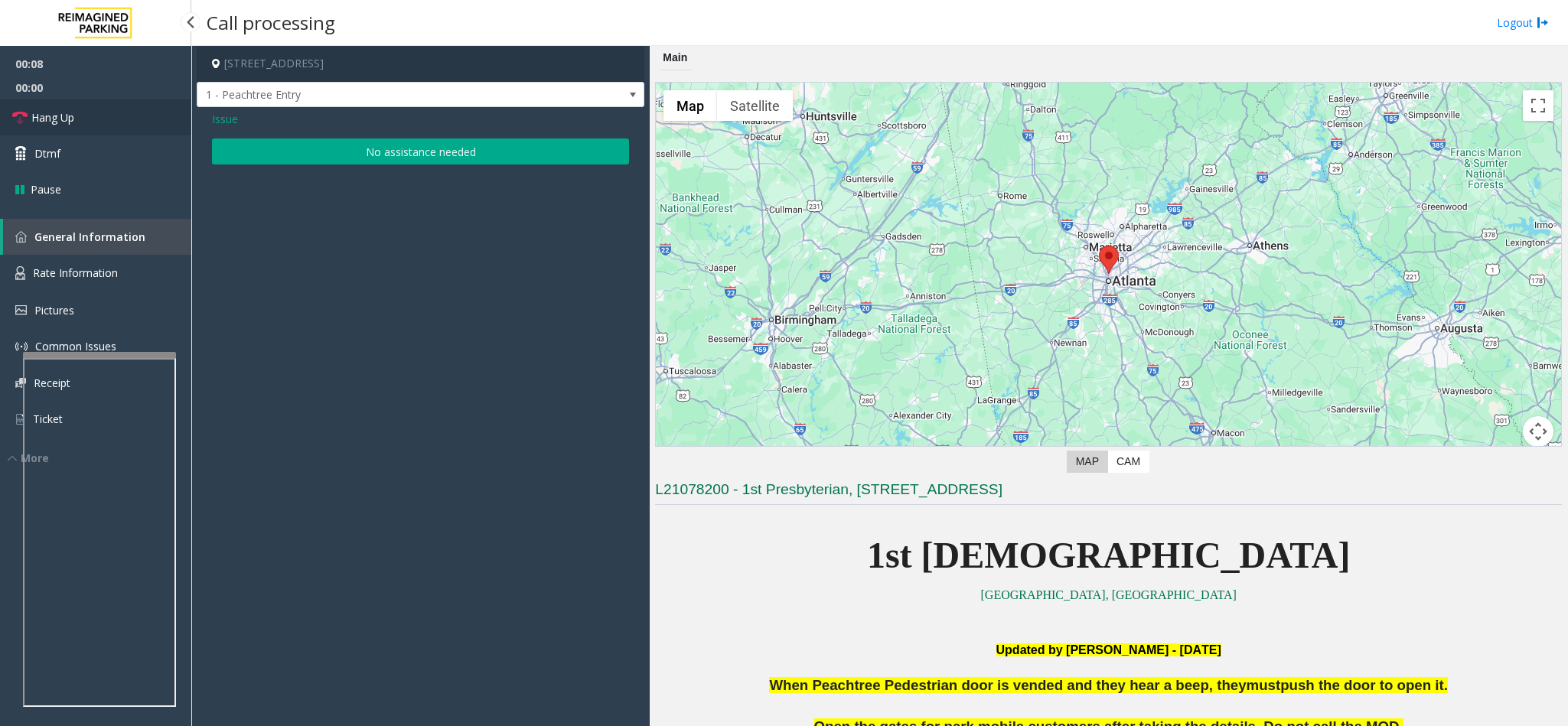
click at [101, 123] on link "Hang Up" at bounding box center [95, 117] width 191 height 36
drag, startPoint x: 355, startPoint y: 154, endPoint x: 343, endPoint y: 156, distance: 12.2
click at [352, 154] on button "No assistance needed" at bounding box center [420, 151] width 417 height 26
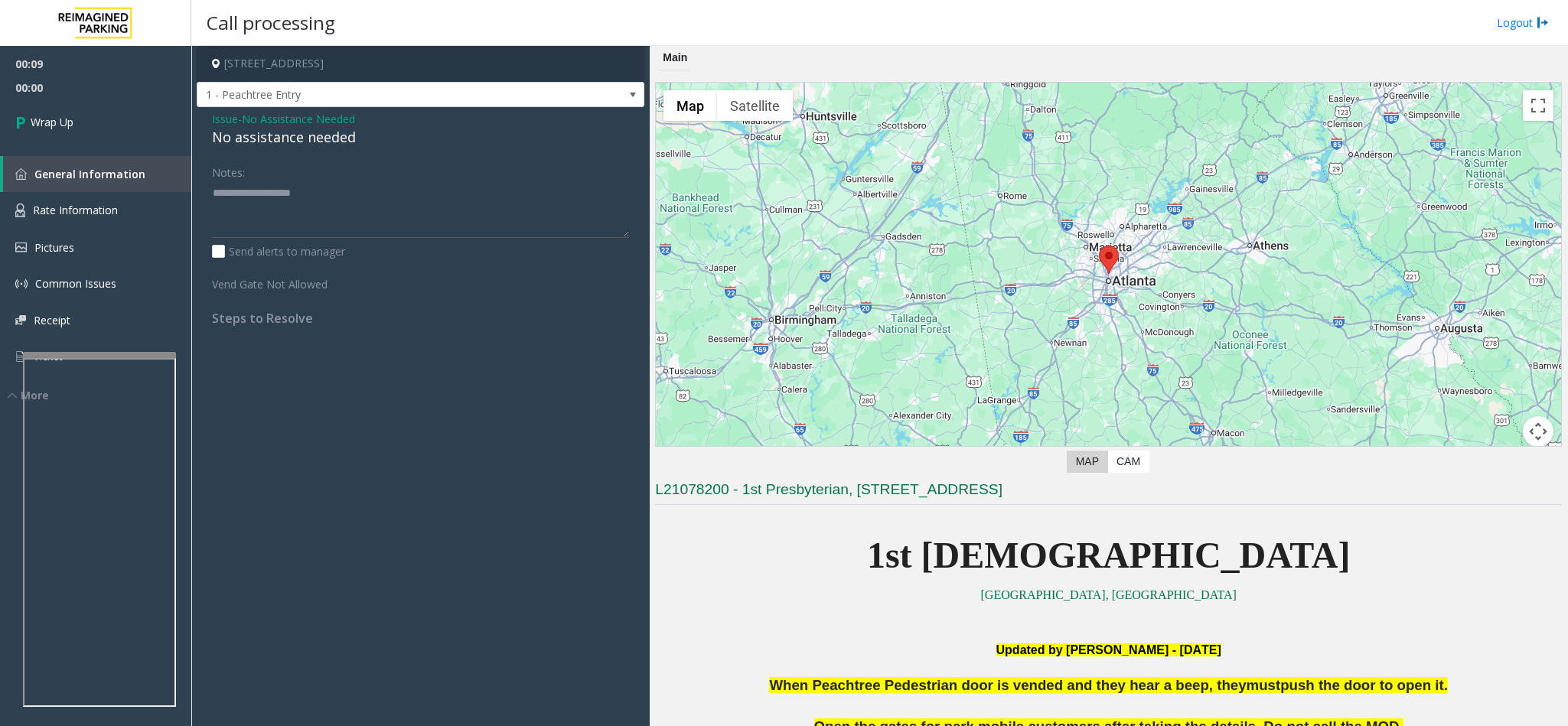
click at [248, 143] on div "No assistance needed" at bounding box center [420, 137] width 417 height 21
type textarea "**********"
click at [157, 116] on link "Wrap Up" at bounding box center [95, 122] width 191 height 45
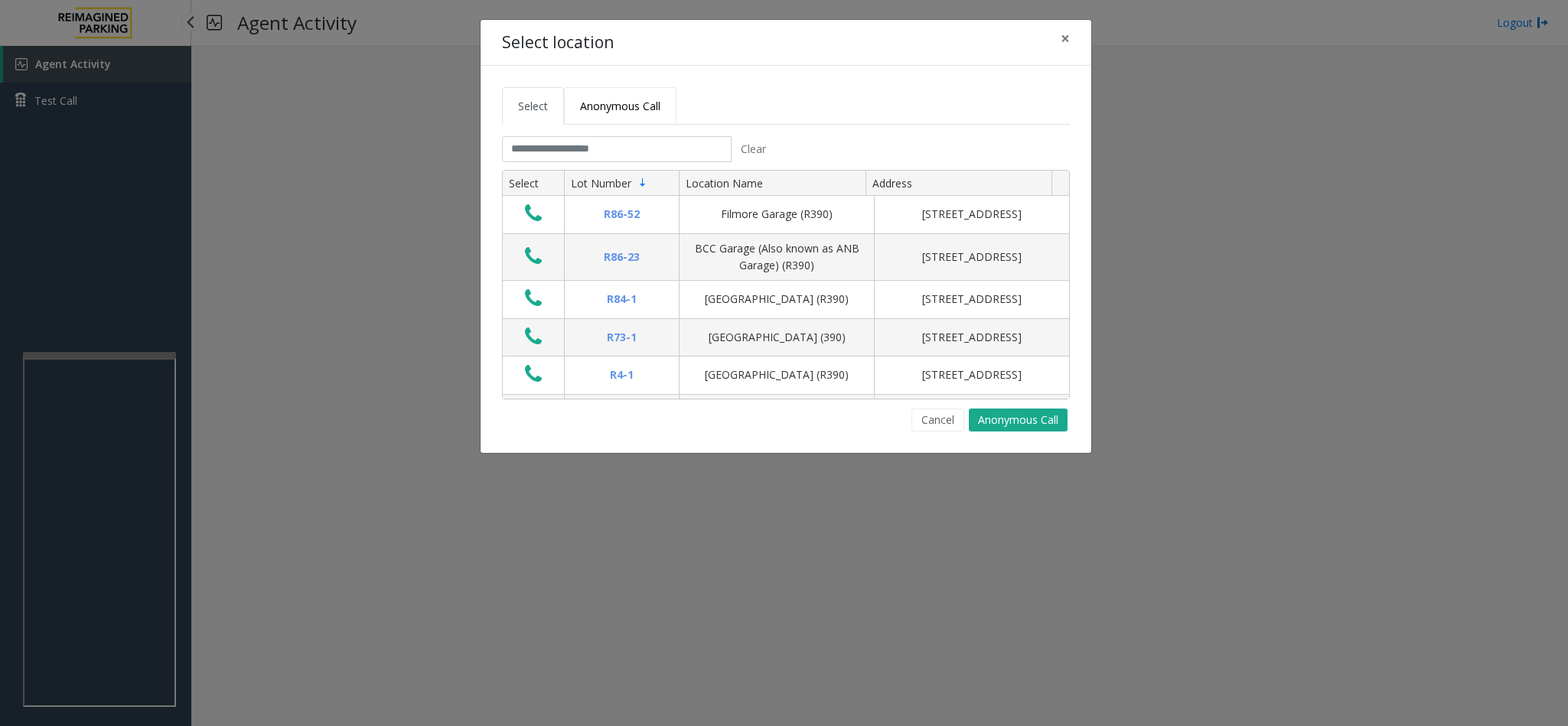
click at [599, 111] on span "Anonymous Call" at bounding box center [620, 106] width 81 height 15
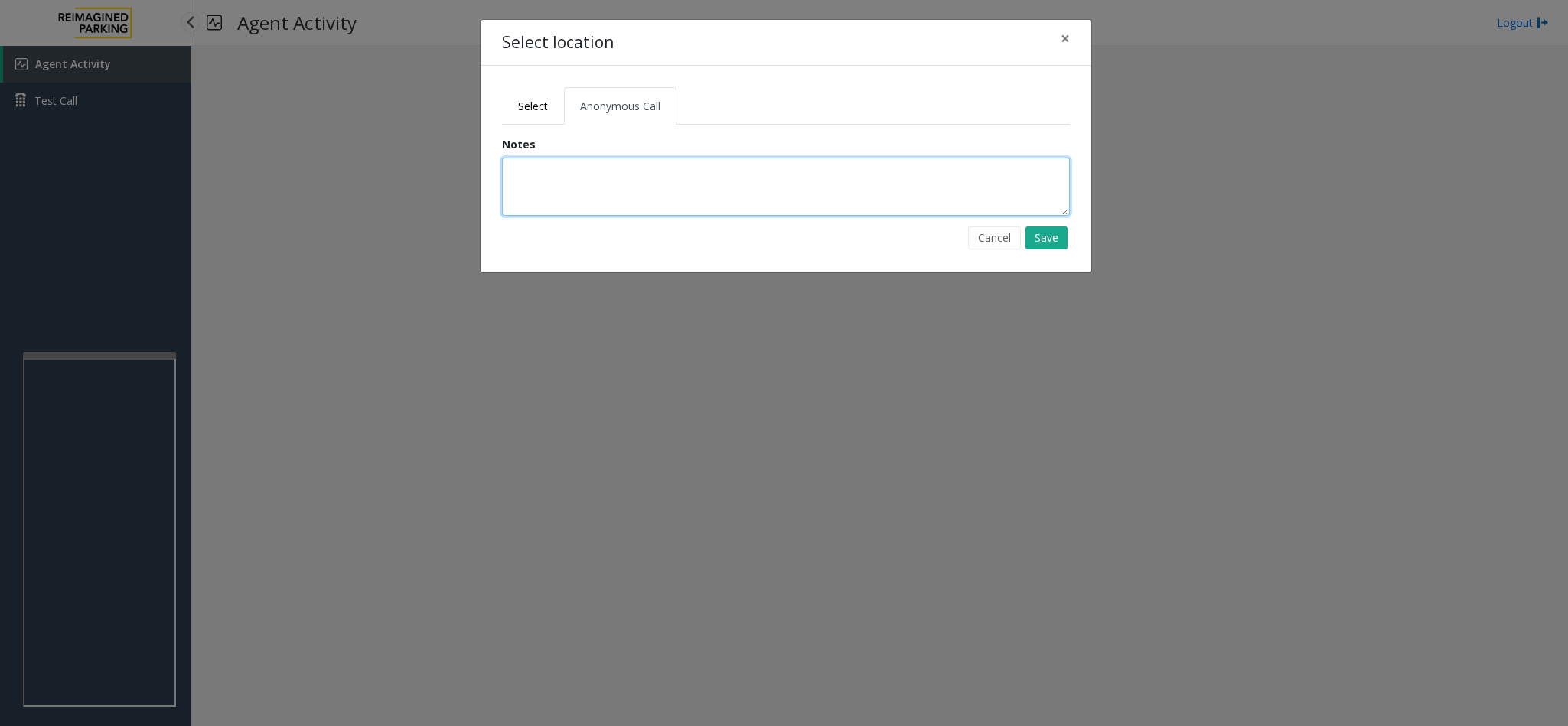
click at [561, 179] on textarea at bounding box center [786, 186] width 568 height 58
type textarea "**********"
click at [1045, 246] on button "Save" at bounding box center [1046, 238] width 42 height 23
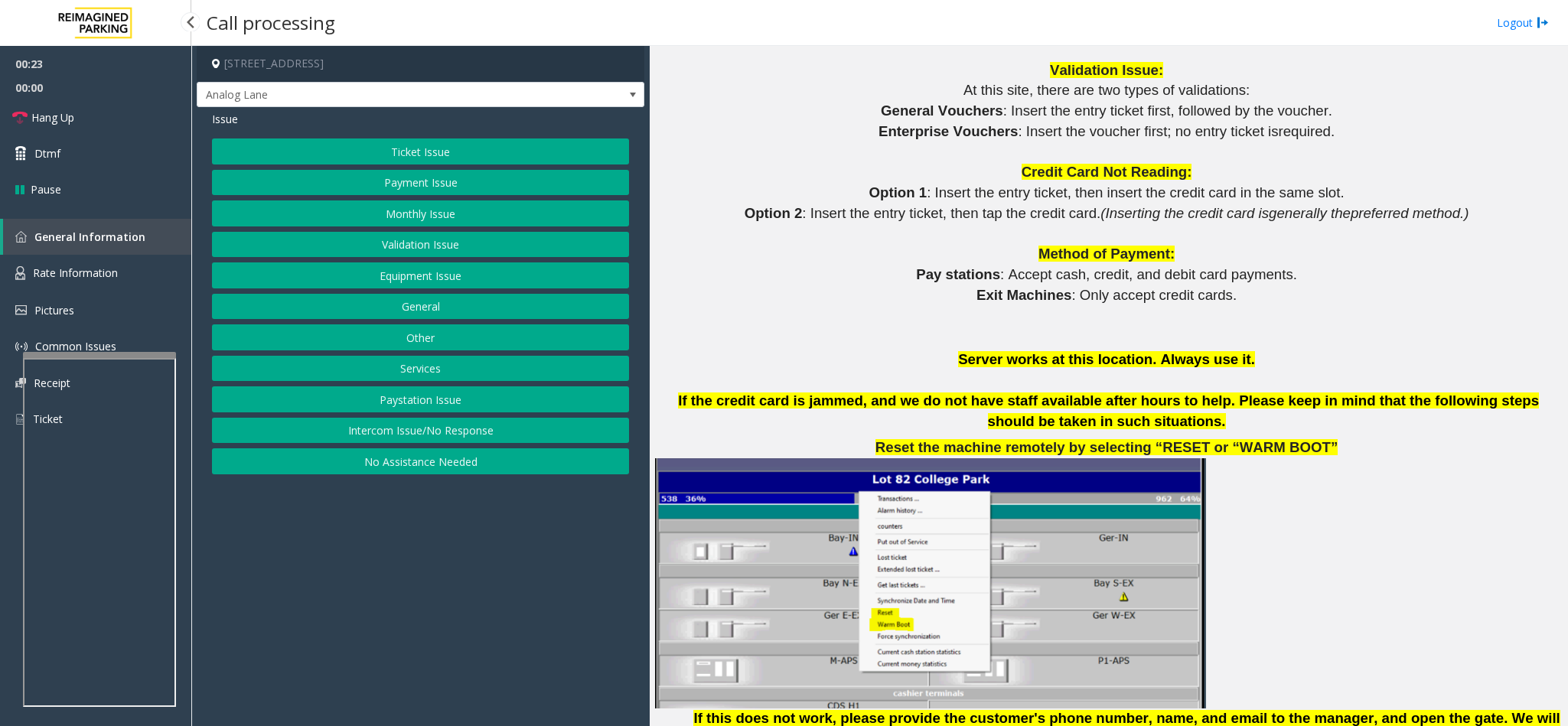
scroll to position [1378, 0]
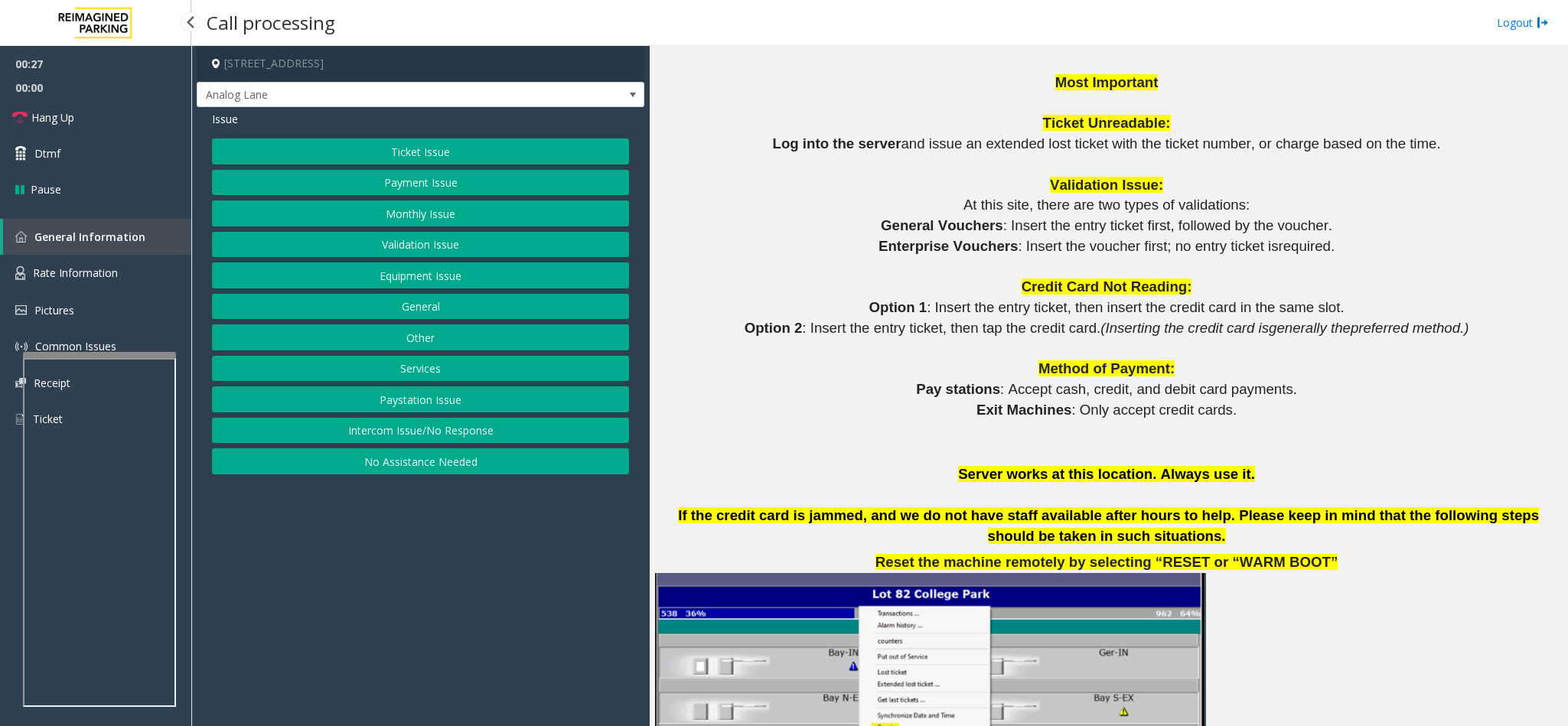
click at [404, 239] on button "Validation Issue" at bounding box center [420, 245] width 417 height 26
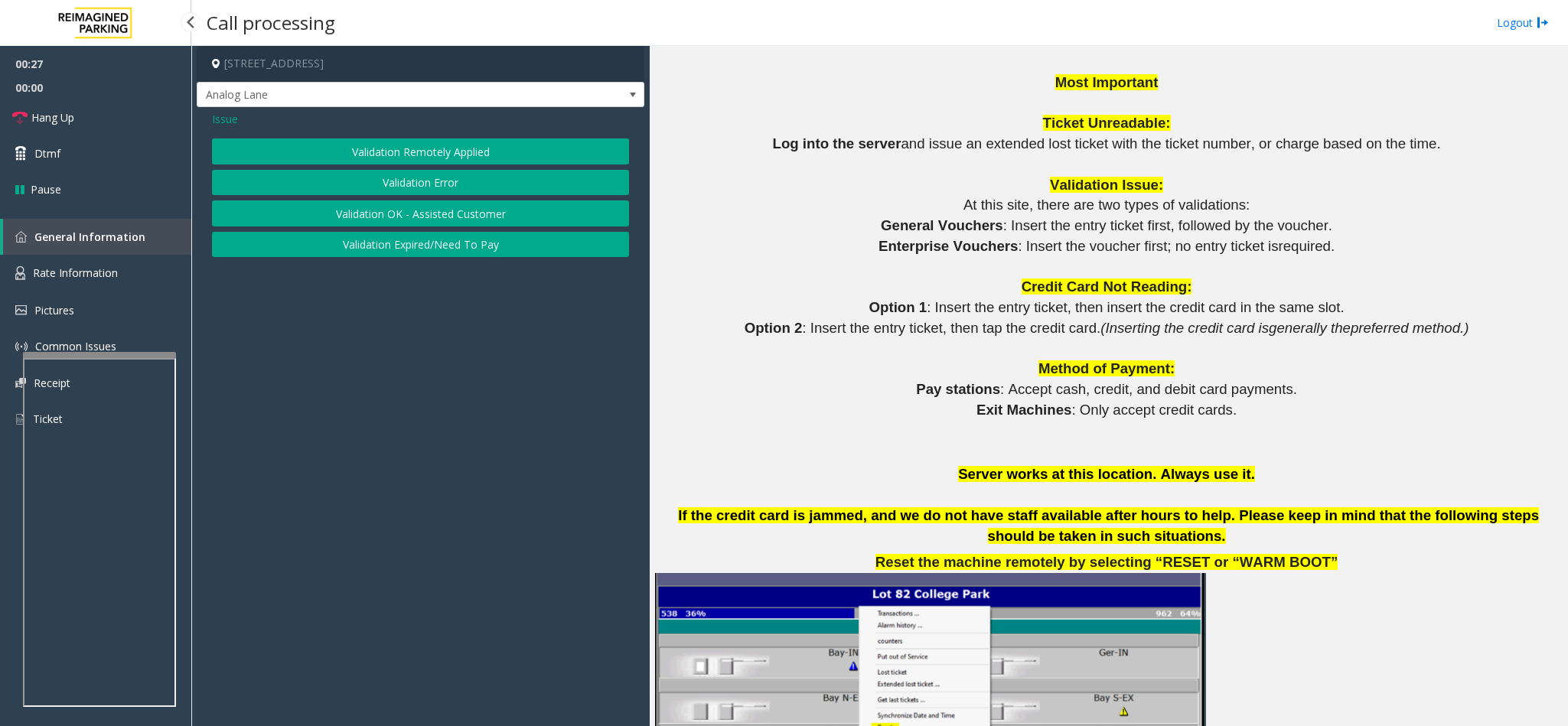
click at [393, 184] on button "Validation Error" at bounding box center [420, 183] width 417 height 26
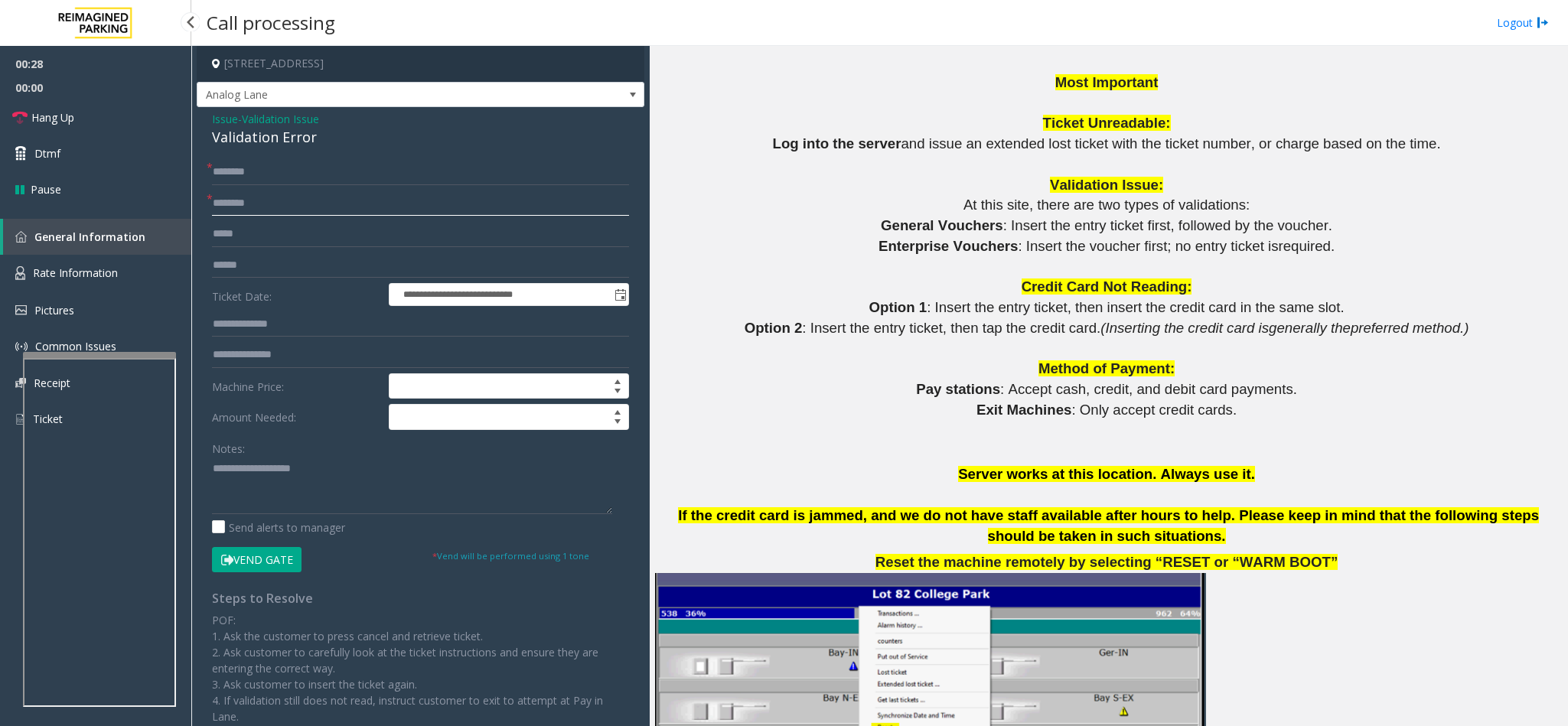
click at [248, 200] on input "text" at bounding box center [420, 203] width 417 height 26
type input "**********"
click at [246, 175] on input "text" at bounding box center [420, 172] width 417 height 26
type input "**********"
click at [259, 135] on div "Validation Error" at bounding box center [420, 137] width 417 height 21
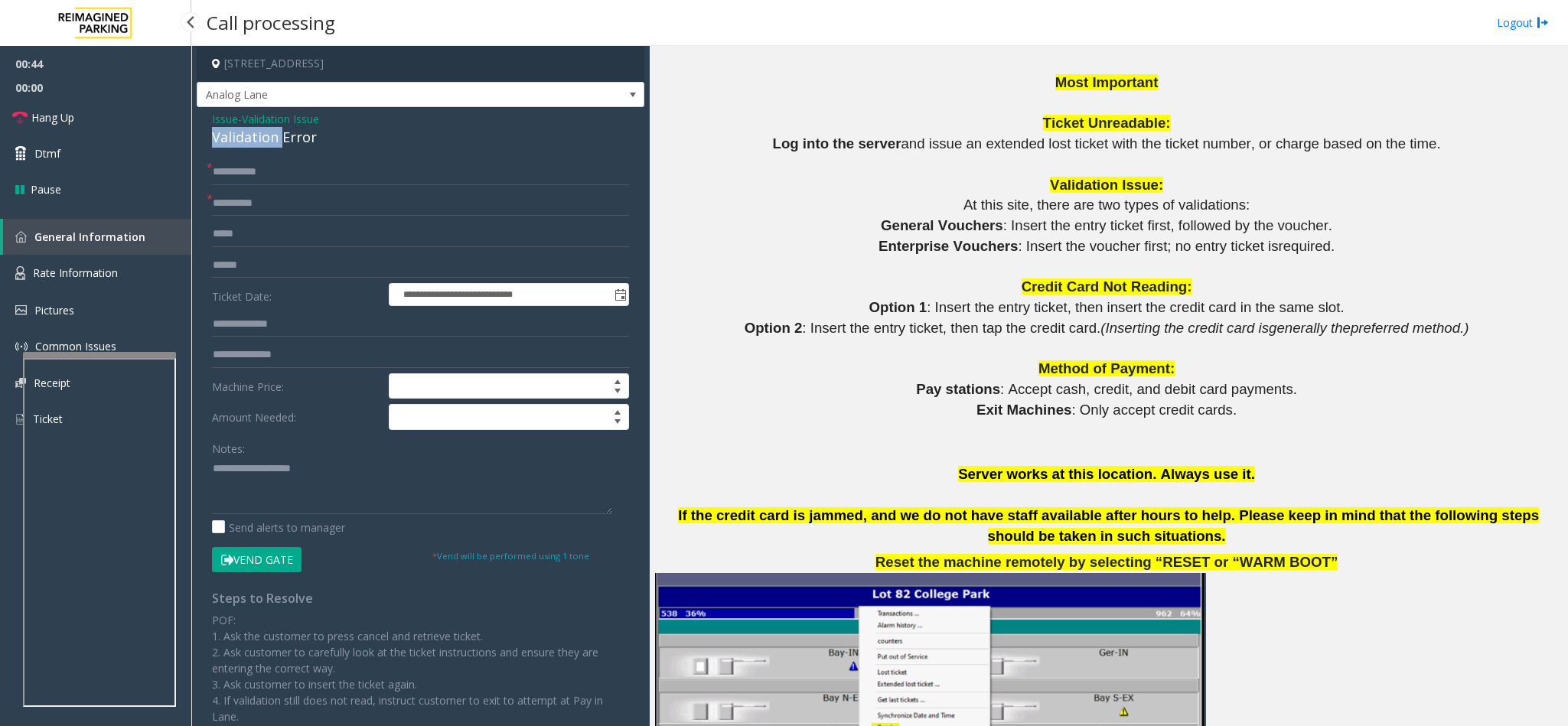
click at [259, 135] on div "Validation Error" at bounding box center [420, 137] width 417 height 21
click at [213, 457] on textarea at bounding box center [411, 485] width 400 height 58
type textarea "**********"
click at [236, 265] on input "text" at bounding box center [420, 266] width 417 height 26
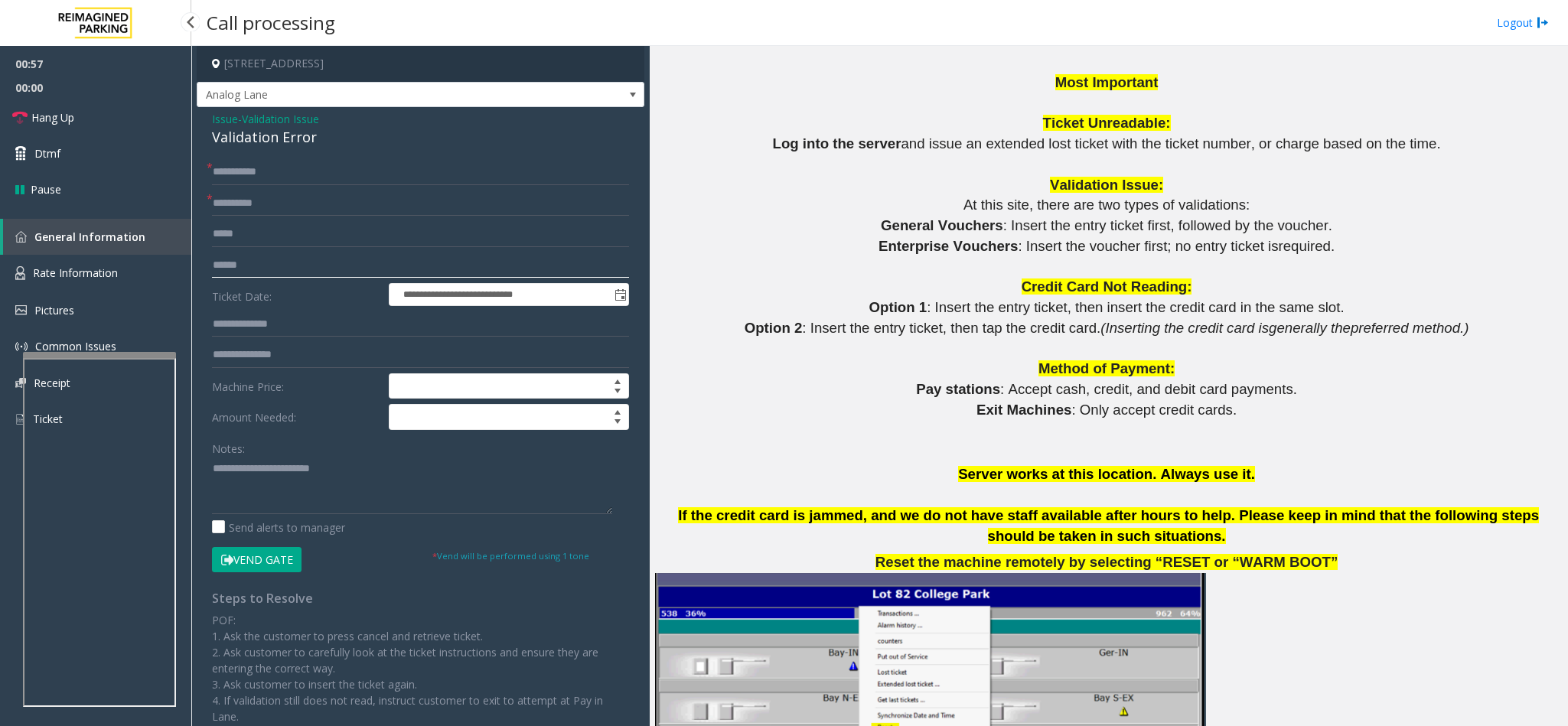
type input "******"
click at [260, 322] on input "text" at bounding box center [420, 325] width 417 height 26
drag, startPoint x: 1015, startPoint y: 223, endPoint x: 1222, endPoint y: 223, distance: 207.0
click at [1045, 238] on span ": Insert the voucher first; no entry ticket is" at bounding box center [1147, 246] width 260 height 16
click at [391, 457] on textarea at bounding box center [411, 485] width 400 height 58
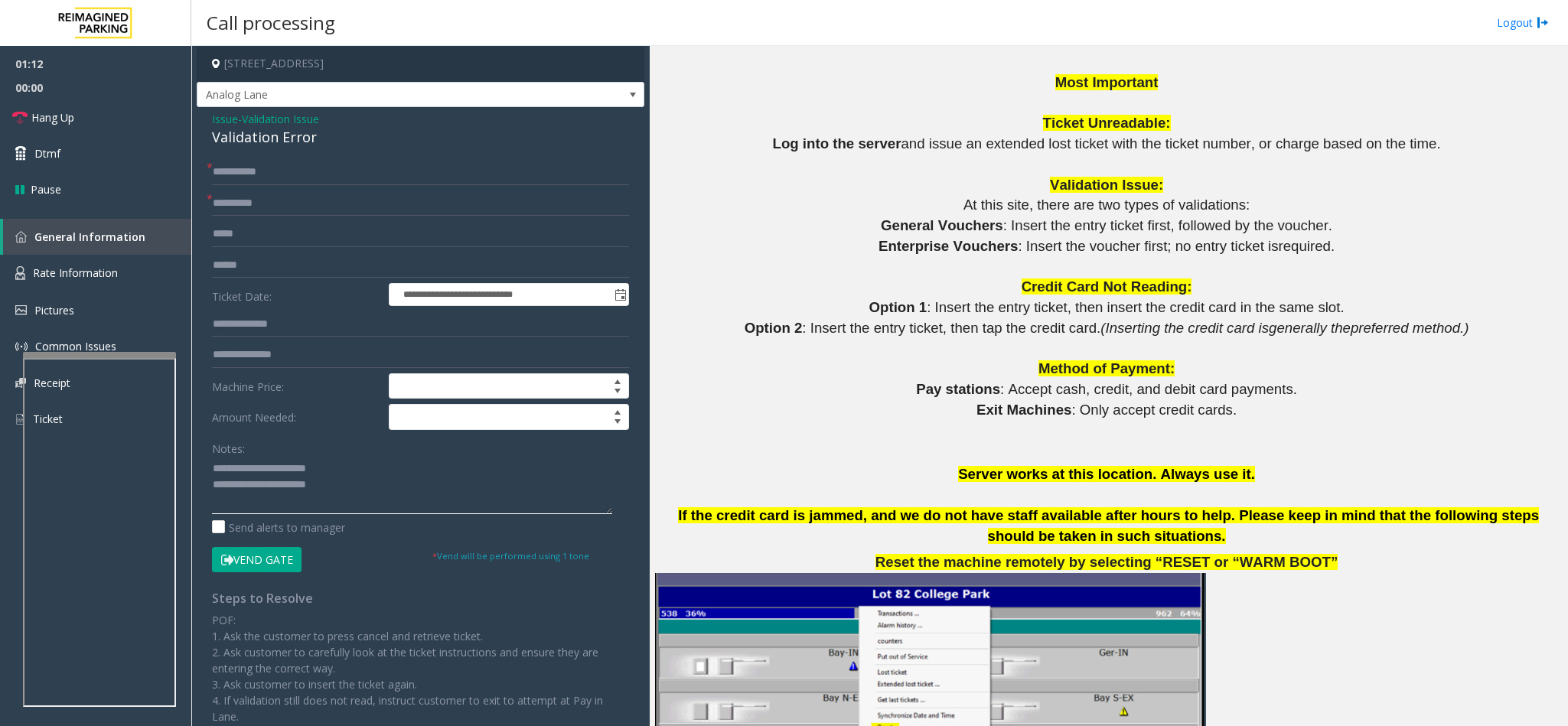
type textarea "**********"
click at [262, 328] on input "text" at bounding box center [420, 325] width 417 height 26
click at [303, 325] on input "text" at bounding box center [420, 325] width 417 height 26
click at [267, 457] on button "Vend Gate" at bounding box center [256, 560] width 90 height 26
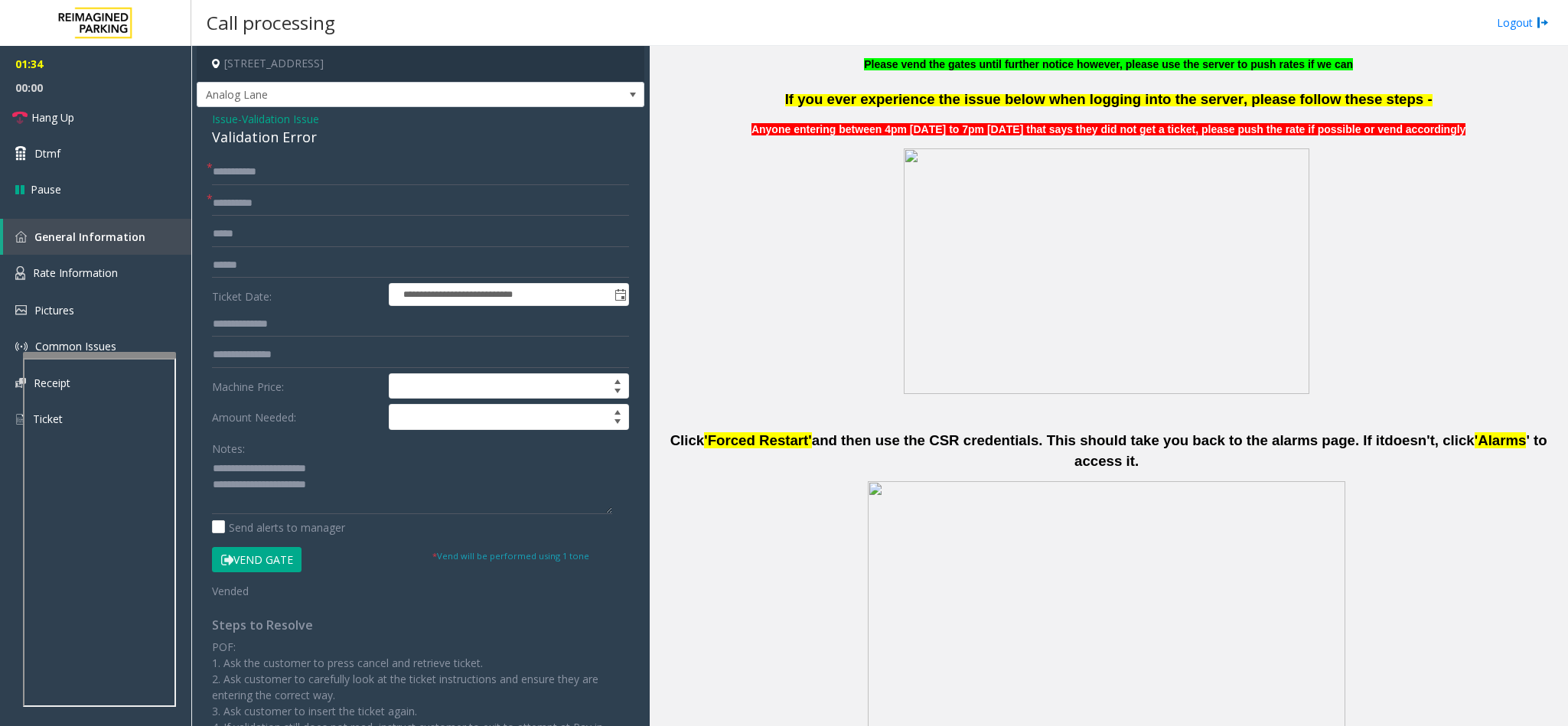
scroll to position [229, 0]
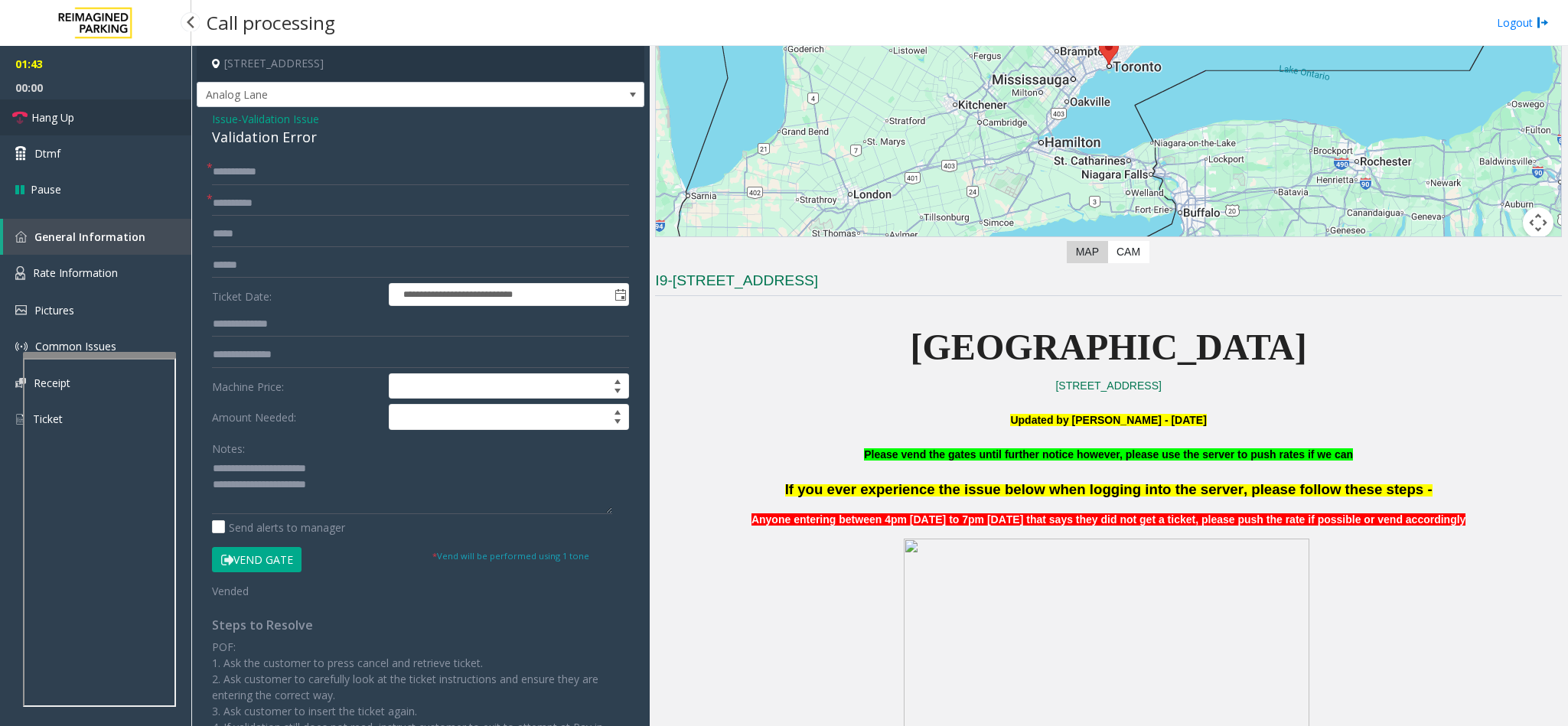
click at [78, 123] on link "Hang Up" at bounding box center [95, 117] width 191 height 36
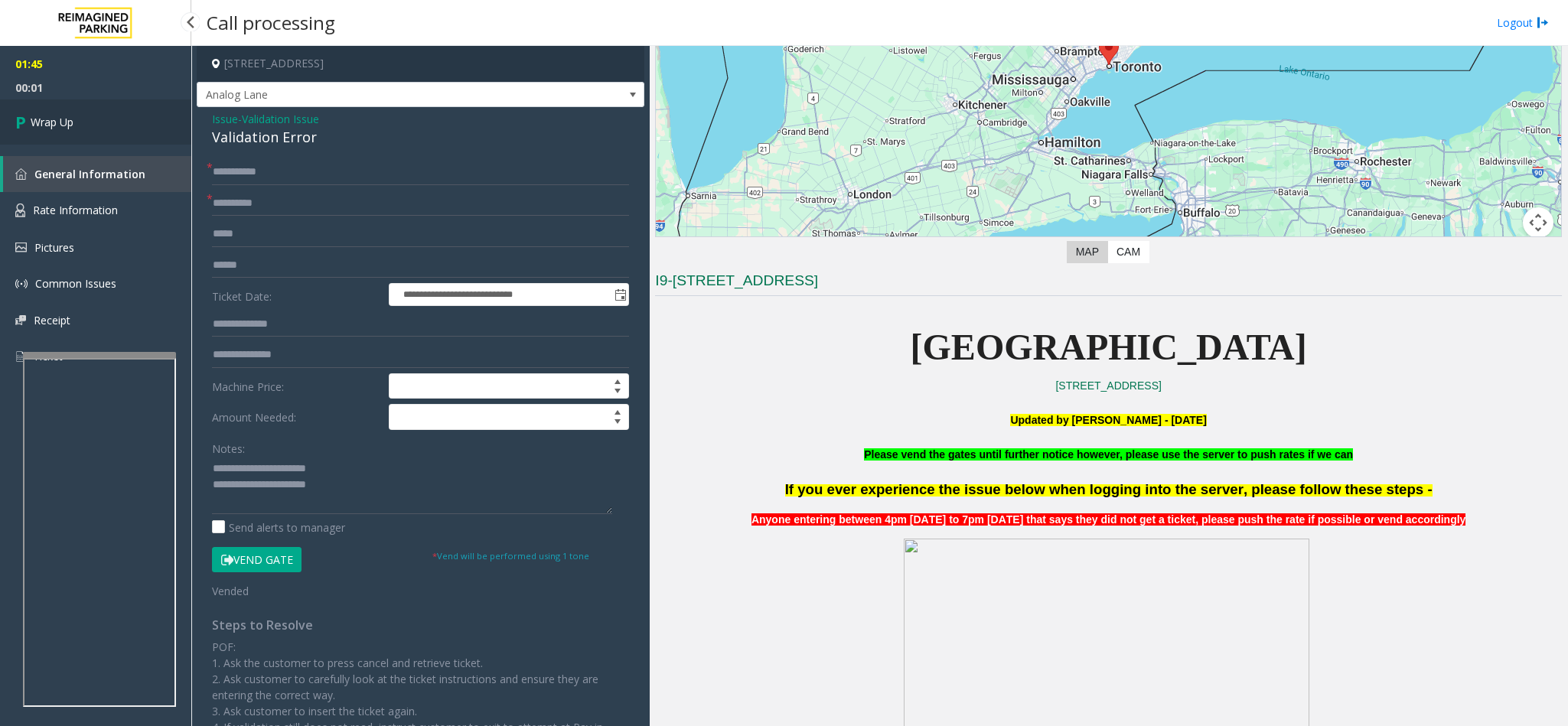
click at [78, 123] on link "Wrap Up" at bounding box center [95, 122] width 191 height 45
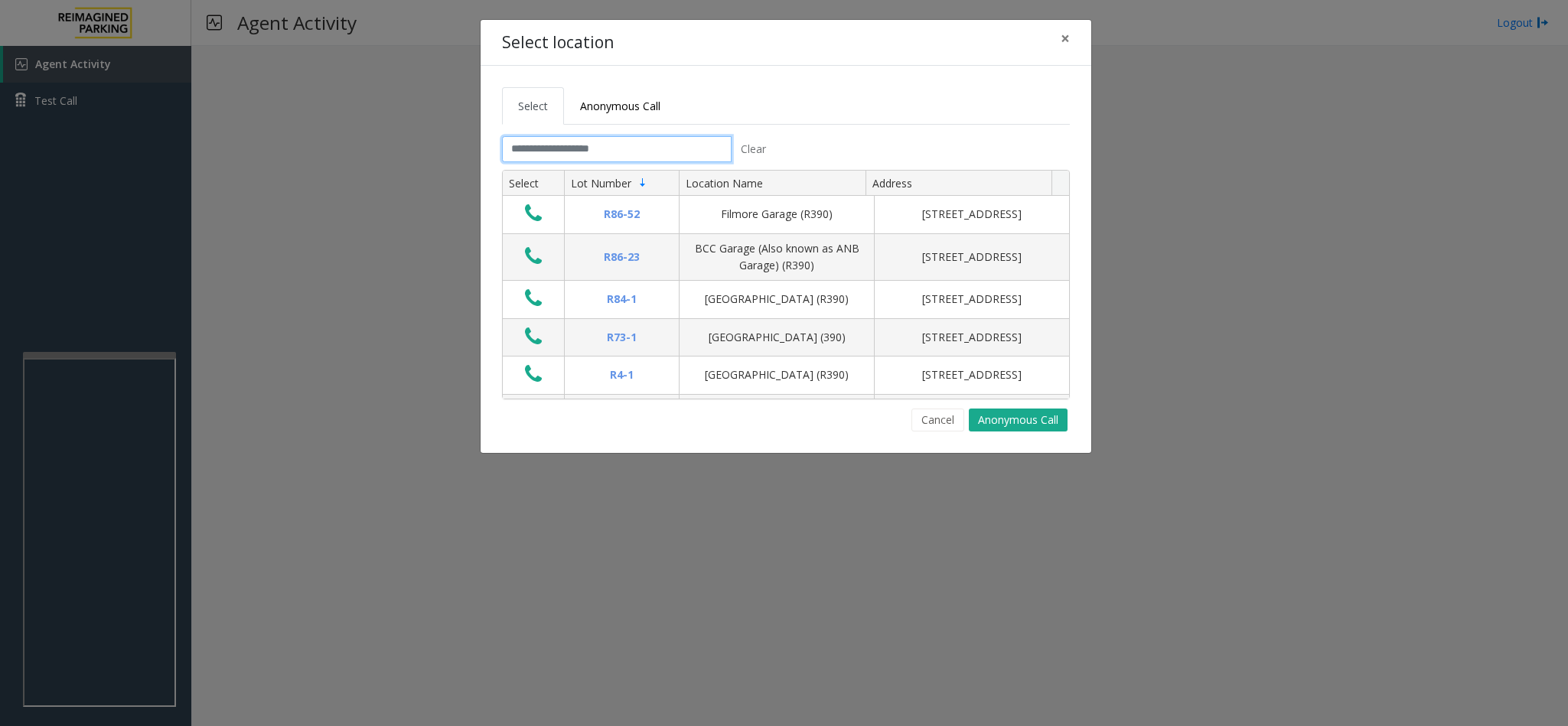
click at [513, 149] on input "text" at bounding box center [616, 149] width 229 height 26
click at [569, 147] on input "text" at bounding box center [616, 149] width 229 height 26
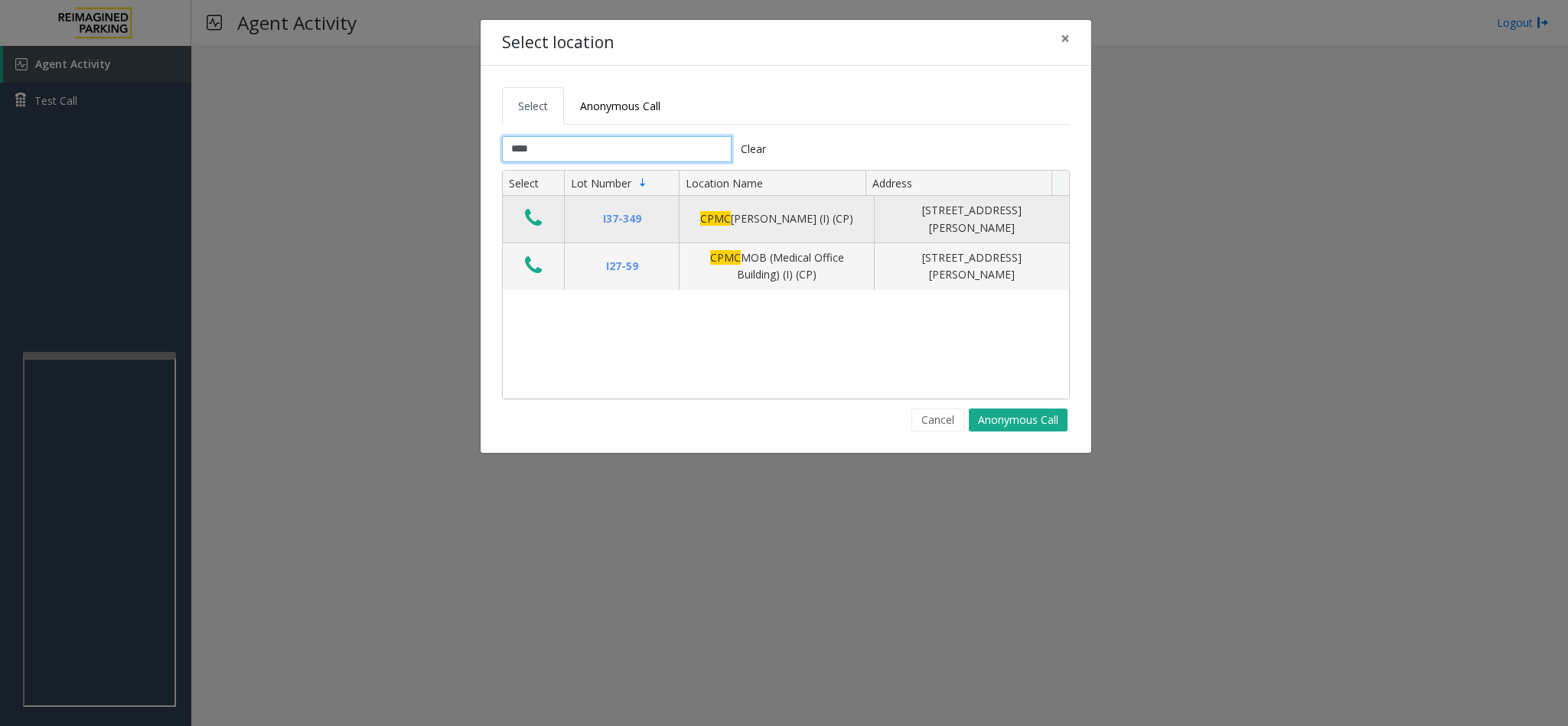
type input "****"
click at [535, 216] on icon "Data table" at bounding box center [533, 218] width 17 height 21
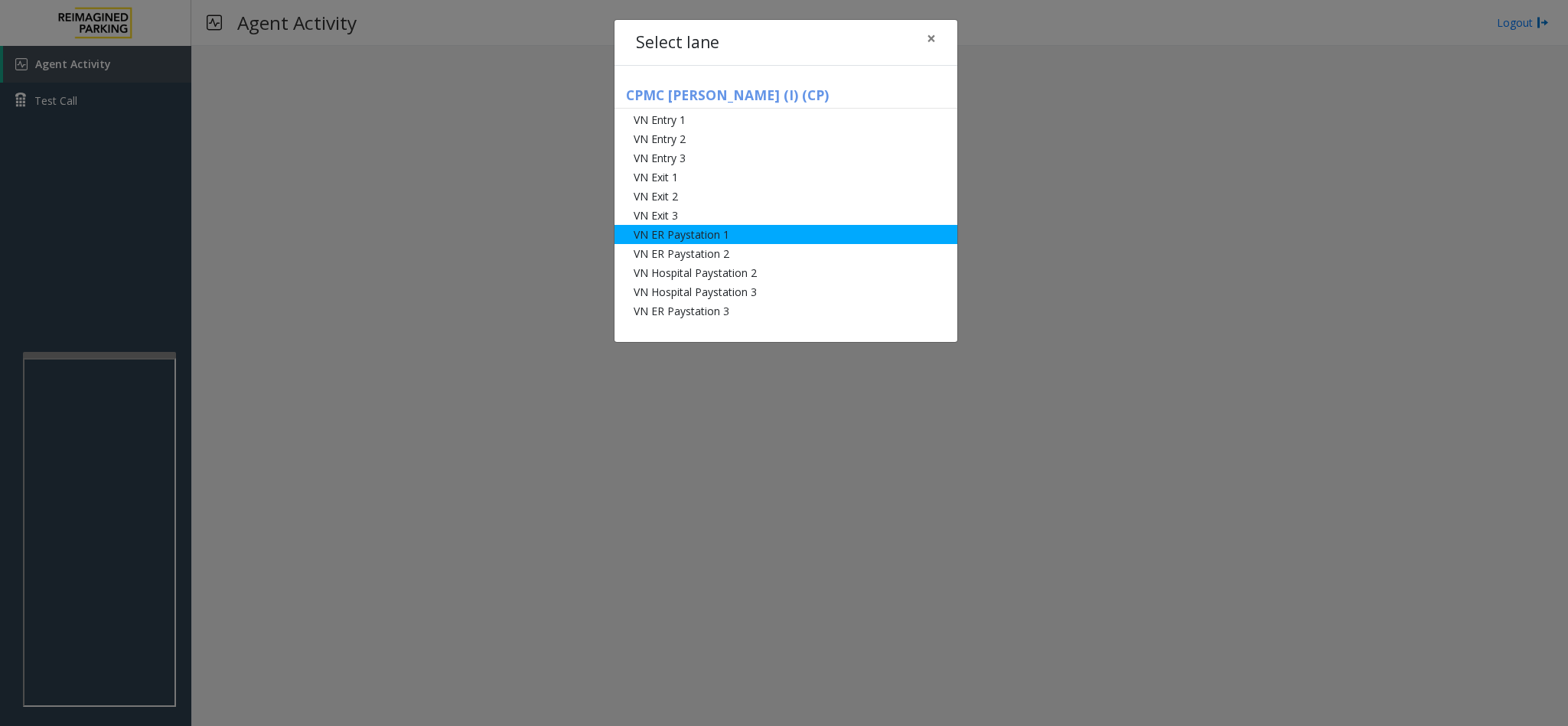
click at [717, 235] on li "VN ER Paystation 1" at bounding box center [786, 234] width 343 height 19
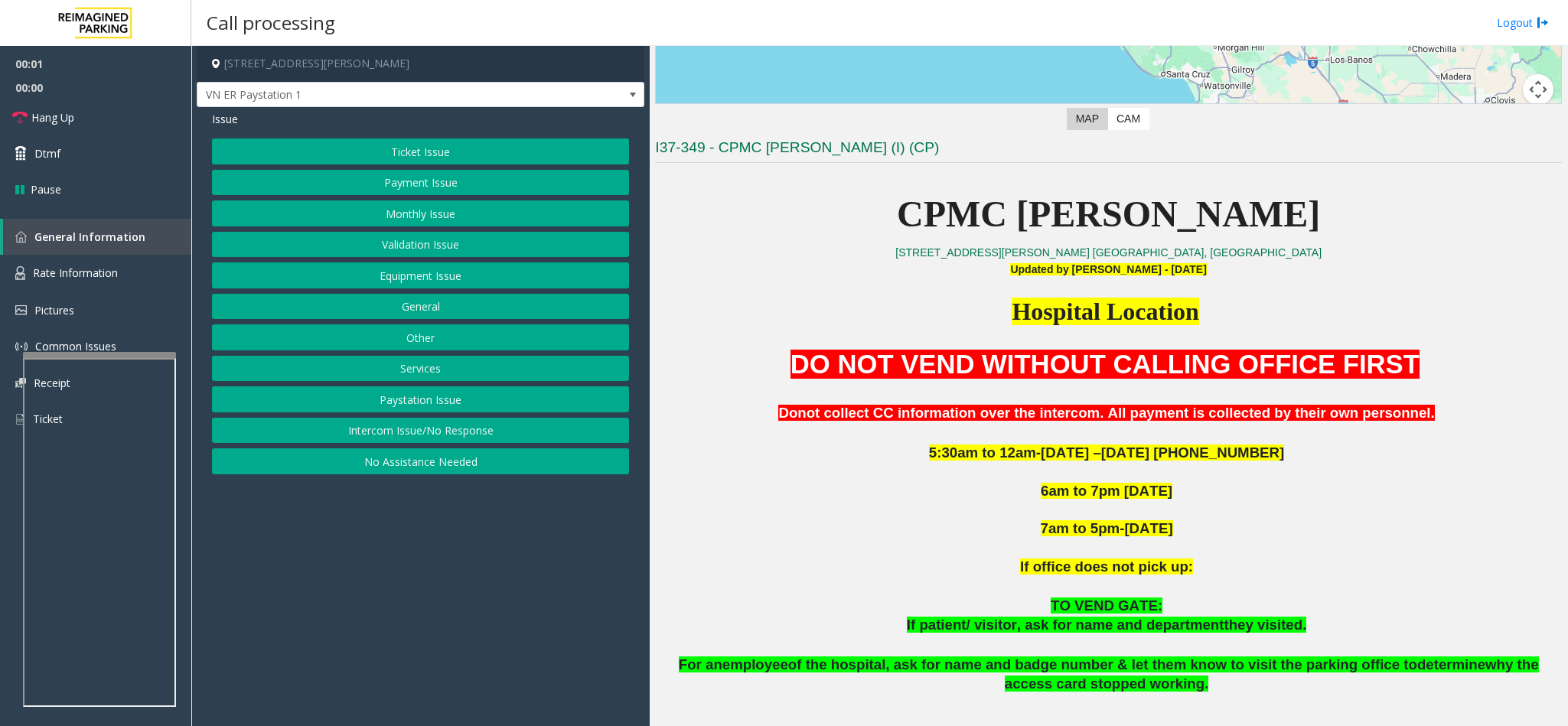
scroll to position [459, 0]
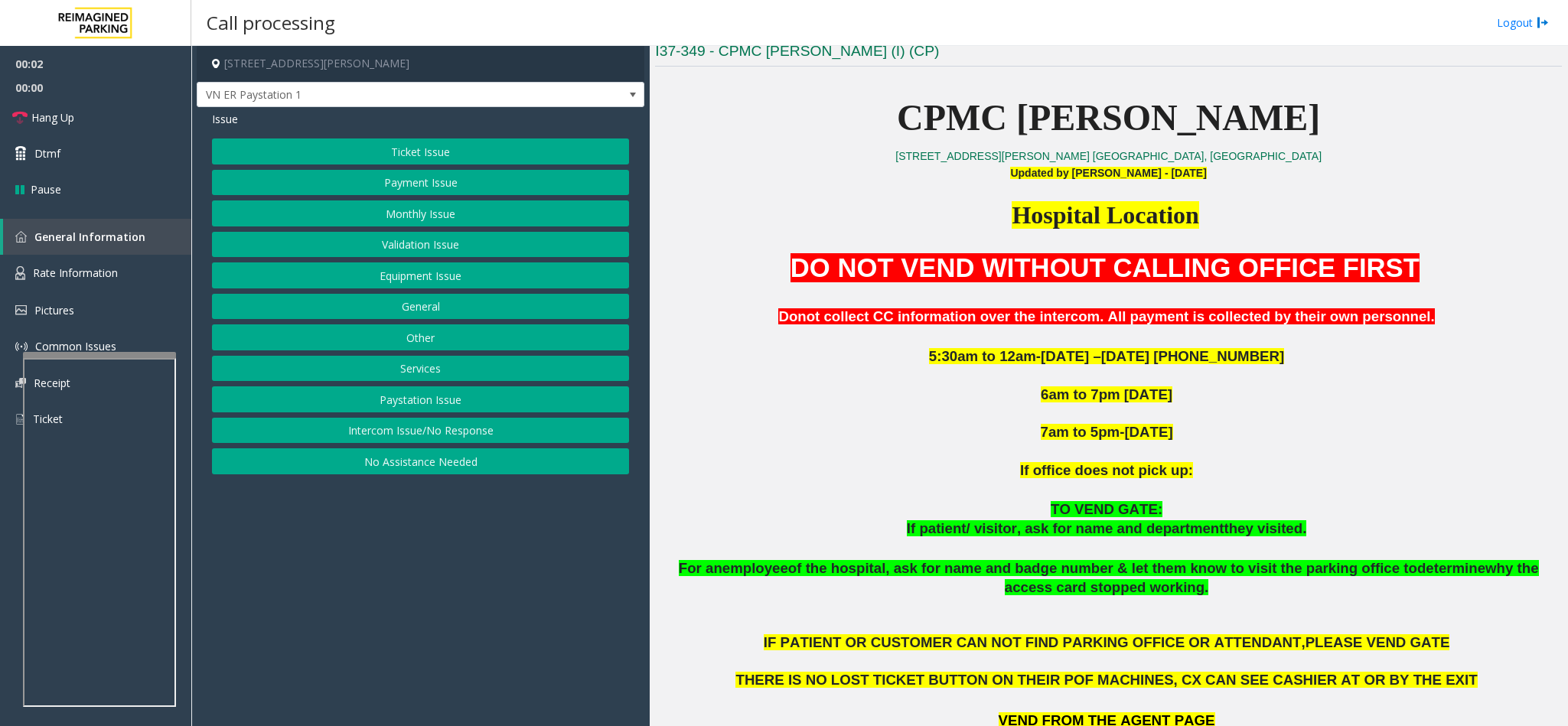
click at [437, 243] on button "Validation Issue" at bounding box center [420, 245] width 417 height 26
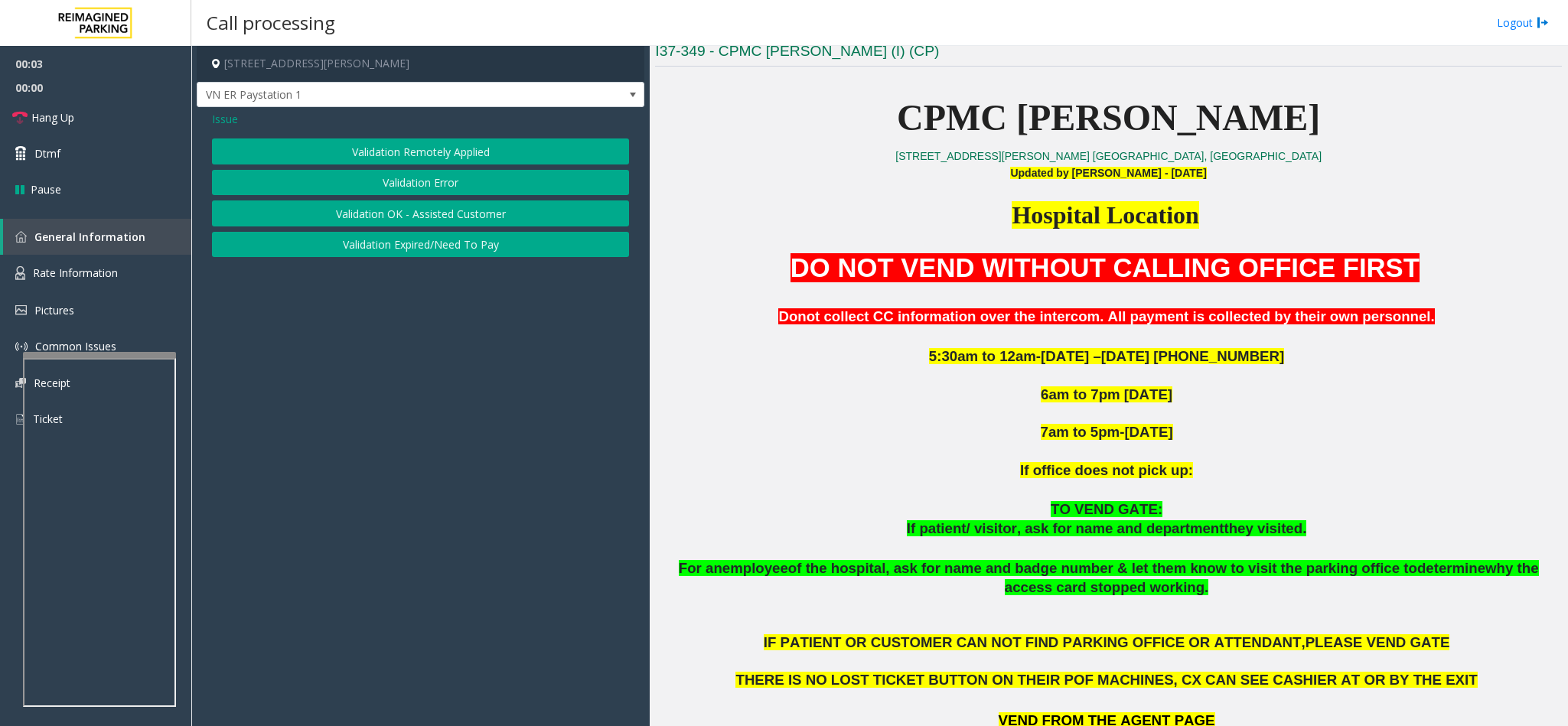
click at [399, 180] on button "Validation Error" at bounding box center [420, 183] width 417 height 26
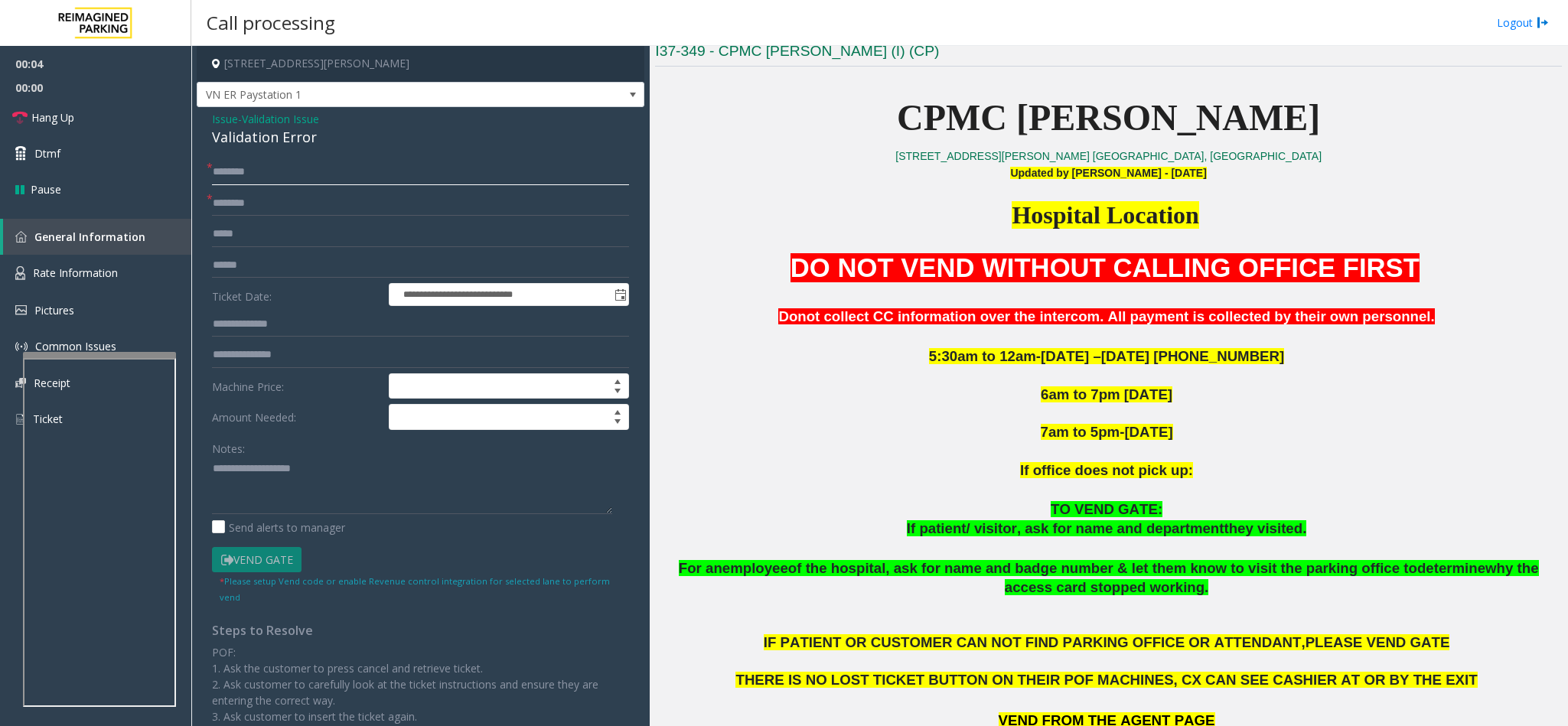
click at [271, 168] on input "text" at bounding box center [420, 172] width 417 height 26
type input "**"
click at [226, 134] on div "Validation Error" at bounding box center [420, 137] width 417 height 21
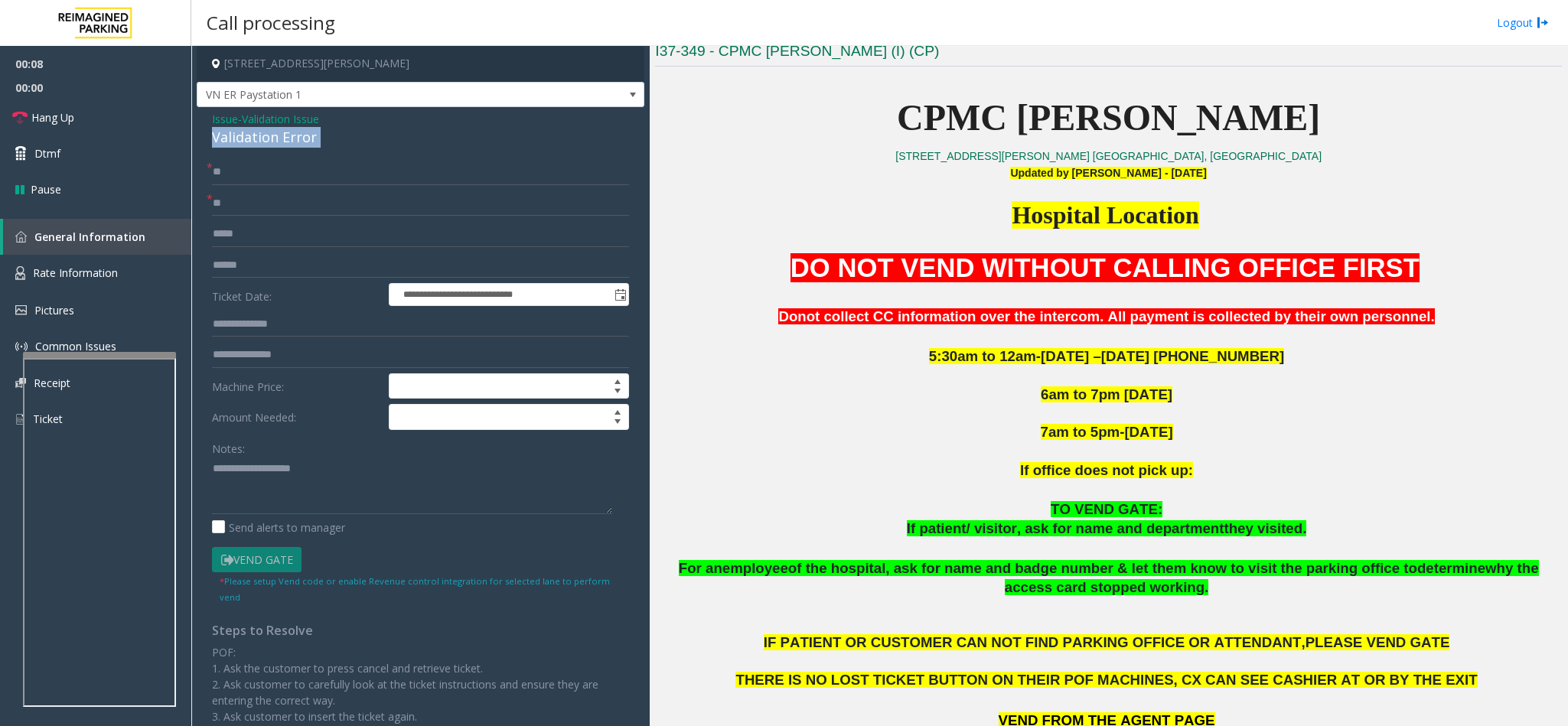
click at [226, 134] on div "Validation Error" at bounding box center [420, 137] width 417 height 21
click at [212, 469] on textarea at bounding box center [411, 485] width 400 height 58
click at [354, 473] on textarea at bounding box center [411, 485] width 400 height 58
click at [140, 115] on link "Hang Up" at bounding box center [95, 117] width 191 height 36
click at [530, 493] on textarea at bounding box center [411, 485] width 400 height 58
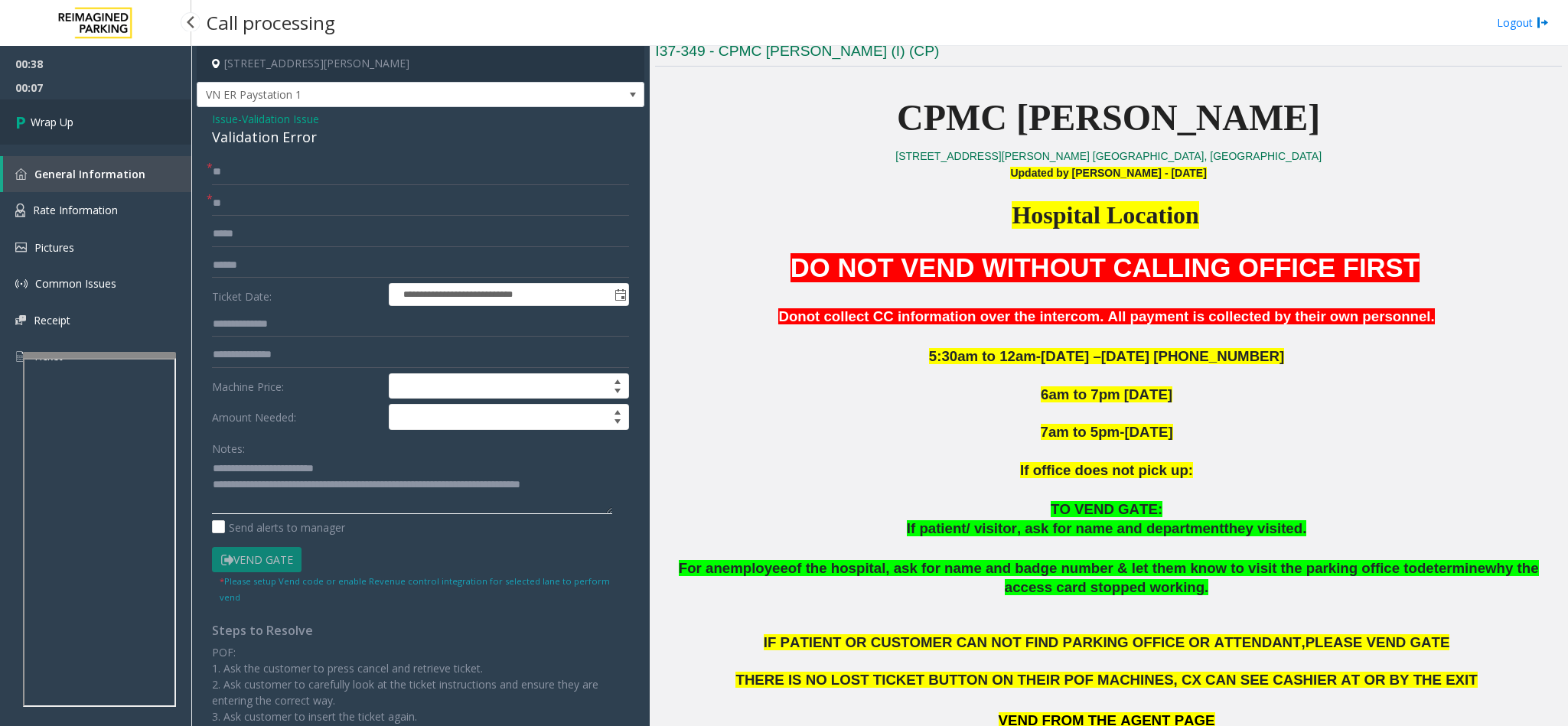
type textarea "**********"
click at [120, 123] on link "Wrap Up" at bounding box center [95, 122] width 191 height 45
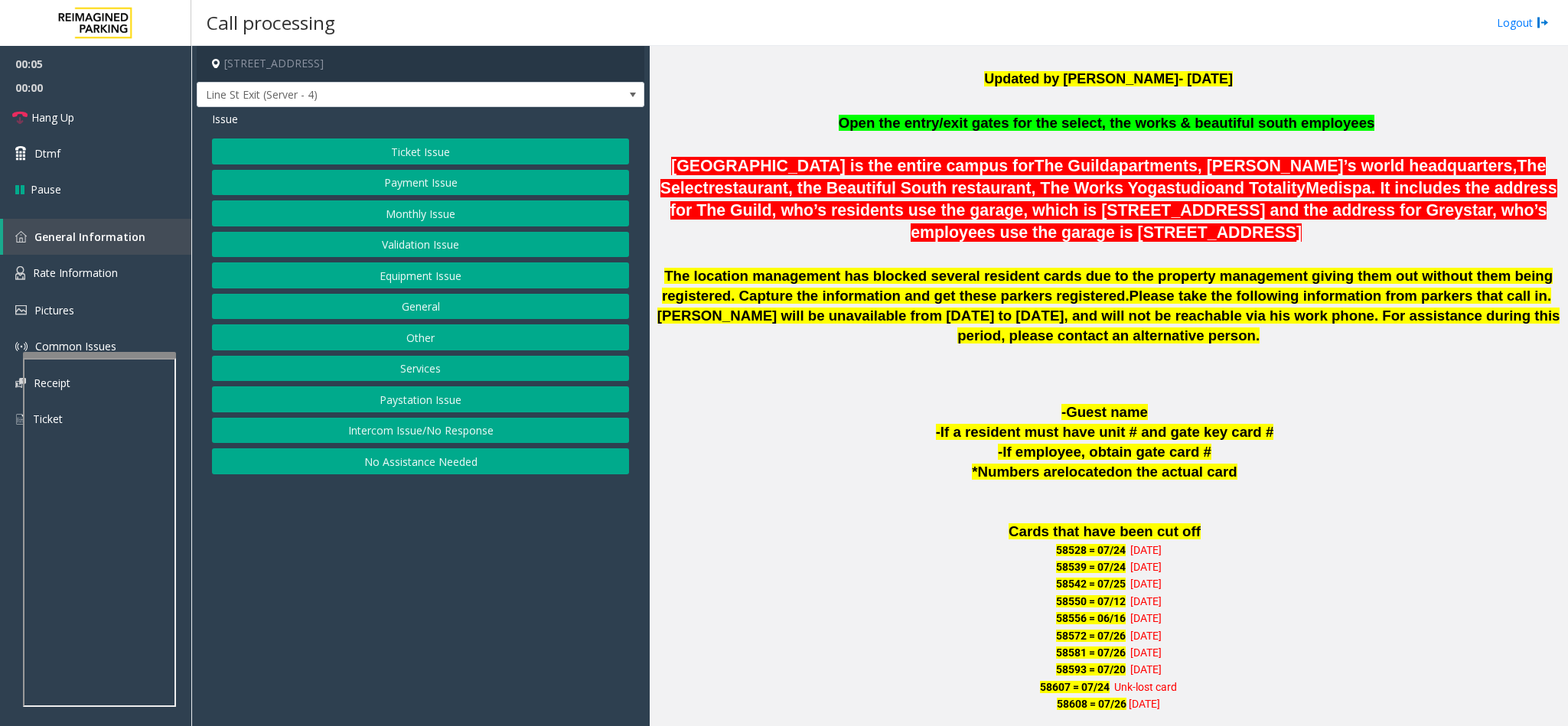
scroll to position [688, 0]
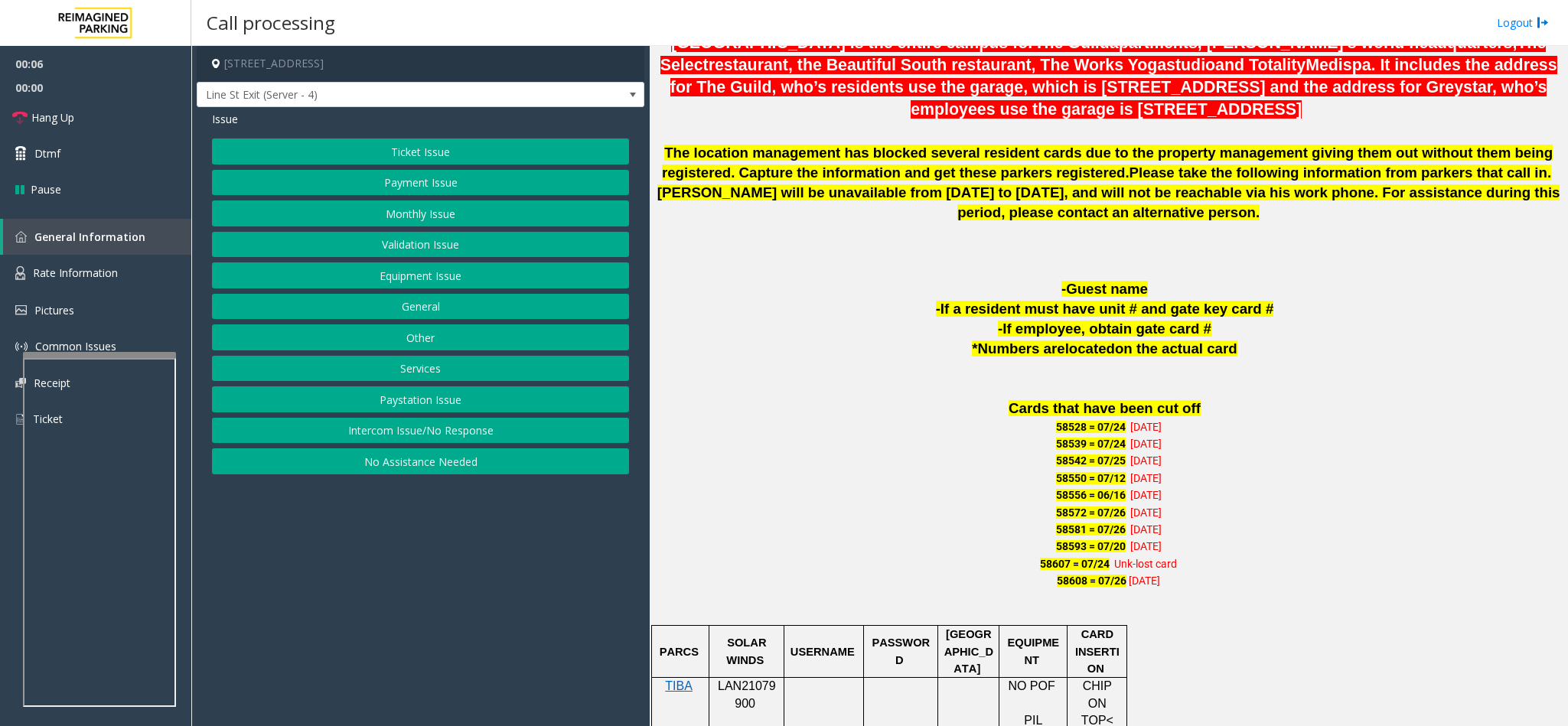
click at [408, 438] on button "Intercom Issue/No Response" at bounding box center [420, 431] width 417 height 26
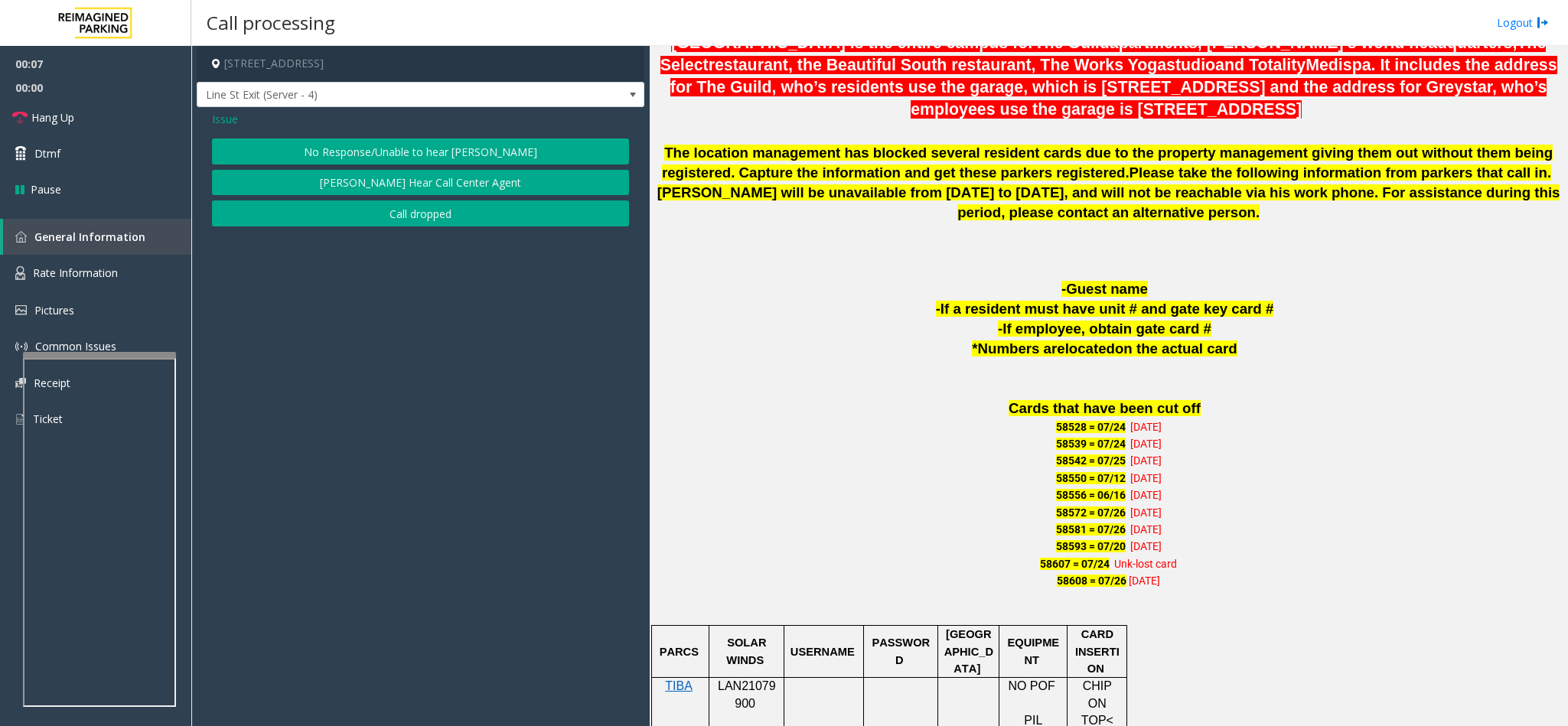
click at [364, 144] on button "No Response/Unable to hear [PERSON_NAME]" at bounding box center [420, 151] width 417 height 26
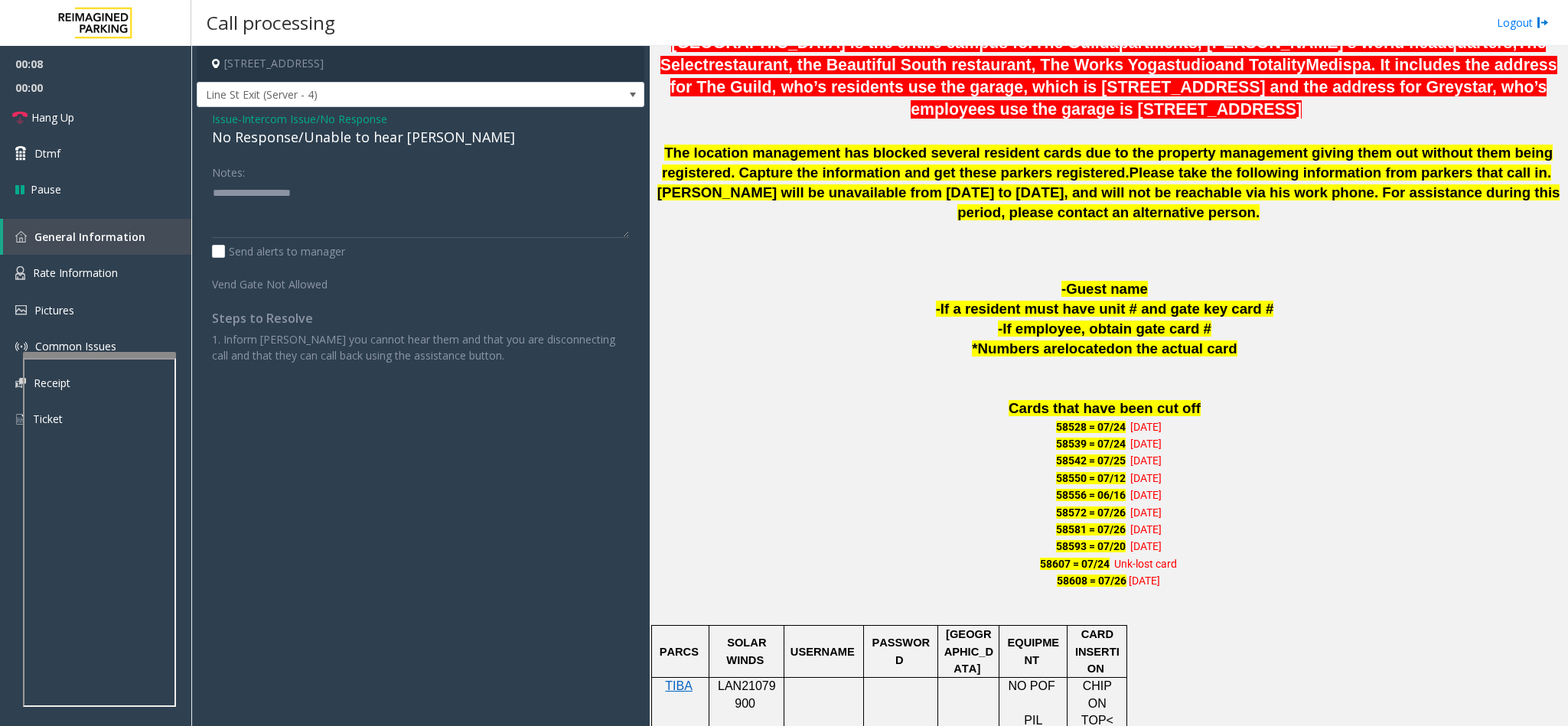
click at [239, 142] on div "No Response/Unable to hear [PERSON_NAME]" at bounding box center [420, 137] width 417 height 21
click at [399, 190] on textarea at bounding box center [420, 209] width 417 height 58
type textarea "**********"
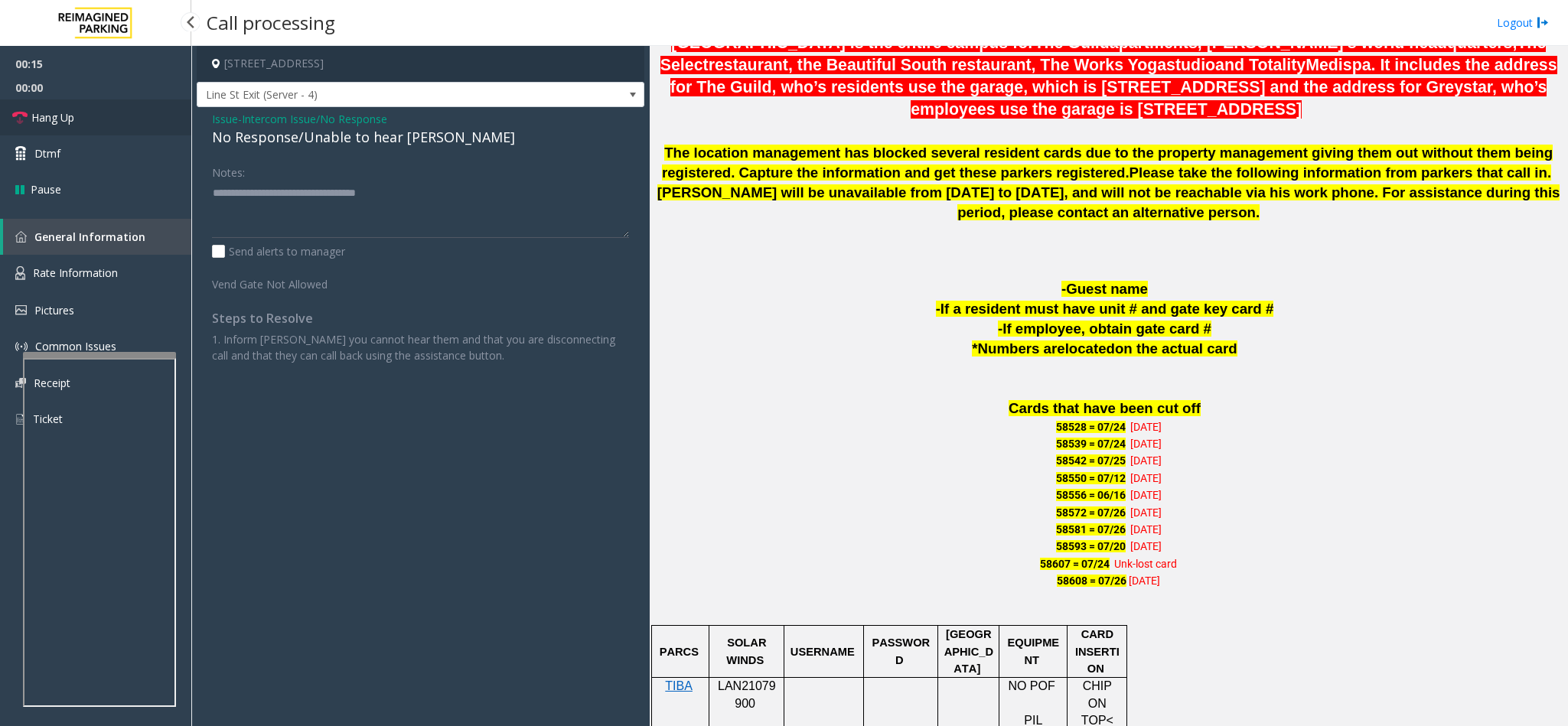
click at [91, 118] on link "Hang Up" at bounding box center [95, 117] width 191 height 36
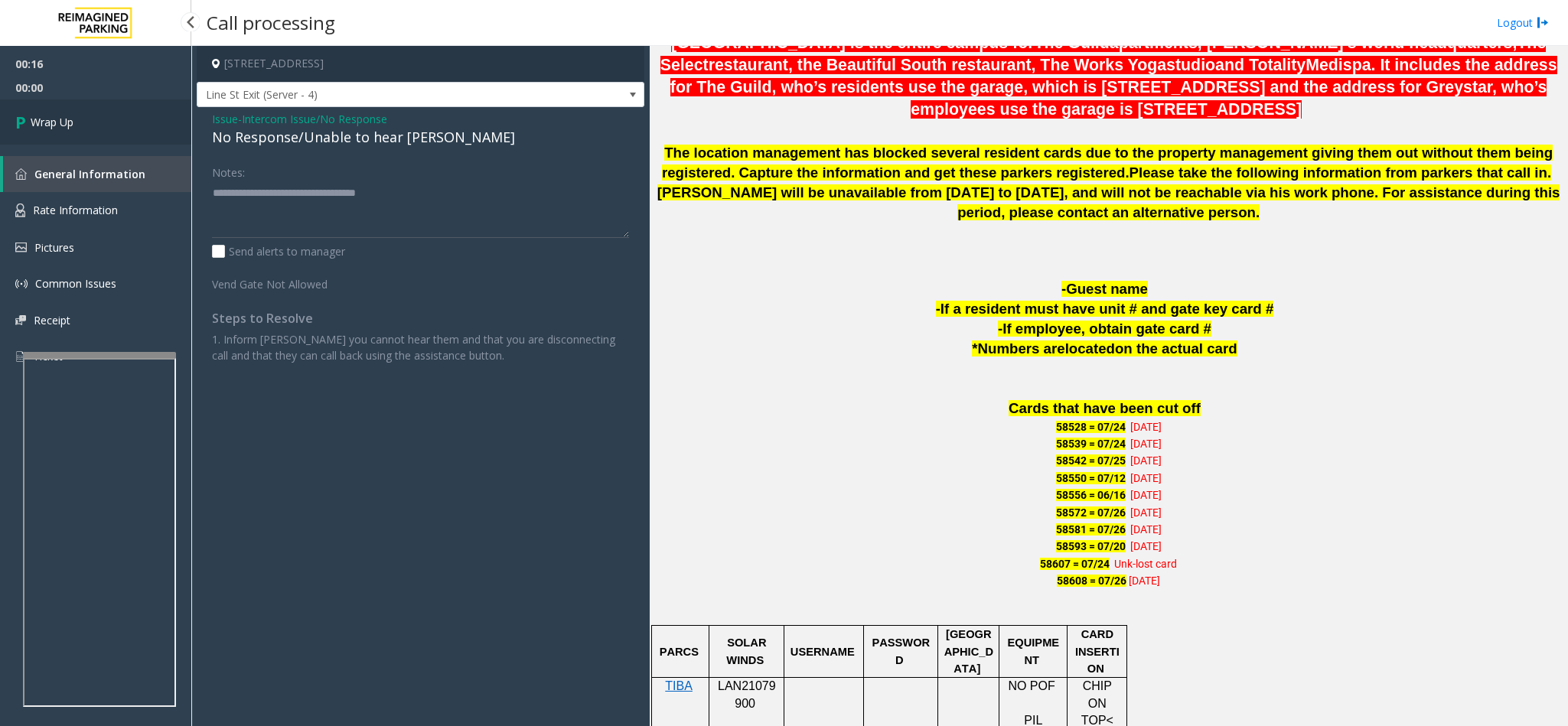
click at [91, 118] on link "Wrap Up" at bounding box center [95, 122] width 191 height 45
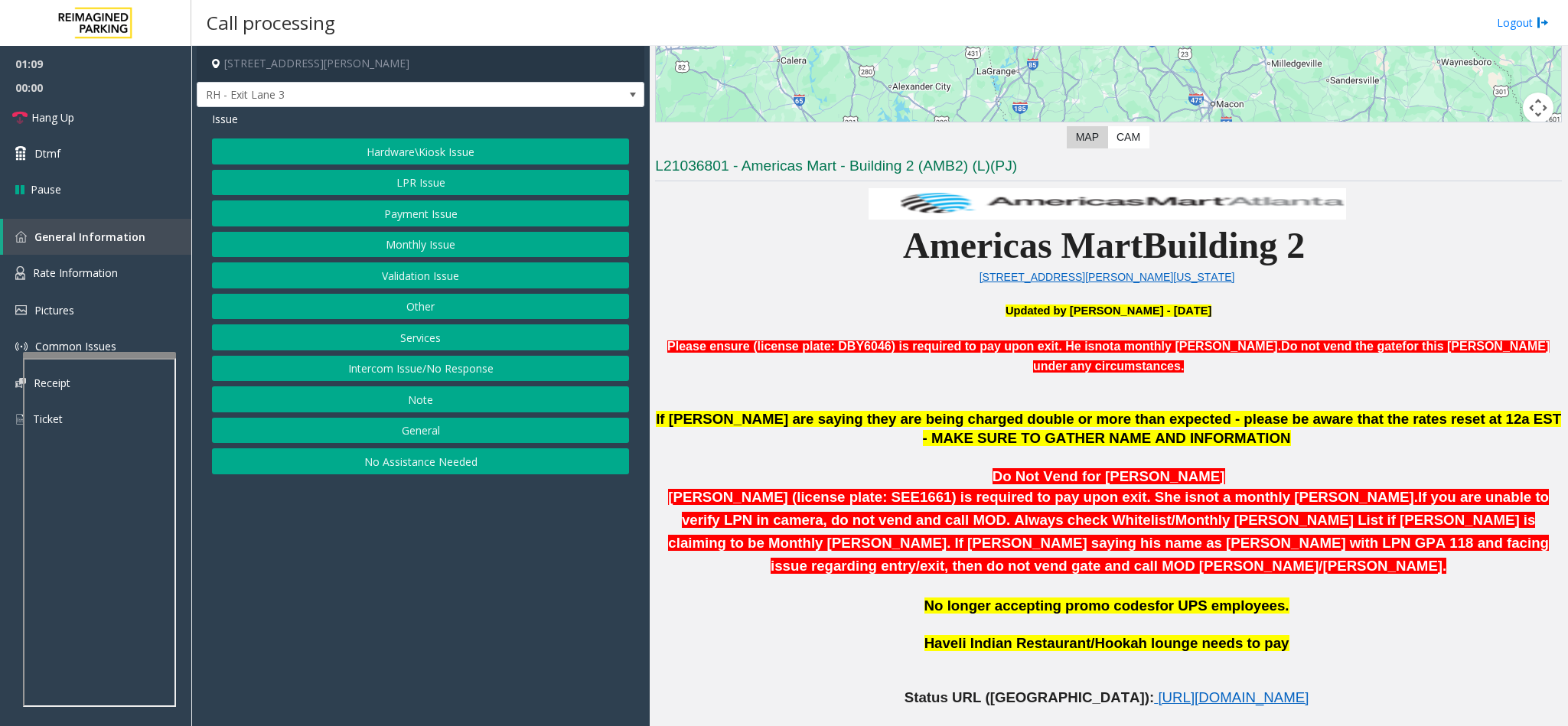
scroll to position [459, 0]
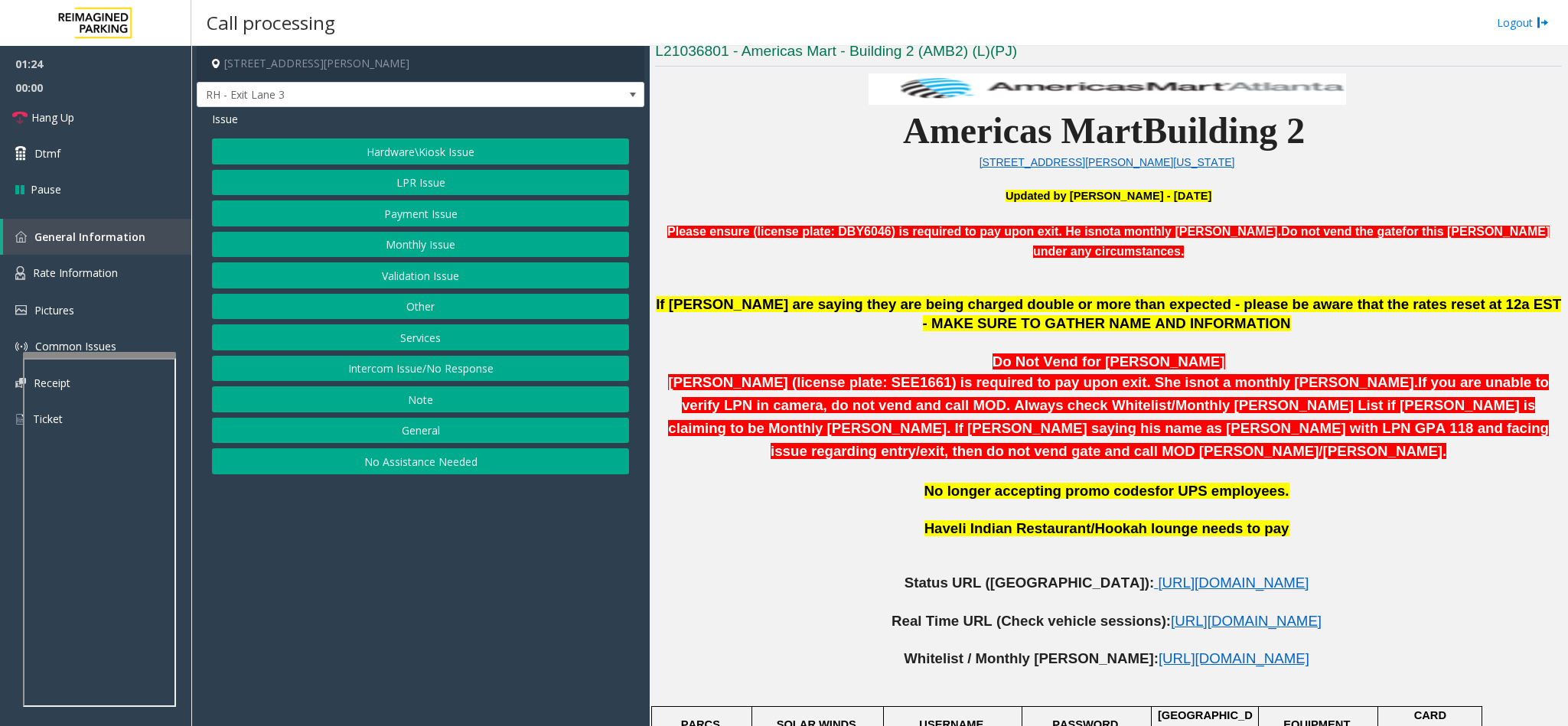
click at [414, 183] on button "LPR Issue" at bounding box center [420, 183] width 417 height 26
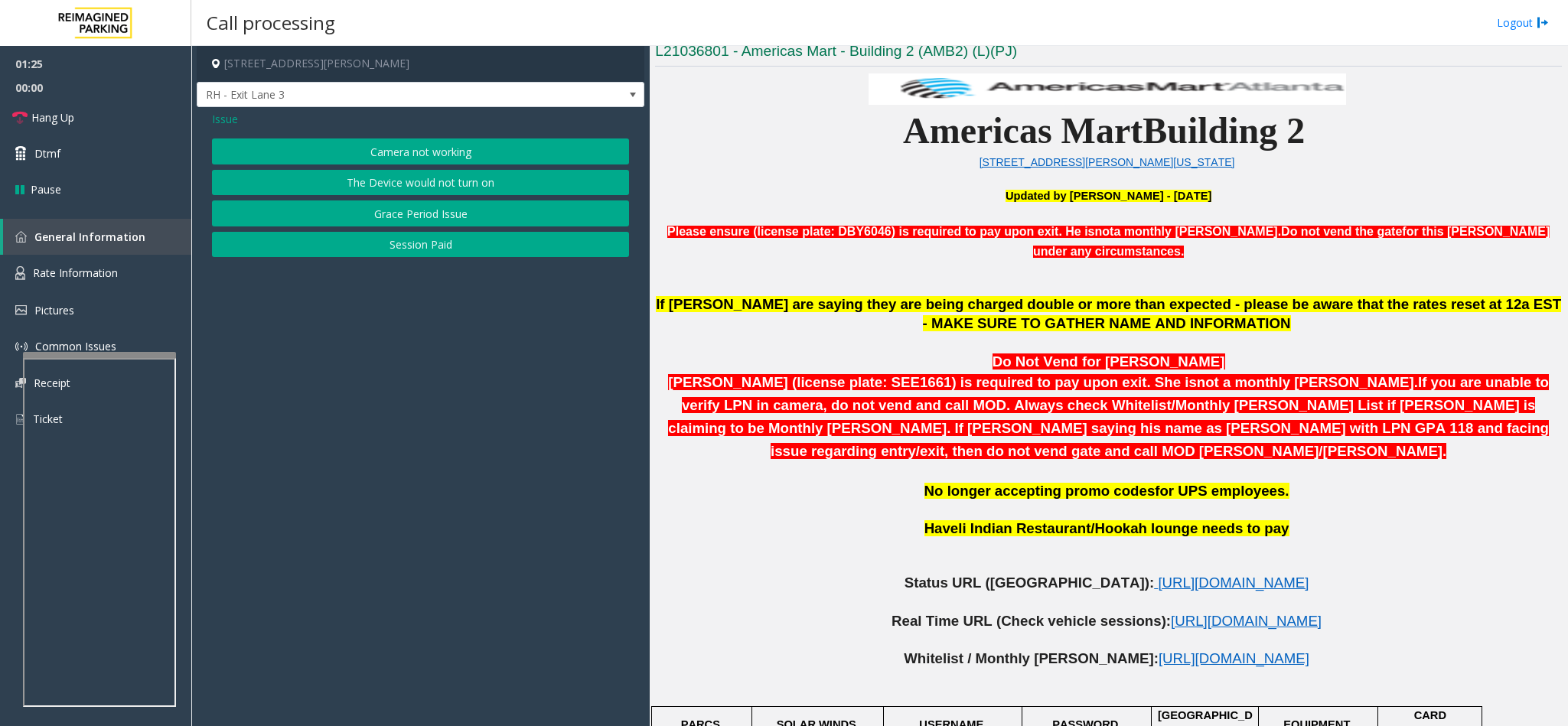
click at [388, 156] on button "Camera not working" at bounding box center [420, 151] width 417 height 26
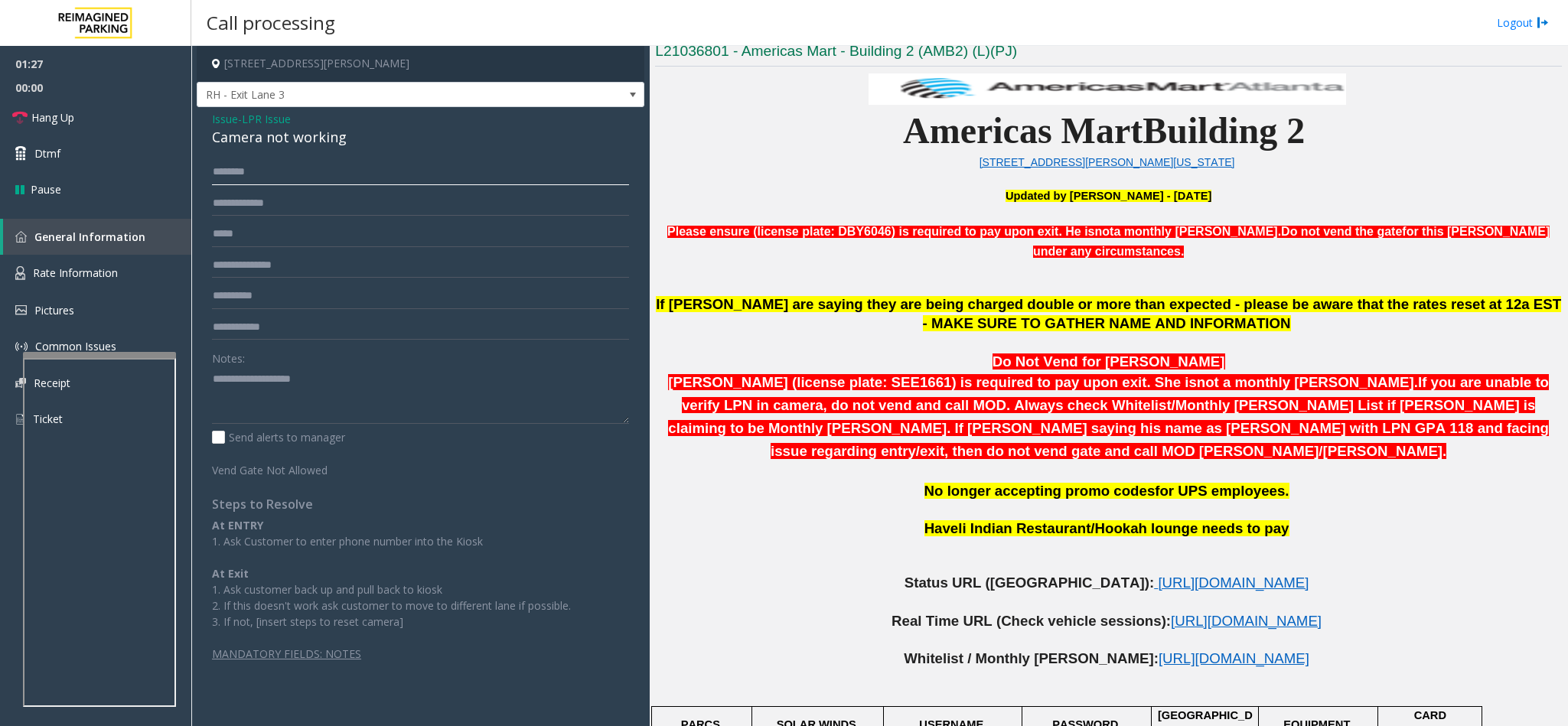
click at [235, 173] on input "text" at bounding box center [420, 172] width 417 height 26
type input "********"
click at [235, 209] on input "text" at bounding box center [420, 203] width 417 height 26
type input "*******"
click at [262, 137] on div "Camera not working" at bounding box center [420, 137] width 417 height 21
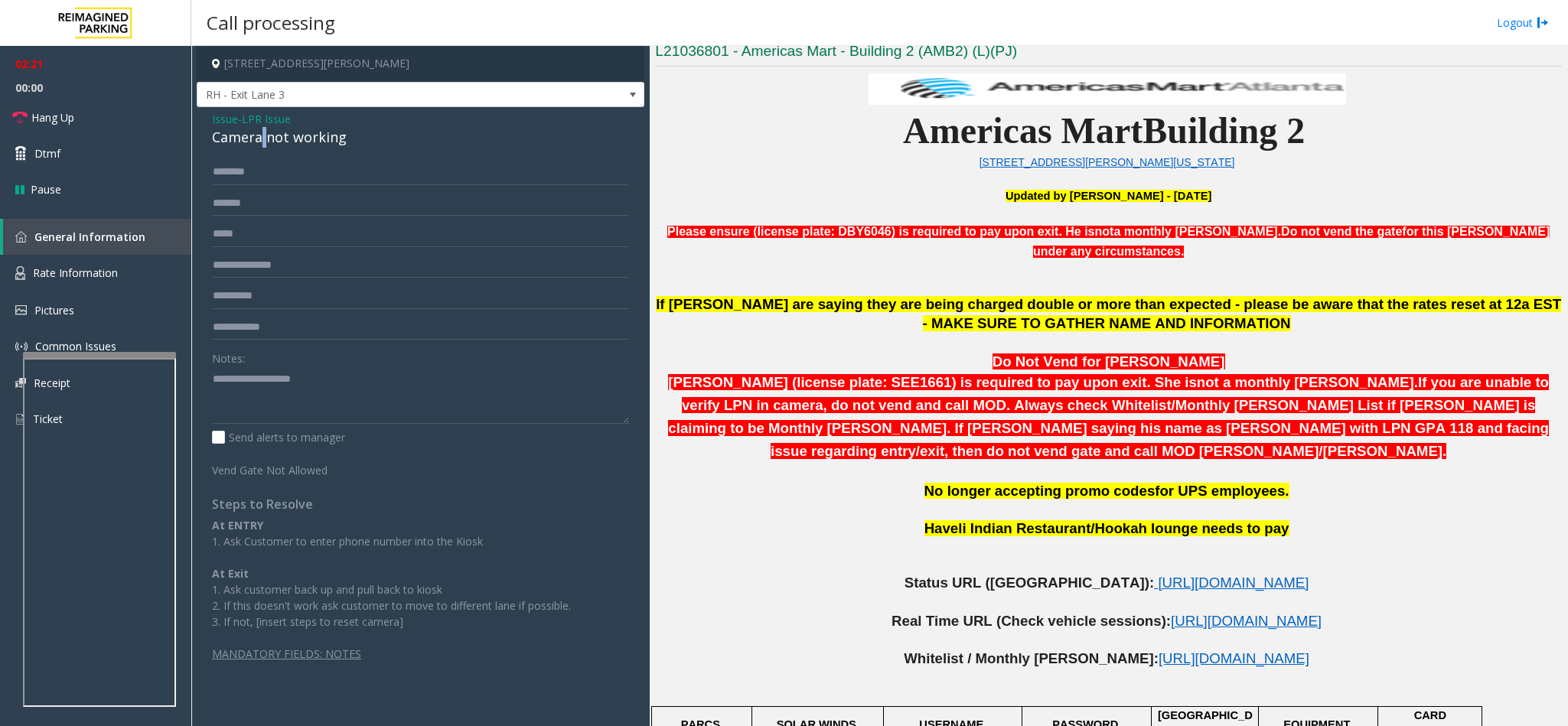
click at [262, 137] on div "Camera not working" at bounding box center [420, 137] width 417 height 21
click at [137, 118] on link "Hang Up" at bounding box center [95, 117] width 191 height 36
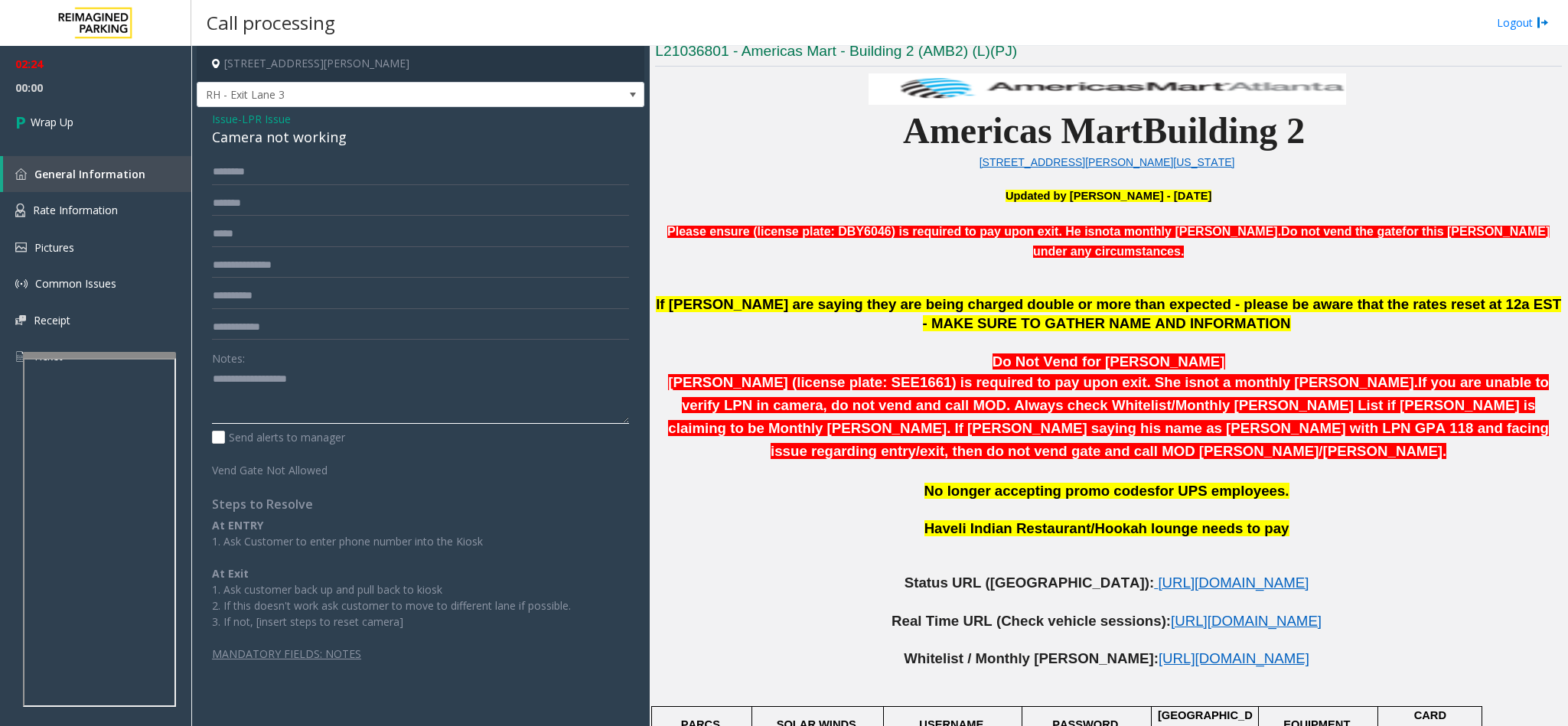
click at [213, 379] on textarea at bounding box center [420, 395] width 417 height 58
click at [395, 382] on textarea at bounding box center [420, 395] width 417 height 58
type textarea "**********"
click at [76, 111] on link "Wrap Up" at bounding box center [95, 122] width 191 height 45
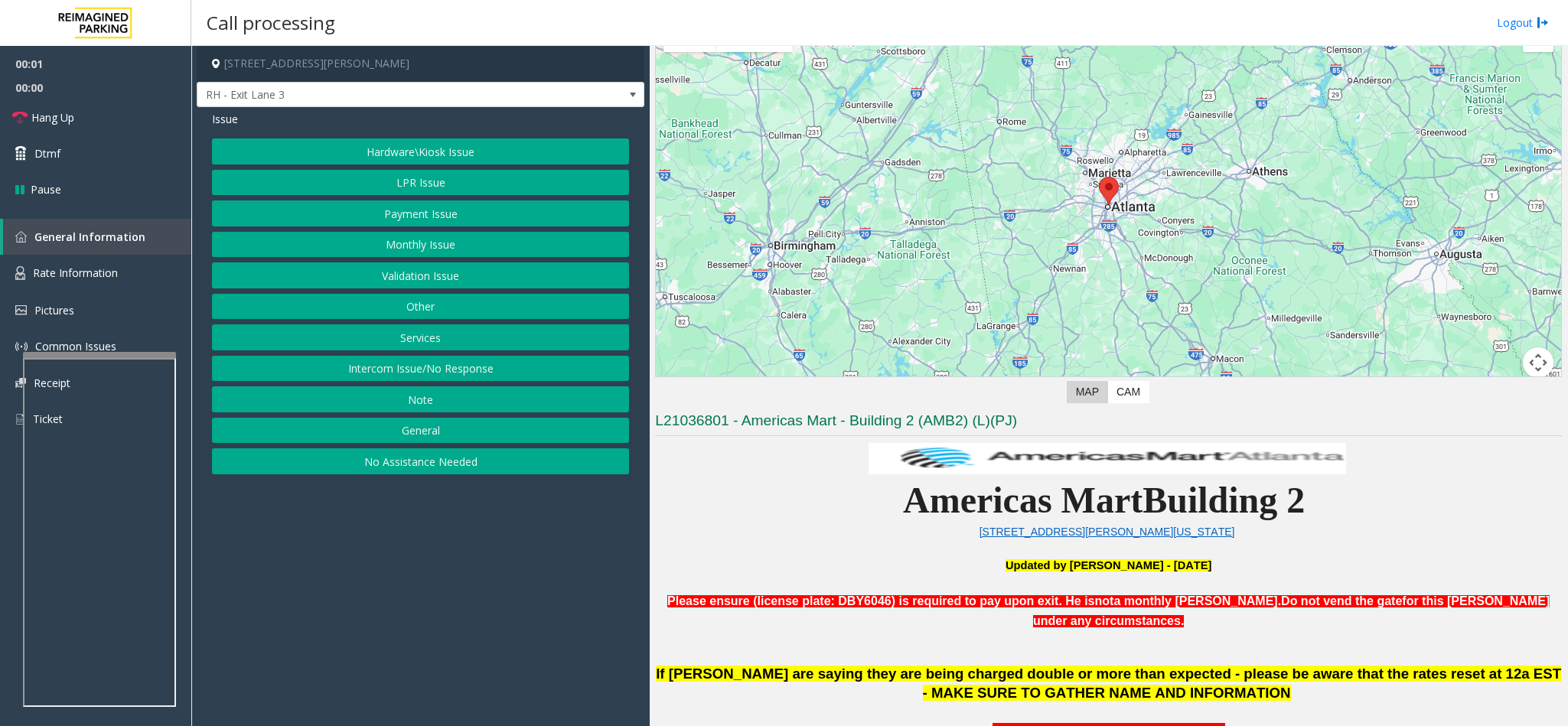
scroll to position [345, 0]
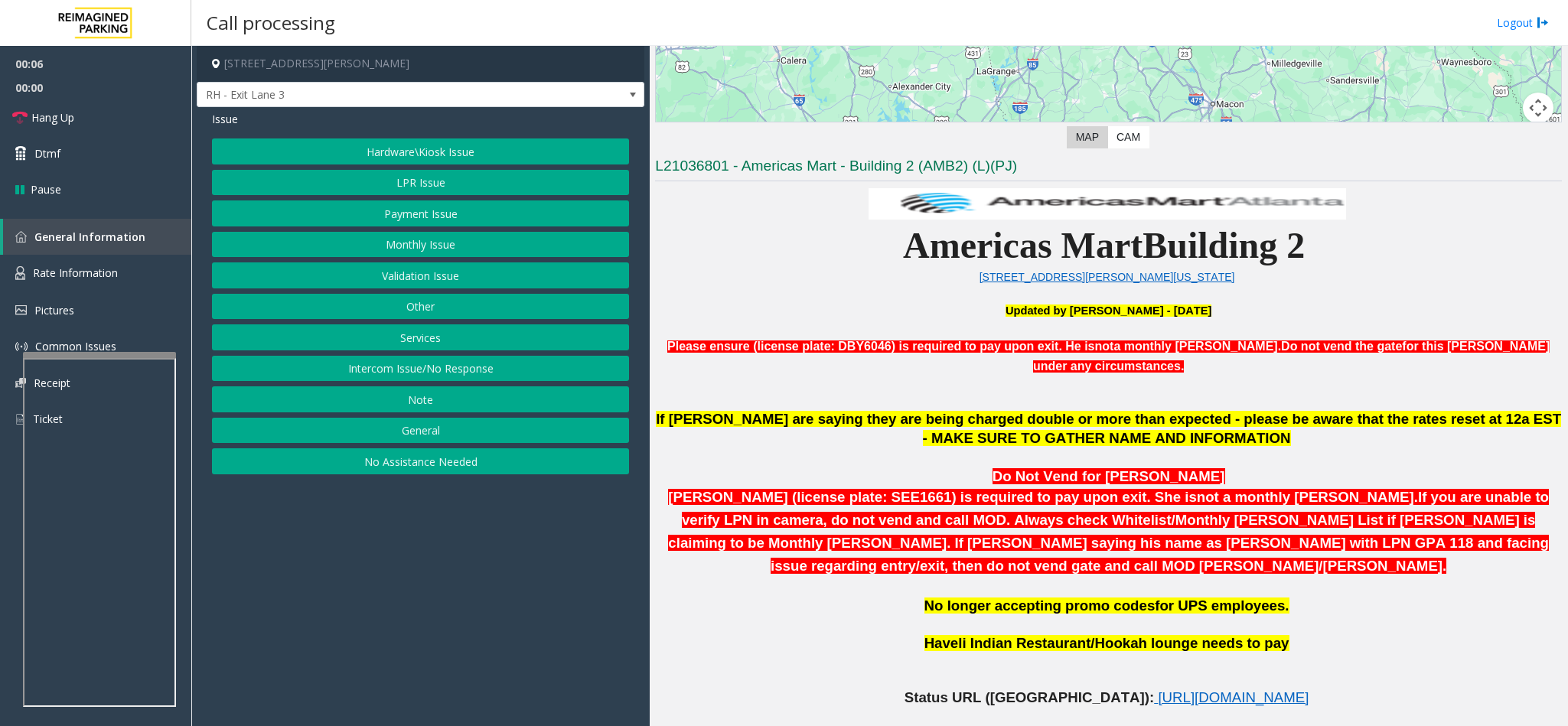
click at [422, 345] on button "Services" at bounding box center [420, 338] width 417 height 26
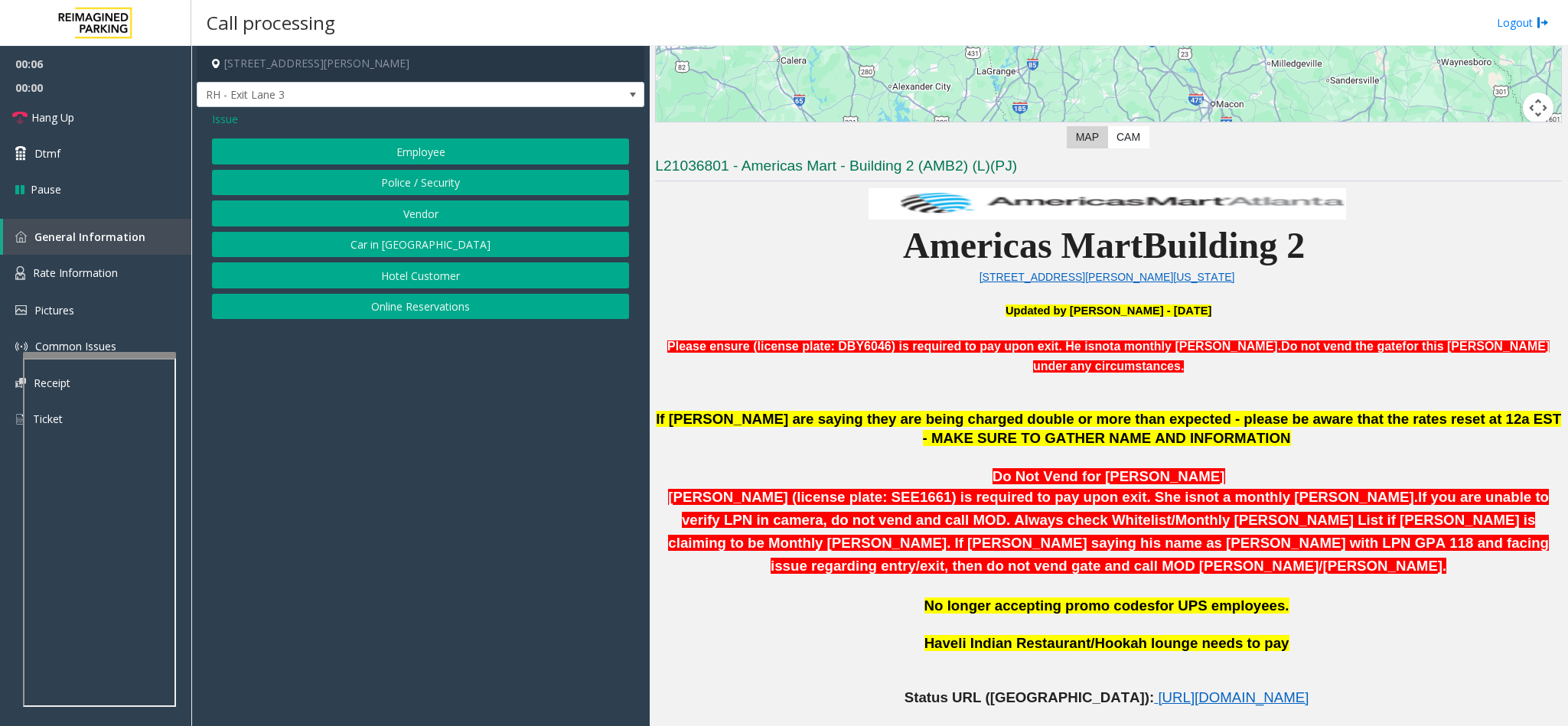
click at [427, 147] on button "Employee" at bounding box center [420, 151] width 417 height 26
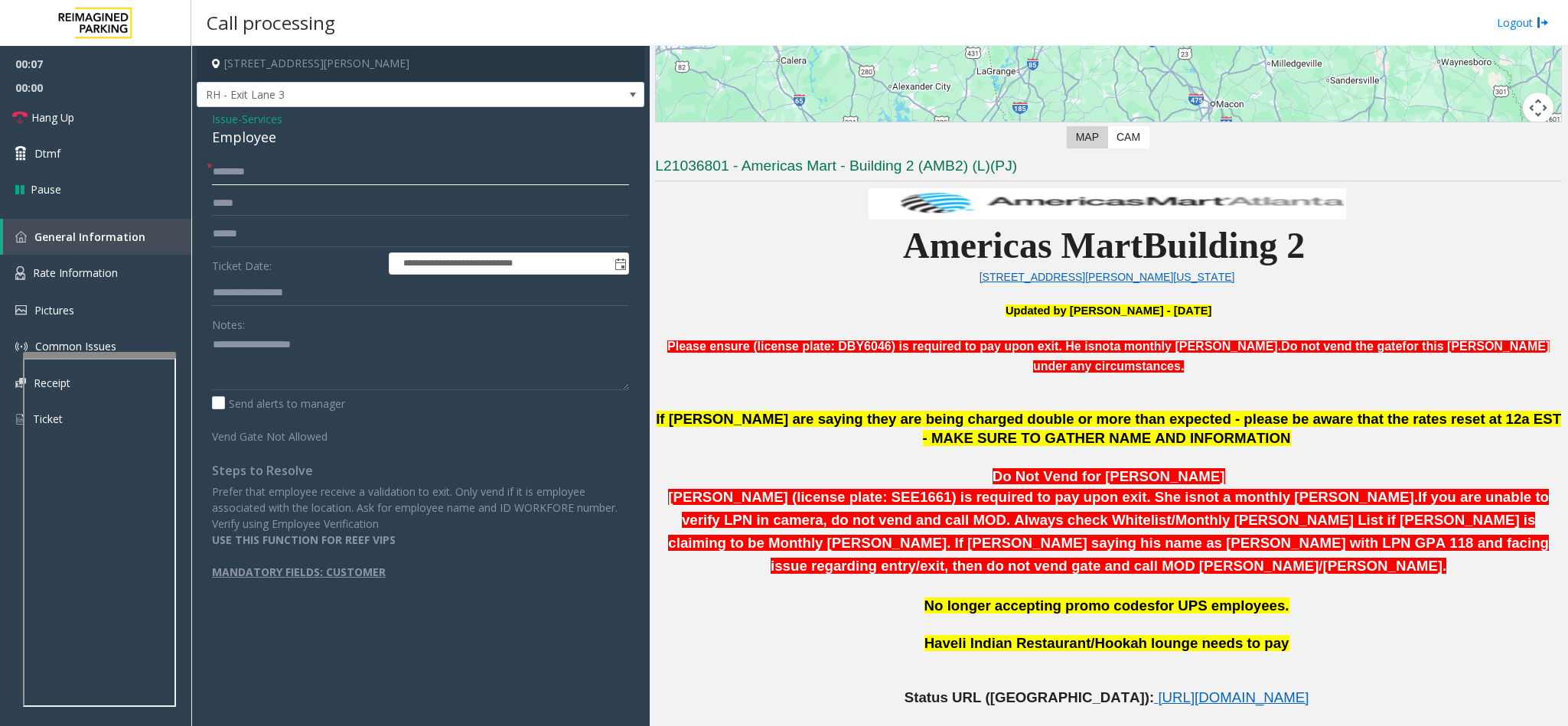
click at [230, 175] on input "text" at bounding box center [420, 172] width 417 height 26
type input "******"
click at [251, 356] on textarea at bounding box center [420, 361] width 417 height 58
click at [273, 348] on textarea at bounding box center [420, 361] width 417 height 58
type textarea "**********"
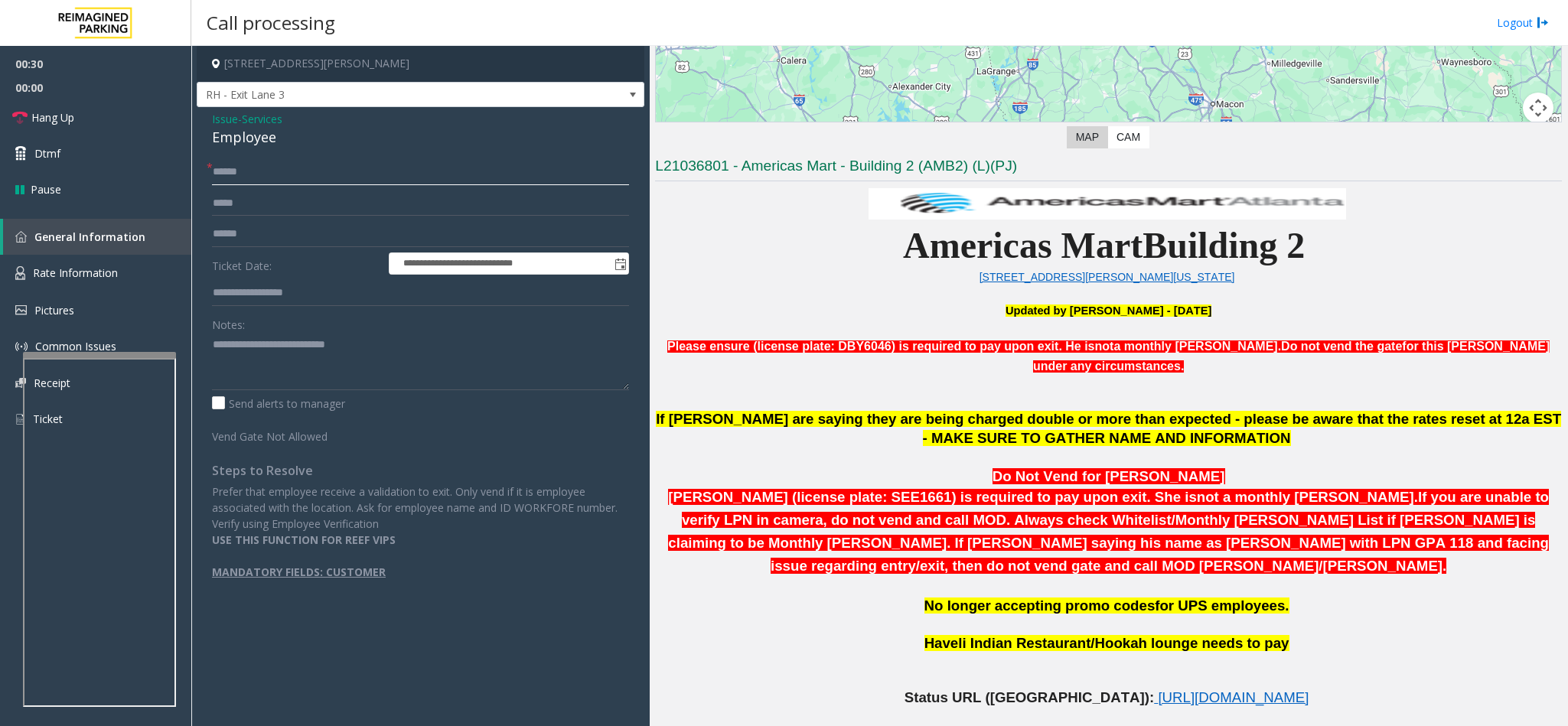
click at [266, 168] on input "******" at bounding box center [420, 172] width 417 height 26
type input "**********"
type input "*****"
click at [229, 205] on input "*****" at bounding box center [420, 203] width 417 height 26
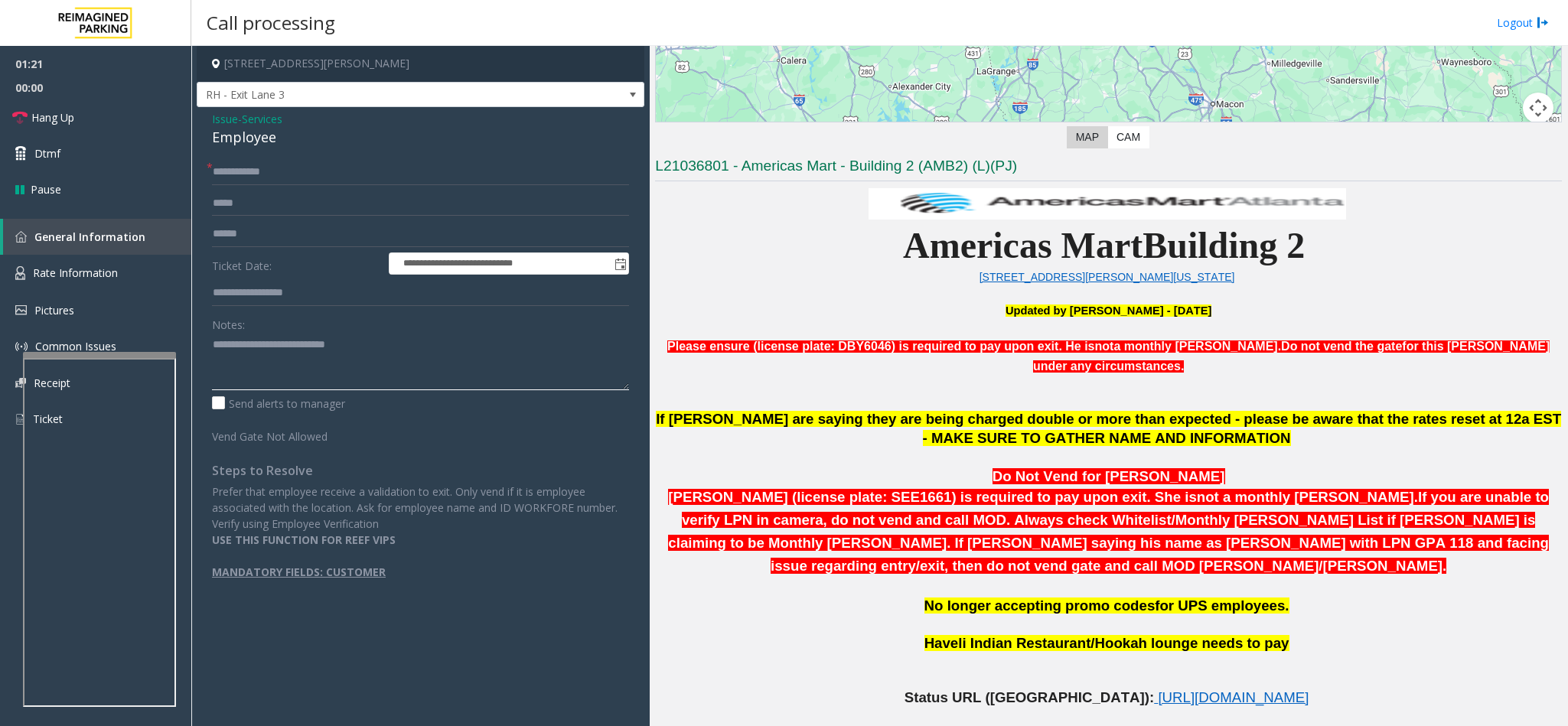
click at [434, 354] on textarea at bounding box center [420, 361] width 417 height 58
click at [55, 122] on span "Hang Up" at bounding box center [53, 117] width 43 height 16
click at [253, 361] on textarea at bounding box center [420, 361] width 417 height 58
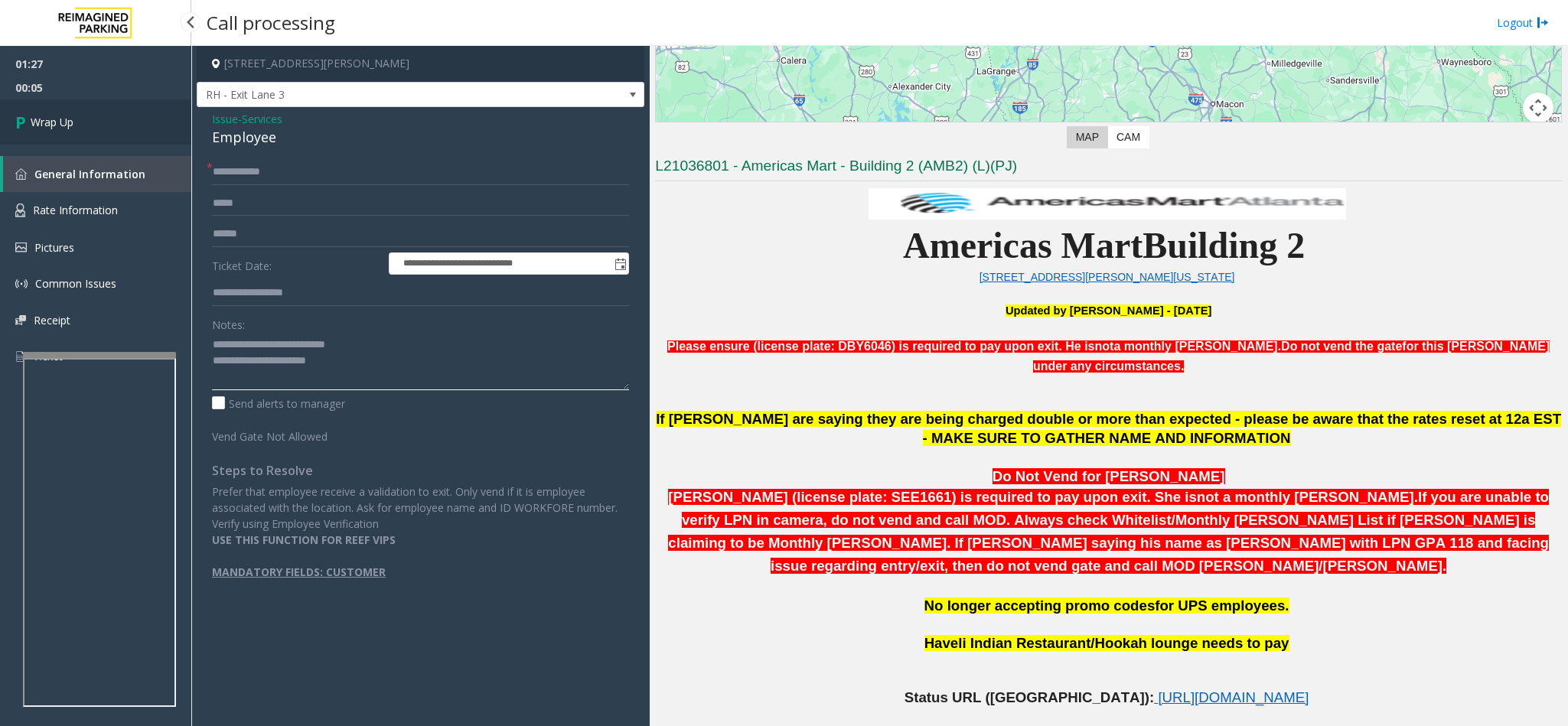
type textarea "**********"
click at [61, 123] on span "Wrap Up" at bounding box center [52, 122] width 43 height 16
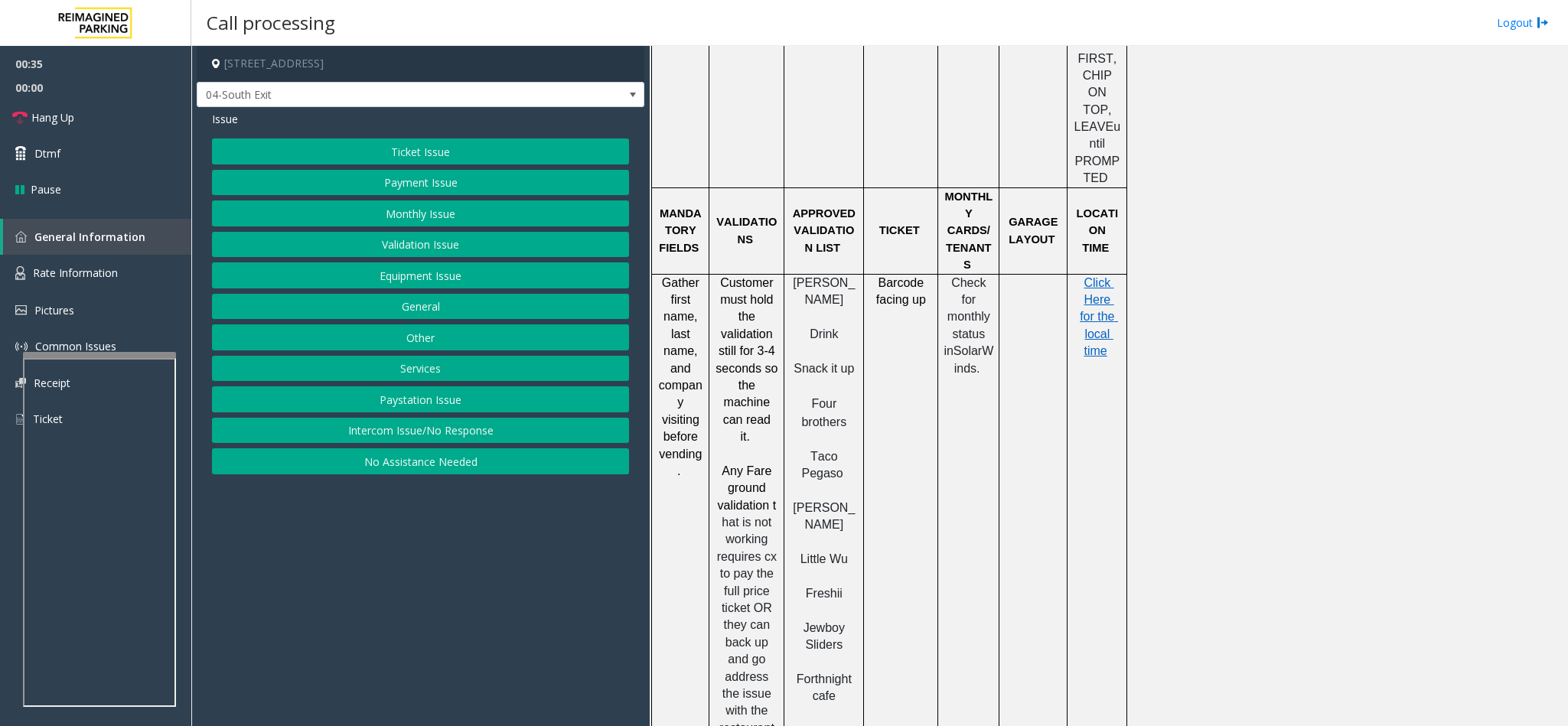
scroll to position [1492, 0]
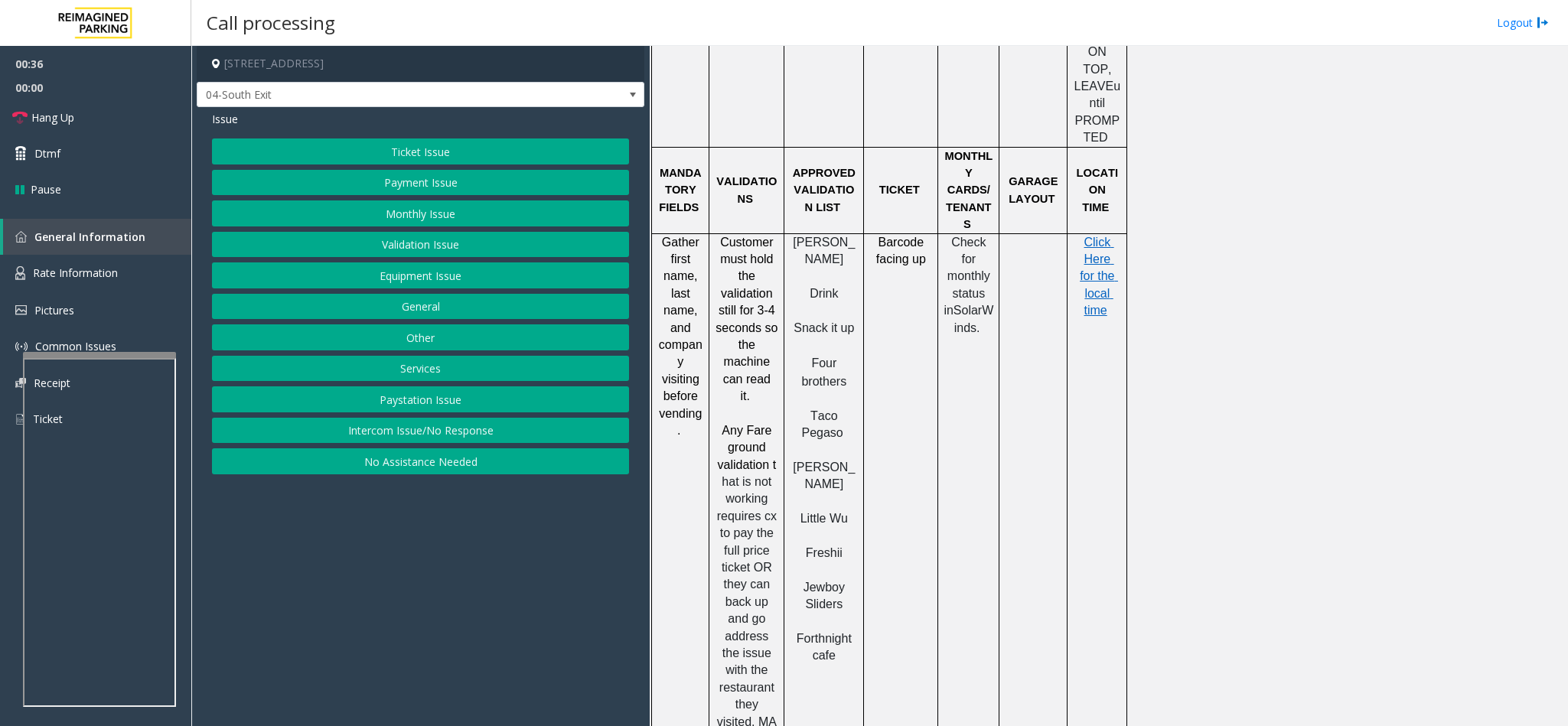
click at [399, 236] on button "Validation Issue" at bounding box center [420, 245] width 417 height 26
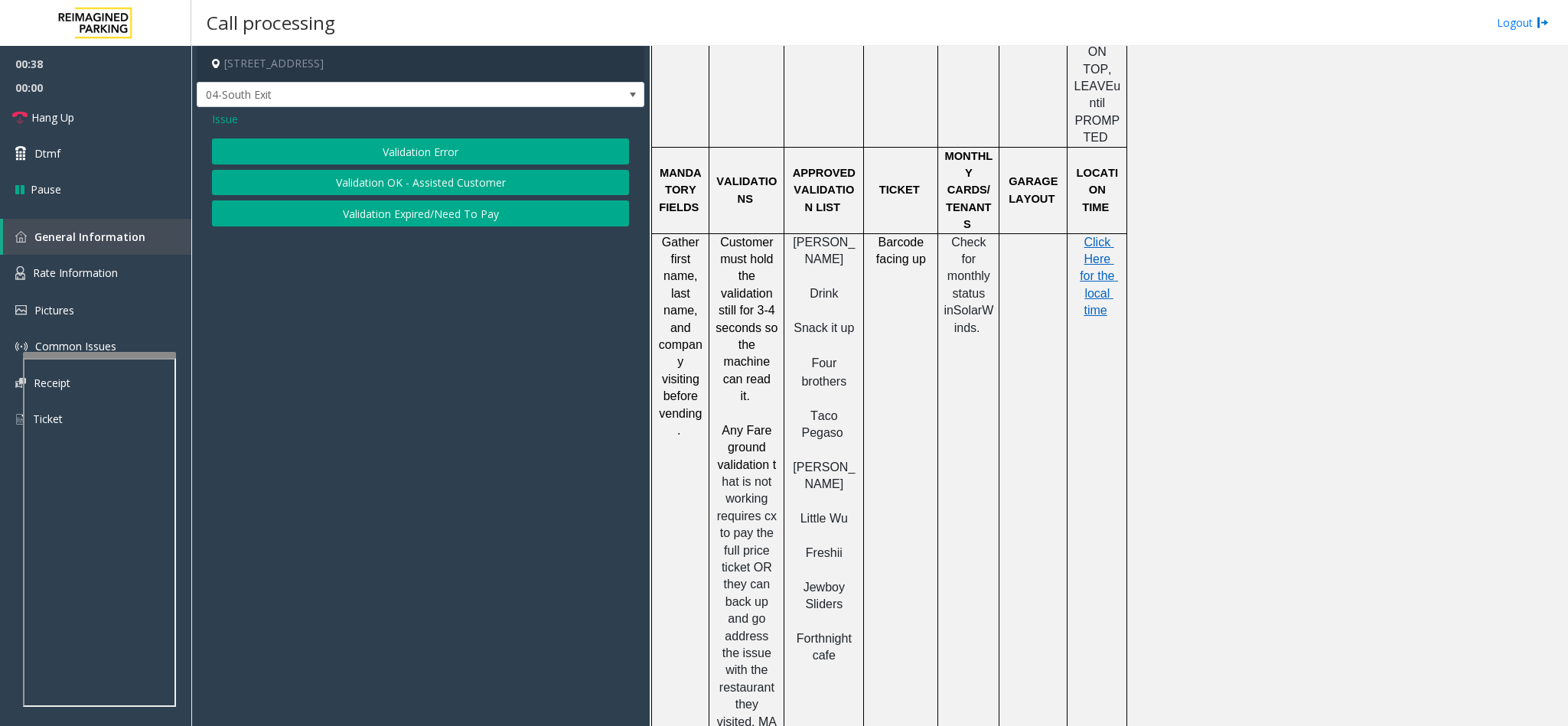
click at [406, 149] on button "Validation Error" at bounding box center [420, 151] width 417 height 26
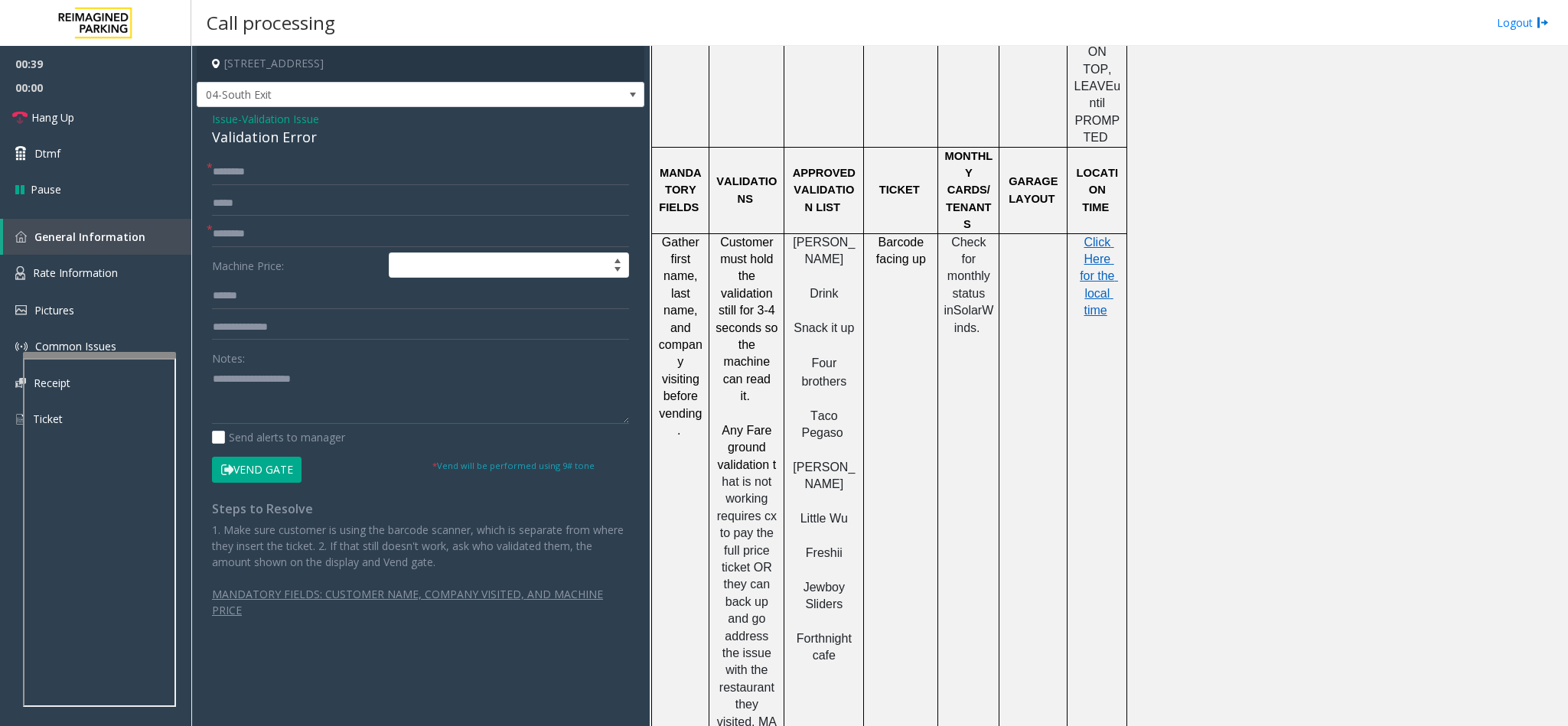
click at [256, 136] on div "Validation Error" at bounding box center [420, 137] width 417 height 21
click at [213, 371] on textarea at bounding box center [420, 395] width 417 height 58
type textarea "**********"
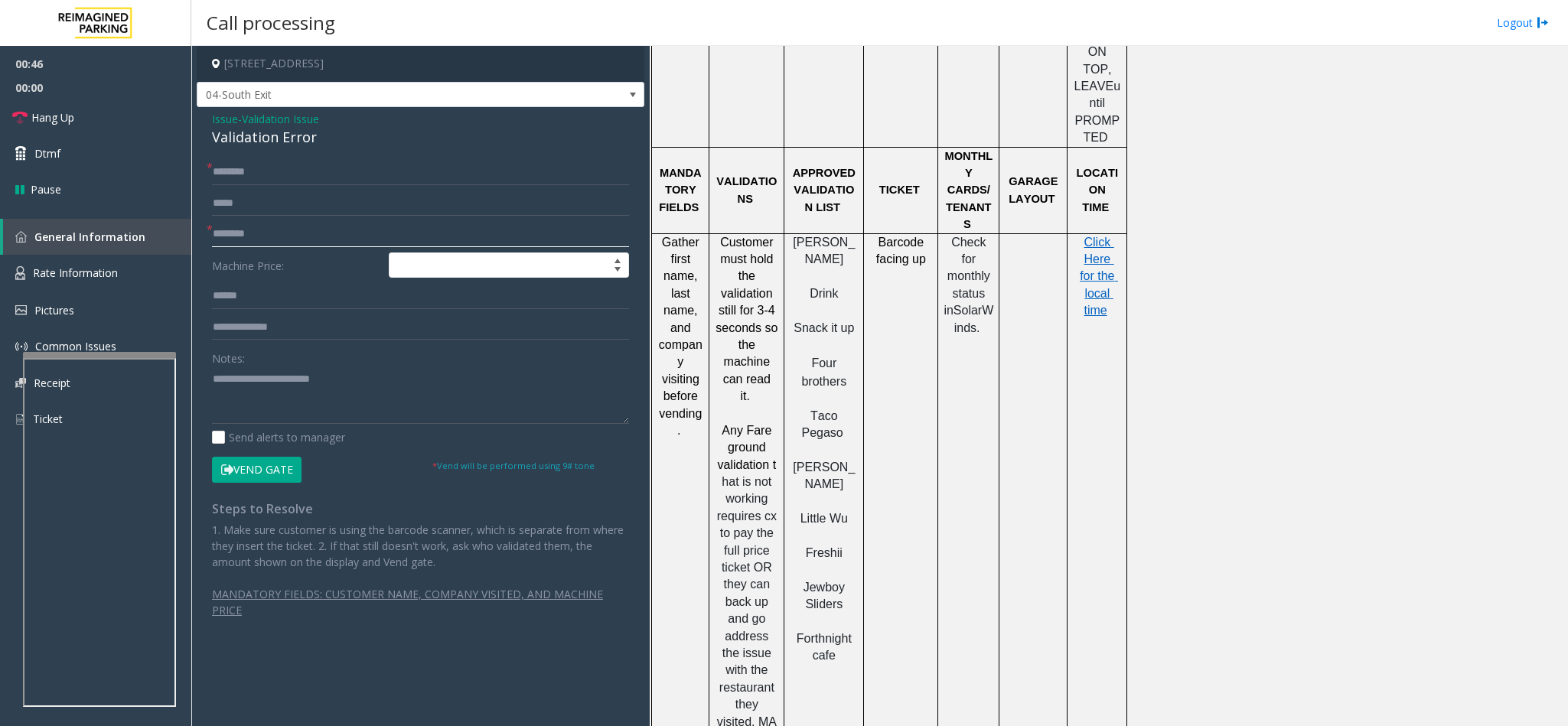
click at [262, 225] on input "text" at bounding box center [420, 234] width 417 height 26
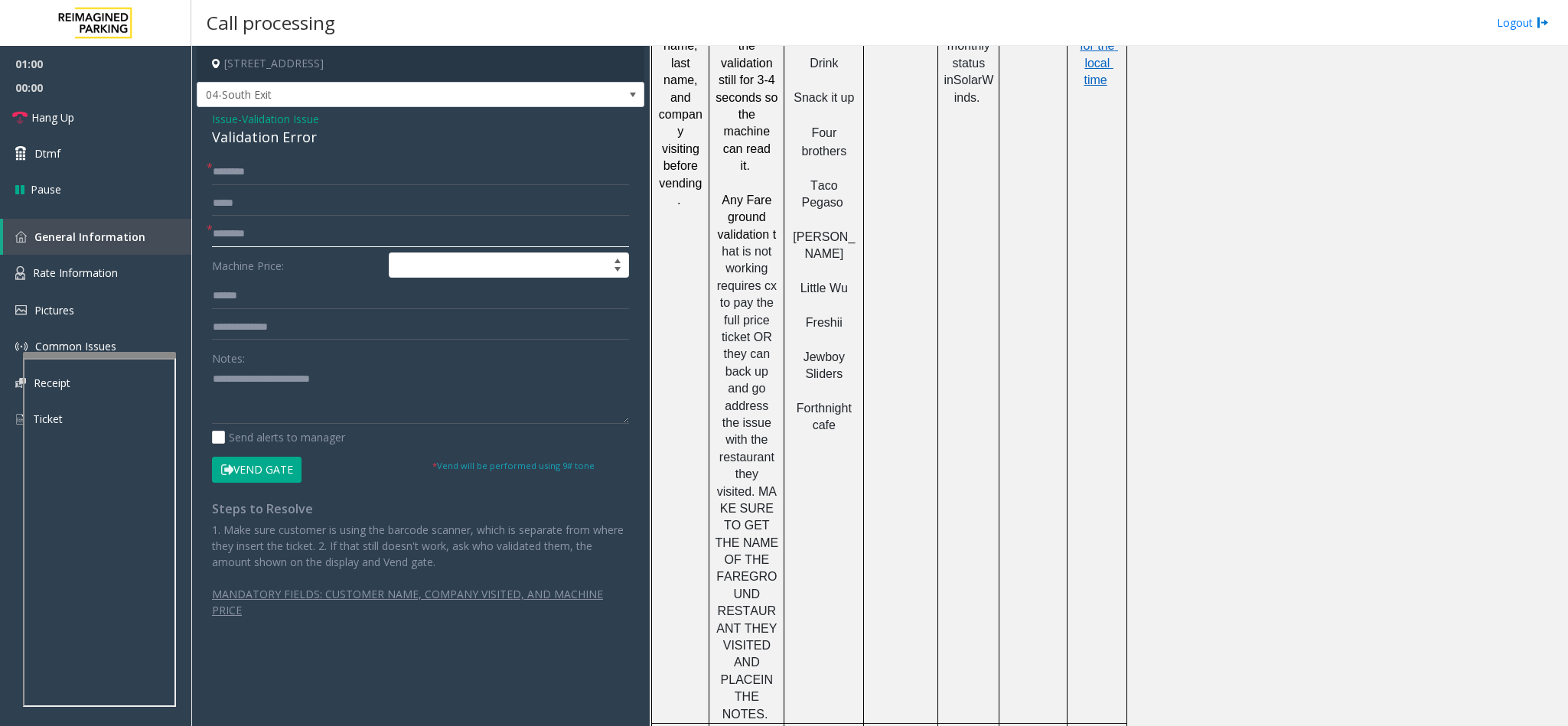
scroll to position [1721, 0]
type input "**********"
click at [253, 173] on input "text" at bounding box center [420, 172] width 417 height 26
type input "*"
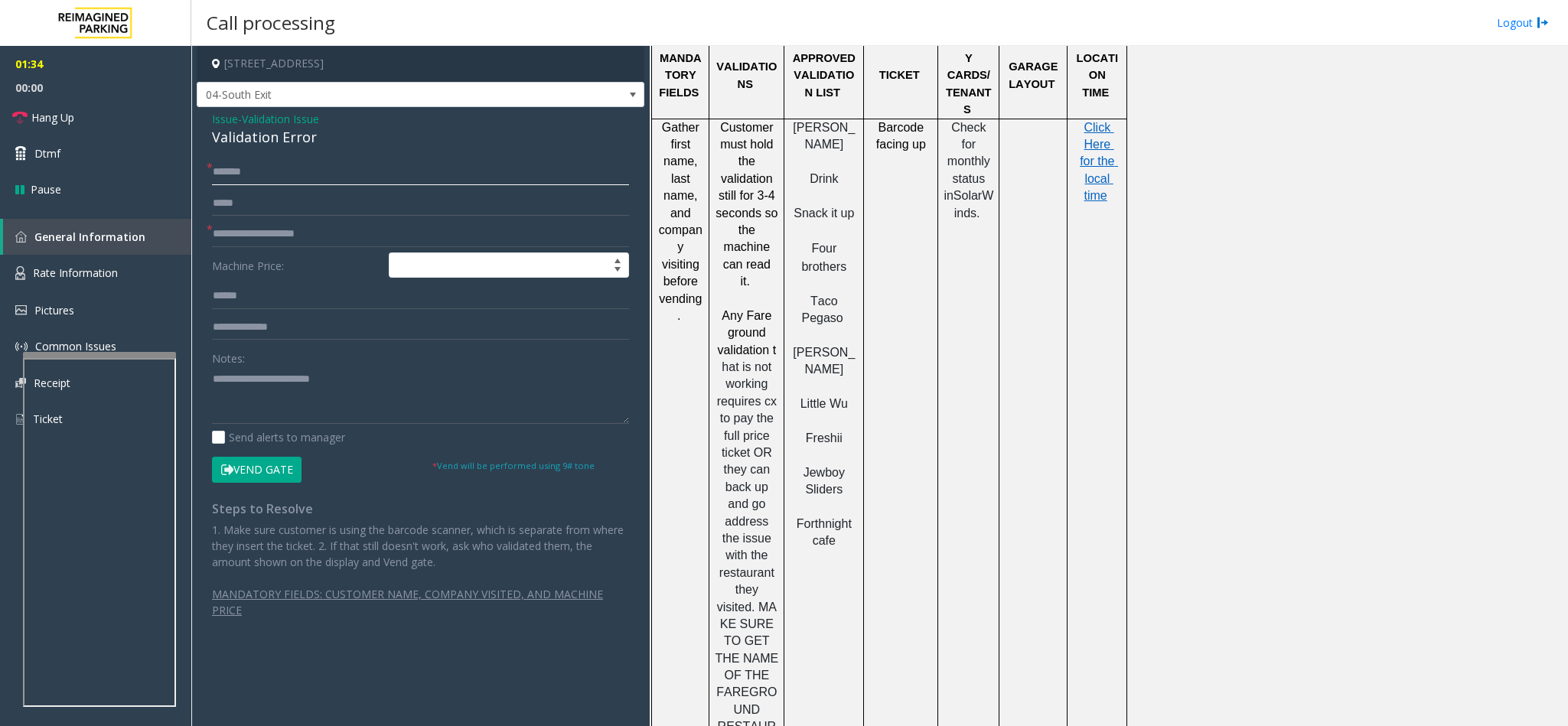
type input "*******"
click at [243, 292] on input "text" at bounding box center [420, 296] width 417 height 26
click at [358, 381] on textarea at bounding box center [420, 395] width 417 height 58
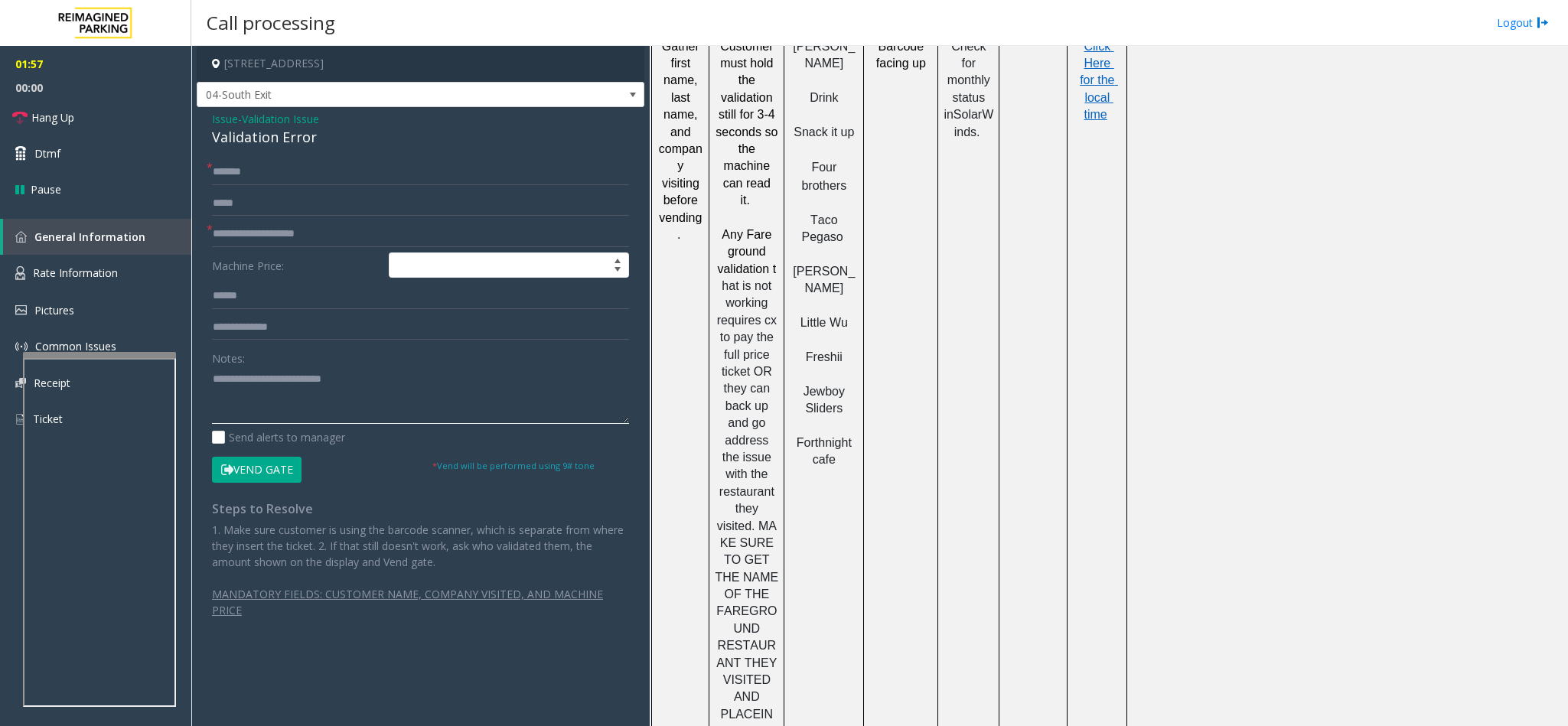
scroll to position [1721, 0]
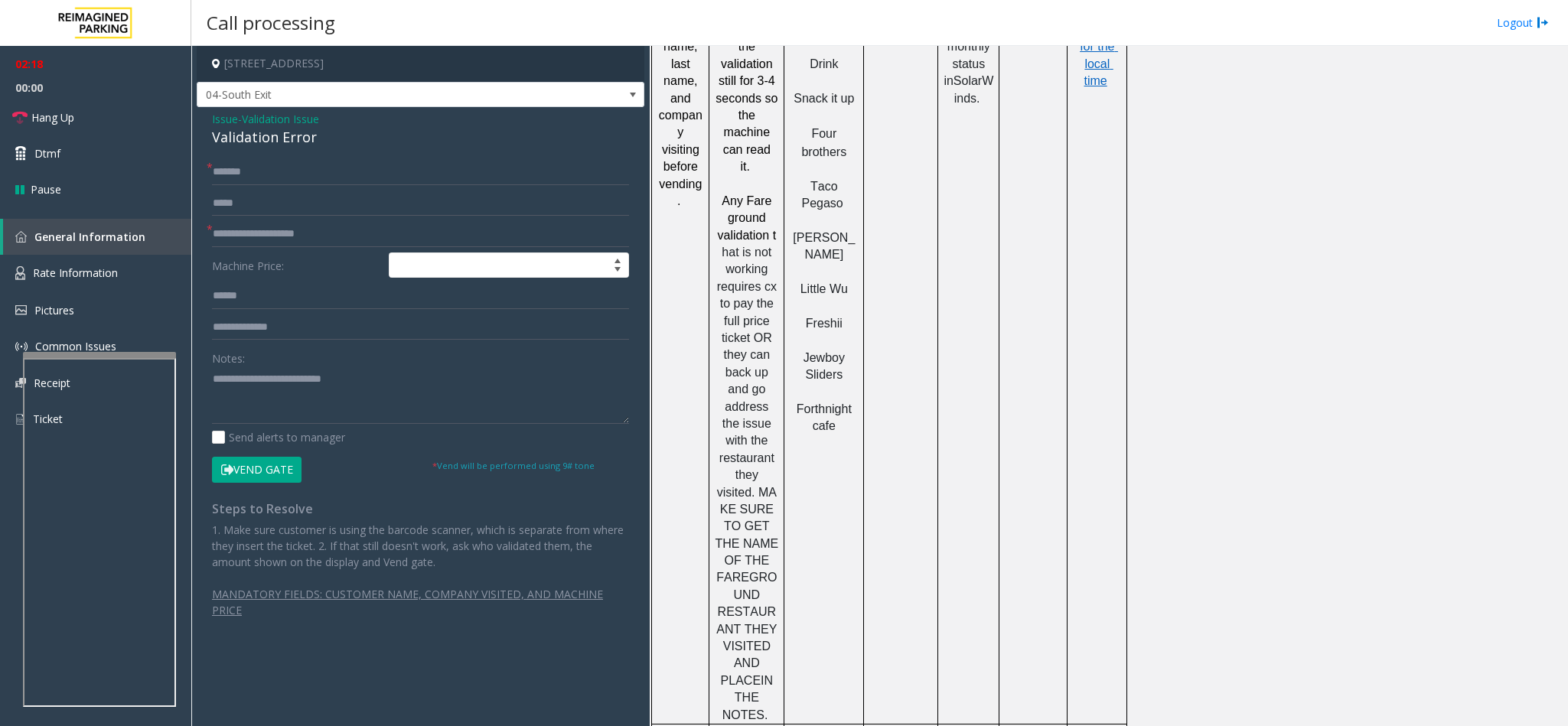
click at [246, 467] on button "Vend Gate" at bounding box center [256, 470] width 90 height 26
click at [251, 401] on textarea at bounding box center [420, 395] width 417 height 58
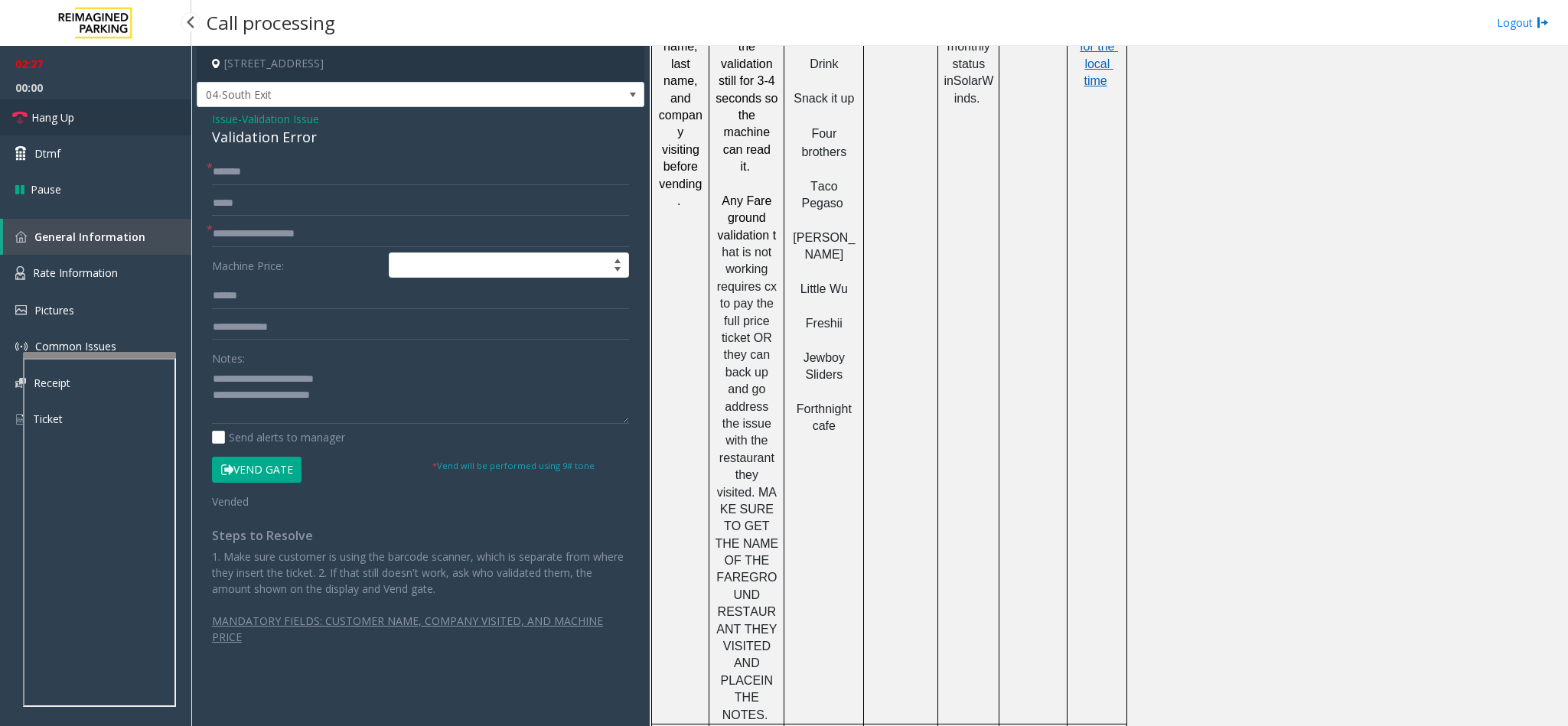
click at [85, 130] on link "Hang Up" at bounding box center [95, 117] width 191 height 36
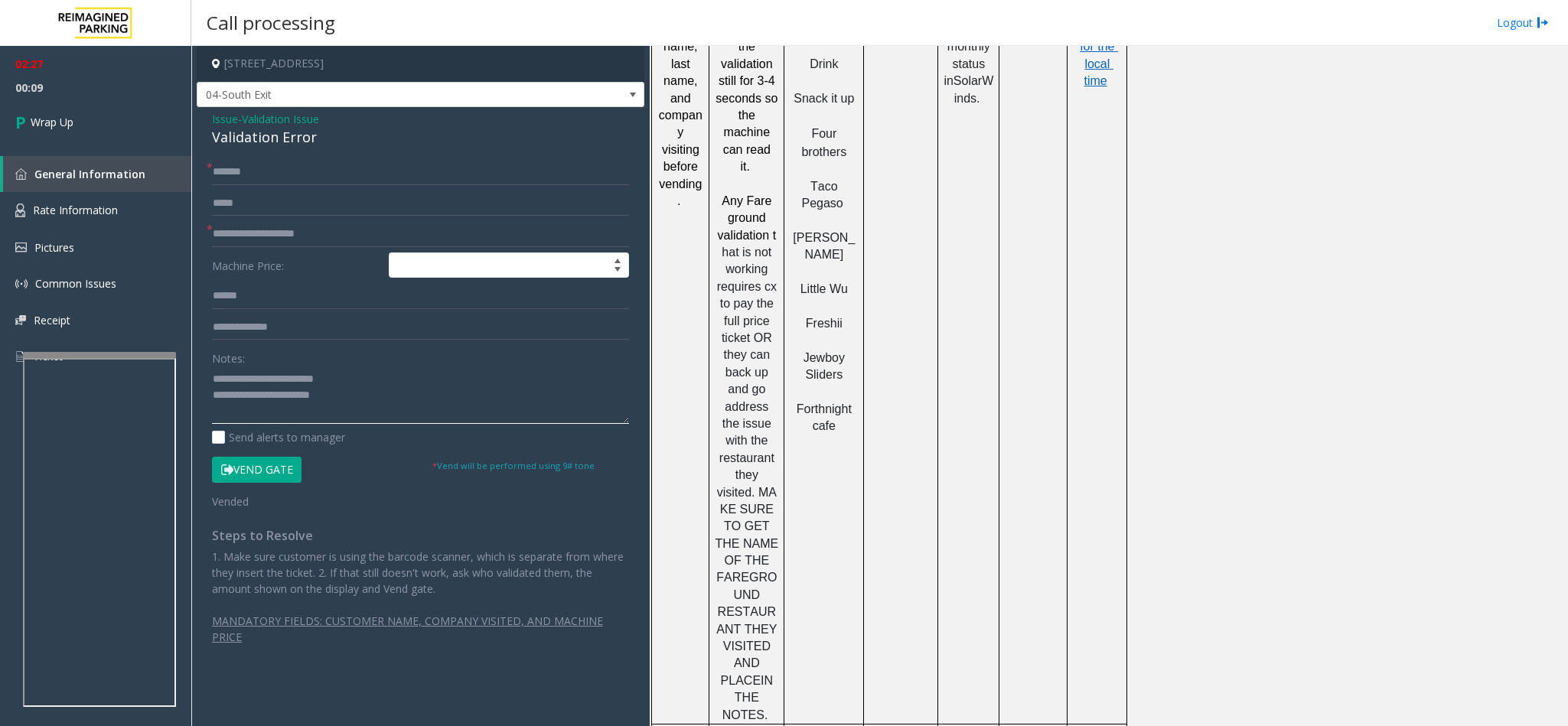
click at [359, 393] on textarea at bounding box center [420, 395] width 417 height 58
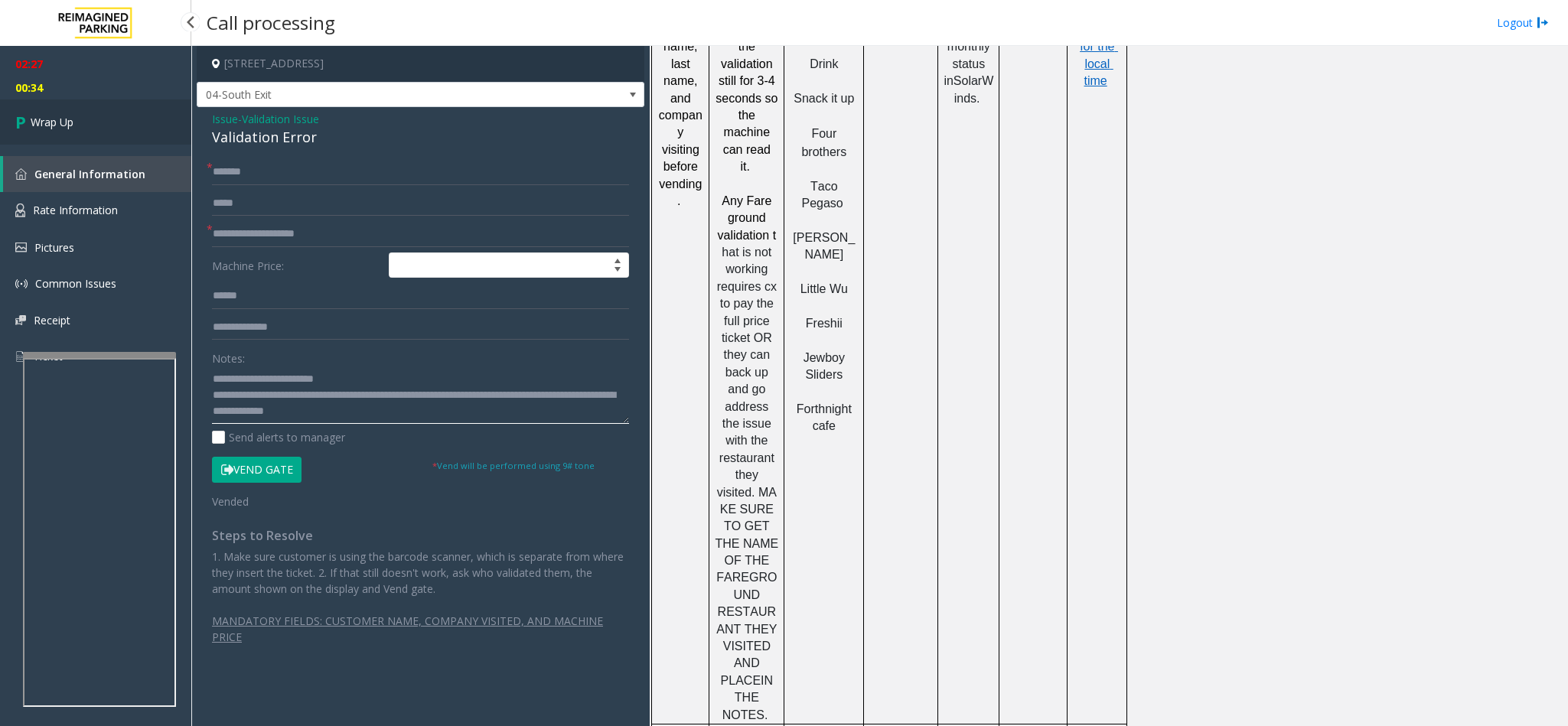
type textarea "**********"
click at [88, 130] on link "Wrap Up" at bounding box center [95, 122] width 191 height 45
